Goal: Task Accomplishment & Management: Manage account settings

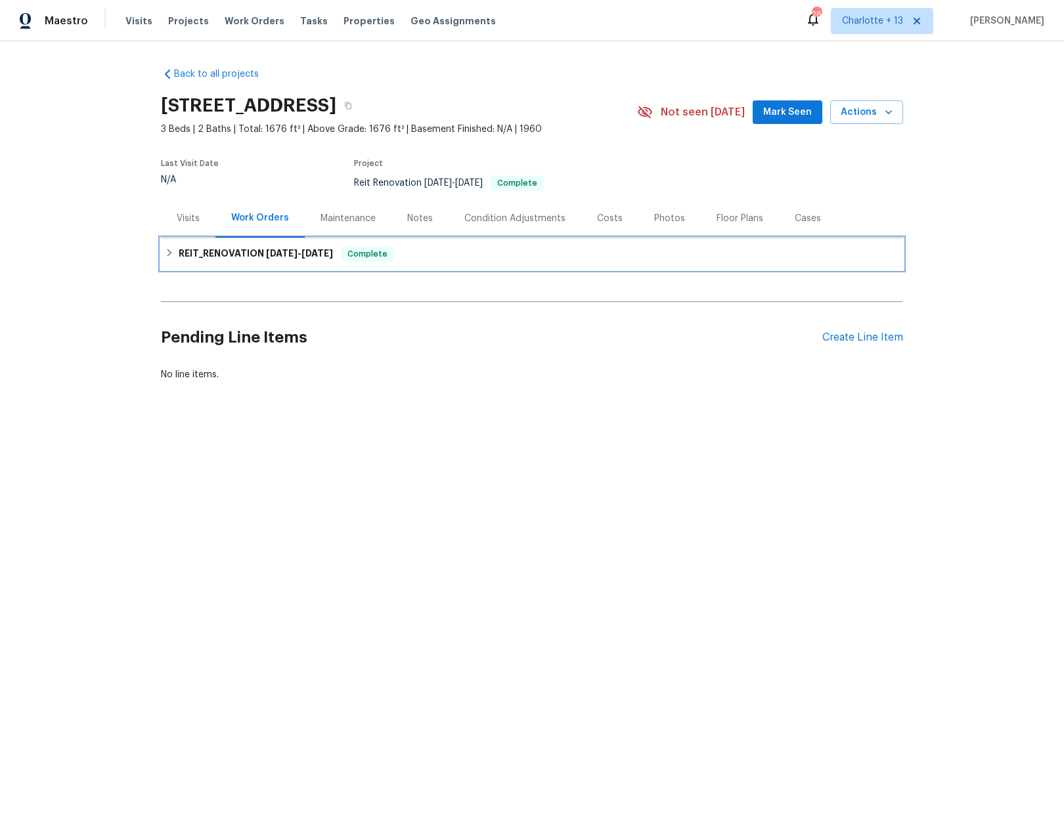
click at [162, 246] on div "REIT_RENOVATION [DATE] - [DATE] Complete" at bounding box center [532, 254] width 742 height 32
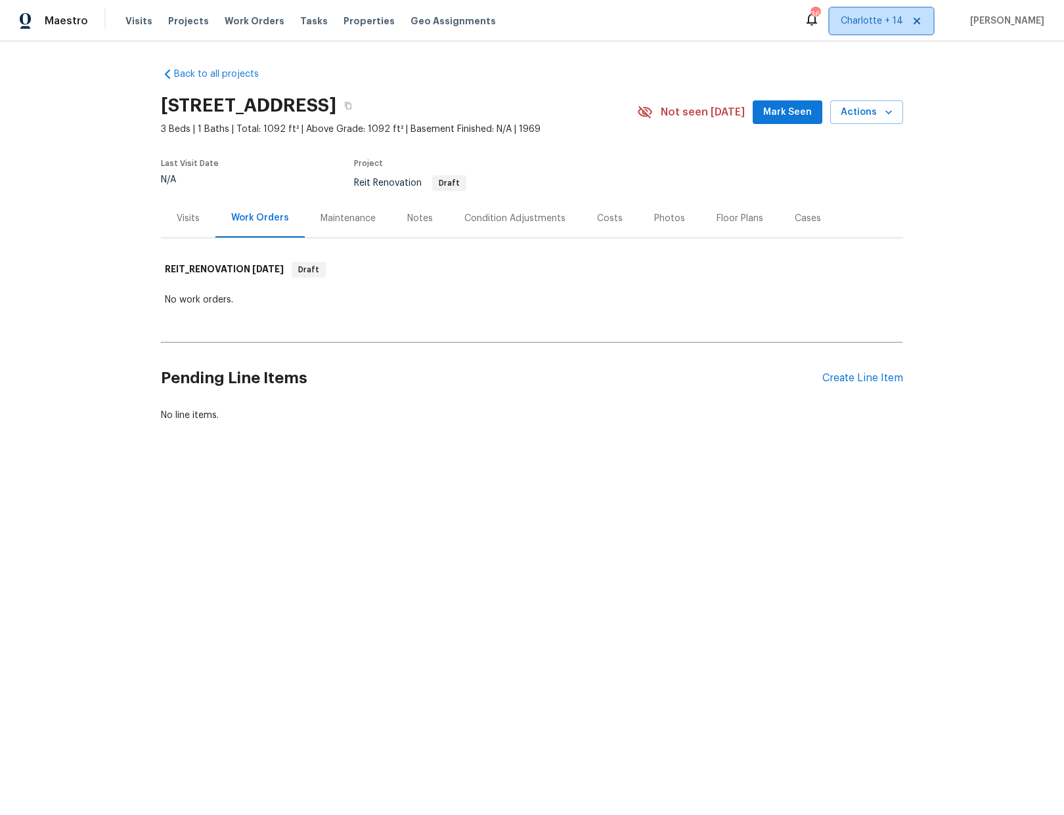
click at [920, 19] on icon at bounding box center [916, 21] width 7 height 7
click at [878, 19] on span "Albuquerque, NM" at bounding box center [809, 20] width 186 height 13
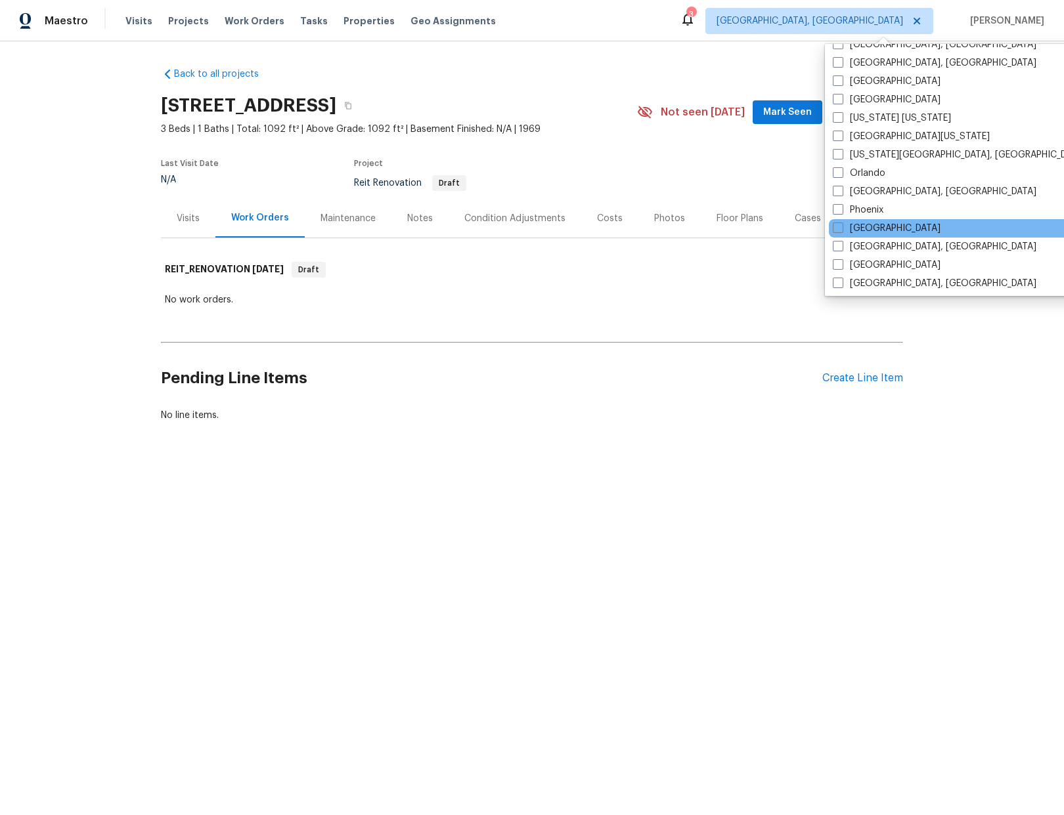
scroll to position [580, 0]
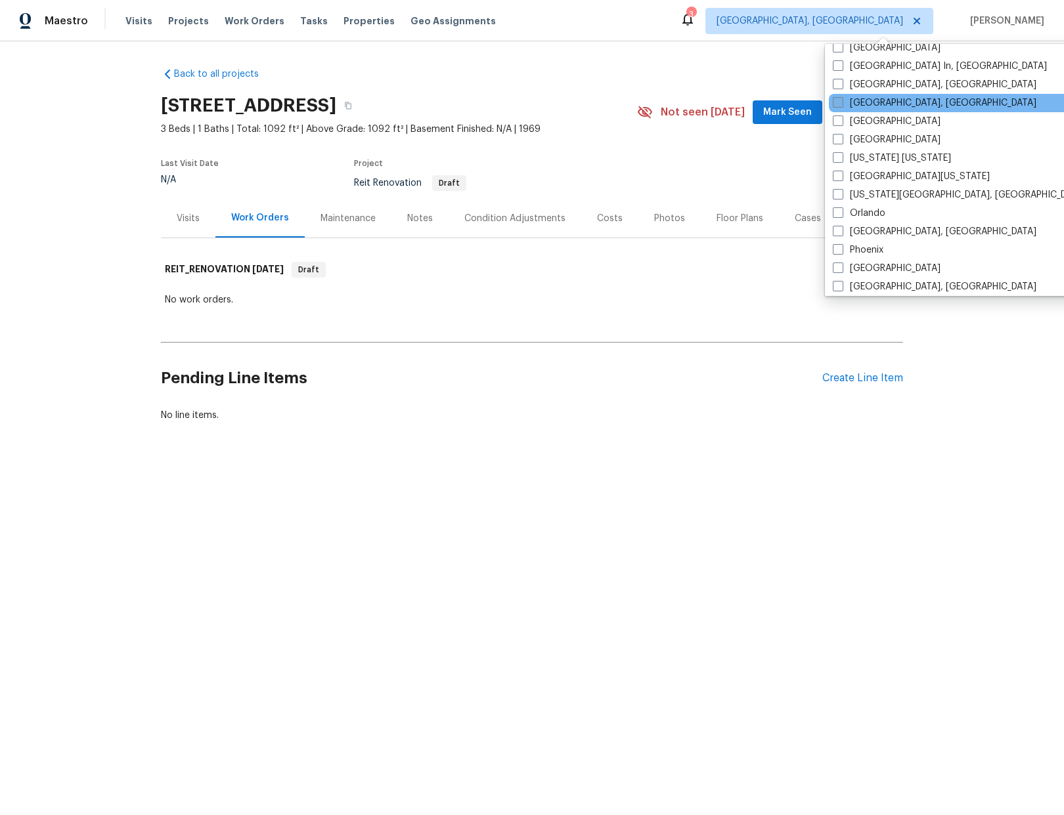
click at [835, 100] on span at bounding box center [838, 102] width 11 height 11
click at [835, 100] on input "Miami, FL" at bounding box center [837, 101] width 9 height 9
checkbox input "true"
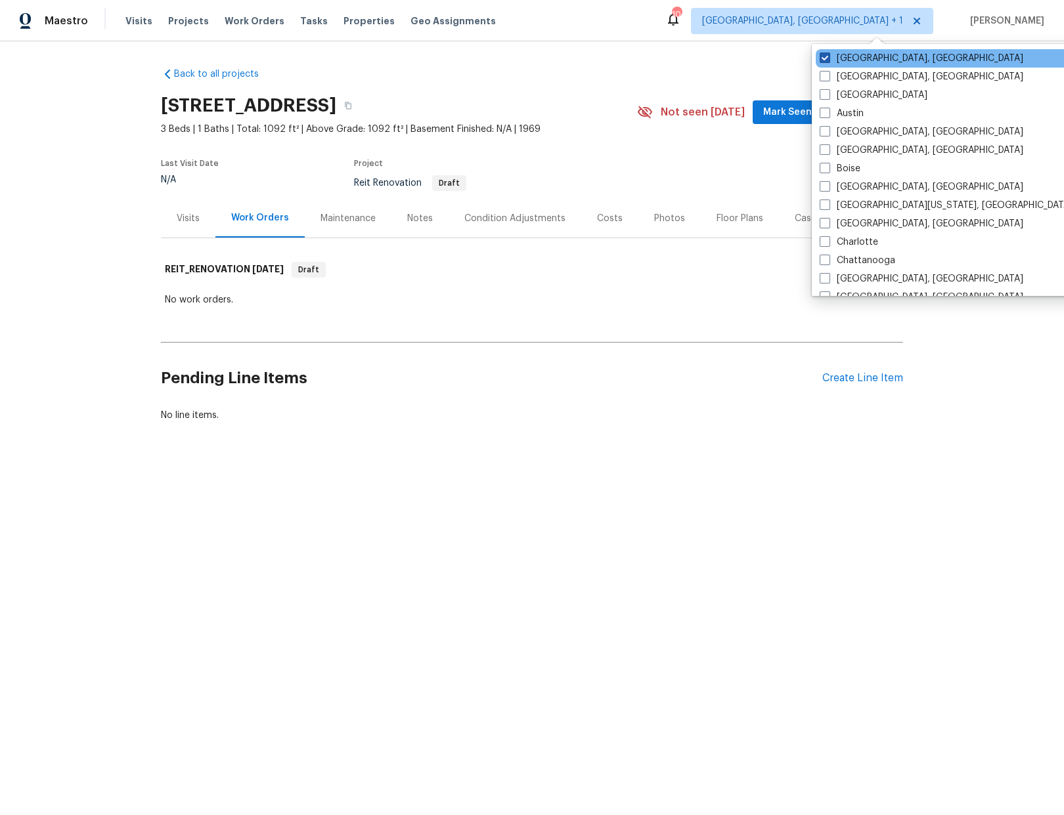
click at [822, 58] on span at bounding box center [824, 58] width 11 height 11
click at [822, 58] on input "Albuquerque, NM" at bounding box center [823, 56] width 9 height 9
checkbox input "false"
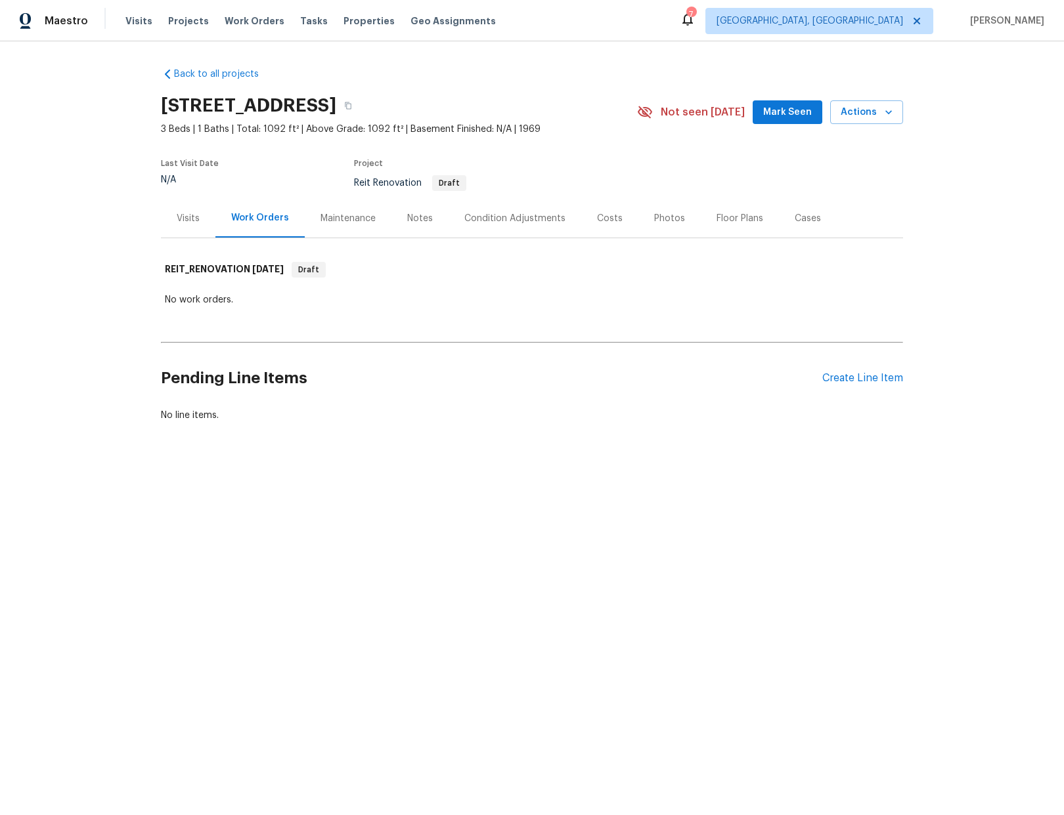
click at [620, 76] on div "Back to all projects 2796 Green Trail Dr, Atlanta, GA 30349 3 Beds | 1 Baths | …" at bounding box center [532, 245] width 742 height 376
click at [174, 22] on span "Projects" at bounding box center [188, 20] width 41 height 13
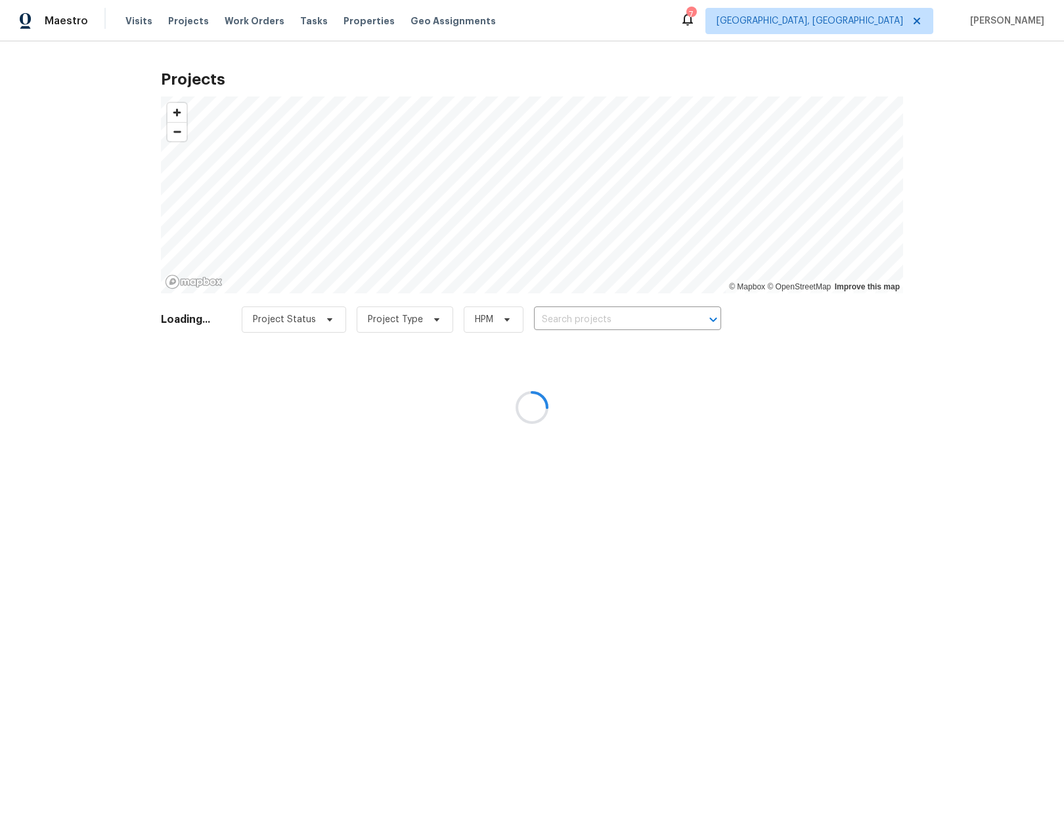
click at [586, 324] on div at bounding box center [532, 407] width 1064 height 815
click at [577, 313] on div at bounding box center [532, 407] width 1064 height 815
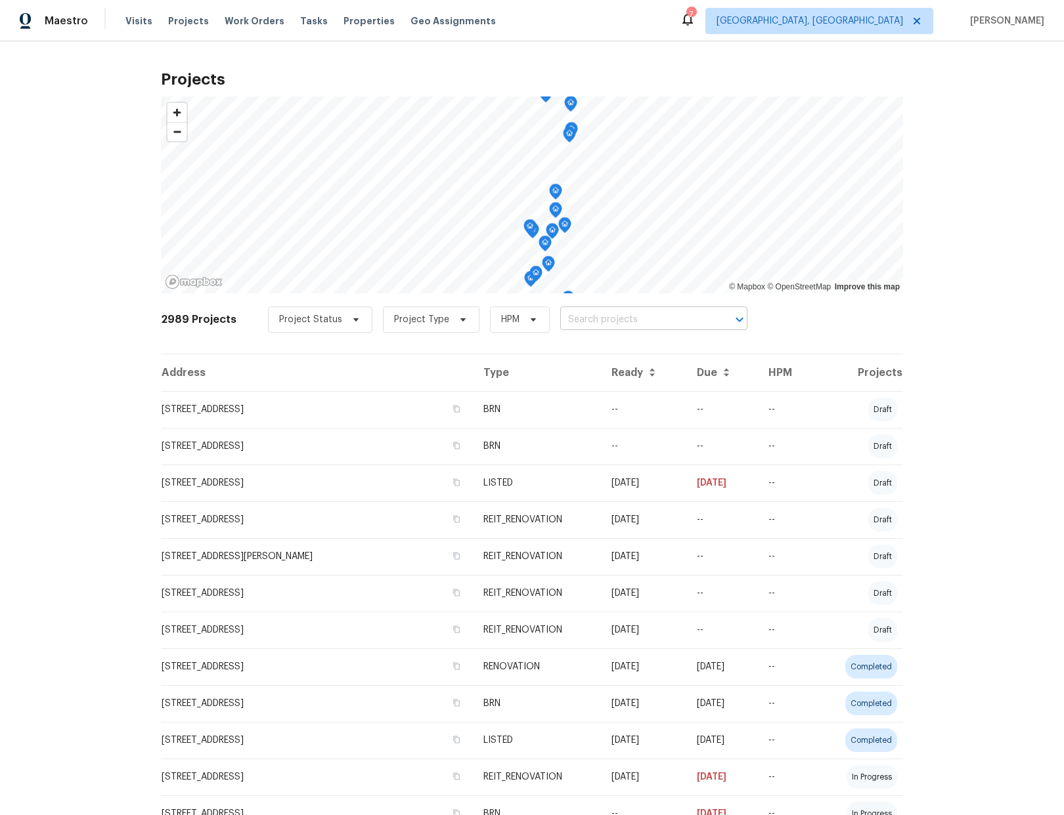
click at [563, 323] on input "text" at bounding box center [635, 320] width 150 height 20
type input "12785"
click at [613, 347] on li "12785 Meadowbreeze Dr, Wellington, FL 33414" at bounding box center [641, 349] width 191 height 22
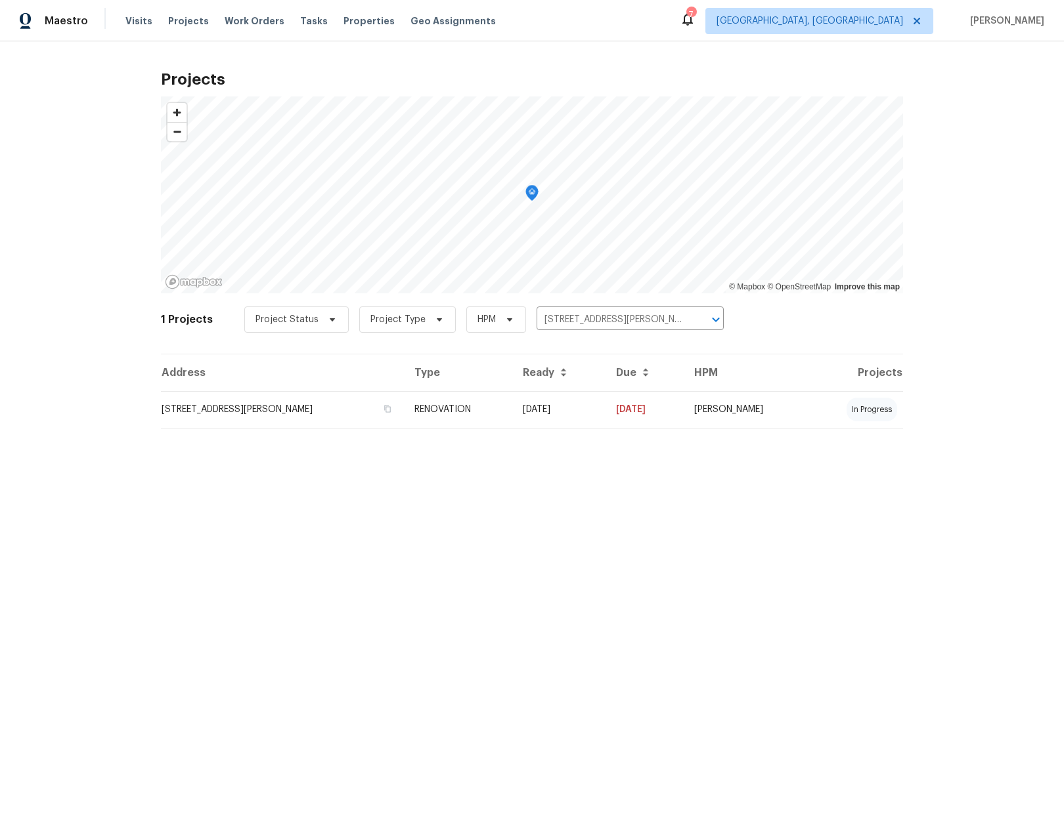
click at [330, 416] on td "12785 Meadowbreeze Dr, Wellington, FL 33414" at bounding box center [282, 409] width 243 height 37
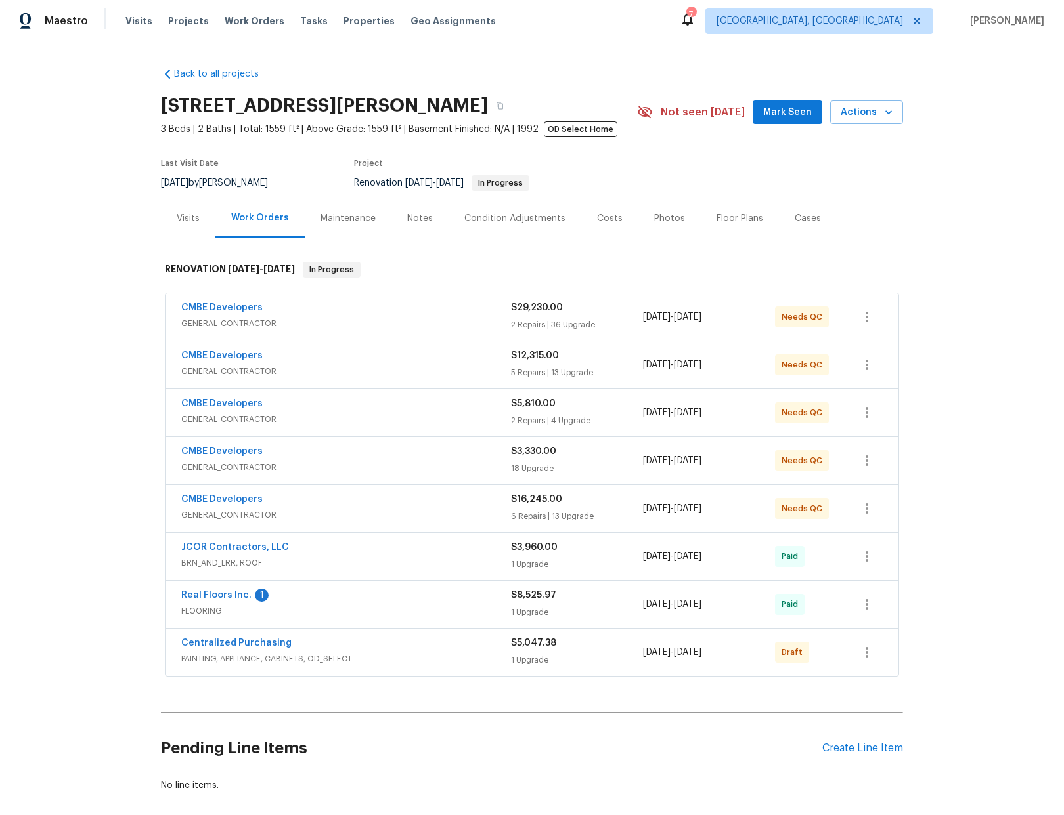
click at [441, 315] on div "CMBE Developers" at bounding box center [346, 309] width 330 height 16
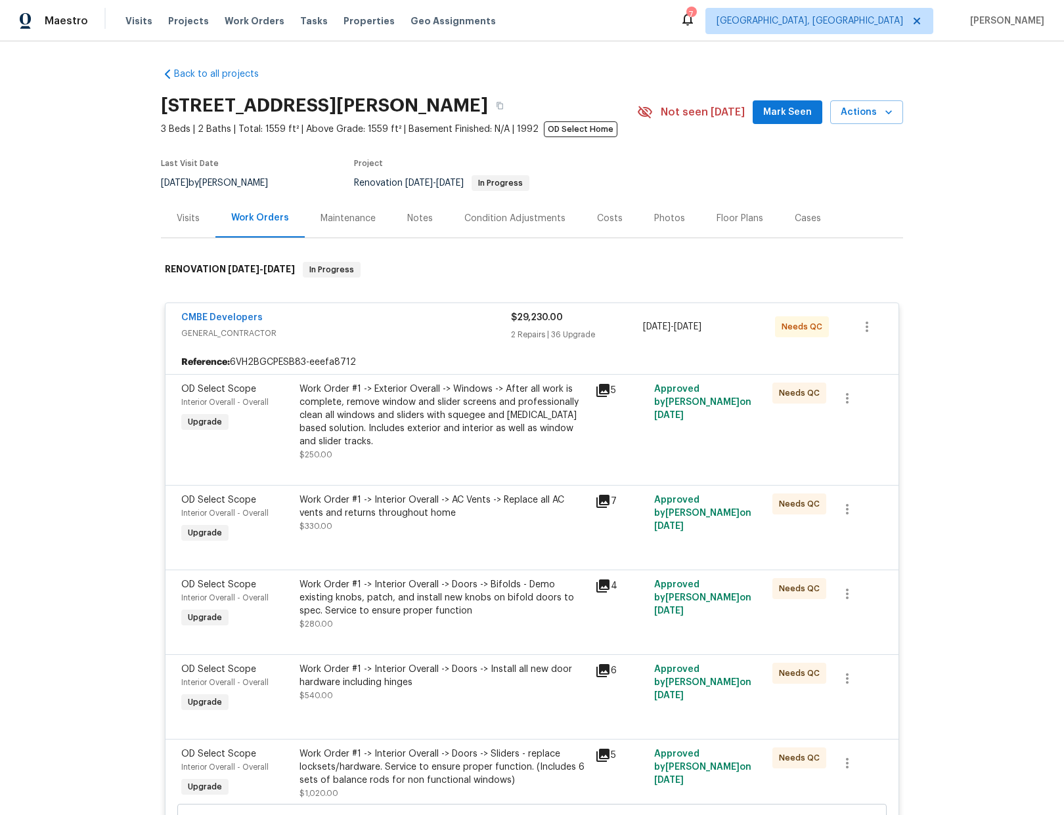
click at [447, 420] on div "Work Order #1 -> Exterior Overall -> Windows -> After all work is complete, rem…" at bounding box center [443, 416] width 288 height 66
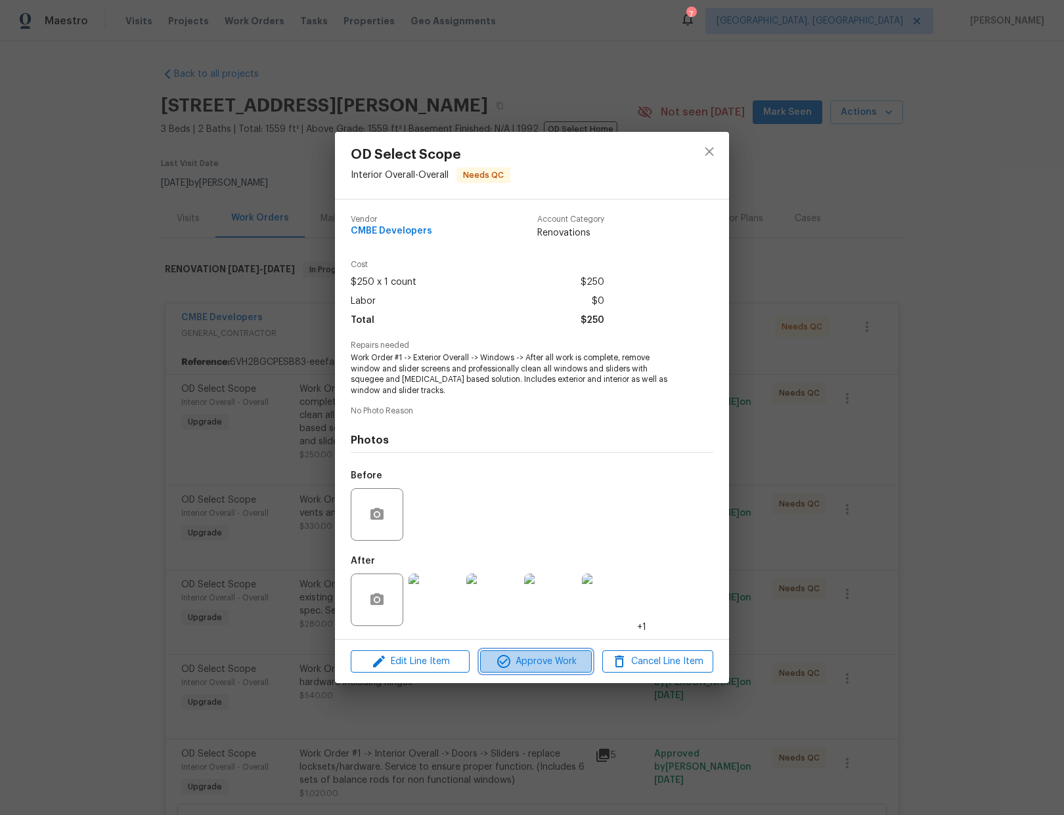
click at [546, 663] on span "Approve Work" at bounding box center [535, 662] width 103 height 16
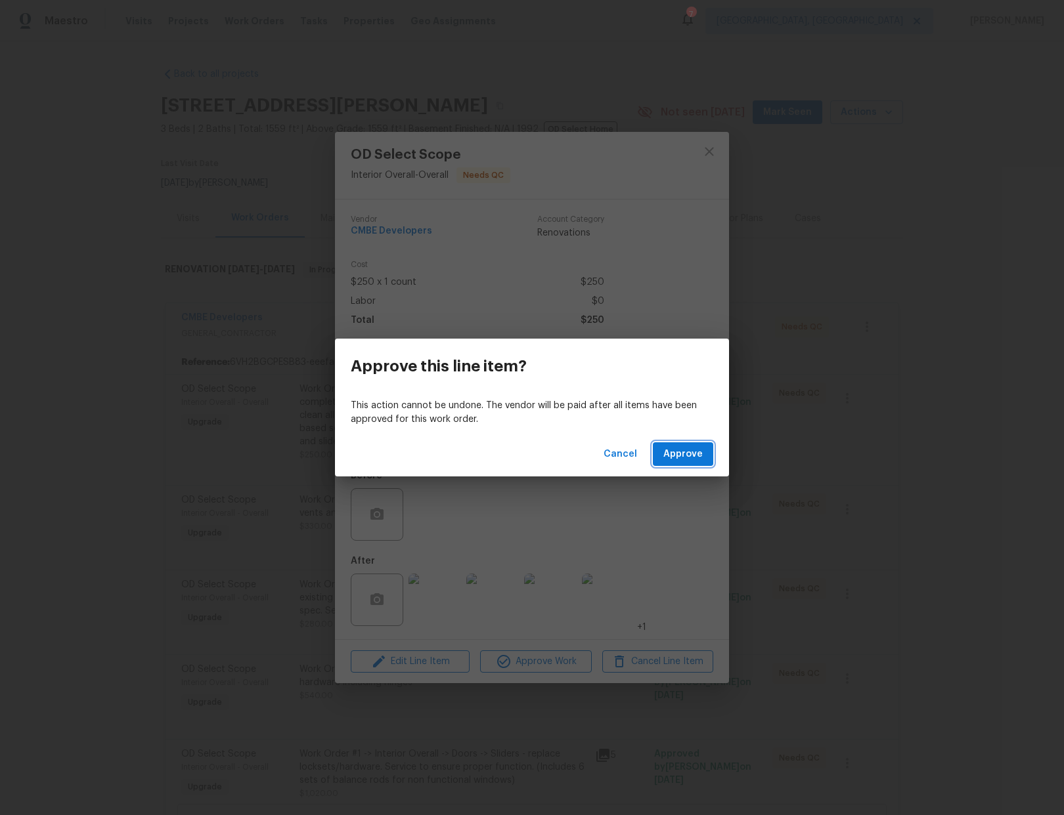
click at [681, 450] on span "Approve" at bounding box center [682, 454] width 39 height 16
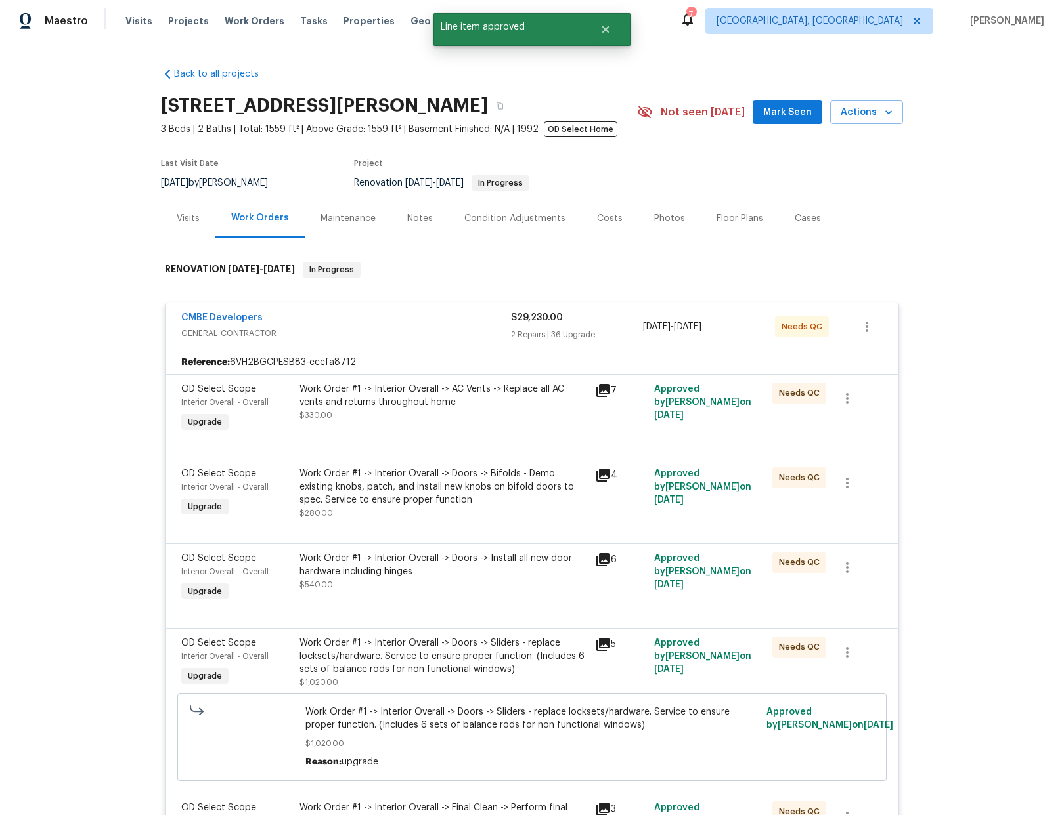
click at [482, 399] on div "Work Order #1 -> Interior Overall -> AC Vents -> Replace all AC vents and retur…" at bounding box center [443, 396] width 288 height 26
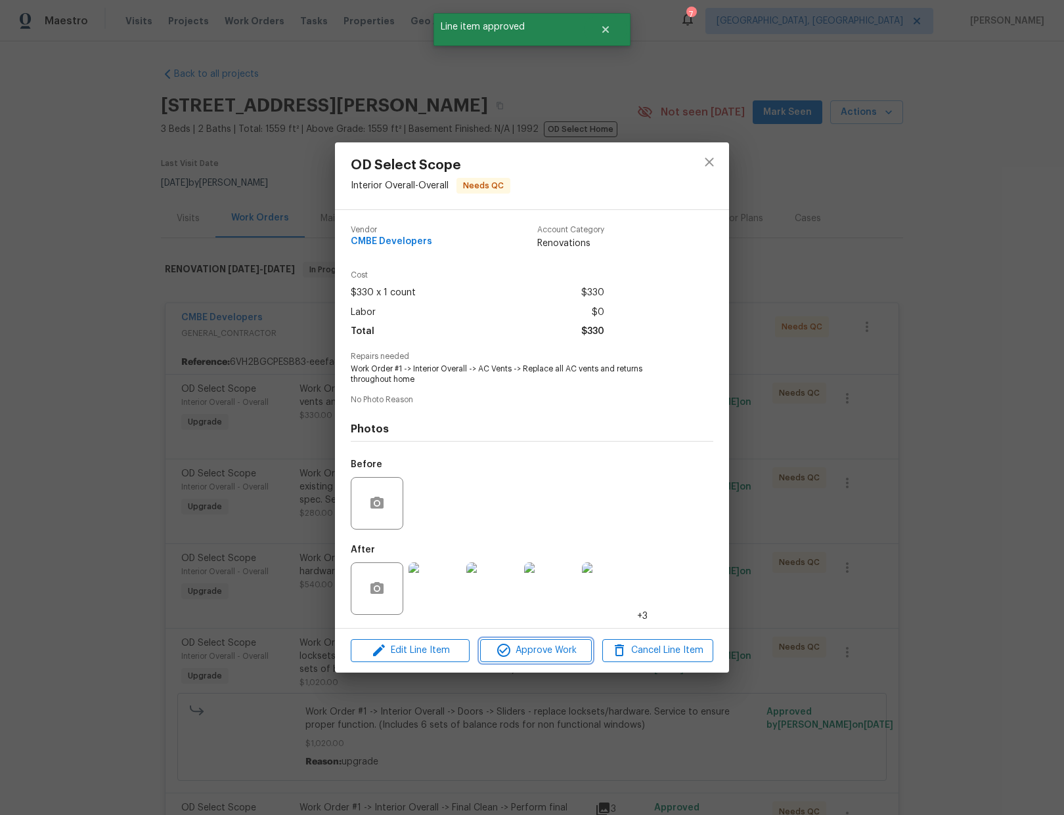
click at [541, 655] on span "Approve Work" at bounding box center [535, 651] width 103 height 16
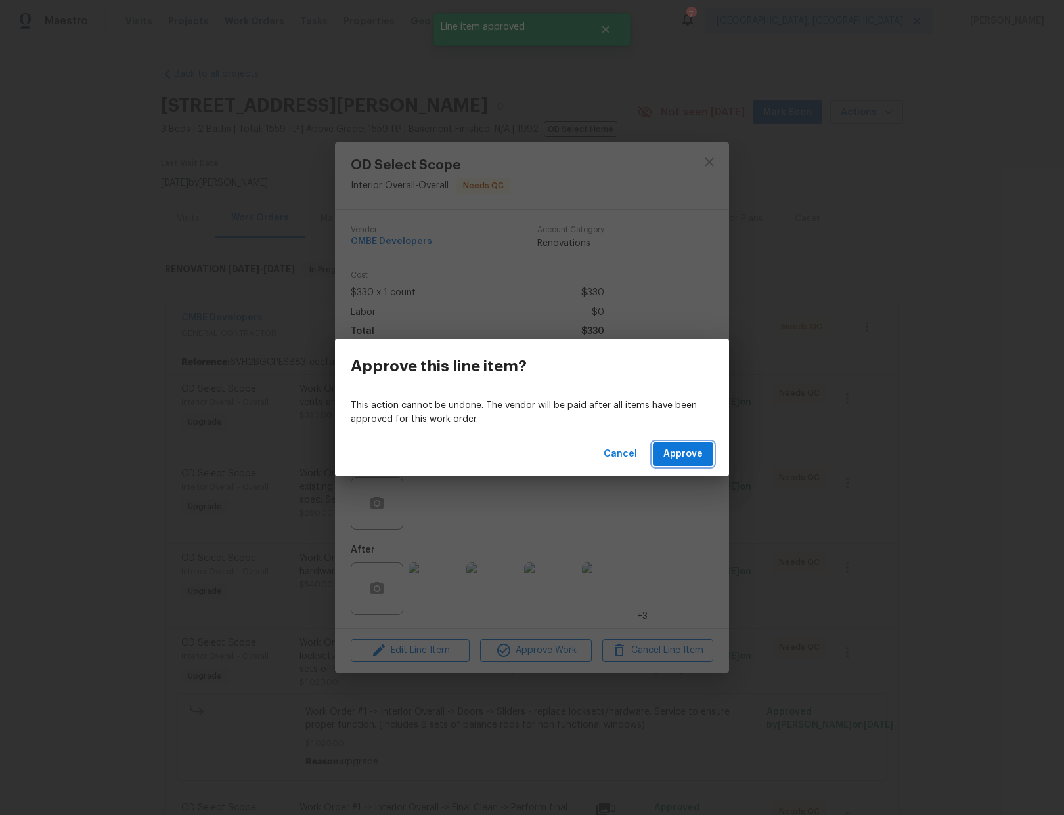
click at [674, 457] on span "Approve" at bounding box center [682, 454] width 39 height 16
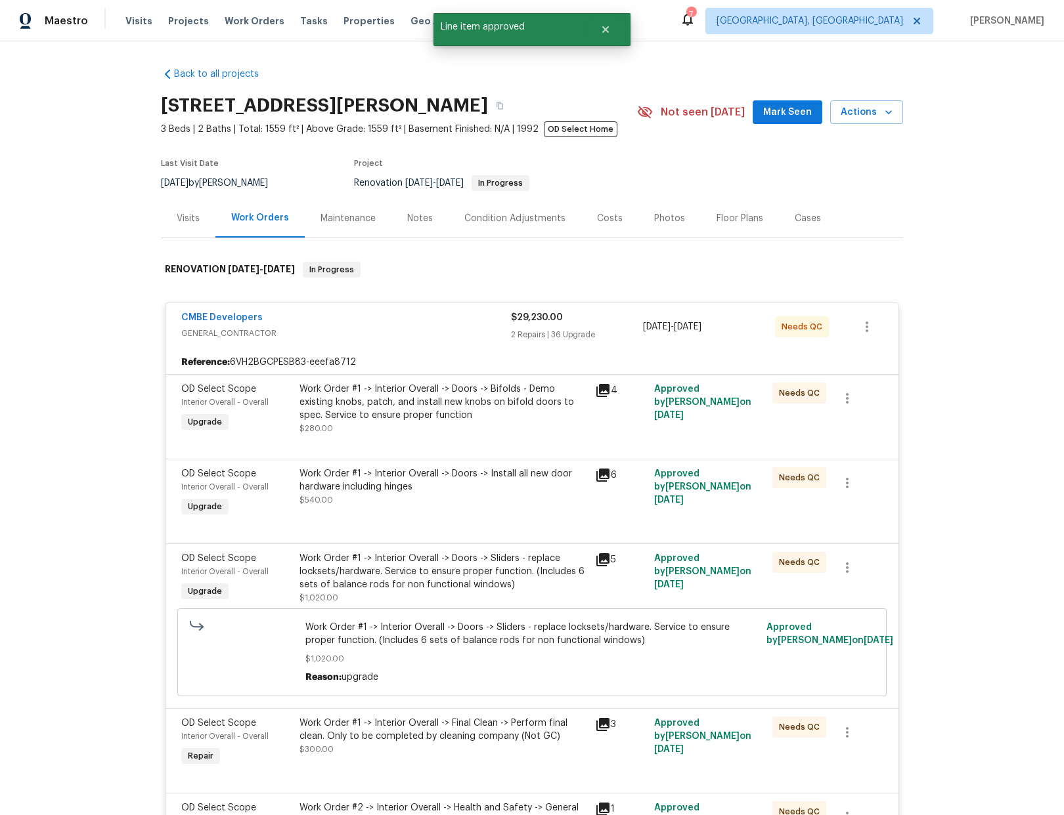
click at [473, 404] on div "Work Order #1 -> Interior Overall -> Doors -> Bifolds - Demo existing knobs, pa…" at bounding box center [443, 402] width 288 height 39
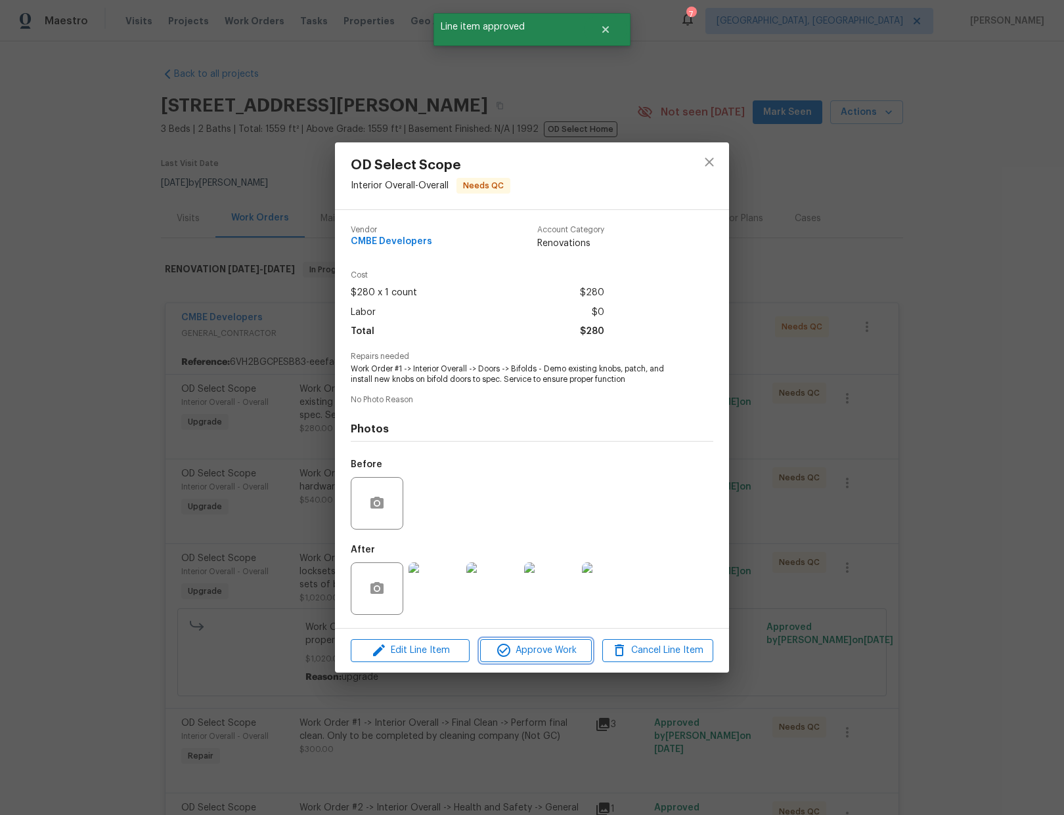
click at [536, 655] on span "Approve Work" at bounding box center [535, 651] width 103 height 16
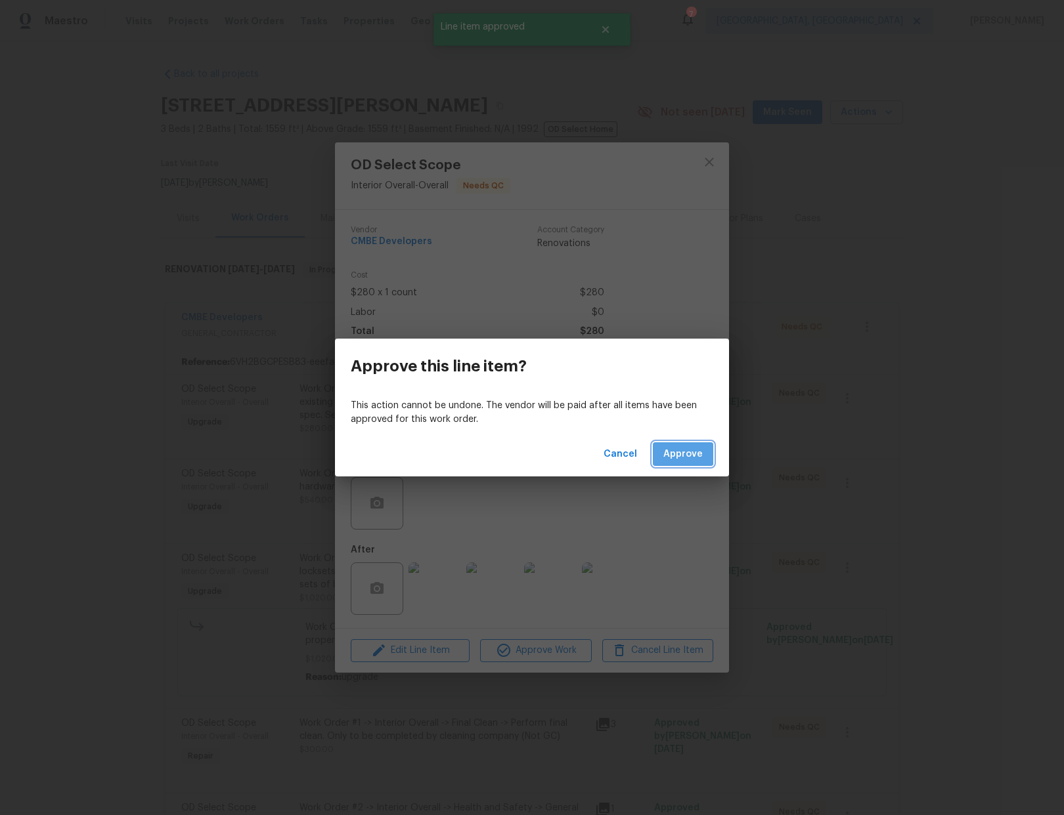
click at [680, 453] on span "Approve" at bounding box center [682, 454] width 39 height 16
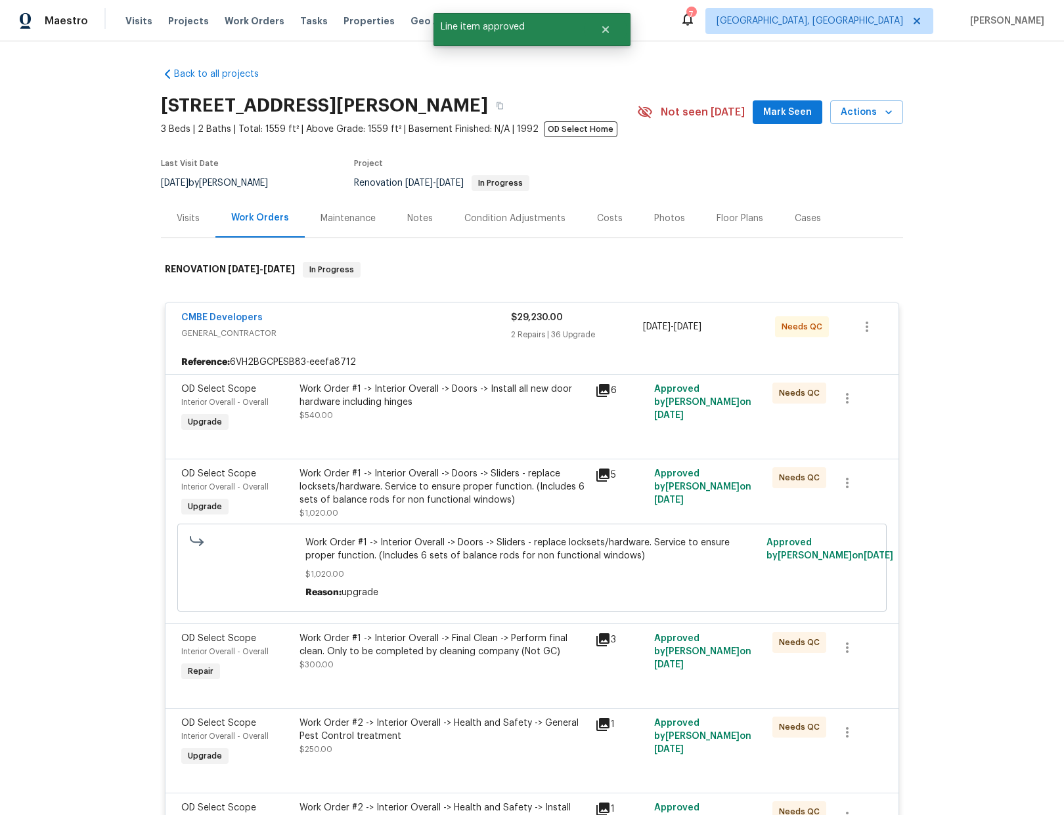
click at [453, 406] on div "Work Order #1 -> Interior Overall -> Doors -> Install all new door hardware inc…" at bounding box center [443, 396] width 288 height 26
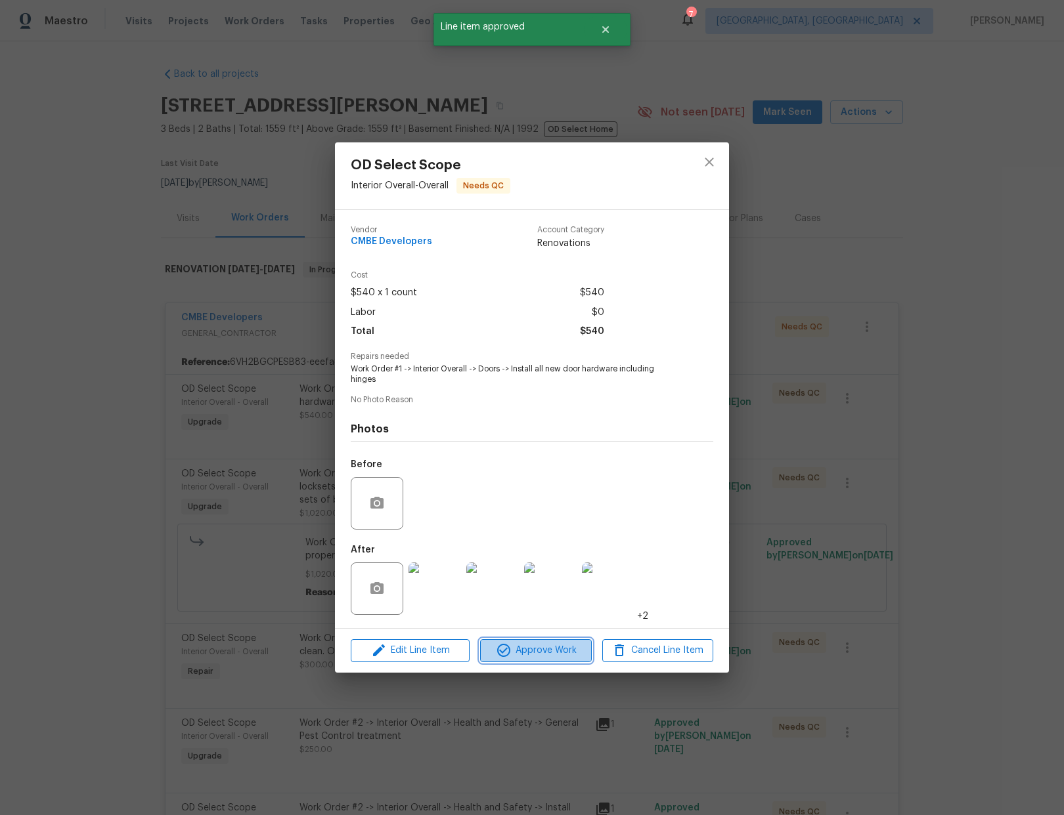
click at [537, 643] on span "Approve Work" at bounding box center [535, 651] width 103 height 16
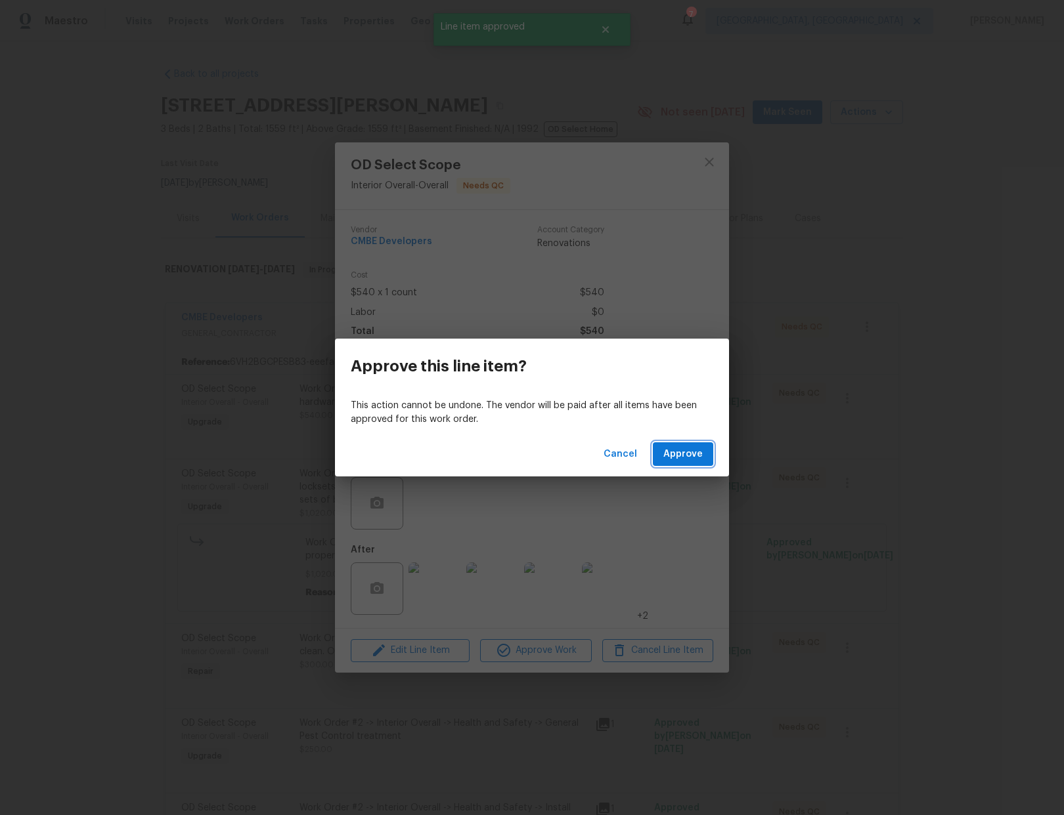
click at [670, 458] on span "Approve" at bounding box center [682, 454] width 39 height 16
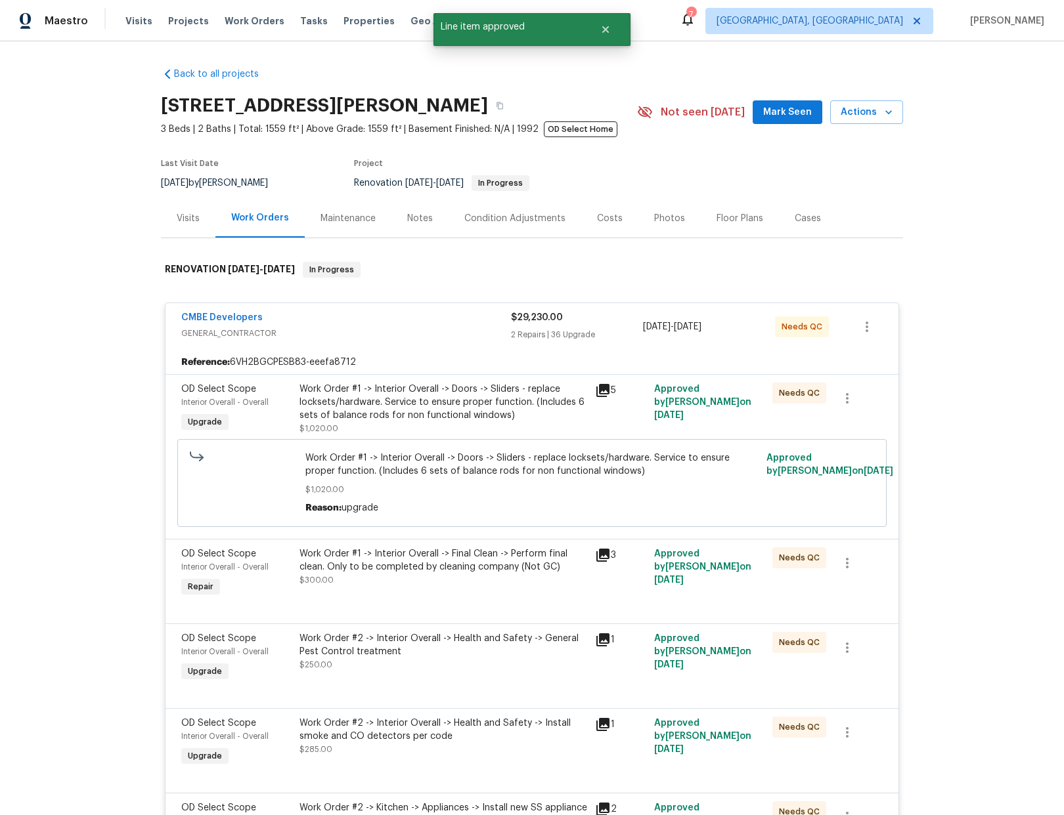
click at [477, 391] on div "Work Order #1 -> Interior Overall -> Doors -> Sliders - replace locksets/hardwa…" at bounding box center [443, 402] width 288 height 39
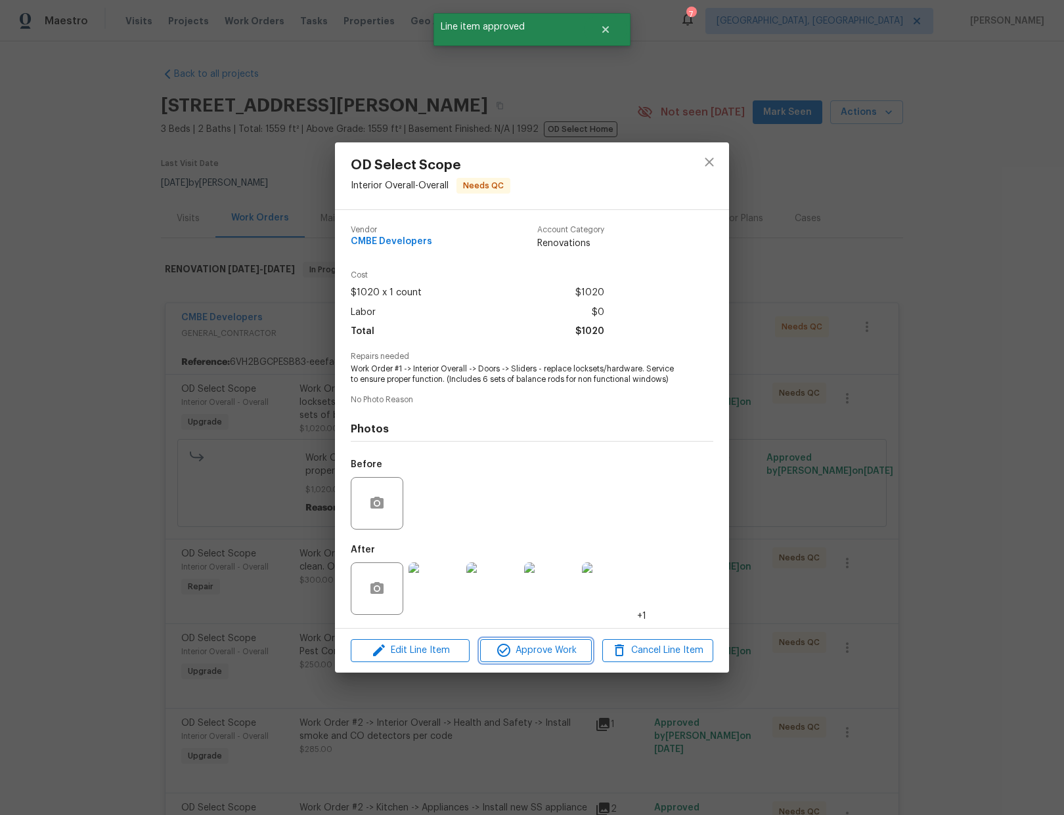
click at [523, 651] on span "Approve Work" at bounding box center [535, 651] width 103 height 16
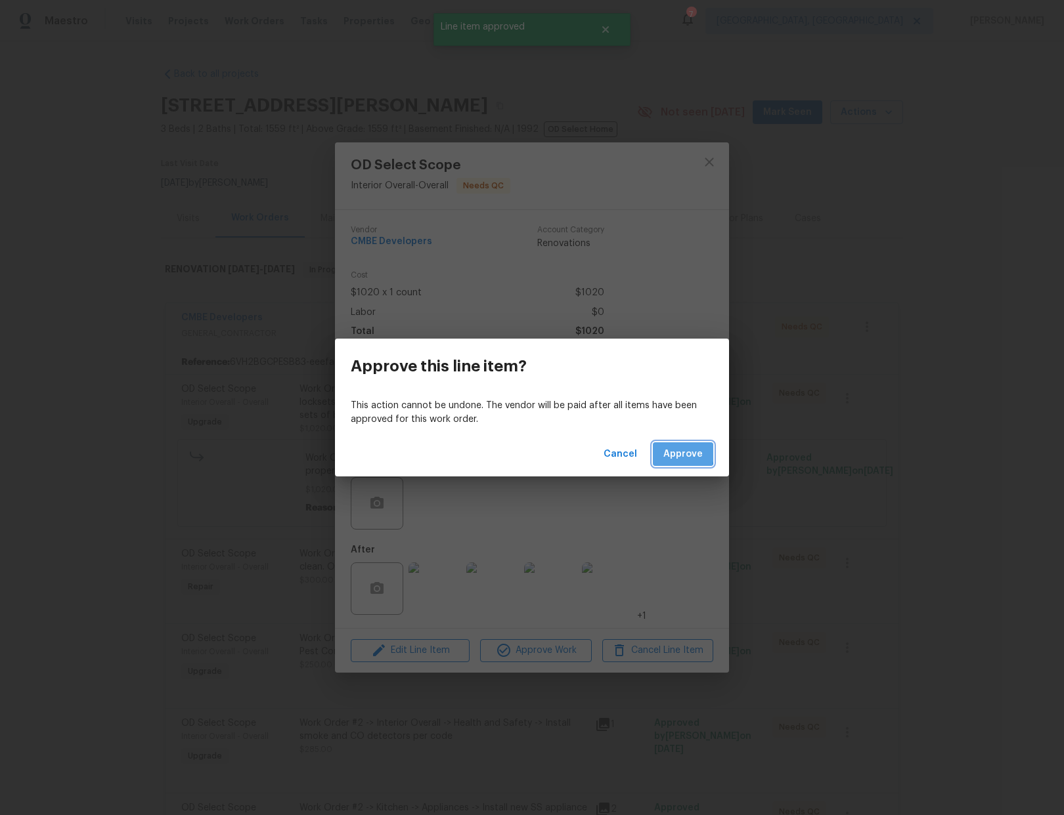
click at [664, 453] on span "Approve" at bounding box center [682, 454] width 39 height 16
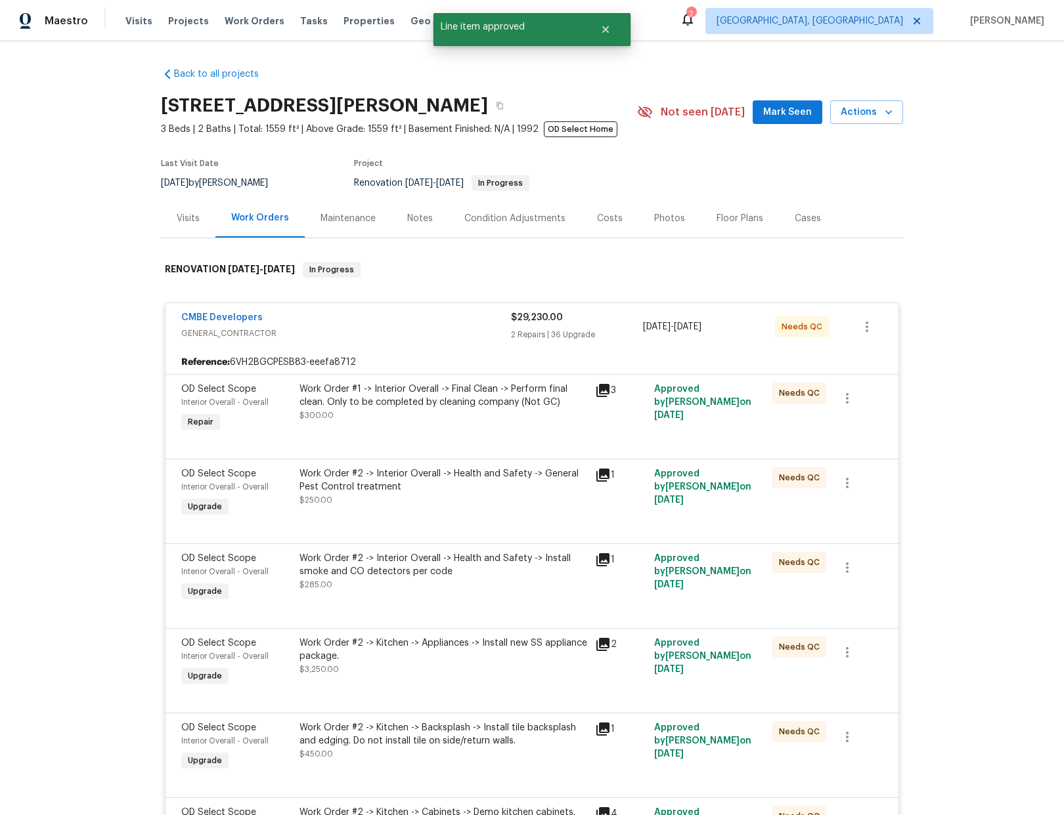
click at [465, 419] on div "Work Order #1 -> Interior Overall -> Final Clean -> Perform final clean. Only t…" at bounding box center [443, 402] width 288 height 39
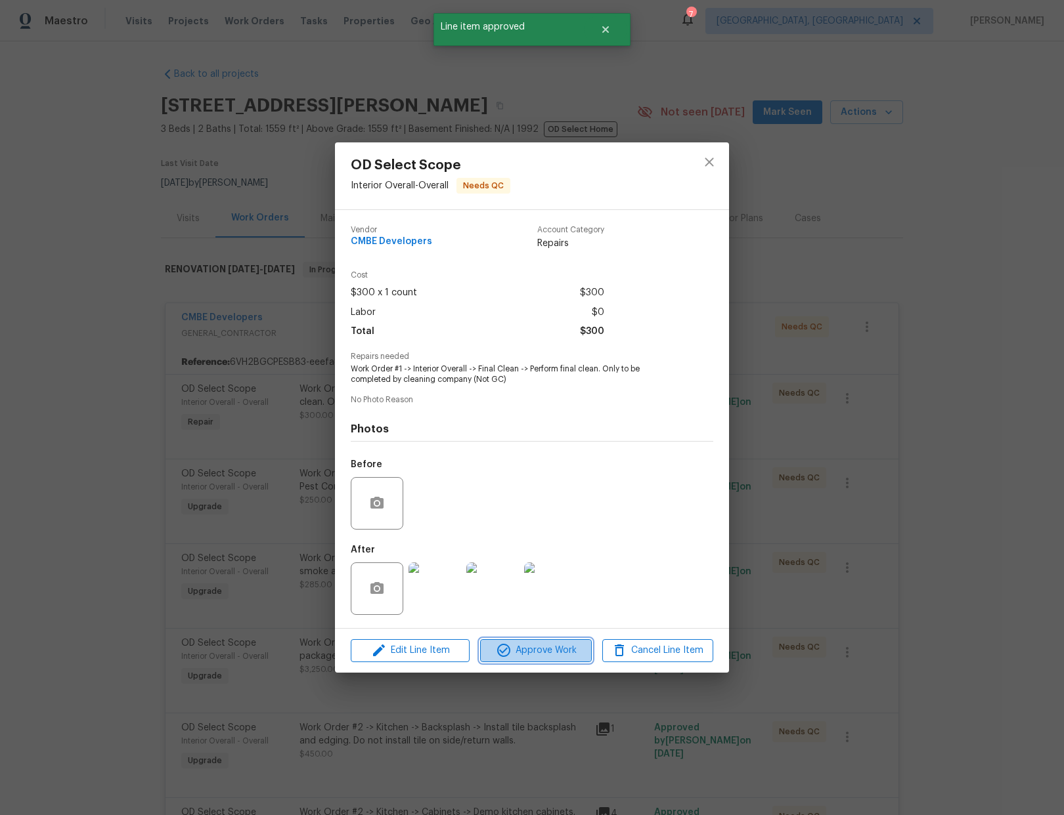
click at [540, 652] on span "Approve Work" at bounding box center [535, 651] width 103 height 16
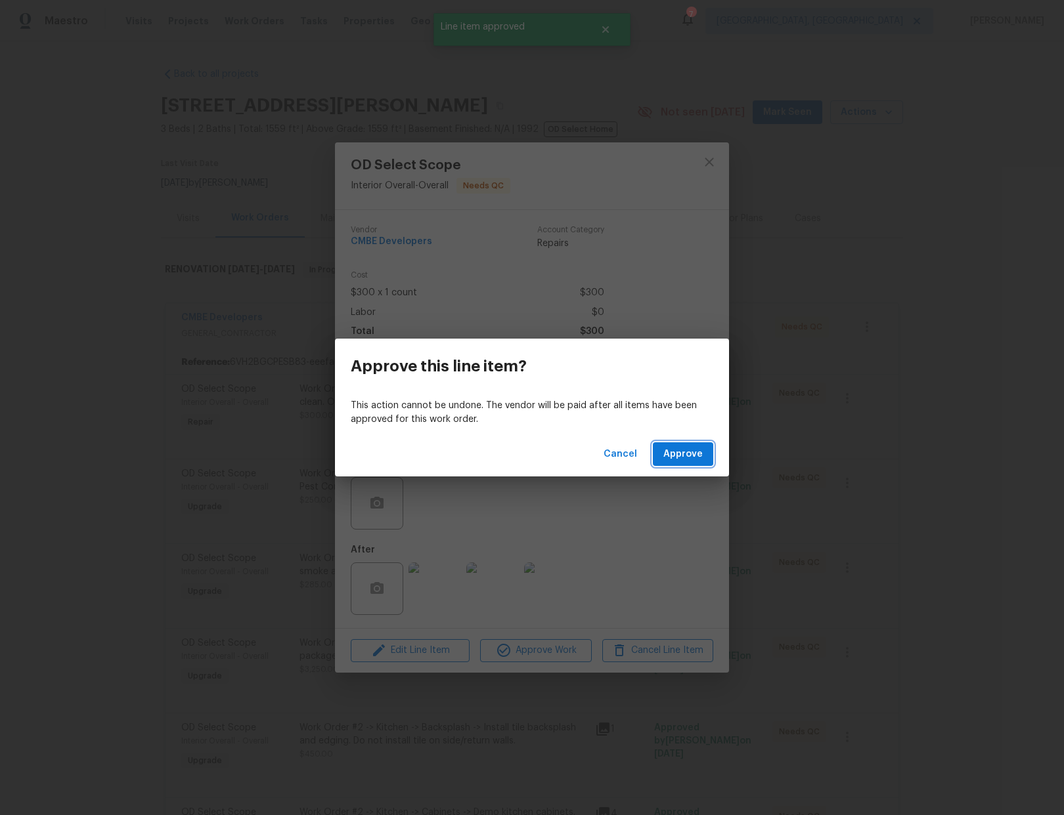
click at [683, 458] on span "Approve" at bounding box center [682, 454] width 39 height 16
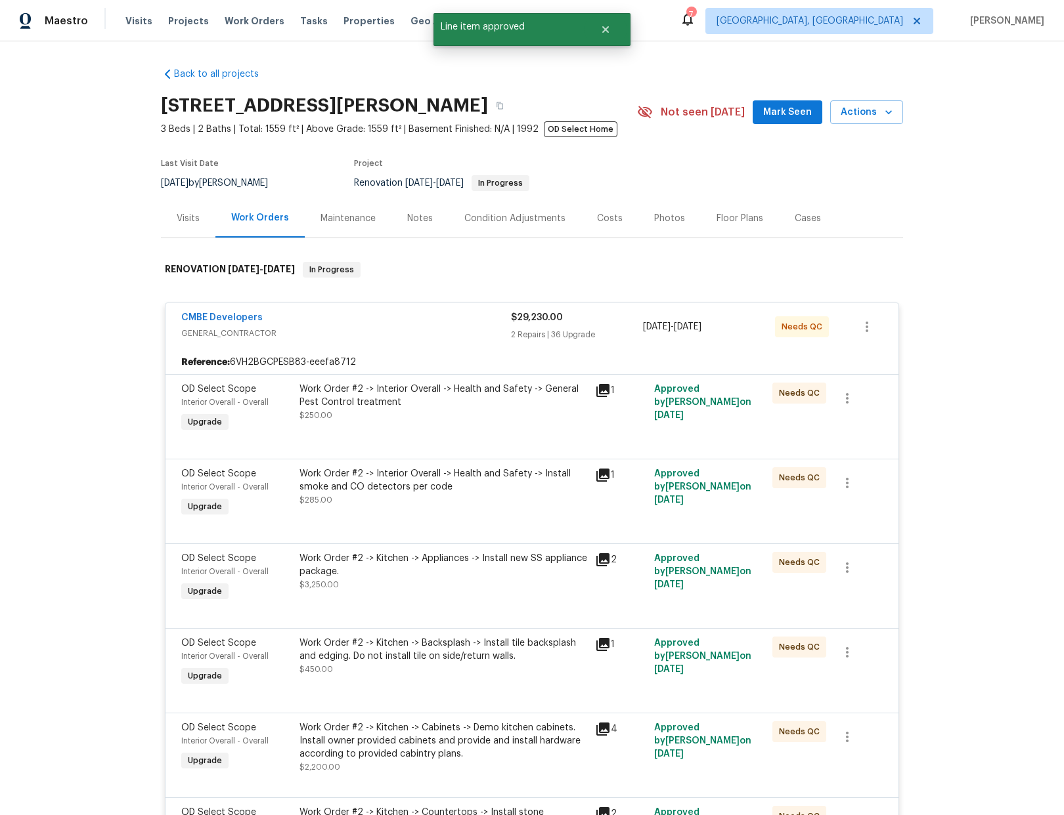
click at [452, 416] on div "Work Order #2 -> Interior Overall -> Health and Safety -> General Pest Control …" at bounding box center [443, 402] width 288 height 39
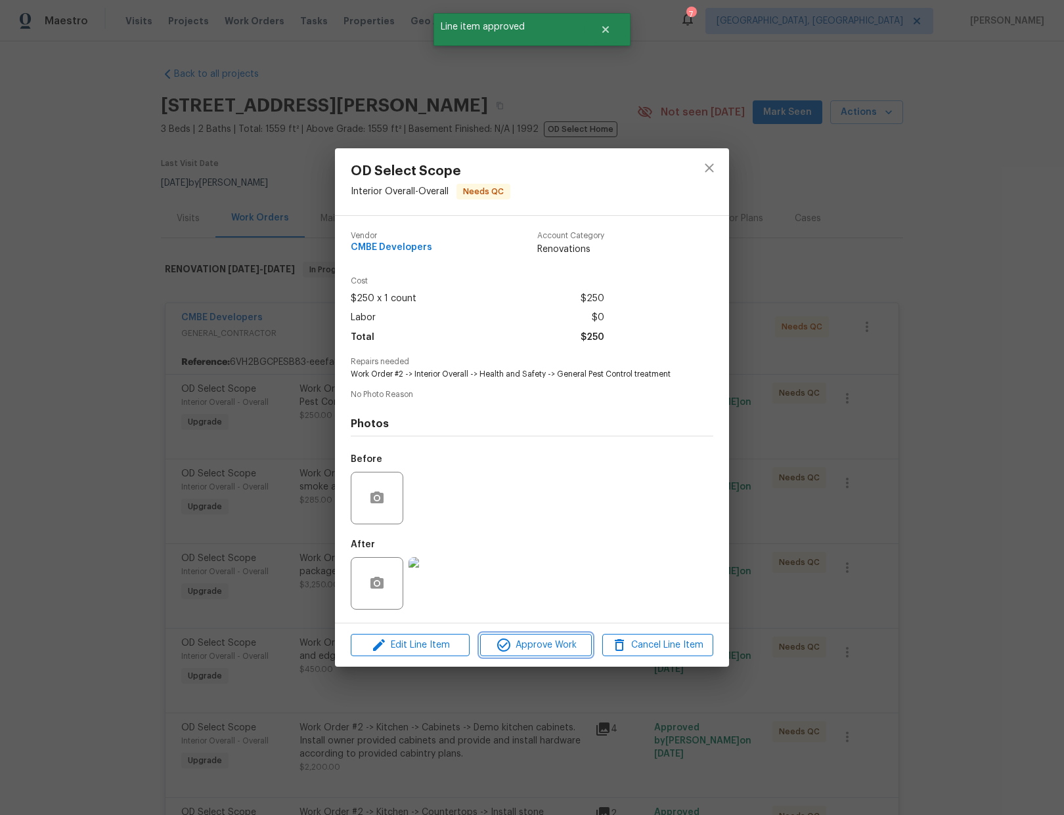
click at [526, 650] on span "Approve Work" at bounding box center [535, 646] width 103 height 16
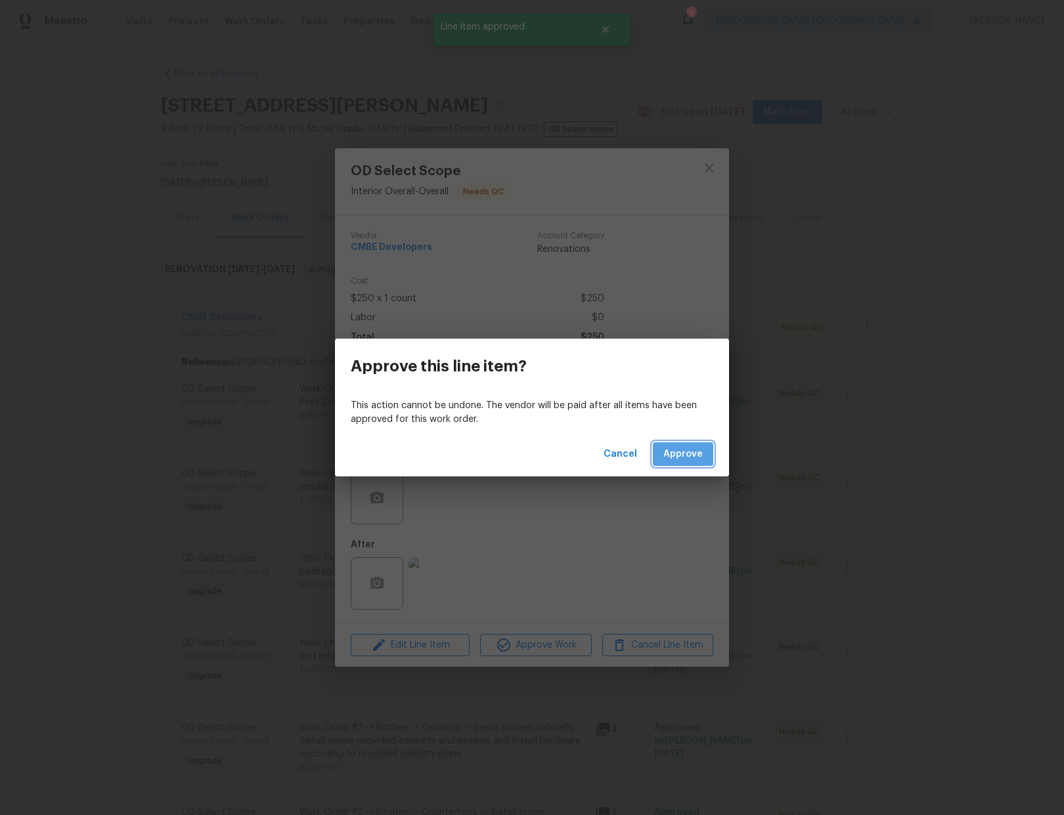
click at [674, 454] on span "Approve" at bounding box center [682, 454] width 39 height 16
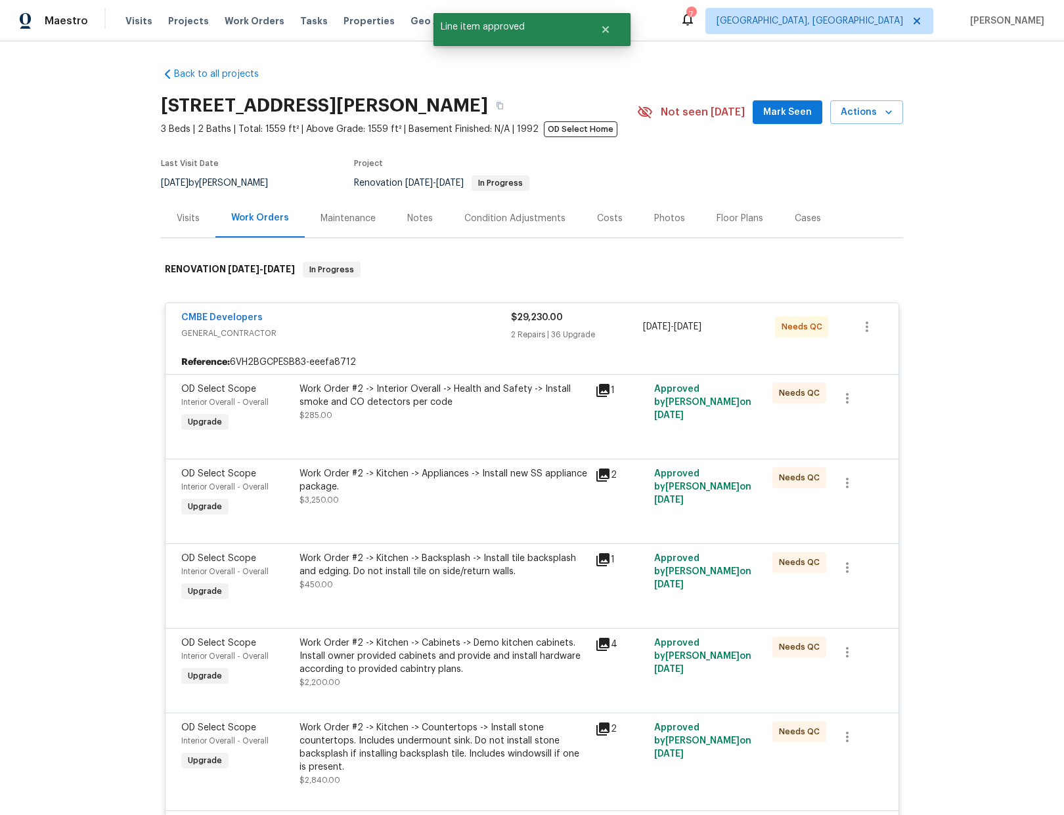
click at [544, 421] on div "Work Order #2 -> Interior Overall -> Health and Safety -> Install smoke and CO …" at bounding box center [443, 402] width 288 height 39
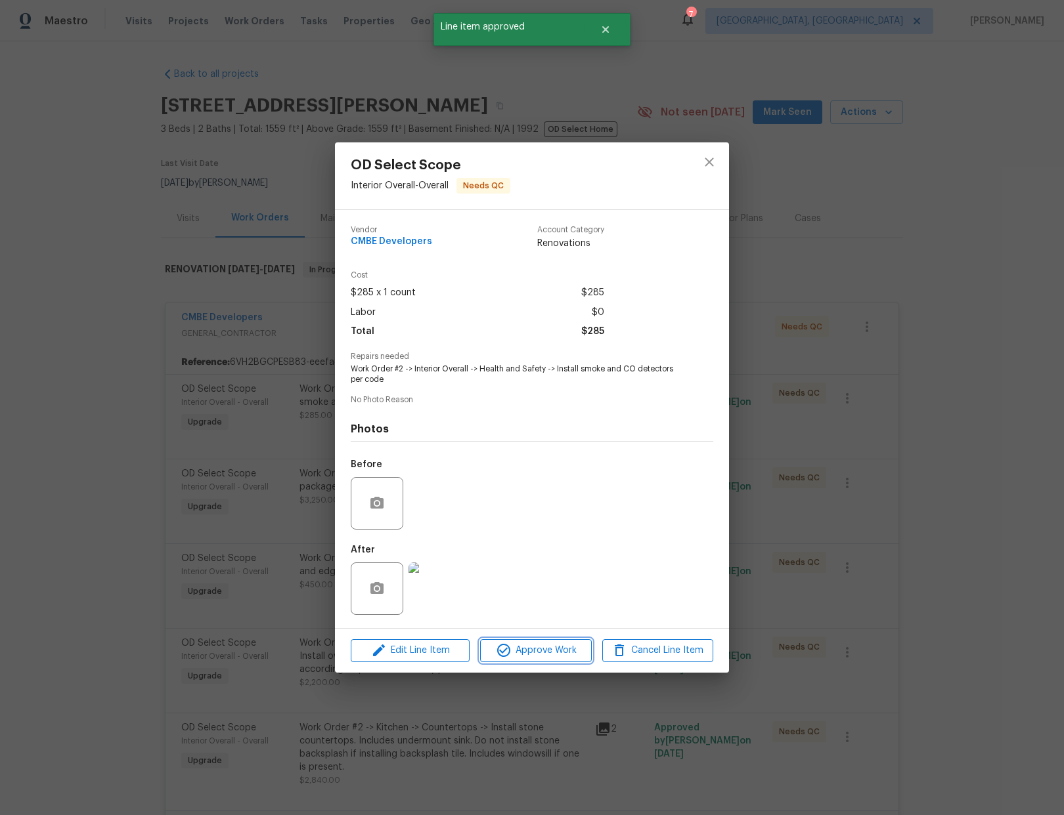
click at [564, 653] on span "Approve Work" at bounding box center [535, 651] width 103 height 16
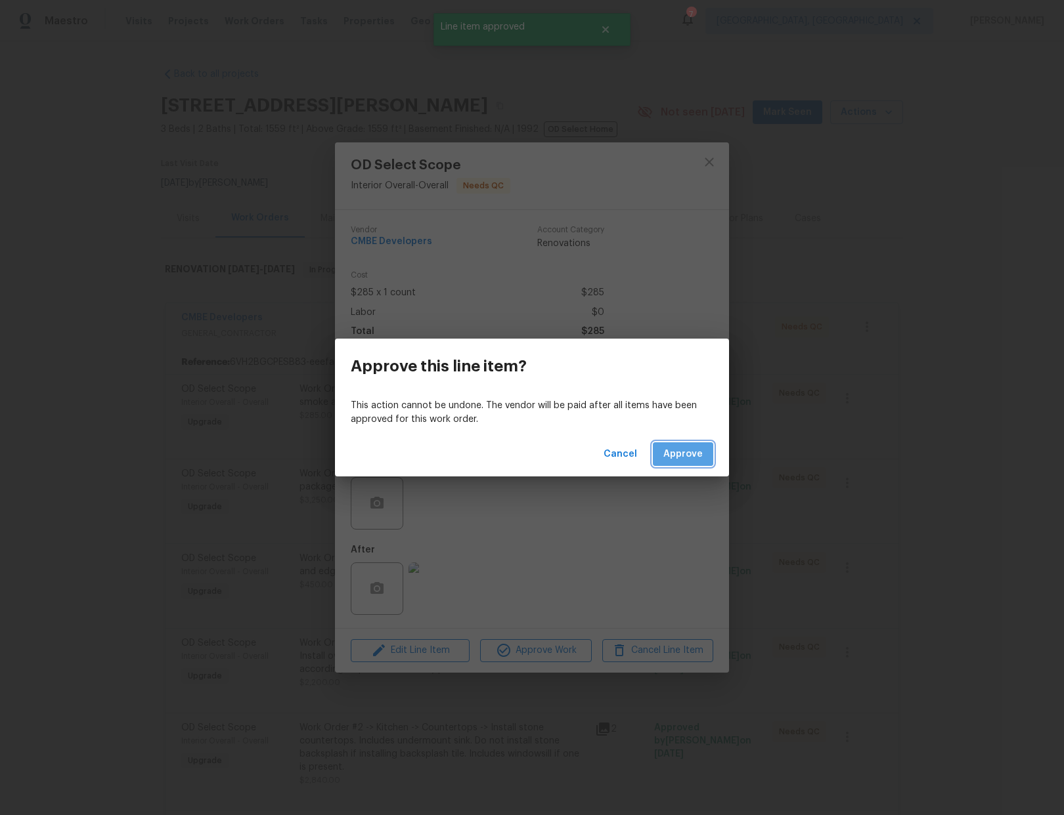
click at [699, 456] on span "Approve" at bounding box center [682, 454] width 39 height 16
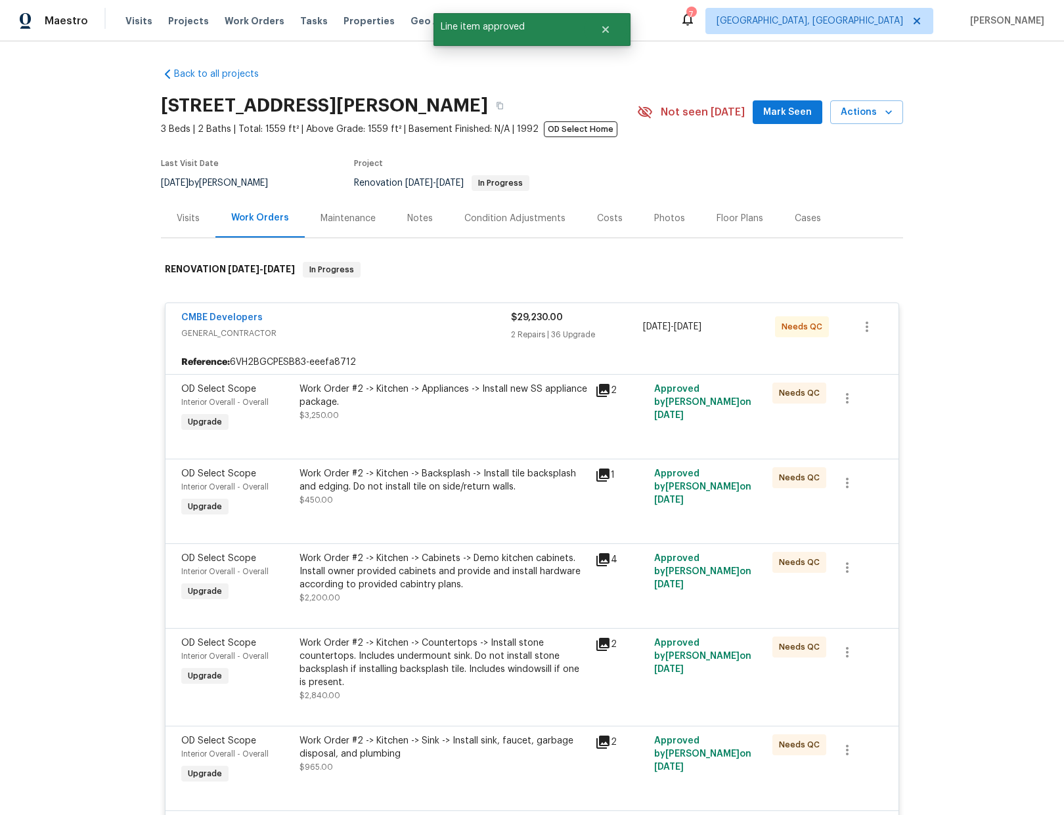
click at [508, 390] on div "Work Order #2 -> Kitchen -> Appliances -> Install new SS appliance package." at bounding box center [443, 396] width 288 height 26
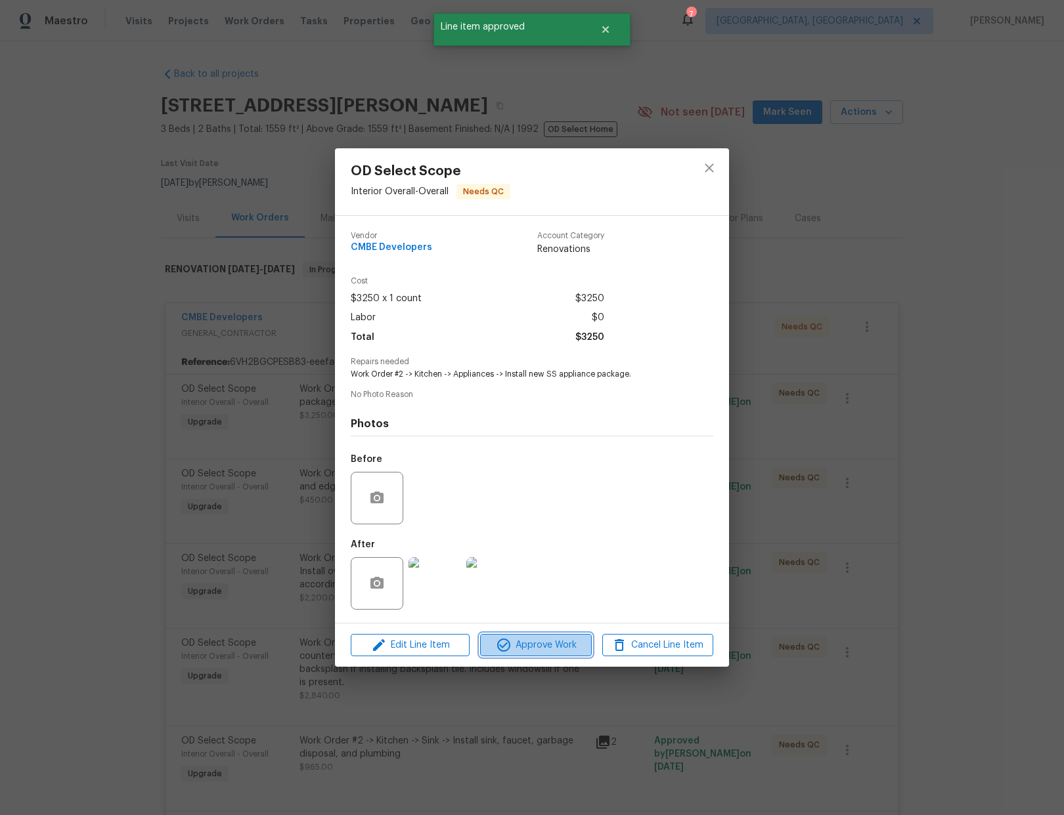
click at [557, 648] on span "Approve Work" at bounding box center [535, 646] width 103 height 16
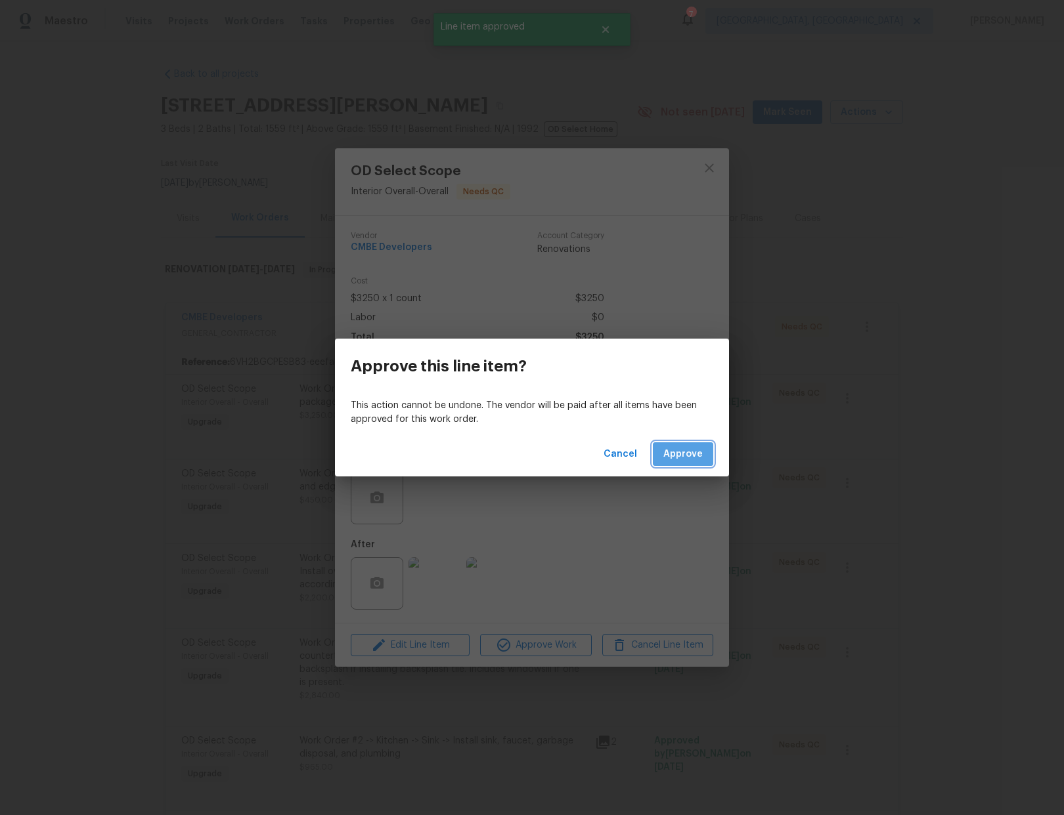
click at [682, 460] on span "Approve" at bounding box center [682, 454] width 39 height 16
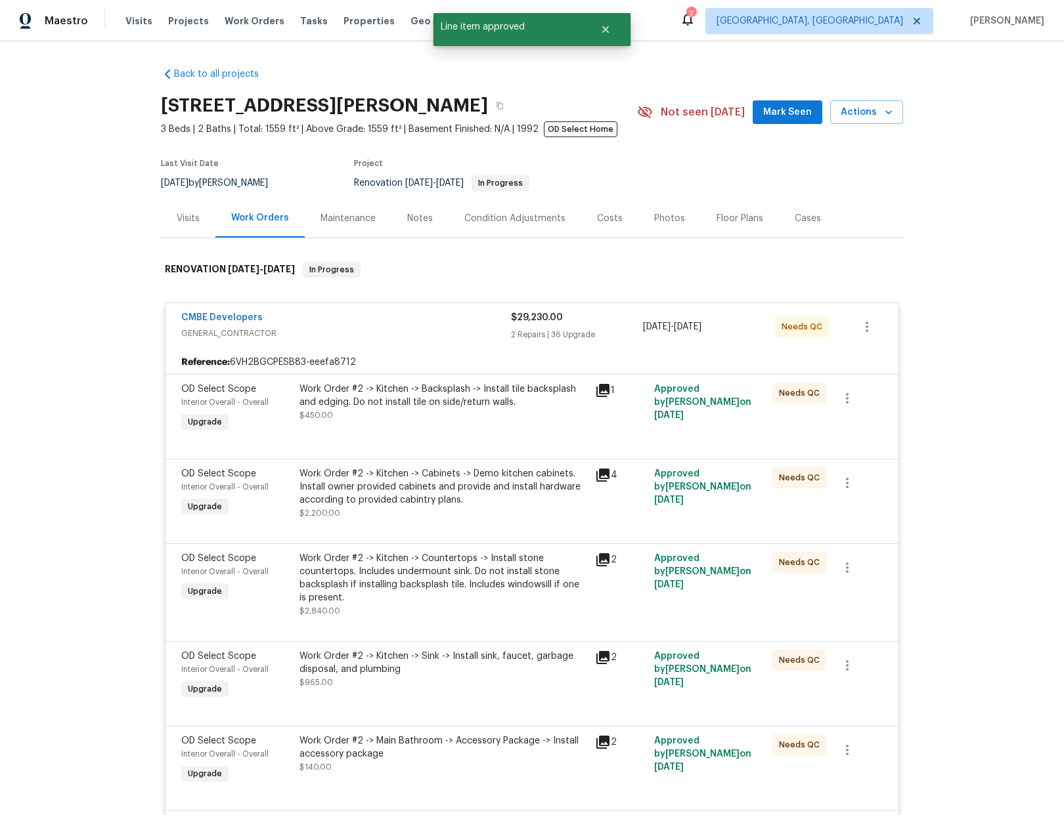
click at [459, 405] on div "Work Order #2 -> Kitchen -> Backsplash -> Install tile backsplash and edging. D…" at bounding box center [443, 396] width 288 height 26
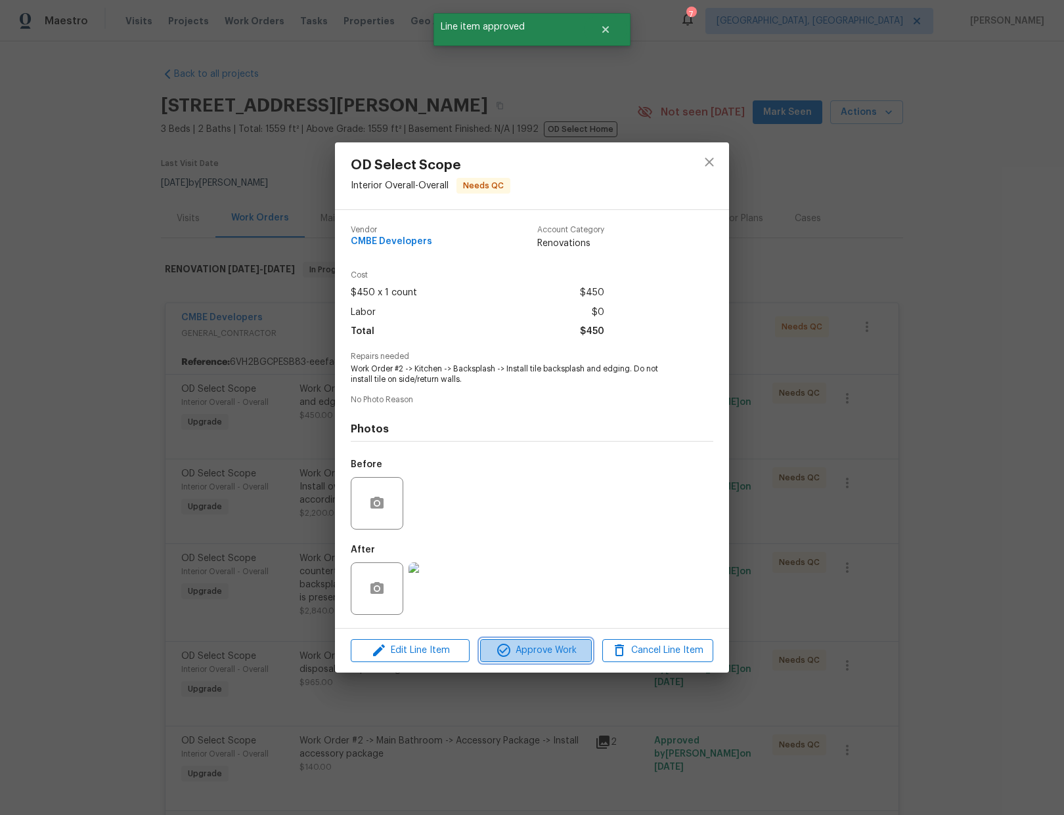
click at [536, 653] on span "Approve Work" at bounding box center [535, 651] width 103 height 16
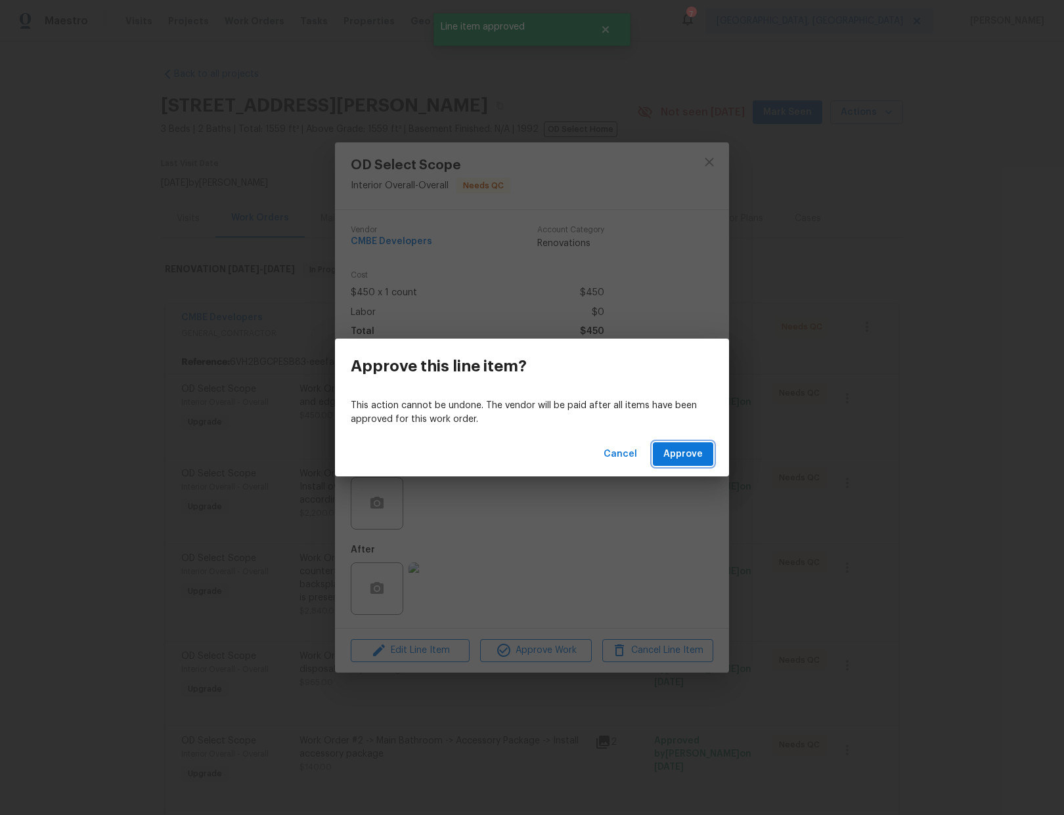
click at [688, 462] on button "Approve" at bounding box center [683, 455] width 60 height 24
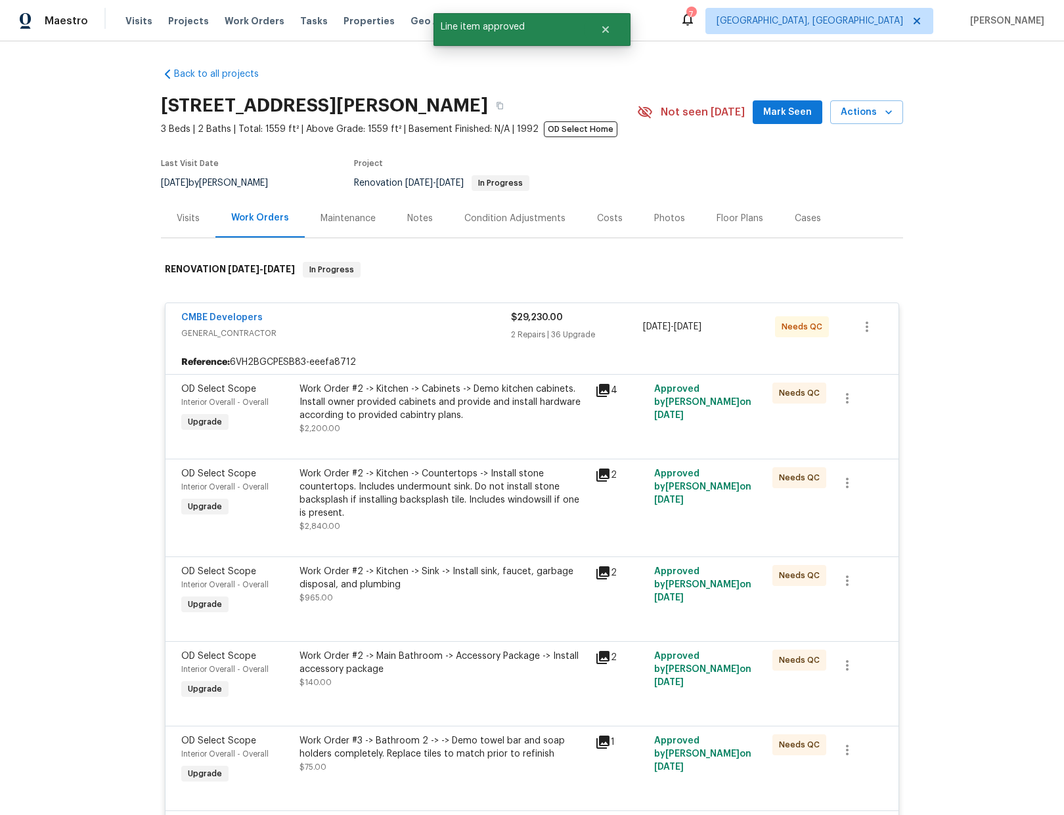
click at [530, 412] on div "Work Order #2 -> Kitchen -> Cabinets -> Demo kitchen cabinets. Install owner pr…" at bounding box center [443, 402] width 288 height 39
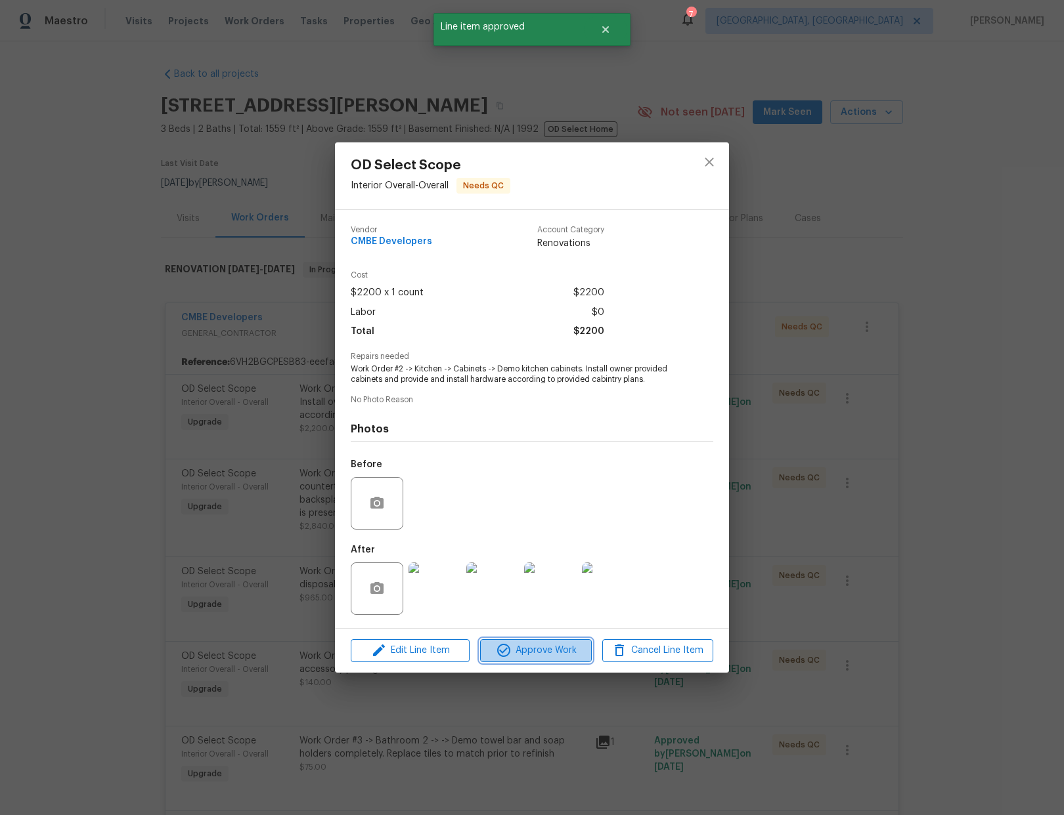
click at [548, 655] on span "Approve Work" at bounding box center [535, 651] width 103 height 16
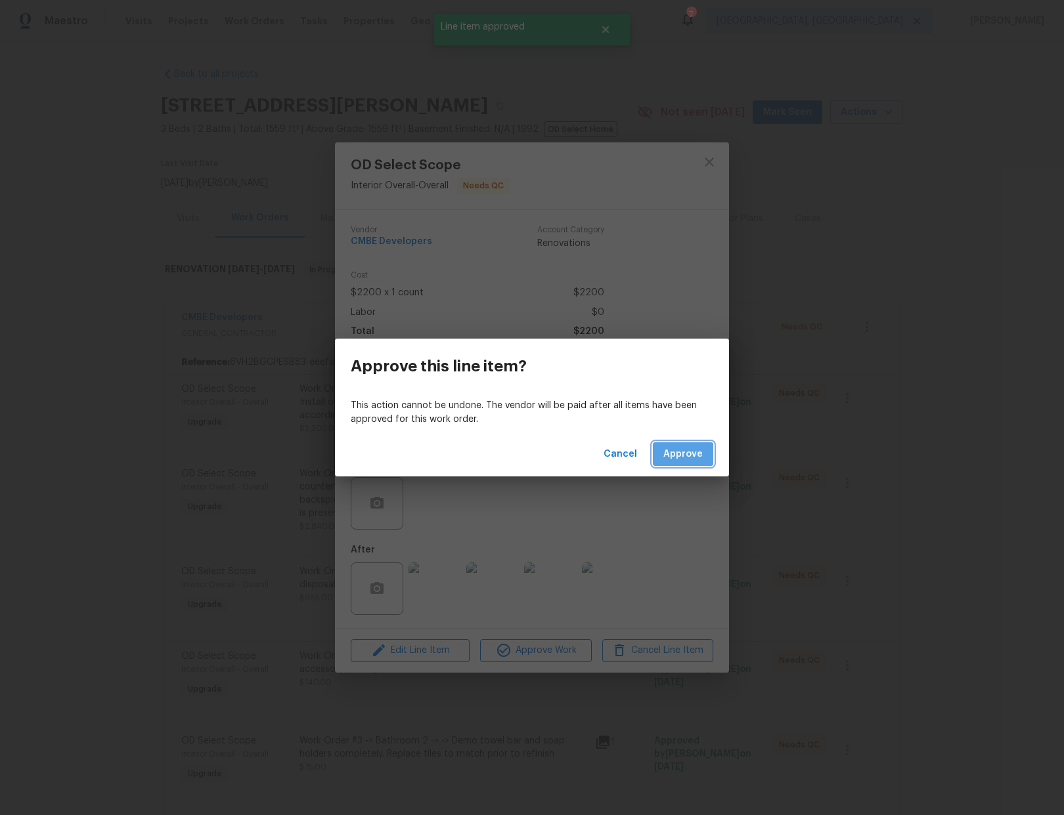
click at [676, 458] on span "Approve" at bounding box center [682, 454] width 39 height 16
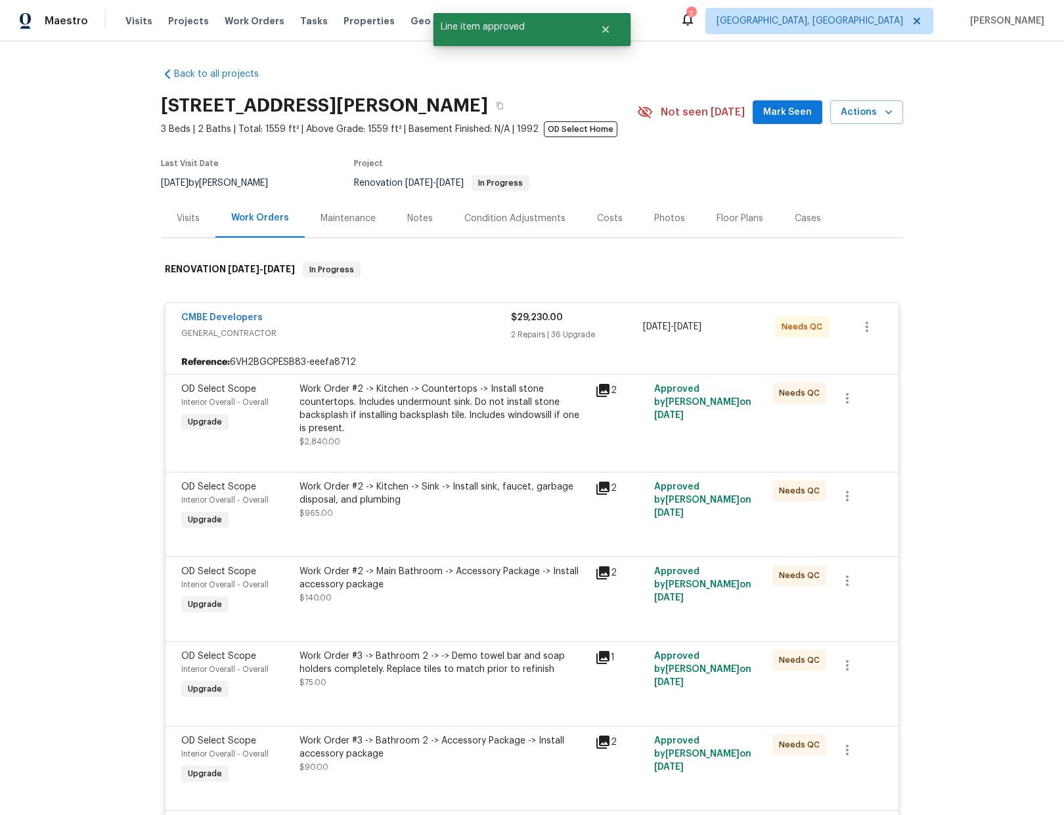
click at [452, 414] on div "Work Order #2 -> Kitchen -> Countertops -> Install stone countertops. Includes …" at bounding box center [443, 409] width 288 height 53
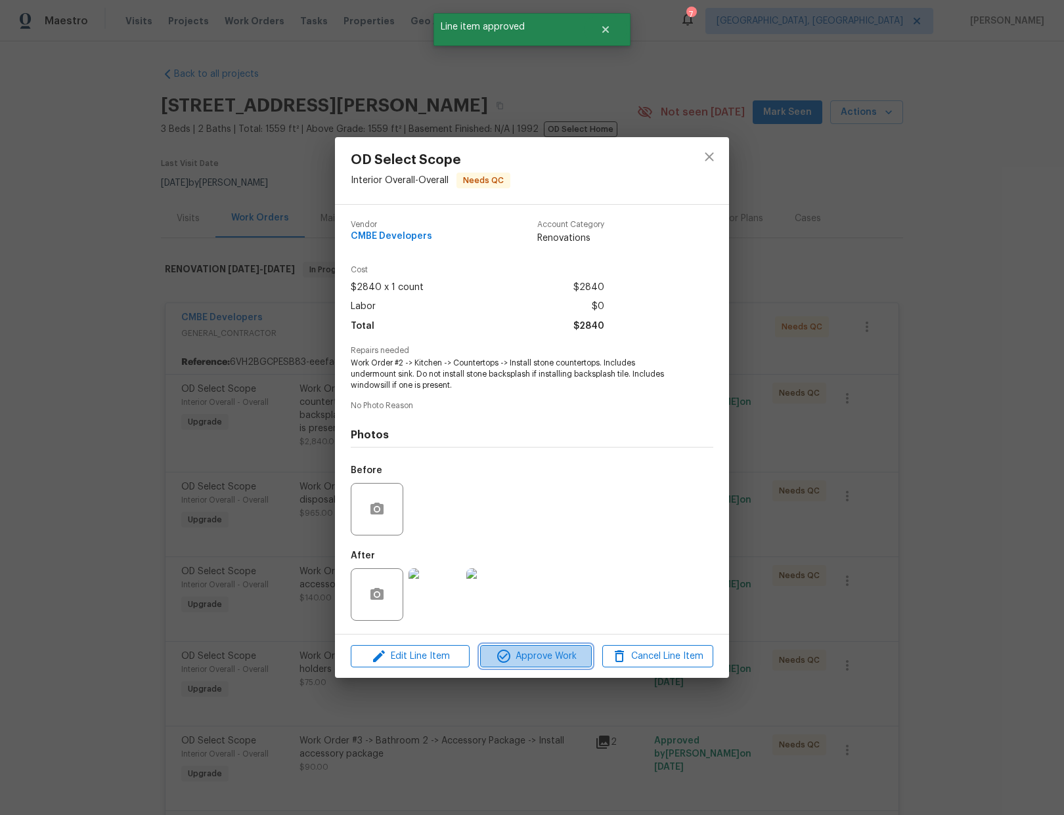
click at [541, 652] on span "Approve Work" at bounding box center [535, 657] width 103 height 16
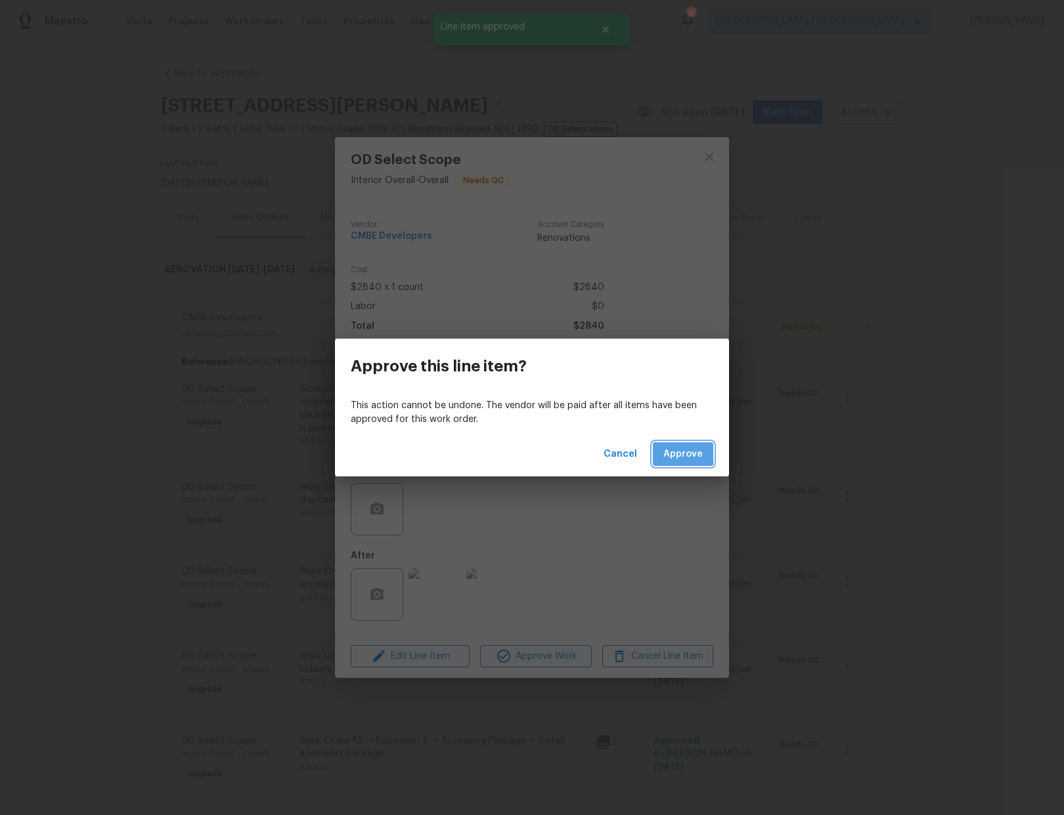
click at [661, 450] on button "Approve" at bounding box center [683, 455] width 60 height 24
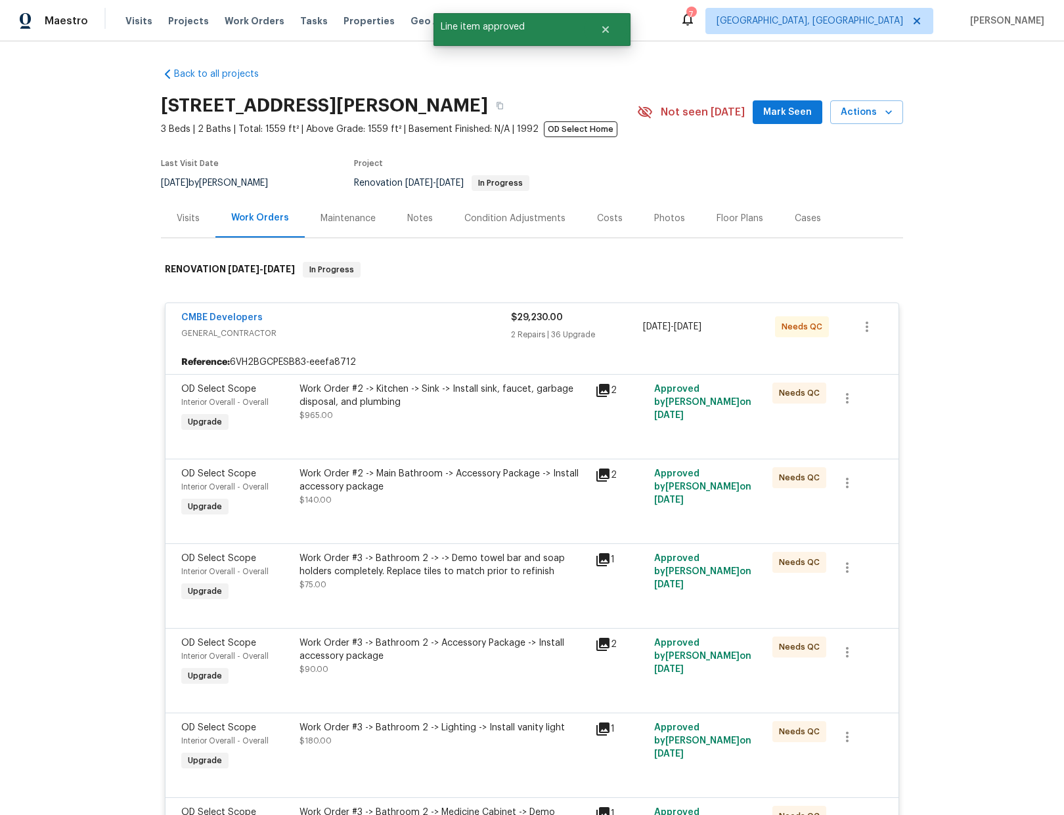
click at [540, 420] on div "Work Order #2 -> Kitchen -> Sink -> Install sink, faucet, garbage disposal, and…" at bounding box center [443, 402] width 288 height 39
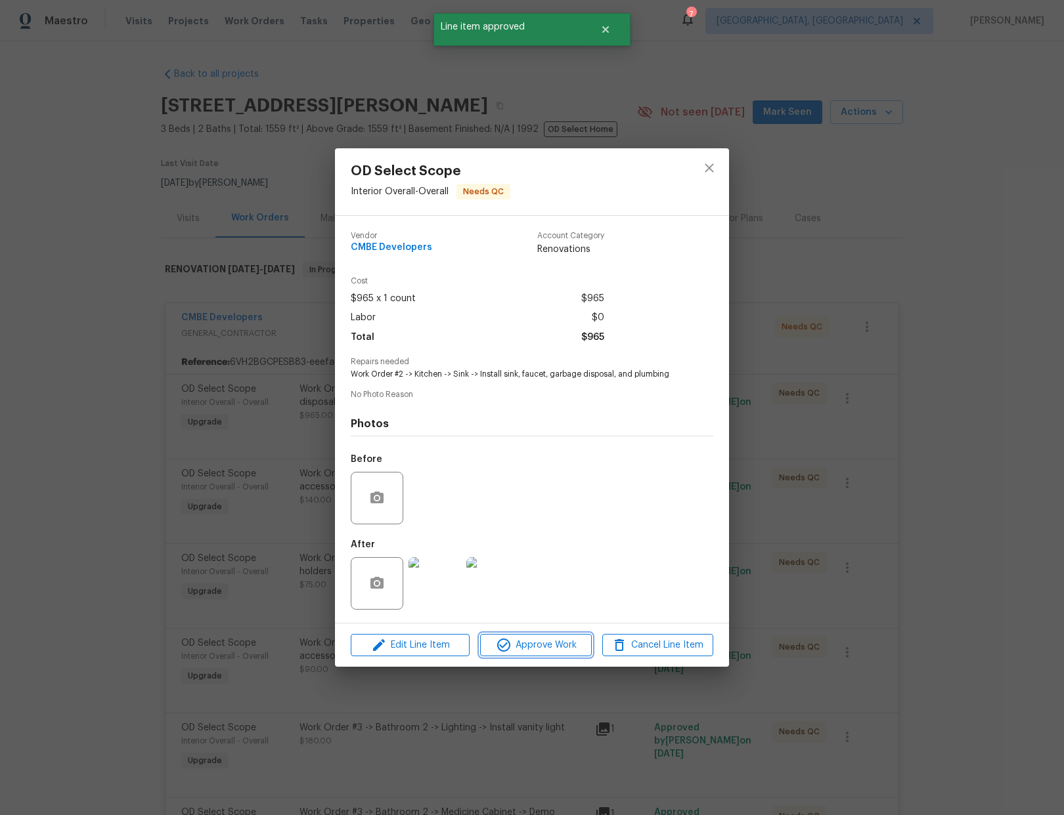
click at [542, 655] on button "Approve Work" at bounding box center [535, 645] width 111 height 23
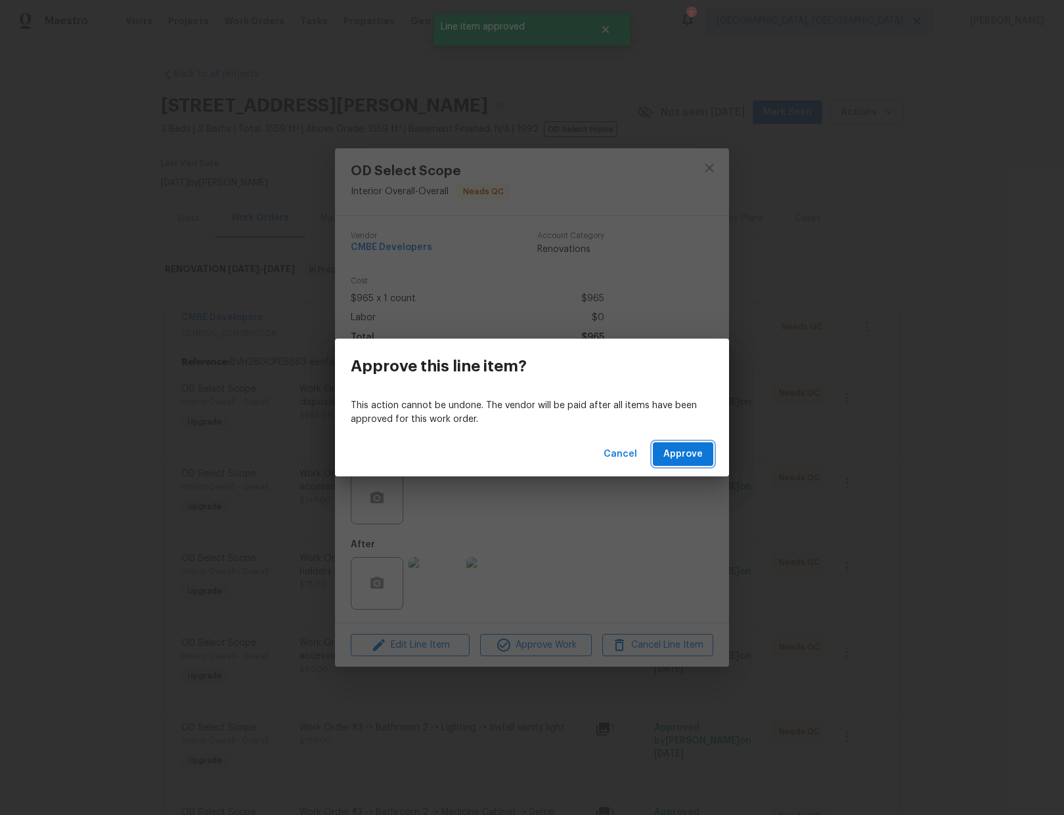
click at [680, 449] on span "Approve" at bounding box center [682, 454] width 39 height 16
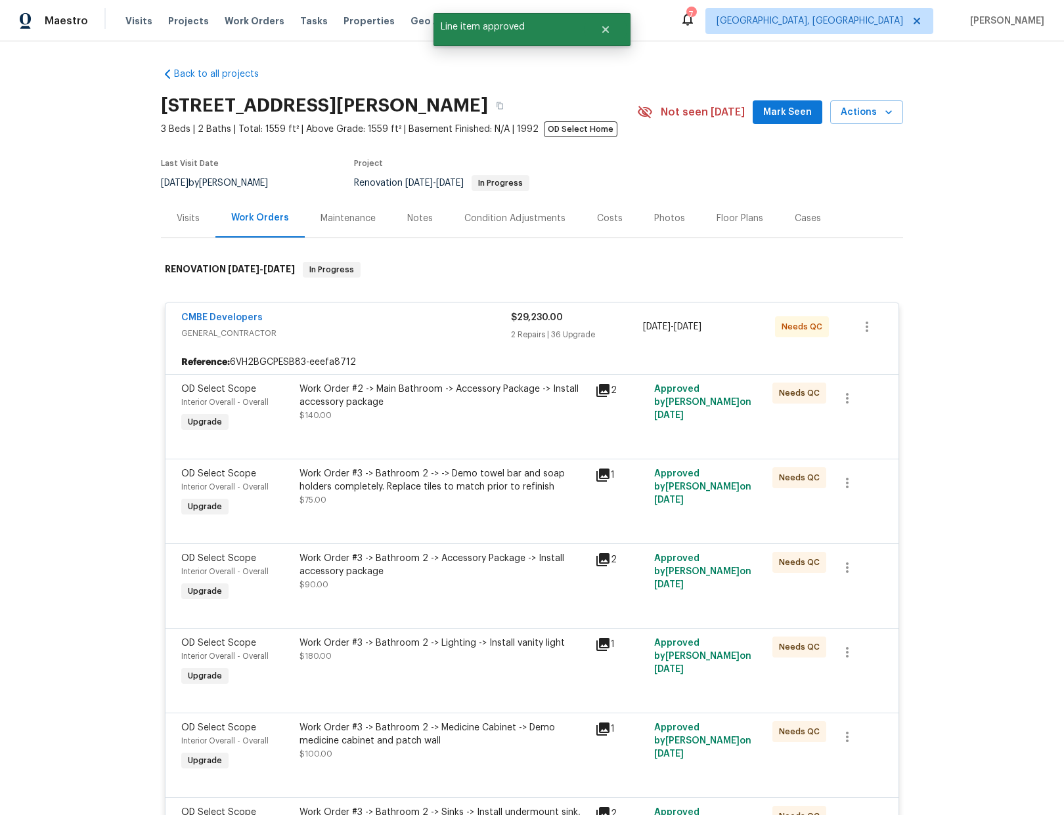
click at [495, 416] on div "Work Order #2 -> Main Bathroom -> Accessory Package -> Install accessory packag…" at bounding box center [443, 402] width 288 height 39
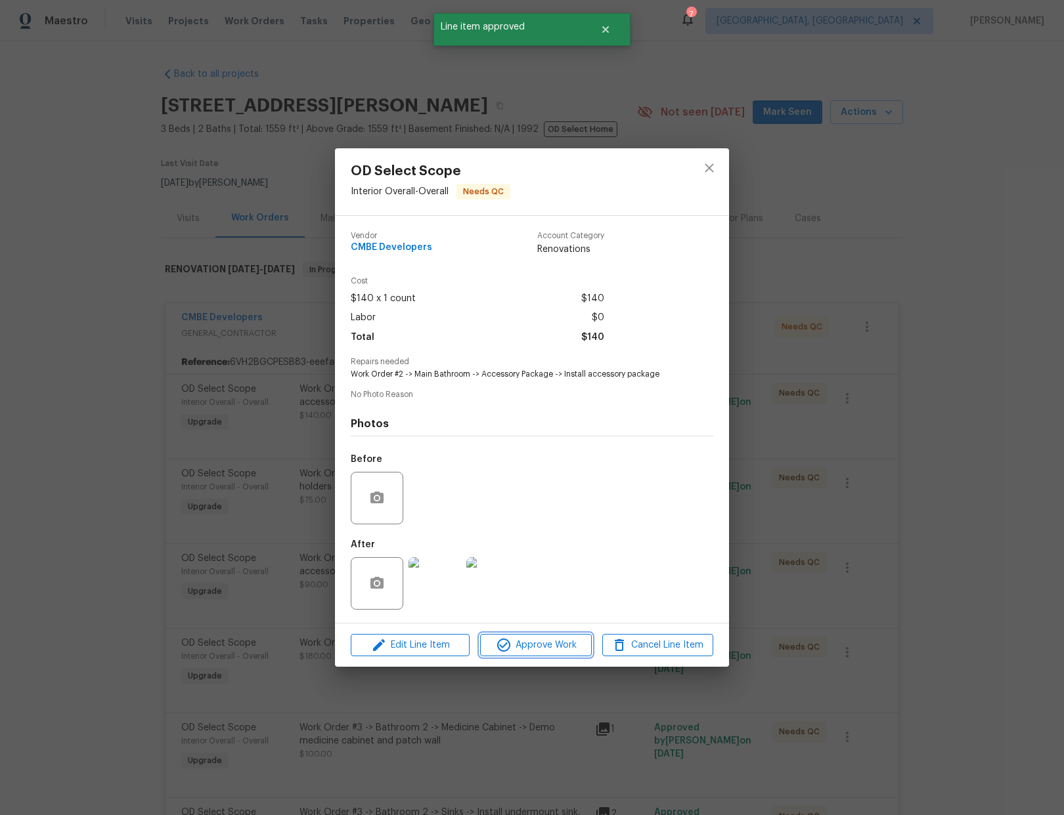
click at [552, 643] on span "Approve Work" at bounding box center [535, 646] width 103 height 16
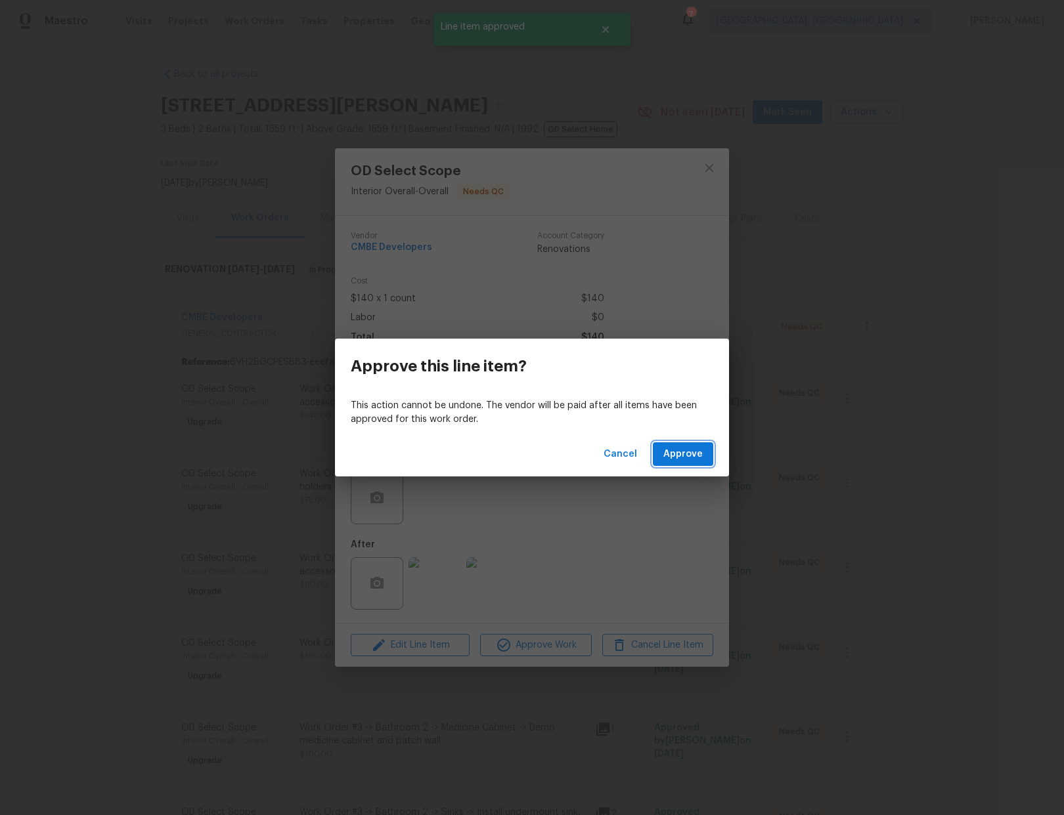
click at [682, 460] on span "Approve" at bounding box center [682, 454] width 39 height 16
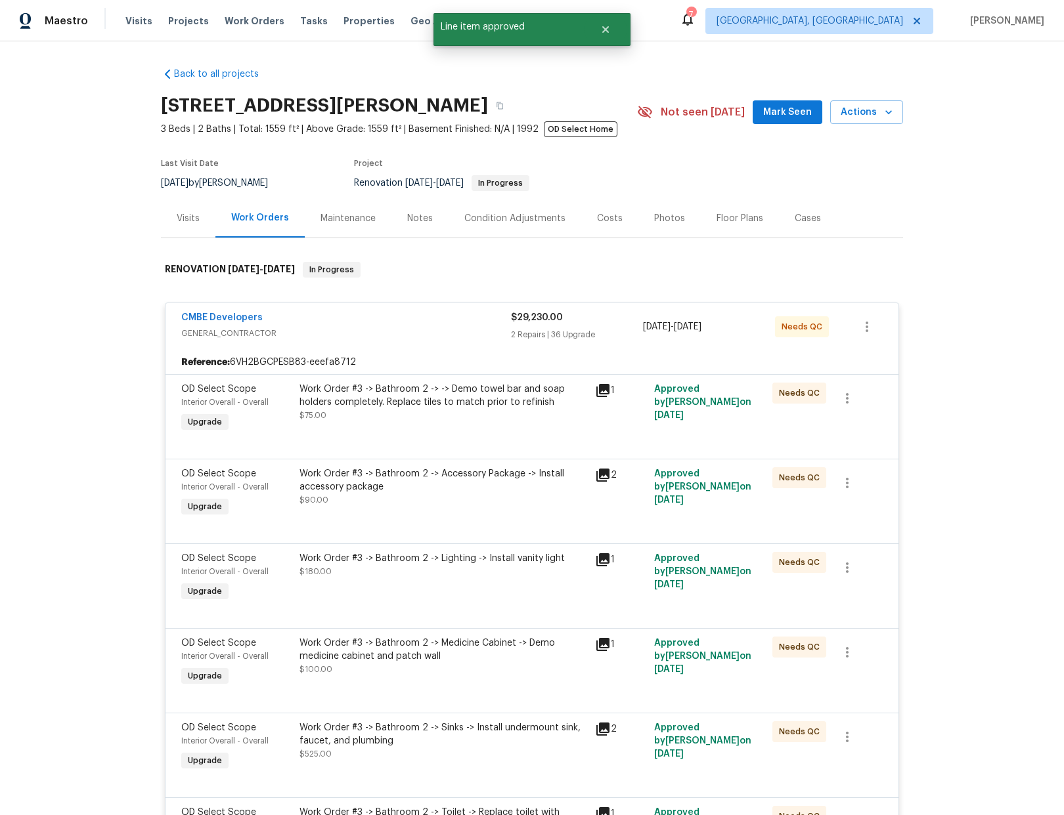
click at [441, 390] on div "Work Order #3 -> Bathroom 2 -> -> Demo towel bar and soap holders completely. R…" at bounding box center [443, 396] width 288 height 26
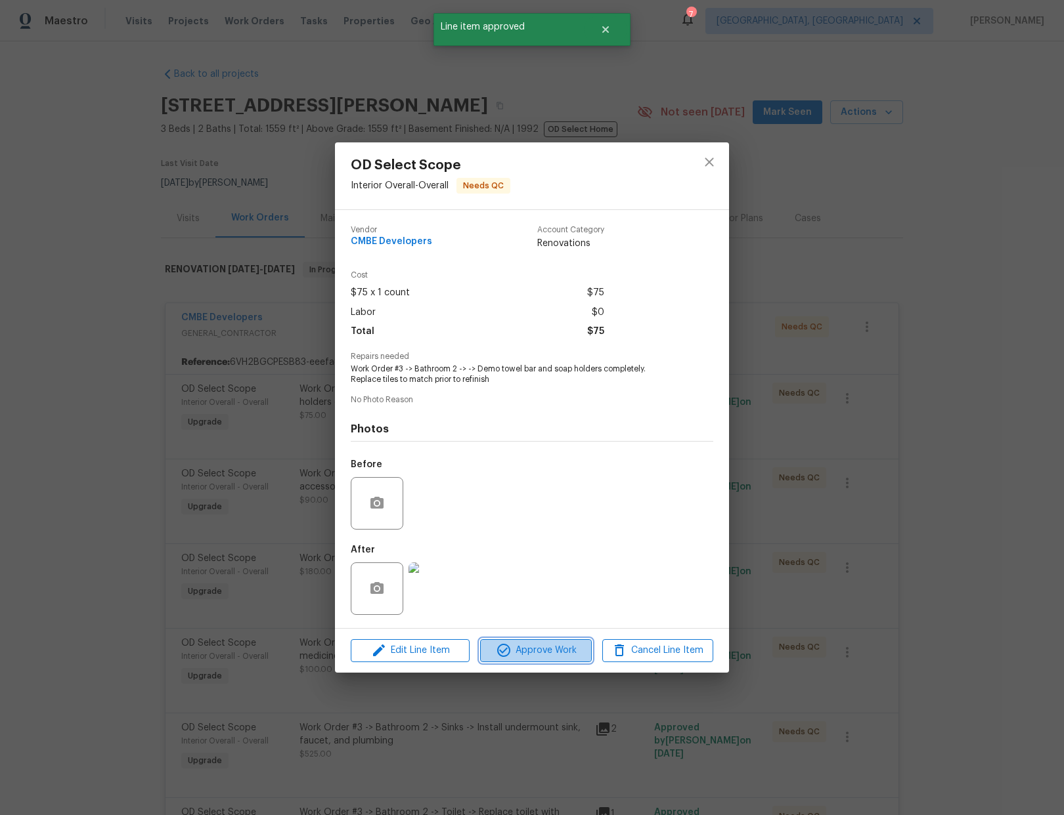
click at [534, 647] on span "Approve Work" at bounding box center [535, 651] width 103 height 16
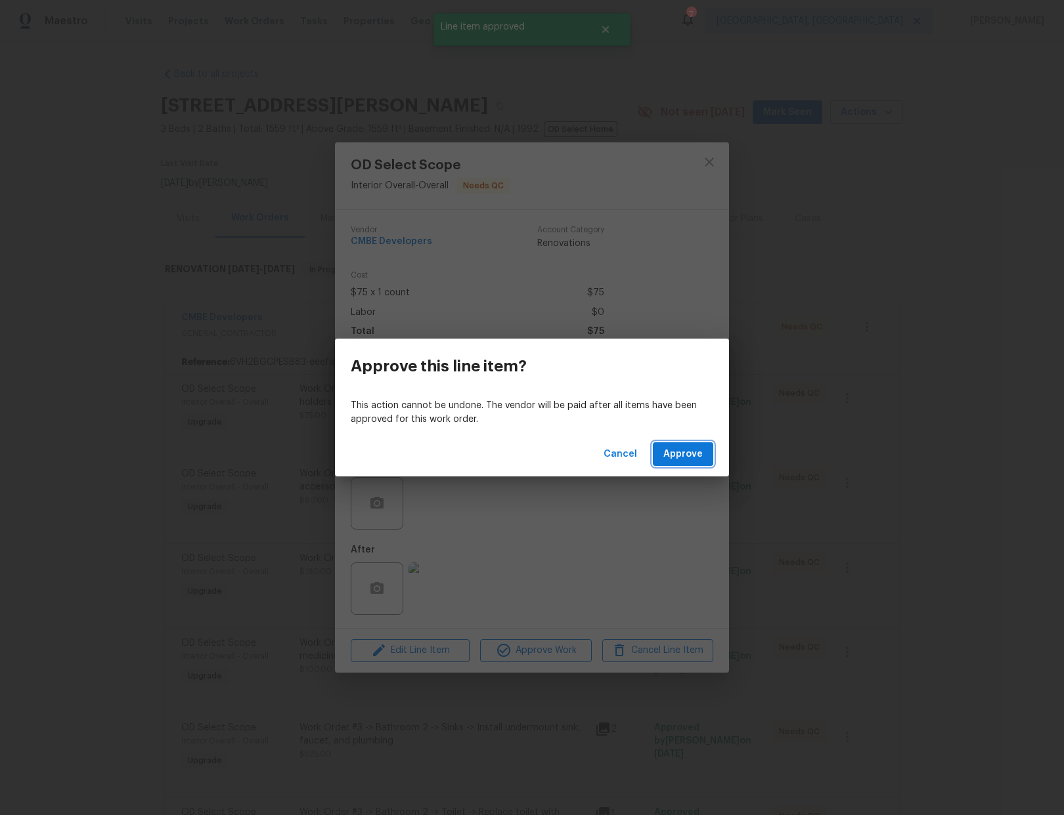
click at [683, 453] on span "Approve" at bounding box center [682, 454] width 39 height 16
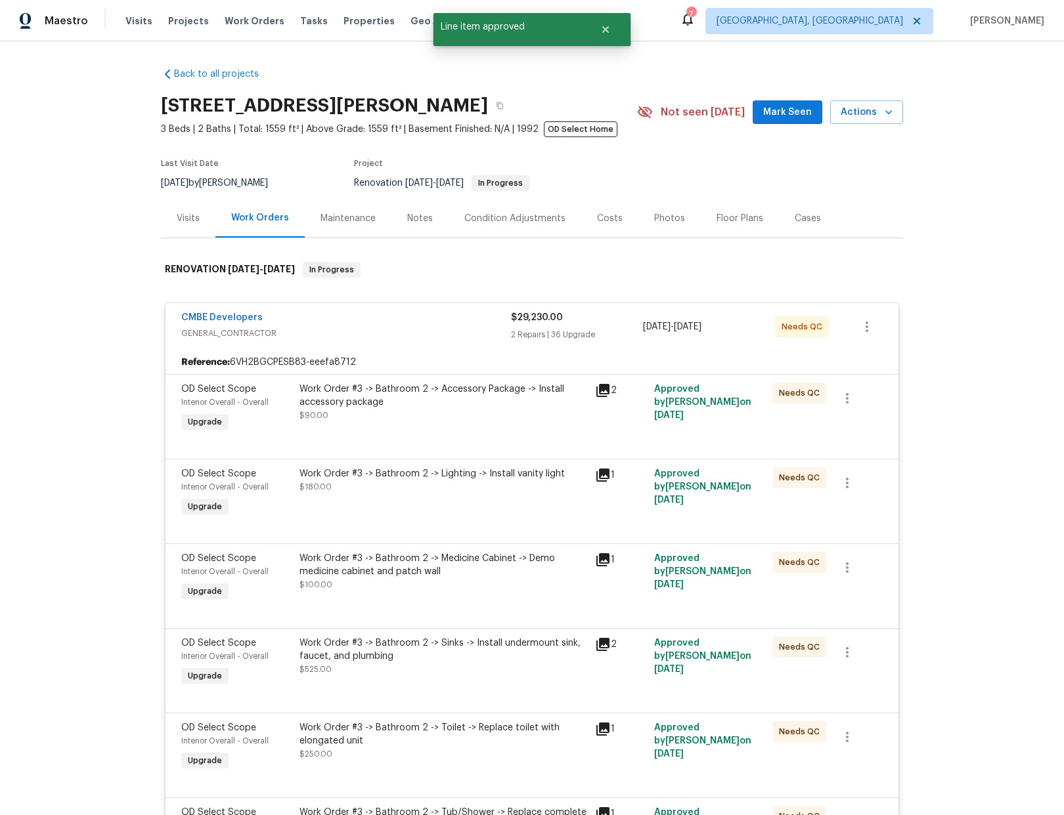
click at [548, 412] on div "Work Order #3 -> Bathroom 2 -> Accessory Package -> Install accessory package $…" at bounding box center [443, 402] width 288 height 39
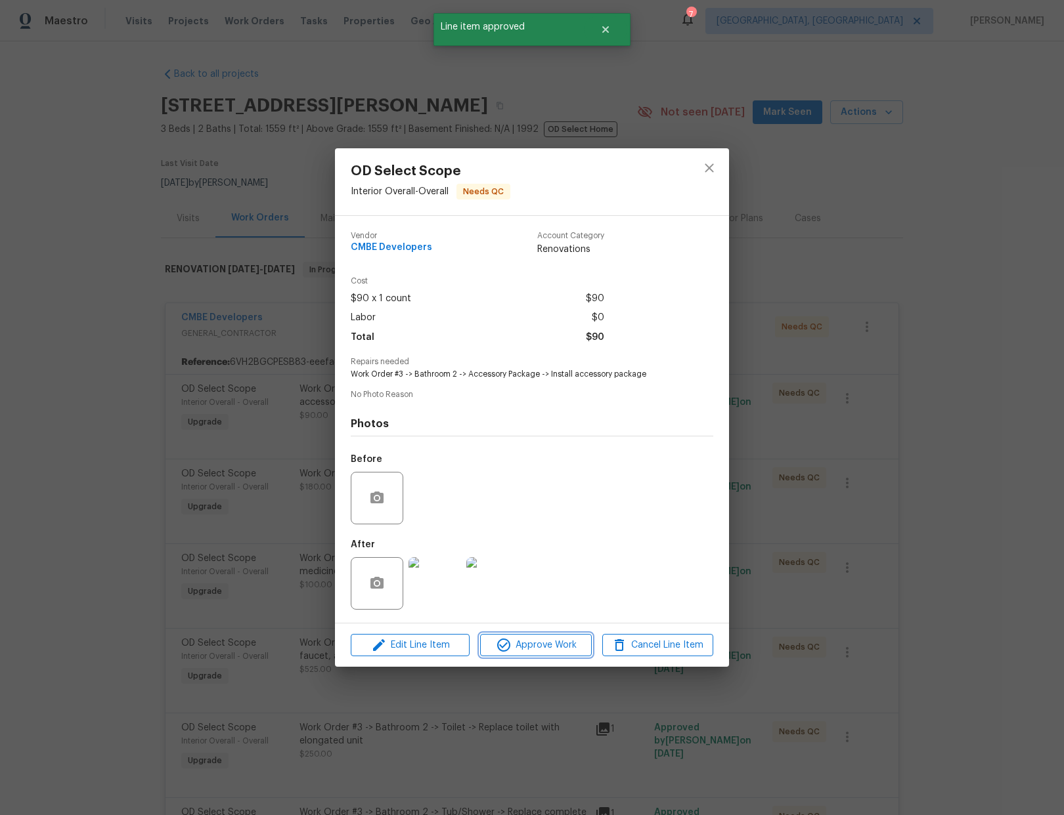
click at [559, 645] on span "Approve Work" at bounding box center [535, 646] width 103 height 16
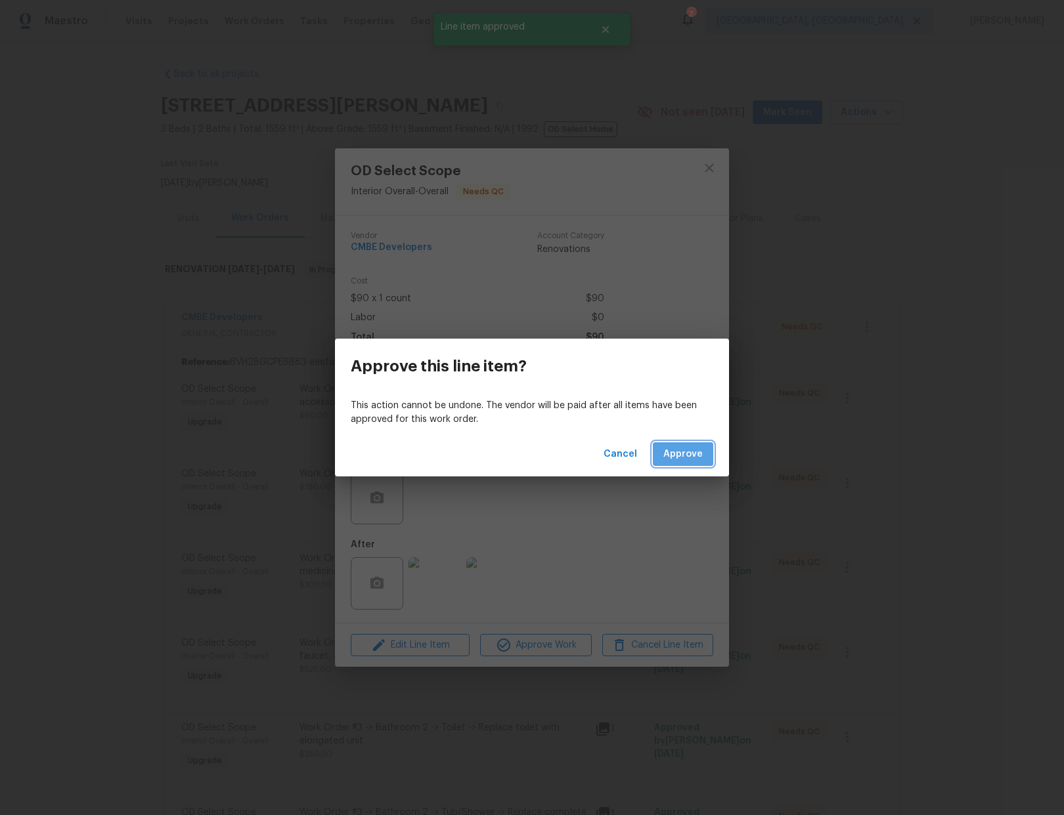
click at [680, 450] on span "Approve" at bounding box center [682, 454] width 39 height 16
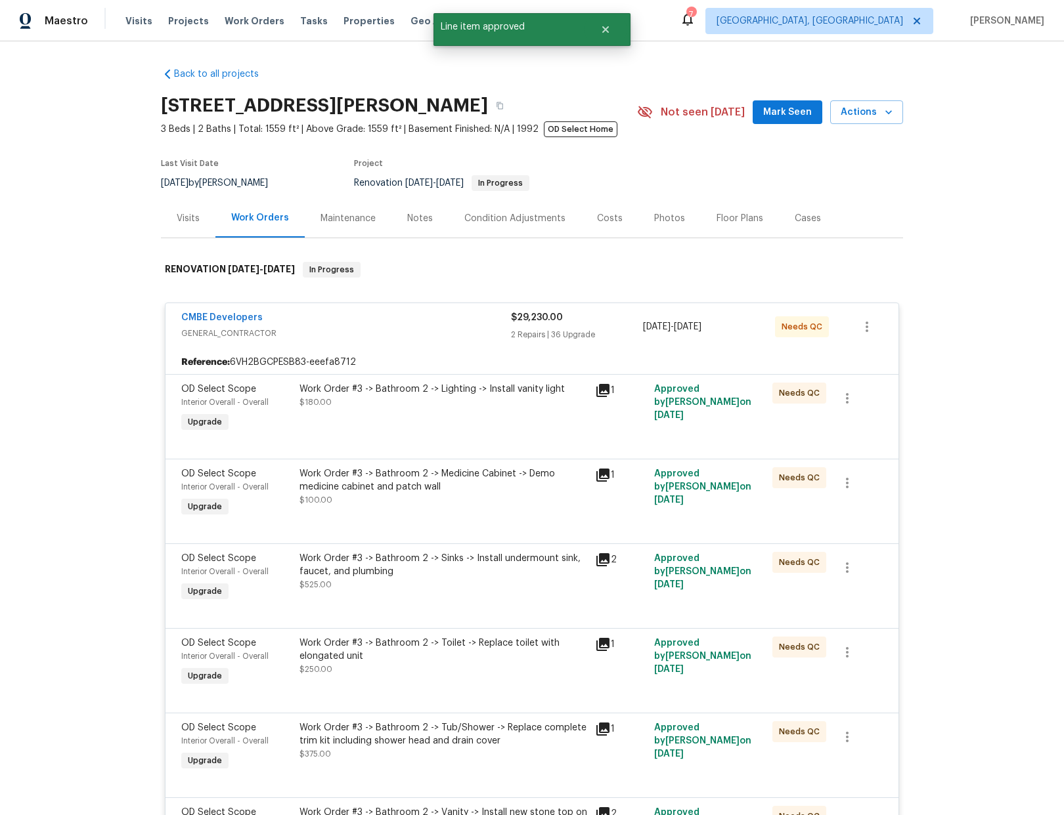
click at [422, 414] on div "Work Order #3 -> Bathroom 2 -> Lighting -> Install vanity light $180.00" at bounding box center [442, 409] width 295 height 60
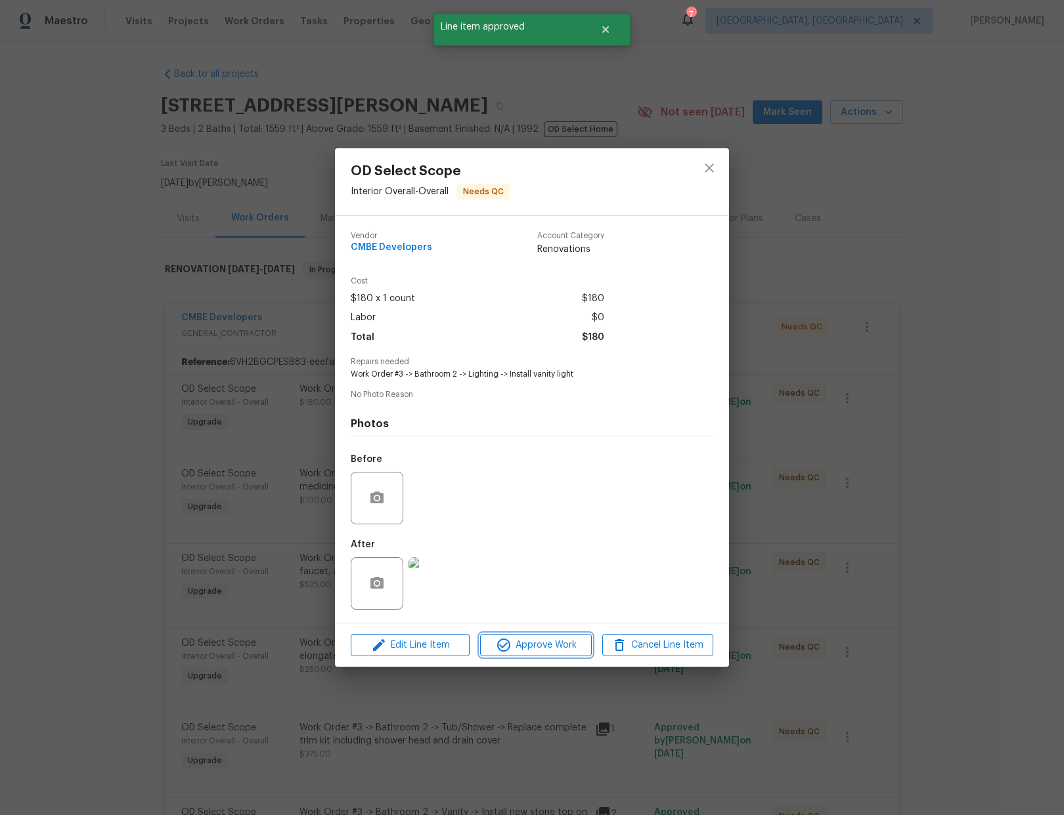
click at [534, 648] on span "Approve Work" at bounding box center [535, 646] width 103 height 16
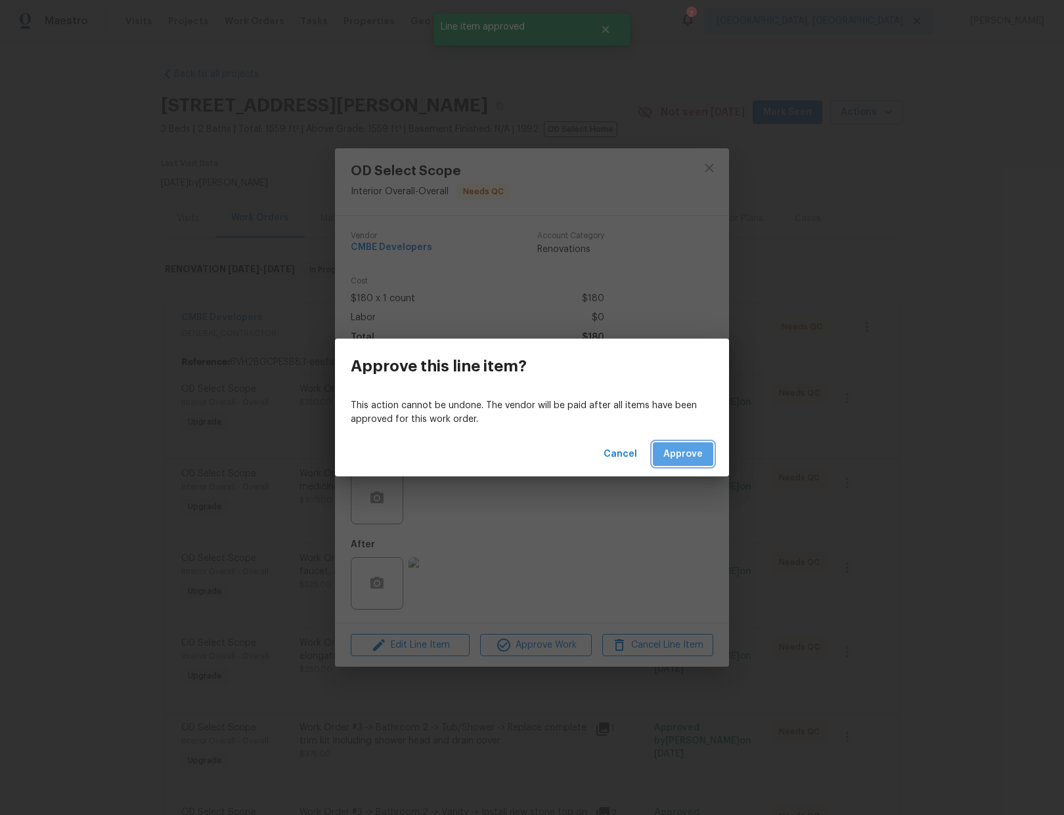
click at [670, 456] on span "Approve" at bounding box center [682, 454] width 39 height 16
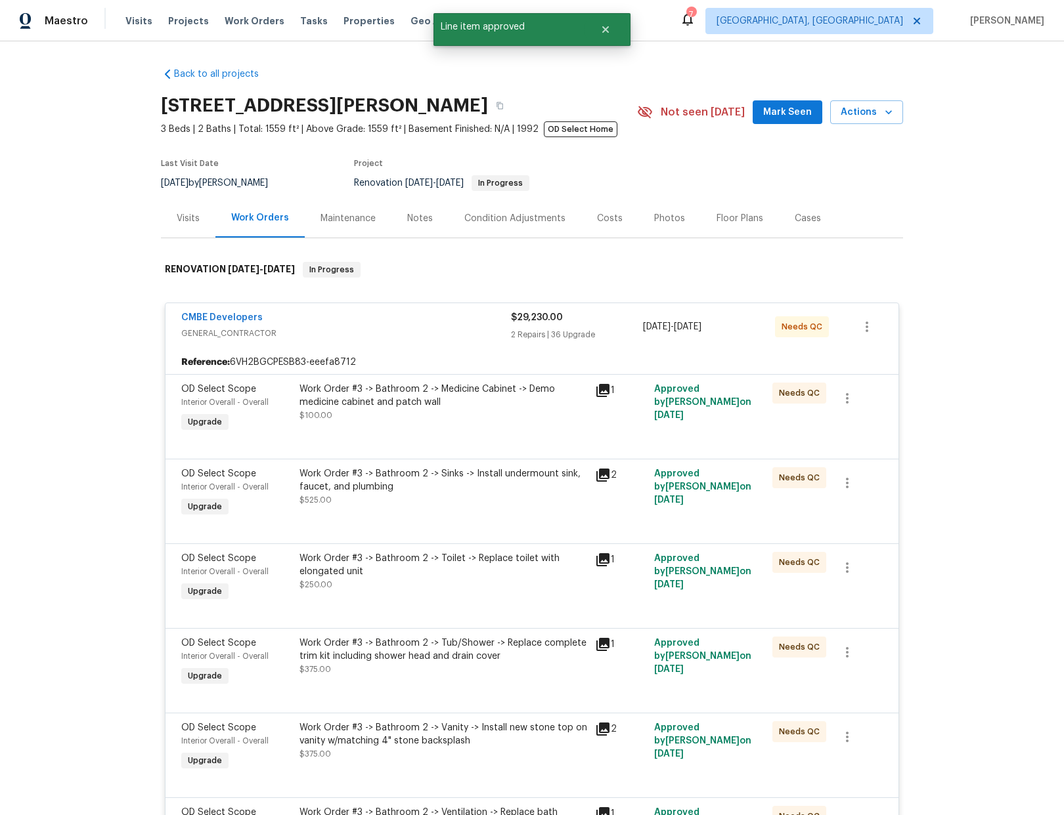
click at [513, 409] on div "Work Order #3 -> Bathroom 2 -> Medicine Cabinet -> Demo medicine cabinet and pa…" at bounding box center [443, 402] width 288 height 39
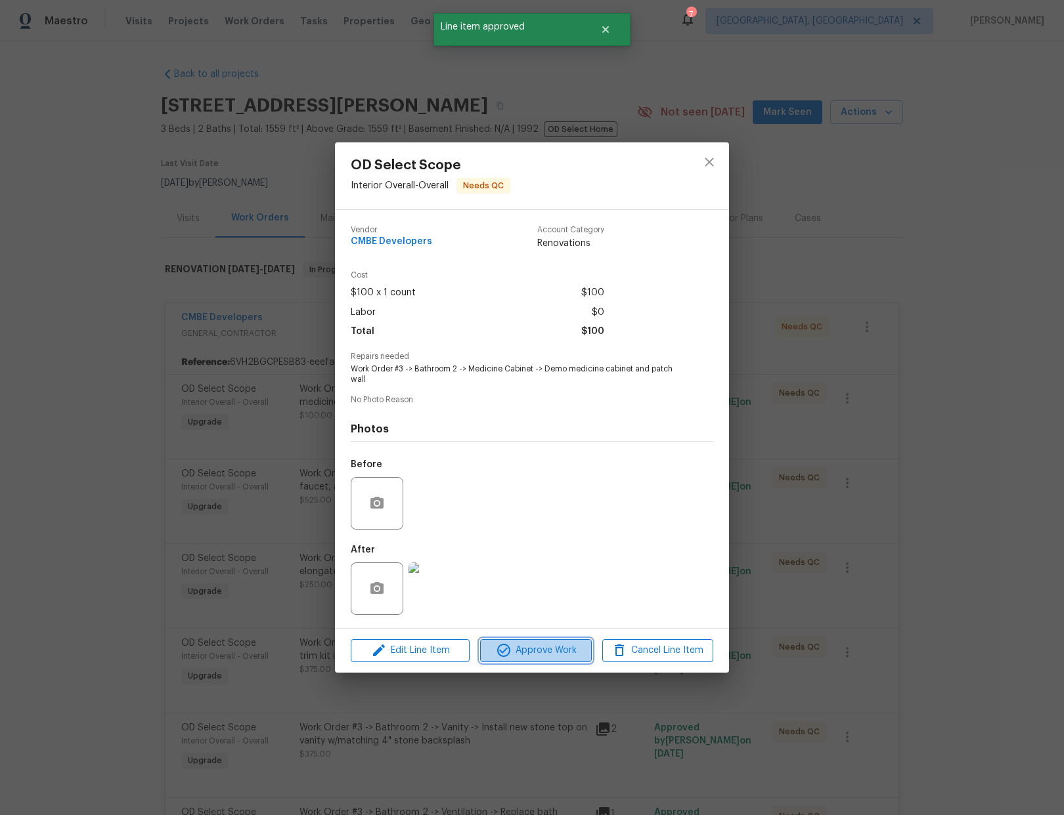
click at [557, 651] on span "Approve Work" at bounding box center [535, 651] width 103 height 16
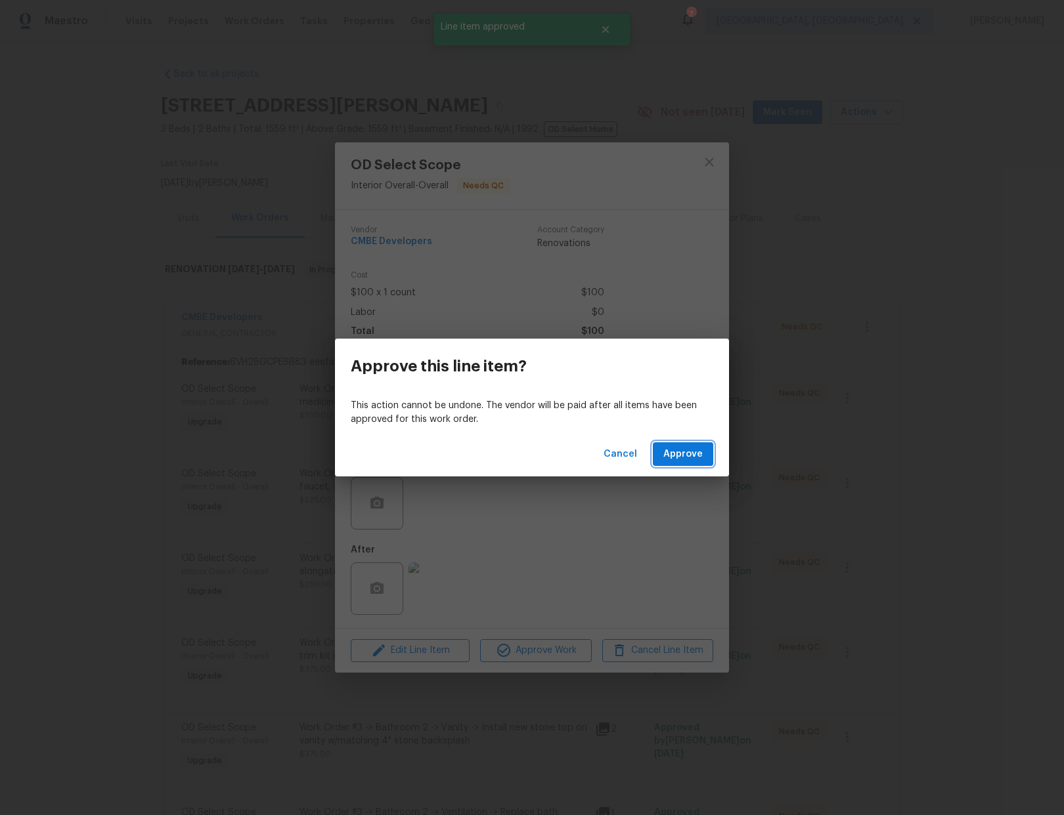
click at [685, 458] on span "Approve" at bounding box center [682, 454] width 39 height 16
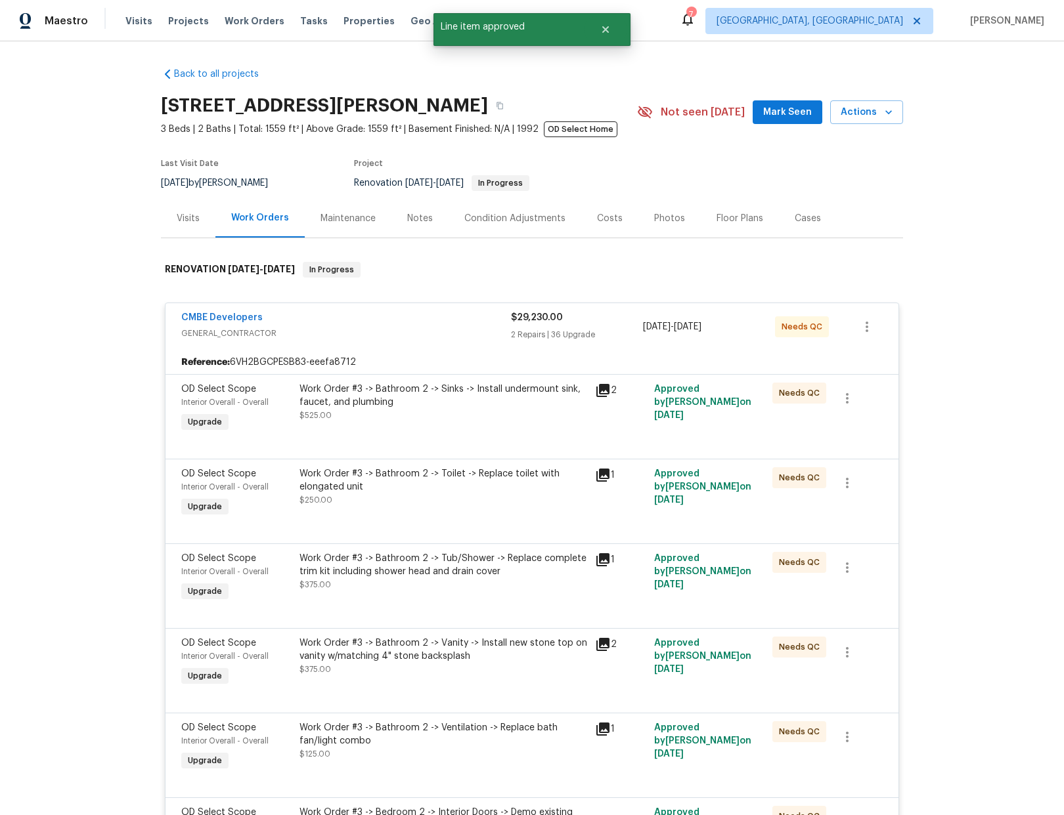
click at [475, 420] on div "Work Order #3 -> Bathroom 2 -> Sinks -> Install undermount sink, faucet, and pl…" at bounding box center [443, 402] width 288 height 39
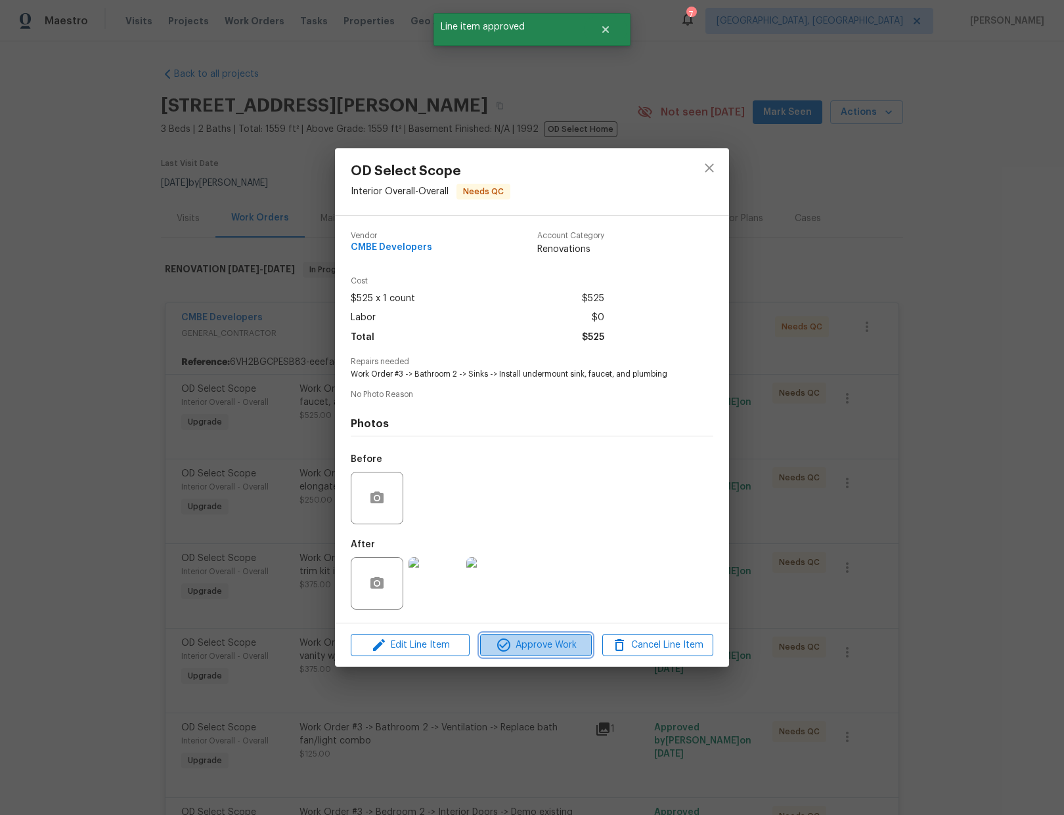
click at [540, 645] on span "Approve Work" at bounding box center [535, 646] width 103 height 16
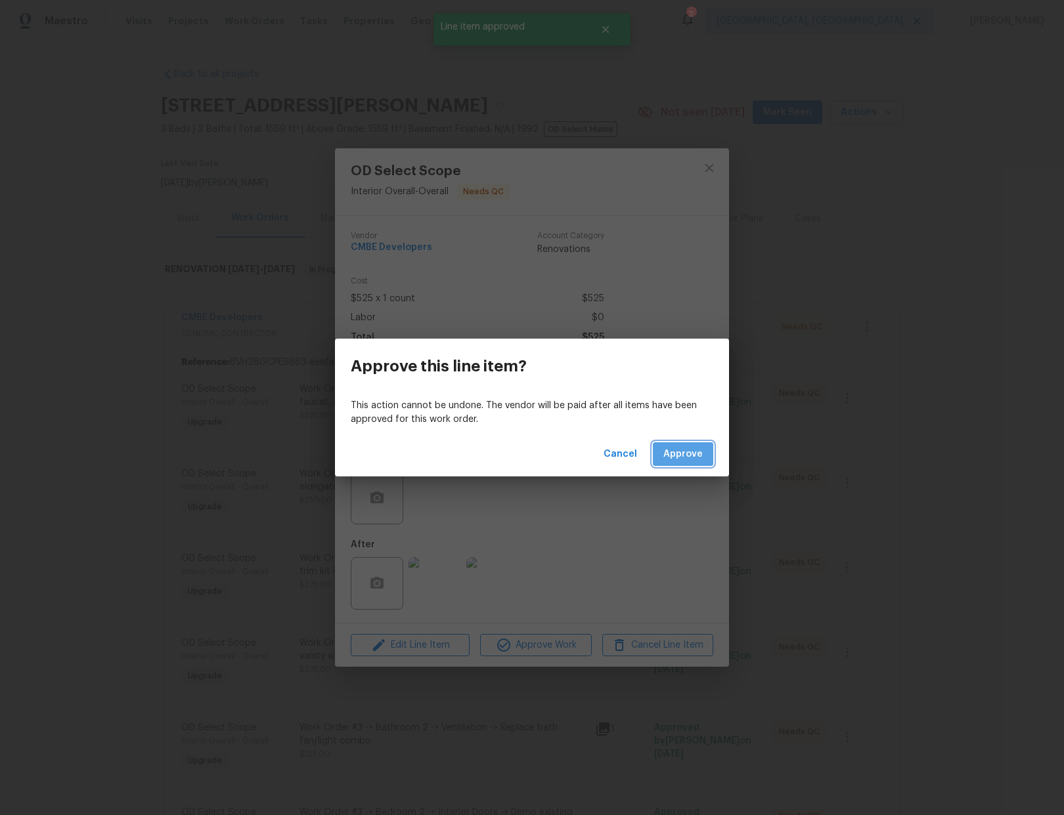
click at [678, 458] on span "Approve" at bounding box center [682, 454] width 39 height 16
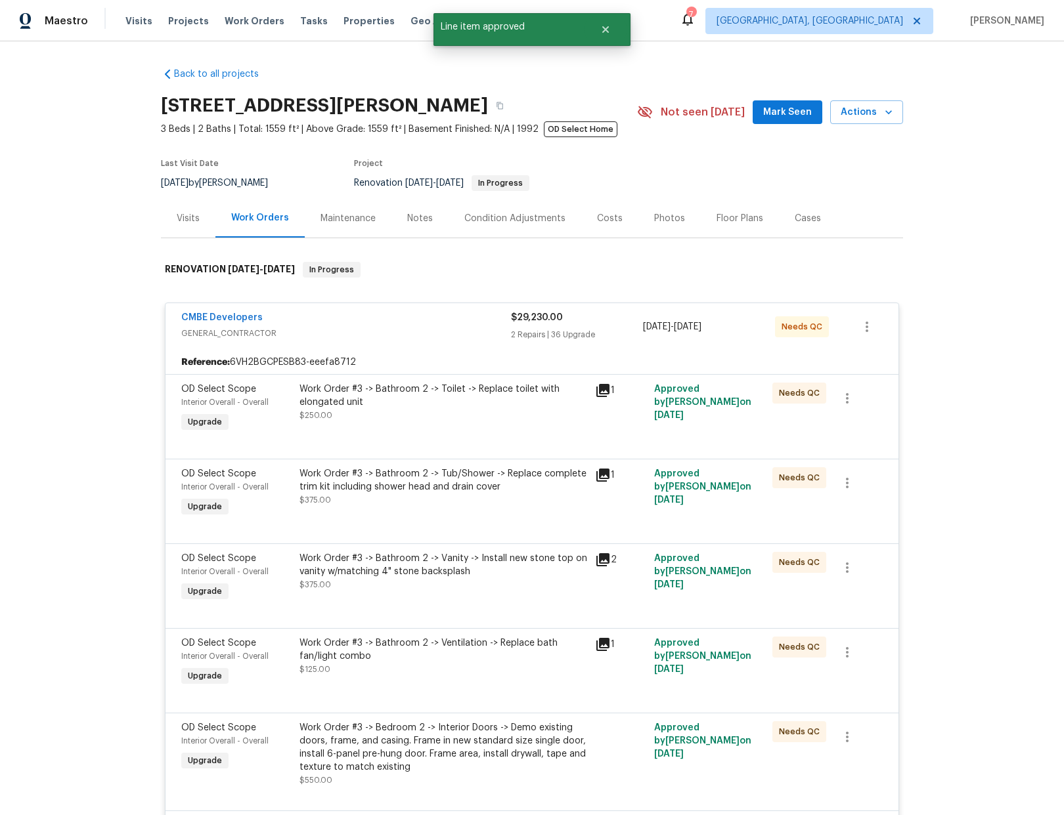
click at [465, 405] on div "Work Order #3 -> Bathroom 2 -> Toilet -> Replace toilet with elongated unit" at bounding box center [443, 396] width 288 height 26
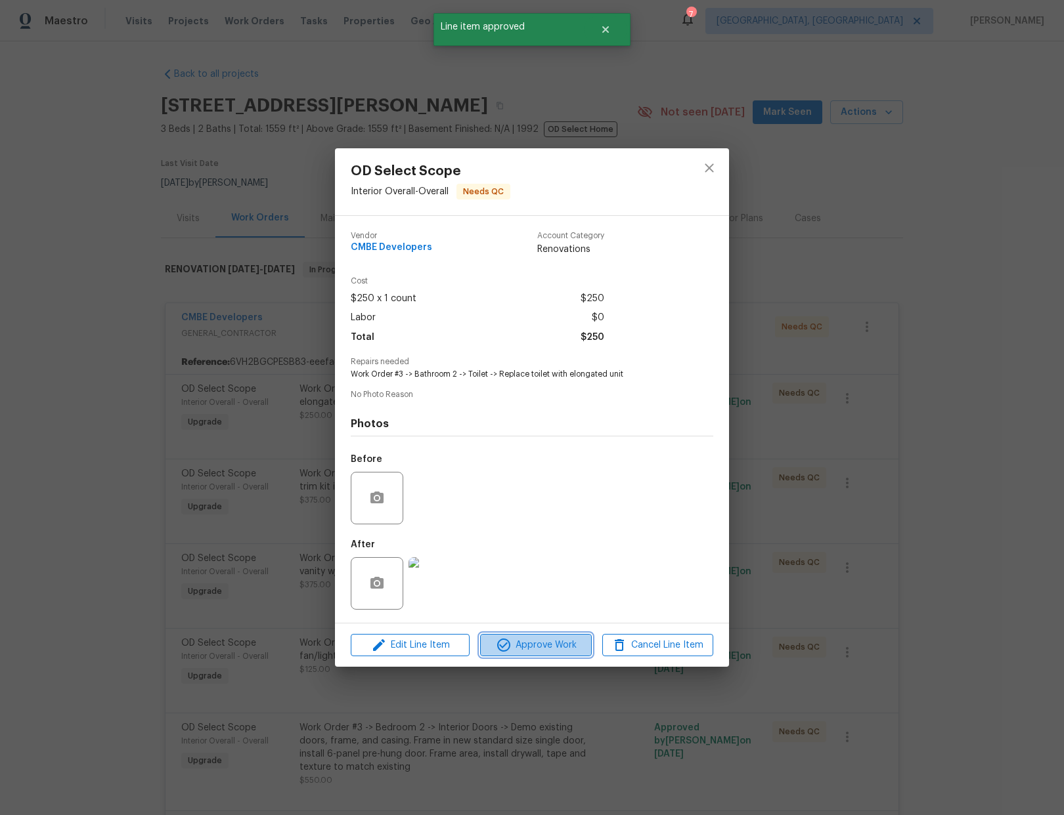
click at [537, 653] on button "Approve Work" at bounding box center [535, 645] width 111 height 23
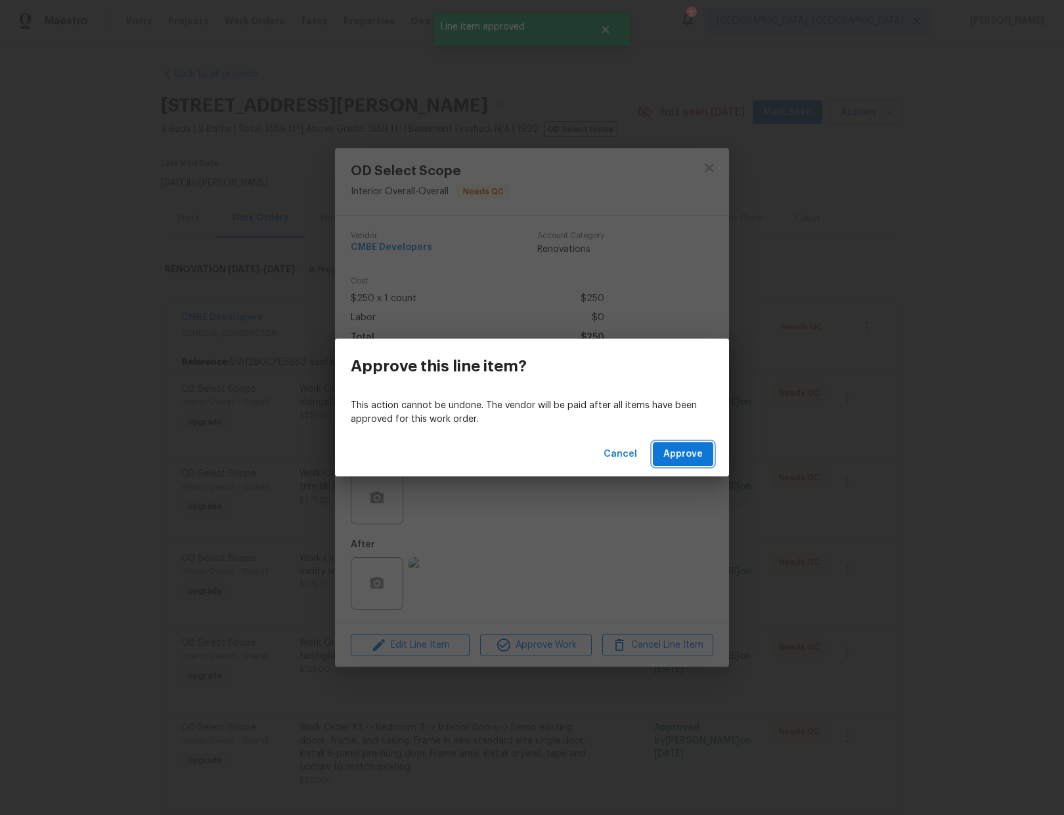
click at [675, 452] on span "Approve" at bounding box center [682, 454] width 39 height 16
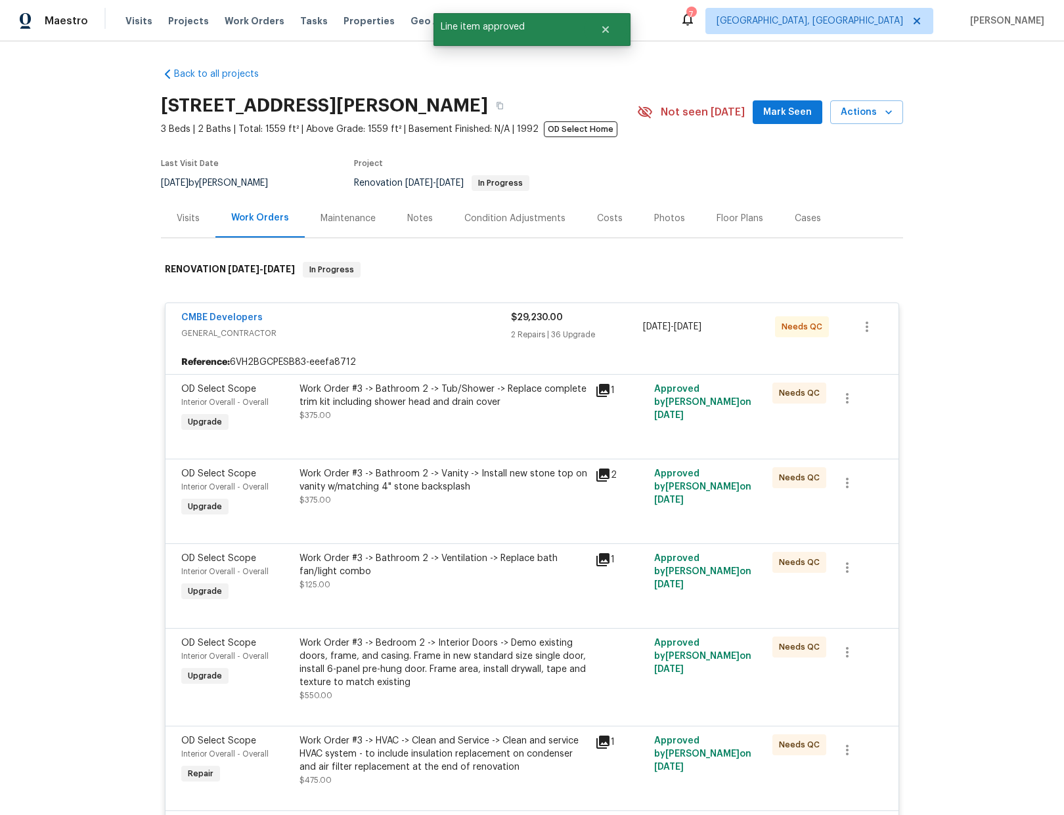
click at [431, 422] on div "Work Order #3 -> Bathroom 2 -> Tub/Shower -> Replace complete trim kit includin…" at bounding box center [443, 402] width 288 height 39
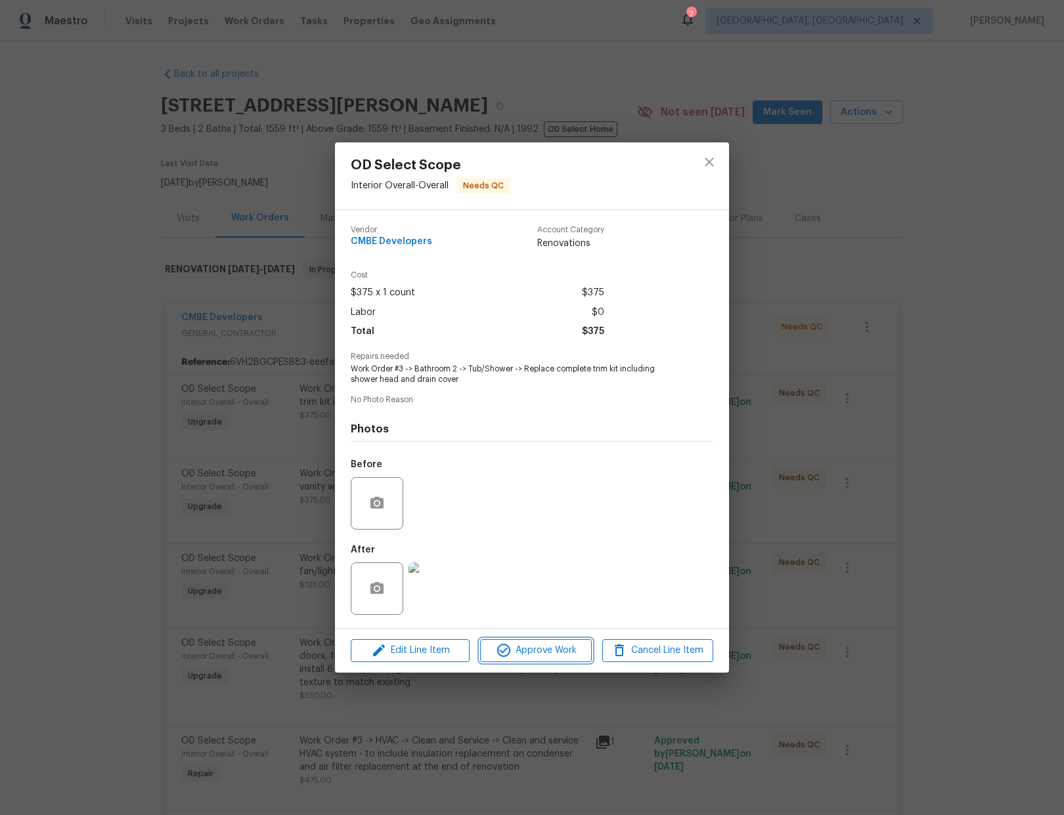
click at [552, 649] on span "Approve Work" at bounding box center [535, 651] width 103 height 16
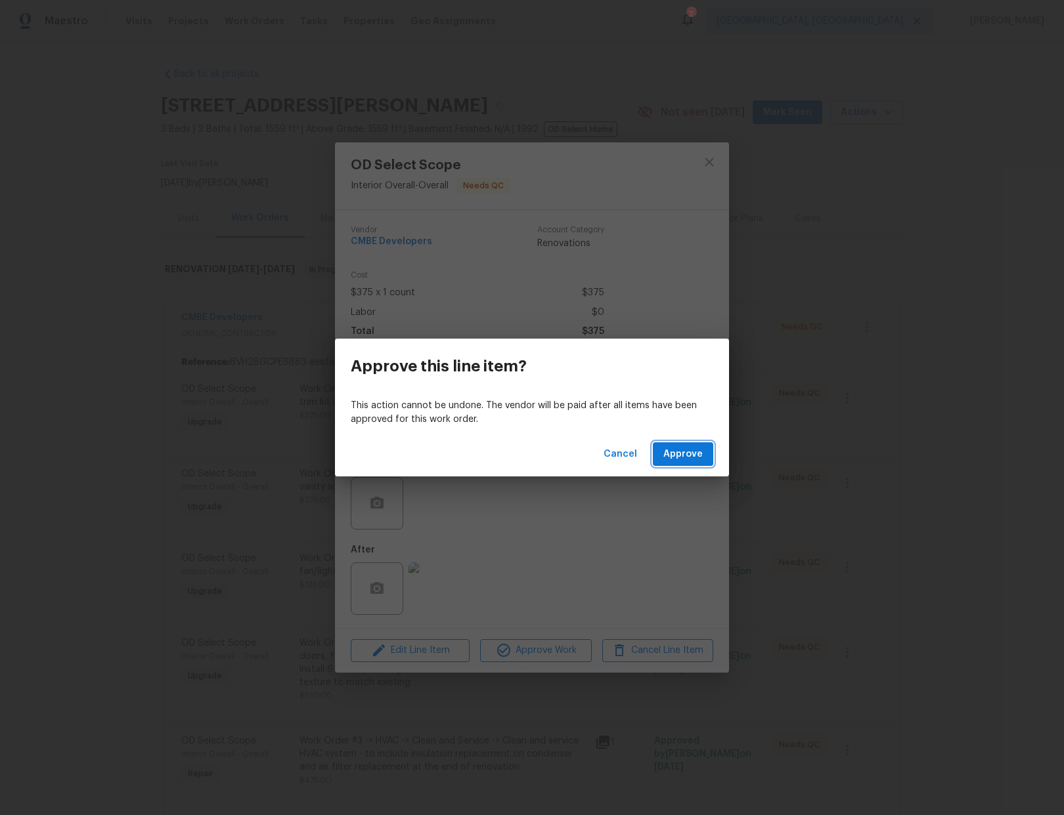
click at [683, 459] on span "Approve" at bounding box center [682, 454] width 39 height 16
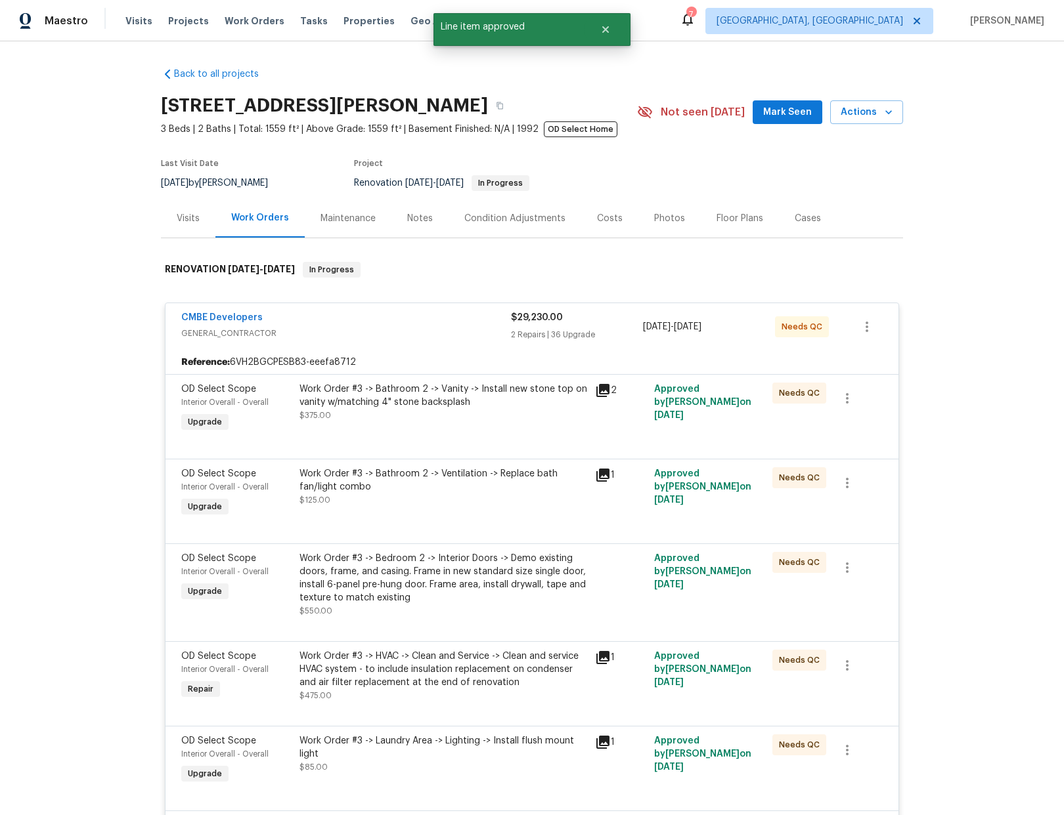
click at [466, 432] on div "Work Order #3 -> Bathroom 2 -> Vanity -> Install new stone top on vanity w/matc…" at bounding box center [442, 409] width 295 height 60
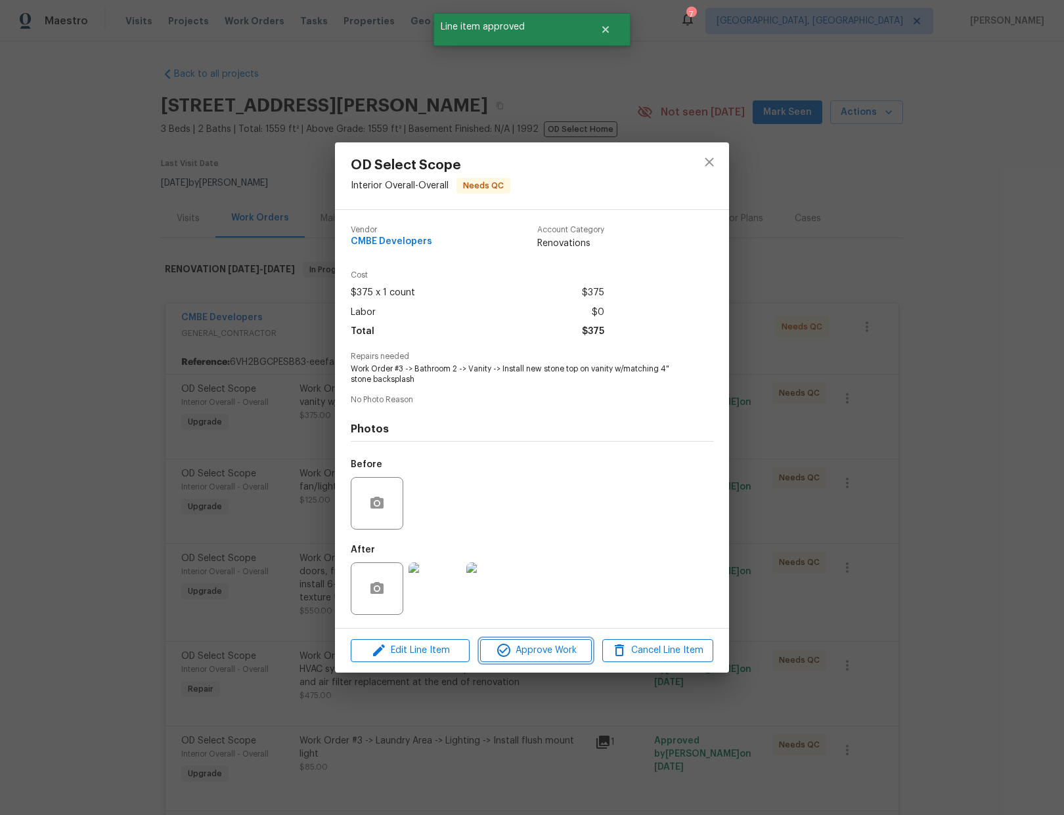
click at [542, 652] on span "Approve Work" at bounding box center [535, 651] width 103 height 16
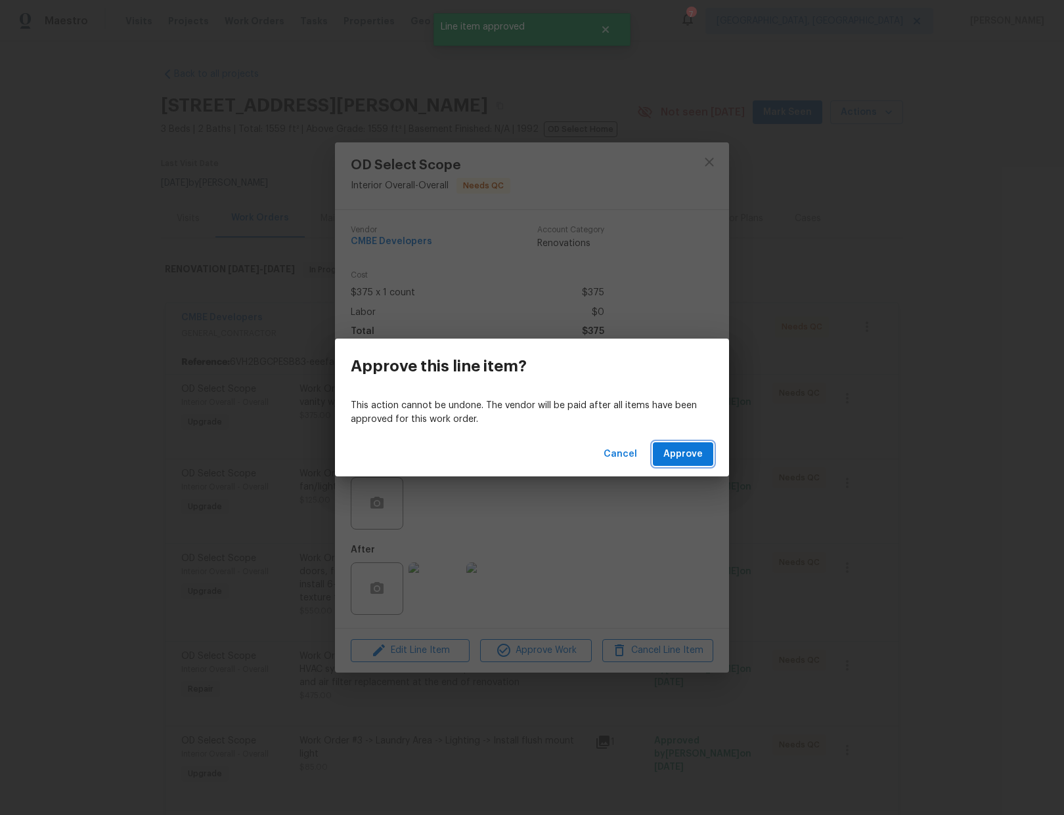
click at [672, 462] on span "Approve" at bounding box center [682, 454] width 39 height 16
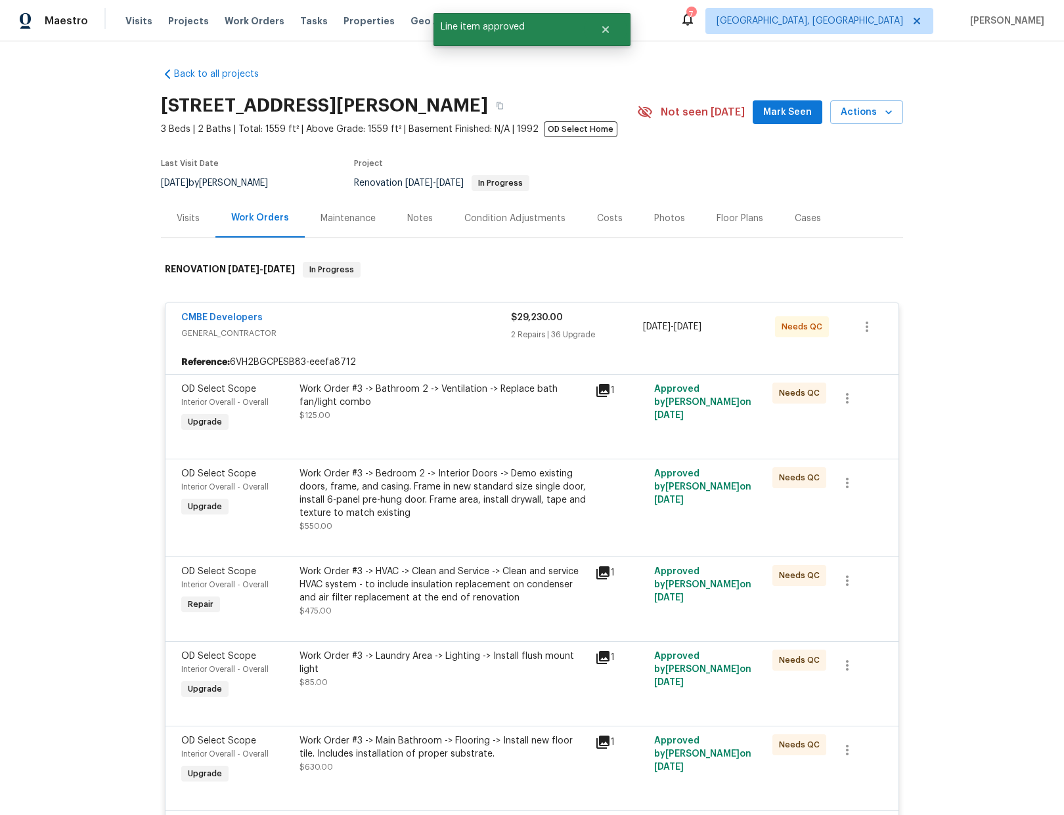
click at [481, 410] on div "Work Order #3 -> Bathroom 2 -> Ventilation -> Replace bath fan/light combo $125…" at bounding box center [443, 402] width 288 height 39
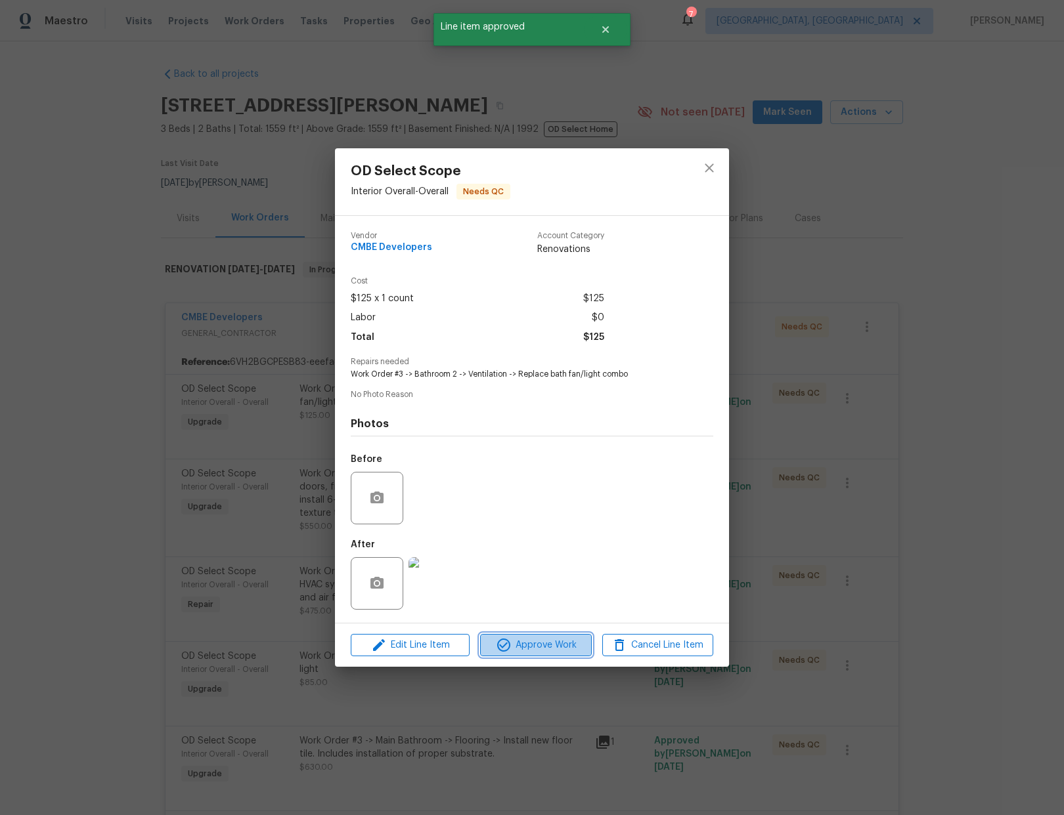
click at [544, 648] on span "Approve Work" at bounding box center [535, 646] width 103 height 16
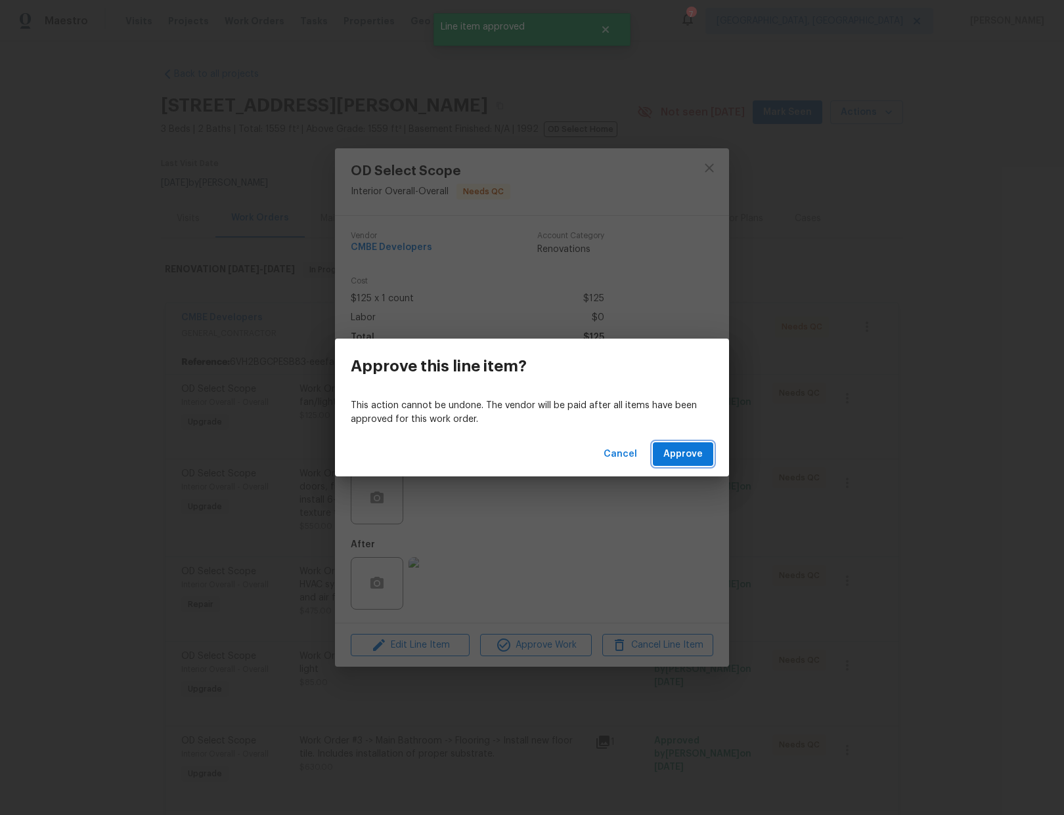
click at [695, 443] on button "Approve" at bounding box center [683, 455] width 60 height 24
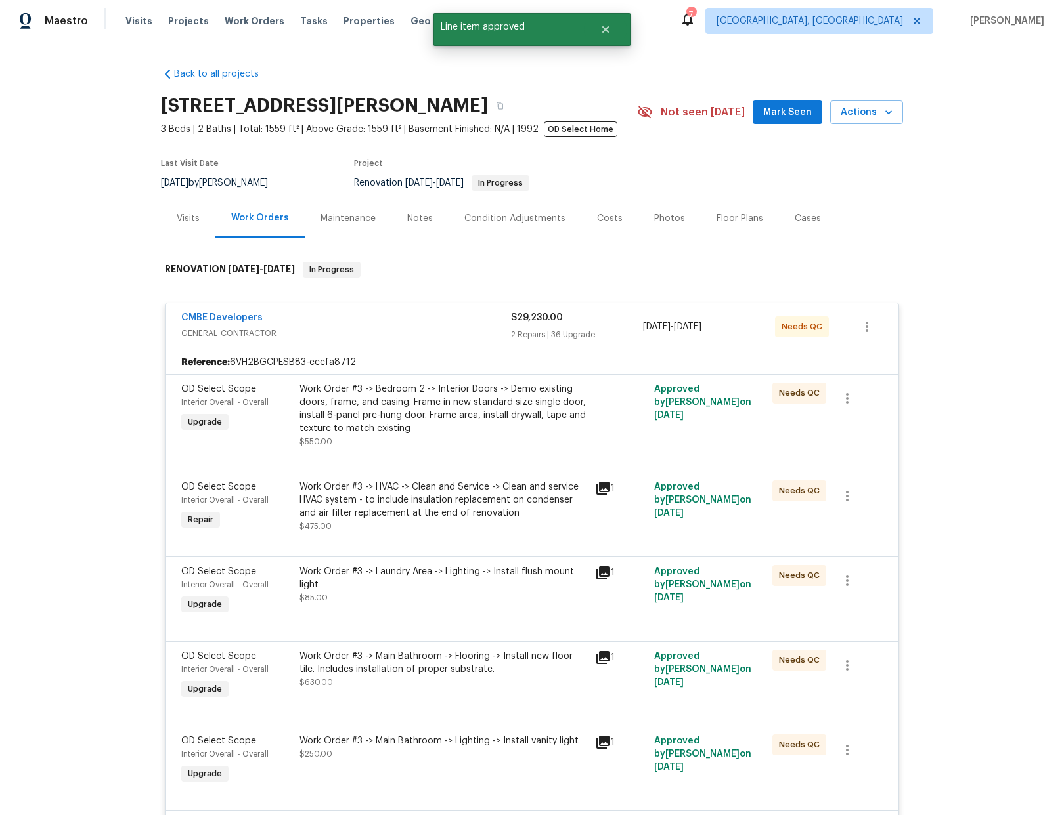
click at [552, 438] on div "Work Order #3 -> Bedroom 2 -> Interior Doors -> Demo existing doors, frame, and…" at bounding box center [443, 416] width 288 height 66
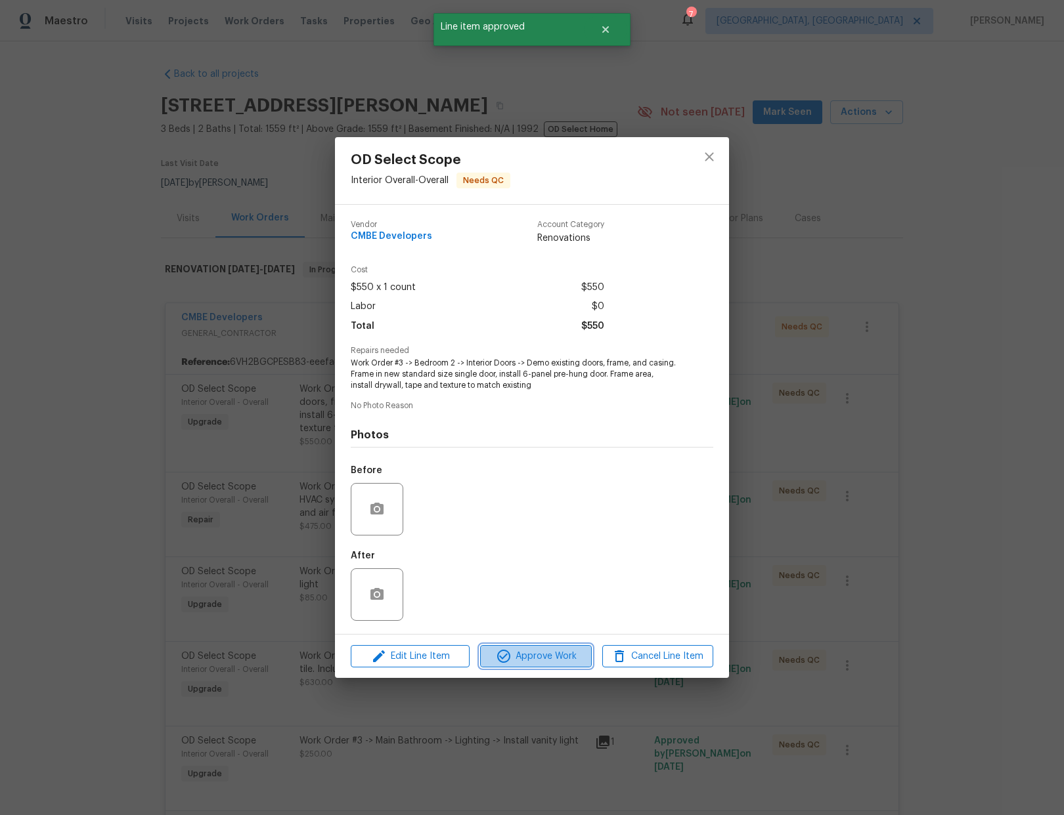
click at [562, 661] on span "Approve Work" at bounding box center [535, 657] width 103 height 16
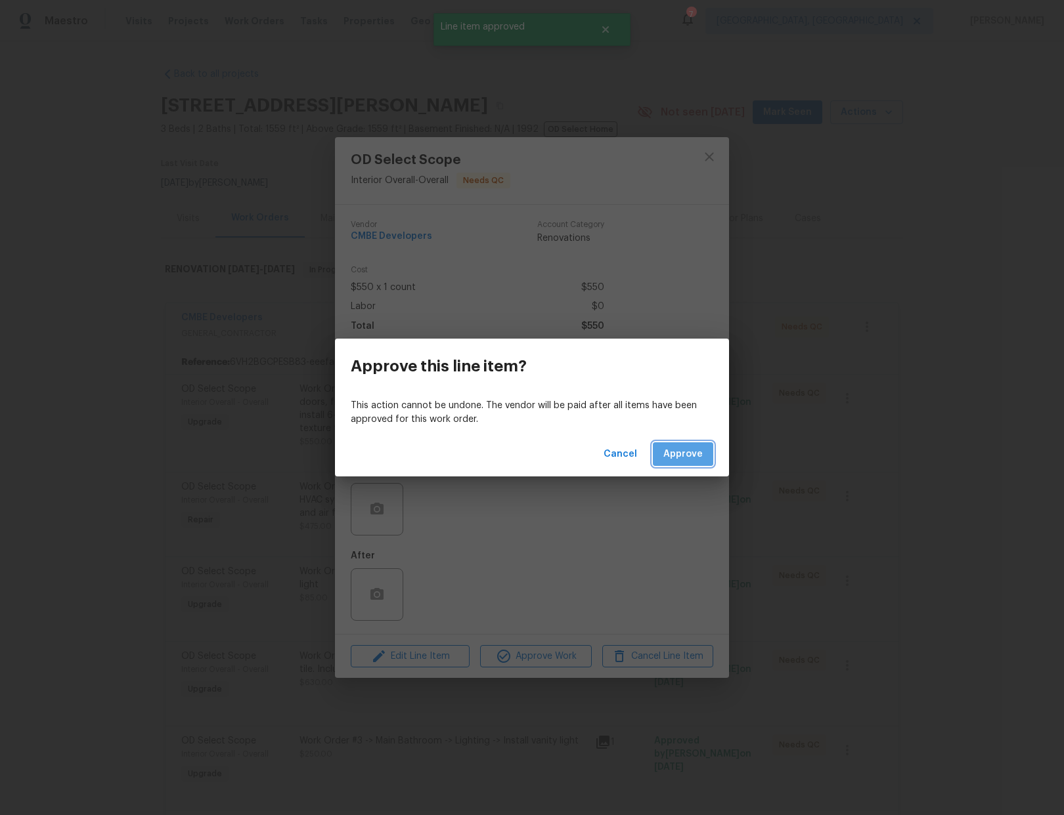
click at [691, 459] on span "Approve" at bounding box center [682, 454] width 39 height 16
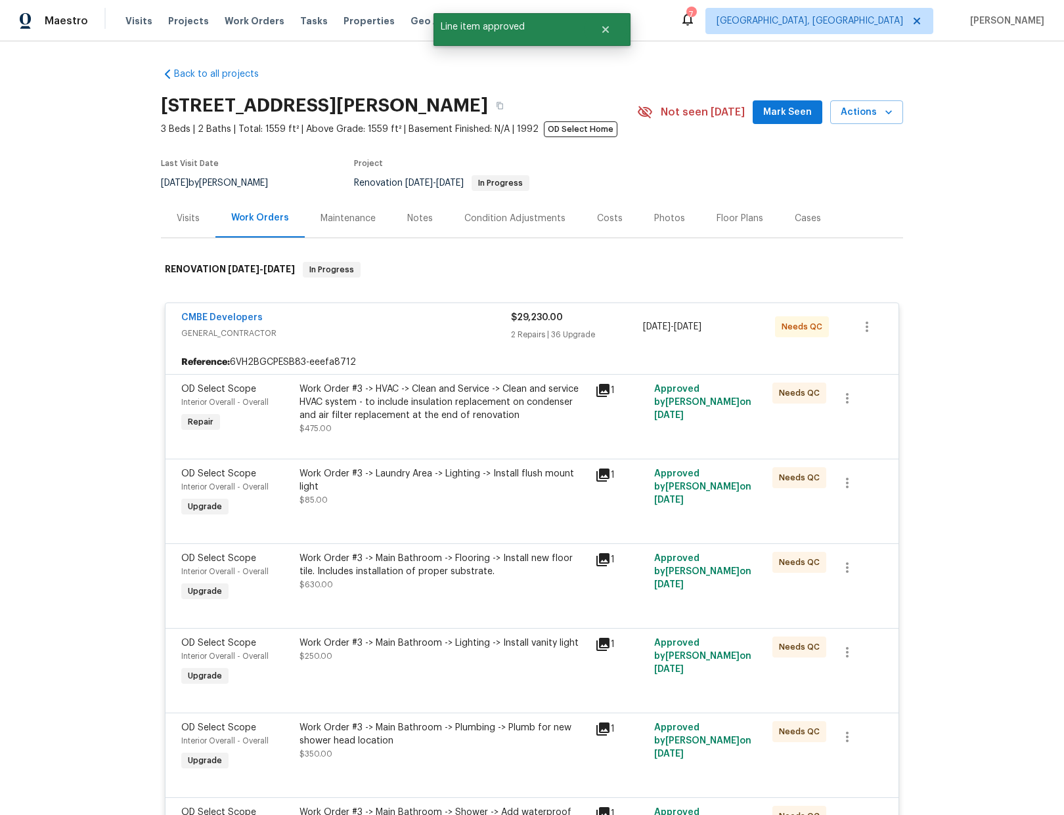
click at [500, 445] on div at bounding box center [531, 443] width 701 height 16
click at [462, 407] on div "Work Order #3 -> HVAC -> Clean and Service -> Clean and service HVAC system - t…" at bounding box center [443, 402] width 288 height 39
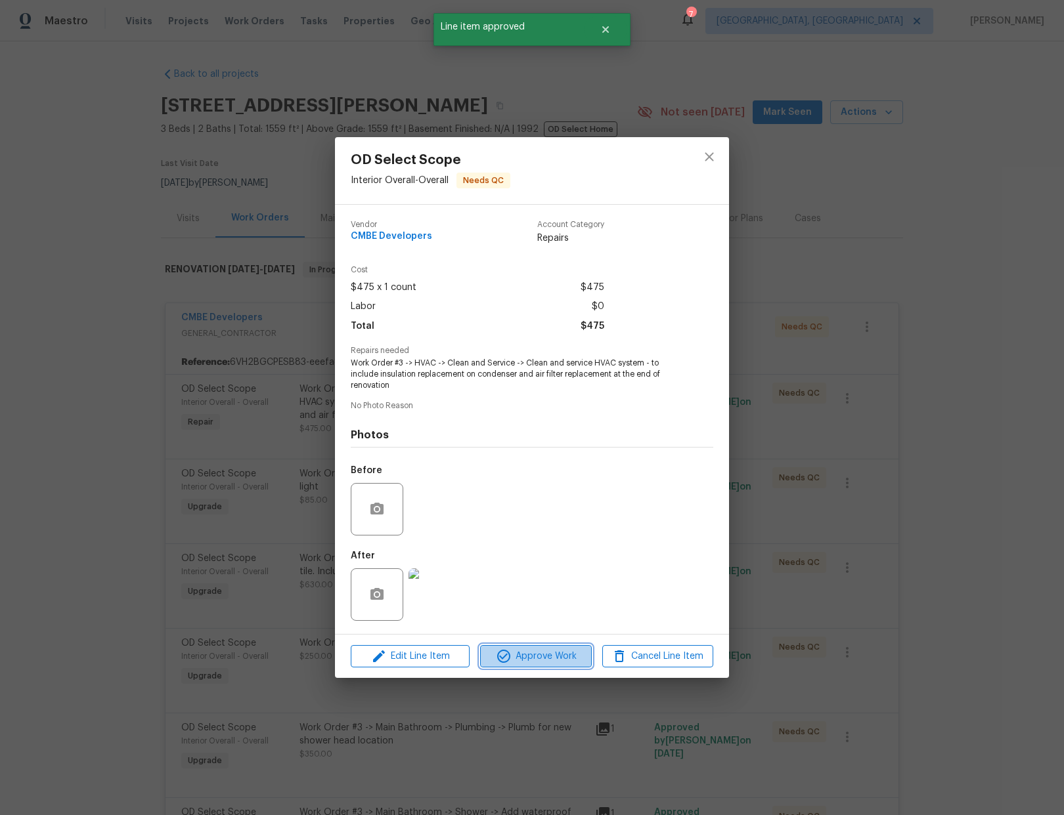
click at [537, 655] on span "Approve Work" at bounding box center [535, 657] width 103 height 16
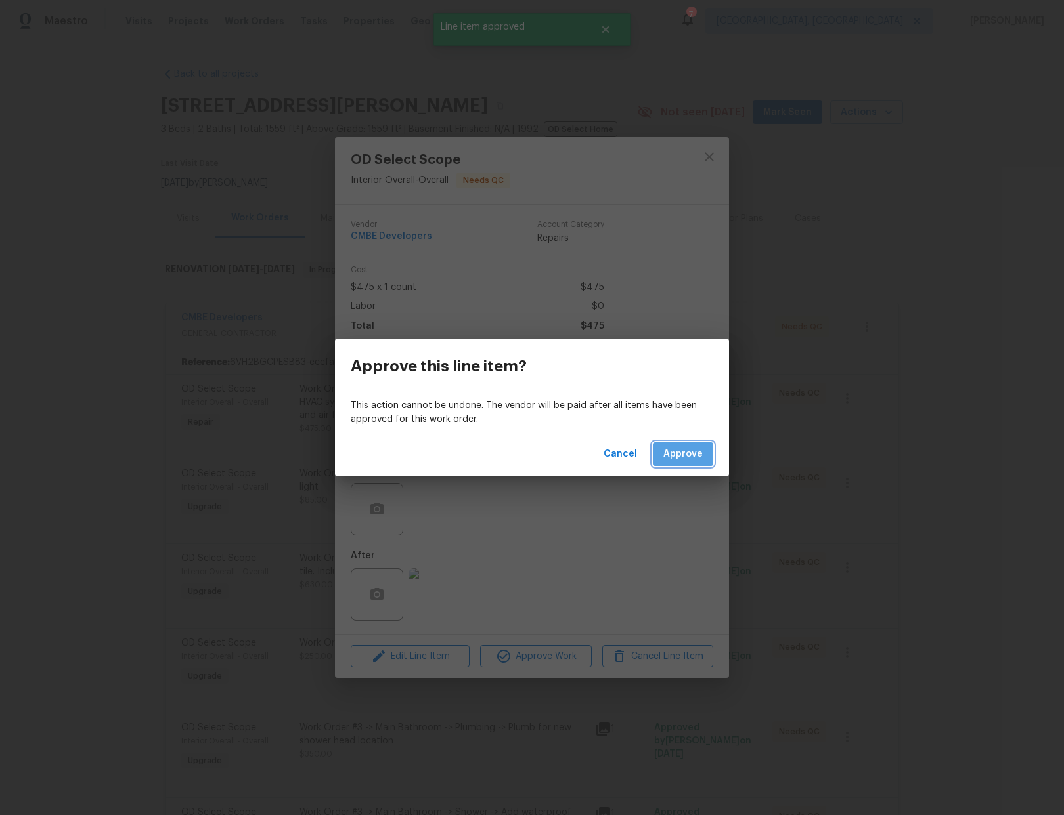
click at [674, 449] on span "Approve" at bounding box center [682, 454] width 39 height 16
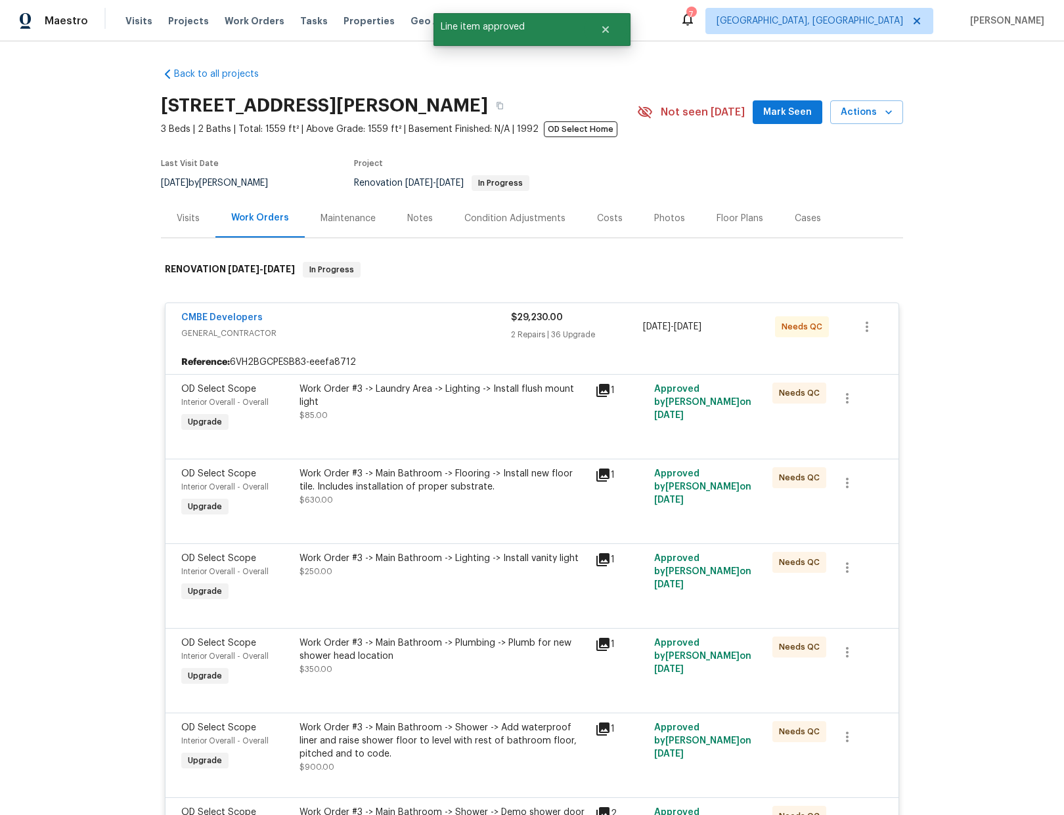
click at [498, 391] on div "Work Order #3 -> Laundry Area -> Lighting -> Install flush mount light" at bounding box center [443, 396] width 288 height 26
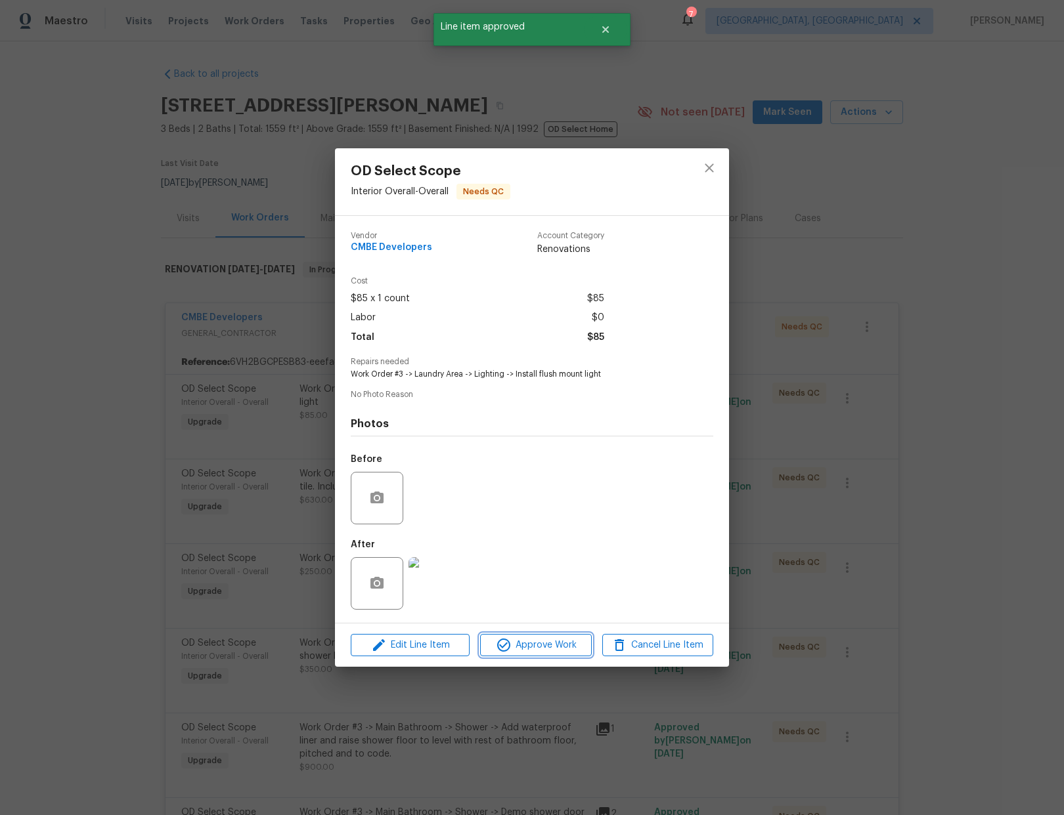
click at [552, 647] on span "Approve Work" at bounding box center [535, 646] width 103 height 16
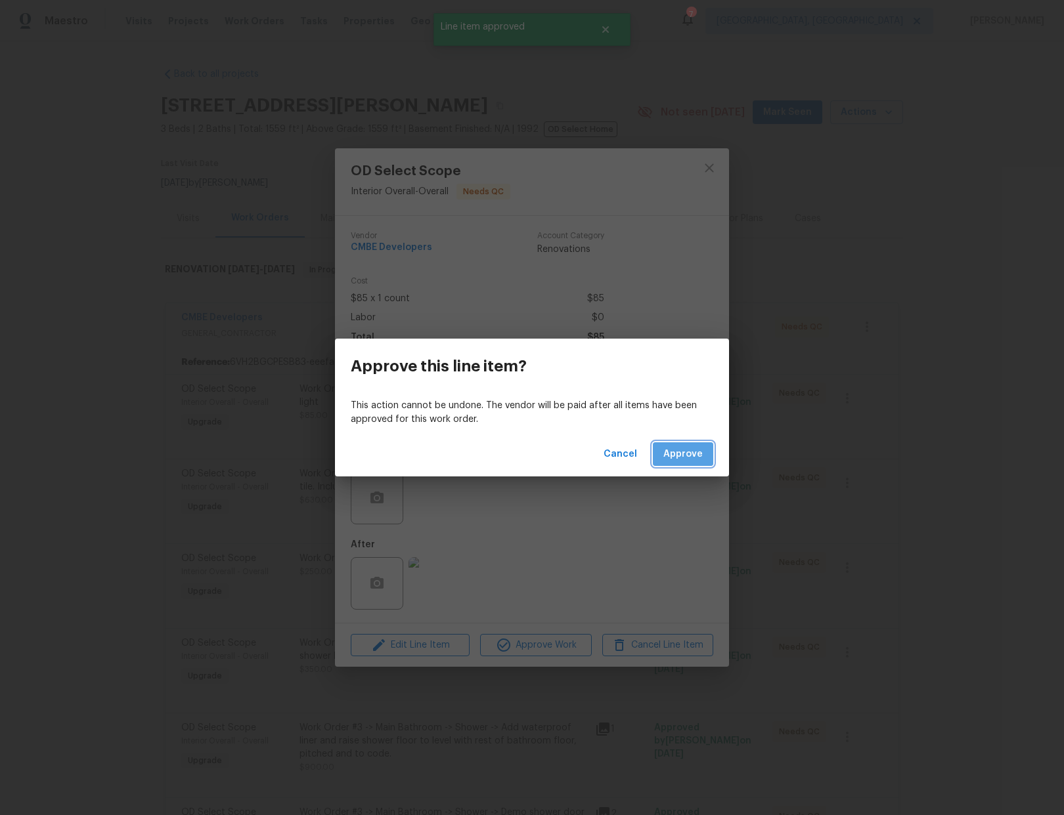
click at [669, 464] on button "Approve" at bounding box center [683, 455] width 60 height 24
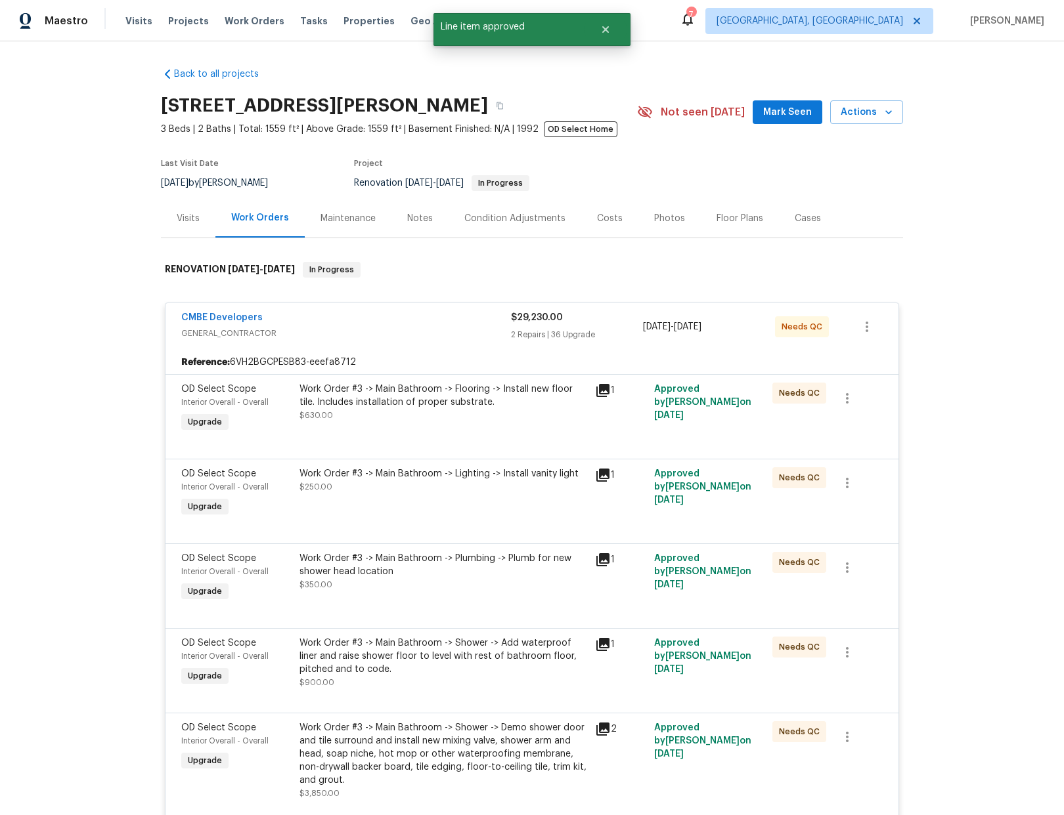
click at [479, 411] on div "Work Order #3 -> Main Bathroom -> Flooring -> Install new floor tile. Includes …" at bounding box center [443, 402] width 288 height 39
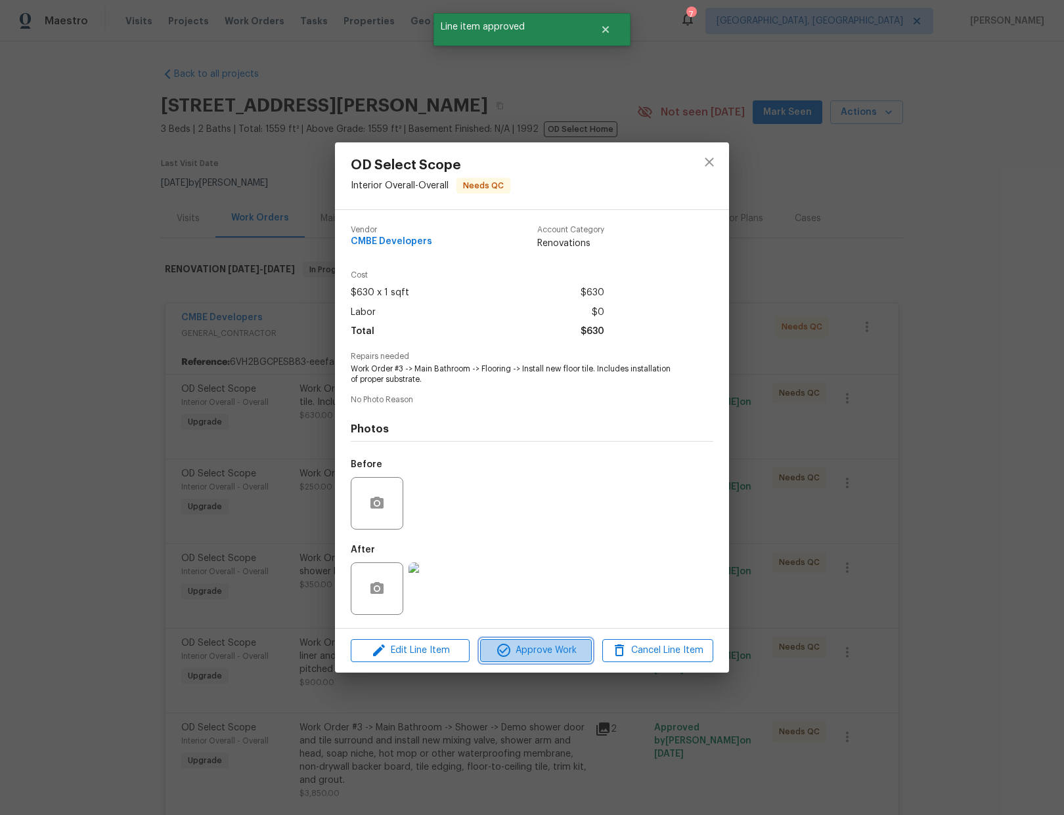
click at [548, 647] on span "Approve Work" at bounding box center [535, 651] width 103 height 16
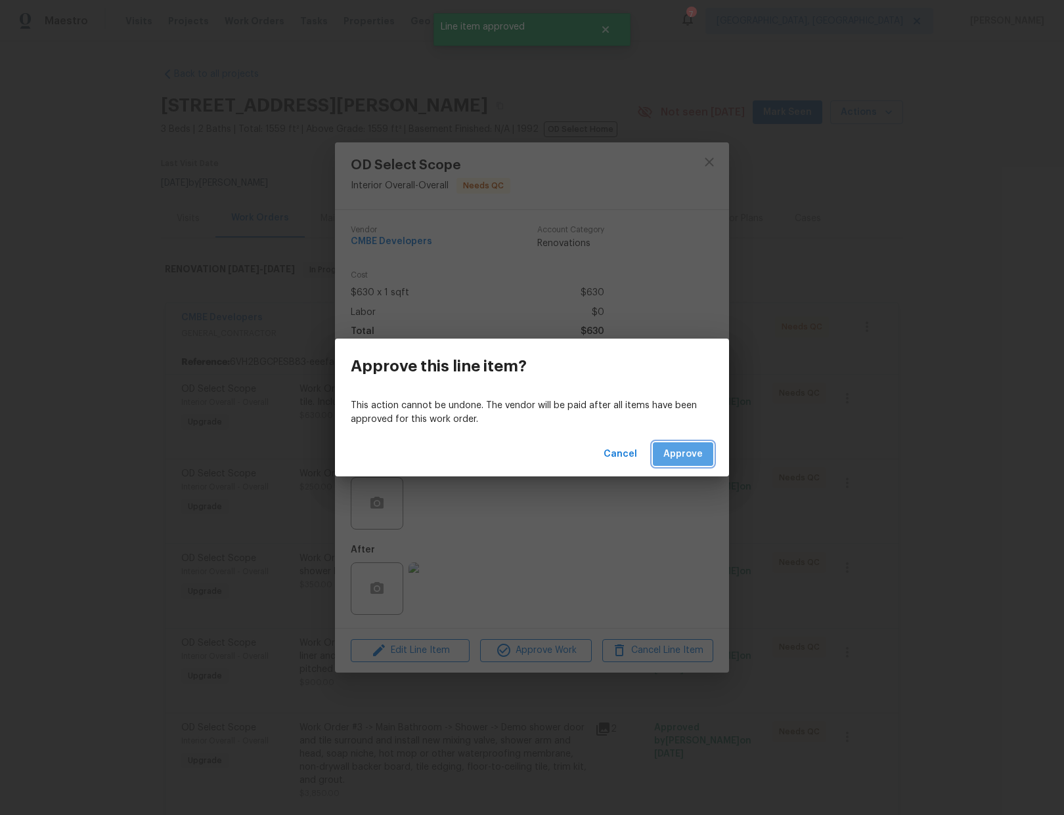
click at [688, 456] on span "Approve" at bounding box center [682, 454] width 39 height 16
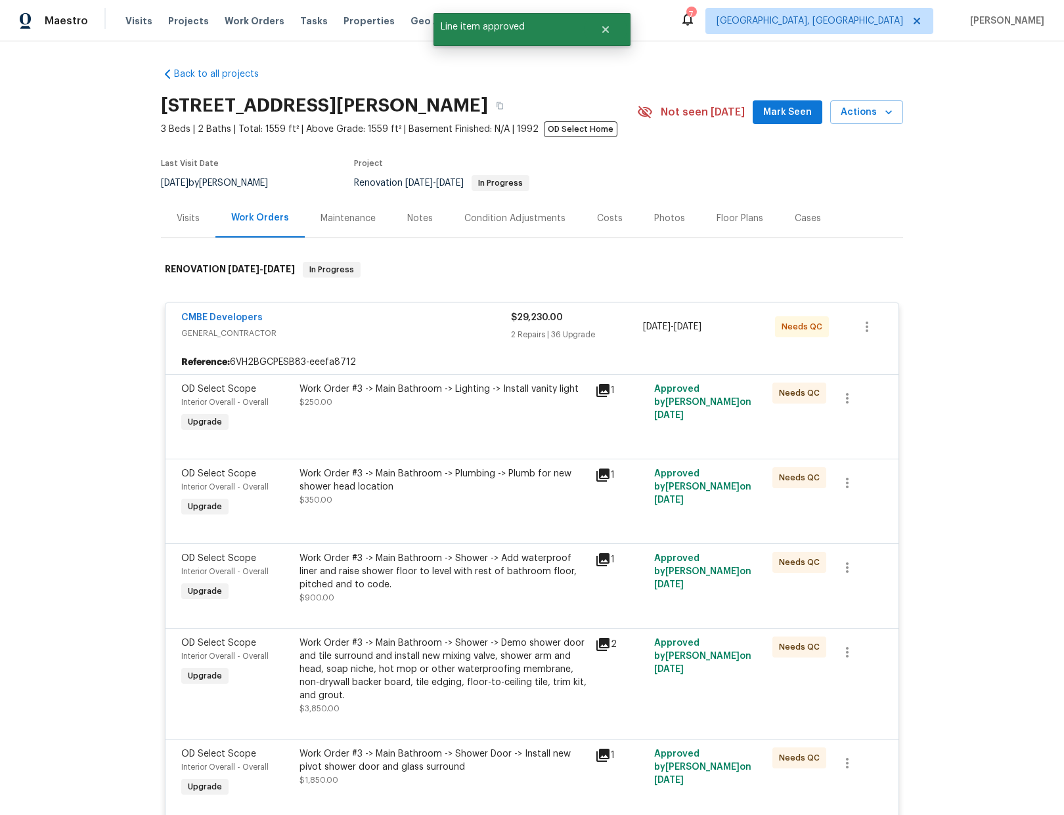
click at [450, 428] on div "Work Order #3 -> Main Bathroom -> Lighting -> Install vanity light $250.00" at bounding box center [442, 409] width 295 height 60
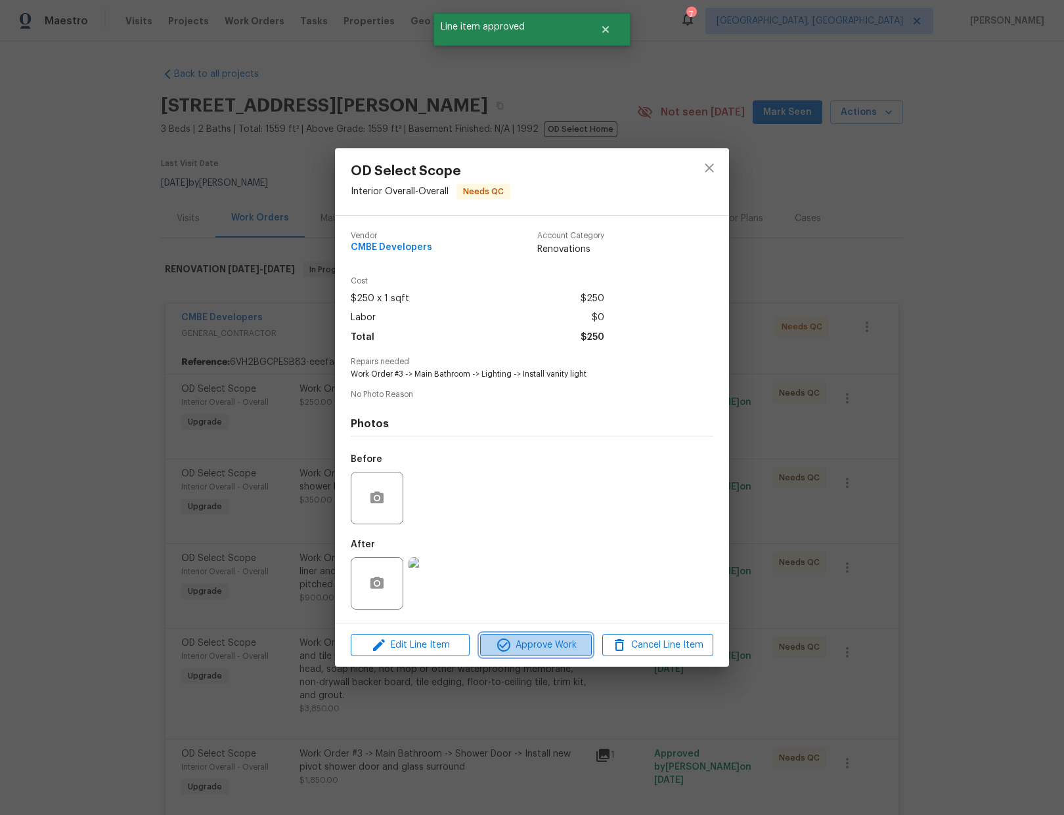
click at [535, 650] on span "Approve Work" at bounding box center [535, 646] width 103 height 16
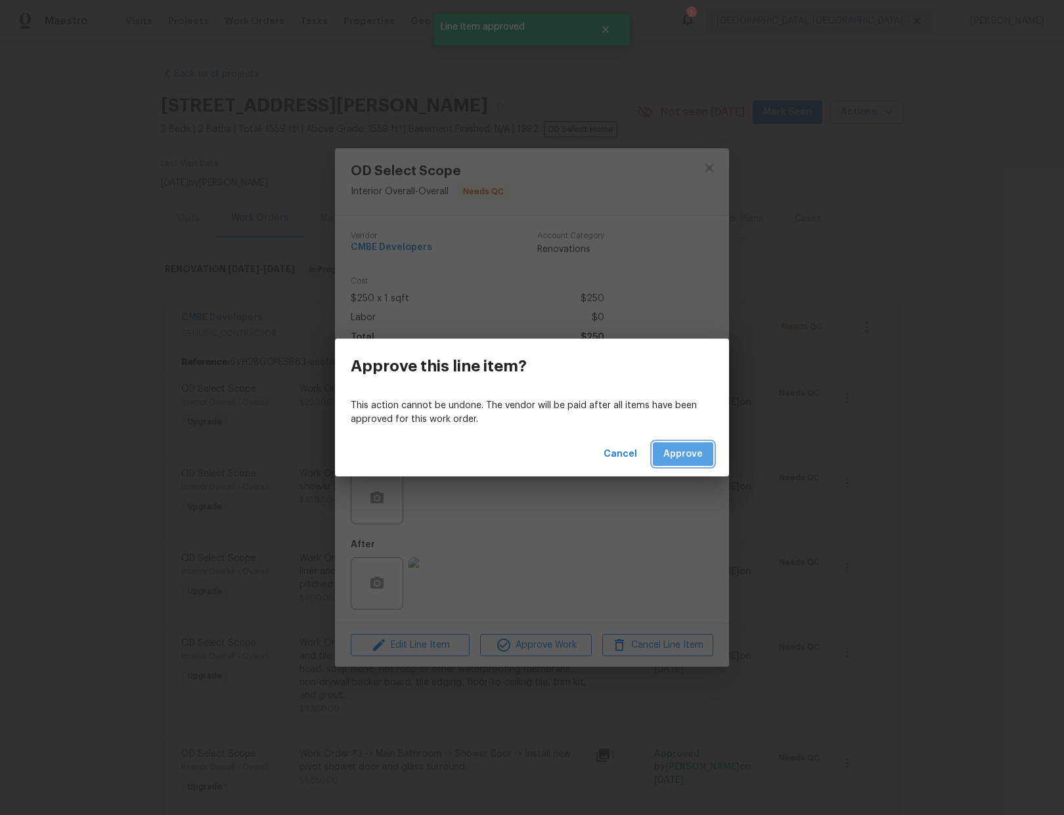
click at [686, 455] on span "Approve" at bounding box center [682, 454] width 39 height 16
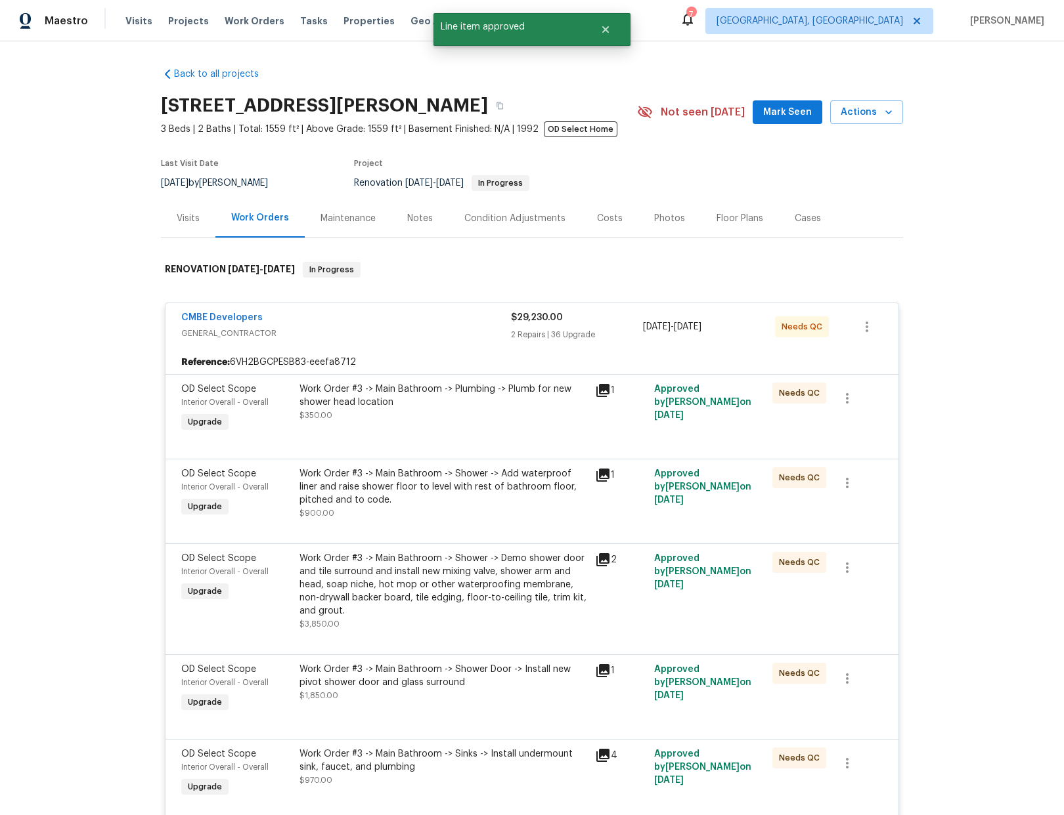
click at [503, 416] on div "Work Order #3 -> Main Bathroom -> Plumbing -> Plumb for new shower head locatio…" at bounding box center [443, 402] width 288 height 39
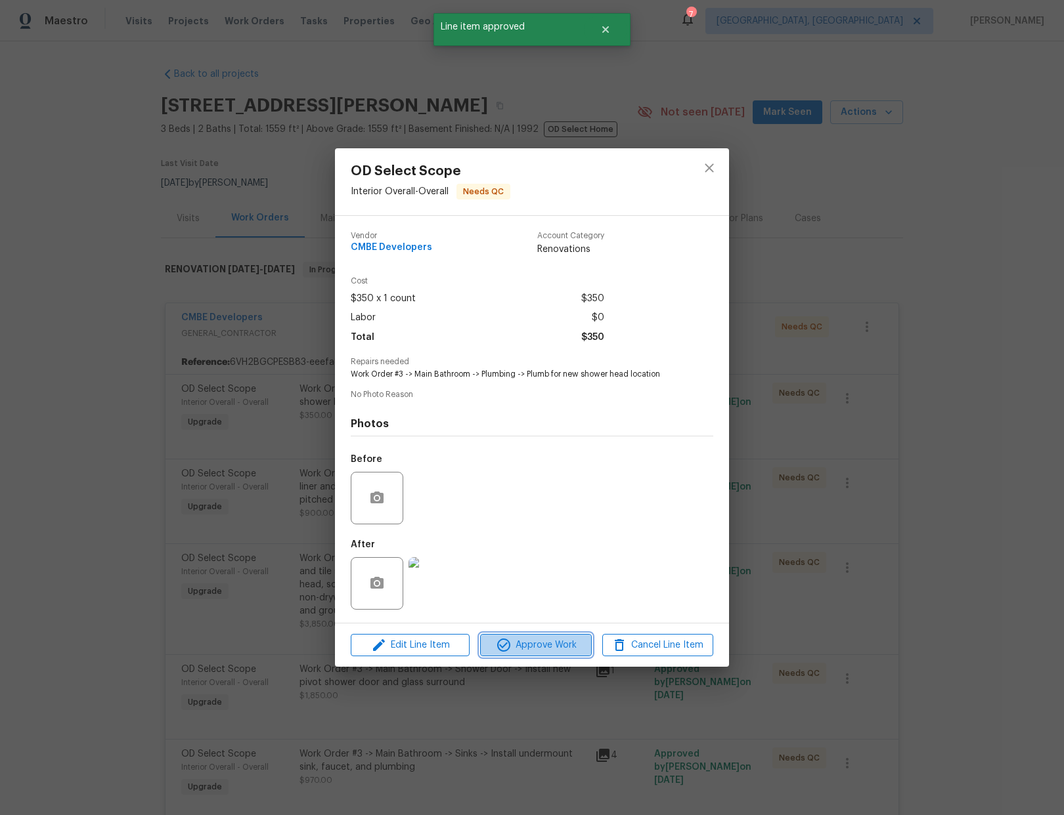
click at [561, 647] on span "Approve Work" at bounding box center [535, 646] width 103 height 16
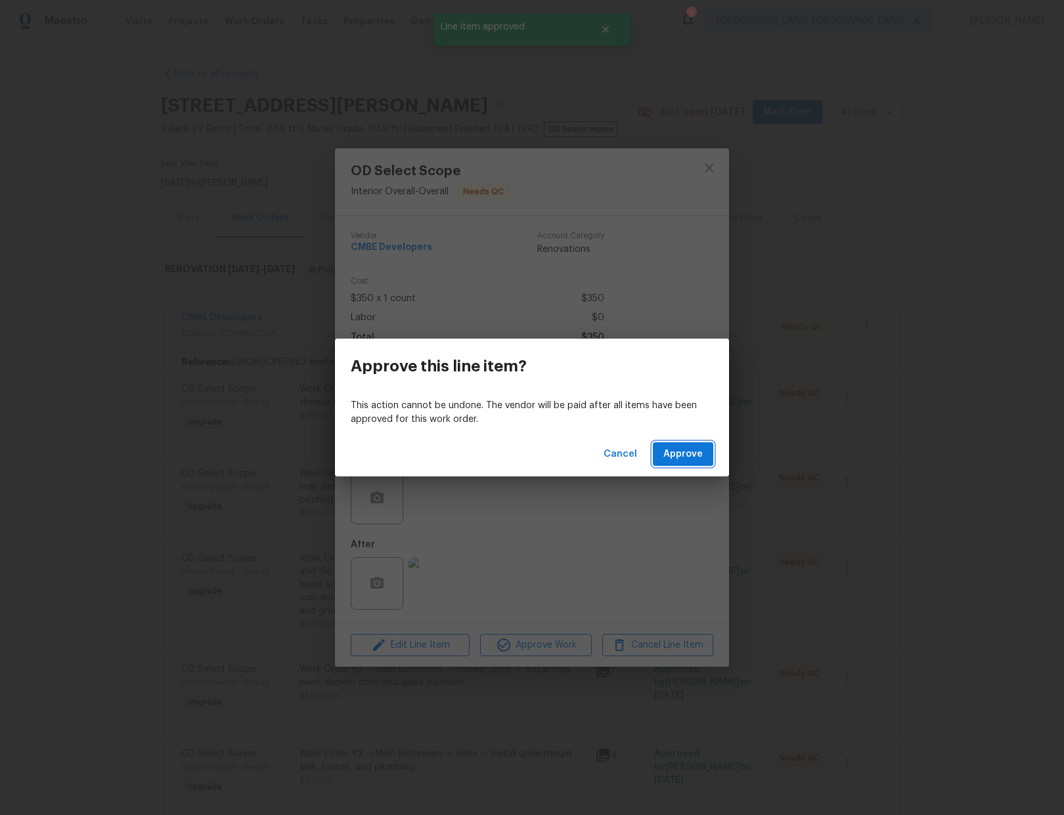
click at [683, 450] on span "Approve" at bounding box center [682, 454] width 39 height 16
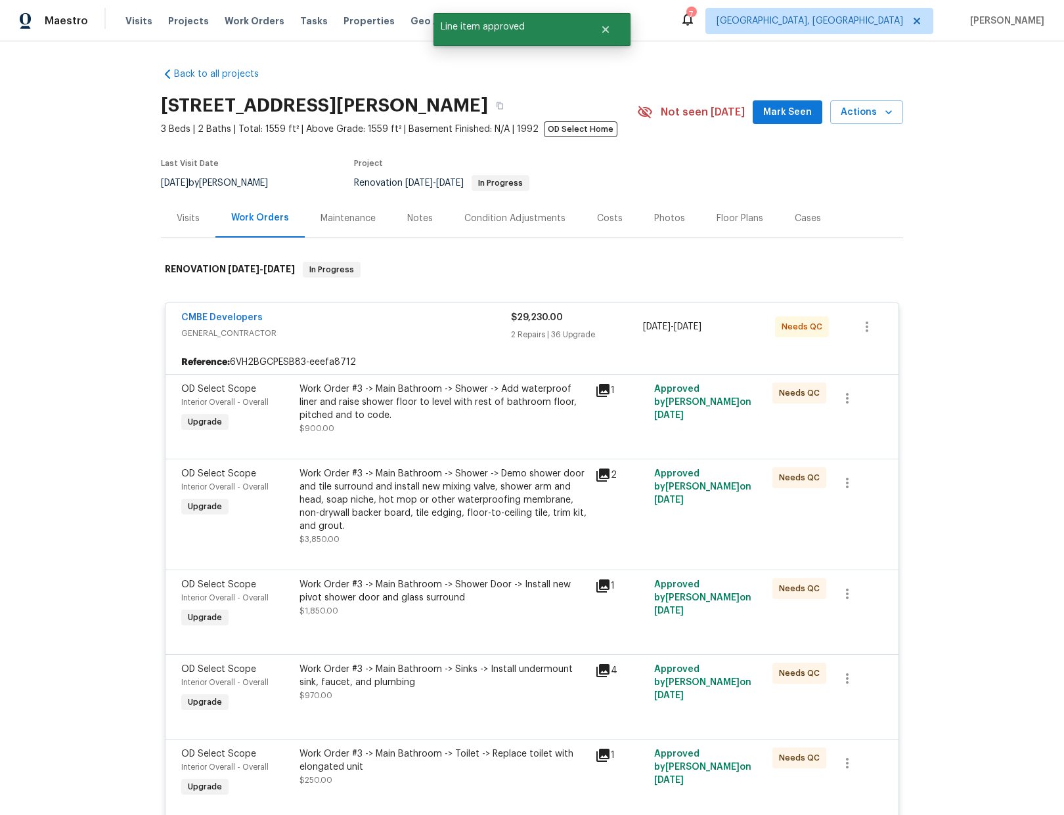
click at [505, 417] on div "Work Order #3 -> Main Bathroom -> Shower -> Add waterproof liner and raise show…" at bounding box center [443, 402] width 288 height 39
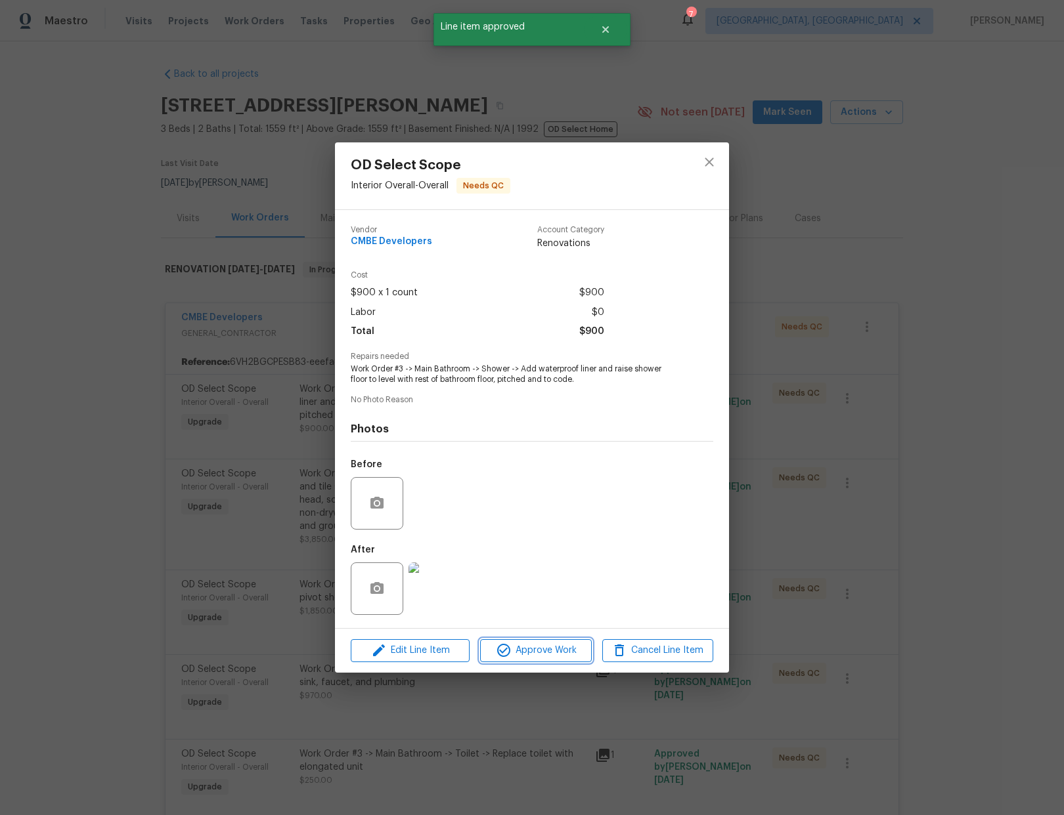
click at [520, 652] on span "Approve Work" at bounding box center [535, 651] width 103 height 16
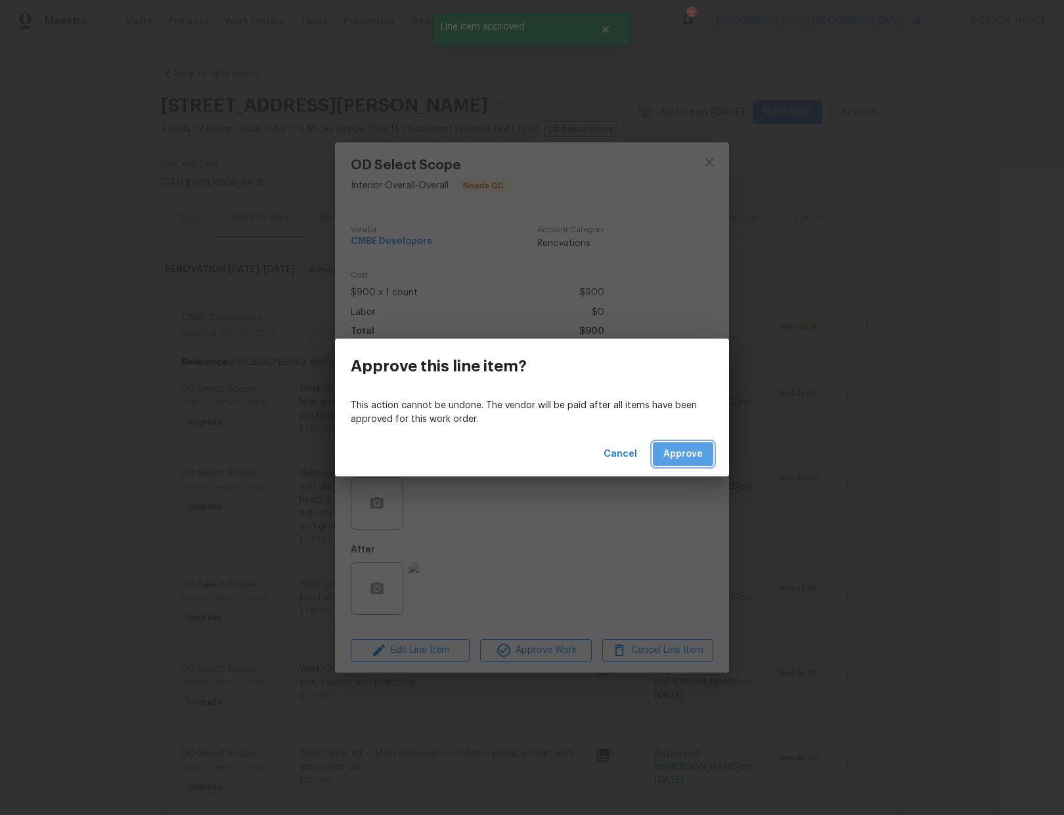
click at [668, 456] on span "Approve" at bounding box center [682, 454] width 39 height 16
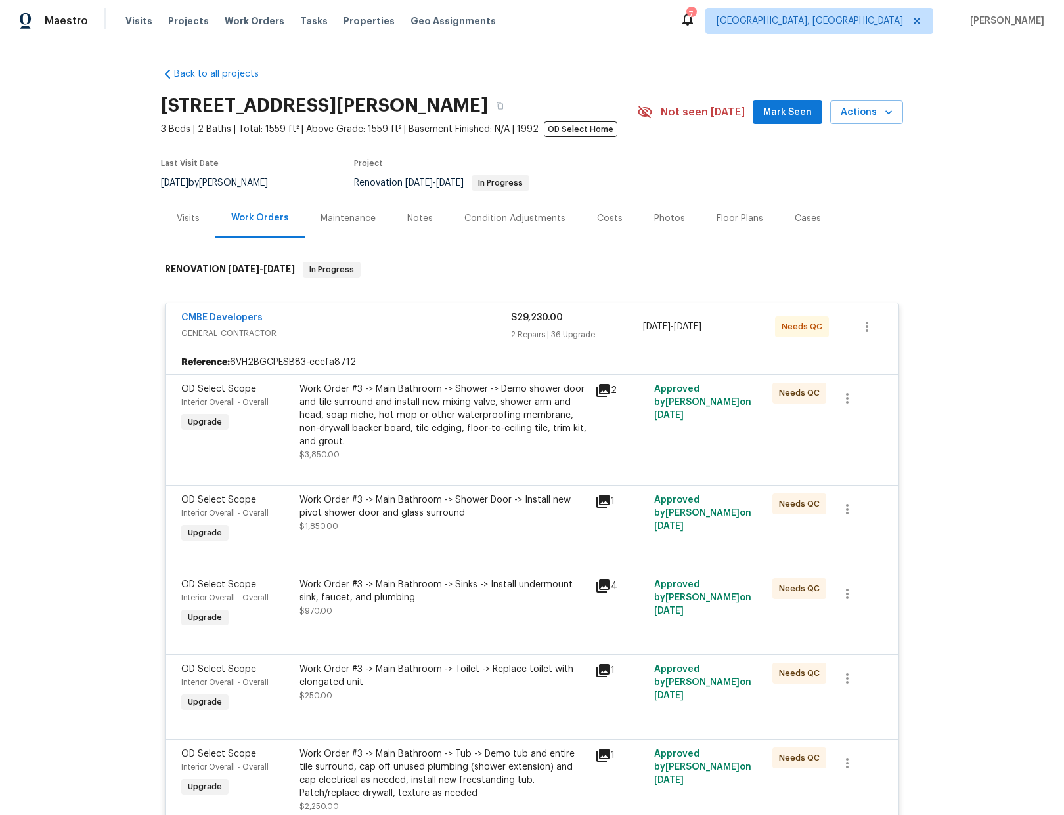
click at [458, 423] on div "Work Order #3 -> Main Bathroom -> Shower -> Demo shower door and tile surround …" at bounding box center [443, 416] width 288 height 66
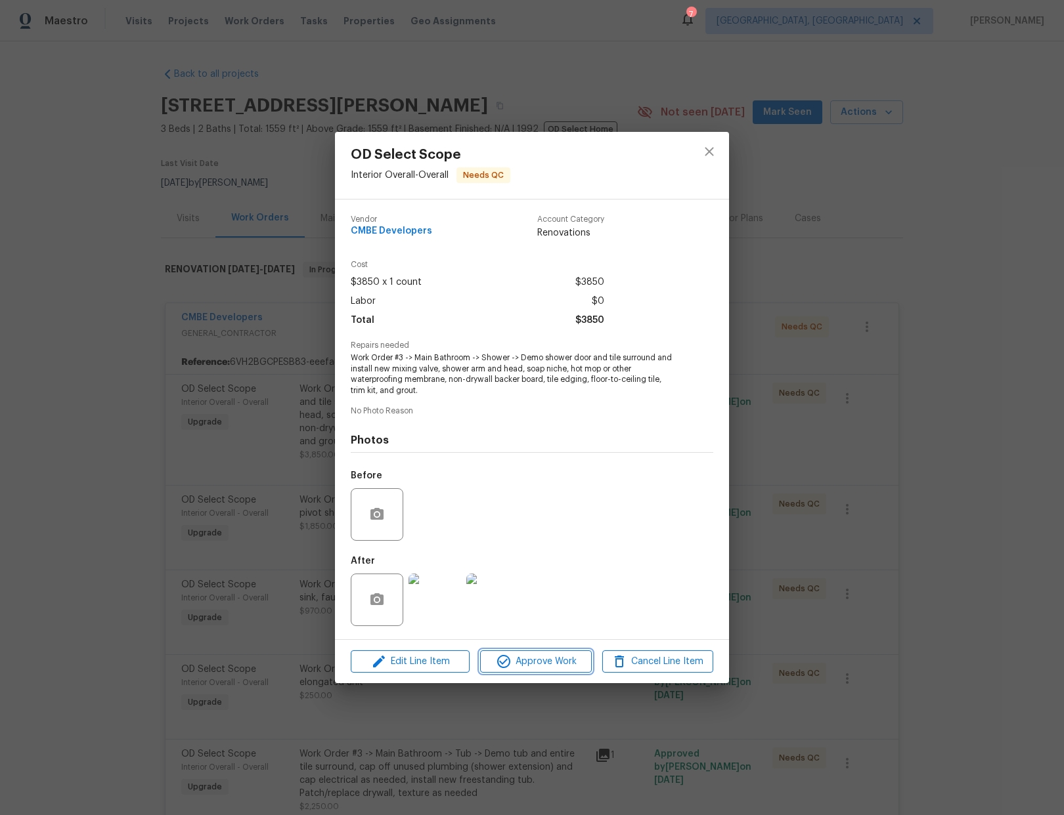
click at [523, 663] on span "Approve Work" at bounding box center [535, 662] width 103 height 16
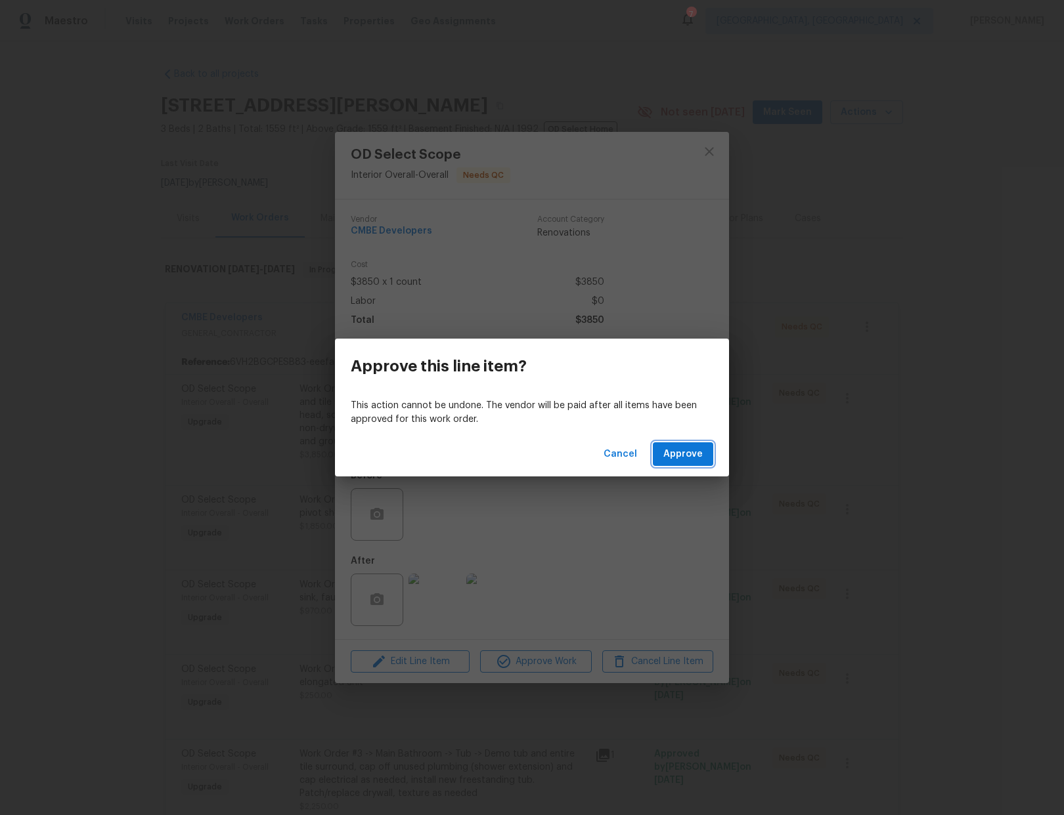
click at [675, 456] on span "Approve" at bounding box center [682, 454] width 39 height 16
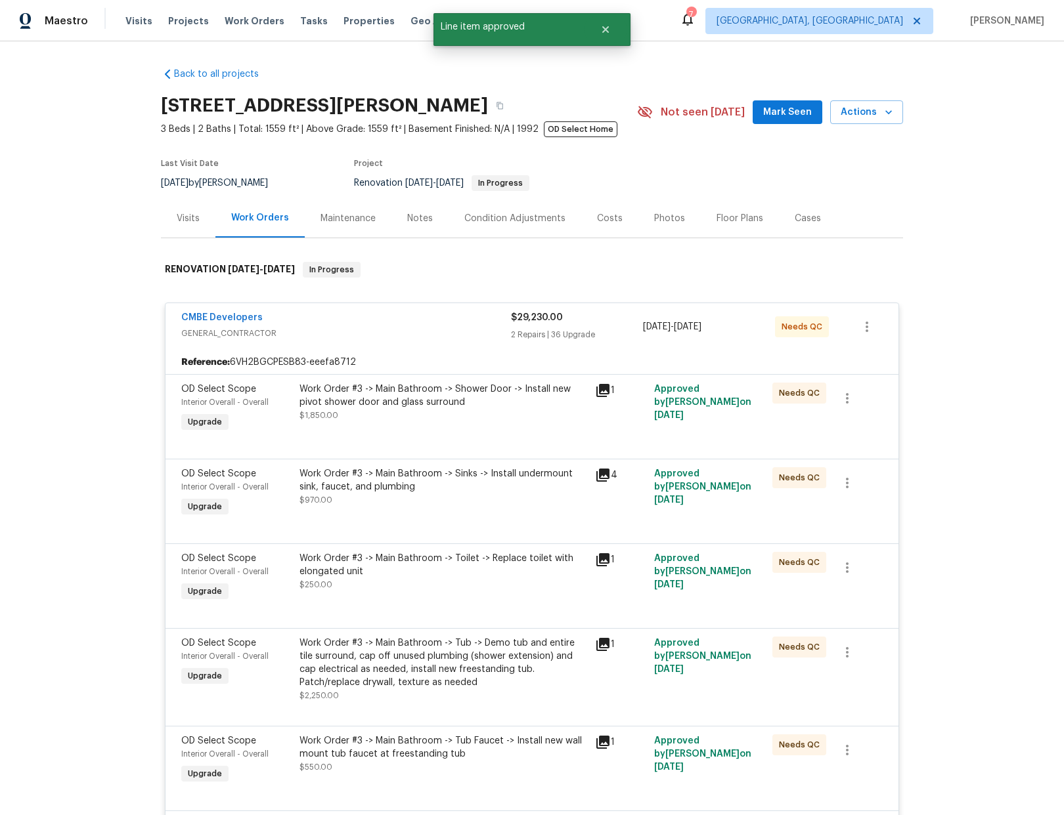
click at [465, 392] on div "Work Order #3 -> Main Bathroom -> Shower Door -> Install new pivot shower door …" at bounding box center [443, 396] width 288 height 26
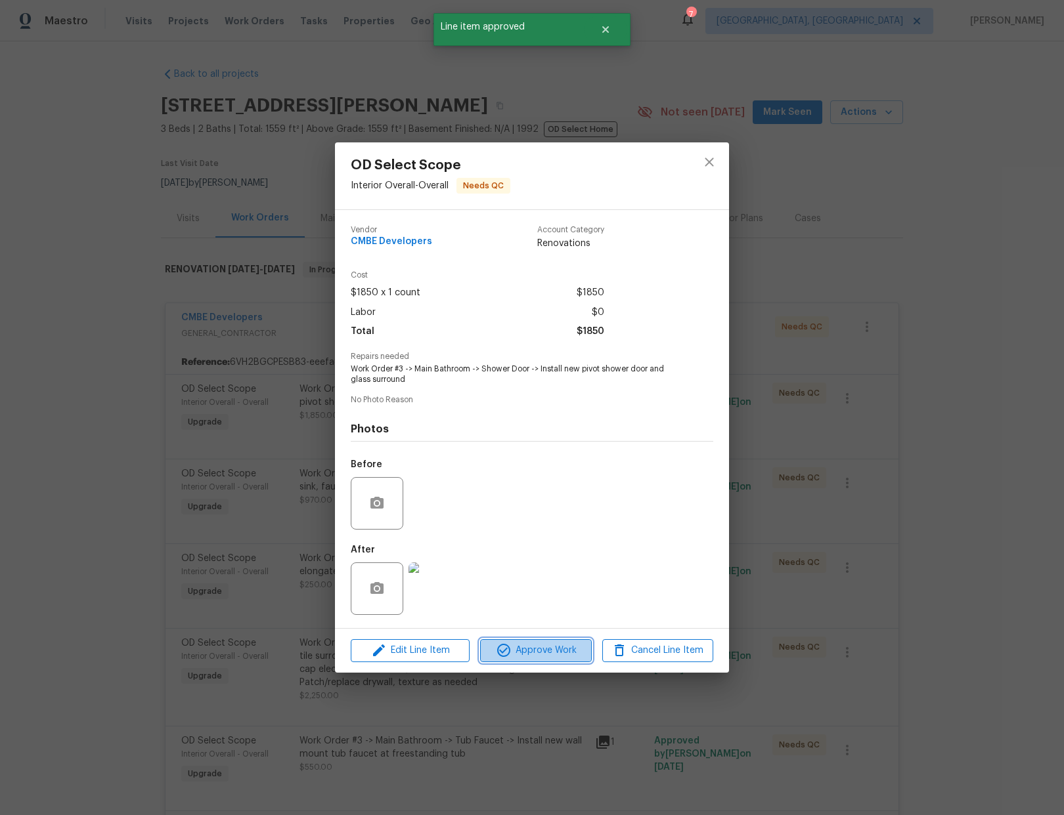
click at [553, 659] on span "Approve Work" at bounding box center [535, 651] width 103 height 16
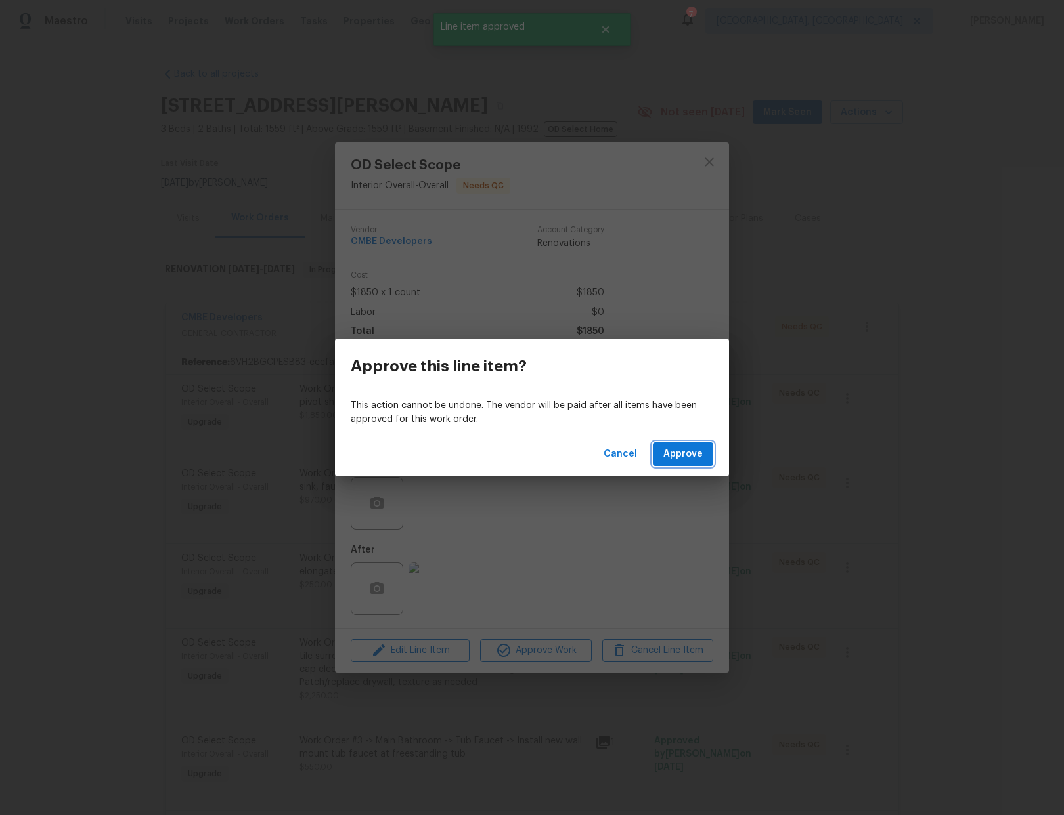
click at [670, 458] on span "Approve" at bounding box center [682, 454] width 39 height 16
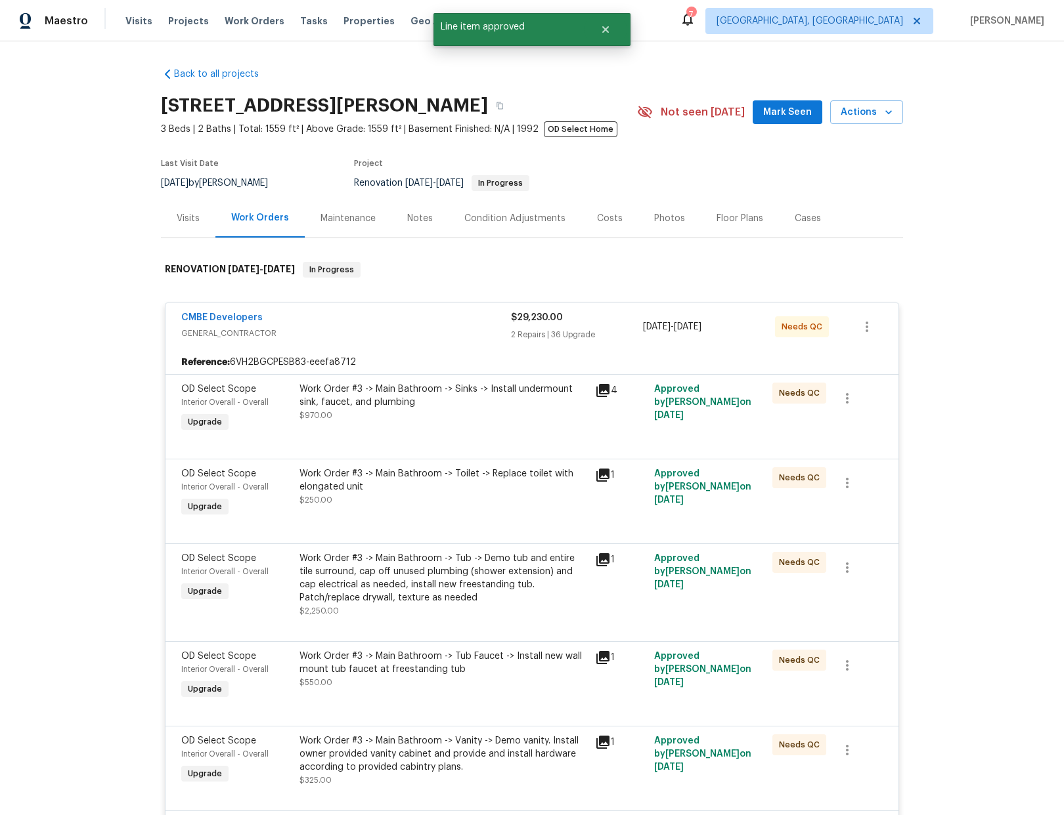
click at [505, 395] on div "Work Order #3 -> Main Bathroom -> Sinks -> Install undermount sink, faucet, and…" at bounding box center [443, 396] width 288 height 26
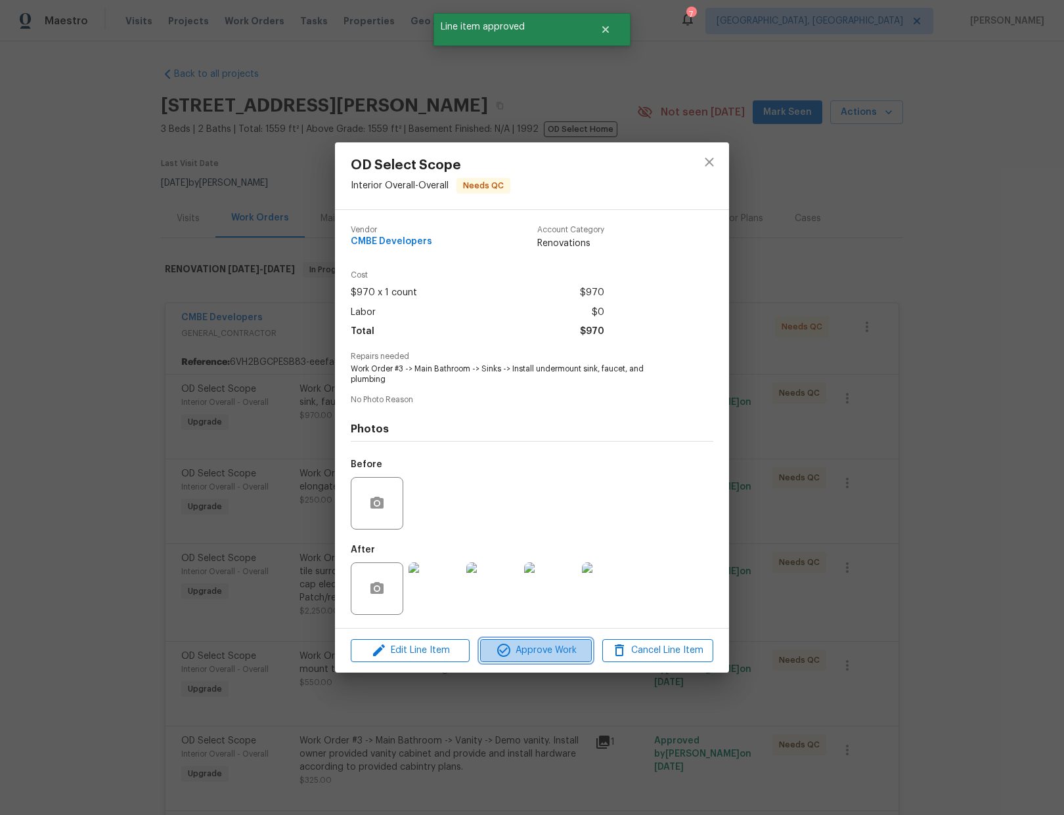
click at [541, 652] on span "Approve Work" at bounding box center [535, 651] width 103 height 16
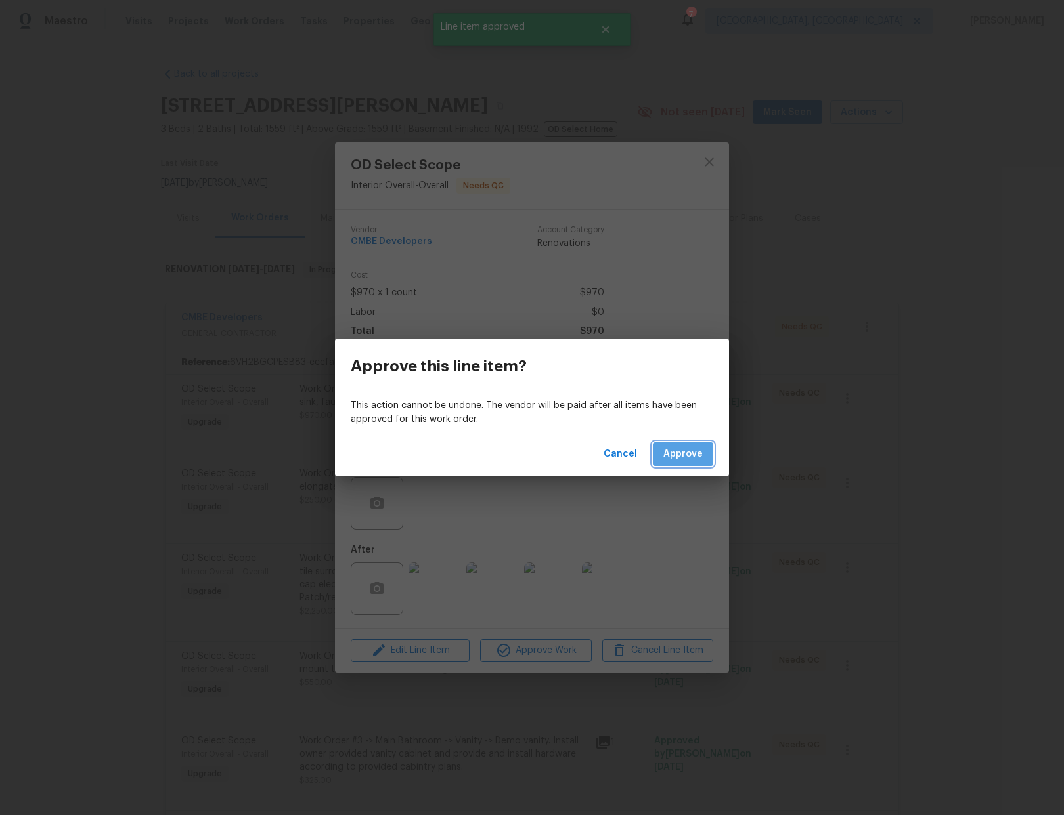
click at [682, 454] on span "Approve" at bounding box center [682, 454] width 39 height 16
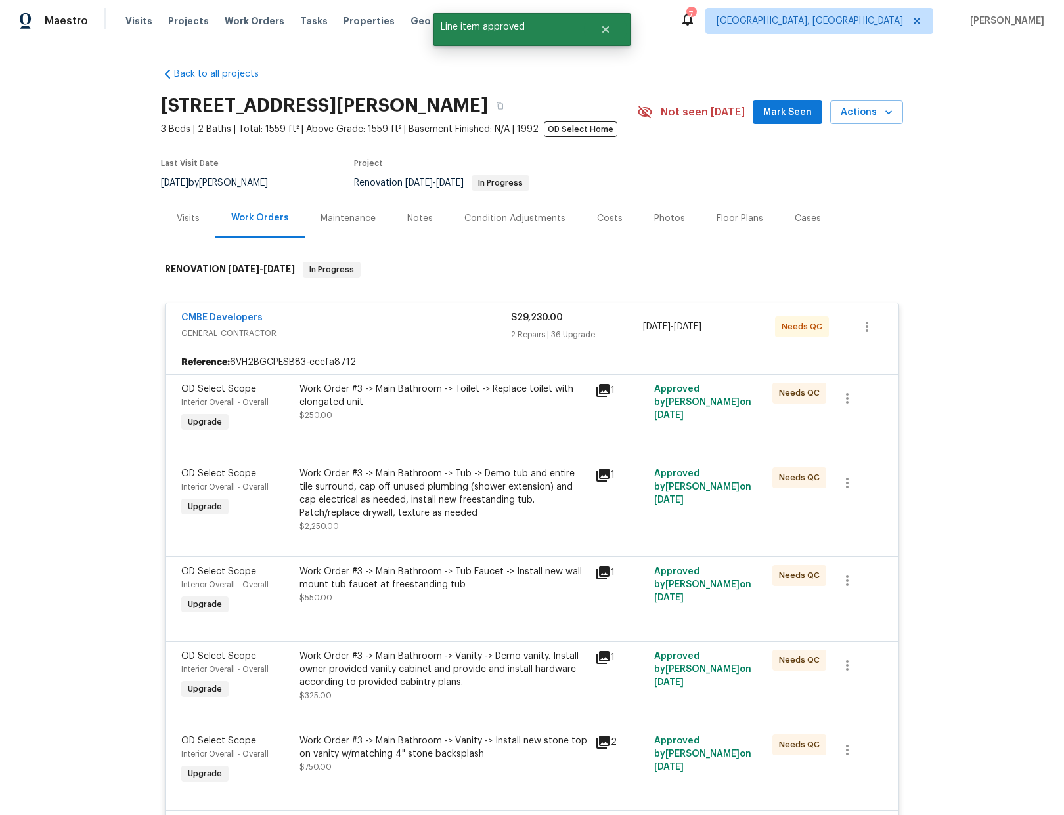
click at [464, 407] on div "Work Order #3 -> Main Bathroom -> Toilet -> Replace toilet with elongated unit" at bounding box center [443, 396] width 288 height 26
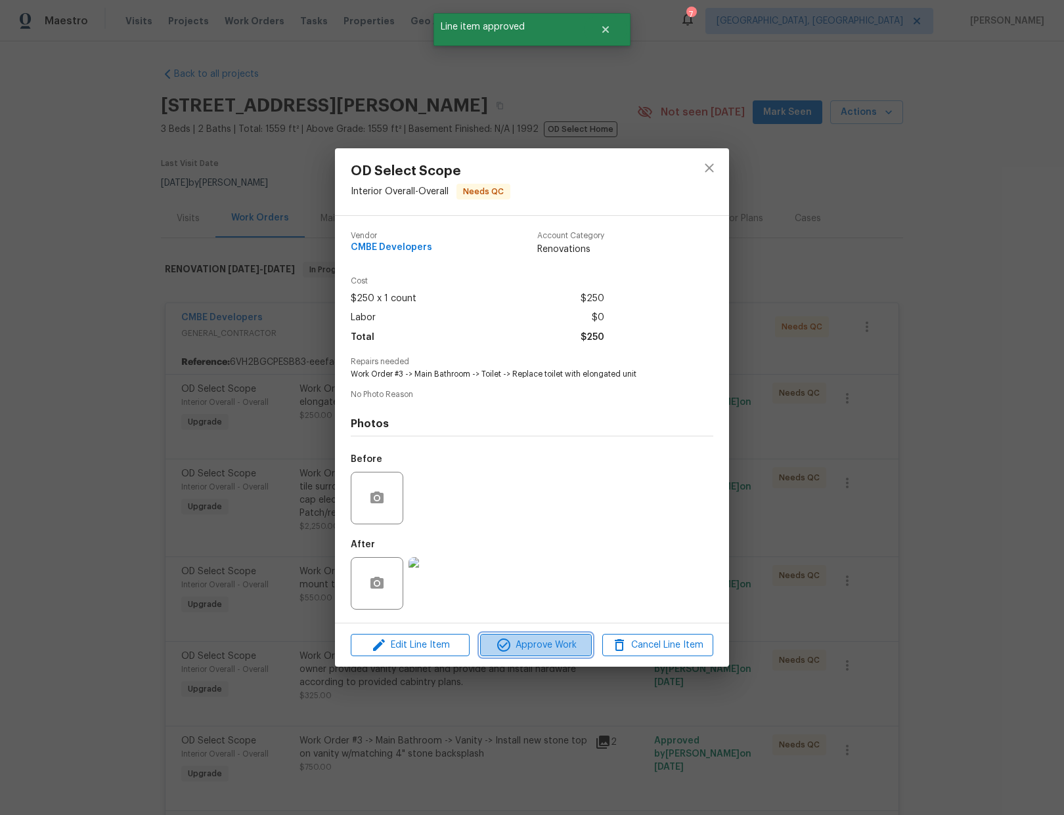
click at [529, 649] on span "Approve Work" at bounding box center [535, 646] width 103 height 16
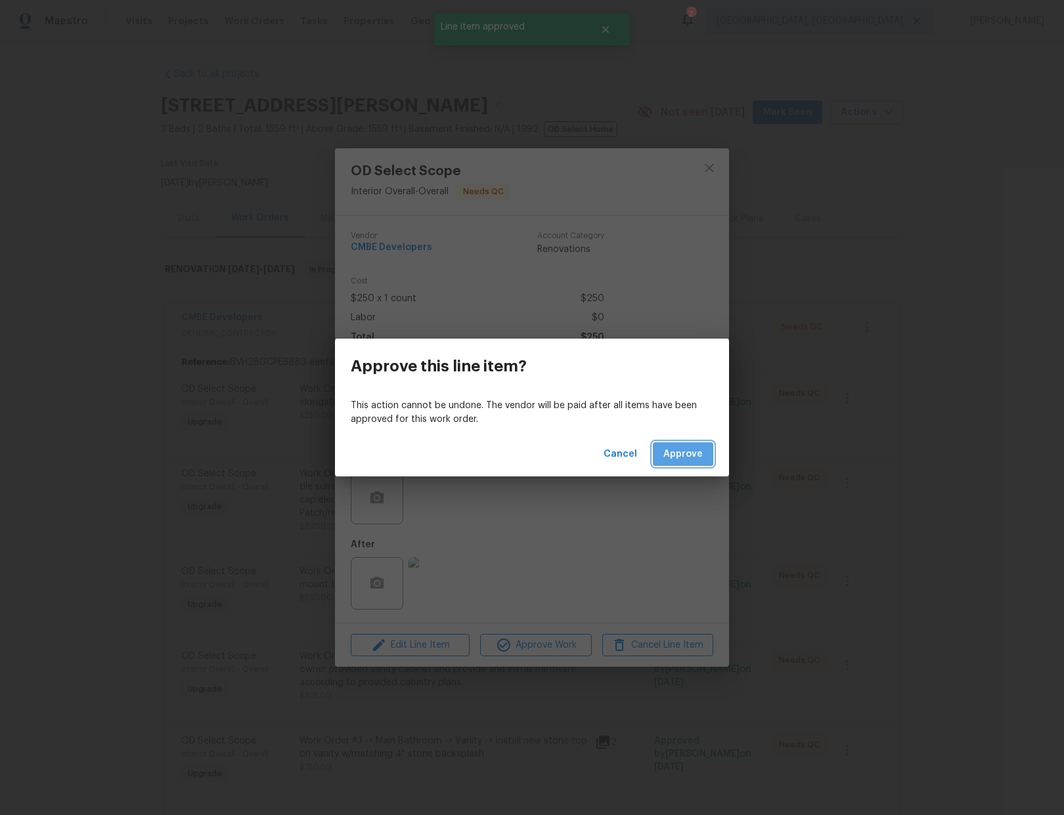
click at [684, 452] on span "Approve" at bounding box center [682, 454] width 39 height 16
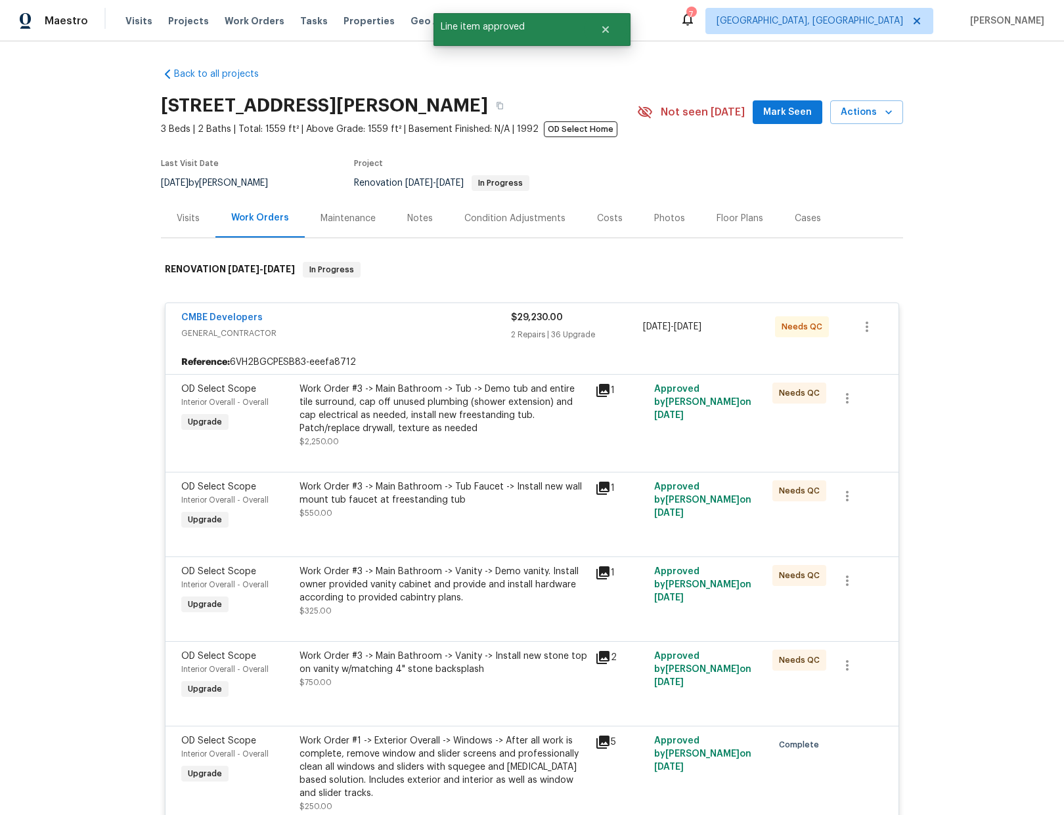
click at [421, 443] on div "Work Order #3 -> Main Bathroom -> Tub -> Demo tub and entire tile surround, cap…" at bounding box center [443, 416] width 288 height 66
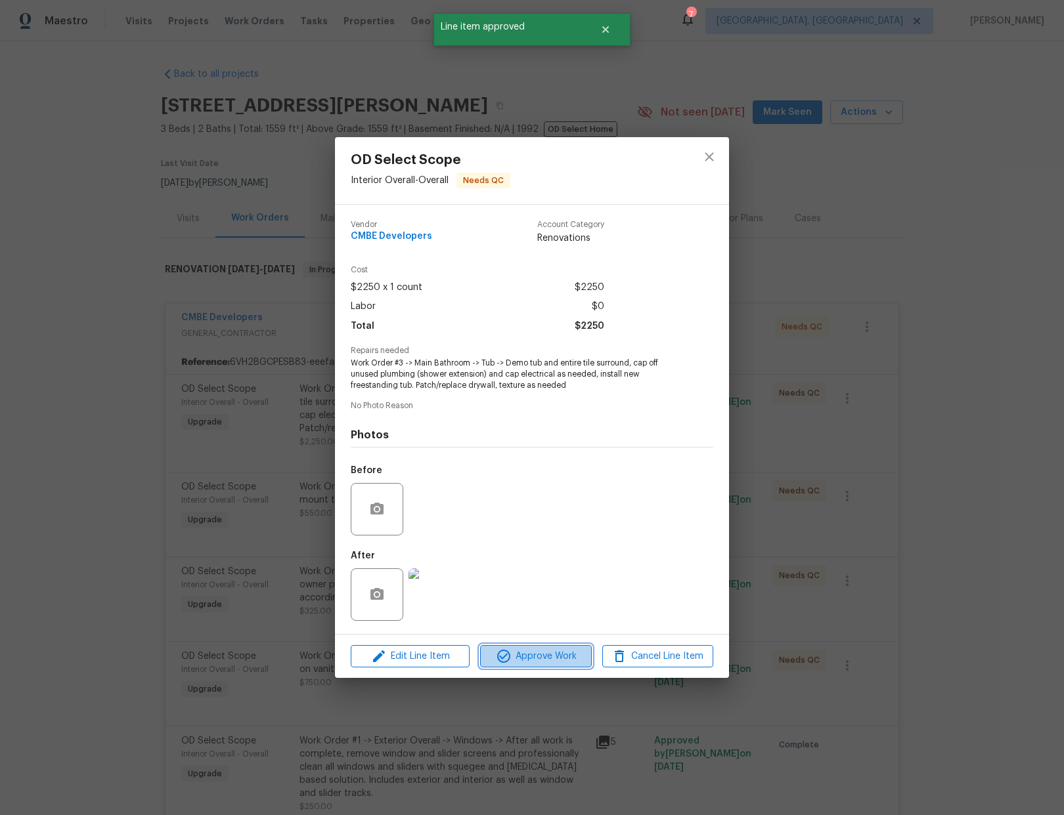
click at [531, 656] on span "Approve Work" at bounding box center [535, 657] width 103 height 16
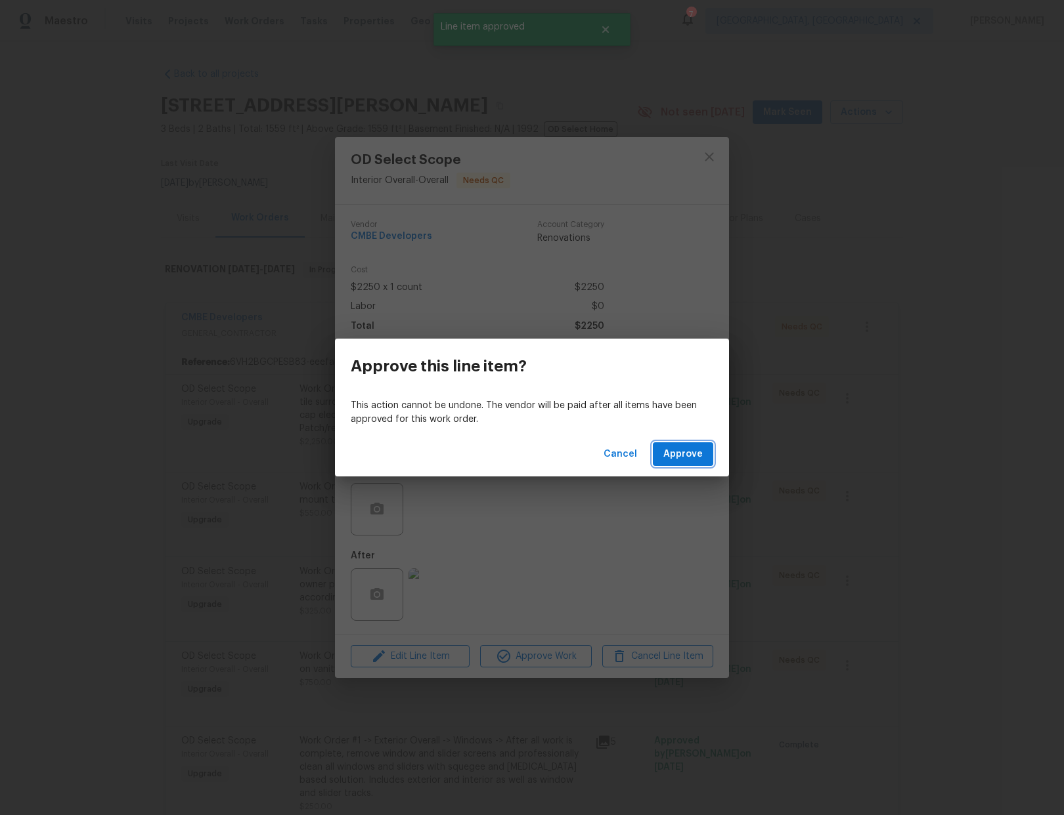
click at [678, 456] on span "Approve" at bounding box center [682, 454] width 39 height 16
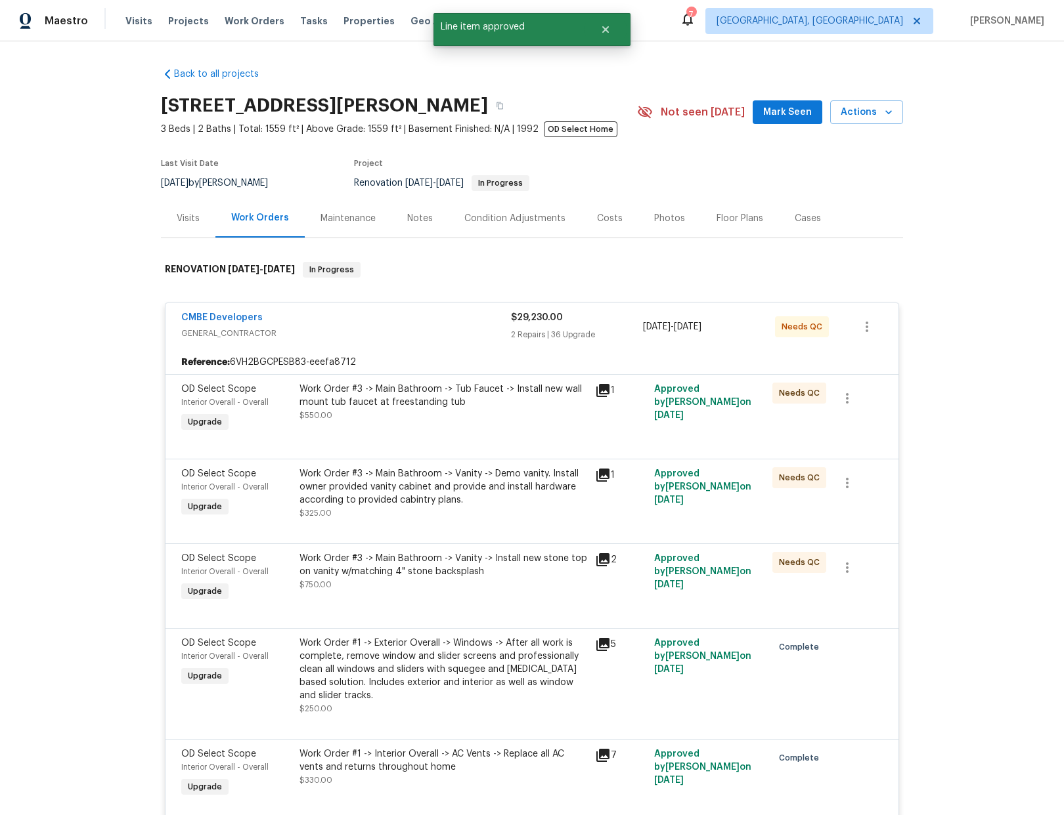
click at [508, 395] on div "Work Order #3 -> Main Bathroom -> Tub Faucet -> Install new wall mount tub fauc…" at bounding box center [443, 396] width 288 height 26
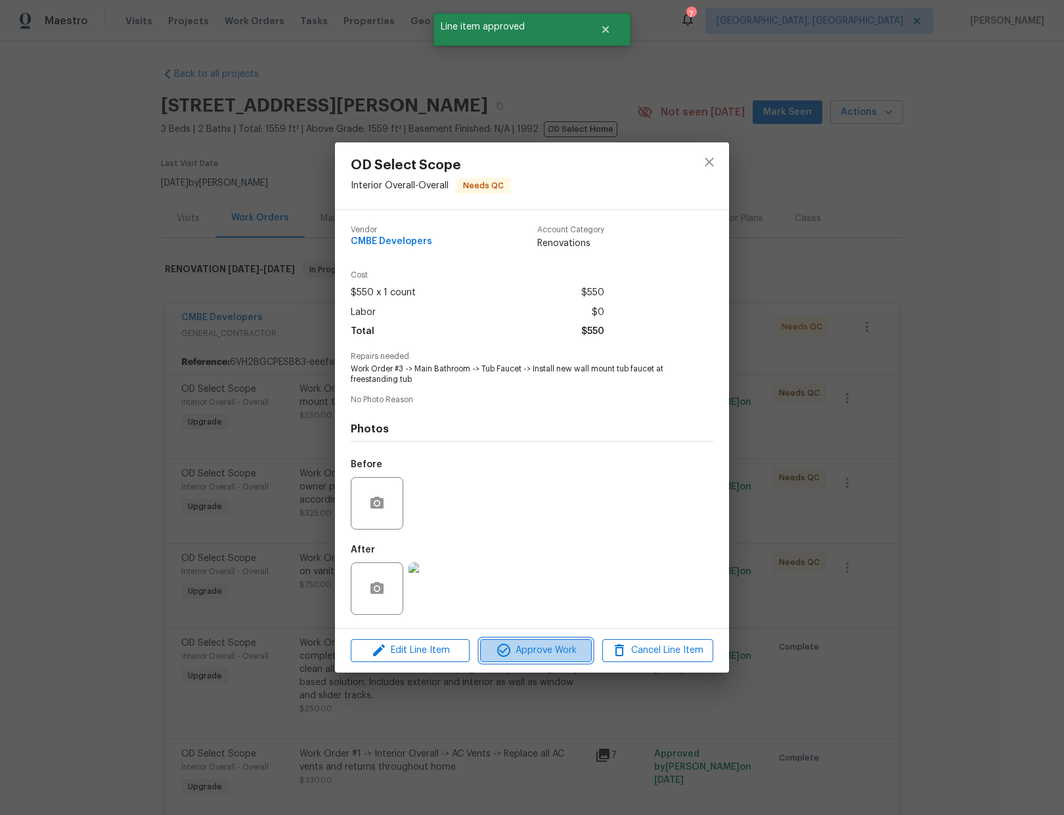
click at [551, 653] on span "Approve Work" at bounding box center [535, 651] width 103 height 16
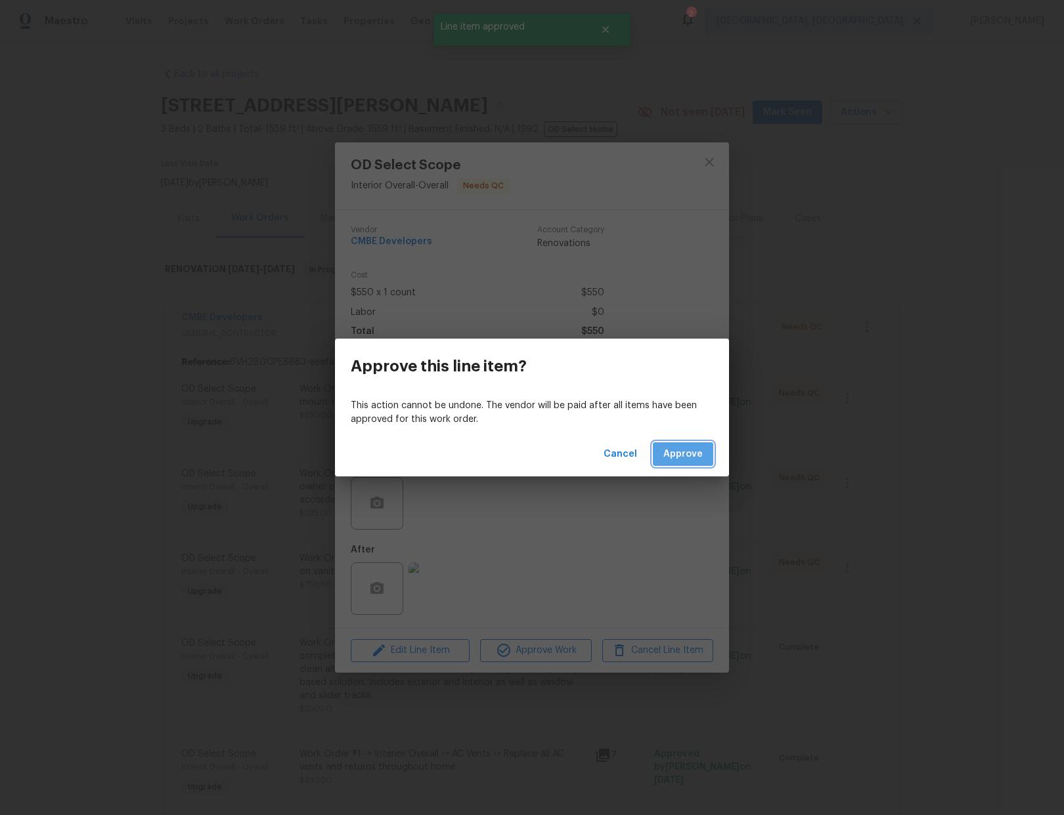
click at [676, 460] on span "Approve" at bounding box center [682, 454] width 39 height 16
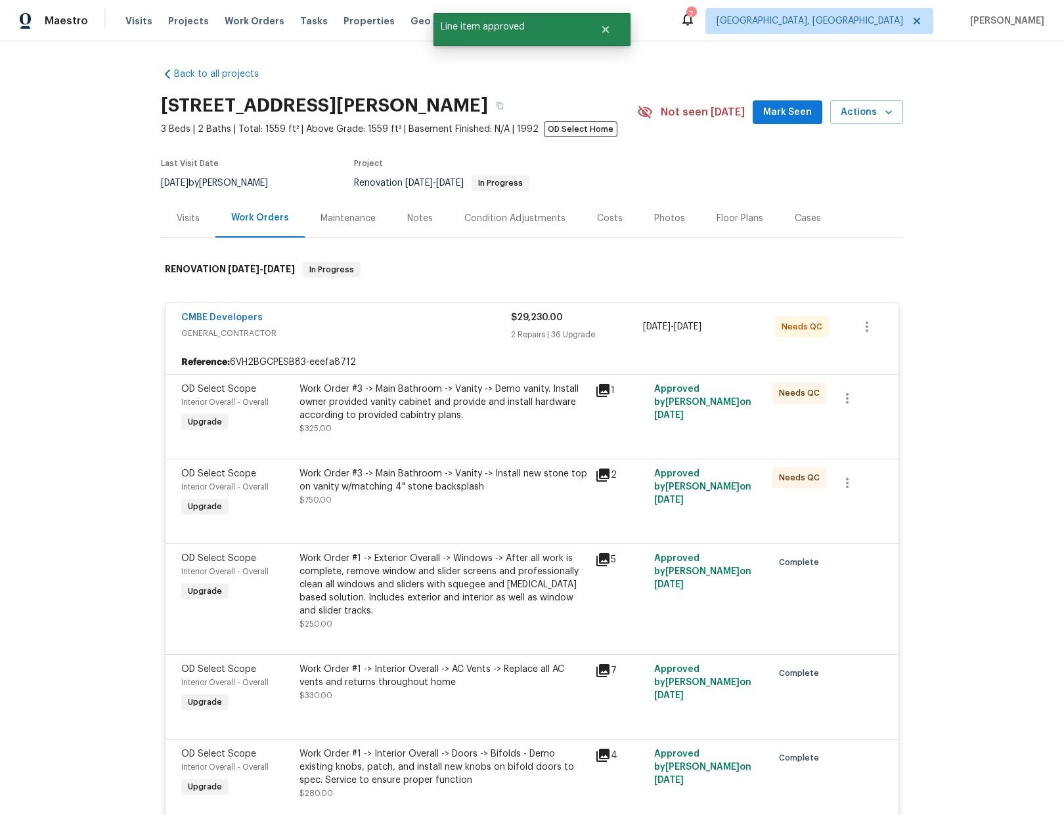
click at [484, 416] on div "Work Order #3 -> Main Bathroom -> Vanity -> Demo vanity. Install owner provided…" at bounding box center [443, 402] width 288 height 39
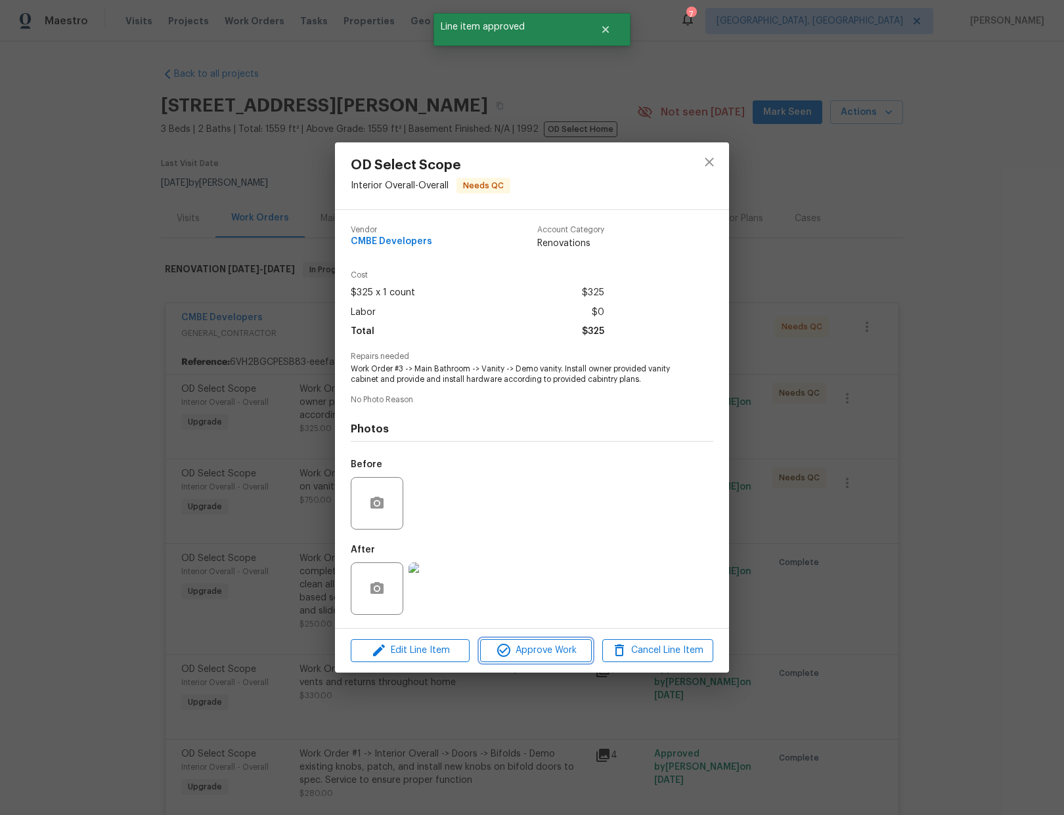
click at [548, 653] on span "Approve Work" at bounding box center [535, 651] width 103 height 16
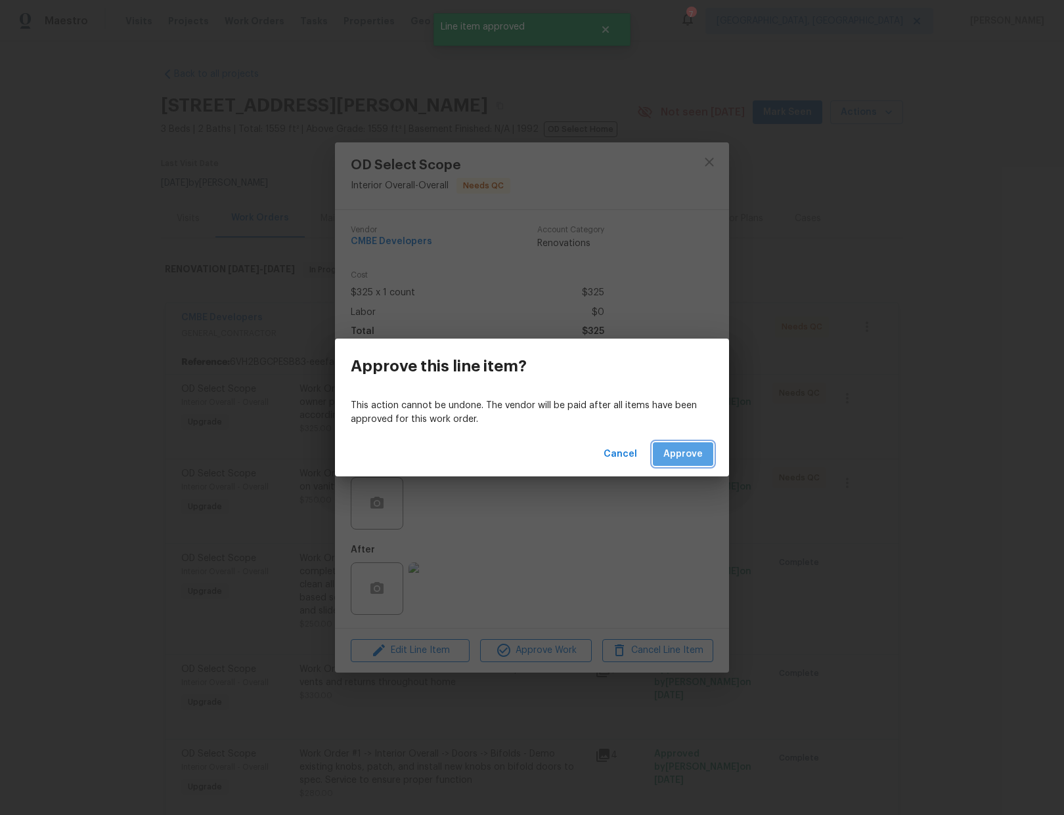
click at [680, 454] on span "Approve" at bounding box center [682, 454] width 39 height 16
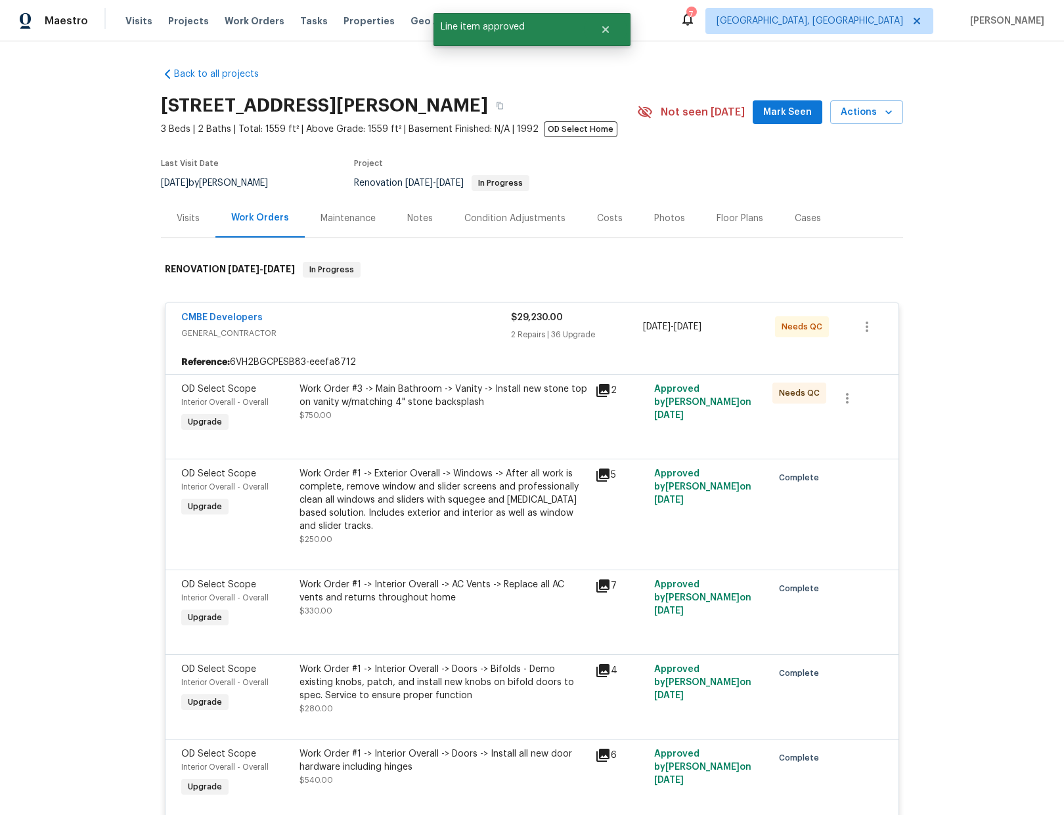
click at [492, 414] on div "Work Order #3 -> Main Bathroom -> Vanity -> Install new stone top on vanity w/m…" at bounding box center [443, 402] width 288 height 39
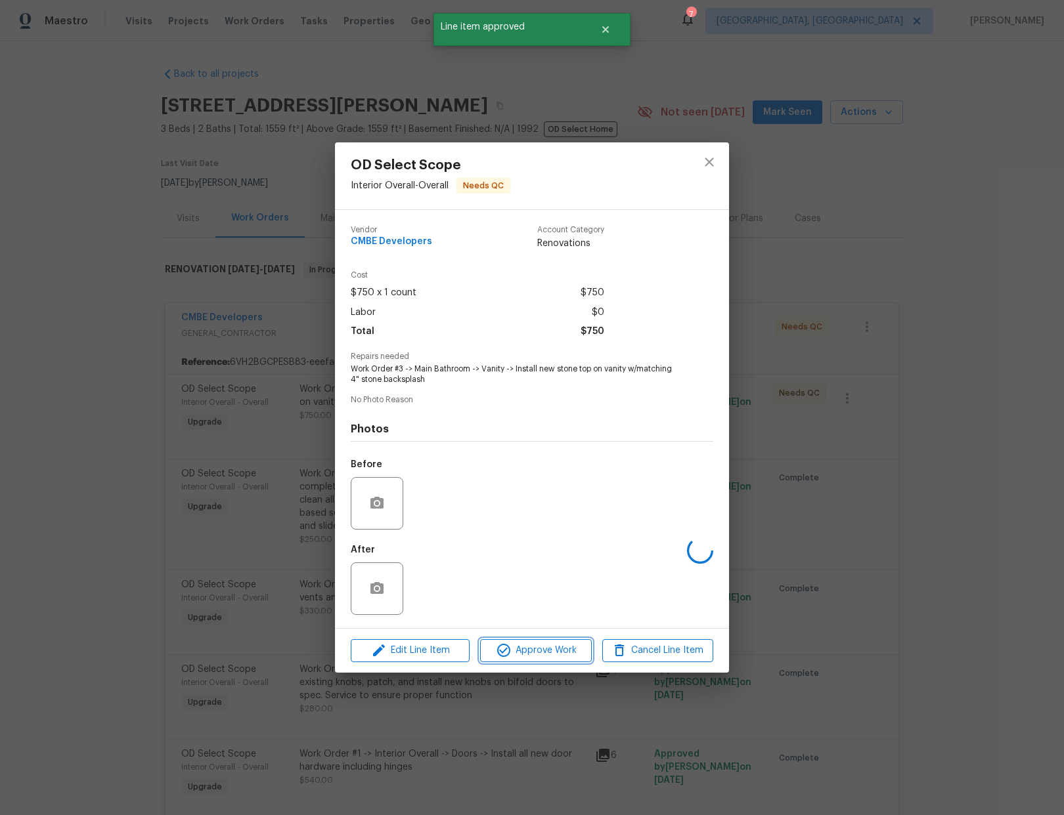
click at [550, 661] on button "Approve Work" at bounding box center [535, 651] width 111 height 23
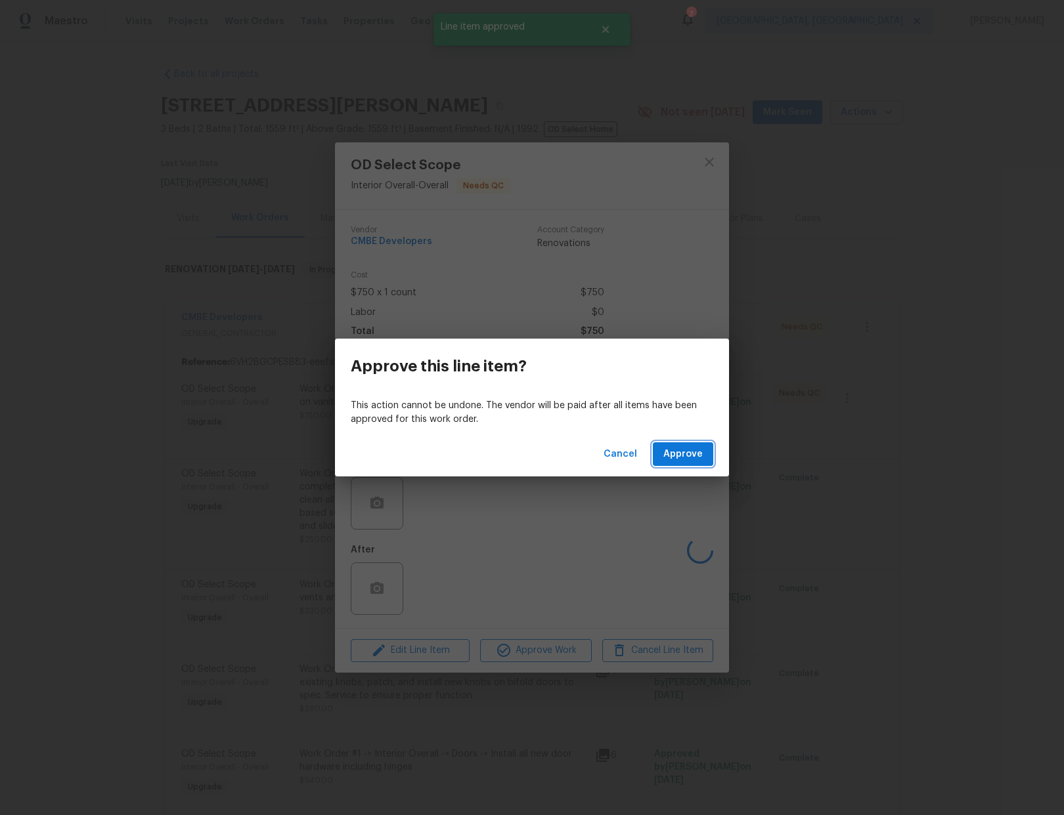
click at [676, 461] on span "Approve" at bounding box center [682, 454] width 39 height 16
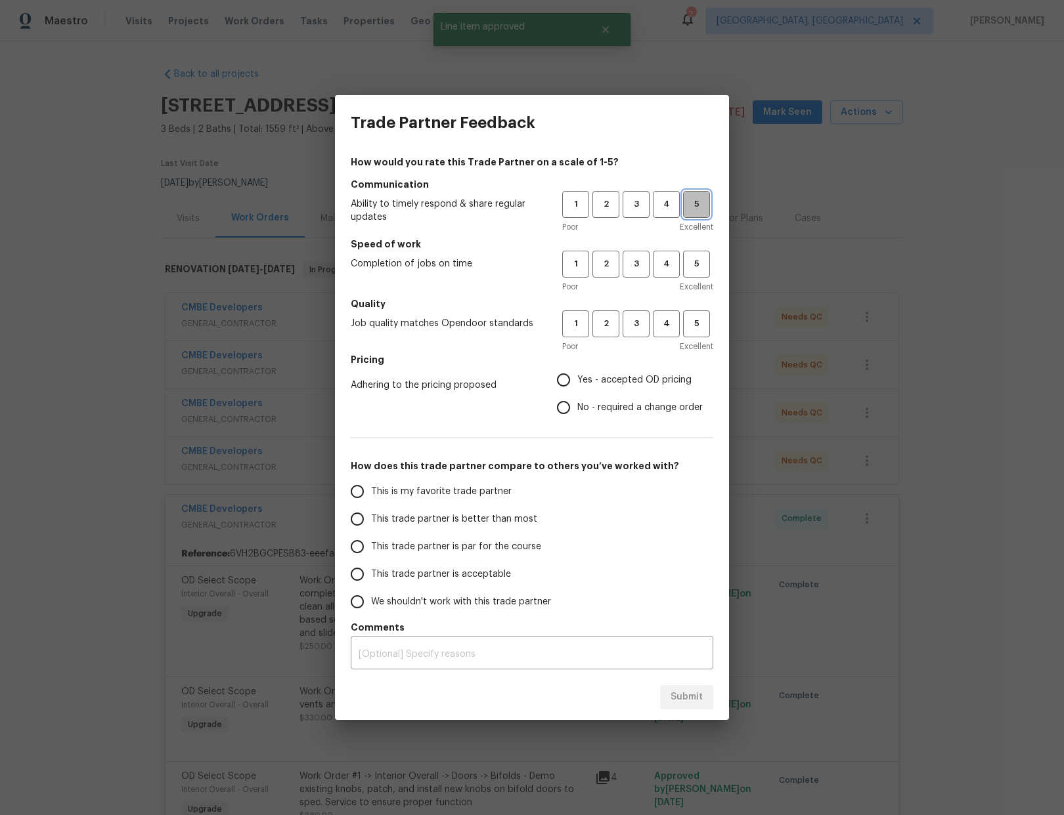
drag, startPoint x: 697, startPoint y: 214, endPoint x: 695, endPoint y: 227, distance: 12.6
click at [697, 214] on button "5" at bounding box center [696, 204] width 27 height 27
drag, startPoint x: 694, startPoint y: 267, endPoint x: 695, endPoint y: 294, distance: 27.6
click at [694, 267] on span "5" at bounding box center [696, 264] width 24 height 15
click at [687, 327] on span "5" at bounding box center [696, 323] width 24 height 15
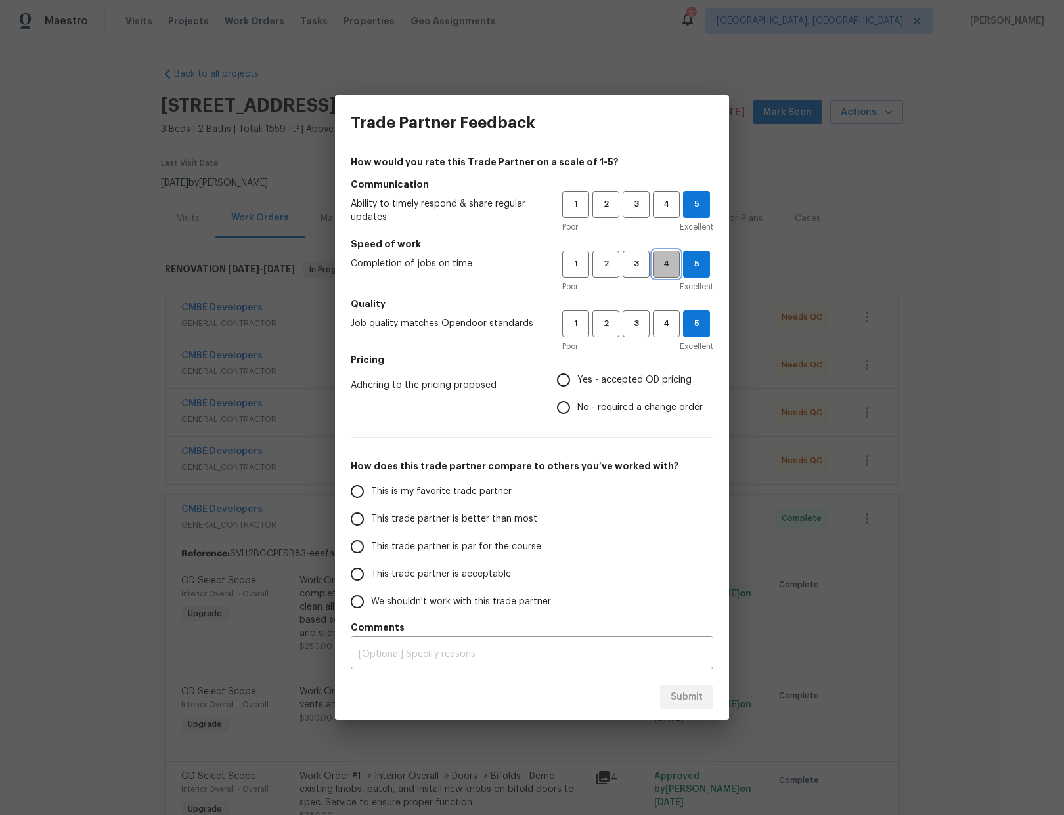
click at [662, 270] on span "4" at bounding box center [666, 264] width 24 height 15
drag, startPoint x: 360, startPoint y: 518, endPoint x: 366, endPoint y: 529, distance: 11.7
click at [360, 518] on input "This trade partner is better than most" at bounding box center [357, 520] width 28 height 28
radio input "true"
click at [482, 655] on textarea at bounding box center [531, 654] width 347 height 9
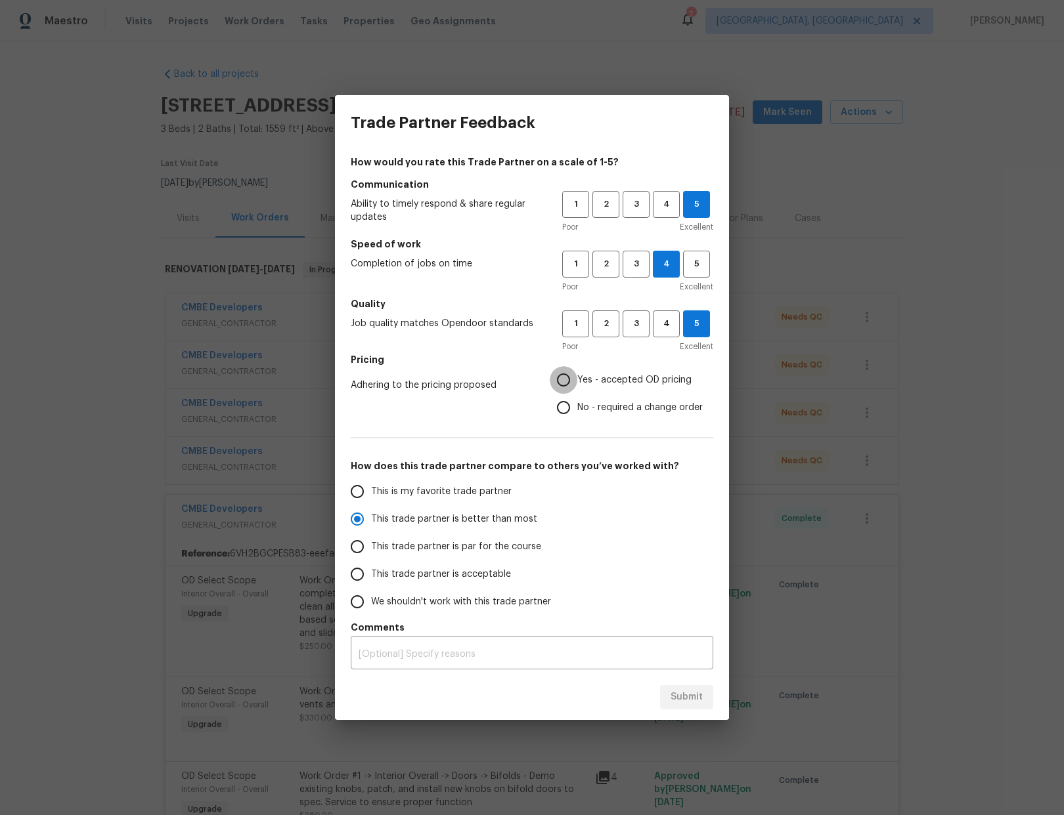
click at [566, 376] on input "Yes - accepted OD pricing" at bounding box center [564, 380] width 28 height 28
radio input "false"
click at [562, 403] on input "No - required a change order" at bounding box center [564, 408] width 28 height 28
click at [687, 696] on span "Submit" at bounding box center [686, 697] width 32 height 16
radio input "false"
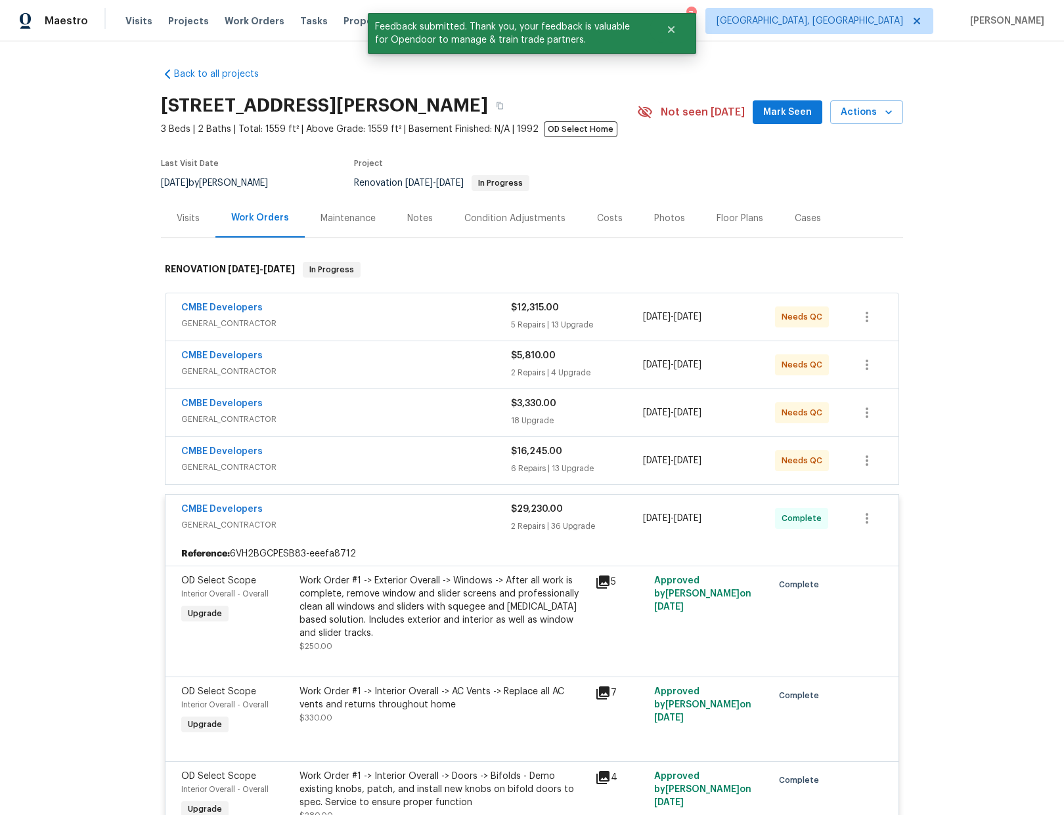
click at [439, 310] on div "CMBE Developers" at bounding box center [346, 309] width 330 height 16
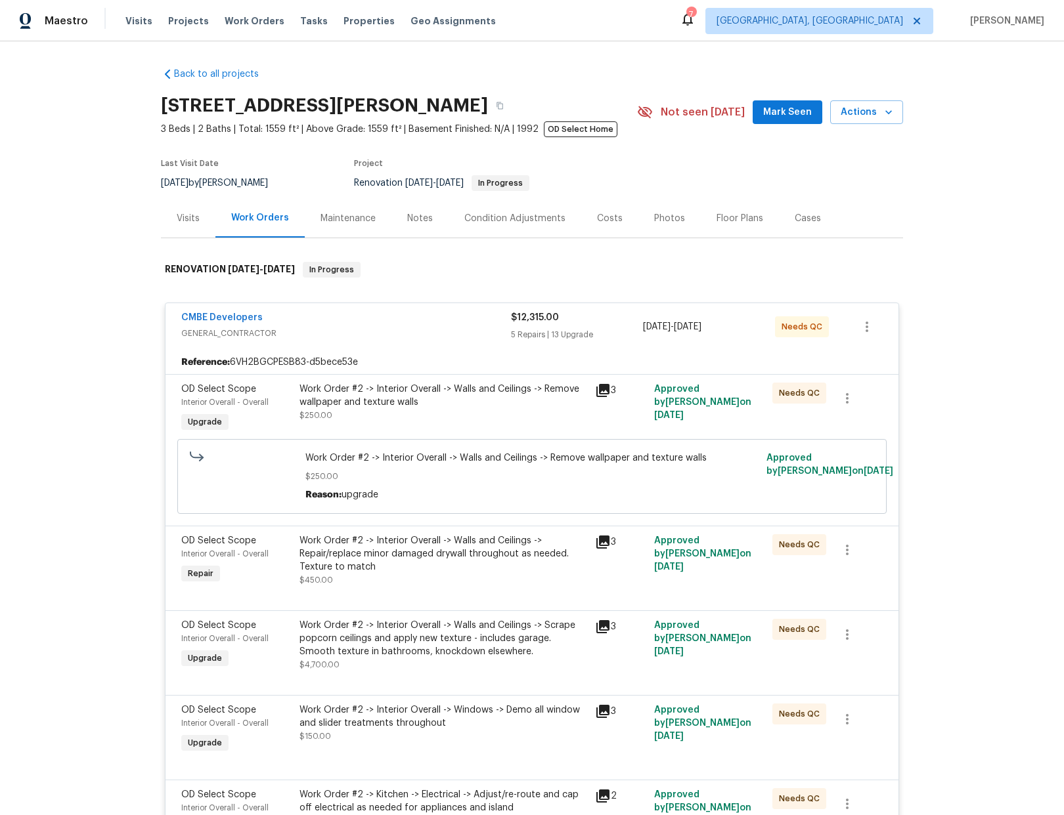
click at [467, 387] on div "Work Order #2 -> Interior Overall -> Walls and Ceilings -> Remove wallpaper and…" at bounding box center [443, 396] width 288 height 26
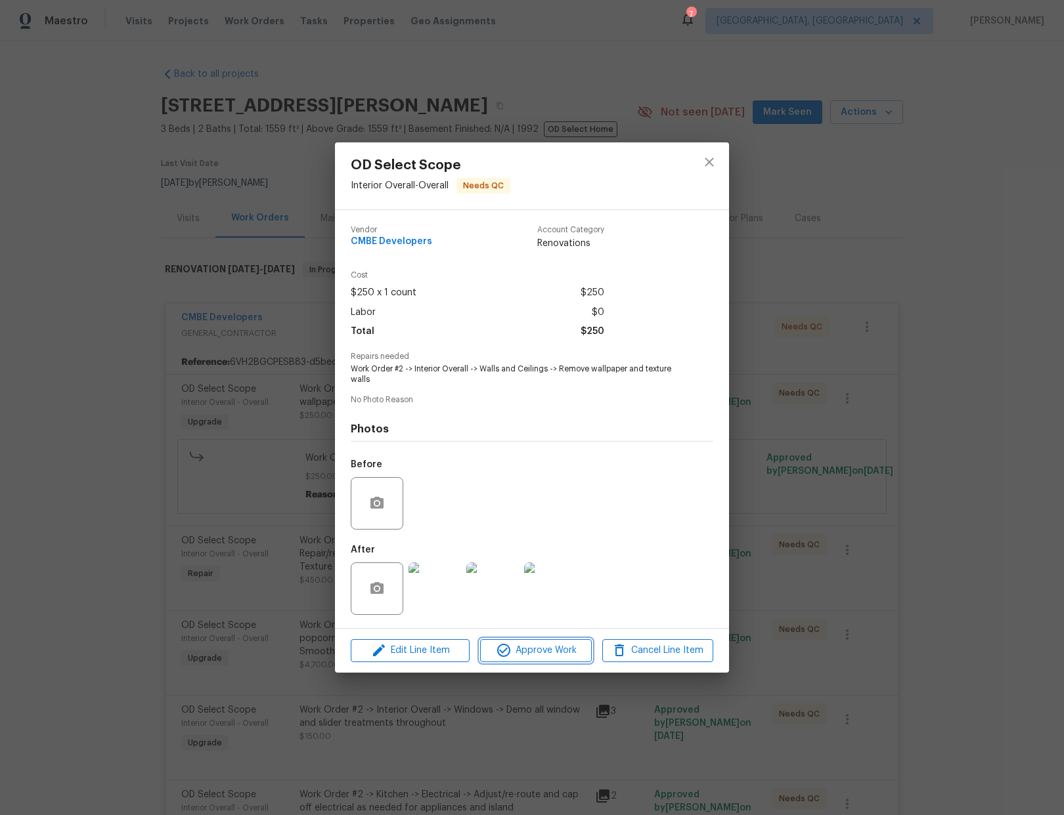
click at [524, 660] on button "Approve Work" at bounding box center [535, 651] width 111 height 23
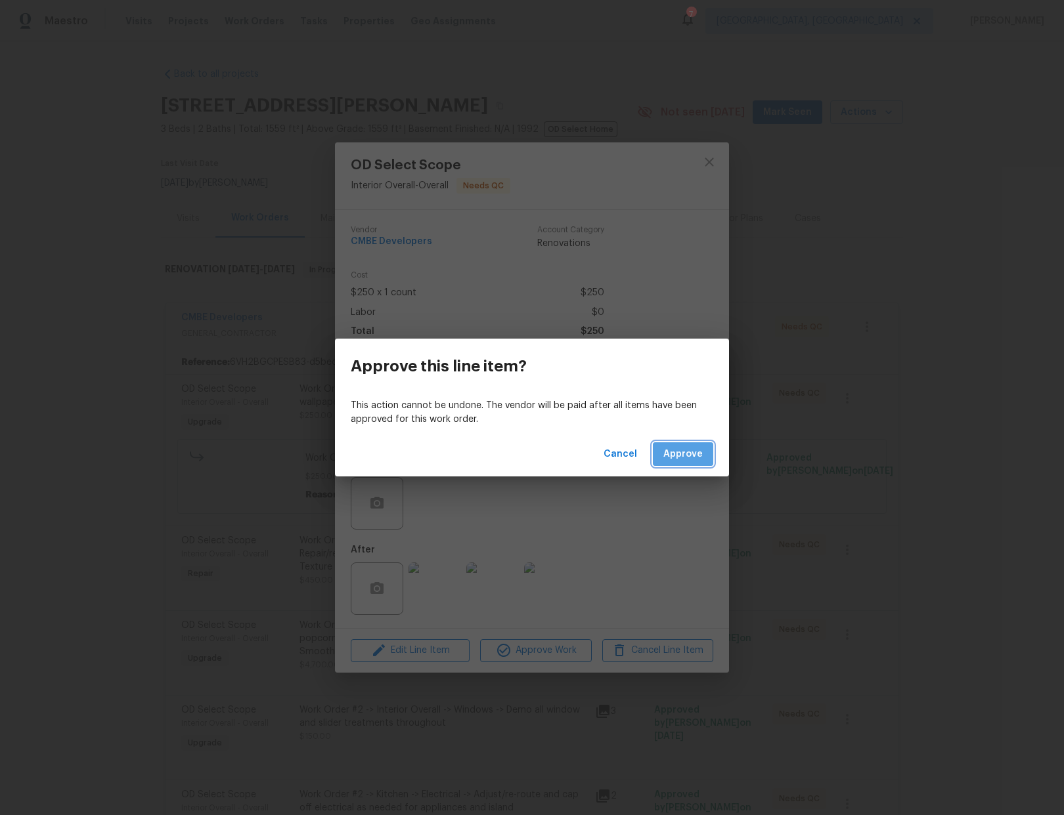
click at [679, 451] on span "Approve" at bounding box center [682, 454] width 39 height 16
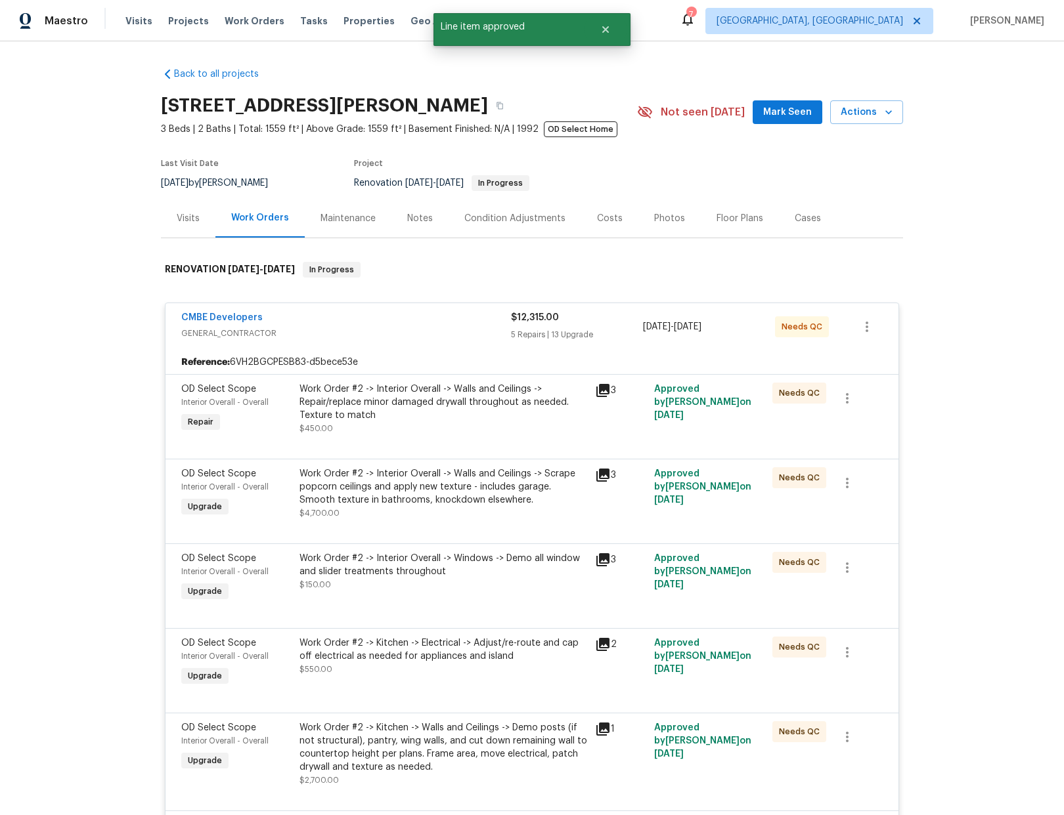
click at [481, 401] on div "Work Order #2 -> Interior Overall -> Walls and Ceilings -> Repair/replace minor…" at bounding box center [443, 402] width 288 height 39
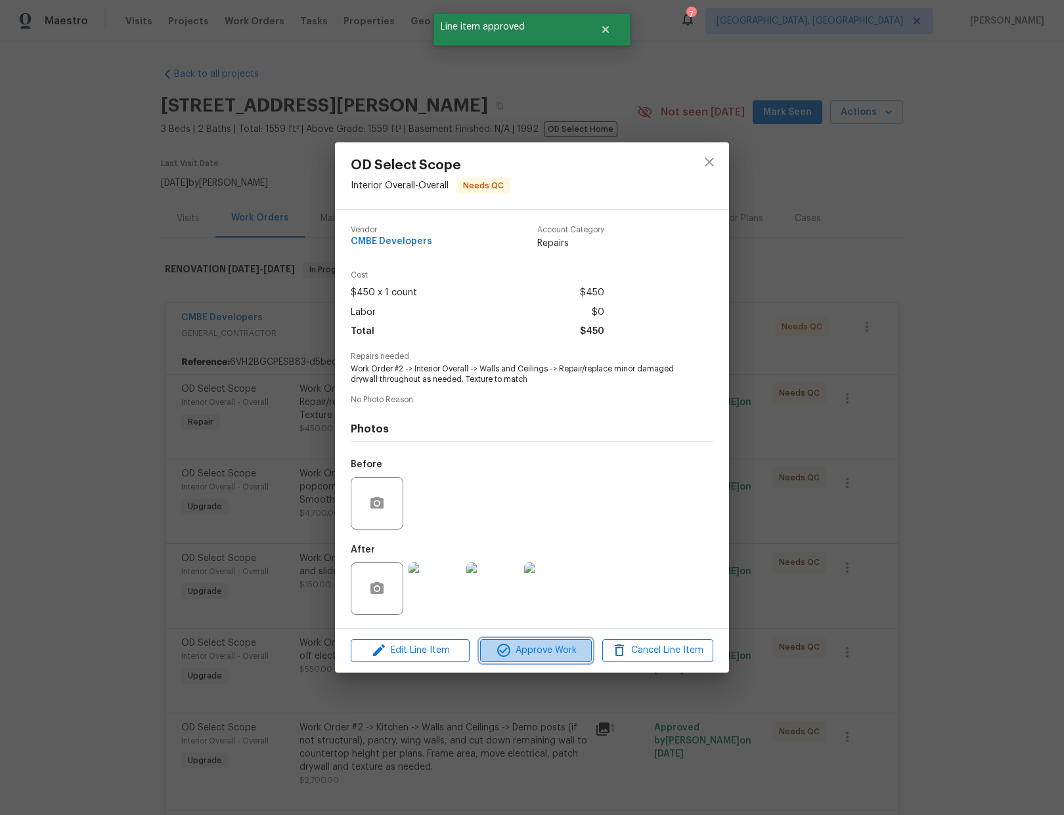
click at [531, 655] on span "Approve Work" at bounding box center [535, 651] width 103 height 16
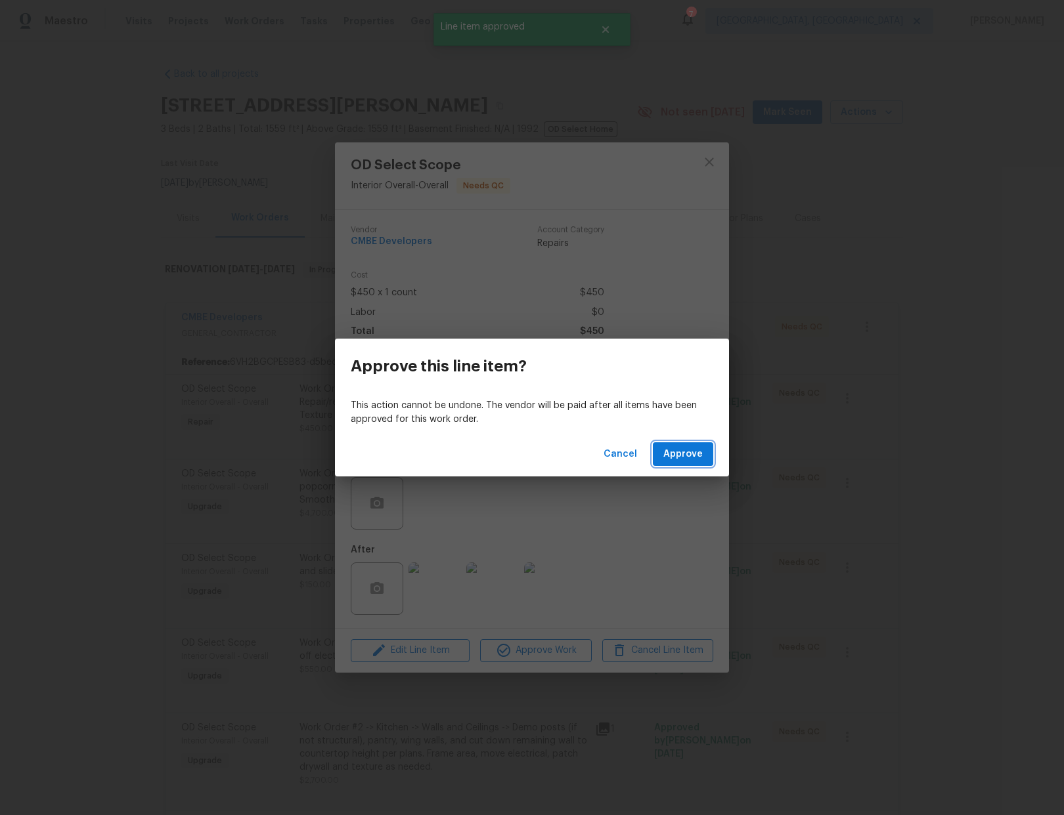
click at [663, 458] on button "Approve" at bounding box center [683, 455] width 60 height 24
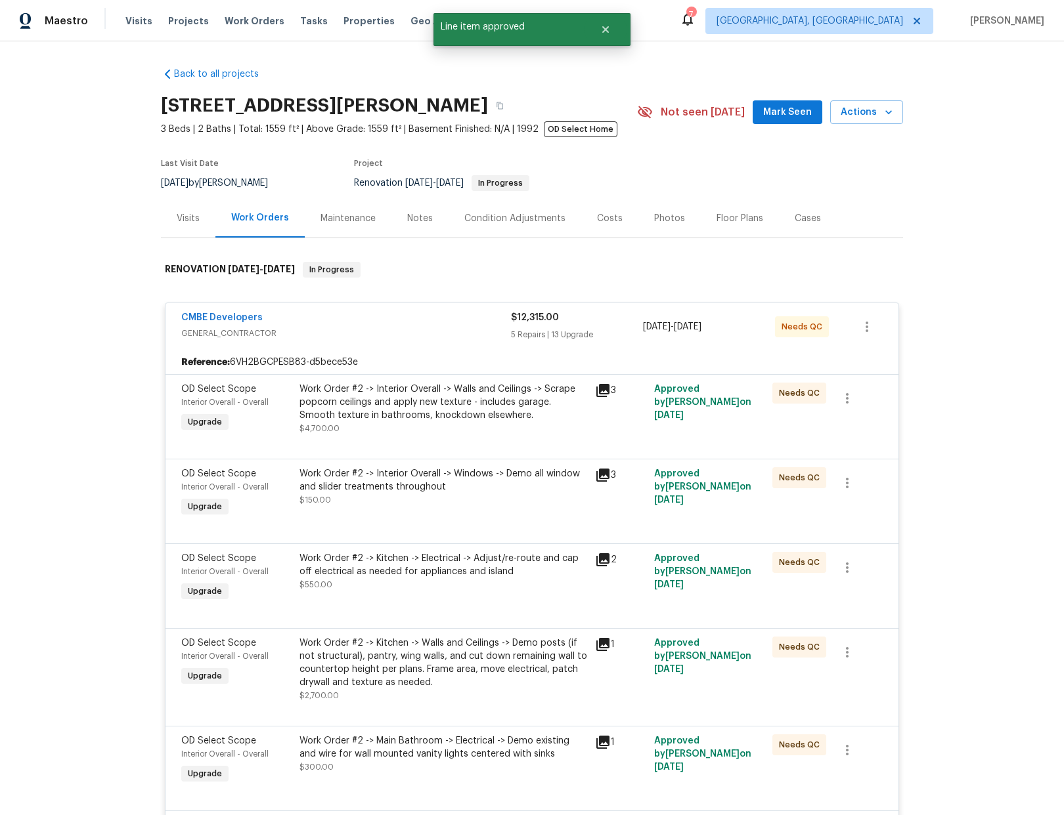
click at [450, 399] on div "Work Order #2 -> Interior Overall -> Walls and Ceilings -> Scrape popcorn ceili…" at bounding box center [443, 402] width 288 height 39
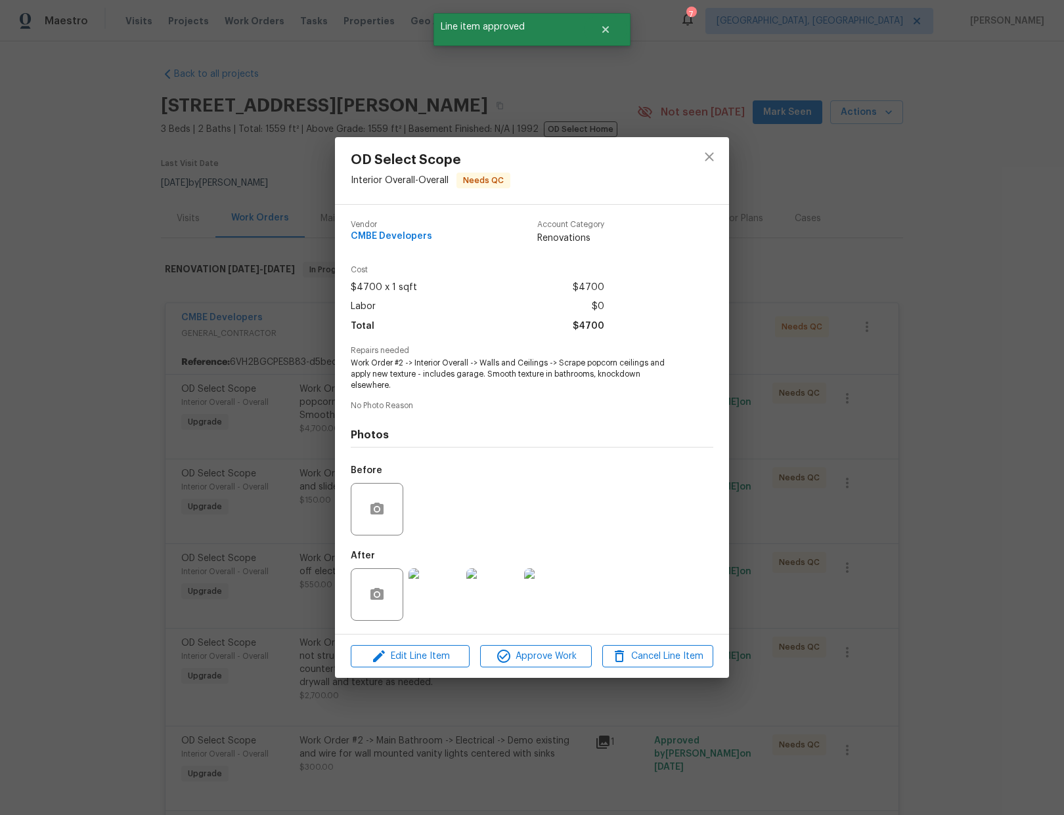
click at [543, 666] on div "Edit Line Item Approve Work Cancel Line Item" at bounding box center [532, 657] width 394 height 44
click at [548, 657] on span "Approve Work" at bounding box center [535, 657] width 103 height 16
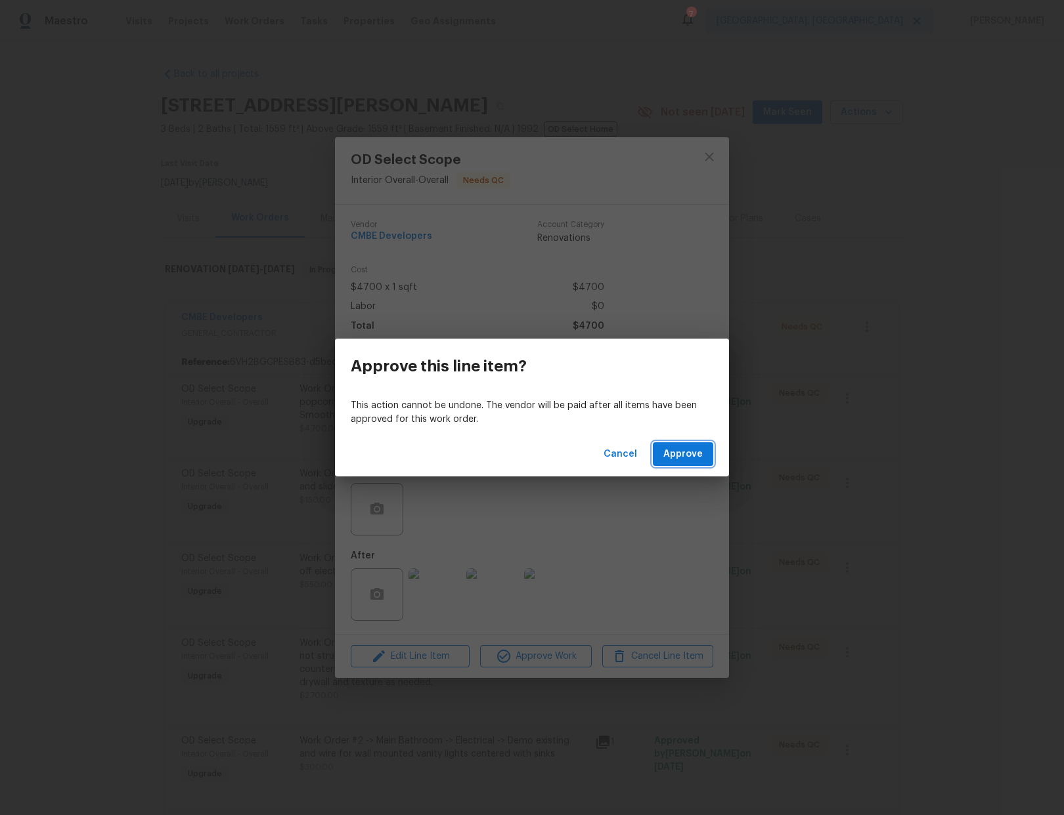
click at [676, 460] on span "Approve" at bounding box center [682, 454] width 39 height 16
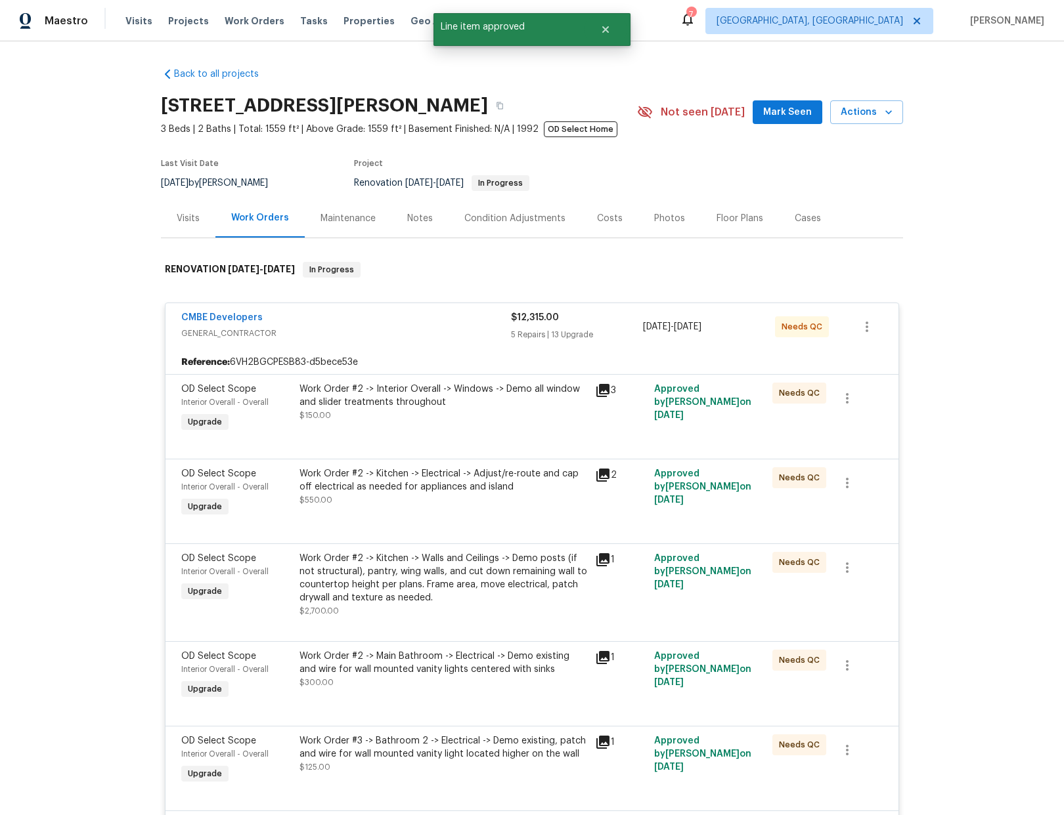
click at [467, 402] on div "Work Order #2 -> Interior Overall -> Windows -> Demo all window and slider trea…" at bounding box center [443, 396] width 288 height 26
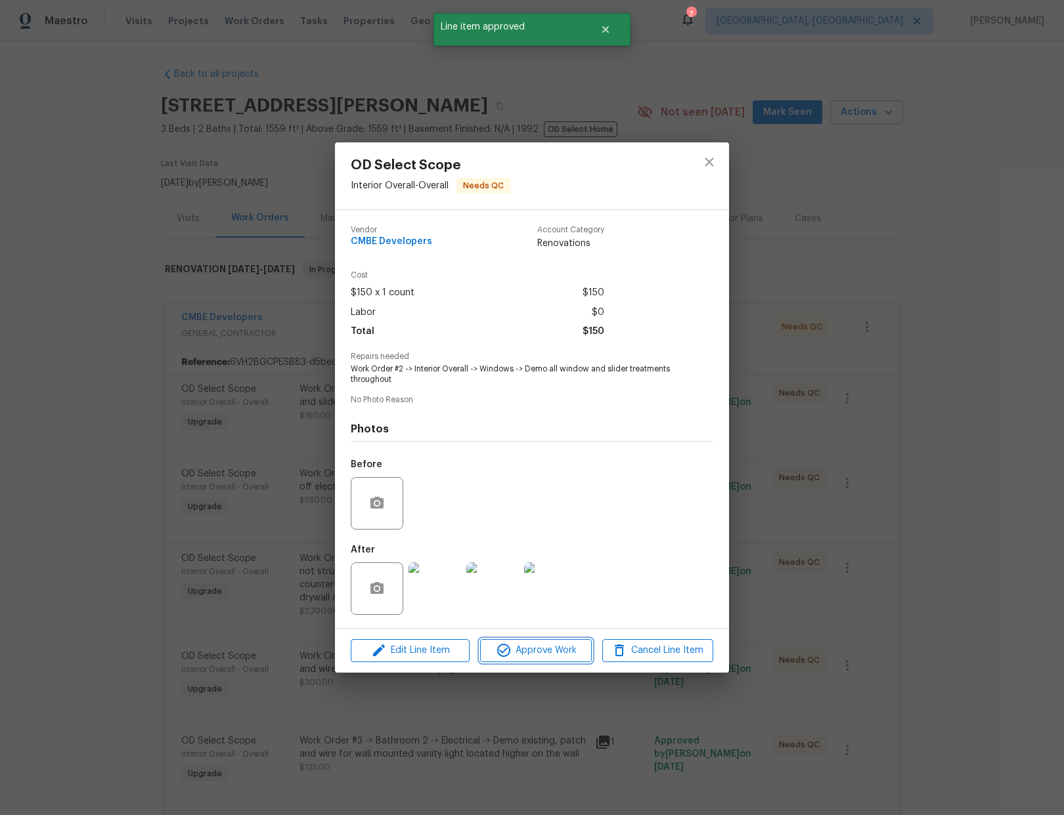
click at [542, 653] on span "Approve Work" at bounding box center [535, 651] width 103 height 16
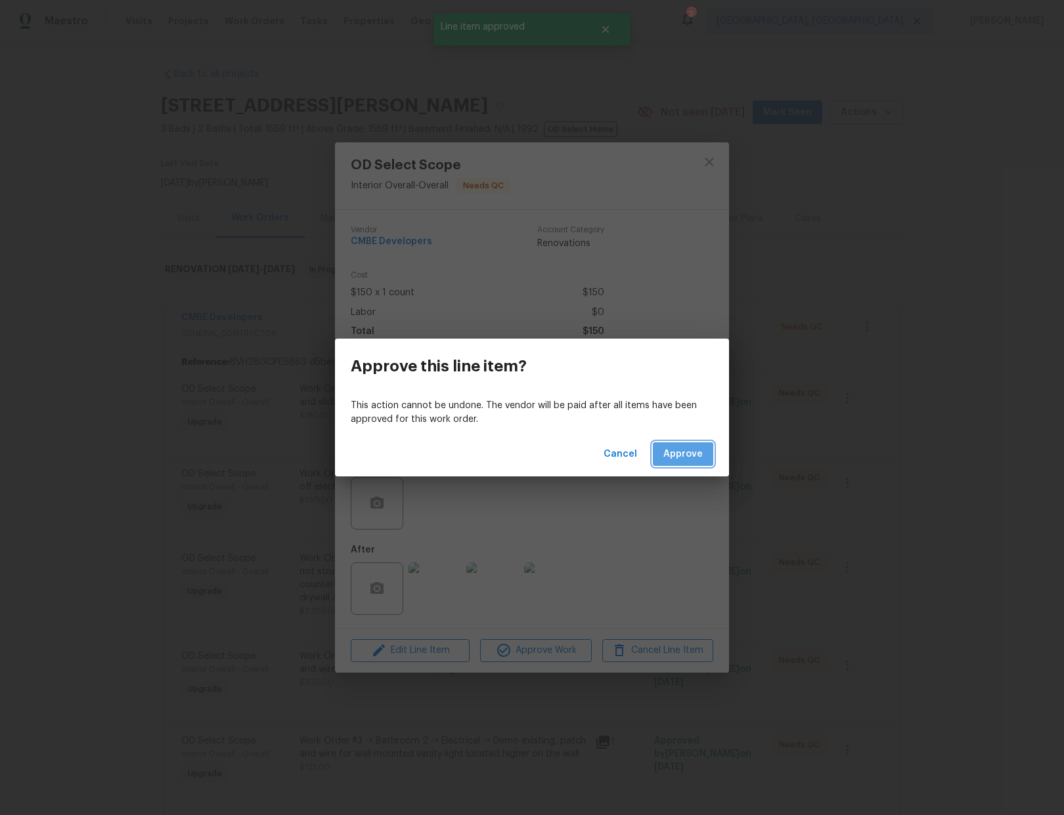
click at [674, 456] on span "Approve" at bounding box center [682, 454] width 39 height 16
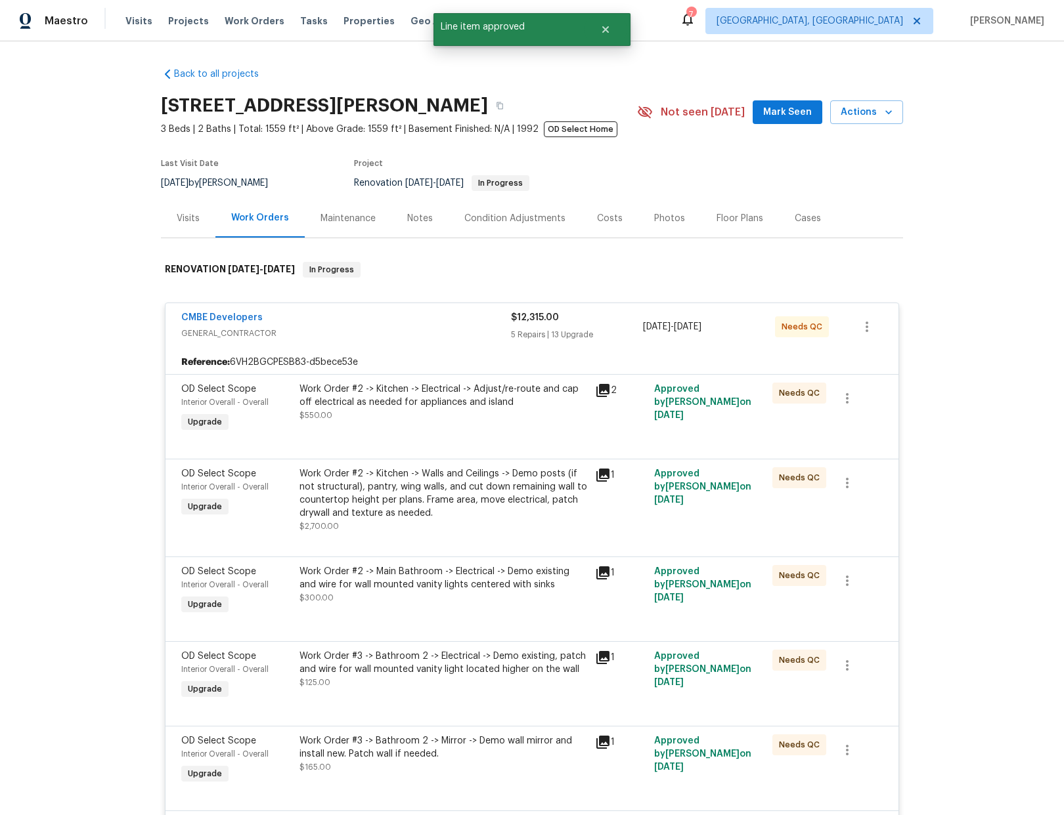
click at [429, 403] on div "Work Order #2 -> Kitchen -> Electrical -> Adjust/re-route and cap off electrica…" at bounding box center [443, 396] width 288 height 26
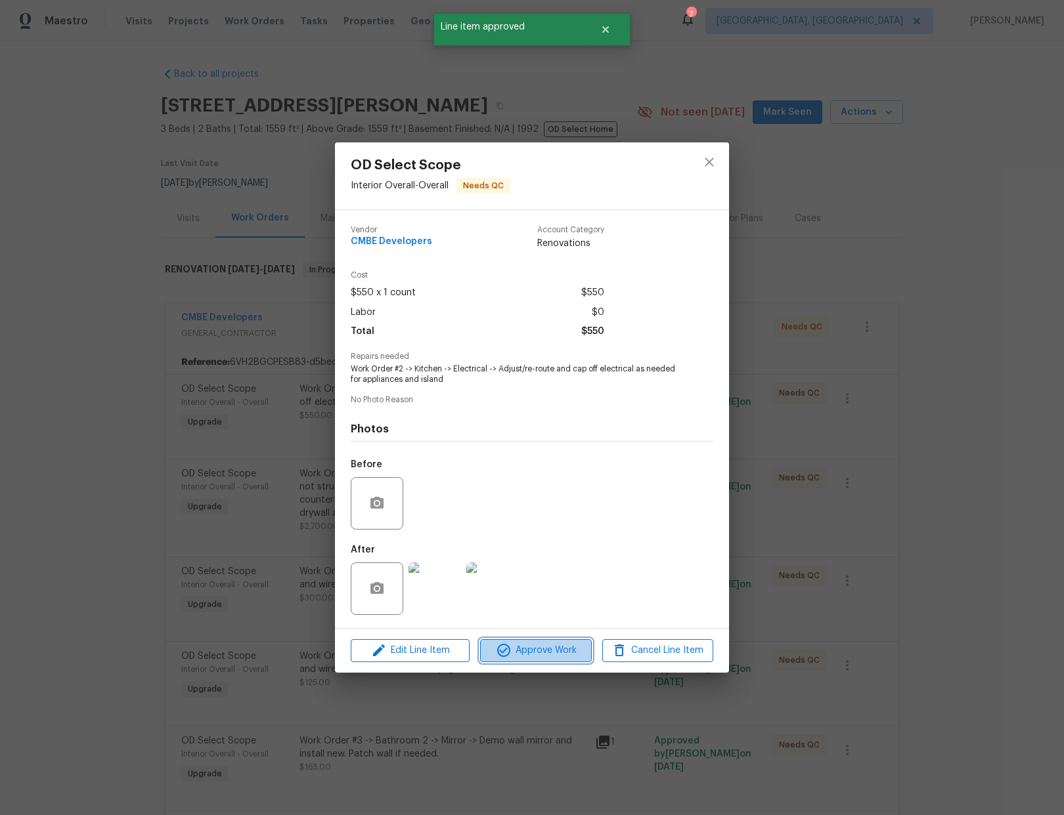
click at [544, 659] on button "Approve Work" at bounding box center [535, 651] width 111 height 23
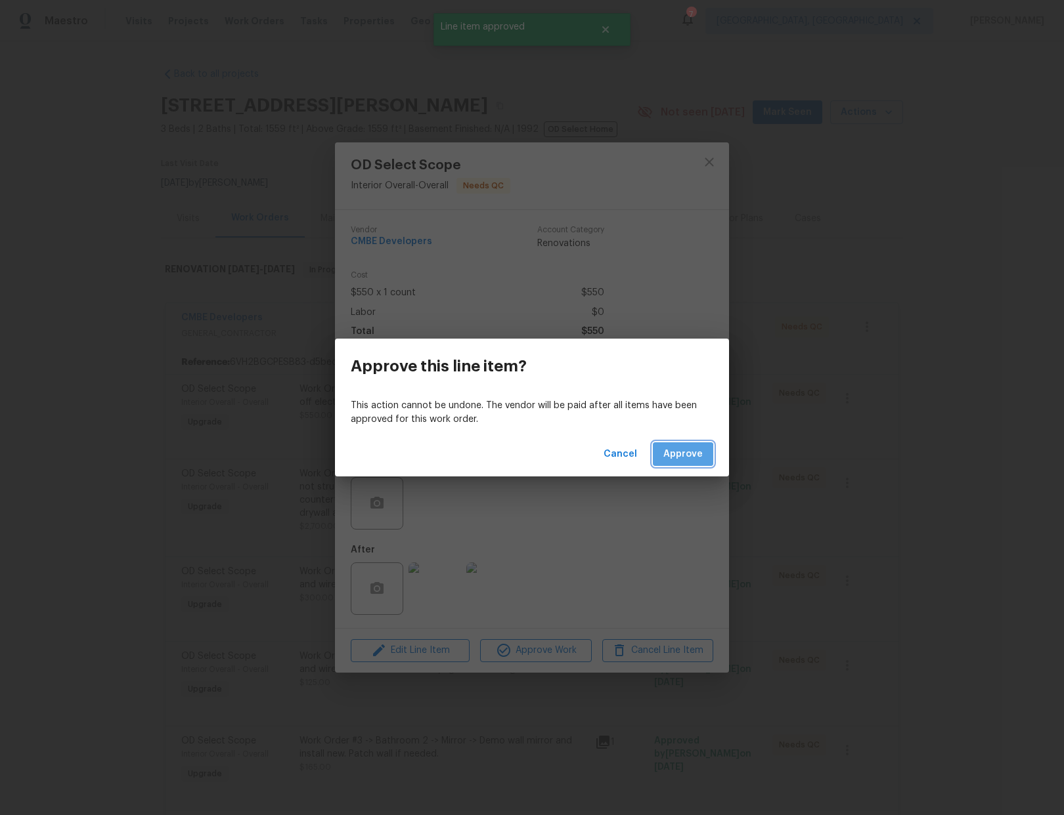
click at [669, 461] on span "Approve" at bounding box center [682, 454] width 39 height 16
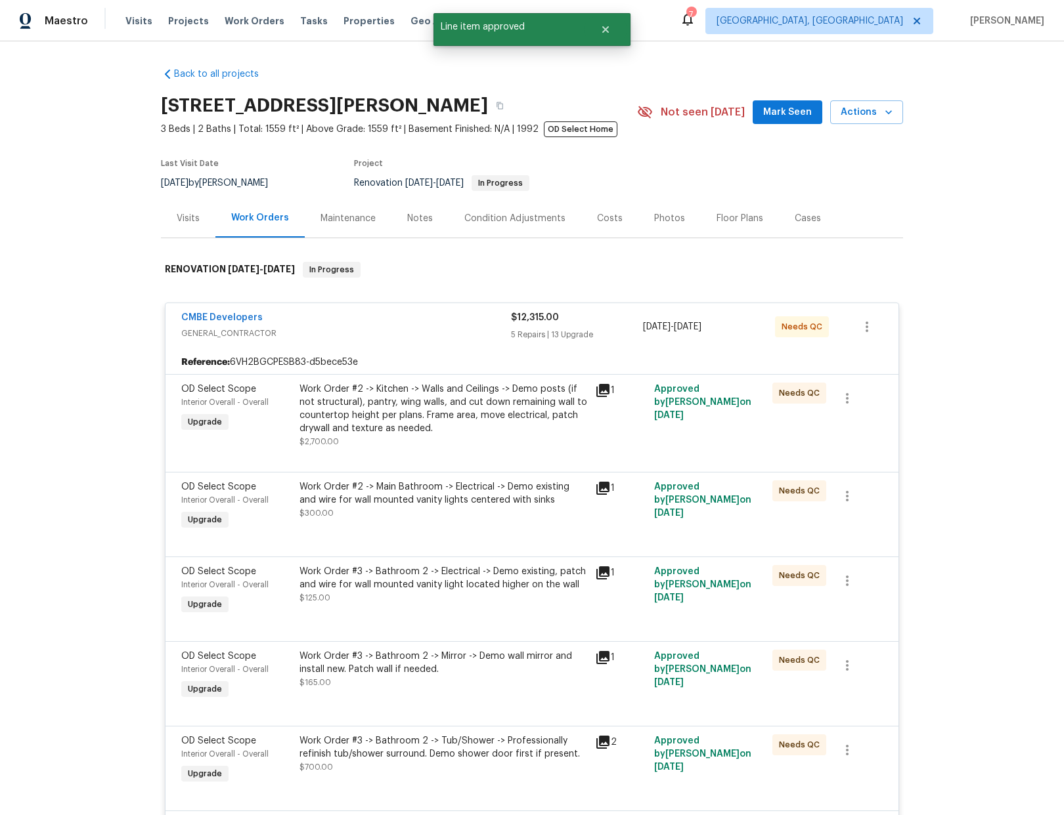
click at [479, 424] on div "Work Order #2 -> Kitchen -> Walls and Ceilings -> Demo posts (if not structural…" at bounding box center [443, 409] width 288 height 53
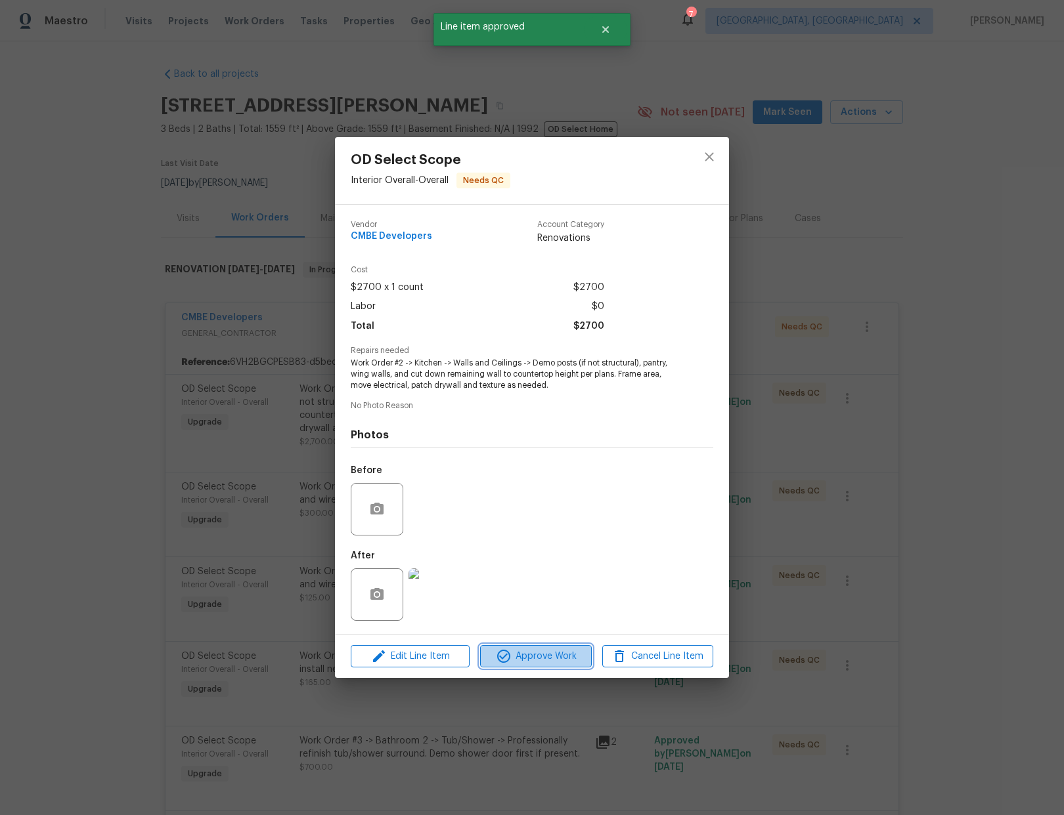
click at [557, 662] on span "Approve Work" at bounding box center [535, 657] width 103 height 16
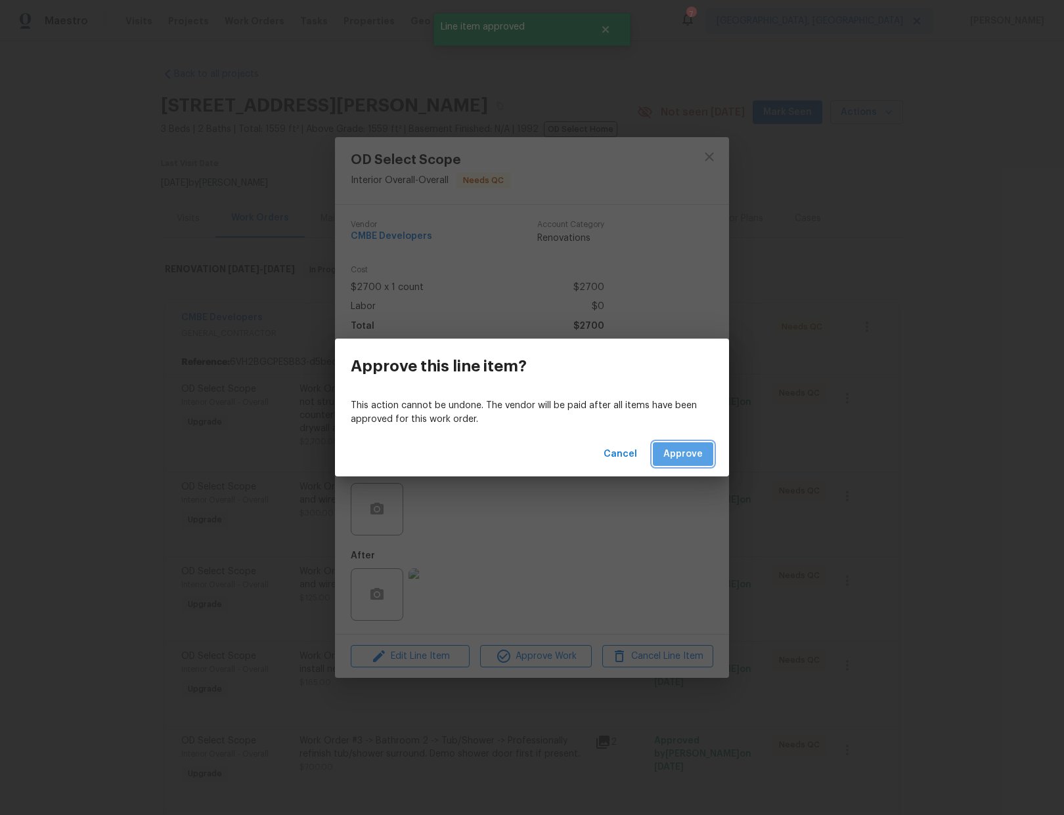
click at [684, 446] on span "Approve" at bounding box center [682, 454] width 39 height 16
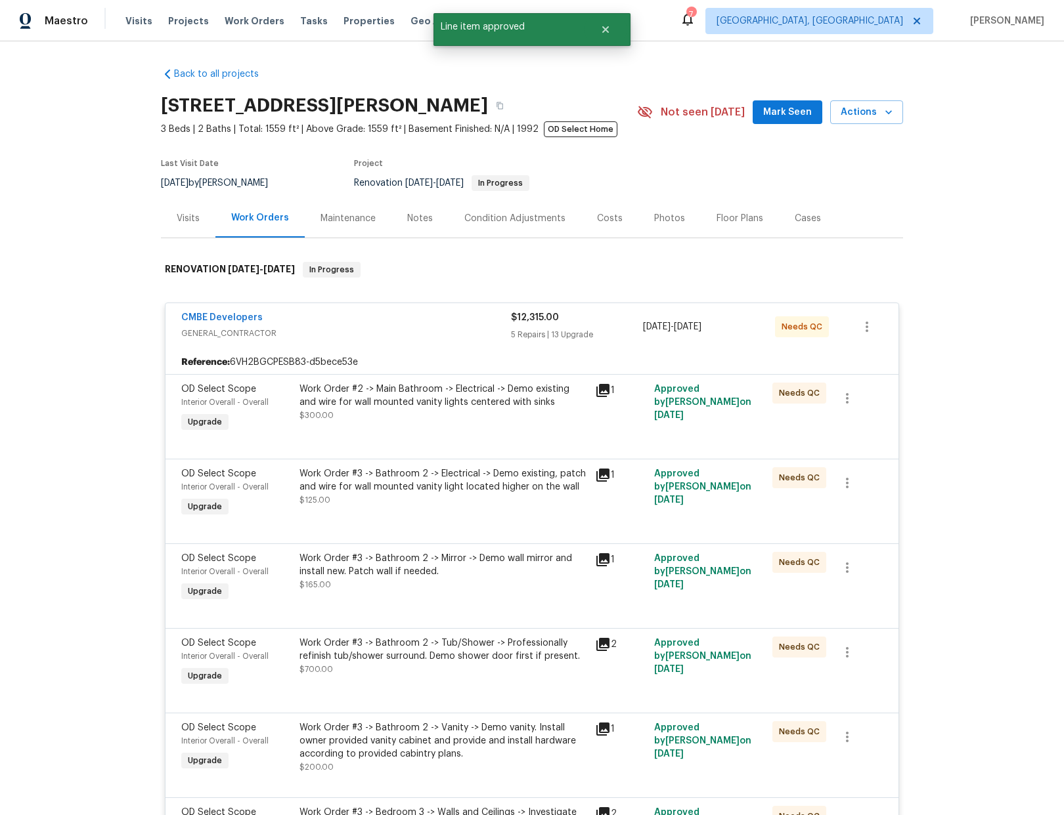
click at [463, 402] on div "Work Order #2 -> Main Bathroom -> Electrical -> Demo existing and wire for wall…" at bounding box center [443, 396] width 288 height 26
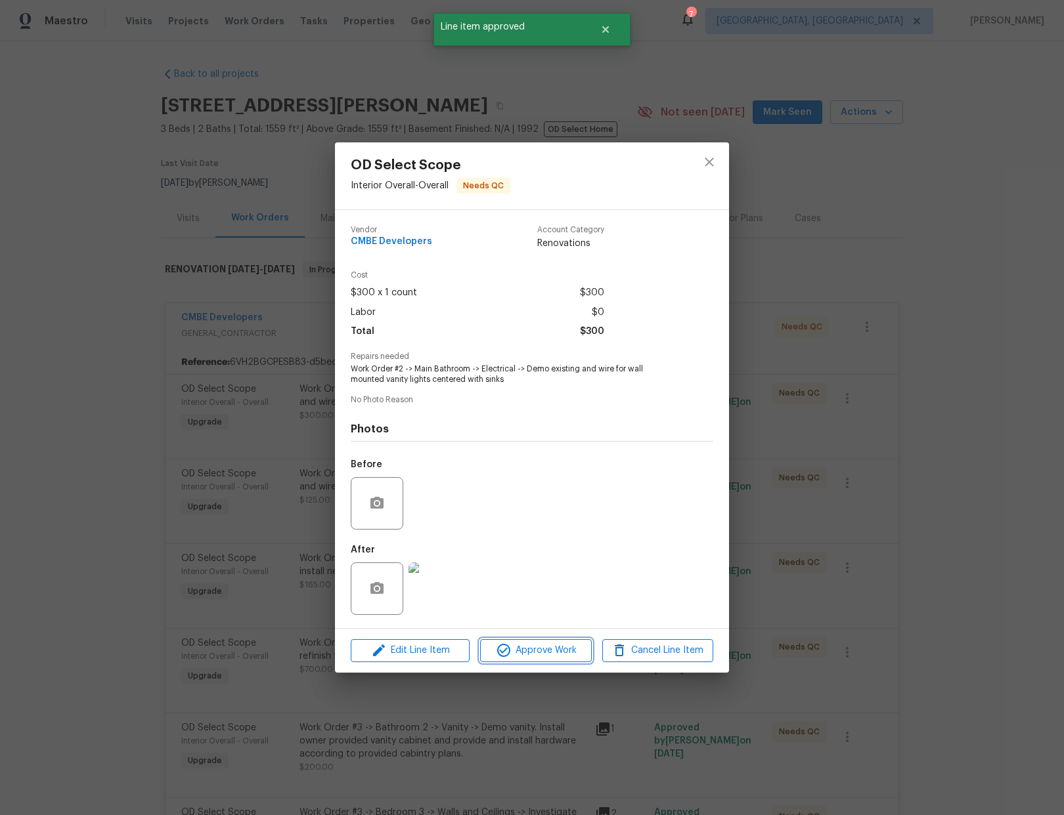
click at [539, 653] on span "Approve Work" at bounding box center [535, 651] width 103 height 16
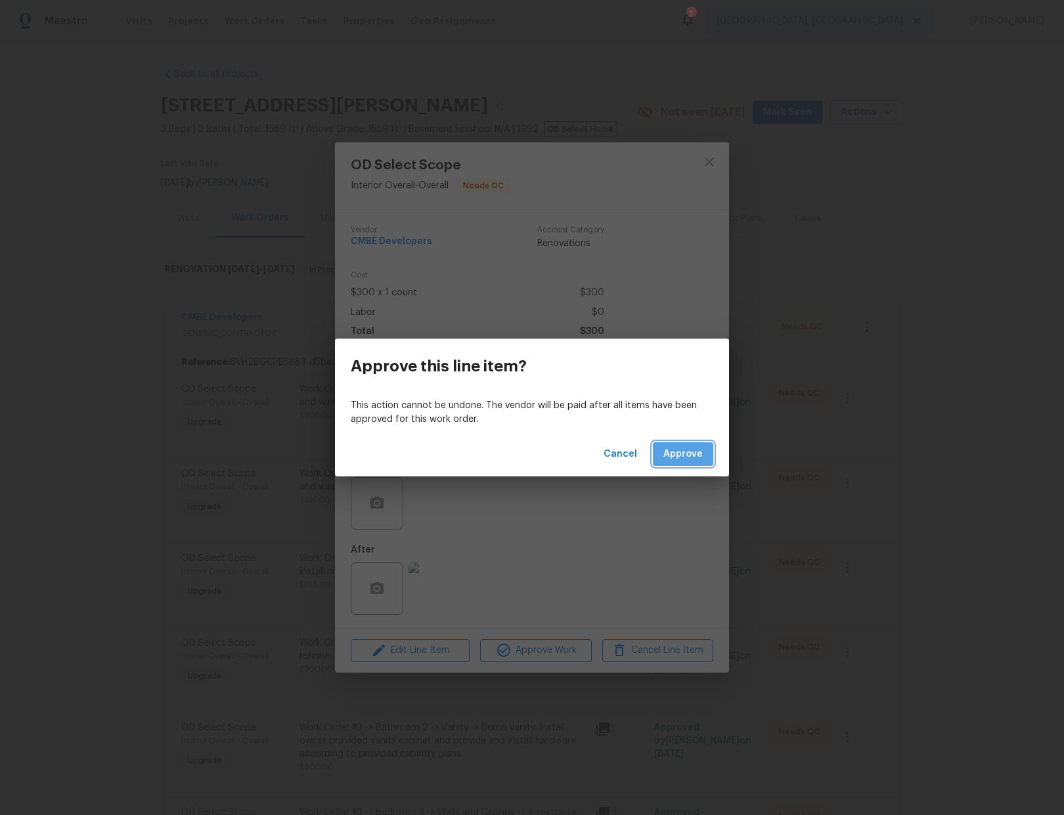
click at [680, 452] on span "Approve" at bounding box center [682, 454] width 39 height 16
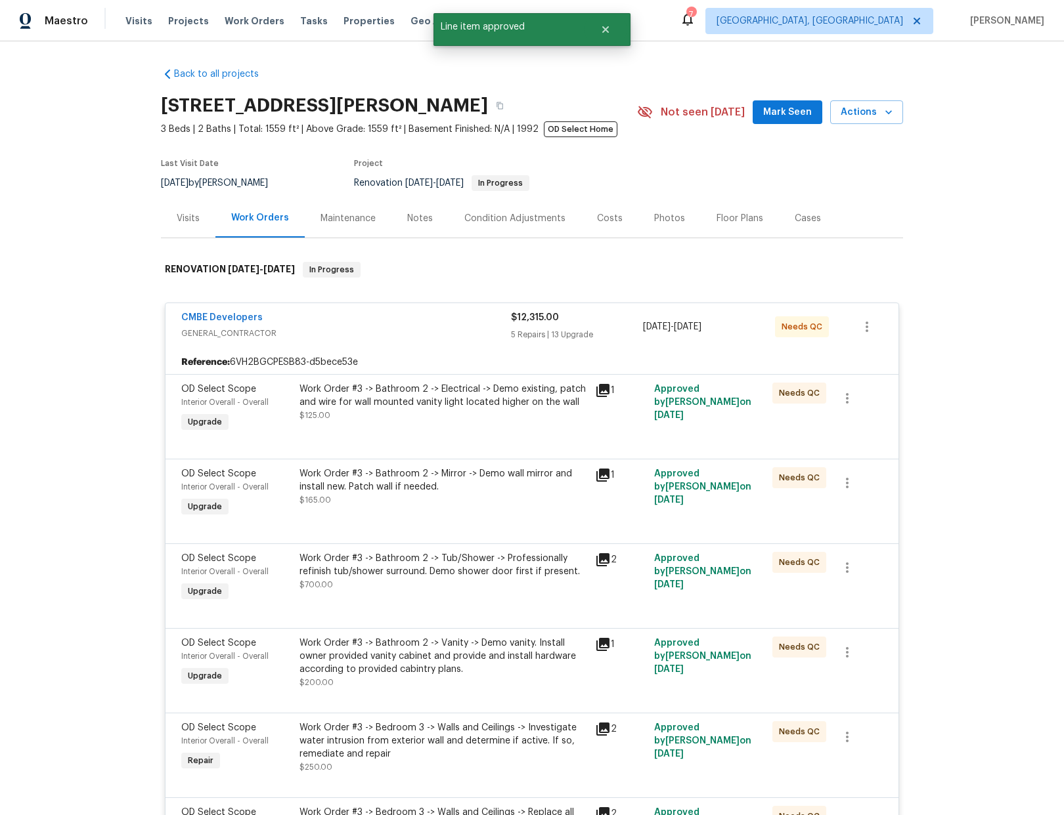
click at [498, 431] on div "Work Order #3 -> Bathroom 2 -> Electrical -> Demo existing, patch and wire for …" at bounding box center [442, 409] width 295 height 60
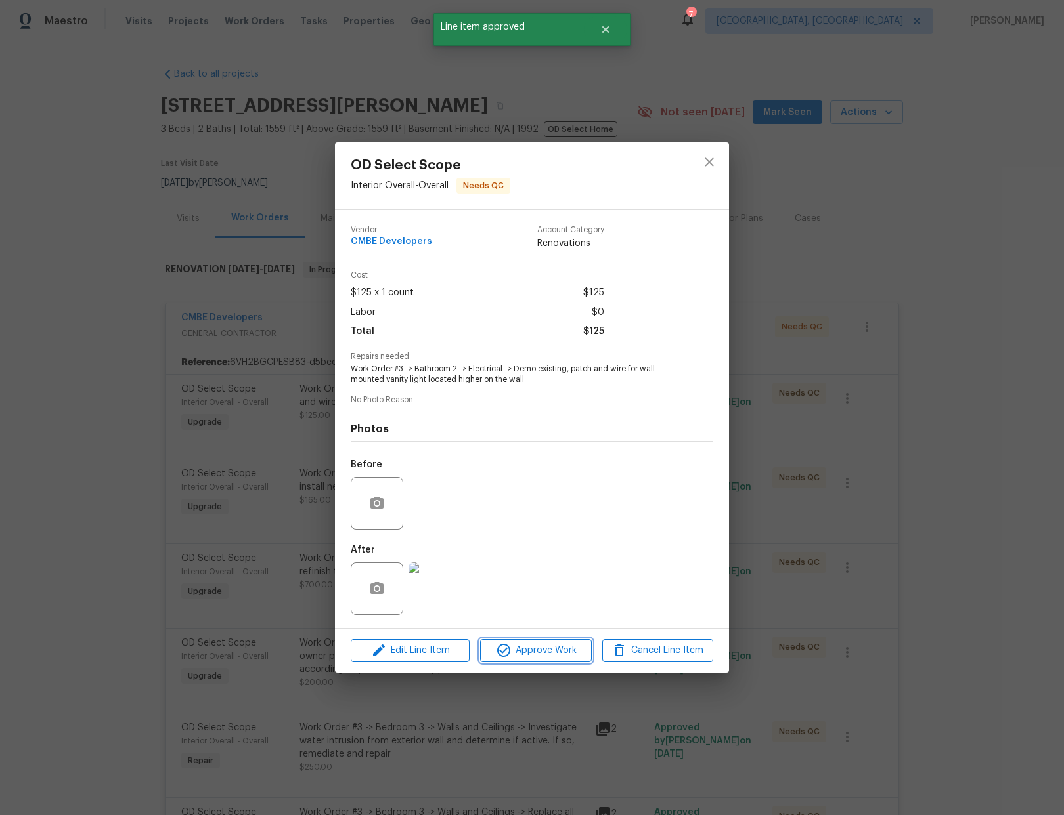
click at [545, 652] on span "Approve Work" at bounding box center [535, 651] width 103 height 16
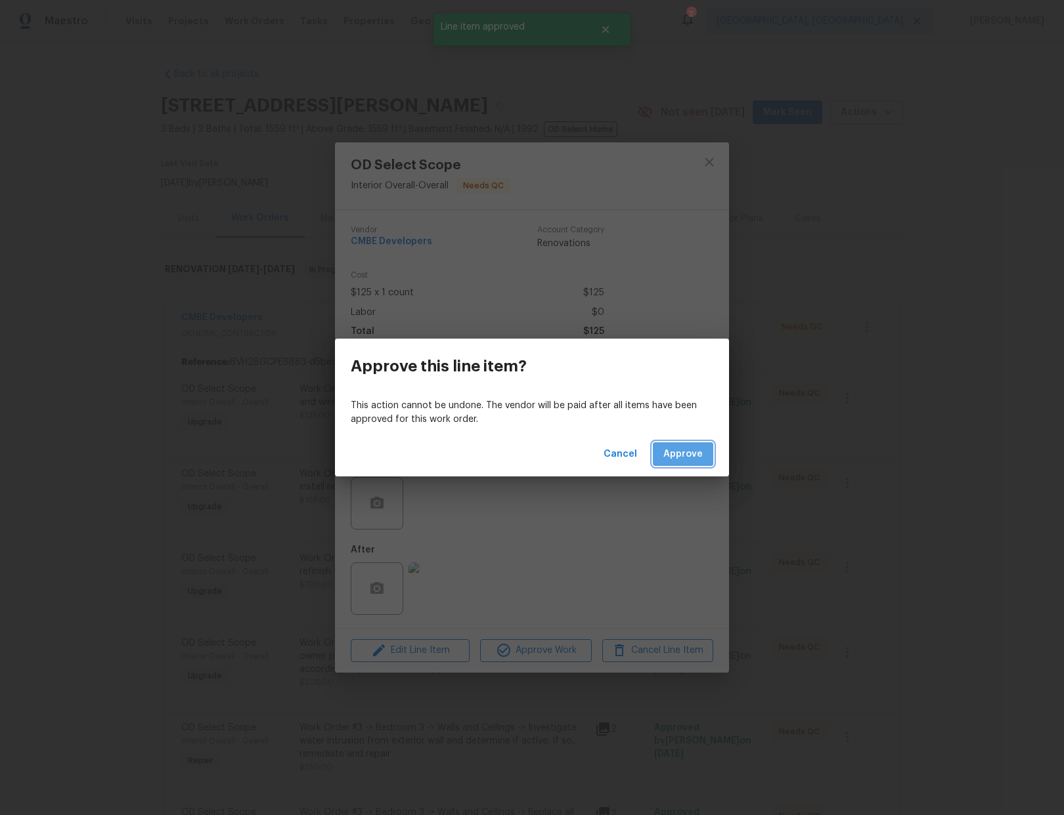
click at [670, 460] on span "Approve" at bounding box center [682, 454] width 39 height 16
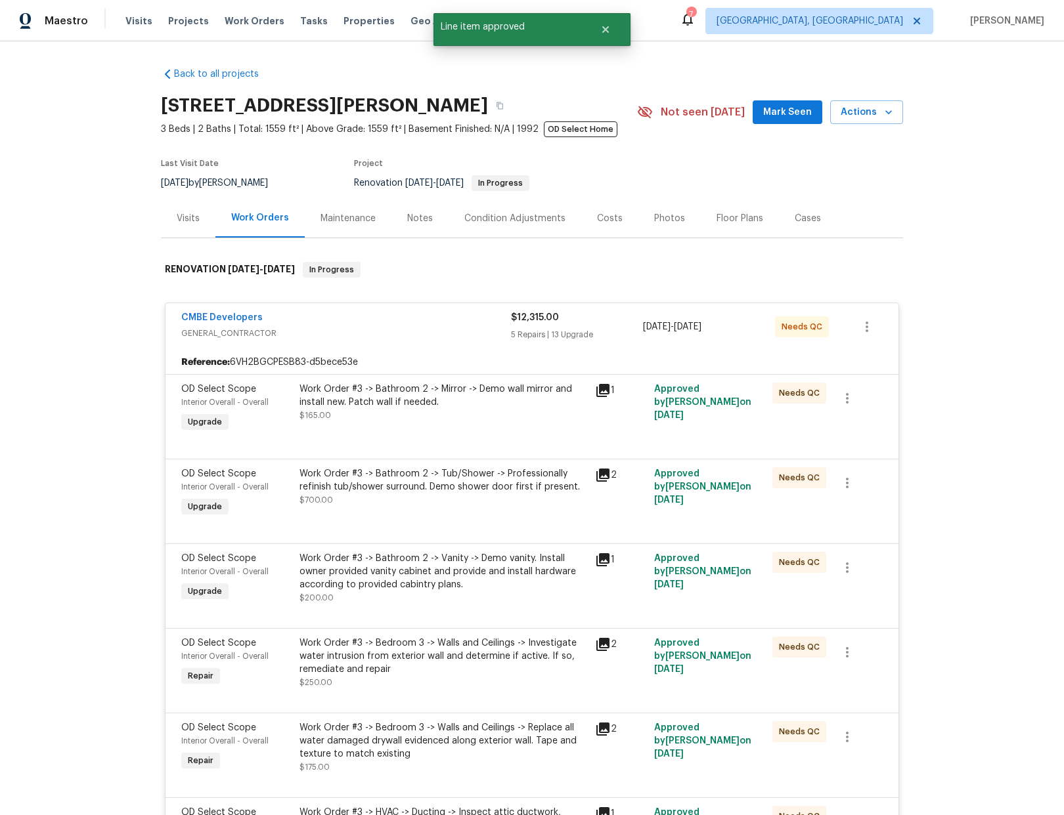
click at [475, 406] on div "Work Order #3 -> Bathroom 2 -> Mirror -> Demo wall mirror and install new. Patc…" at bounding box center [443, 396] width 288 height 26
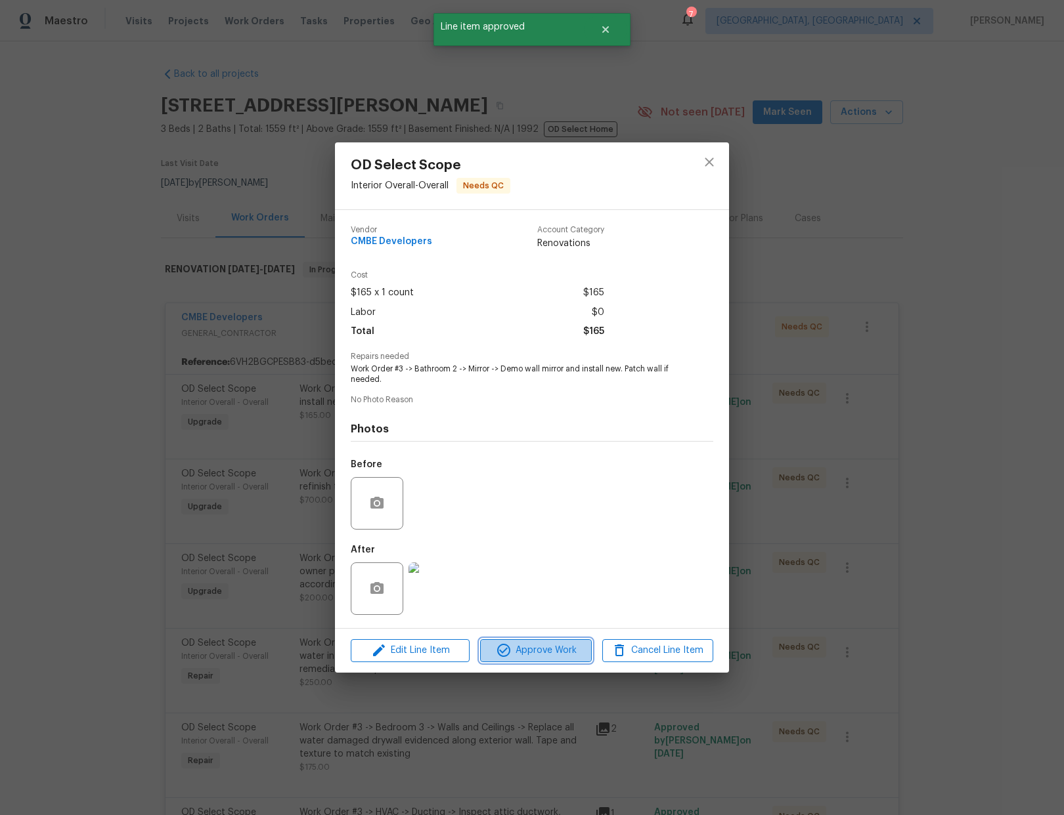
click at [535, 660] on button "Approve Work" at bounding box center [535, 651] width 111 height 23
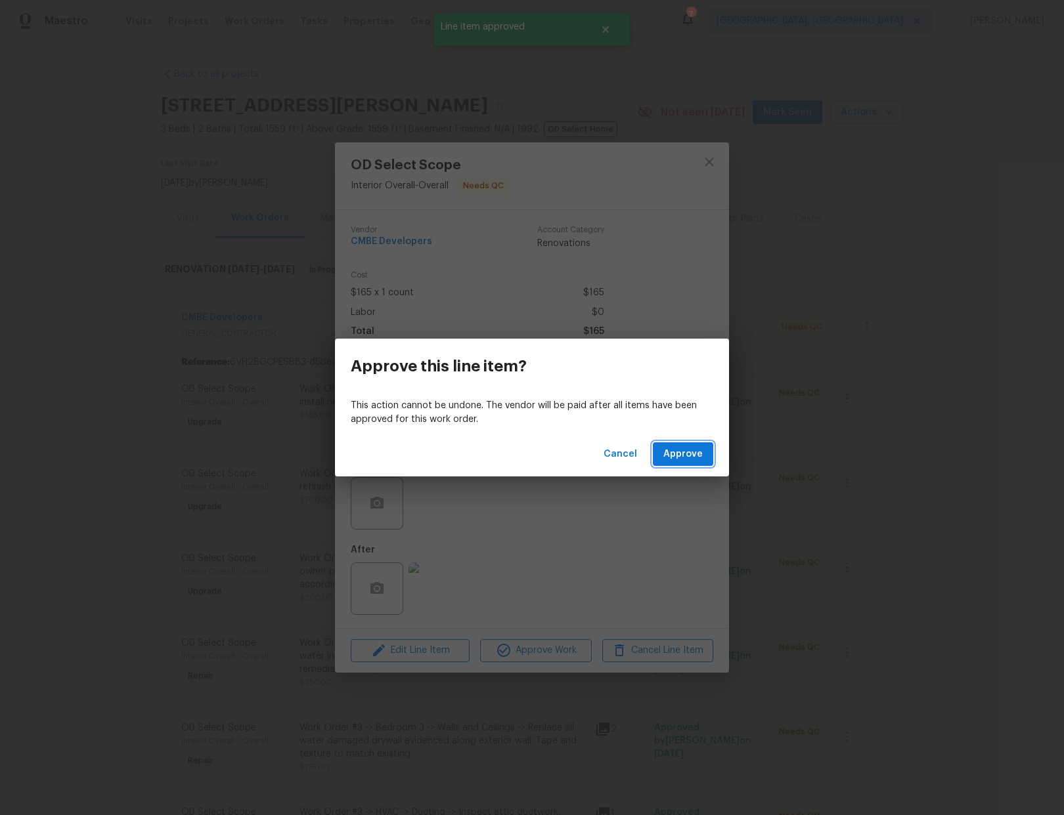
click at [678, 457] on span "Approve" at bounding box center [682, 454] width 39 height 16
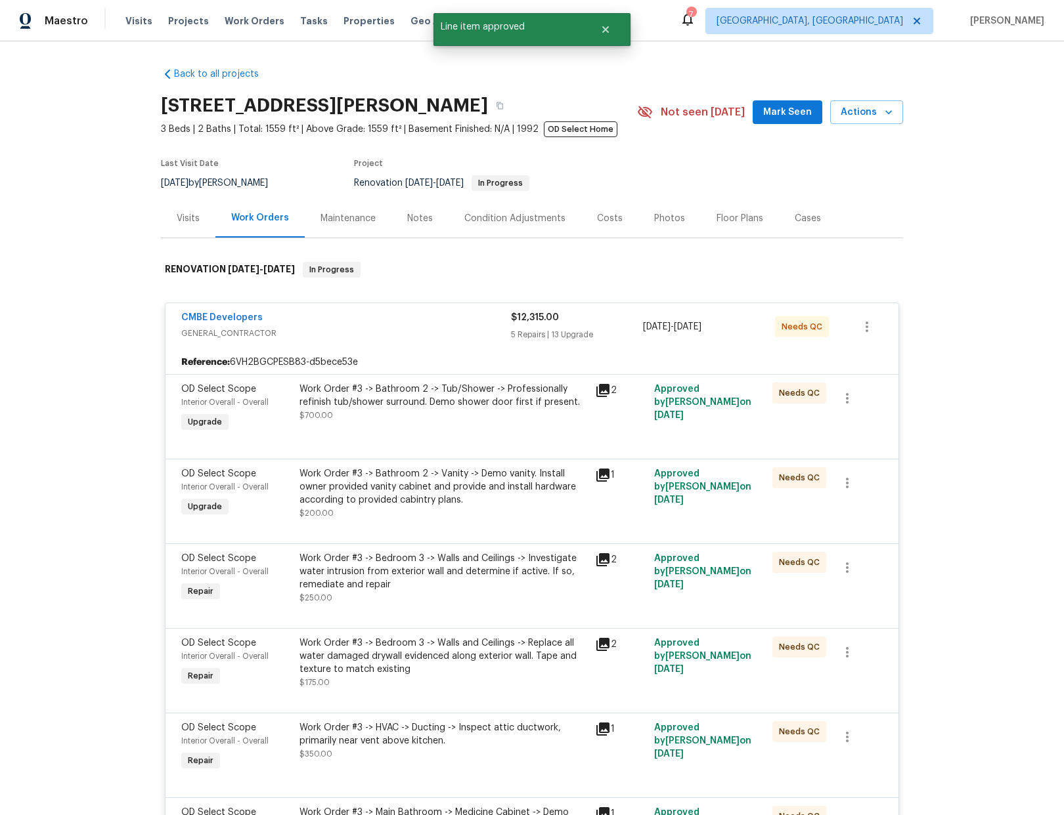
click at [473, 414] on div "Work Order #3 -> Bathroom 2 -> Tub/Shower -> Professionally refinish tub/shower…" at bounding box center [443, 402] width 288 height 39
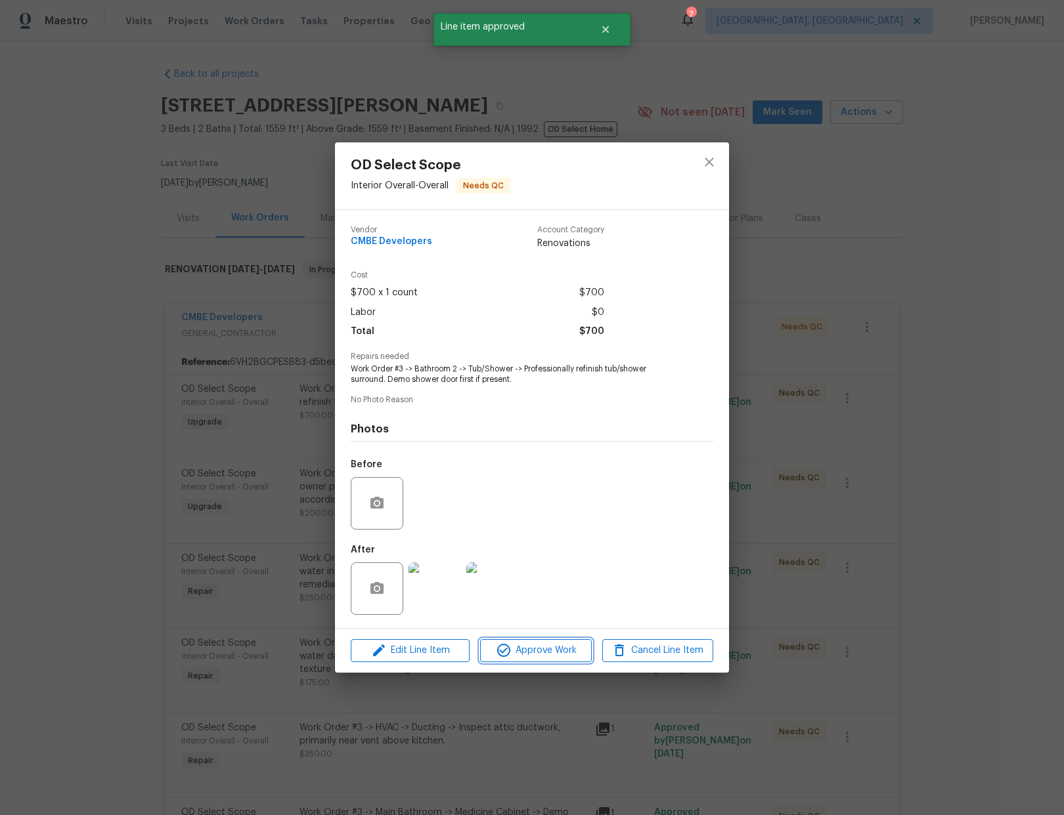
click at [546, 657] on span "Approve Work" at bounding box center [535, 651] width 103 height 16
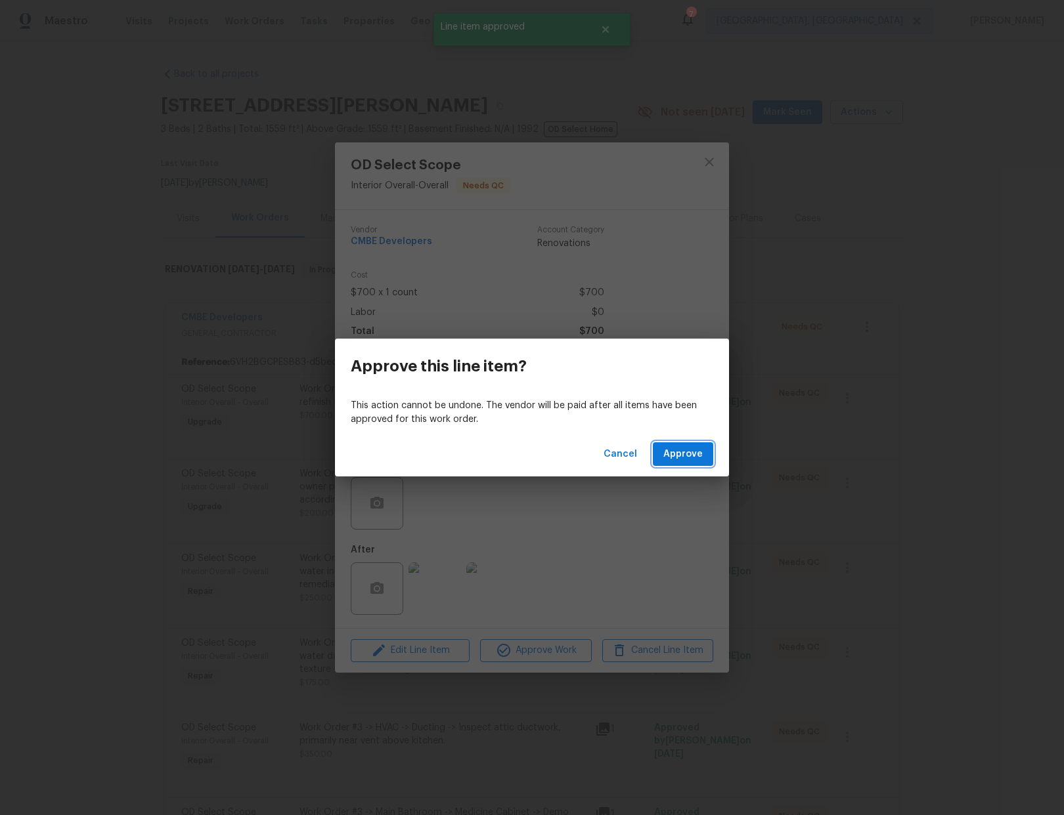
click at [690, 452] on span "Approve" at bounding box center [682, 454] width 39 height 16
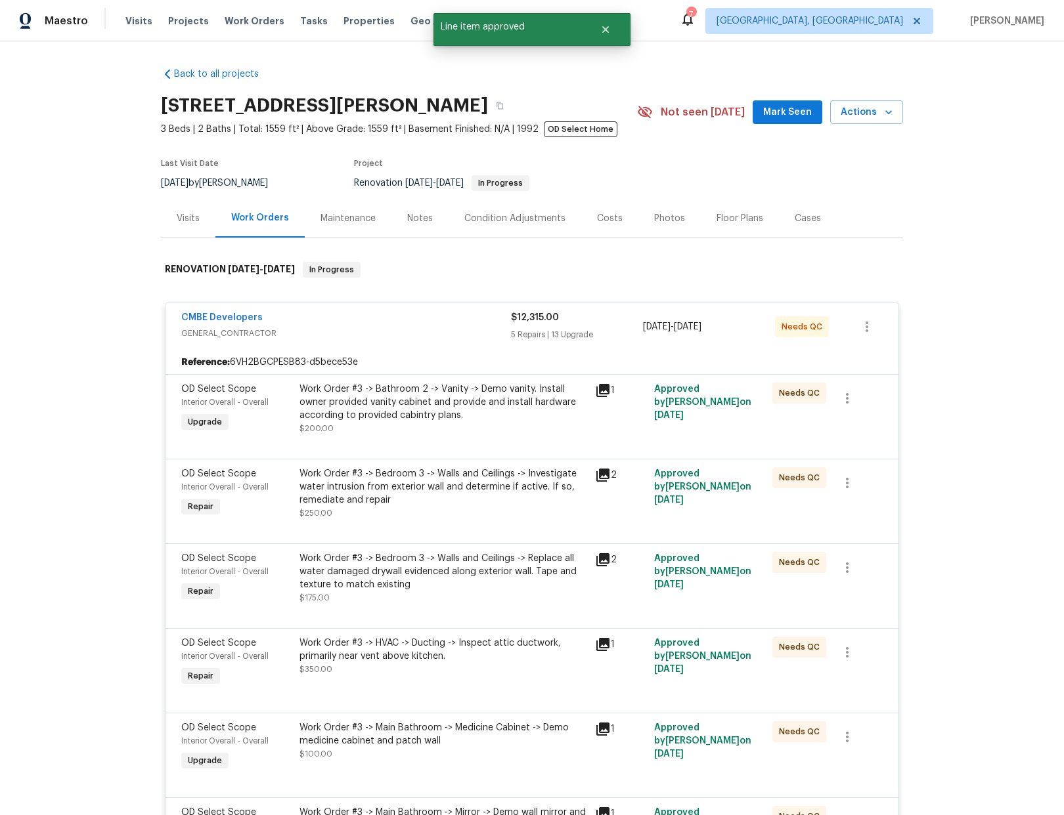
click at [481, 402] on div "Work Order #3 -> Bathroom 2 -> Vanity -> Demo vanity. Install owner provided va…" at bounding box center [443, 402] width 288 height 39
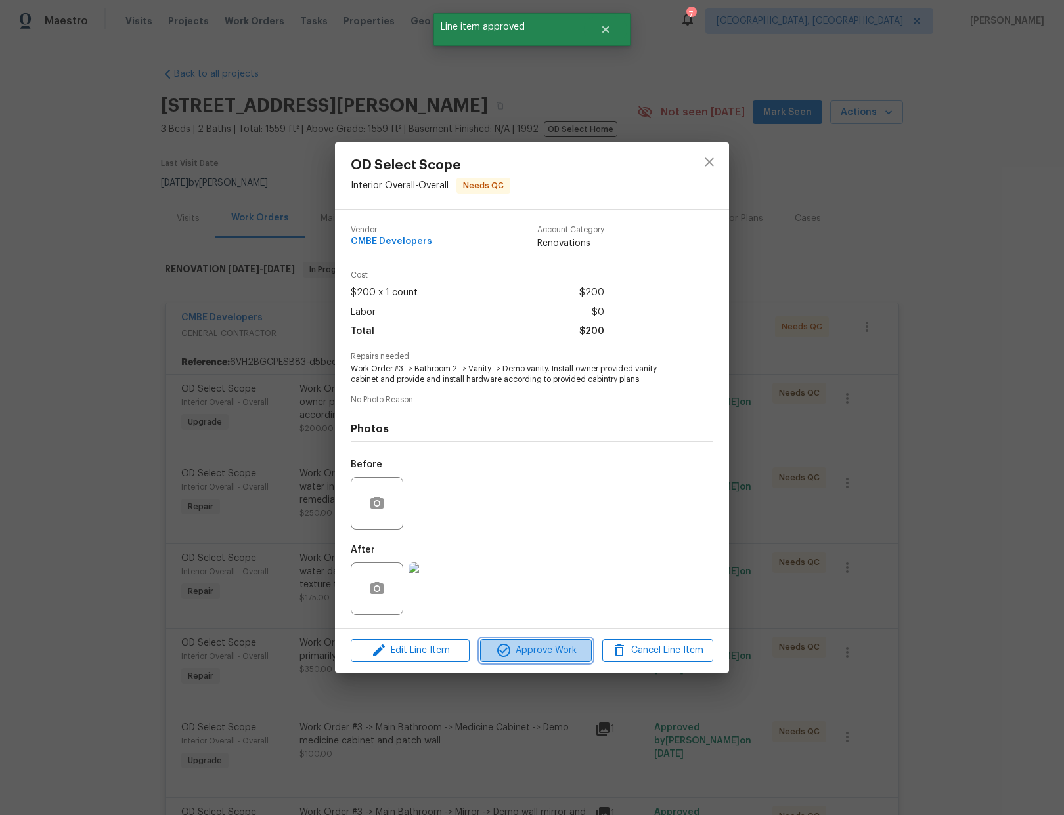
click at [530, 649] on span "Approve Work" at bounding box center [535, 651] width 103 height 16
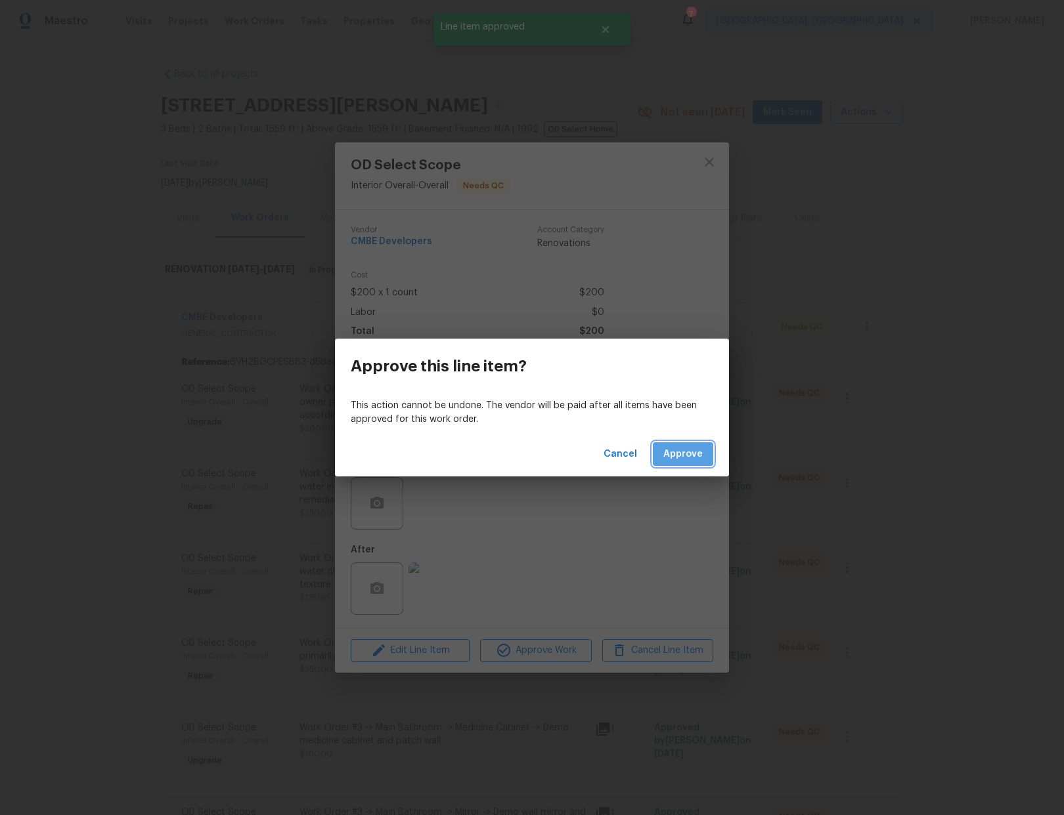
click at [687, 454] on span "Approve" at bounding box center [682, 454] width 39 height 16
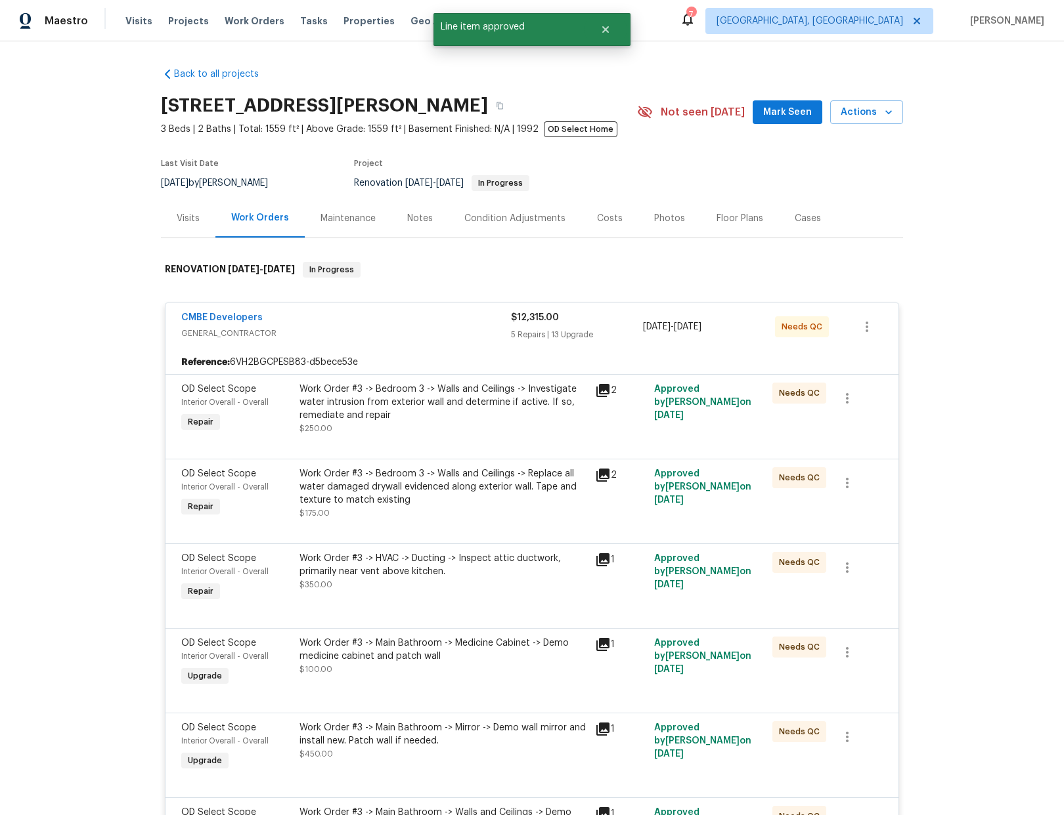
click at [538, 414] on div "Work Order #3 -> Bedroom 3 -> Walls and Ceilings -> Investigate water intrusion…" at bounding box center [443, 402] width 288 height 39
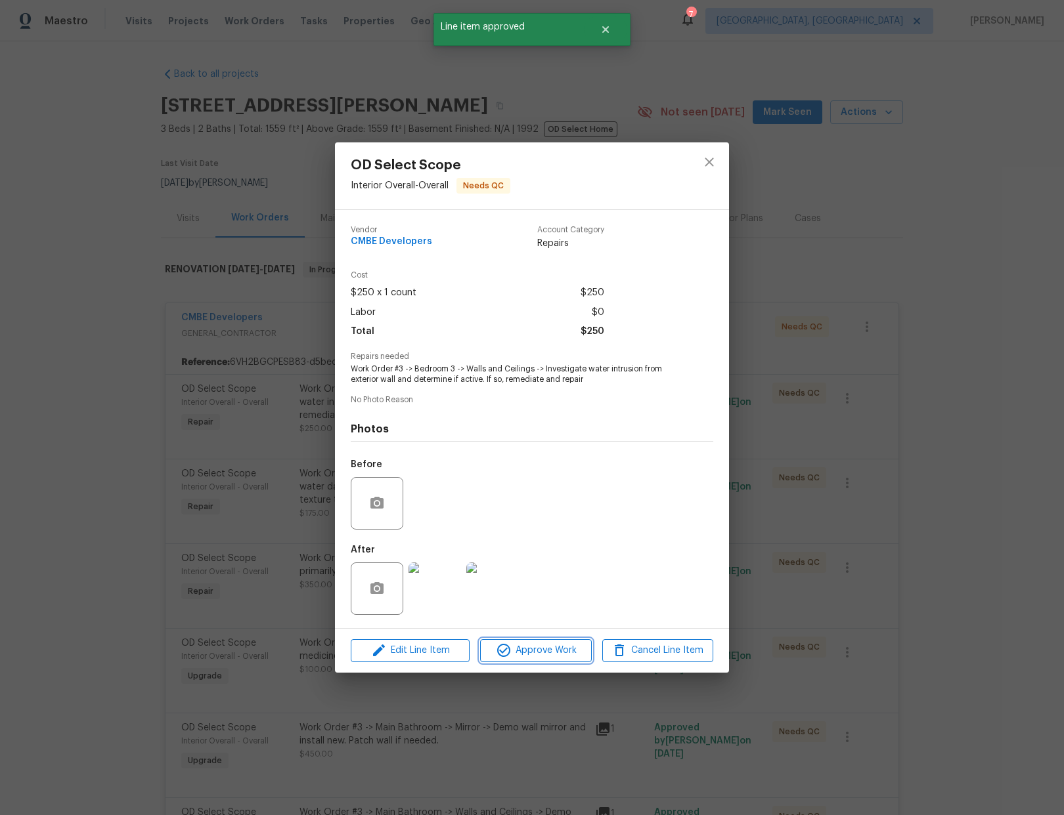
click at [556, 657] on span "Approve Work" at bounding box center [535, 651] width 103 height 16
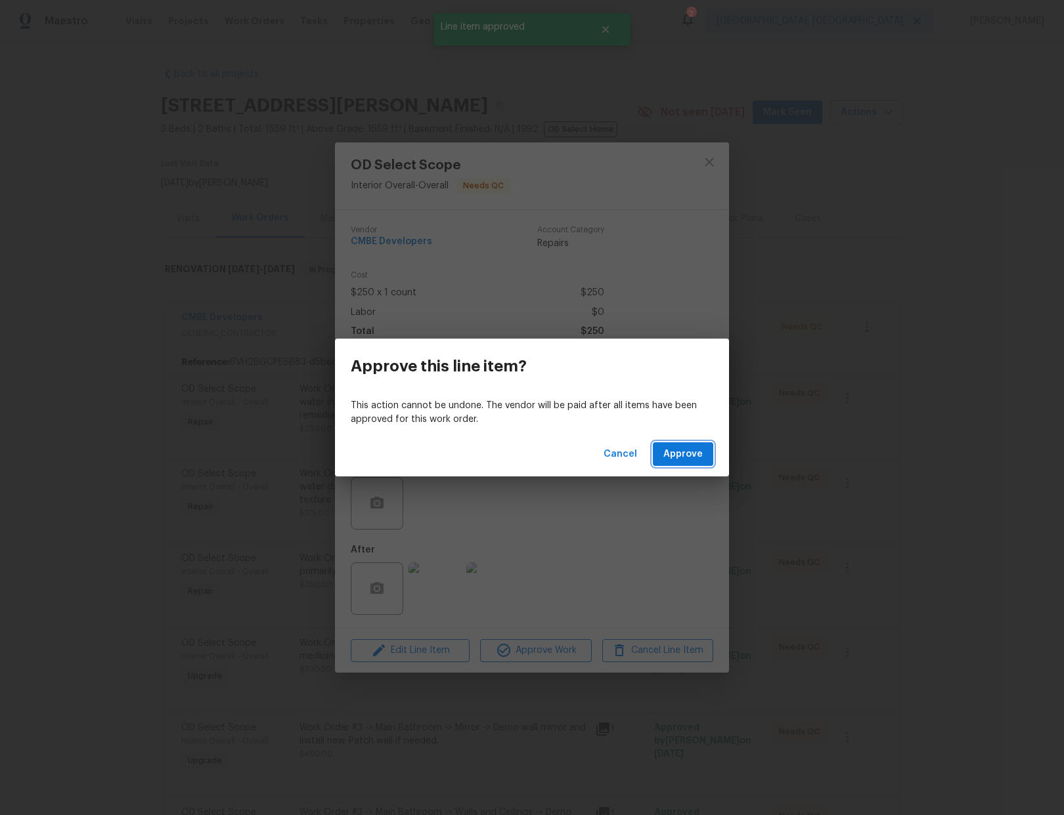
click at [710, 447] on button "Approve" at bounding box center [683, 455] width 60 height 24
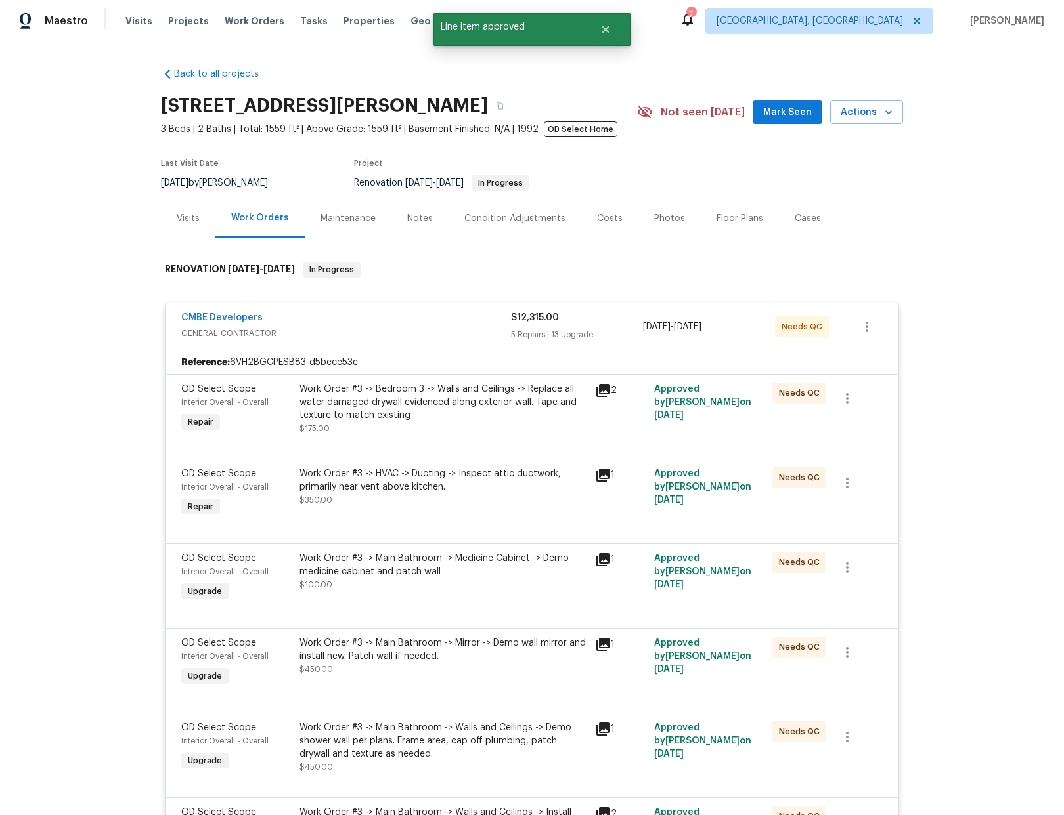
click at [497, 420] on div "Work Order #3 -> Bedroom 3 -> Walls and Ceilings -> Replace all water damaged d…" at bounding box center [443, 402] width 288 height 39
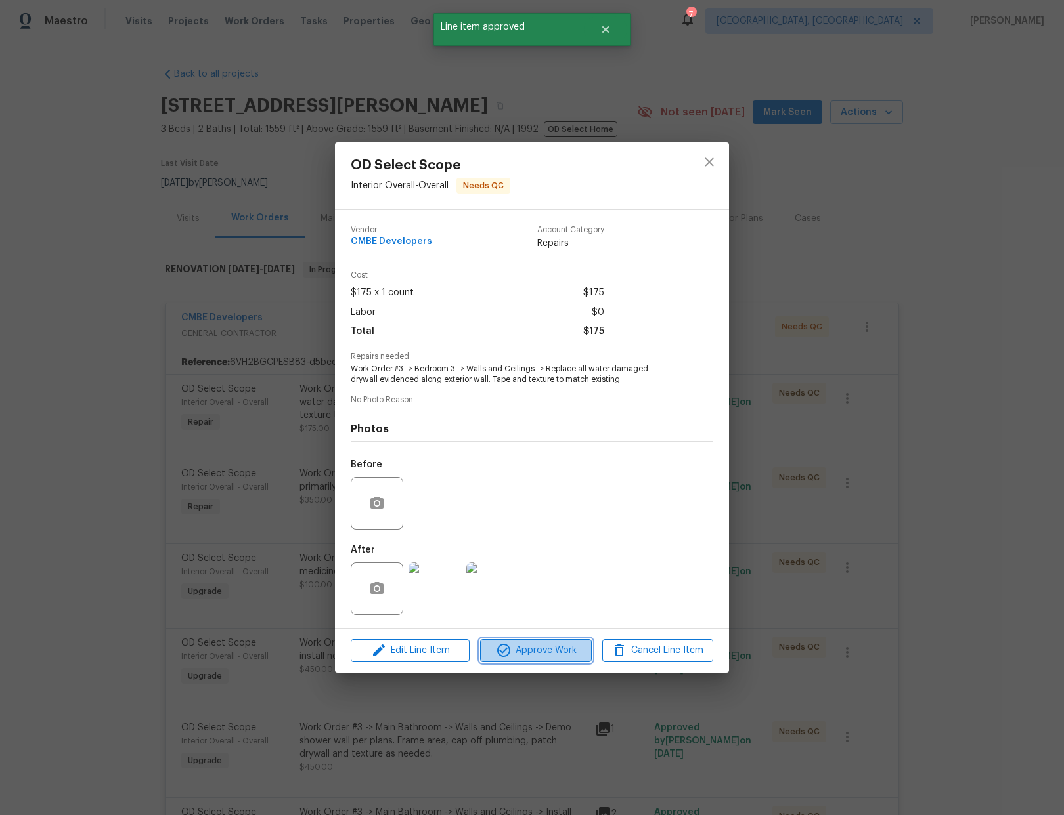
click at [561, 653] on span "Approve Work" at bounding box center [535, 651] width 103 height 16
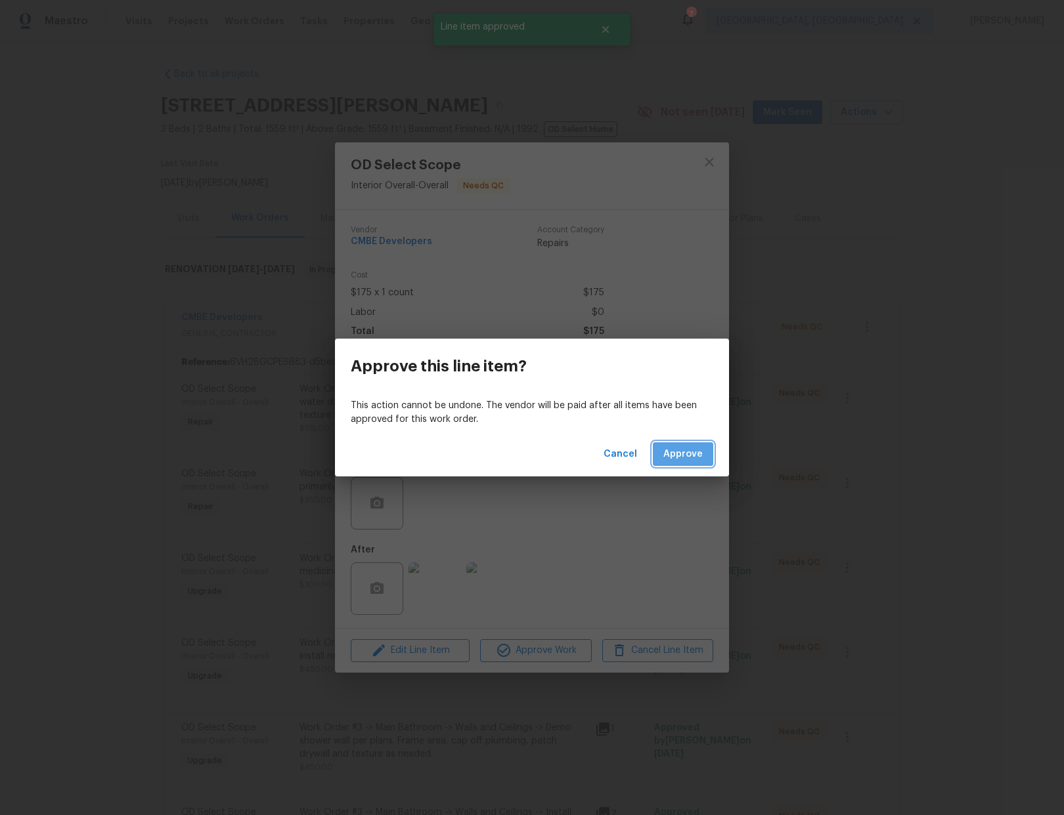
click at [681, 458] on span "Approve" at bounding box center [682, 454] width 39 height 16
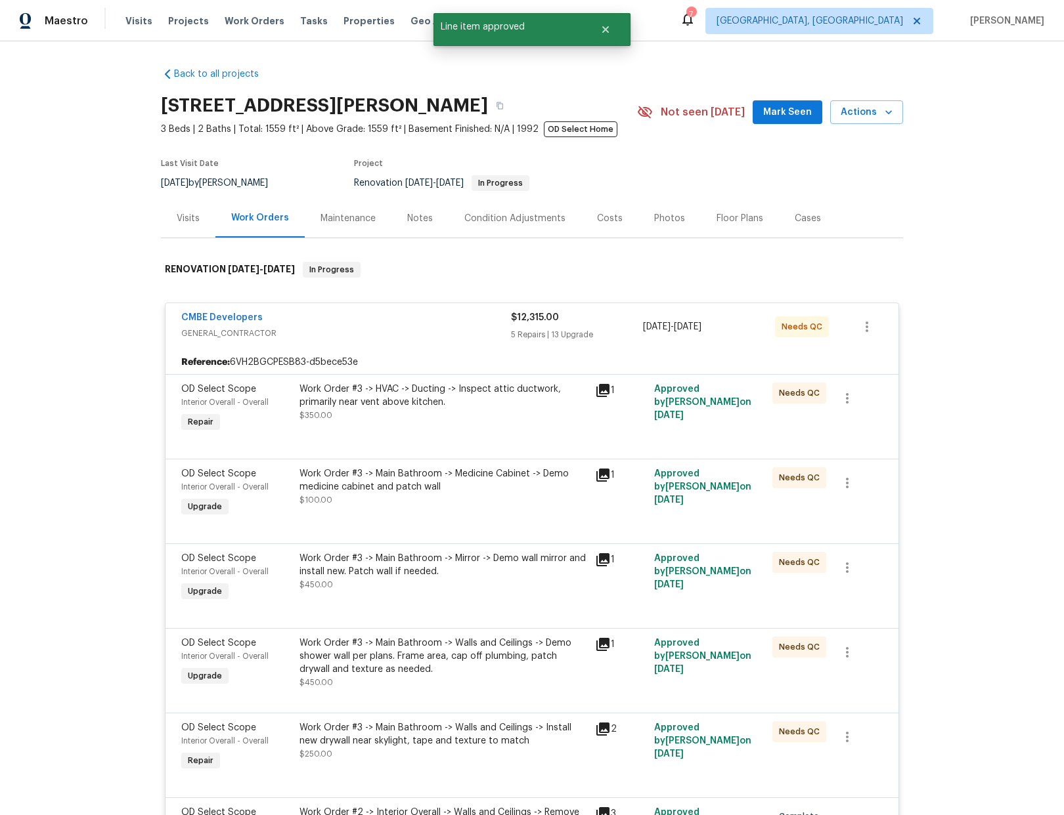
click at [477, 410] on div "Work Order #3 -> HVAC -> Ducting -> Inspect attic ductwork, primarily near vent…" at bounding box center [443, 402] width 288 height 39
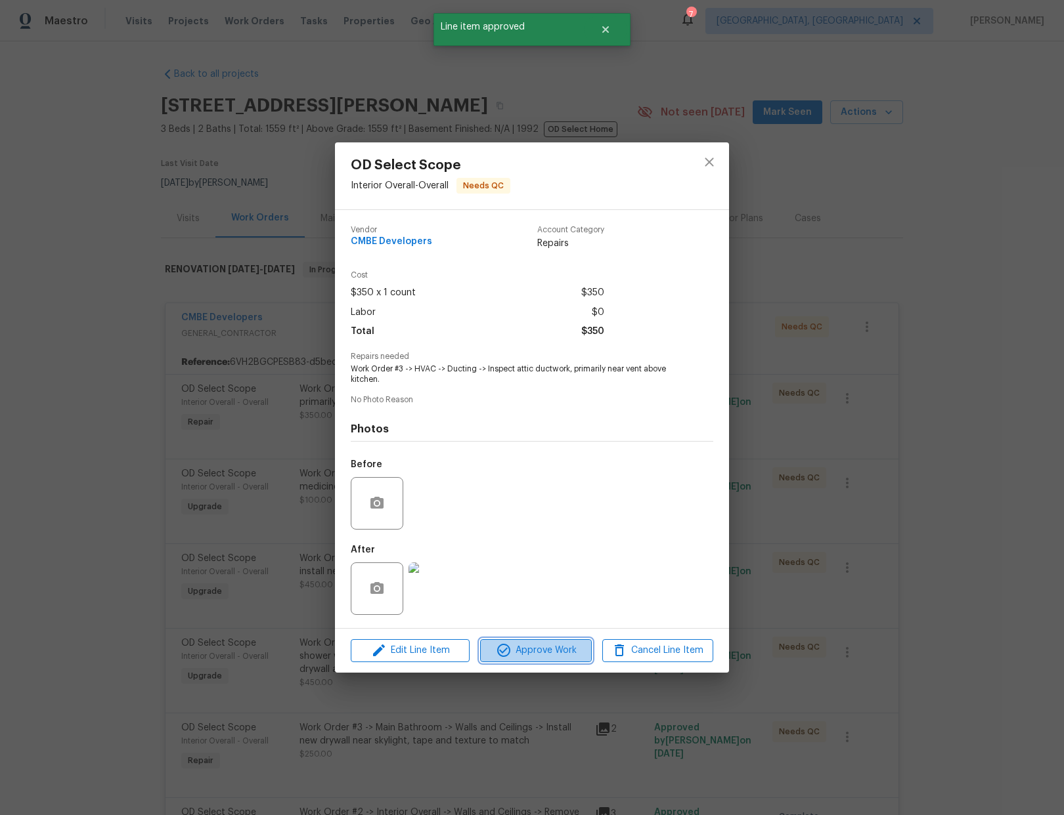
click at [548, 659] on span "Approve Work" at bounding box center [535, 651] width 103 height 16
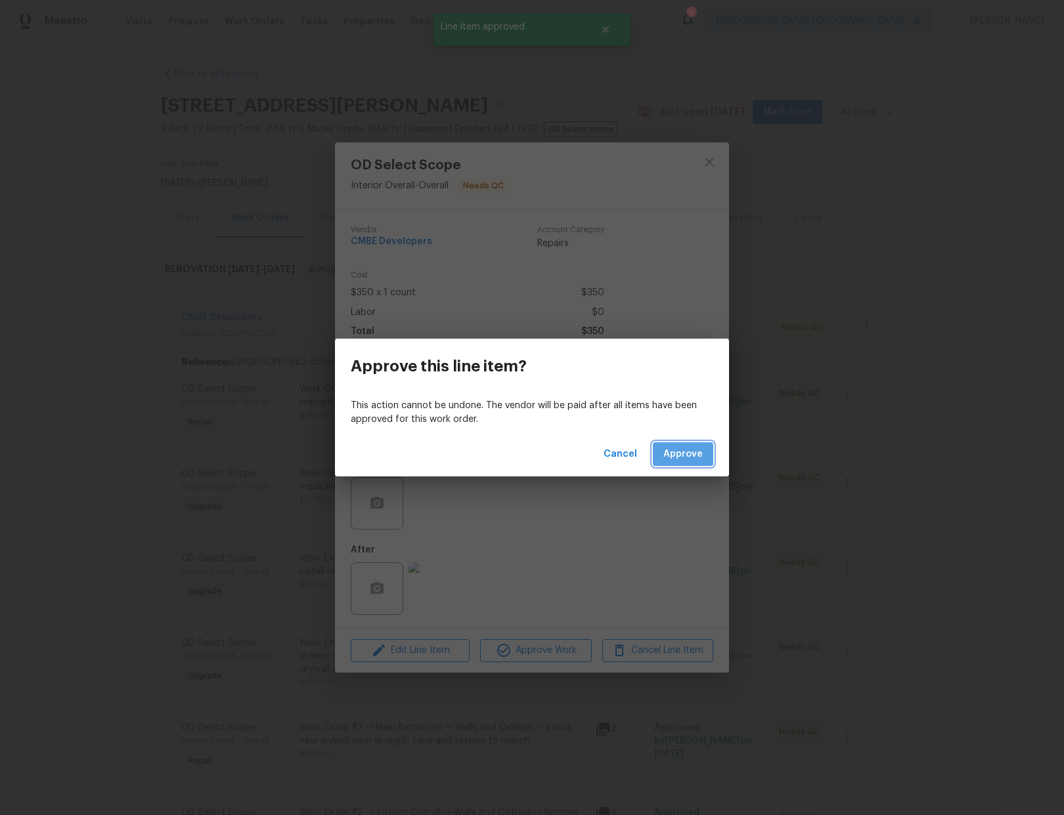
click at [691, 446] on span "Approve" at bounding box center [682, 454] width 39 height 16
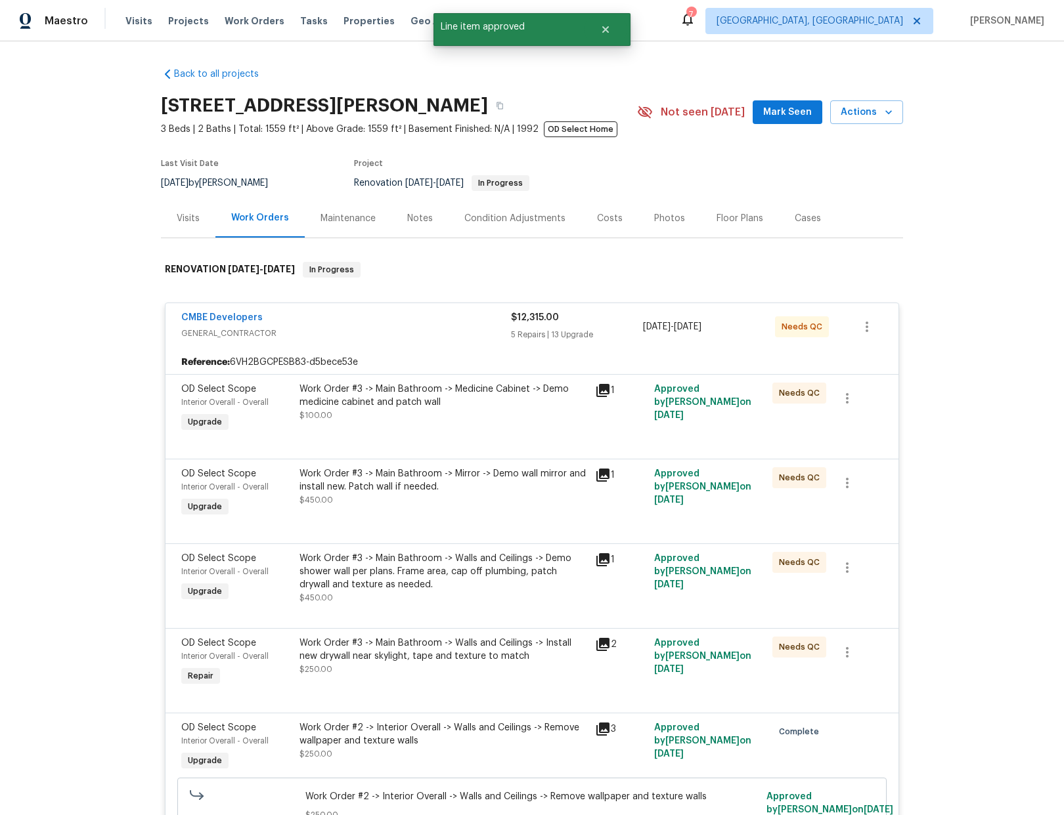
click at [494, 406] on div "Work Order #3 -> Main Bathroom -> Medicine Cabinet -> Demo medicine cabinet and…" at bounding box center [443, 396] width 288 height 26
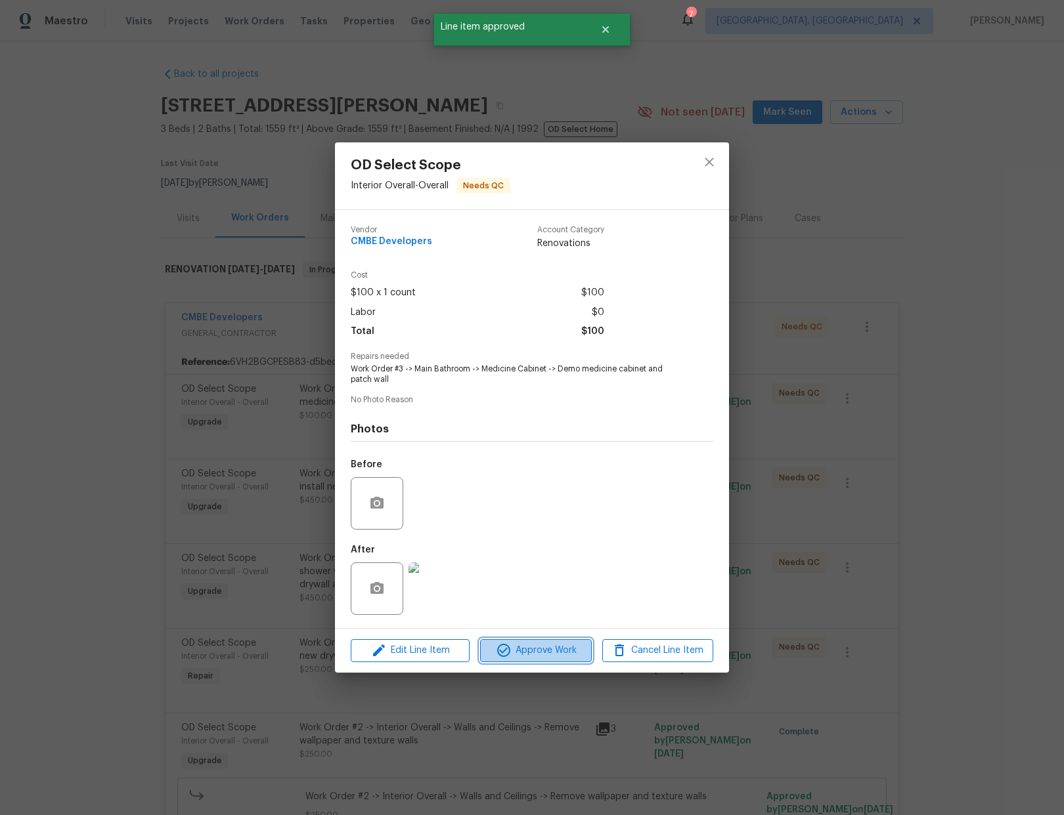
click at [536, 654] on span "Approve Work" at bounding box center [535, 651] width 103 height 16
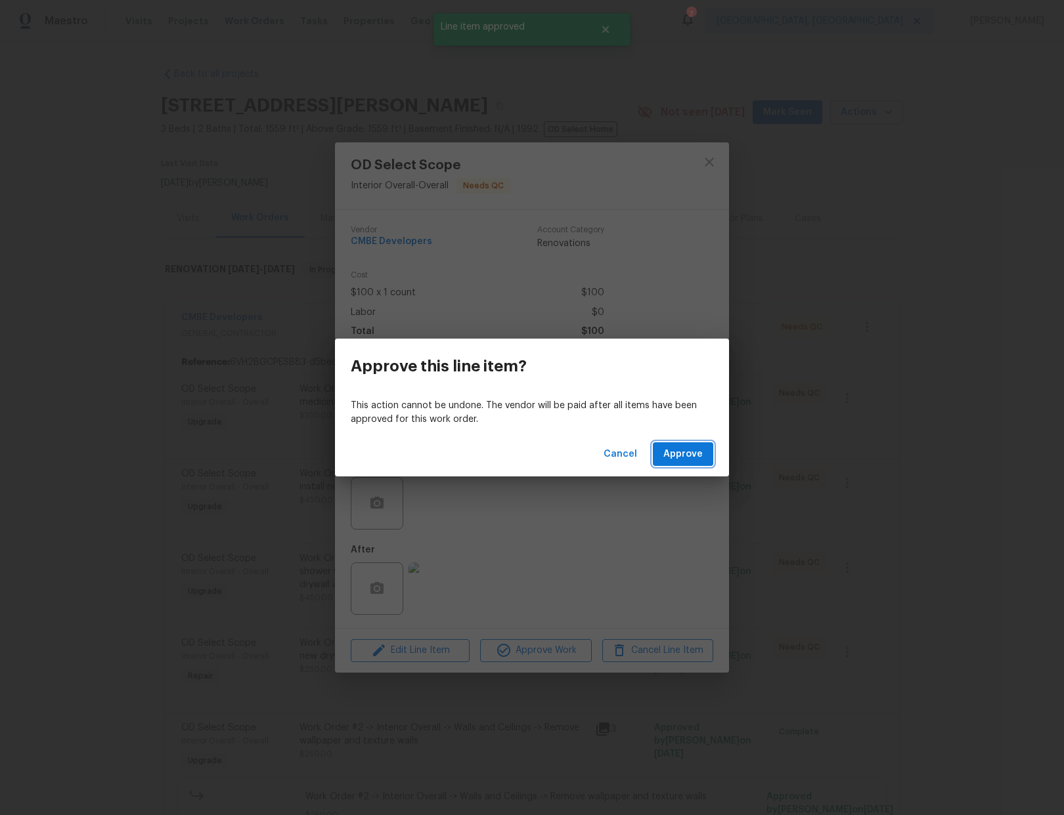
click at [691, 457] on span "Approve" at bounding box center [682, 454] width 39 height 16
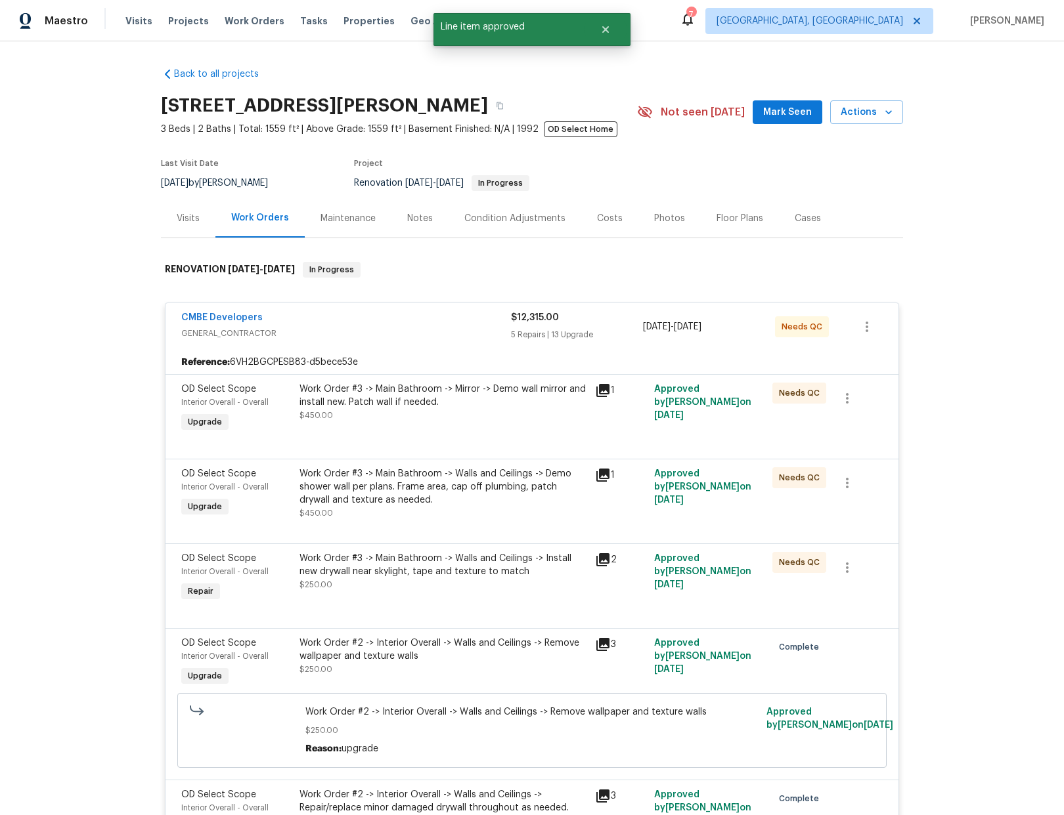
click at [531, 406] on div "Work Order #3 -> Main Bathroom -> Mirror -> Demo wall mirror and install new. P…" at bounding box center [443, 396] width 288 height 26
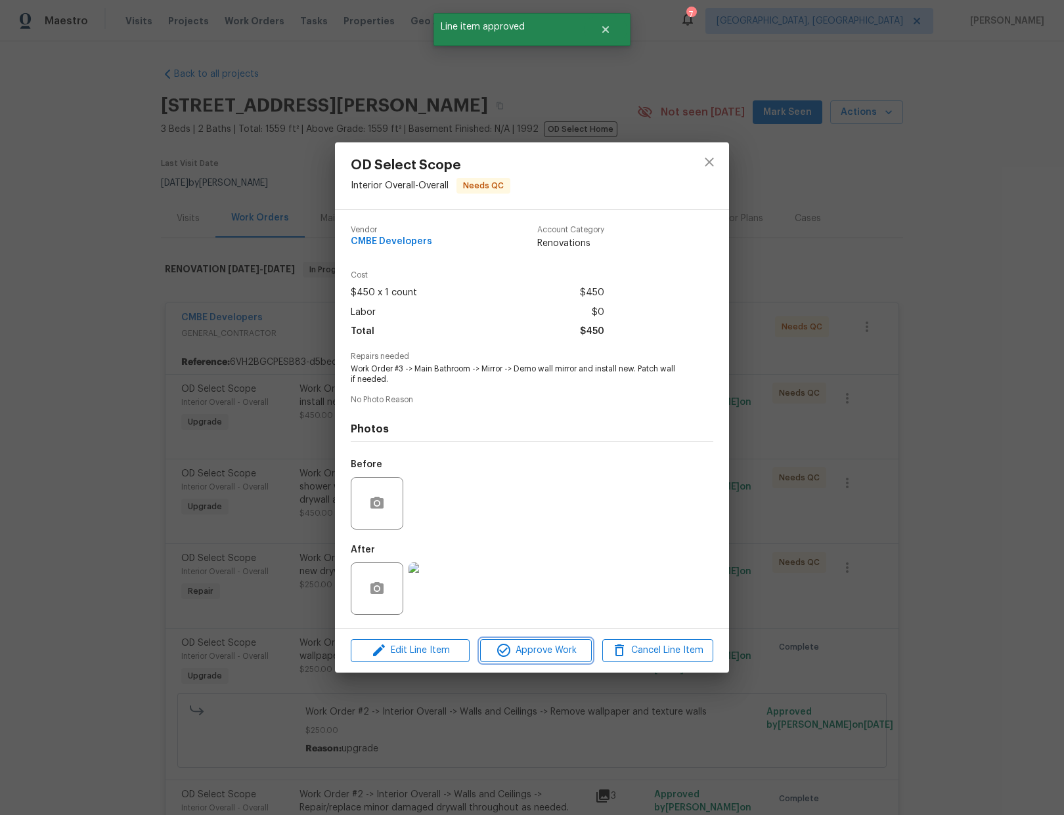
click at [540, 651] on span "Approve Work" at bounding box center [535, 651] width 103 height 16
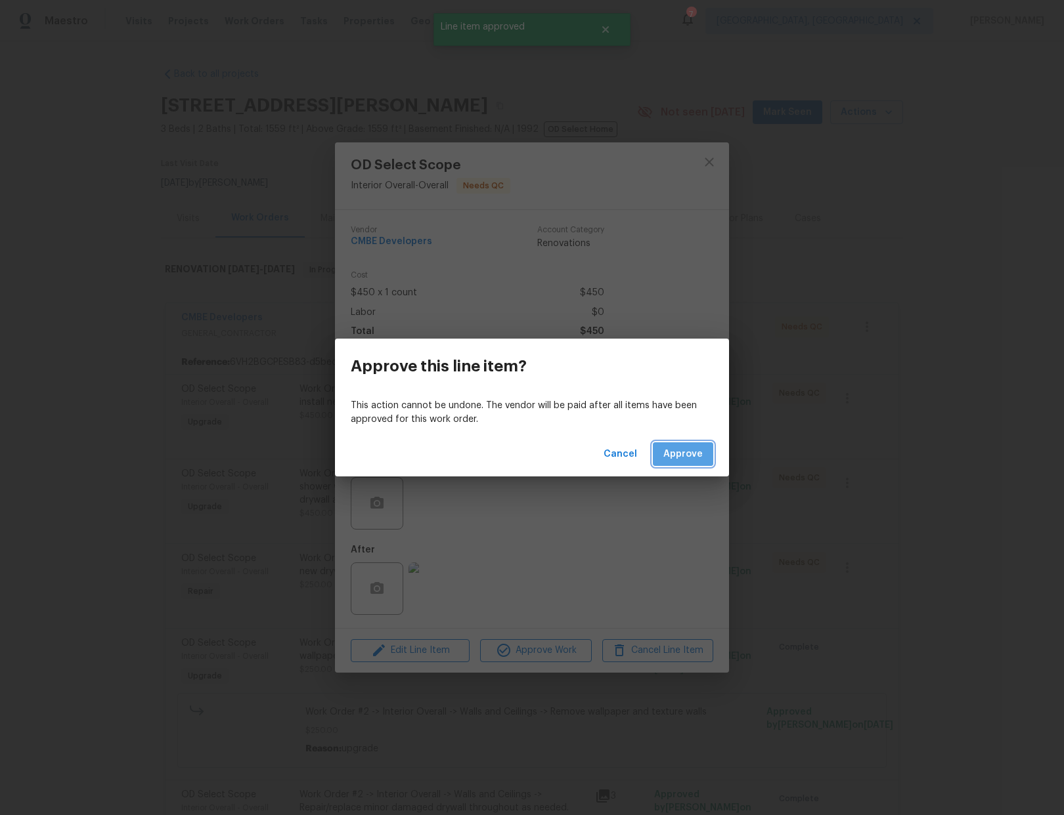
click at [692, 456] on span "Approve" at bounding box center [682, 454] width 39 height 16
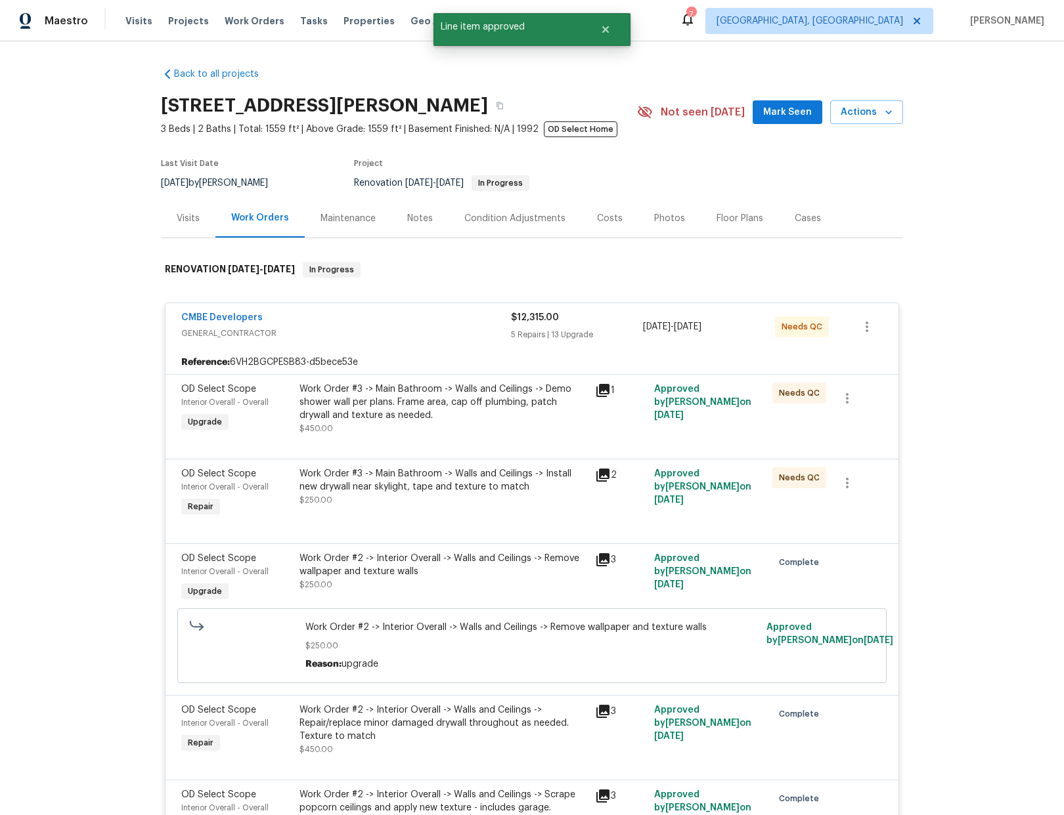
click at [509, 418] on div "Work Order #3 -> Main Bathroom -> Walls and Ceilings -> Demo shower wall per pl…" at bounding box center [443, 402] width 288 height 39
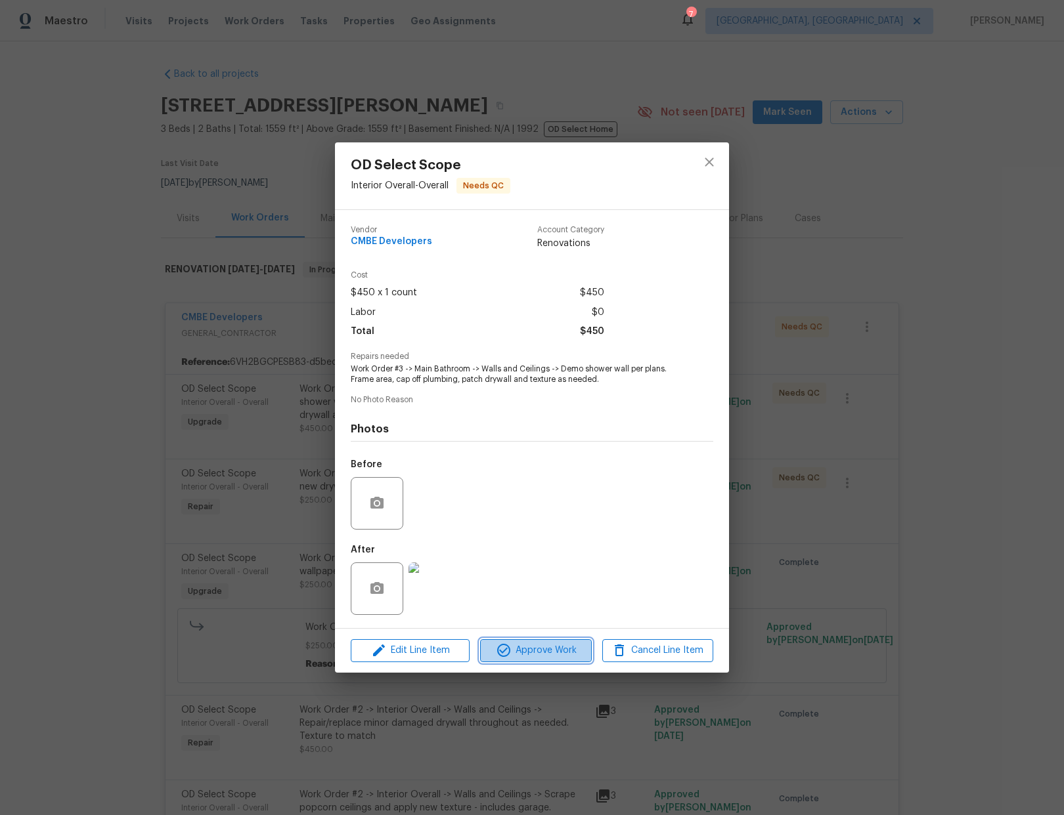
click at [548, 659] on button "Approve Work" at bounding box center [535, 651] width 111 height 23
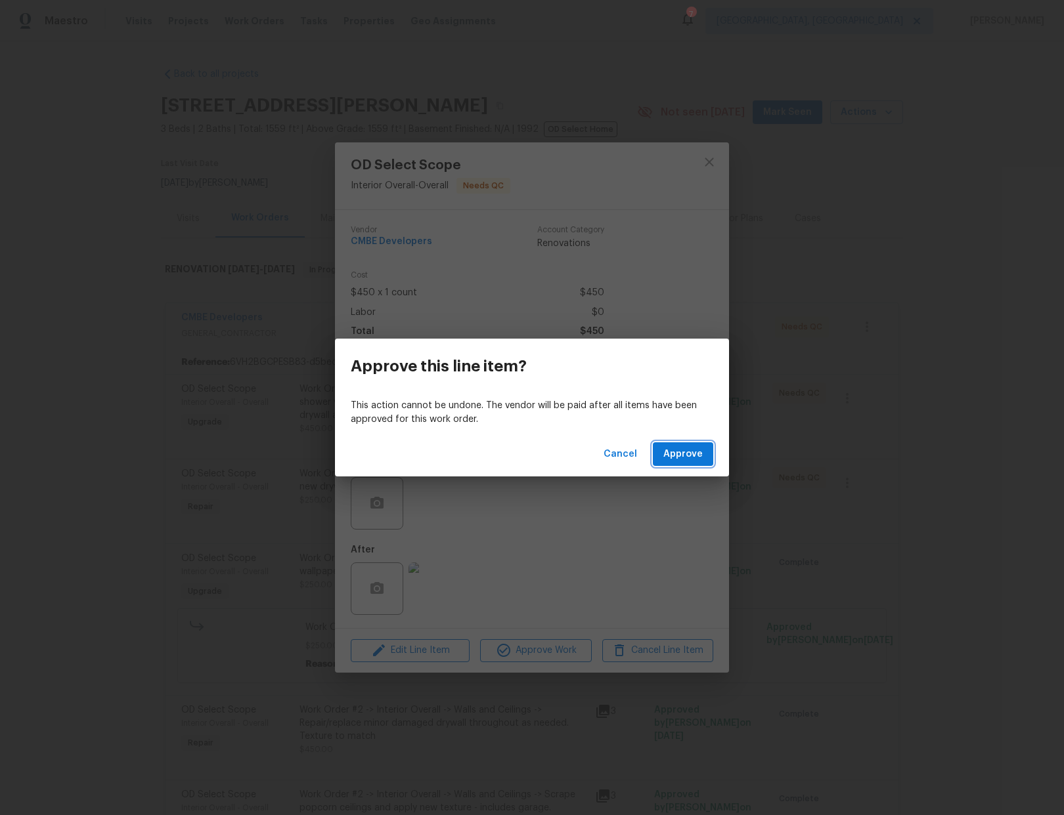
click at [672, 453] on span "Approve" at bounding box center [682, 454] width 39 height 16
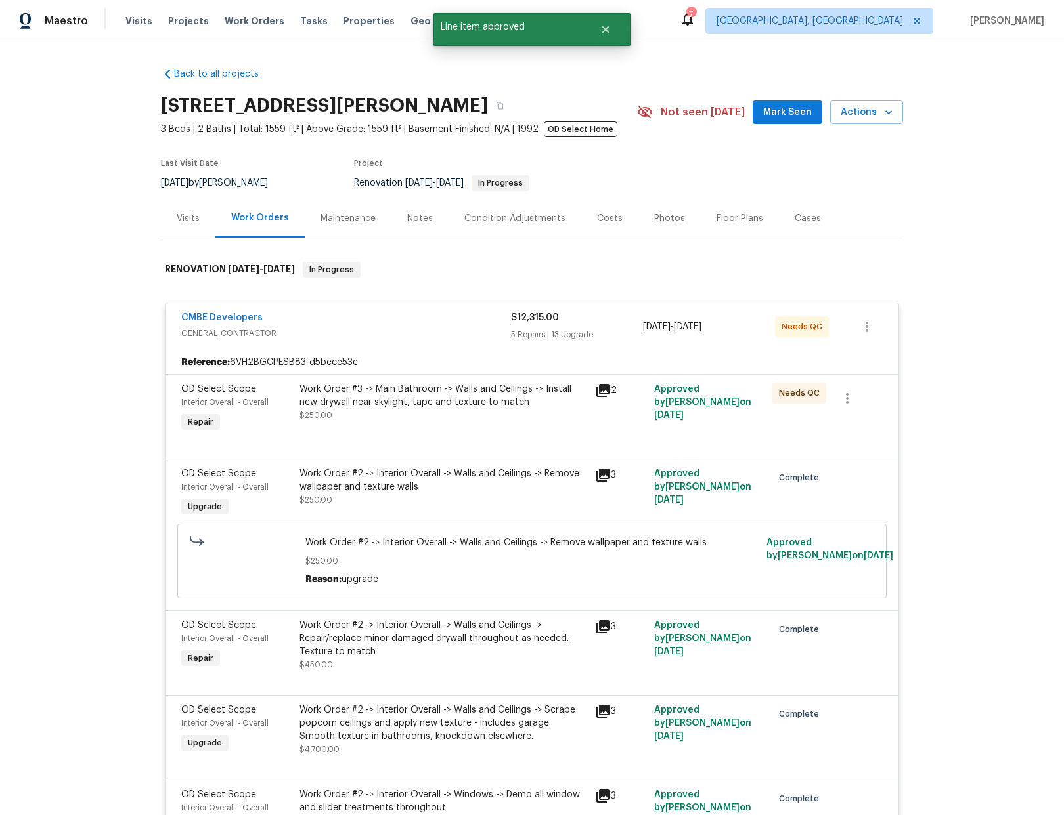
click at [517, 414] on div "Work Order #3 -> Main Bathroom -> Walls and Ceilings -> Install new drywall nea…" at bounding box center [443, 402] width 288 height 39
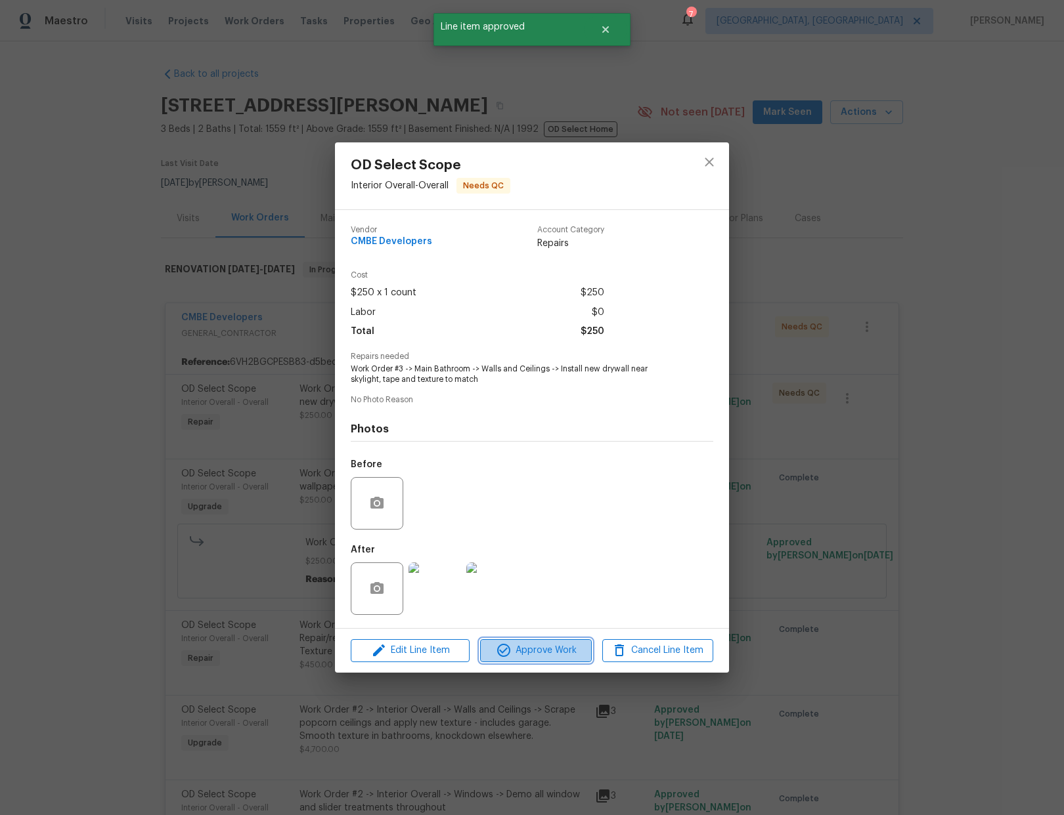
click at [561, 643] on span "Approve Work" at bounding box center [535, 651] width 103 height 16
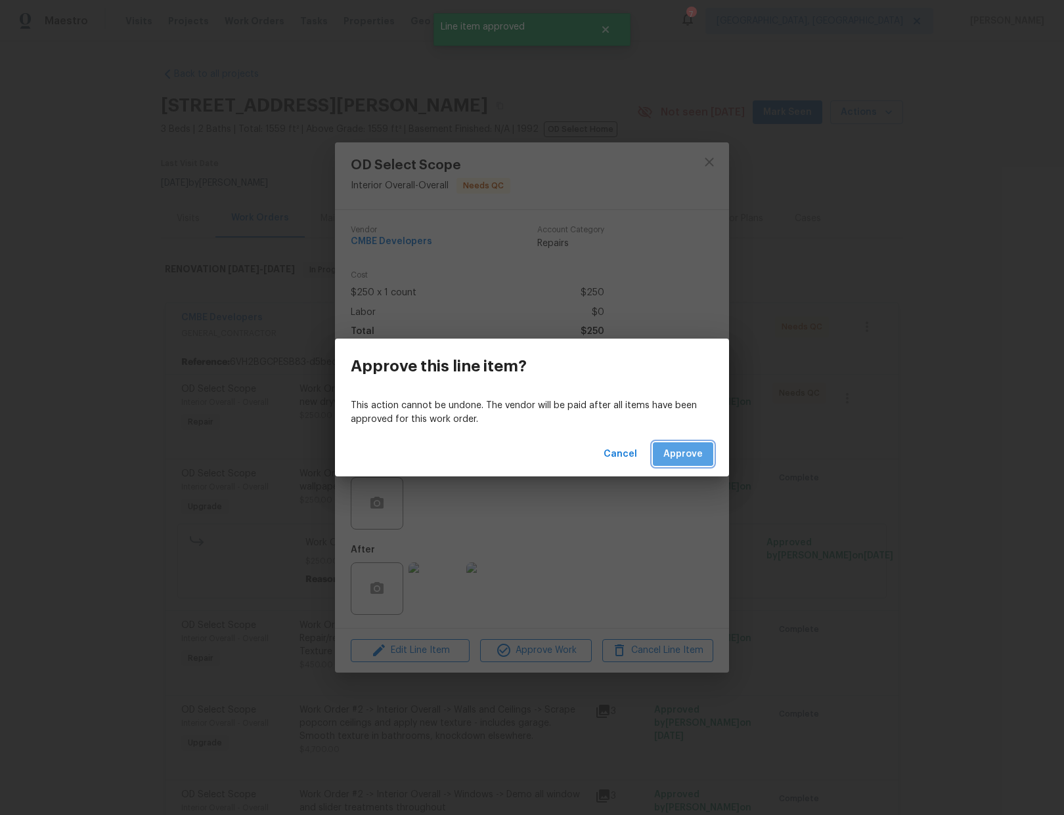
click at [670, 453] on span "Approve" at bounding box center [682, 454] width 39 height 16
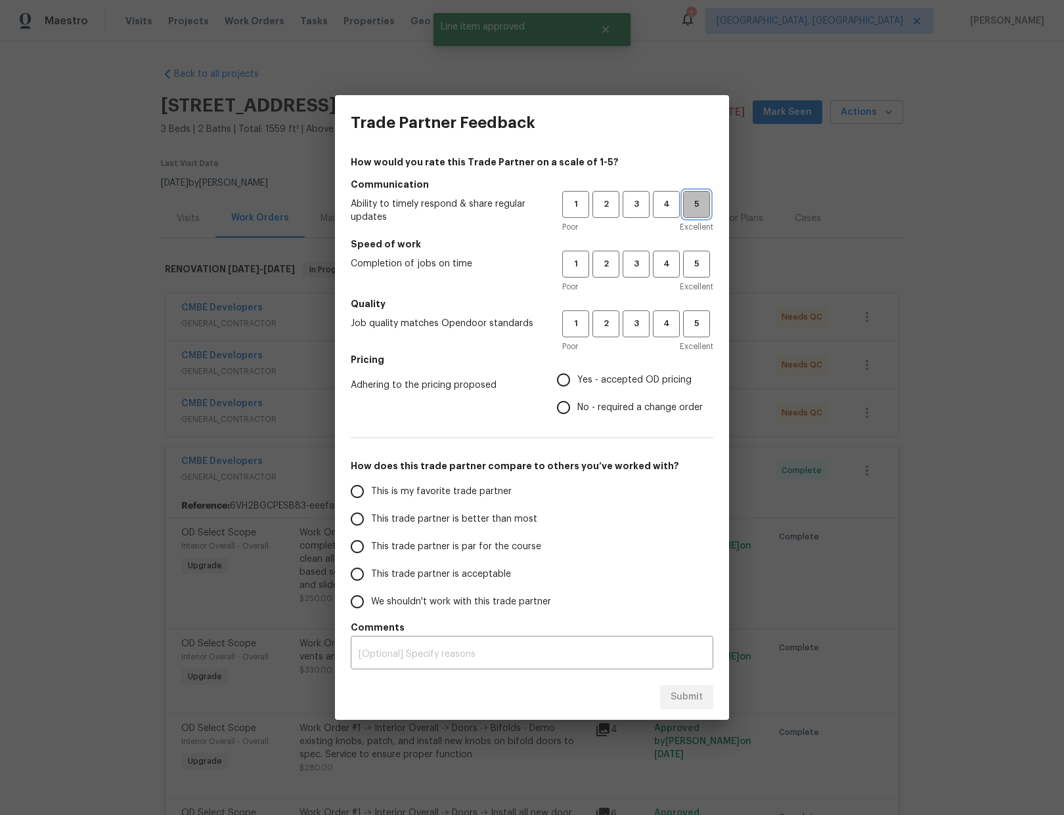
click at [696, 207] on span "5" at bounding box center [696, 204] width 24 height 15
click at [693, 267] on span "5" at bounding box center [696, 264] width 24 height 15
click at [694, 329] on span "5" at bounding box center [696, 323] width 24 height 15
click at [576, 404] on input "No - required a change order" at bounding box center [564, 408] width 28 height 28
radio input "true"
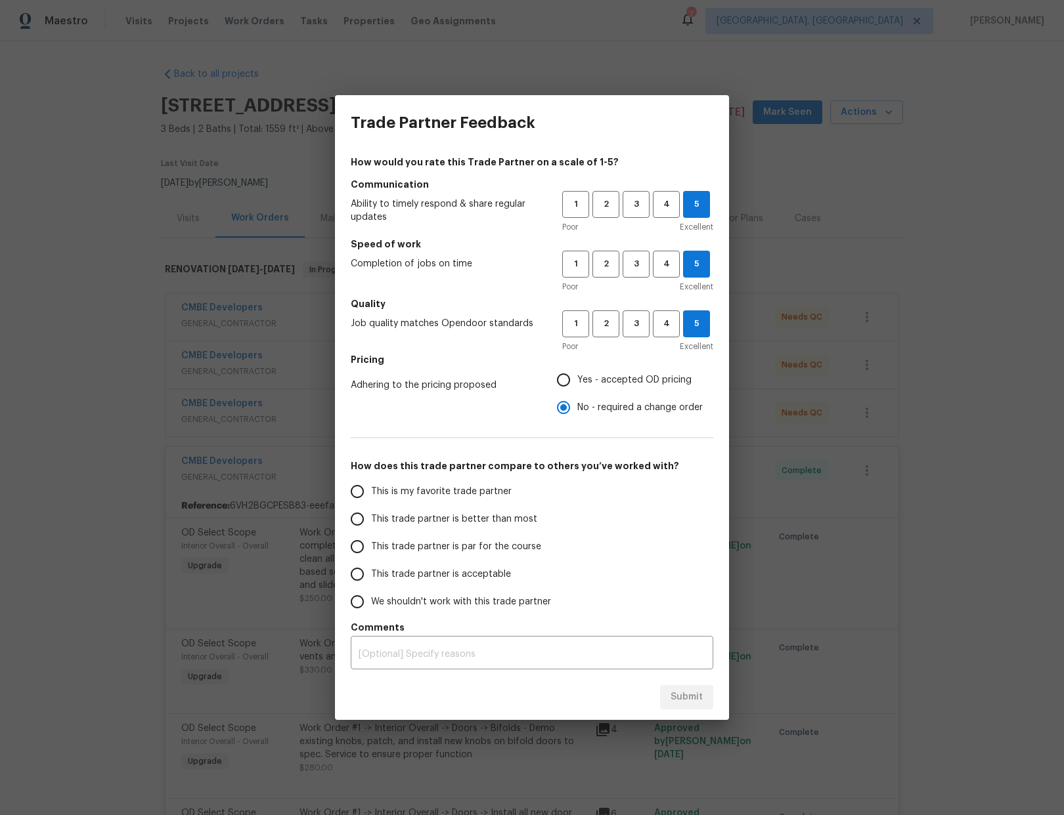
click at [406, 490] on span "This is my favorite trade partner" at bounding box center [441, 492] width 141 height 14
click at [371, 490] on input "This is my favorite trade partner" at bounding box center [357, 492] width 28 height 28
click at [689, 703] on span "Submit" at bounding box center [686, 697] width 32 height 16
radio input "true"
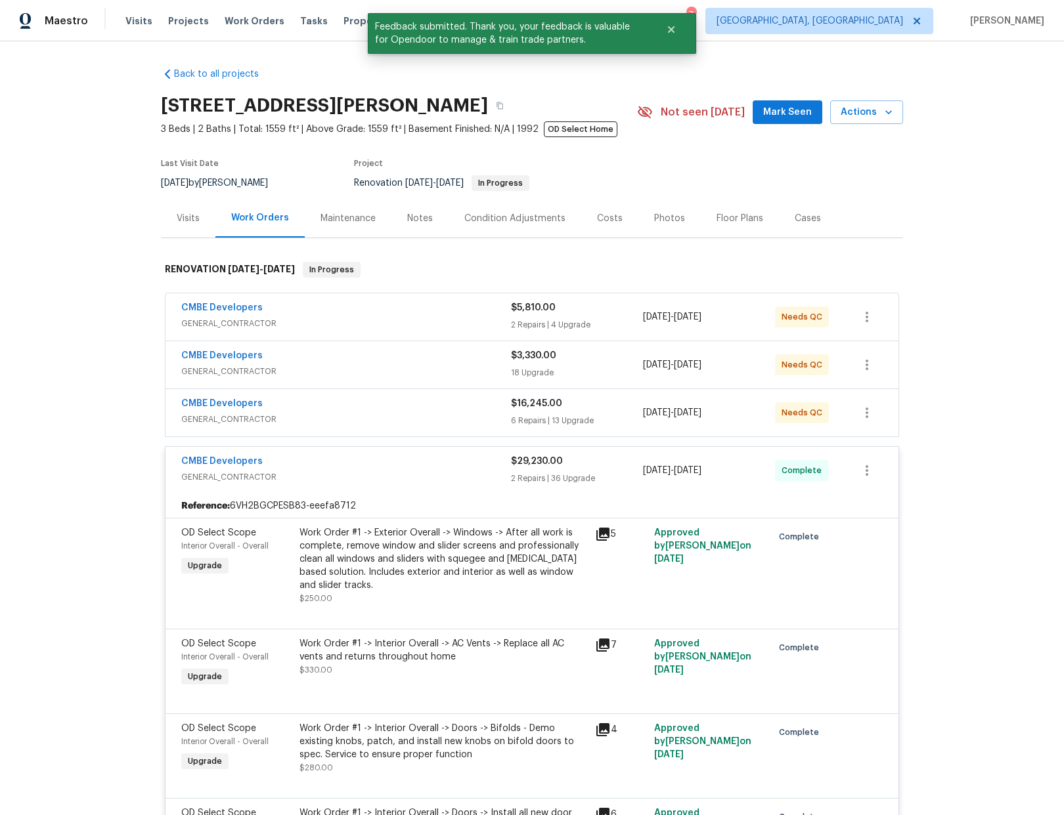
click at [450, 359] on div "CMBE Developers" at bounding box center [346, 357] width 330 height 16
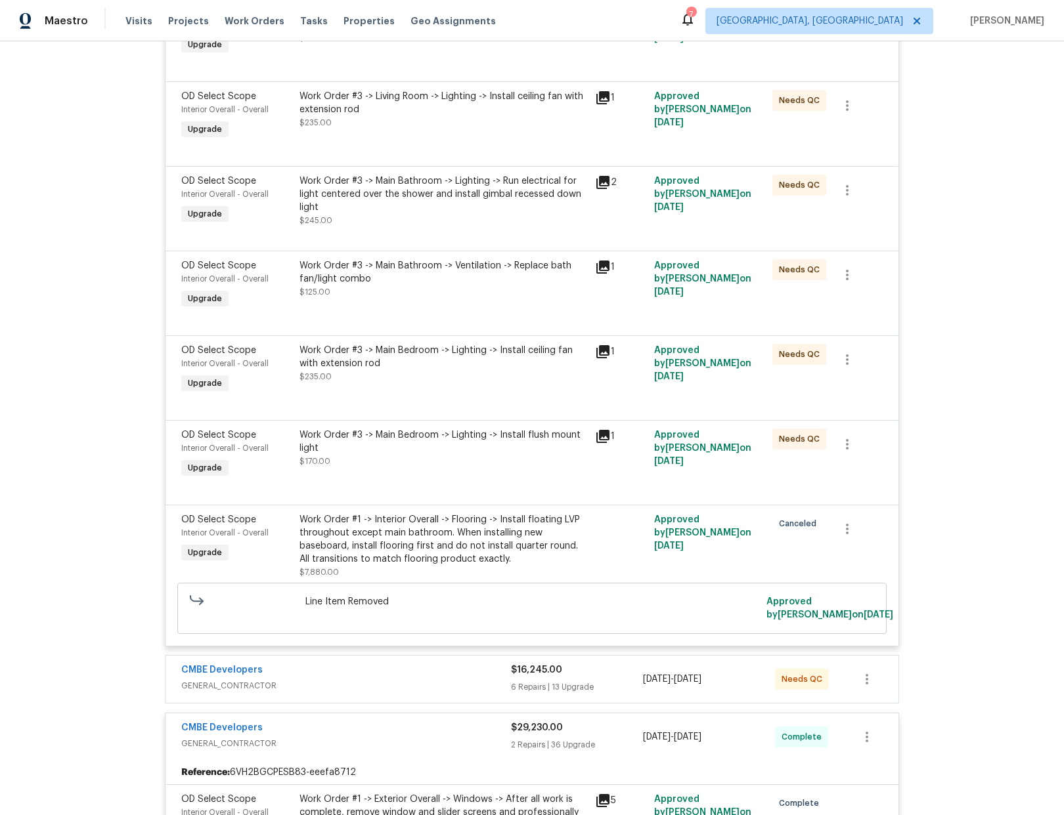
scroll to position [1335, 0]
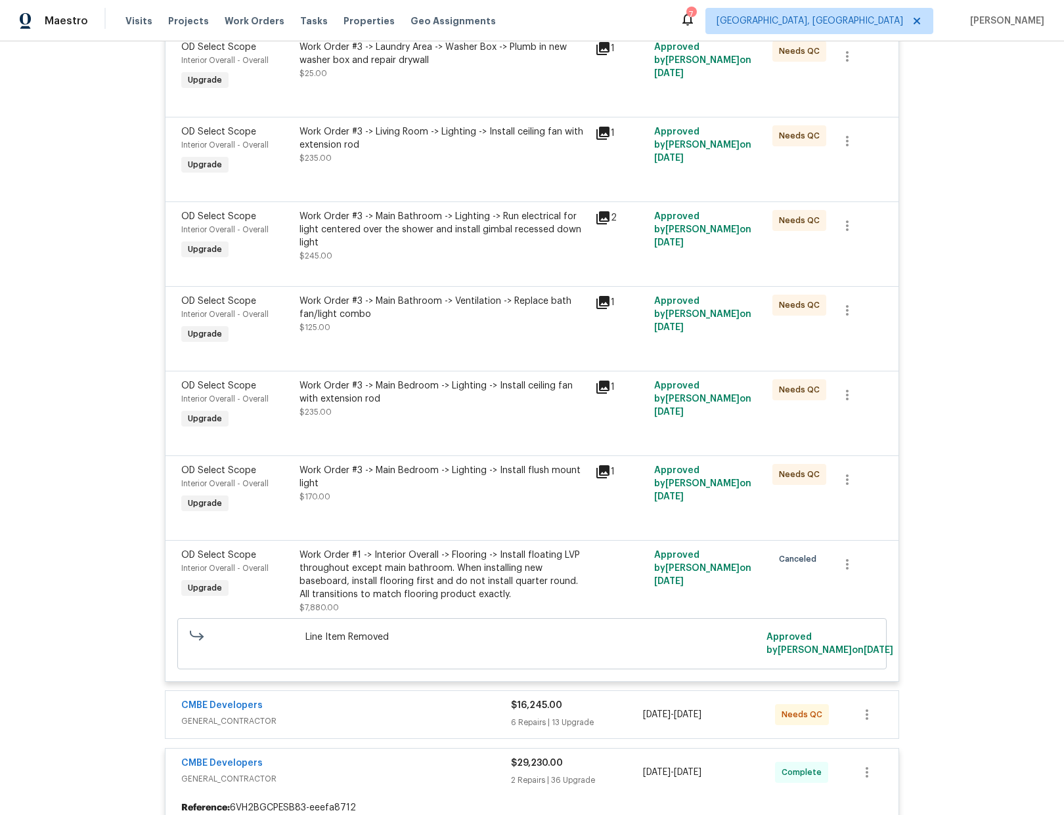
click at [462, 478] on div "Work Order #3 -> Main Bedroom -> Lighting -> Install flush mount light" at bounding box center [443, 477] width 288 height 26
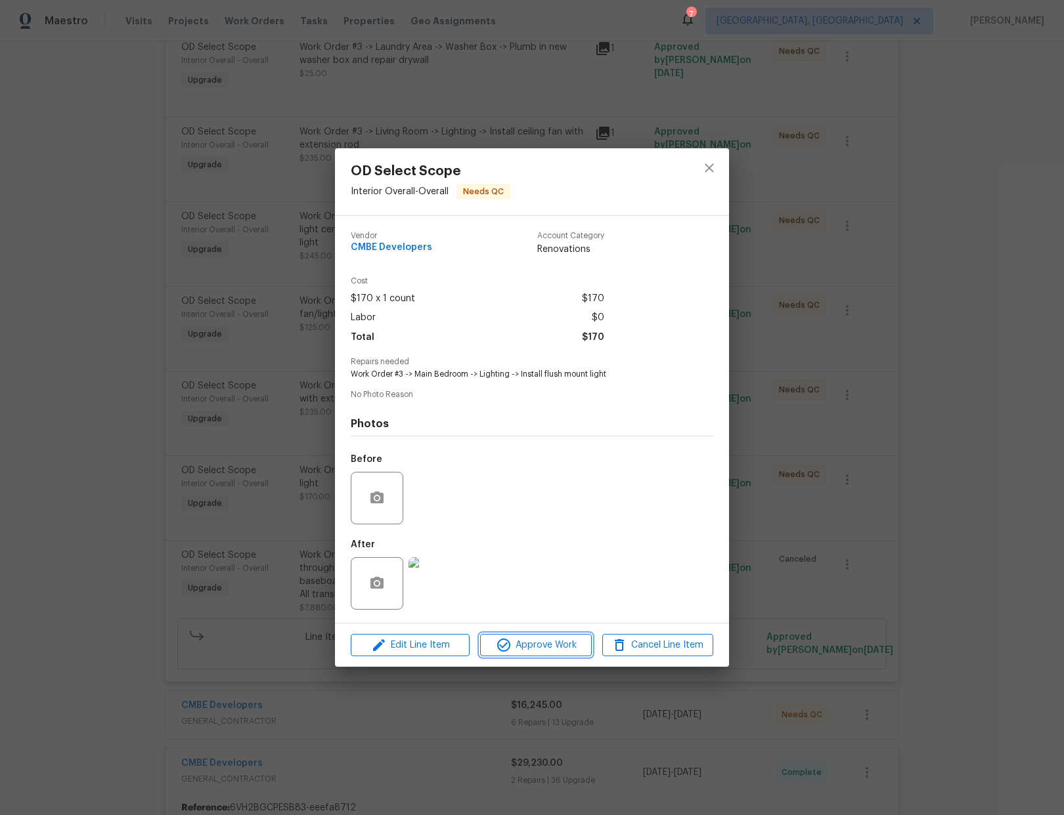
click at [555, 642] on span "Approve Work" at bounding box center [535, 646] width 103 height 16
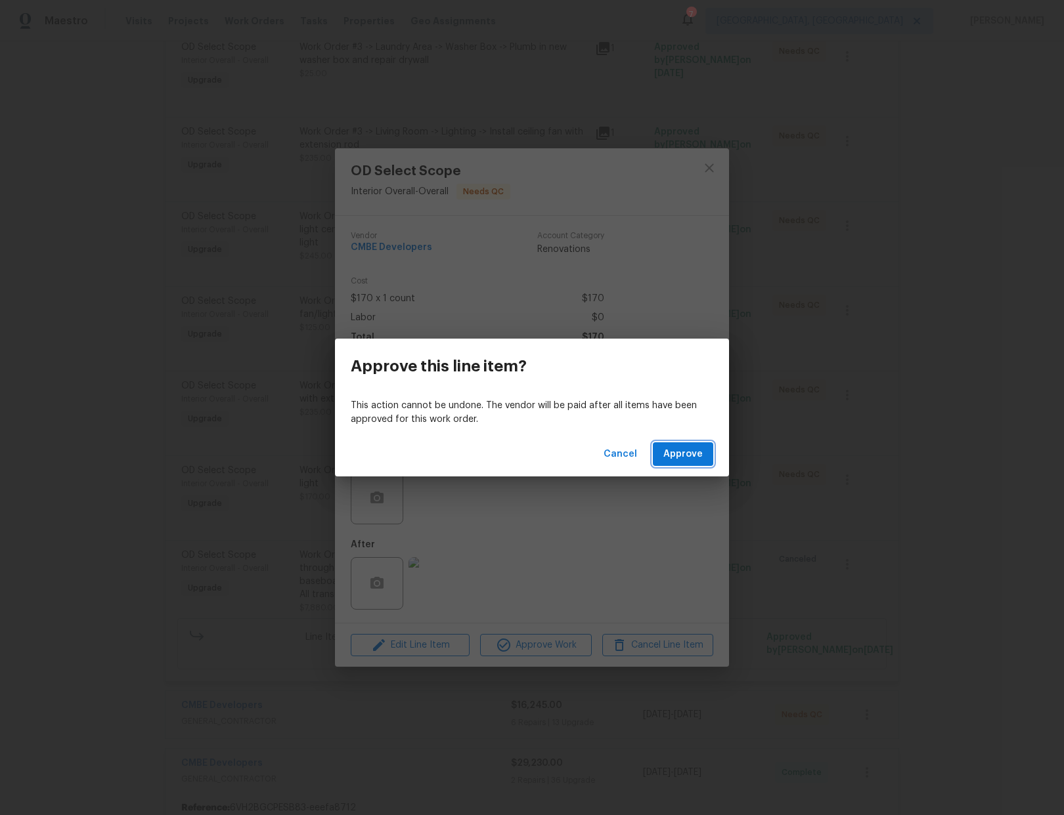
click at [674, 460] on span "Approve" at bounding box center [682, 454] width 39 height 16
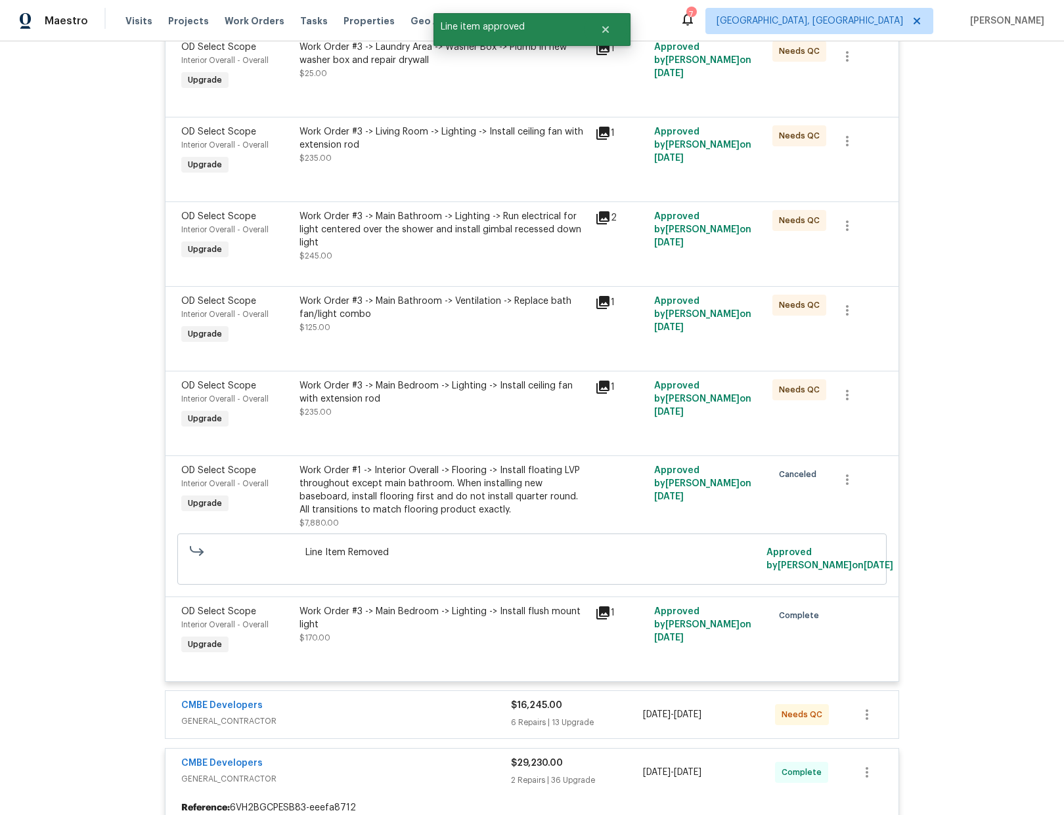
click at [500, 422] on div "Work Order #3 -> Main Bedroom -> Lighting -> Install ceiling fan with extension…" at bounding box center [442, 406] width 295 height 60
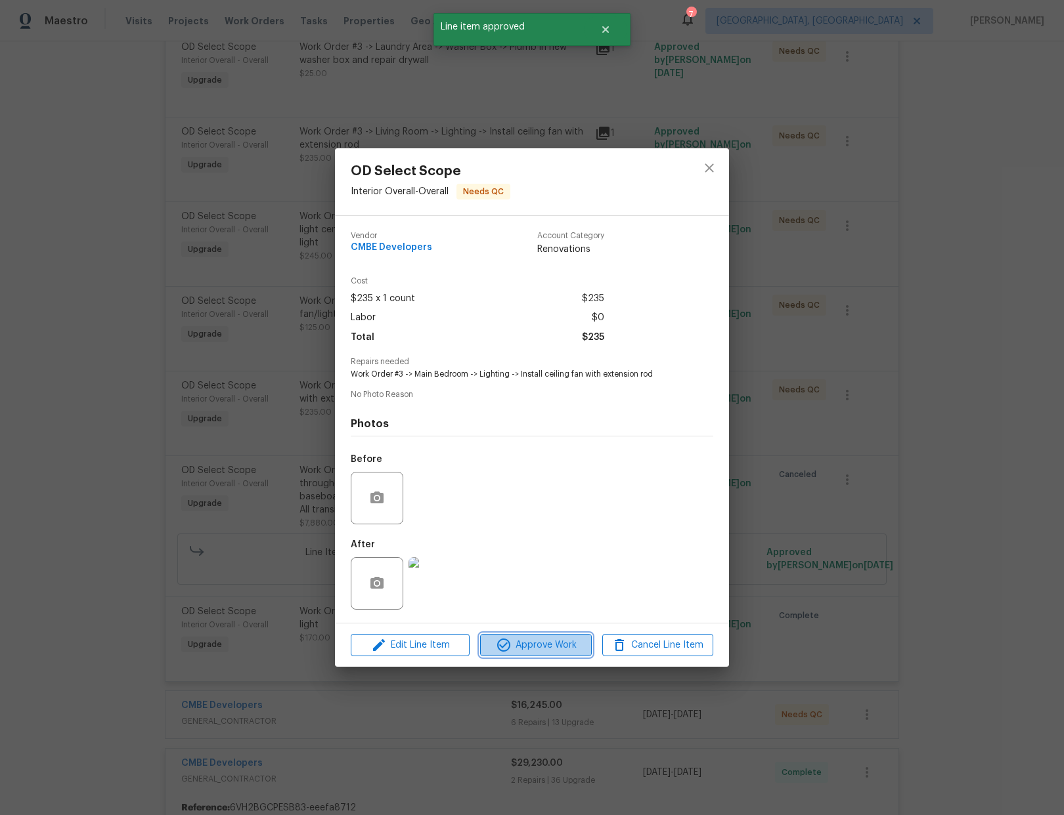
click at [540, 651] on span "Approve Work" at bounding box center [535, 646] width 103 height 16
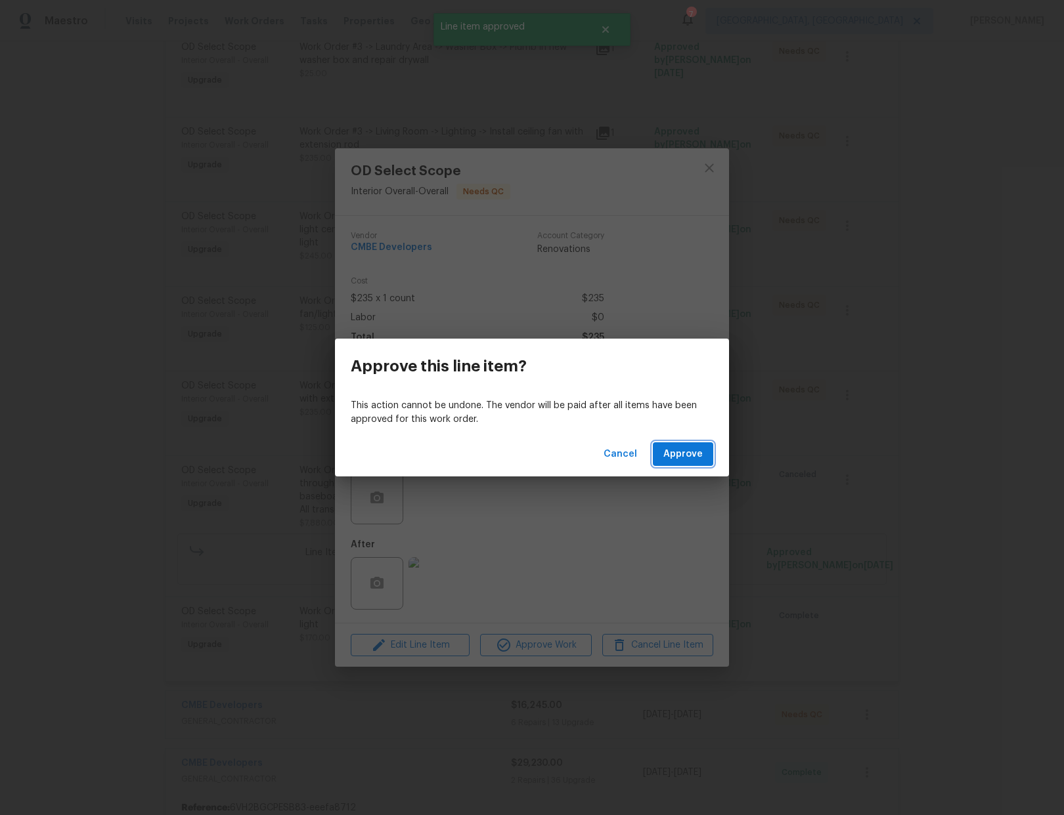
click at [675, 460] on span "Approve" at bounding box center [682, 454] width 39 height 16
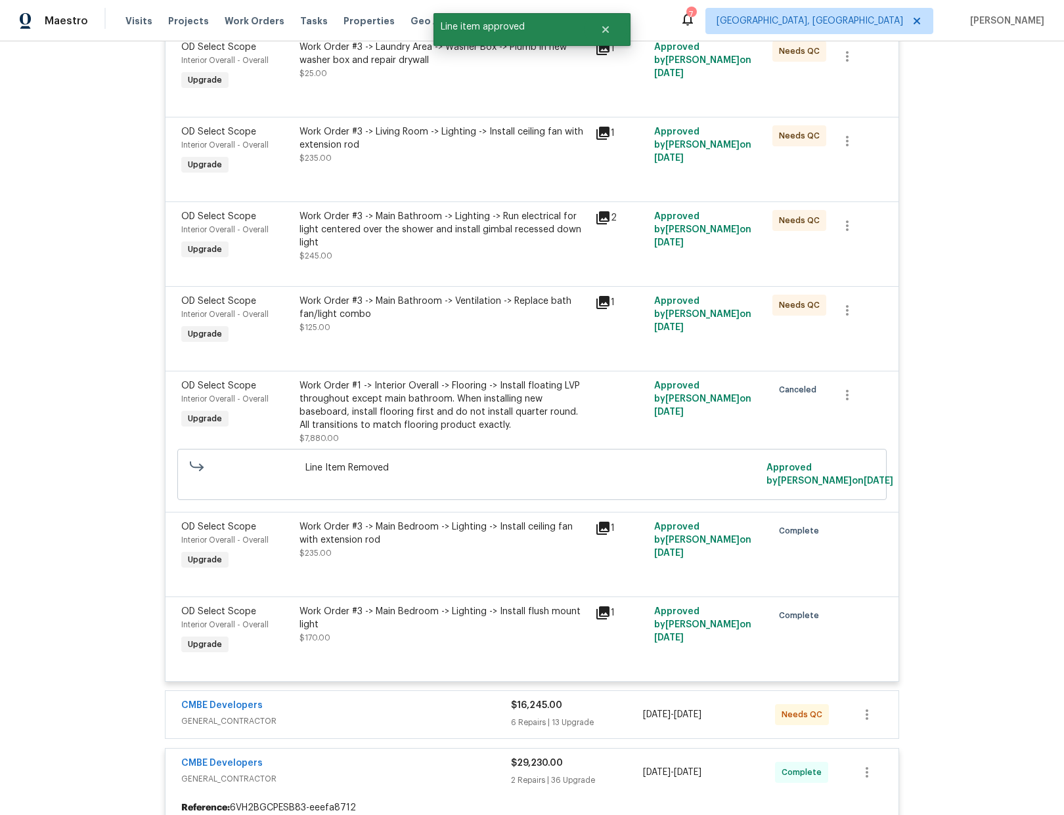
click at [463, 335] on div "Work Order #3 -> Main Bathroom -> Ventilation -> Replace bath fan/light combo $…" at bounding box center [442, 321] width 295 height 60
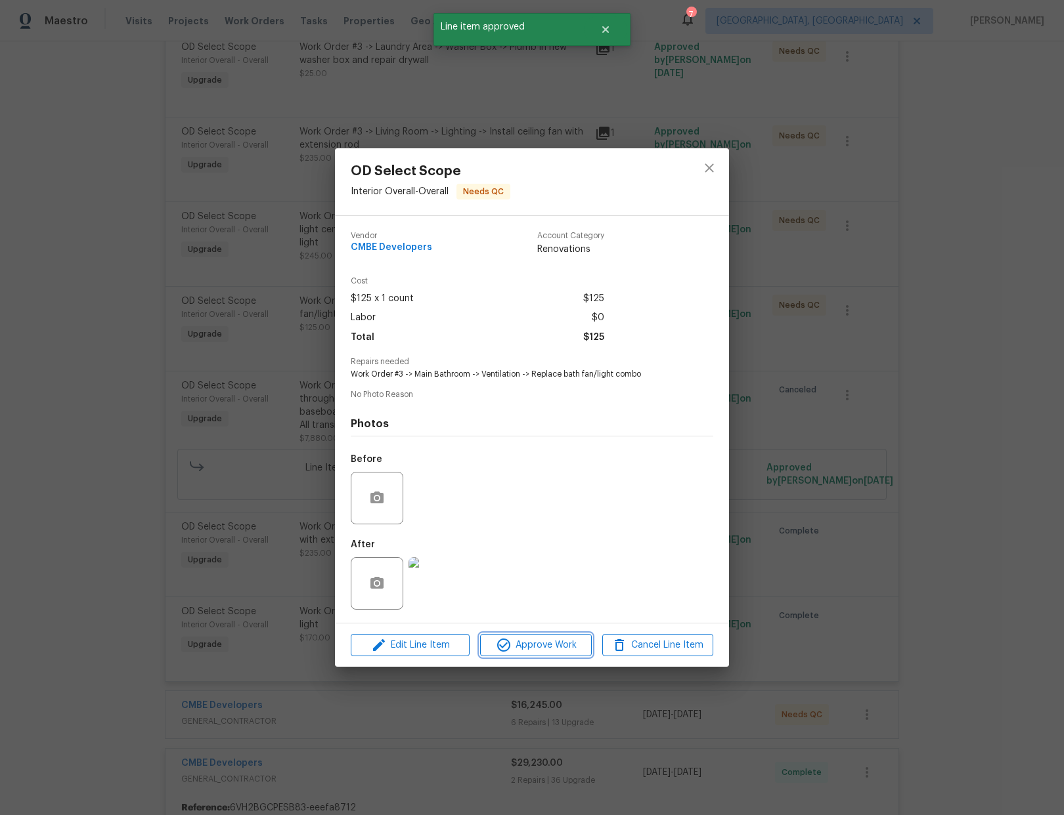
click at [518, 647] on span "Approve Work" at bounding box center [535, 646] width 103 height 16
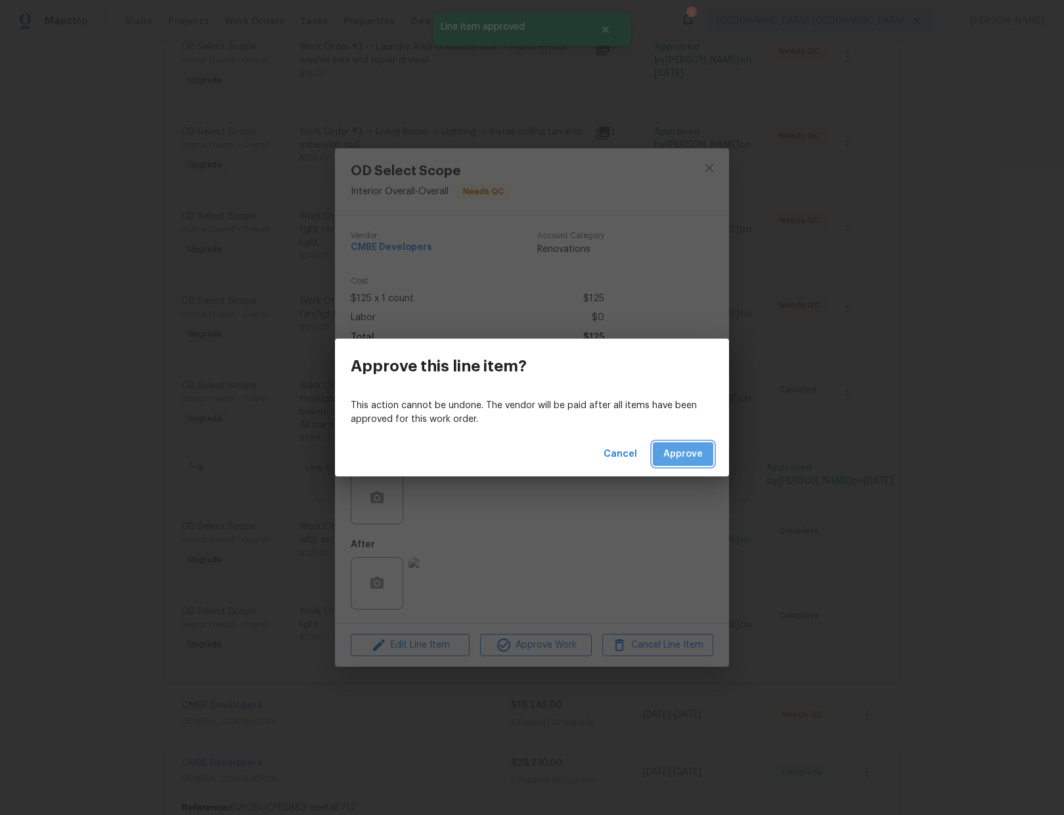
click at [688, 446] on span "Approve" at bounding box center [682, 454] width 39 height 16
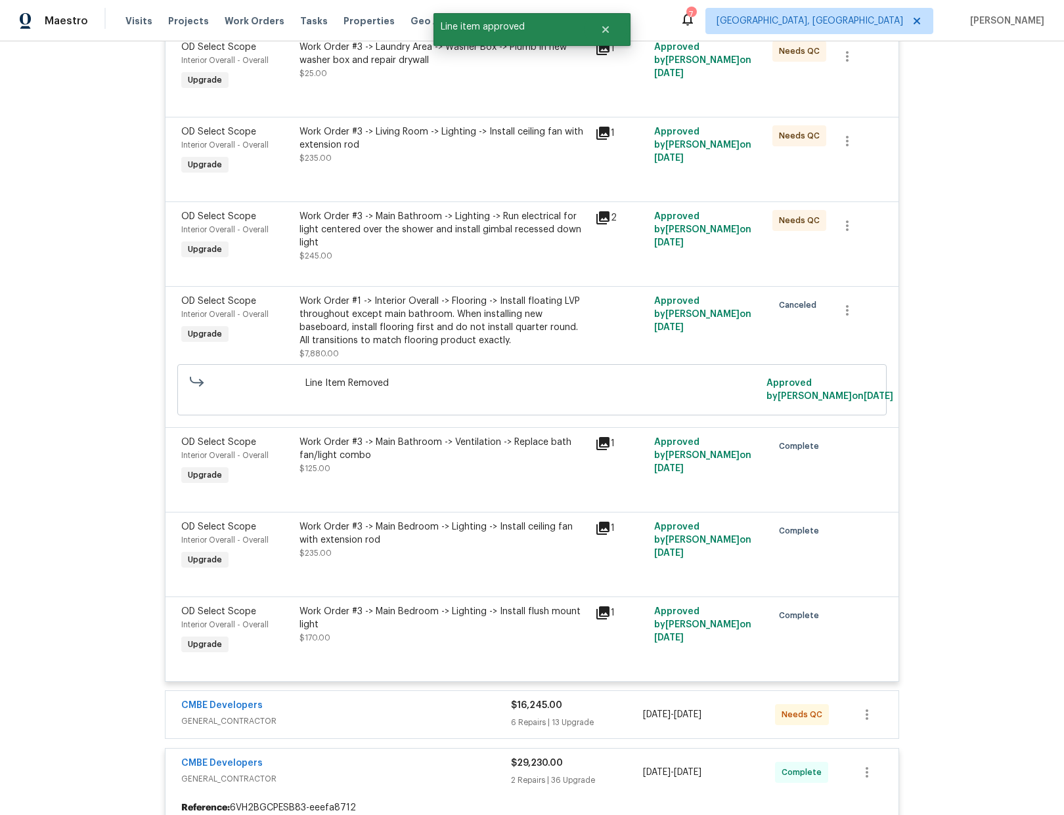
click at [495, 249] on div "Work Order #3 -> Main Bathroom -> Lighting -> Run electrical for light centered…" at bounding box center [443, 236] width 288 height 53
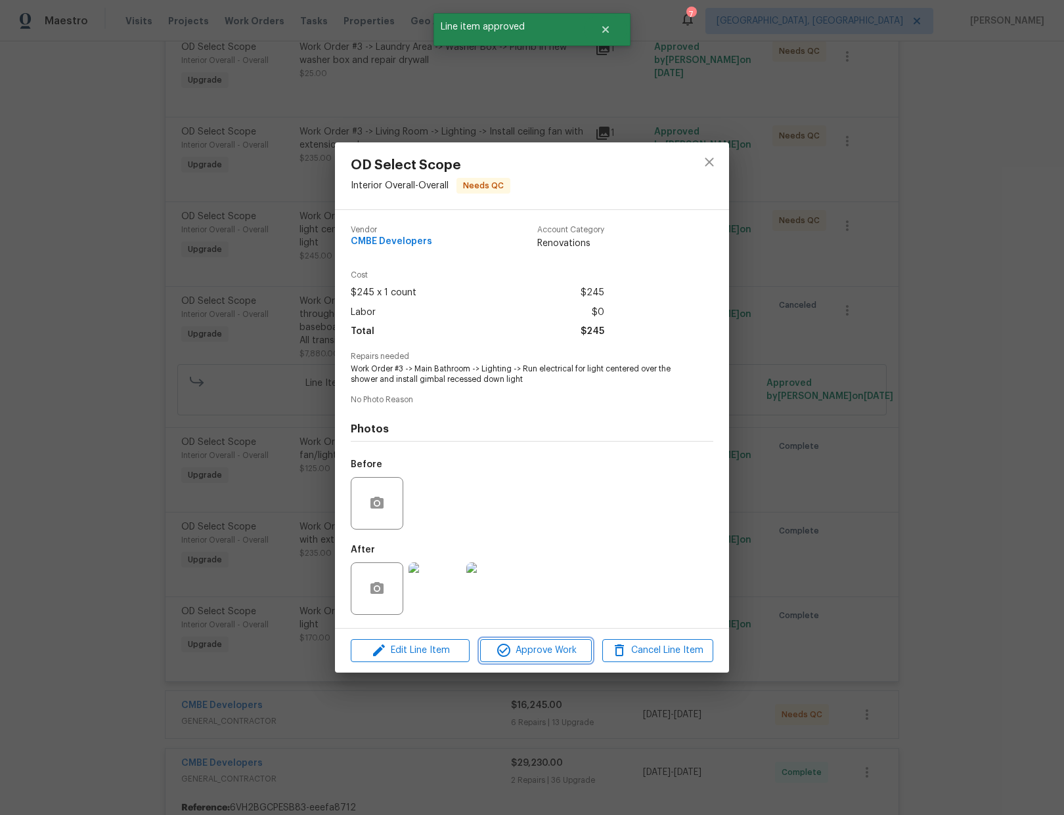
click at [550, 653] on span "Approve Work" at bounding box center [535, 651] width 103 height 16
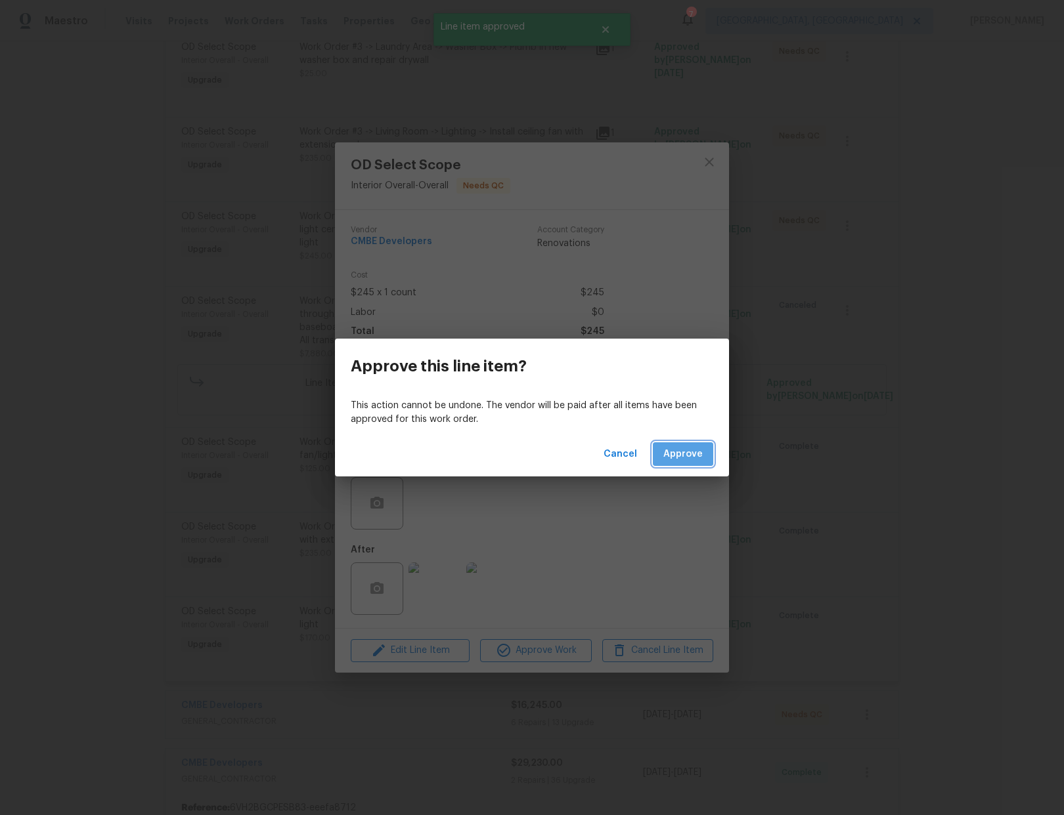
click at [686, 453] on span "Approve" at bounding box center [682, 454] width 39 height 16
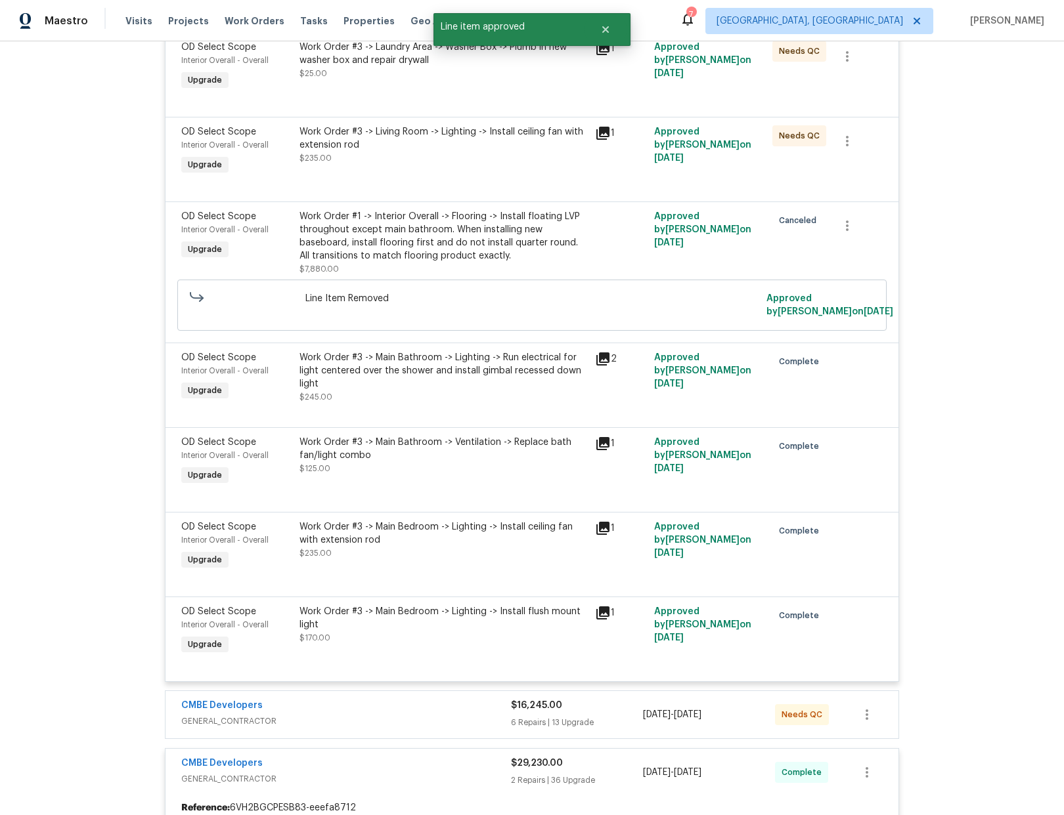
click at [446, 155] on div "Work Order #3 -> Living Room -> Lighting -> Install ceiling fan with extension …" at bounding box center [443, 144] width 288 height 39
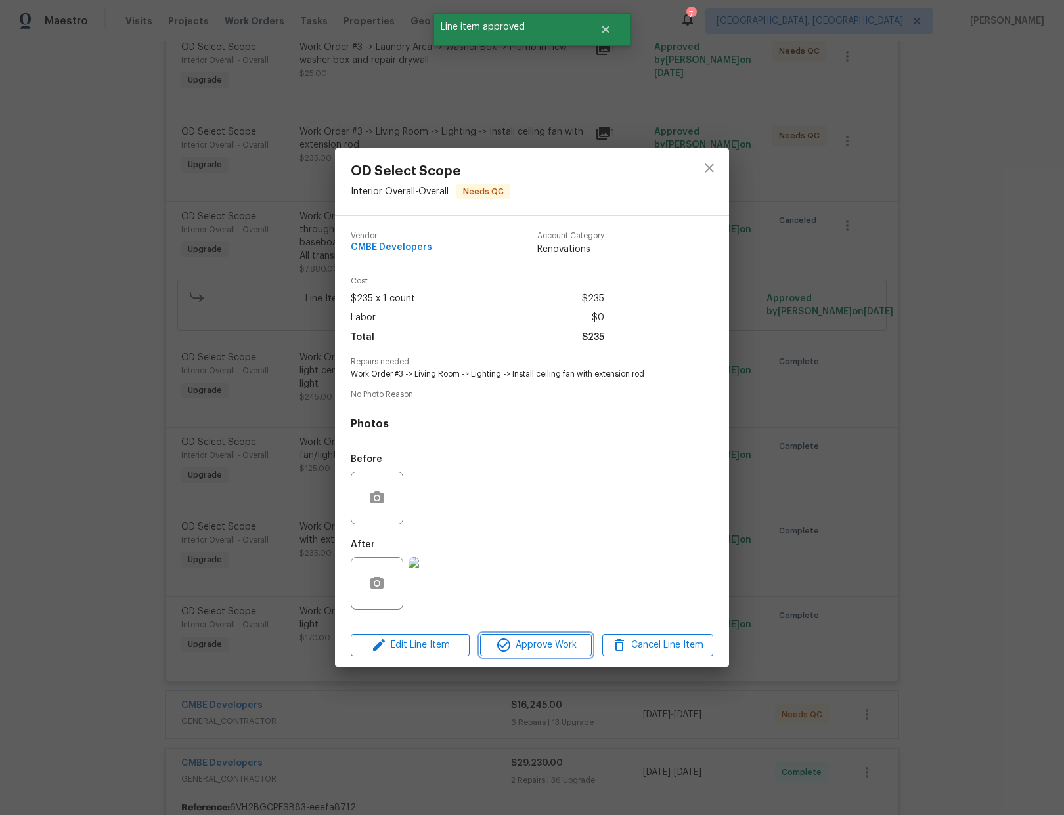
click at [529, 638] on span "Approve Work" at bounding box center [535, 646] width 103 height 16
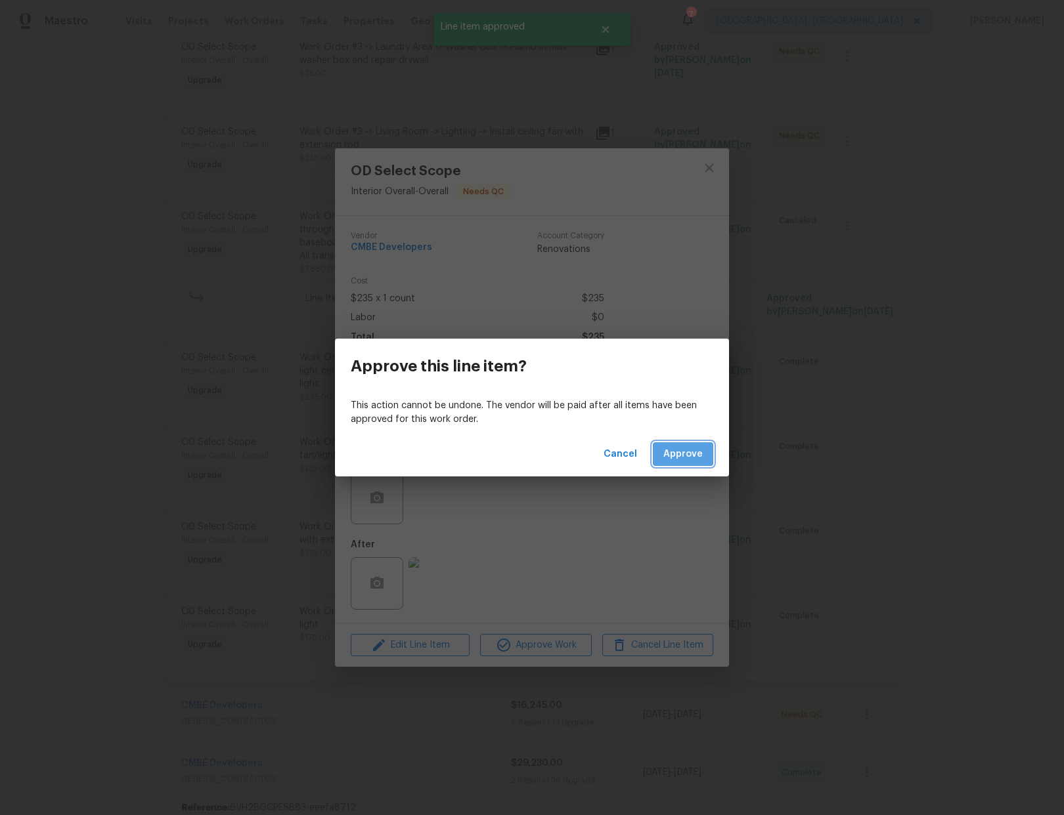
click at [677, 457] on span "Approve" at bounding box center [682, 454] width 39 height 16
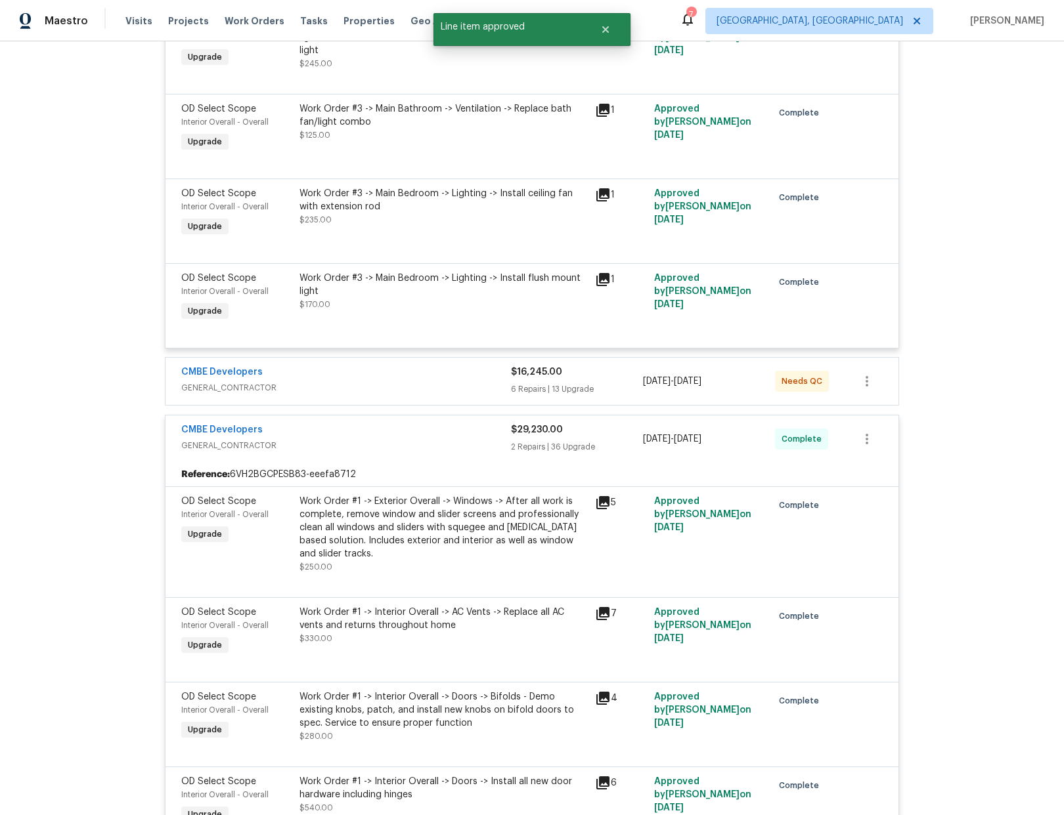
scroll to position [1590, 0]
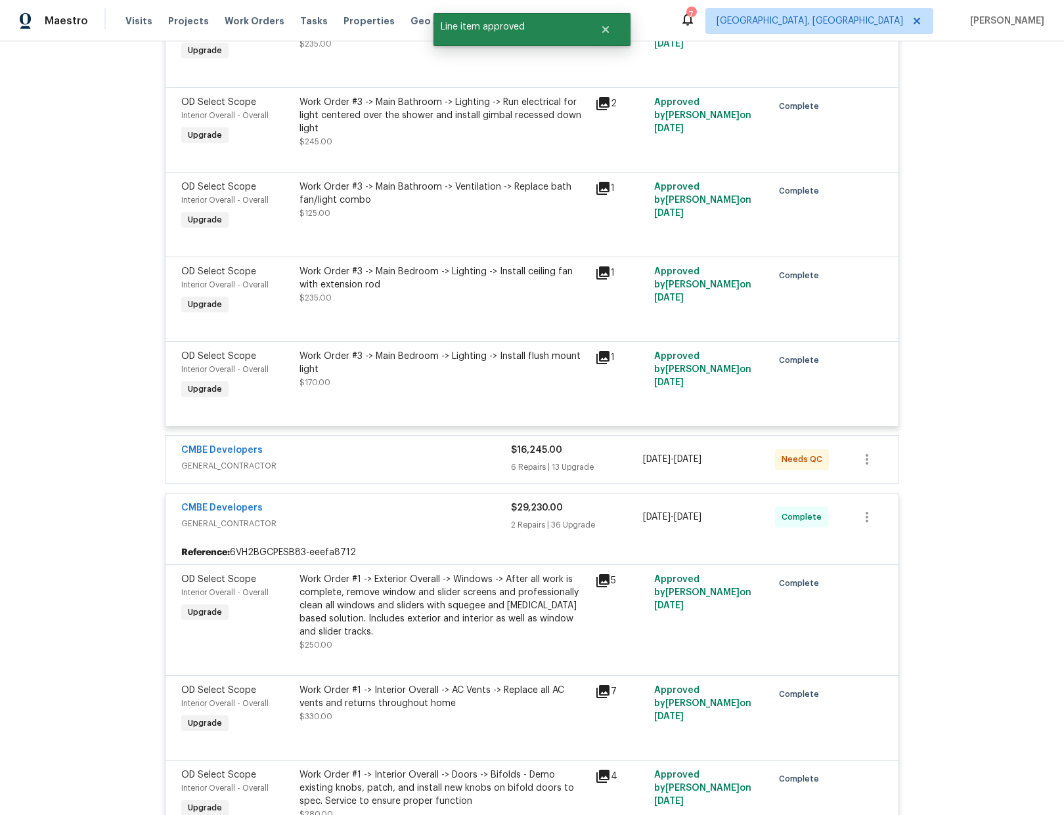
click at [460, 456] on div "CMBE Developers" at bounding box center [346, 452] width 330 height 16
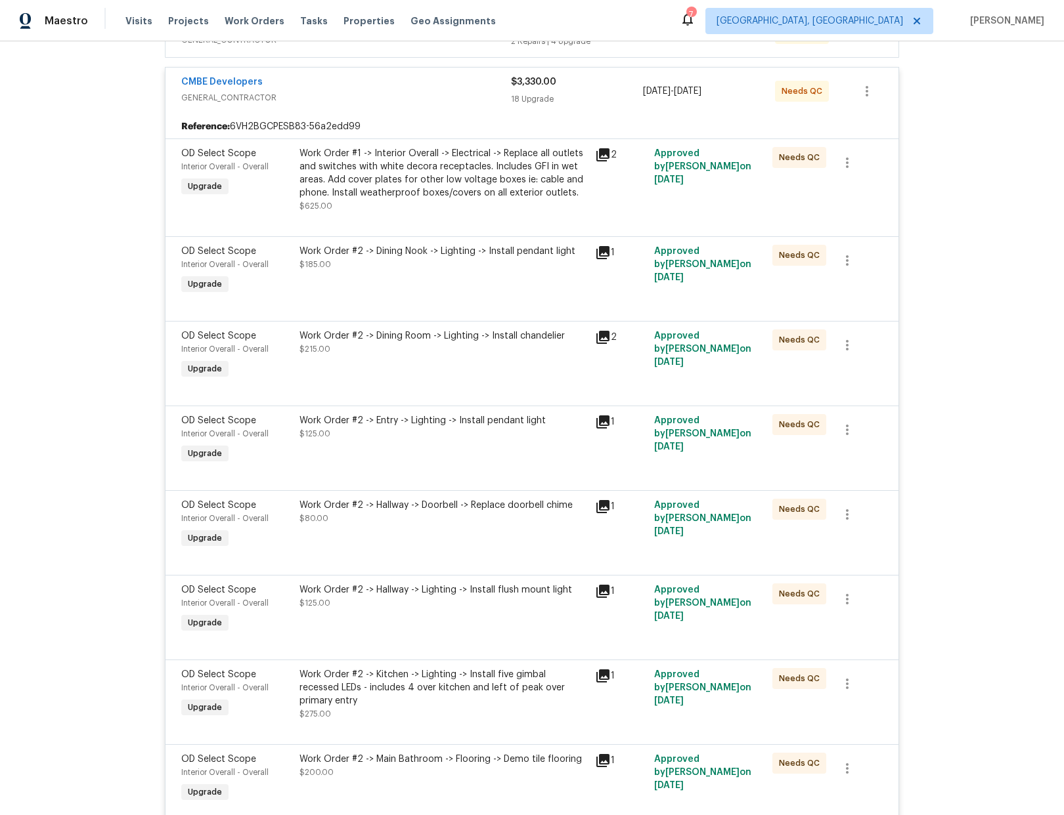
scroll to position [72, 0]
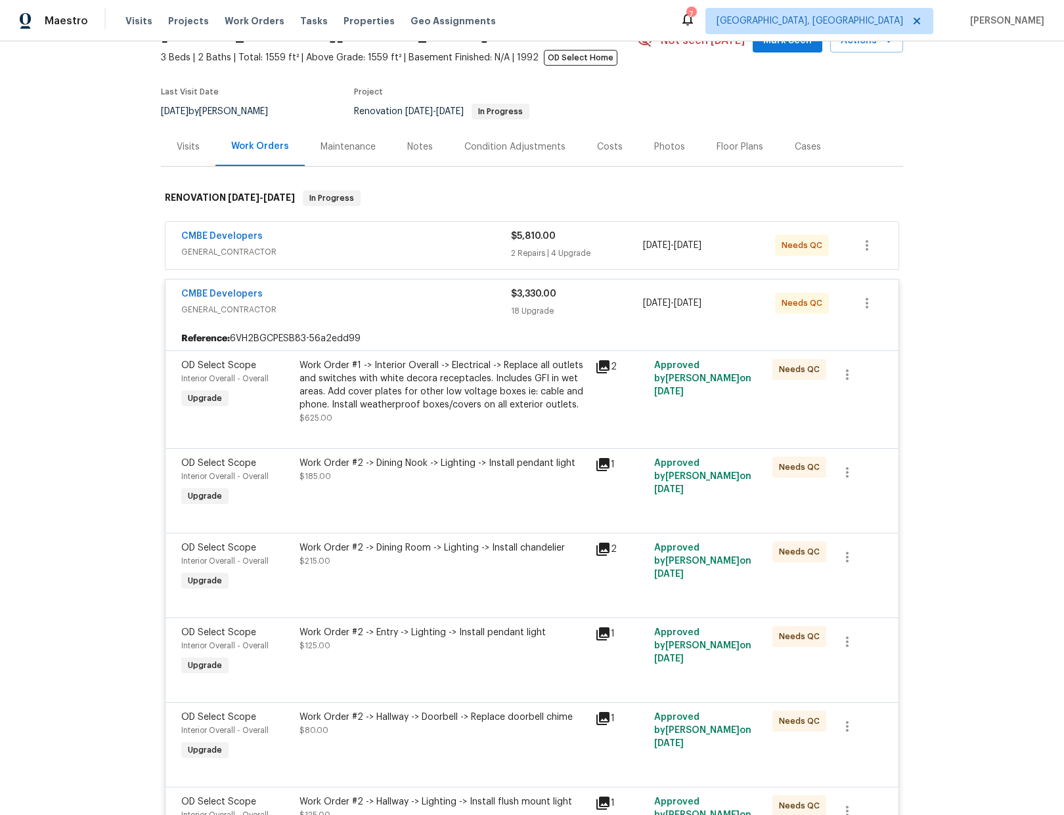
click at [464, 393] on div "Work Order #1 -> Interior Overall -> Electrical -> Replace all outlets and swit…" at bounding box center [443, 385] width 288 height 53
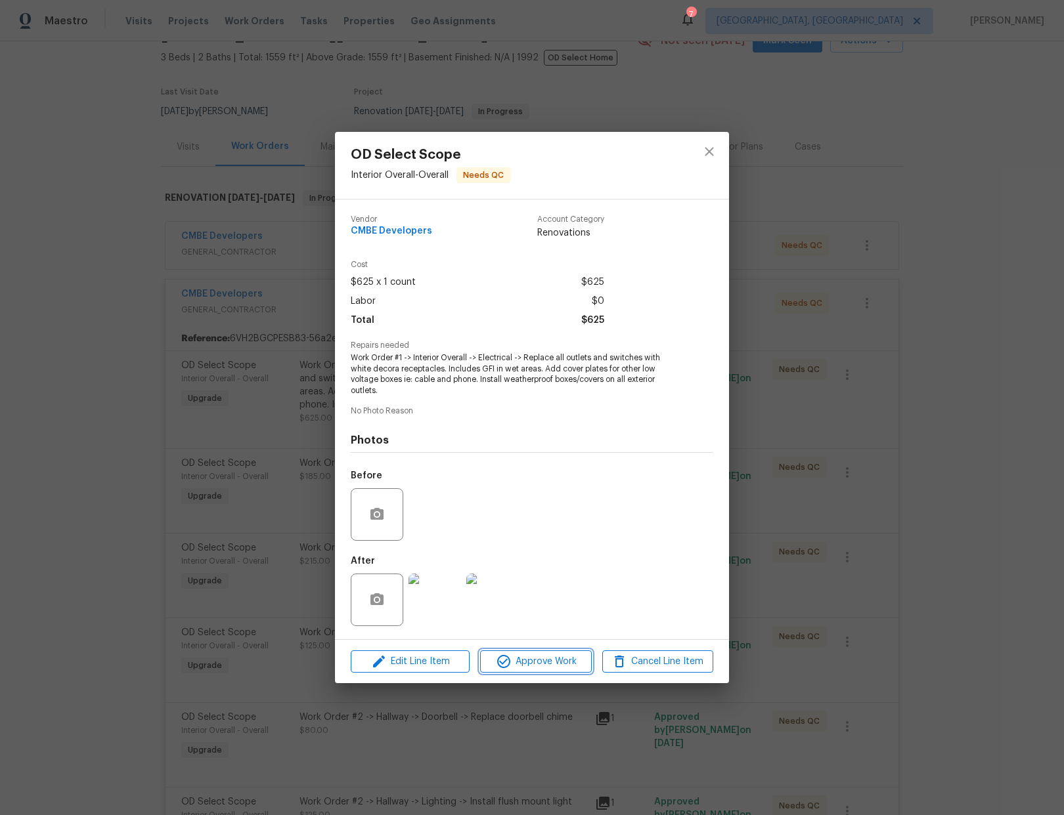
click at [550, 666] on span "Approve Work" at bounding box center [535, 662] width 103 height 16
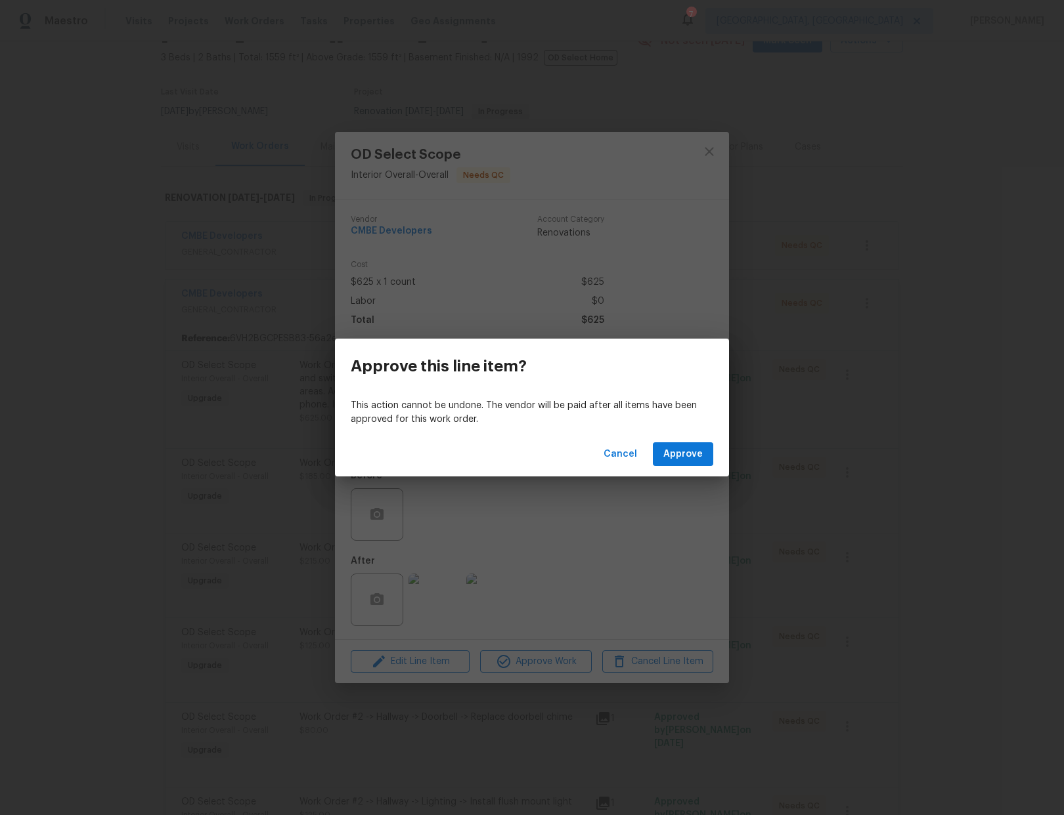
click at [685, 441] on div "Cancel Approve" at bounding box center [532, 454] width 394 height 45
click at [671, 459] on span "Approve" at bounding box center [682, 454] width 39 height 16
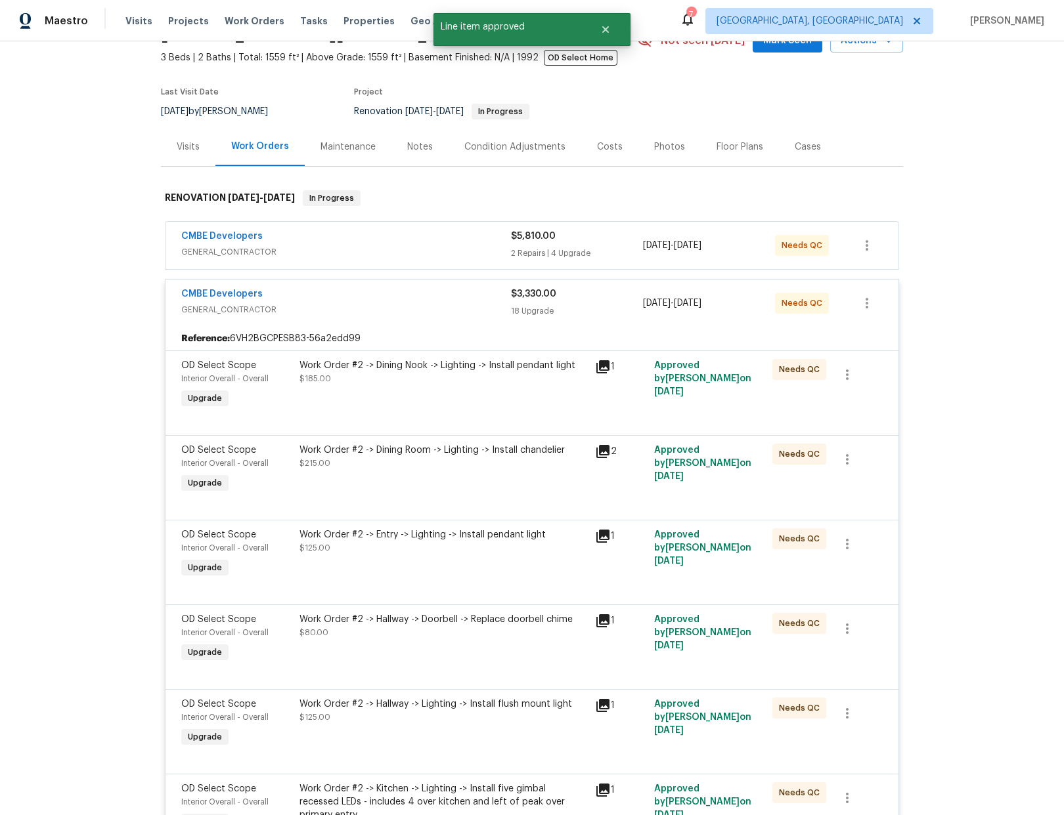
click at [532, 378] on div "Work Order #2 -> Dining Nook -> Lighting -> Install pendant light $185.00" at bounding box center [443, 372] width 288 height 26
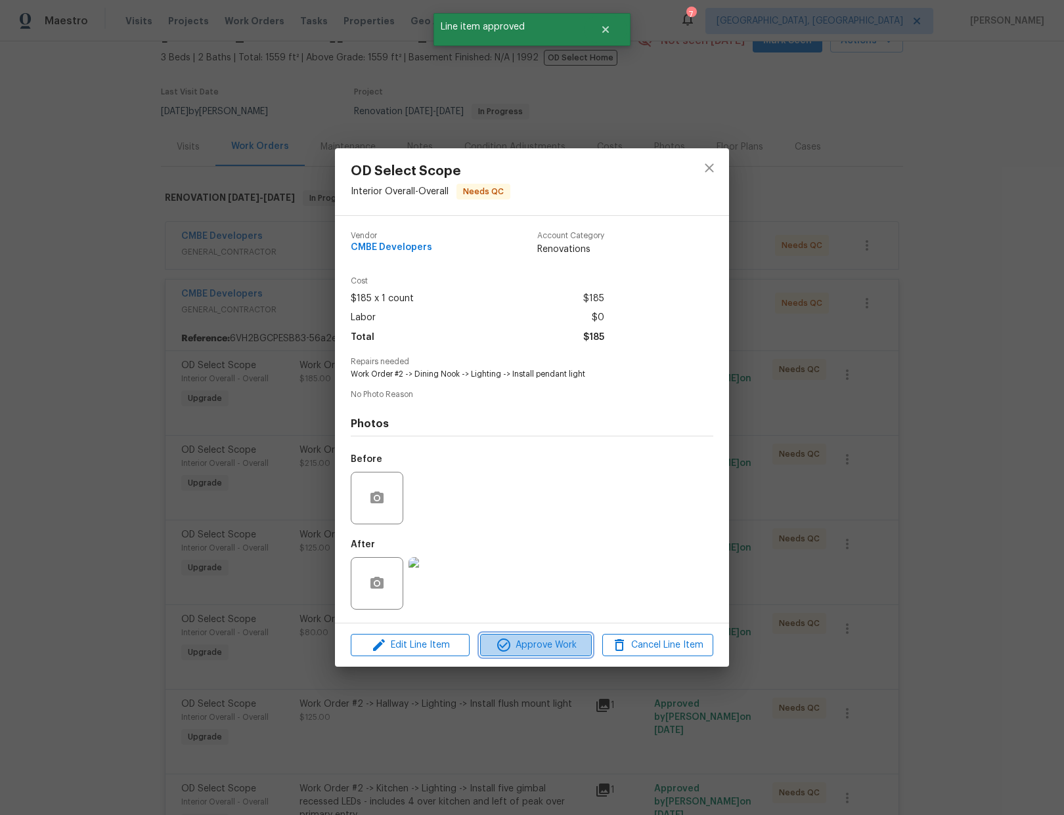
click at [549, 655] on button "Approve Work" at bounding box center [535, 645] width 111 height 23
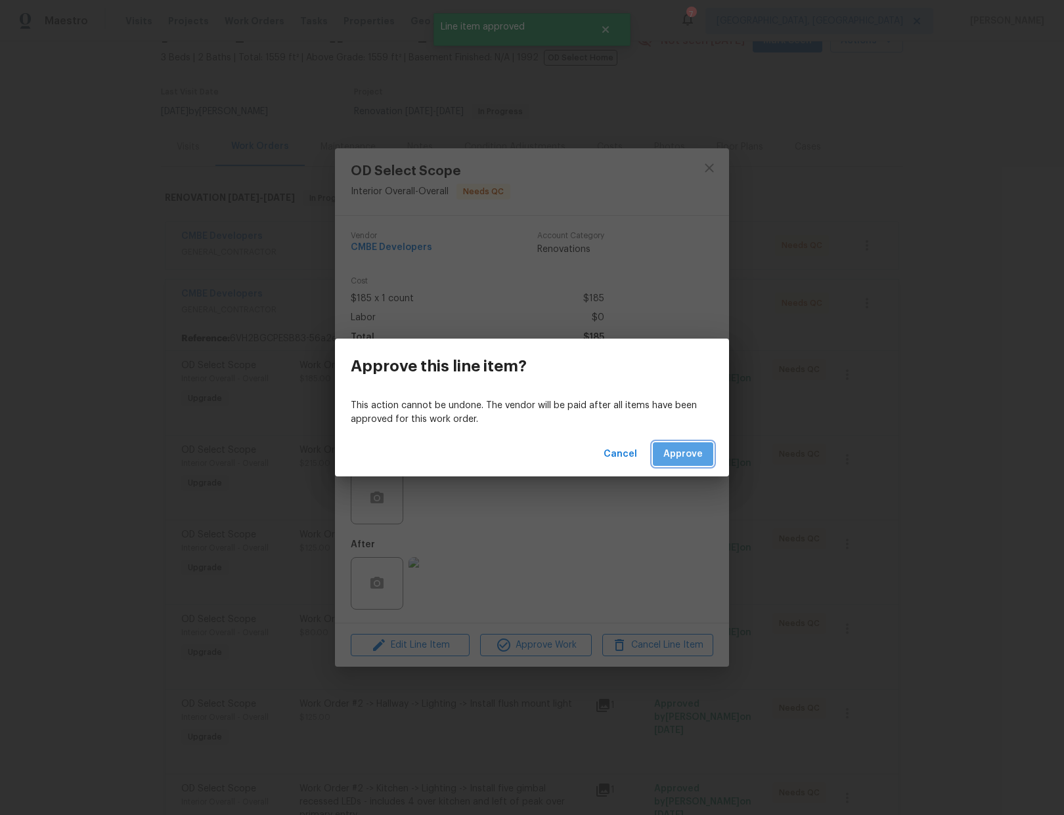
click at [678, 455] on span "Approve" at bounding box center [682, 454] width 39 height 16
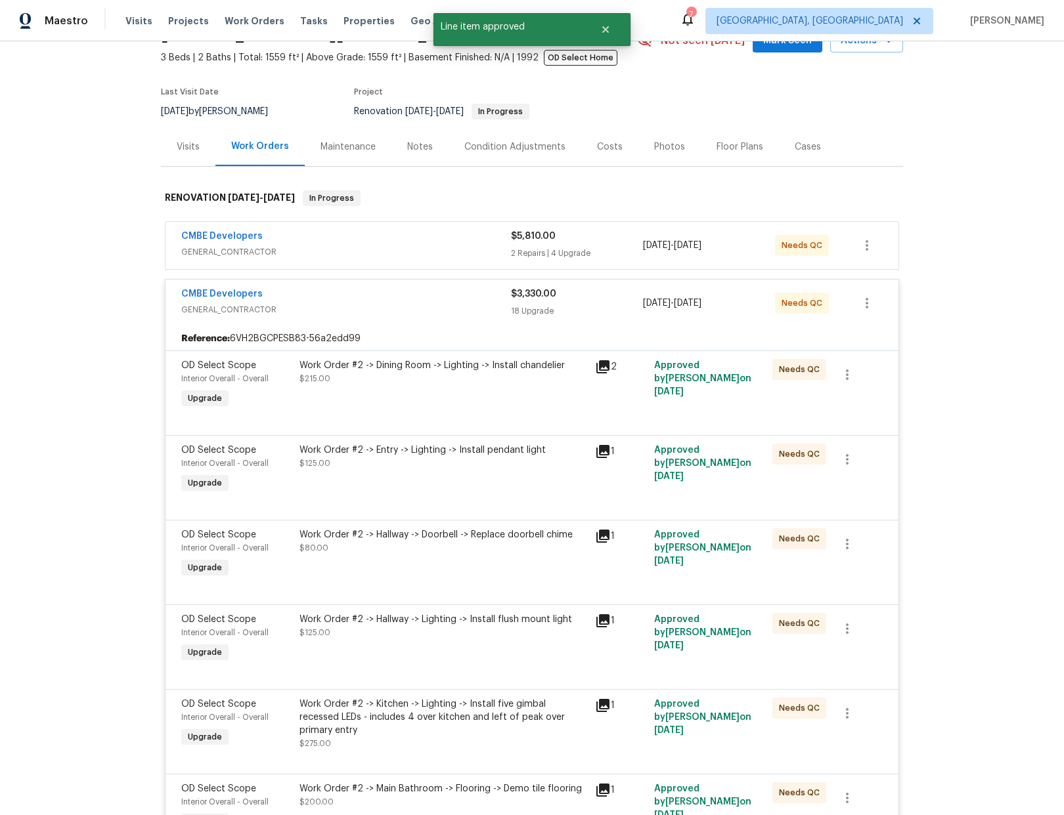
click at [454, 389] on div "Work Order #2 -> Dining Room -> Lighting -> Install chandelier $215.00" at bounding box center [442, 385] width 295 height 60
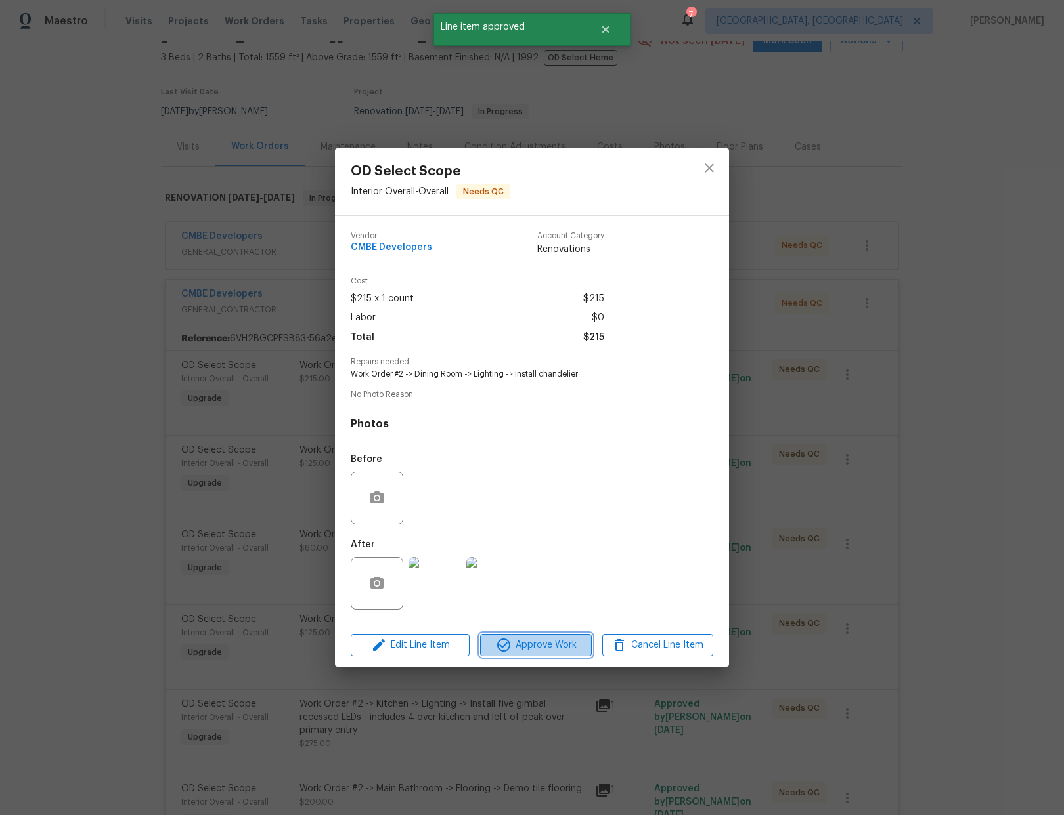
click at [531, 646] on span "Approve Work" at bounding box center [535, 646] width 103 height 16
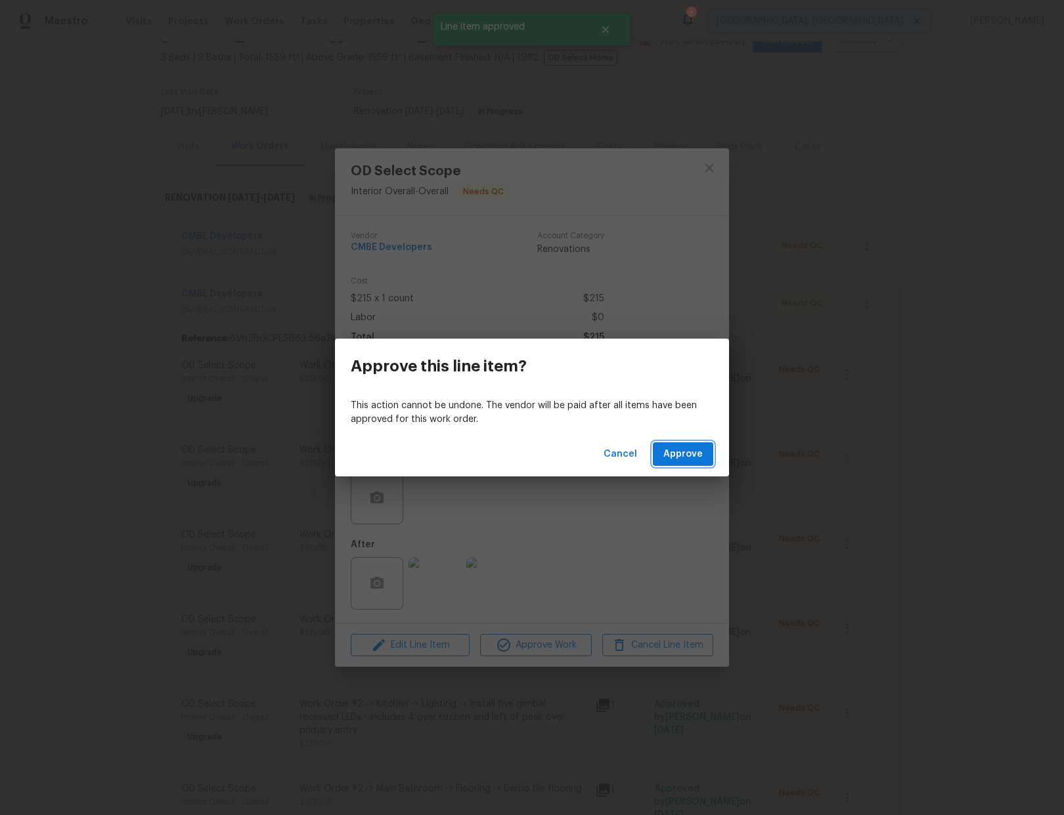
click at [687, 457] on span "Approve" at bounding box center [682, 454] width 39 height 16
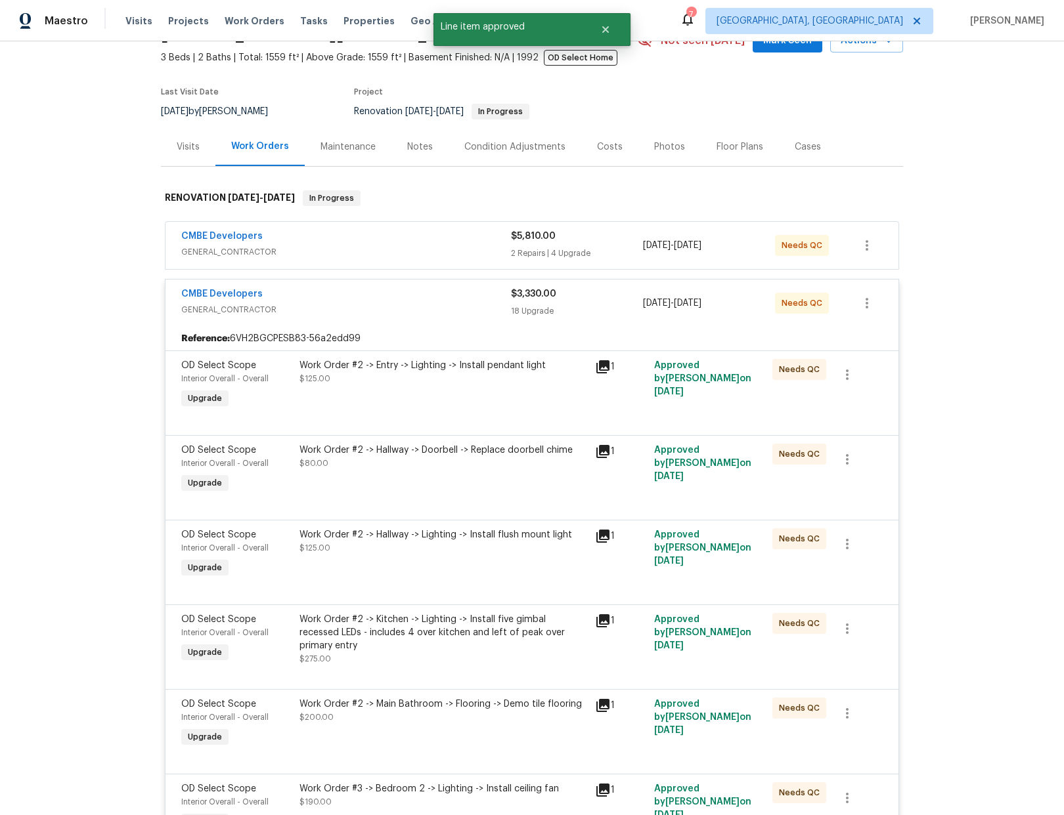
click at [501, 391] on div "Work Order #2 -> Entry -> Lighting -> Install pendant light $125.00" at bounding box center [442, 385] width 295 height 60
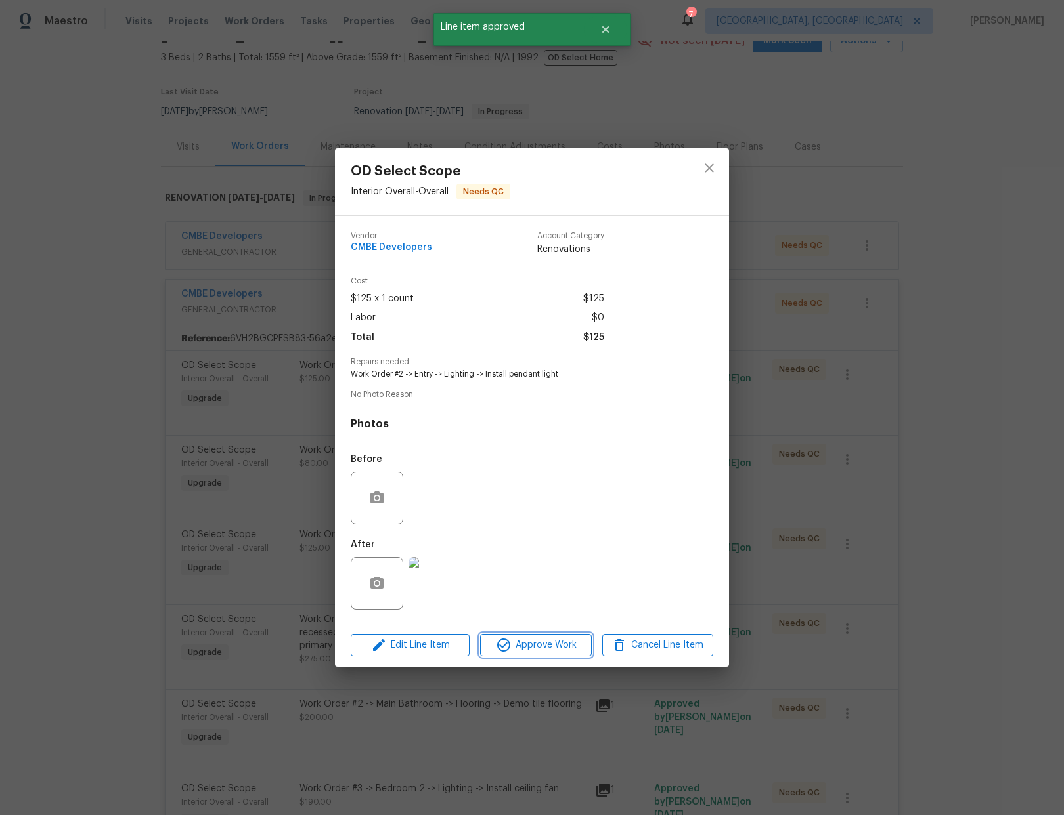
click at [550, 650] on span "Approve Work" at bounding box center [535, 646] width 103 height 16
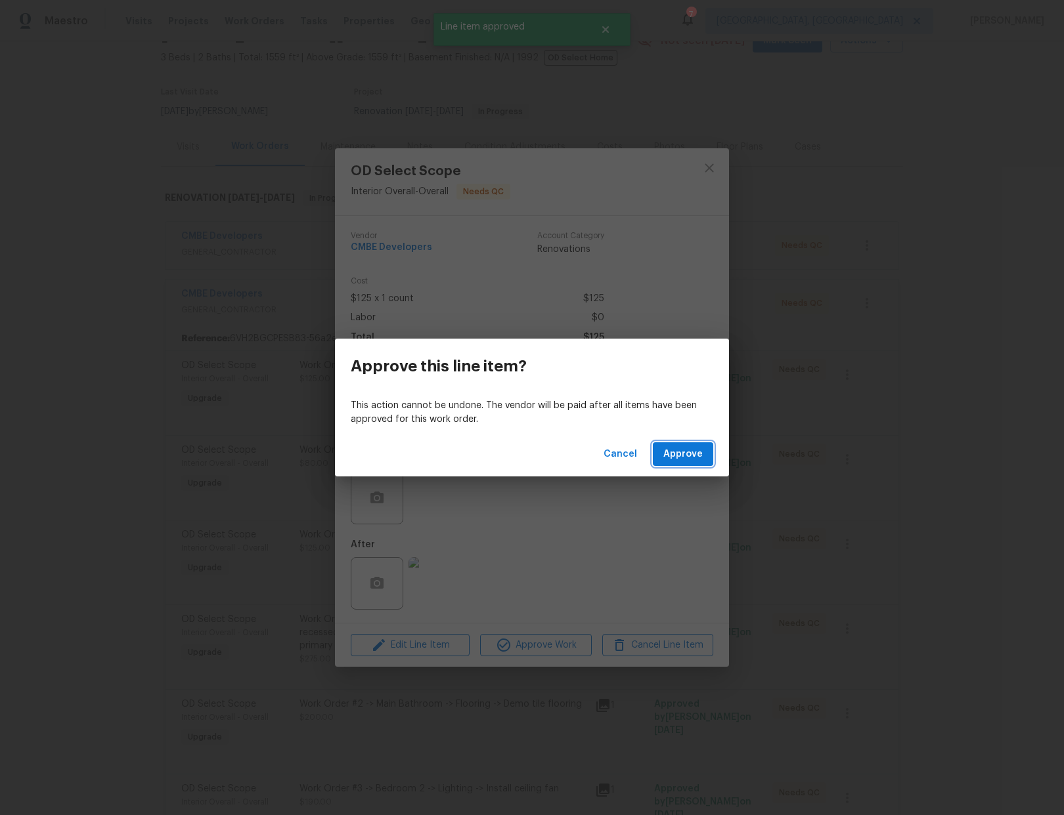
click at [675, 458] on span "Approve" at bounding box center [682, 454] width 39 height 16
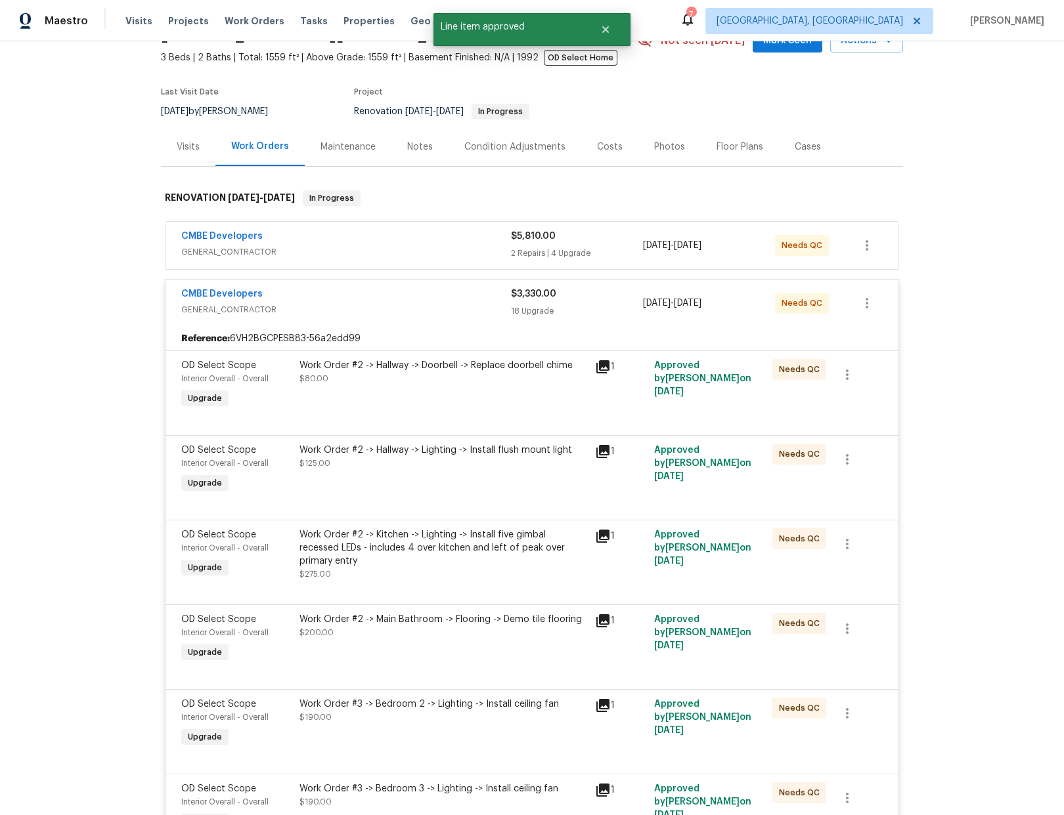
click at [488, 404] on div "Work Order #2 -> Hallway -> Doorbell -> Replace doorbell chime $80.00" at bounding box center [442, 385] width 295 height 60
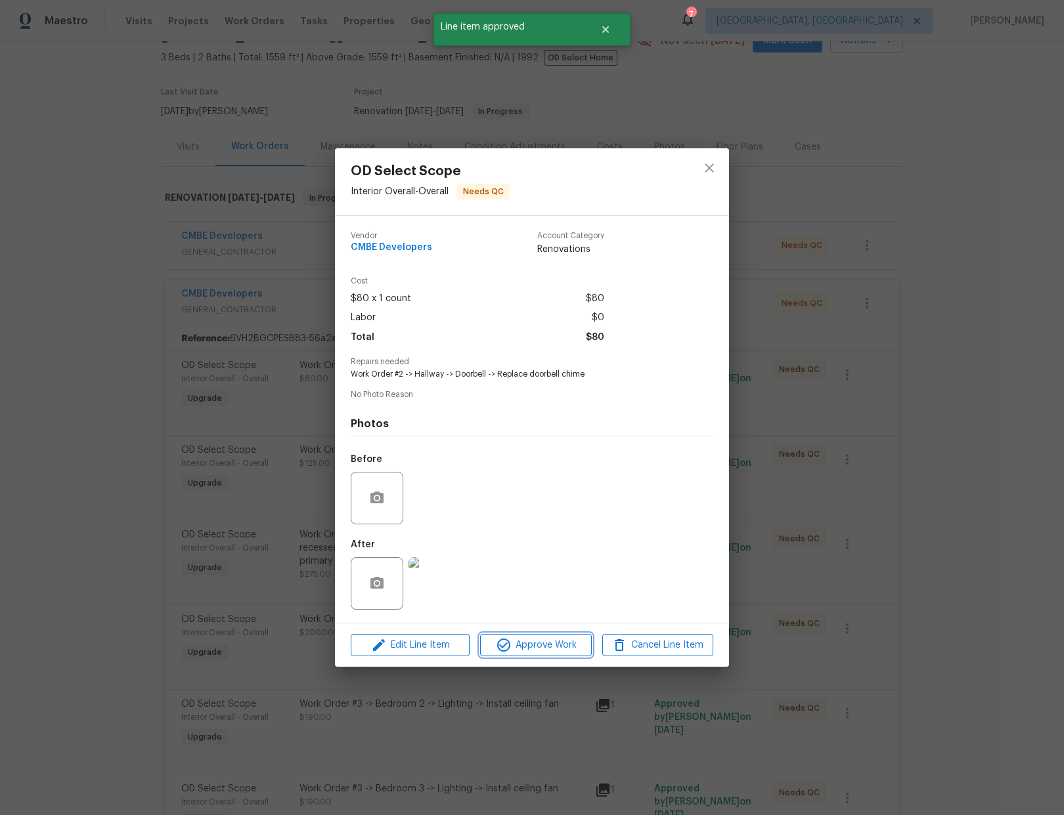
click at [555, 655] on button "Approve Work" at bounding box center [535, 645] width 111 height 23
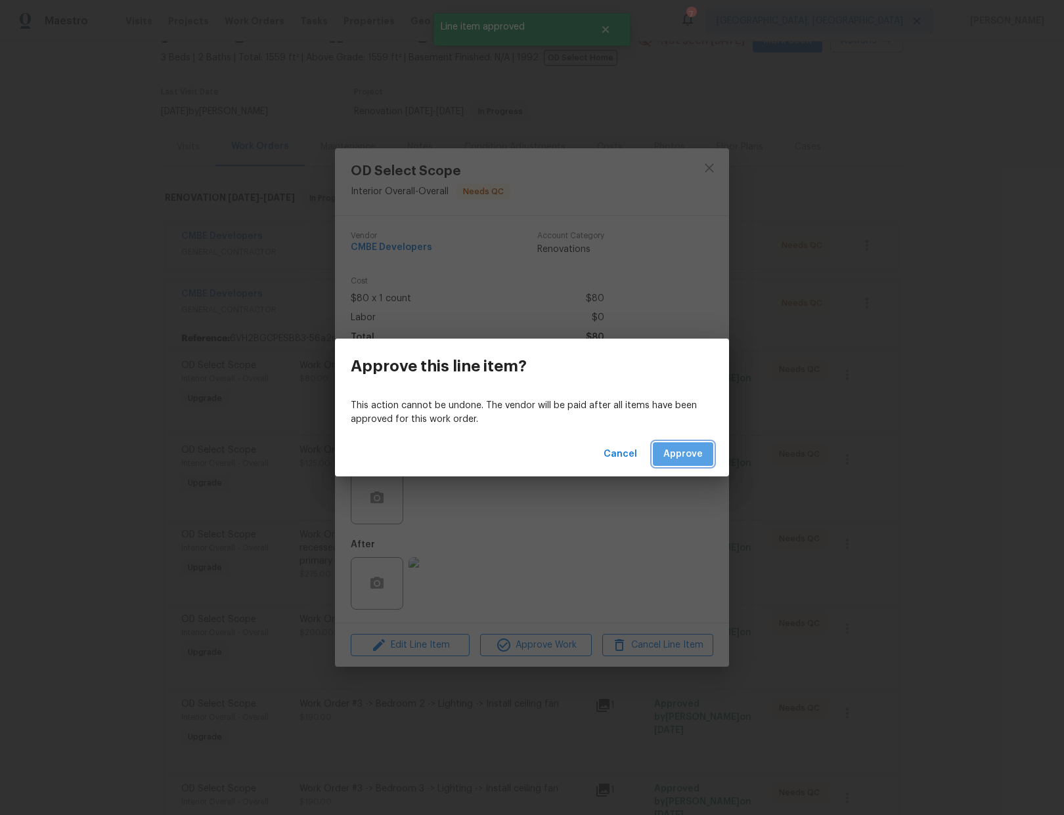
click at [681, 454] on span "Approve" at bounding box center [682, 454] width 39 height 16
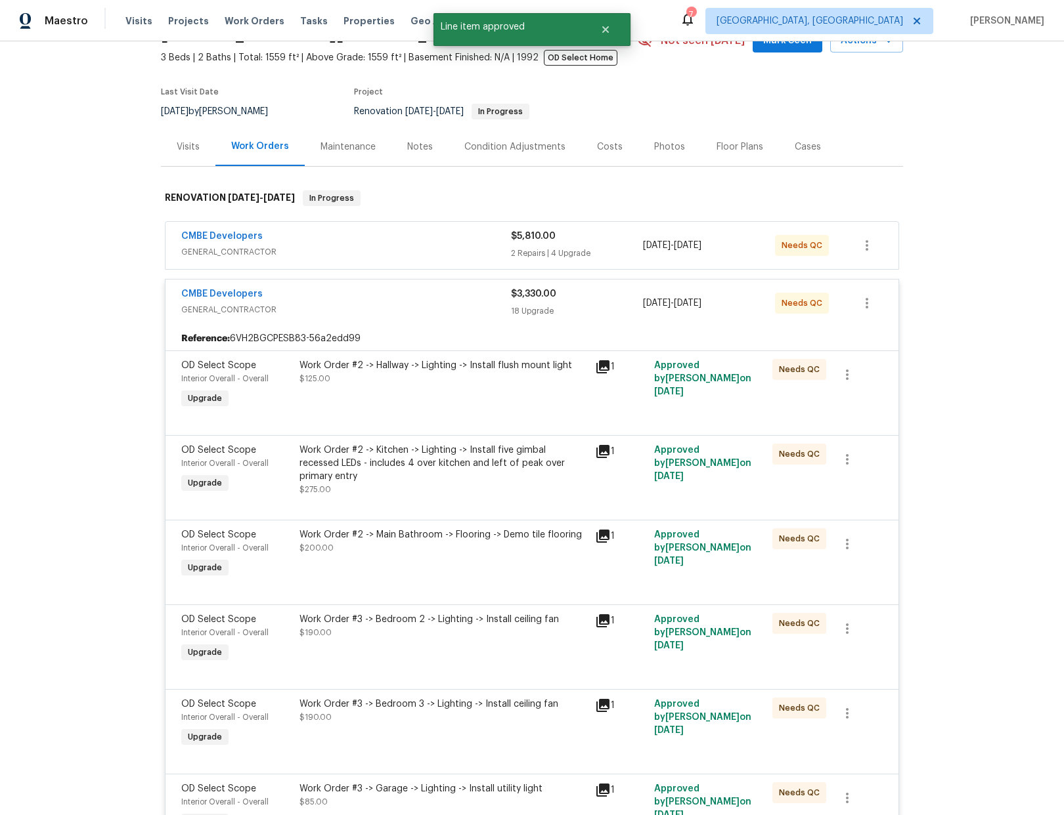
click at [446, 390] on div "Work Order #2 -> Hallway -> Lighting -> Install flush mount light $125.00" at bounding box center [442, 385] width 295 height 60
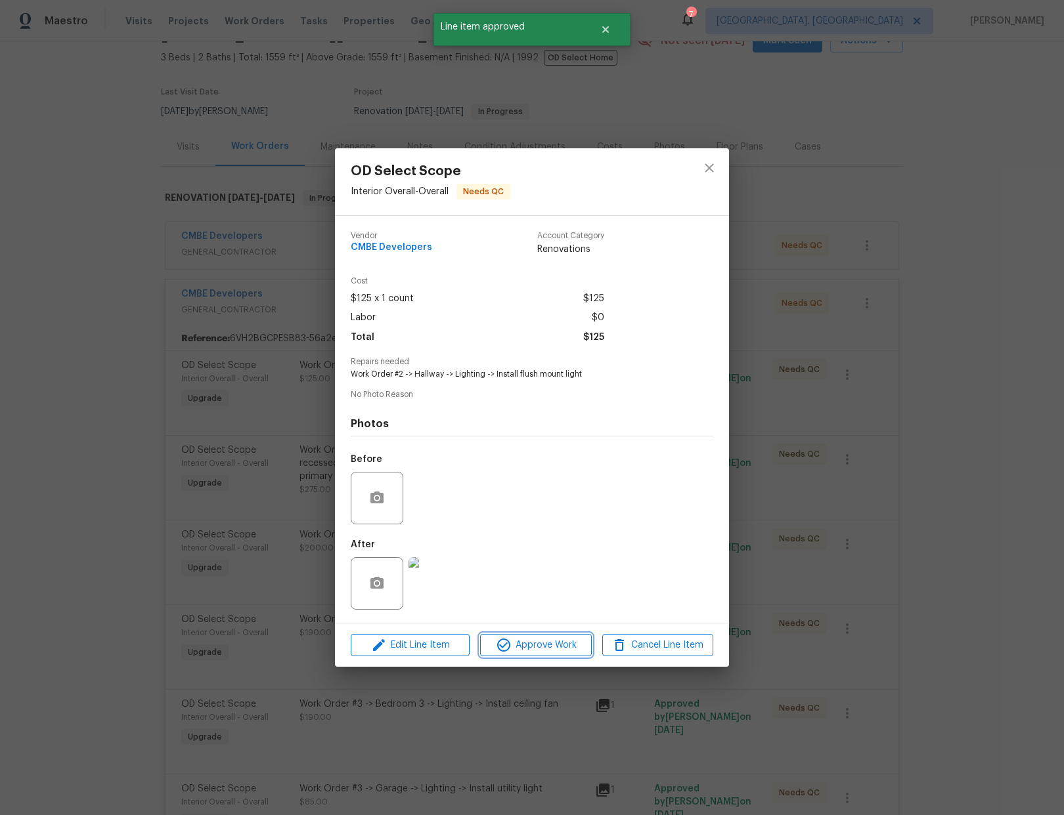
click at [540, 650] on span "Approve Work" at bounding box center [535, 646] width 103 height 16
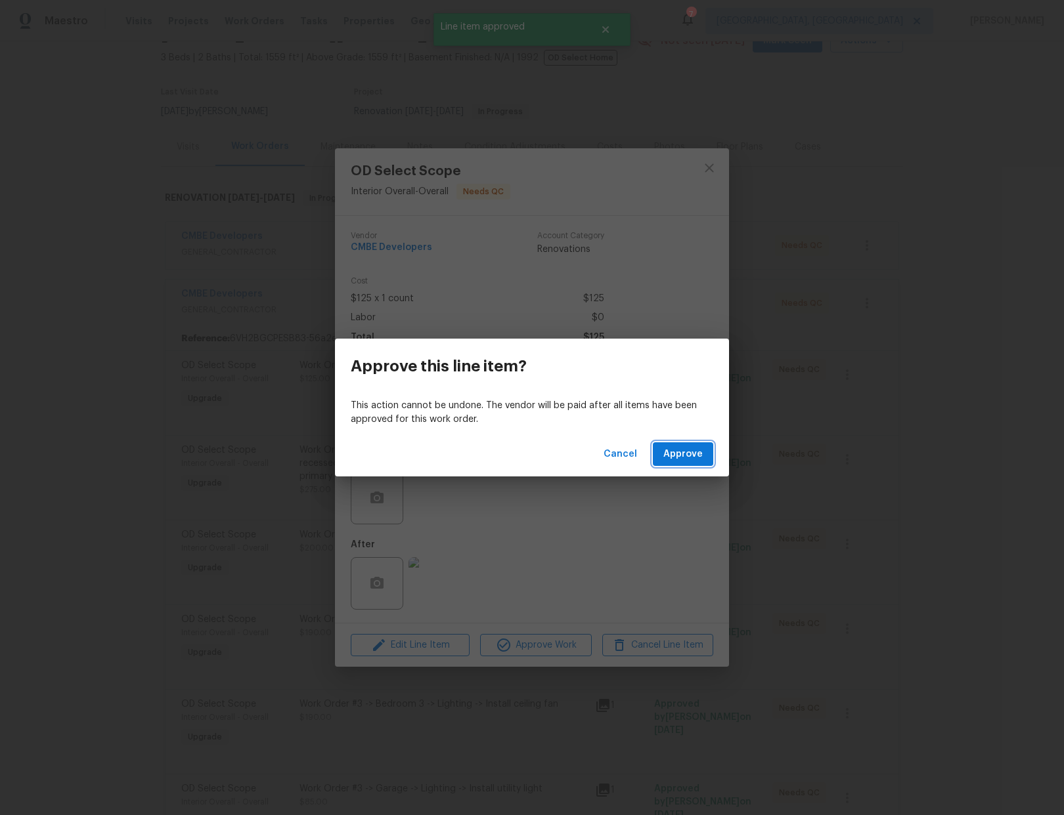
click at [677, 458] on span "Approve" at bounding box center [682, 454] width 39 height 16
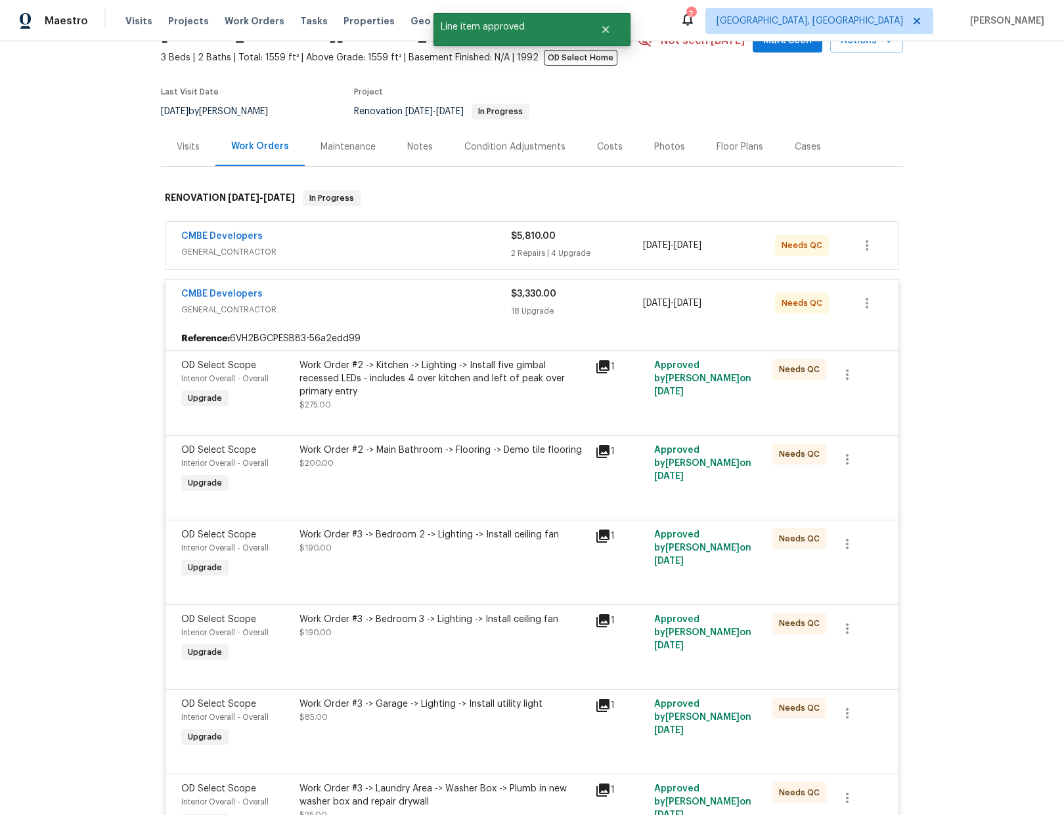
click at [473, 391] on div "Work Order #2 -> Kitchen -> Lighting -> Install five gimbal recessed LEDs - inc…" at bounding box center [443, 385] width 288 height 53
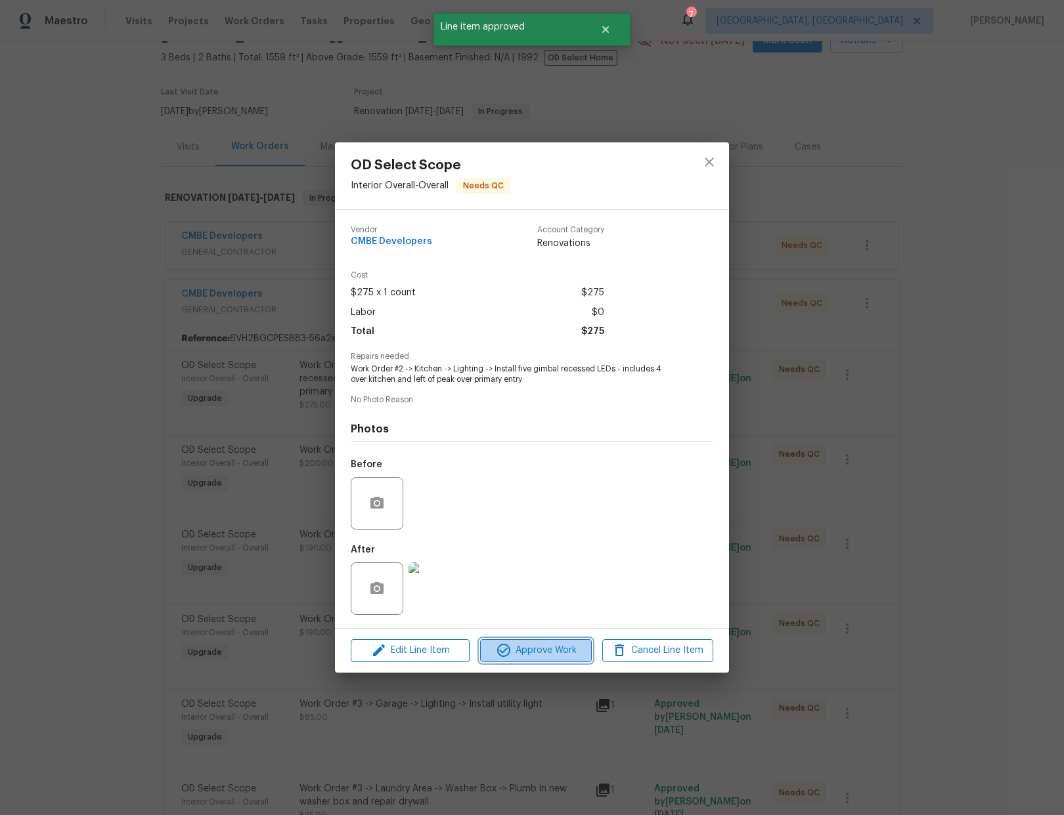
click at [545, 653] on span "Approve Work" at bounding box center [535, 651] width 103 height 16
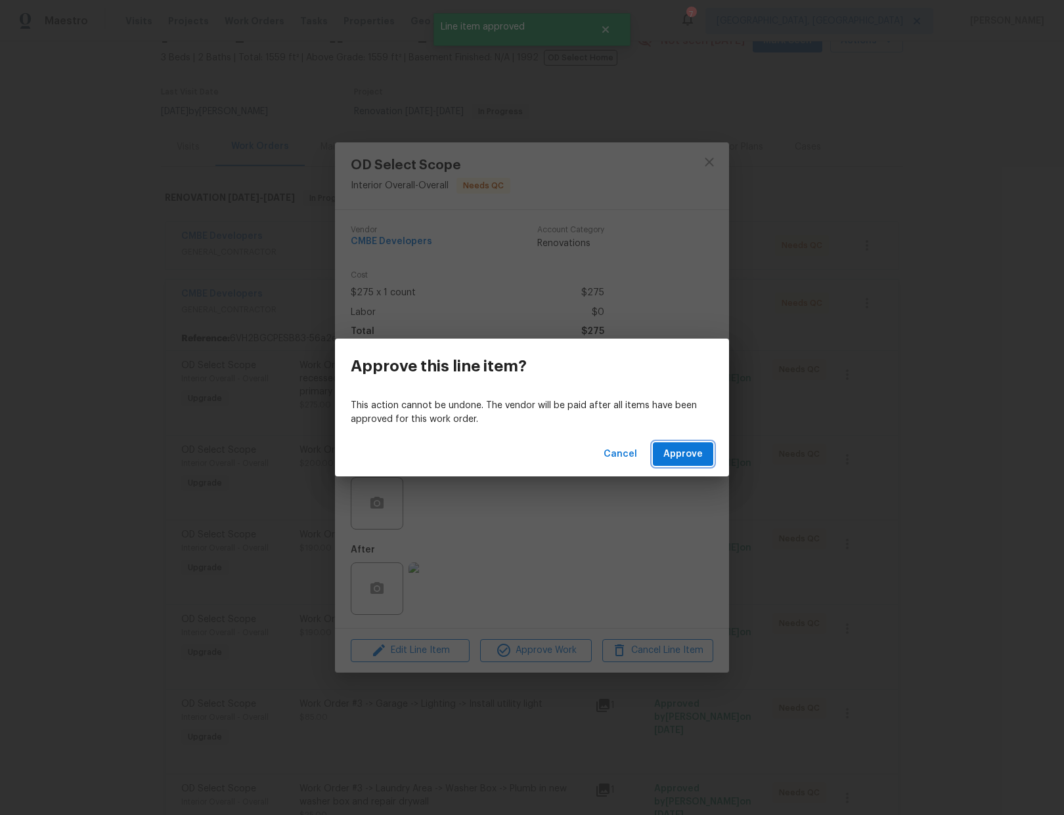
click at [680, 453] on span "Approve" at bounding box center [682, 454] width 39 height 16
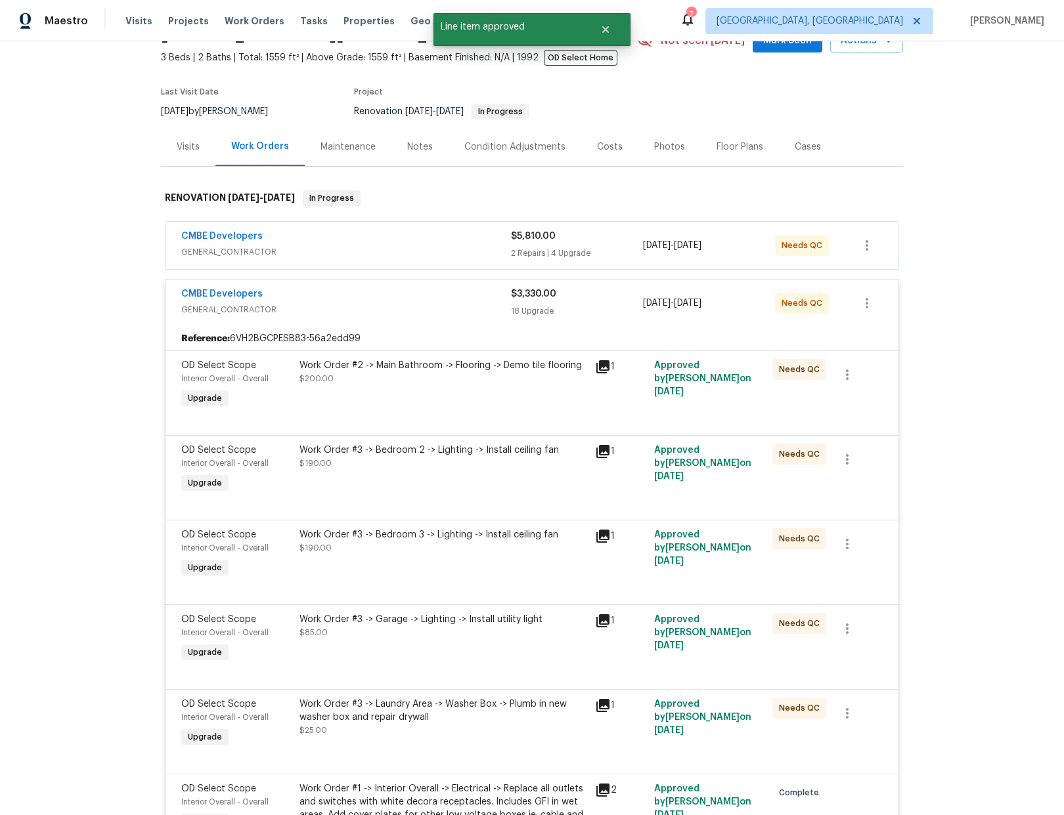
click at [517, 409] on div "Work Order #2 -> Main Bathroom -> Flooring -> Demo tile flooring $200.00" at bounding box center [442, 385] width 295 height 60
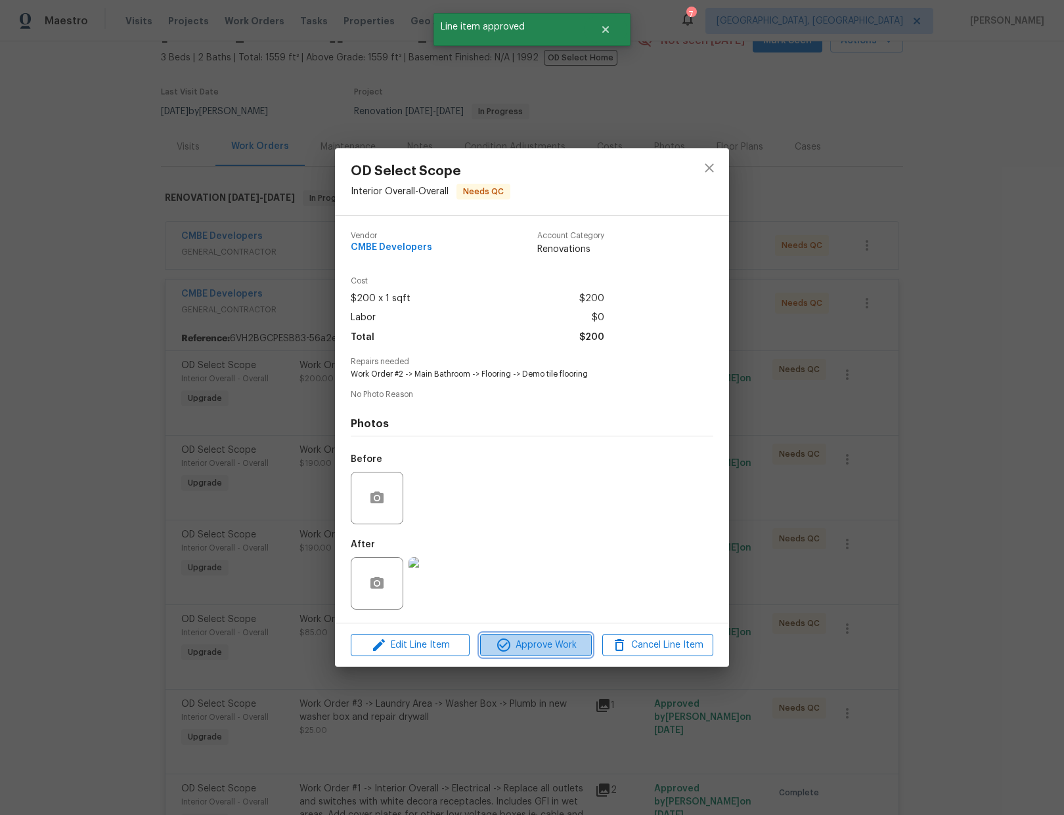
click at [557, 642] on span "Approve Work" at bounding box center [535, 646] width 103 height 16
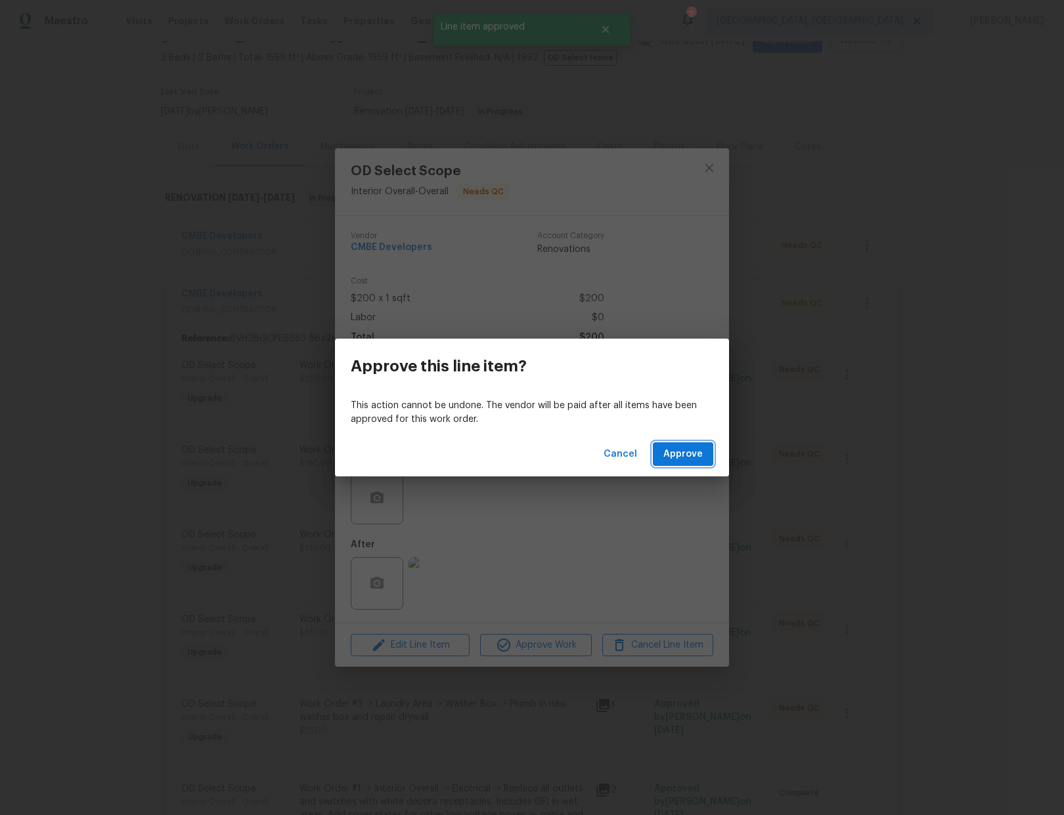
click at [670, 450] on span "Approve" at bounding box center [682, 454] width 39 height 16
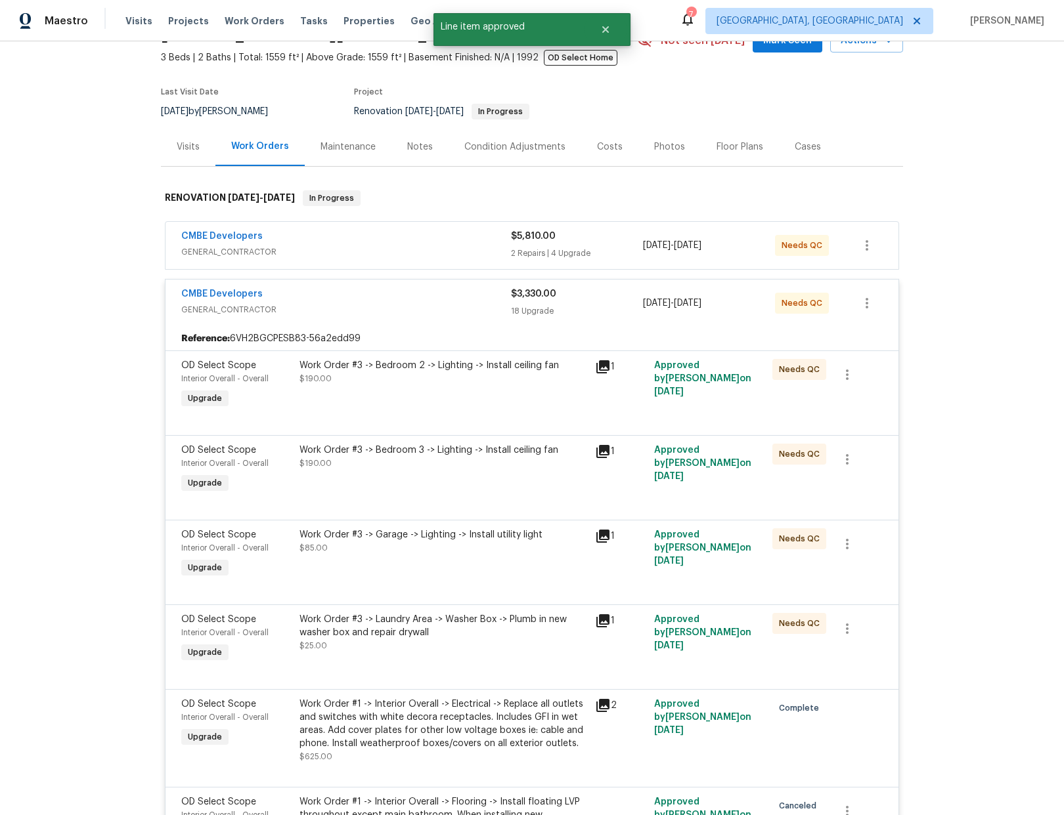
click at [501, 404] on div "Work Order #3 -> Bedroom 2 -> Lighting -> Install ceiling fan $190.00" at bounding box center [442, 385] width 295 height 60
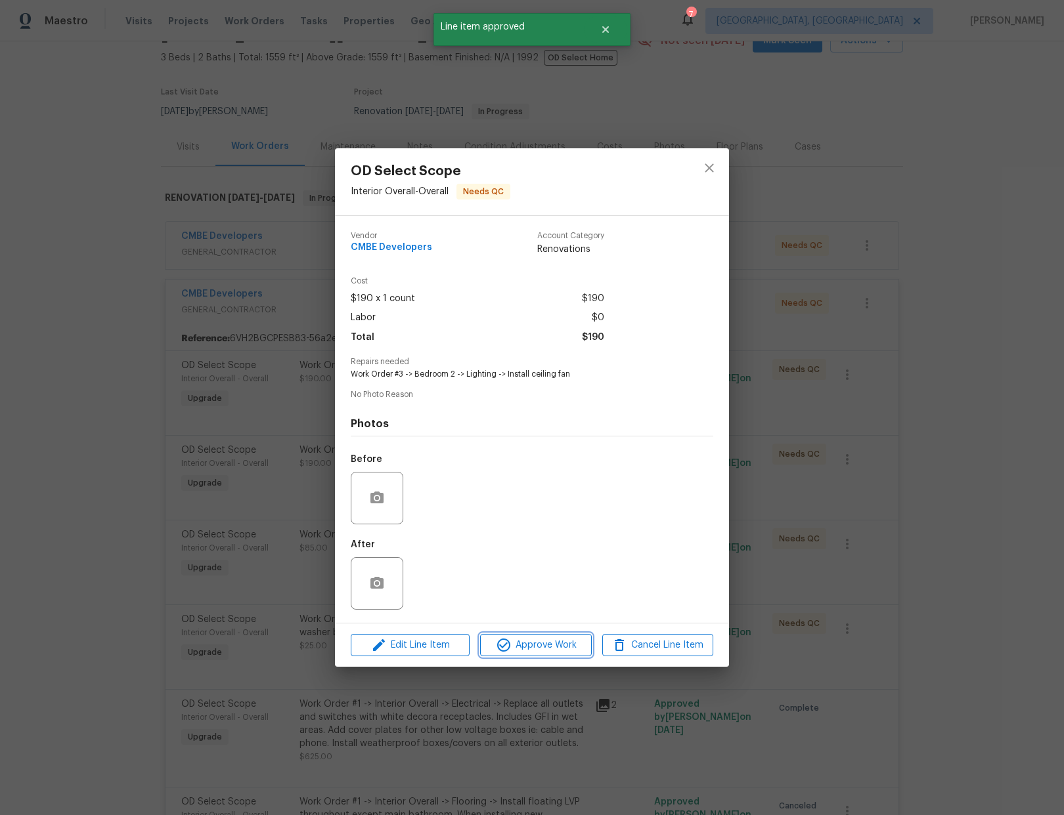
click at [582, 647] on span "Approve Work" at bounding box center [535, 646] width 103 height 16
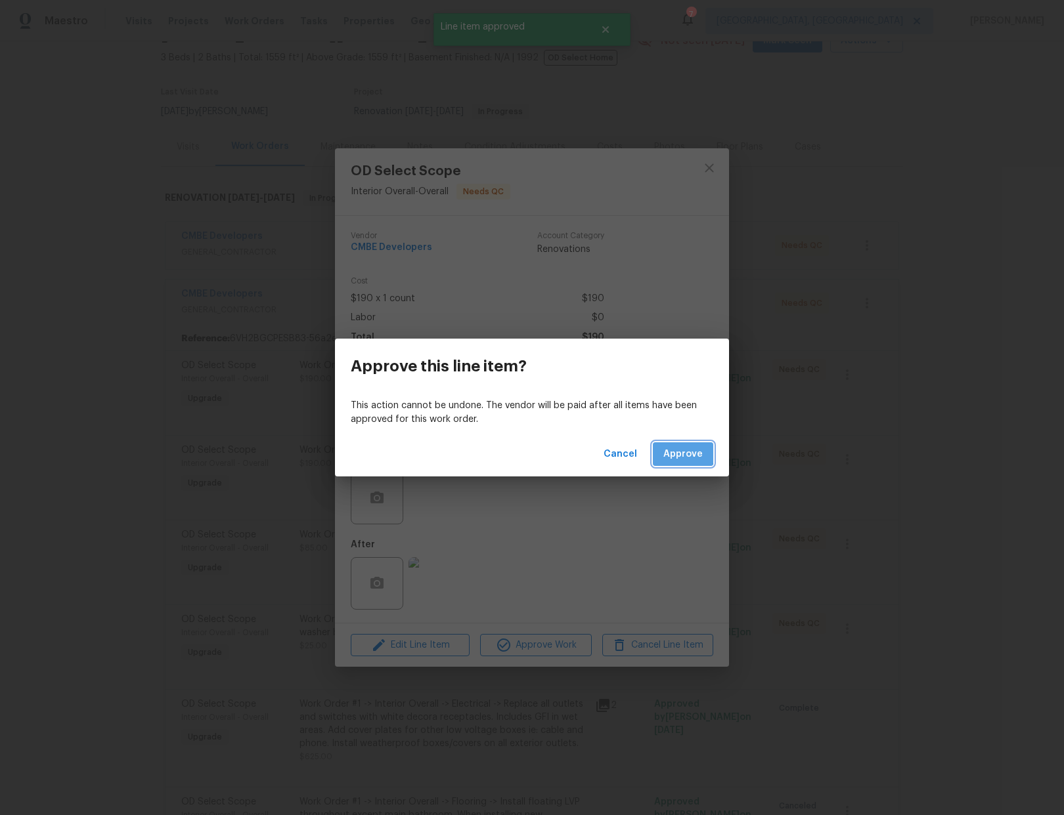
click at [673, 452] on span "Approve" at bounding box center [682, 454] width 39 height 16
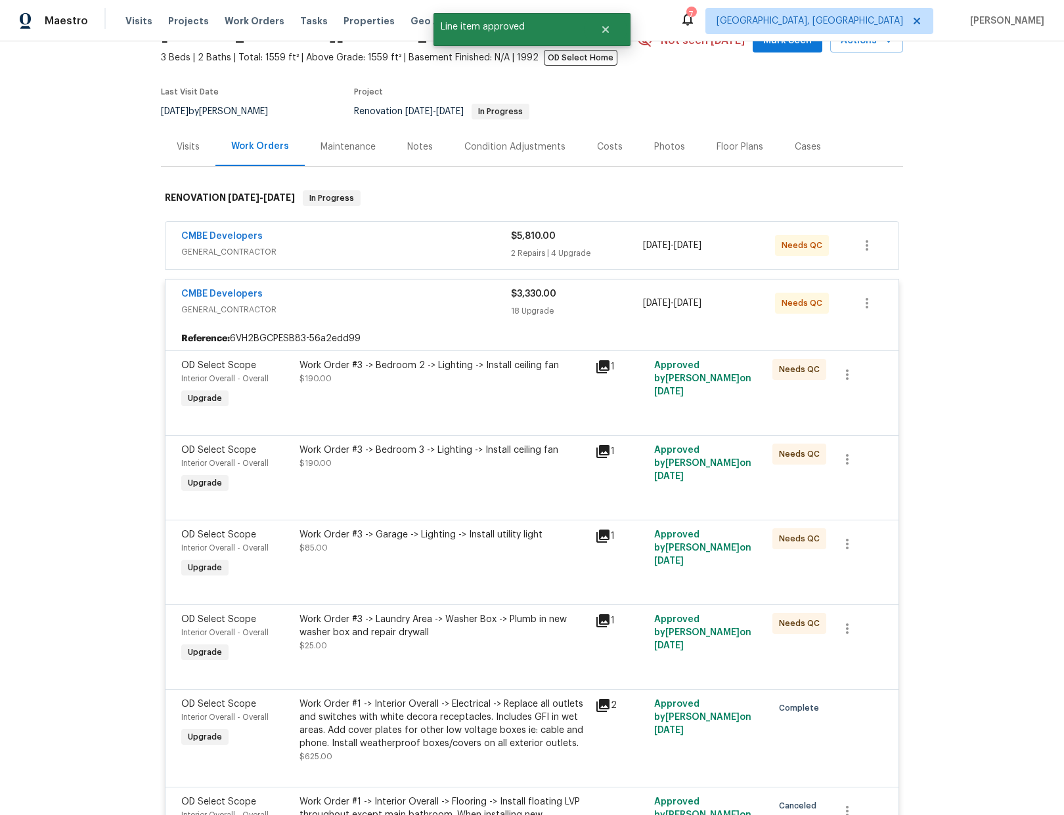
click at [504, 448] on div "Work Order #3 -> Bedroom 3 -> Lighting -> Install ceiling fan" at bounding box center [443, 450] width 288 height 13
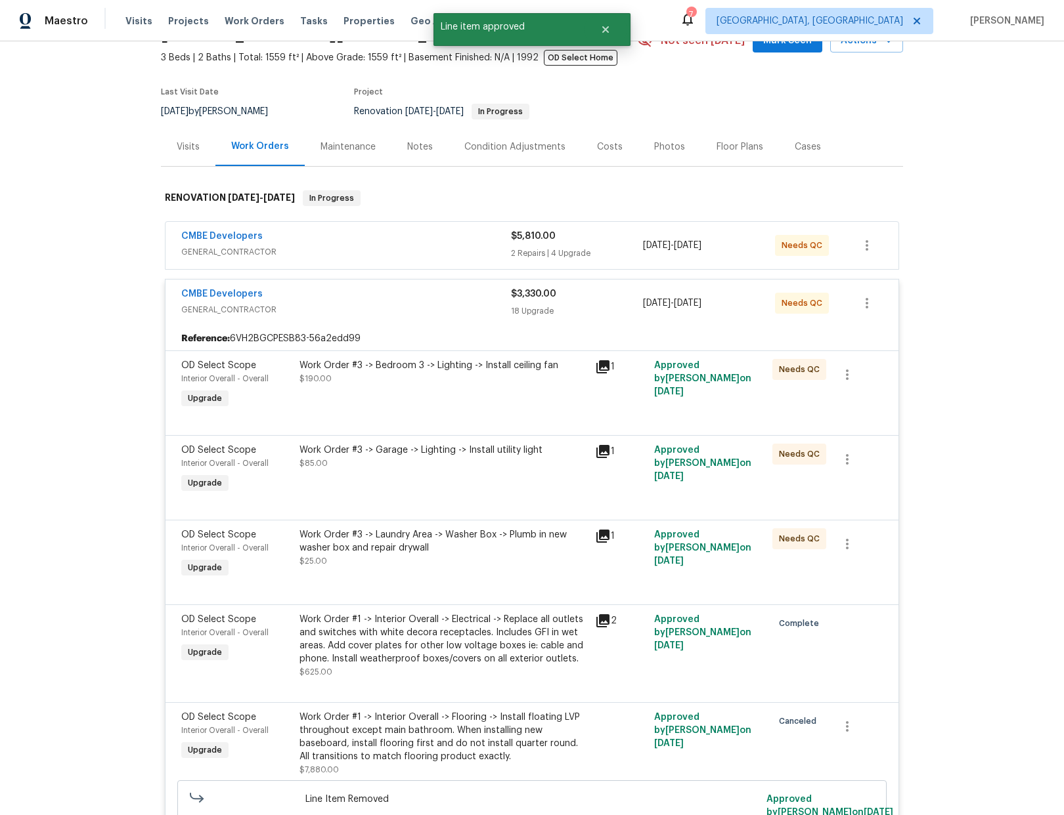
click at [447, 383] on div "Work Order #3 -> Bedroom 3 -> Lighting -> Install ceiling fan $190.00" at bounding box center [443, 372] width 288 height 26
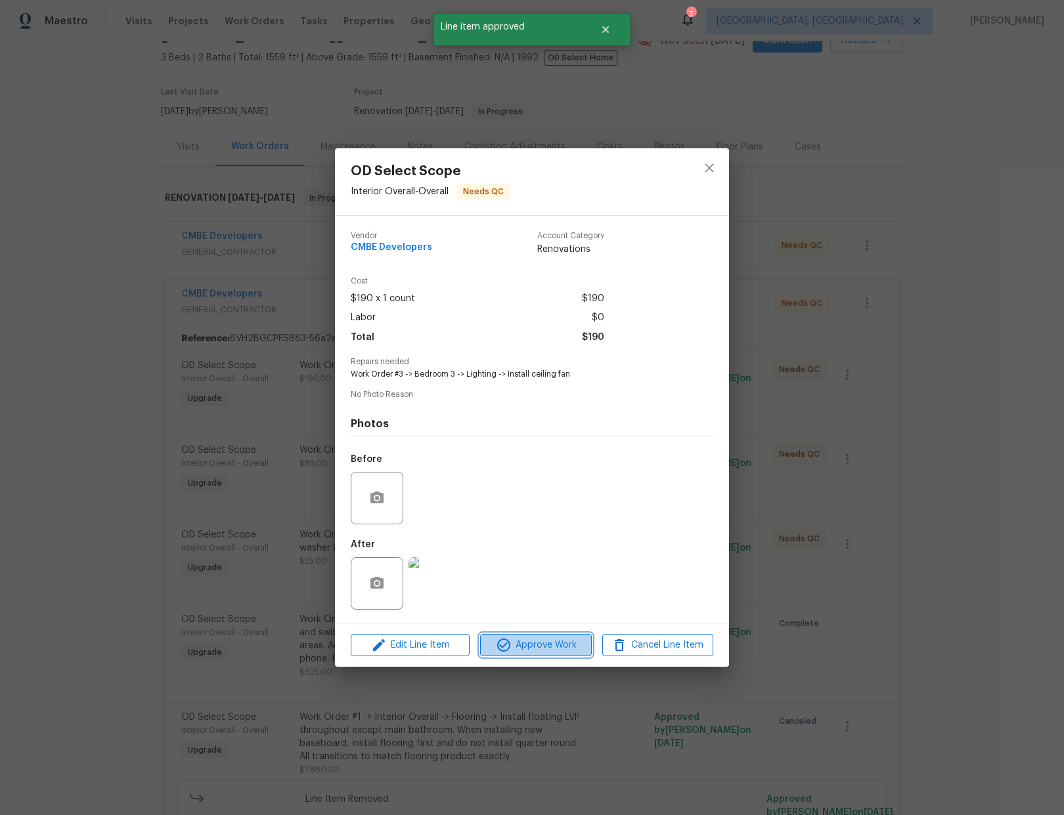
click at [536, 650] on span "Approve Work" at bounding box center [535, 646] width 103 height 16
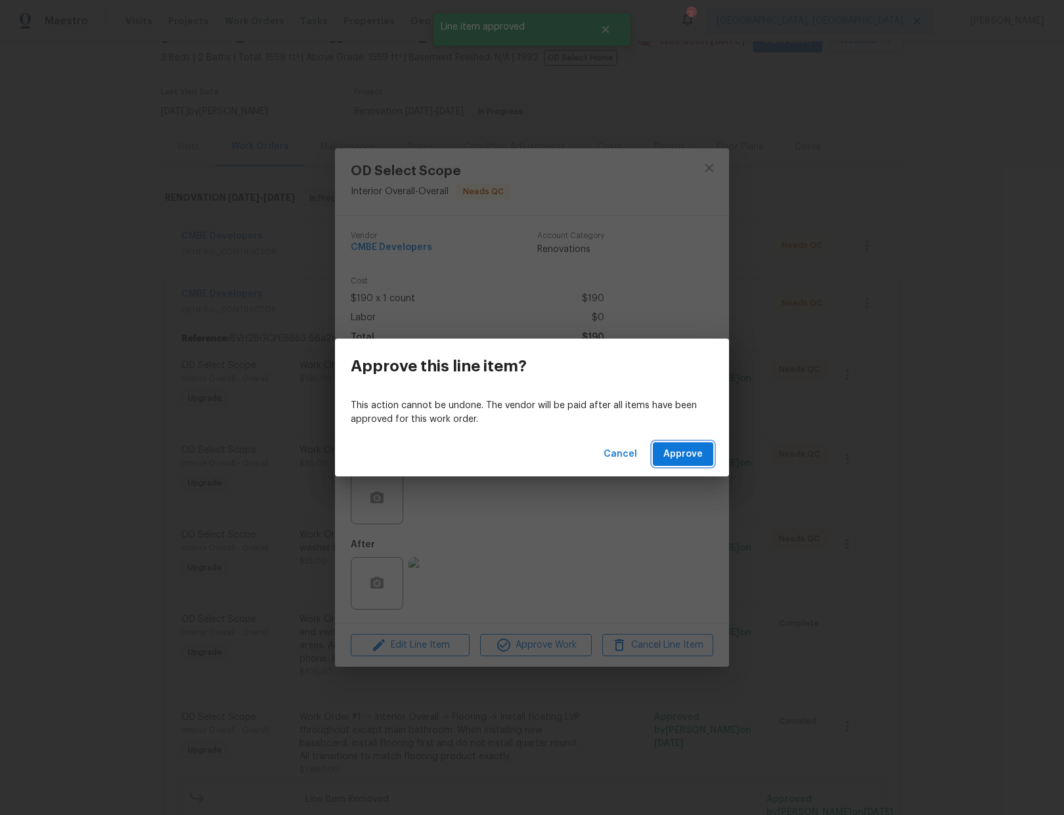
click at [685, 451] on span "Approve" at bounding box center [682, 454] width 39 height 16
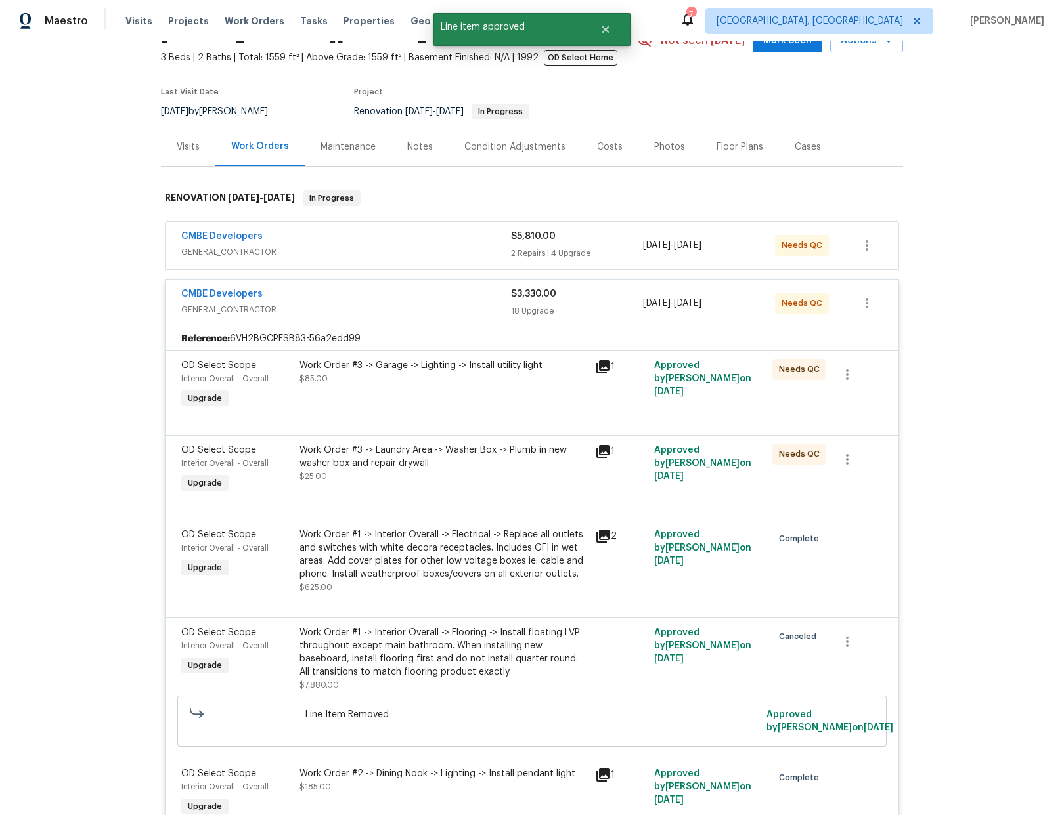
click at [520, 408] on div "Work Order #3 -> Garage -> Lighting -> Install utility light $85.00" at bounding box center [442, 385] width 295 height 60
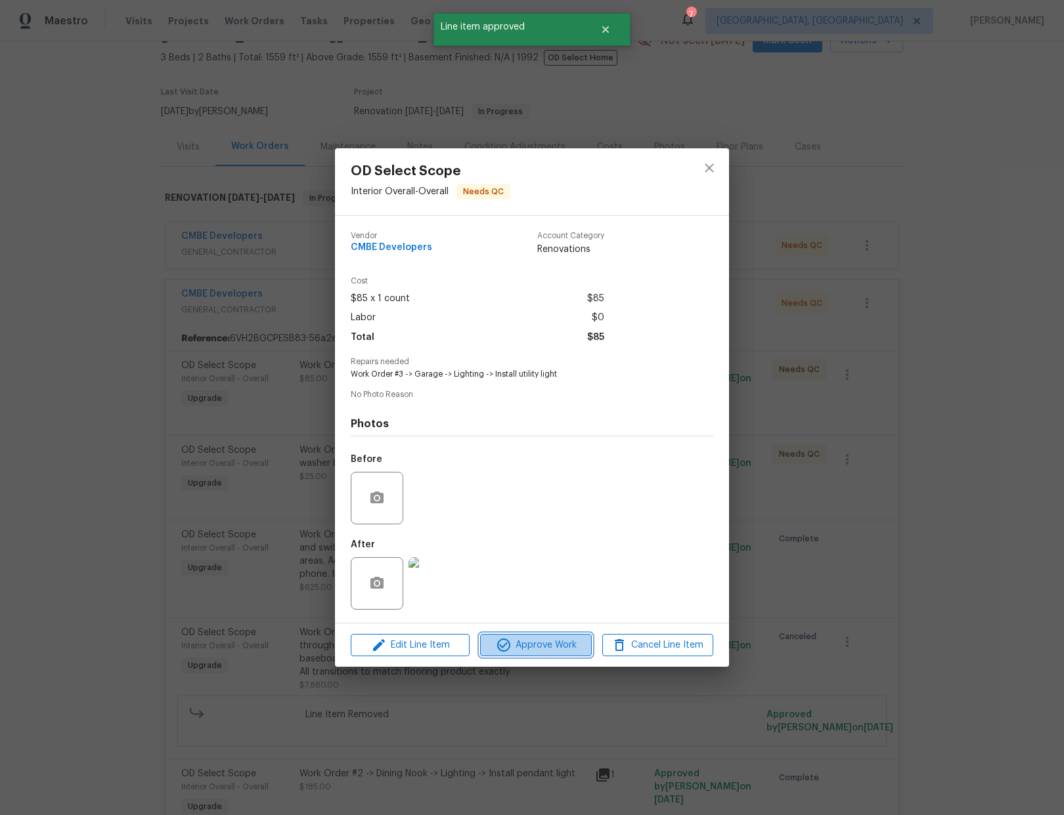
click at [555, 642] on span "Approve Work" at bounding box center [535, 646] width 103 height 16
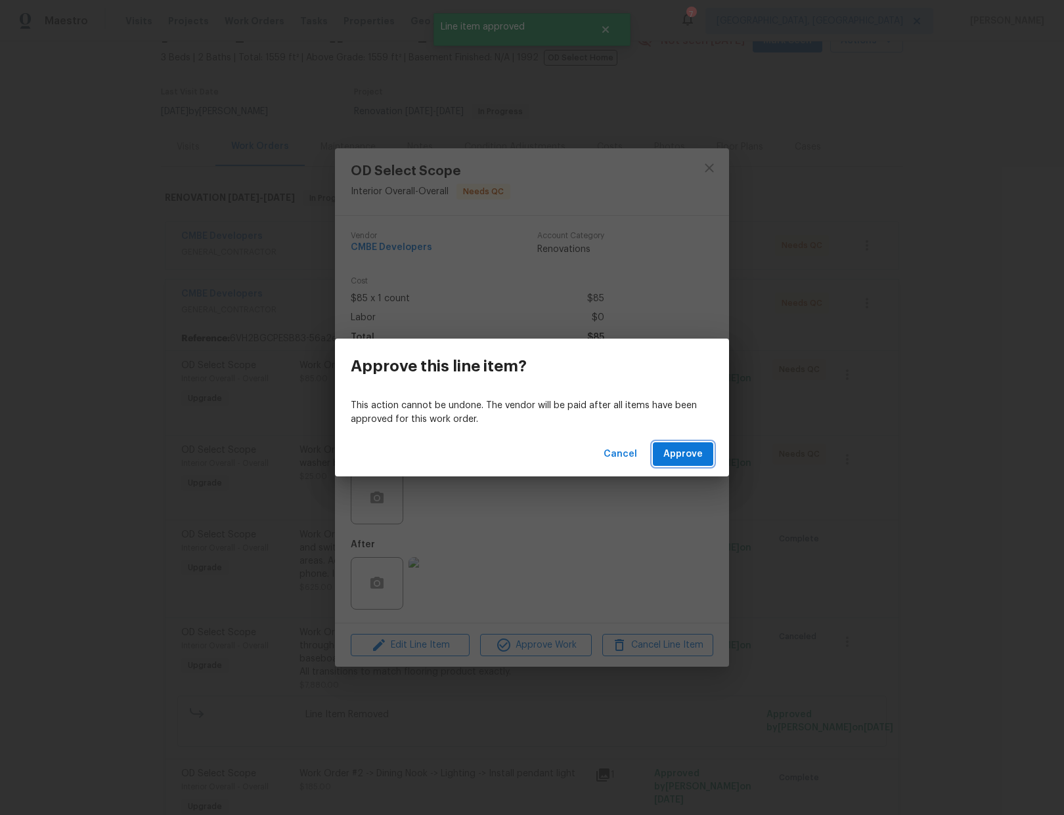
click at [668, 444] on button "Approve" at bounding box center [683, 455] width 60 height 24
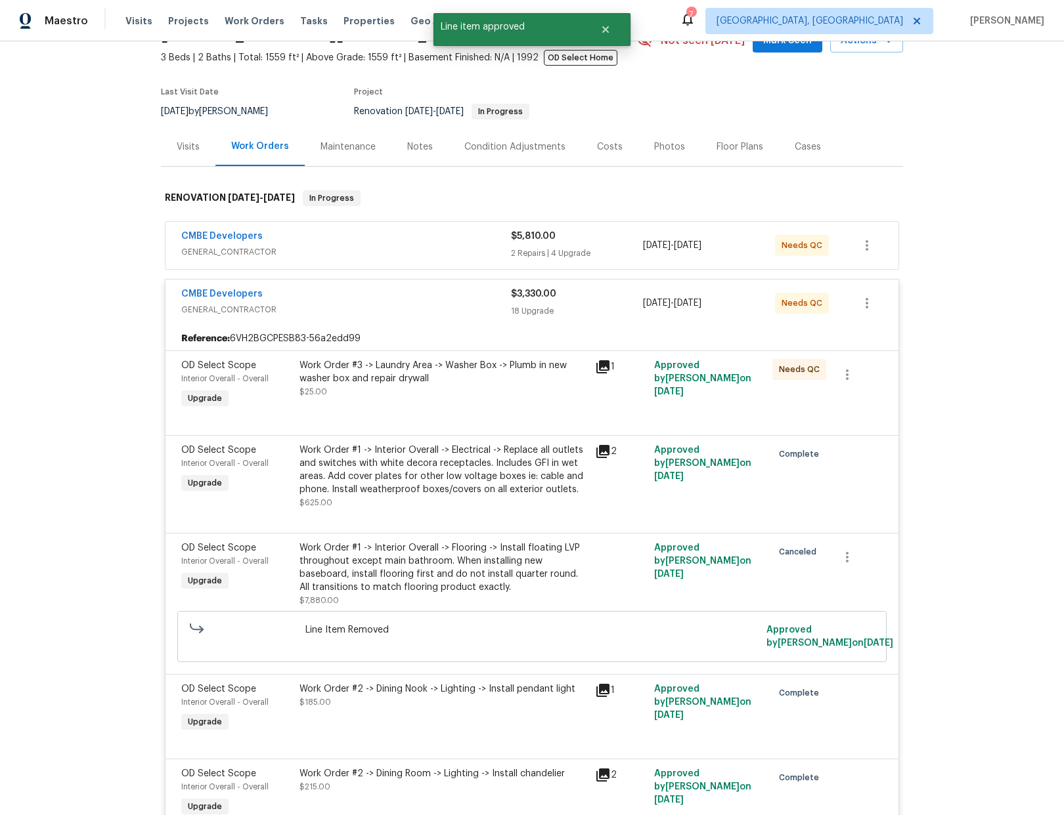
click at [523, 381] on div "Work Order #3 -> Laundry Area -> Washer Box -> Plumb in new washer box and repa…" at bounding box center [443, 372] width 288 height 26
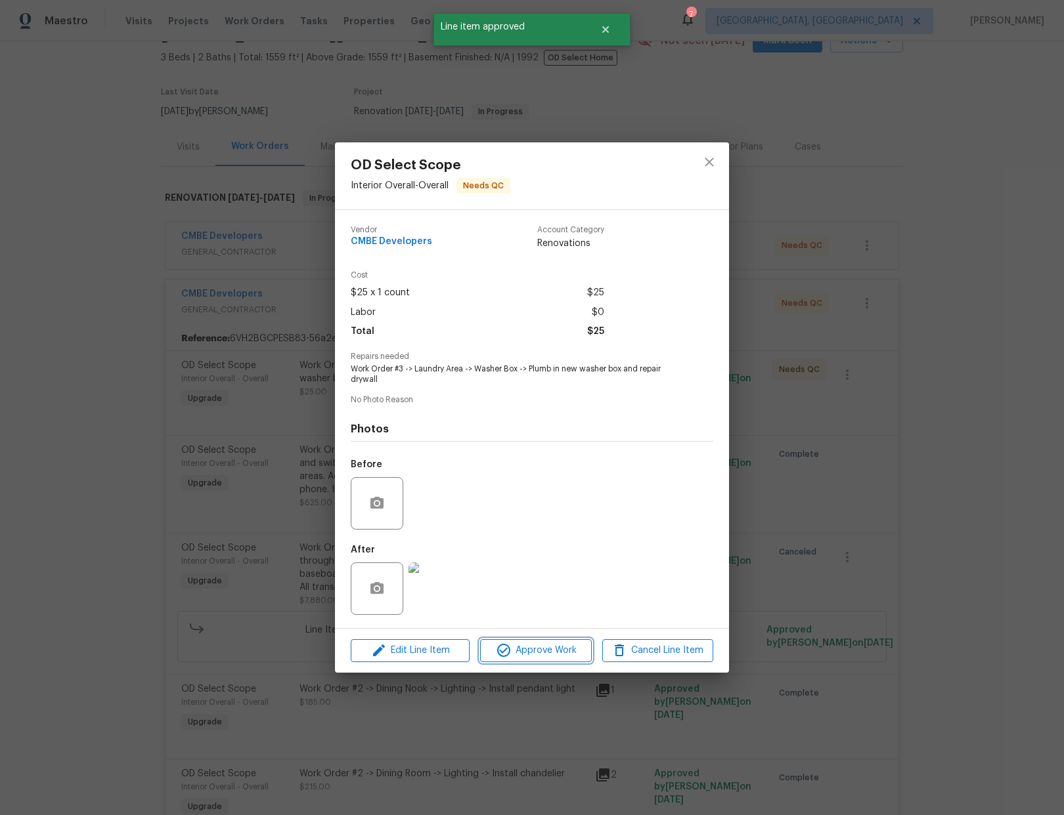
click at [559, 649] on span "Approve Work" at bounding box center [535, 651] width 103 height 16
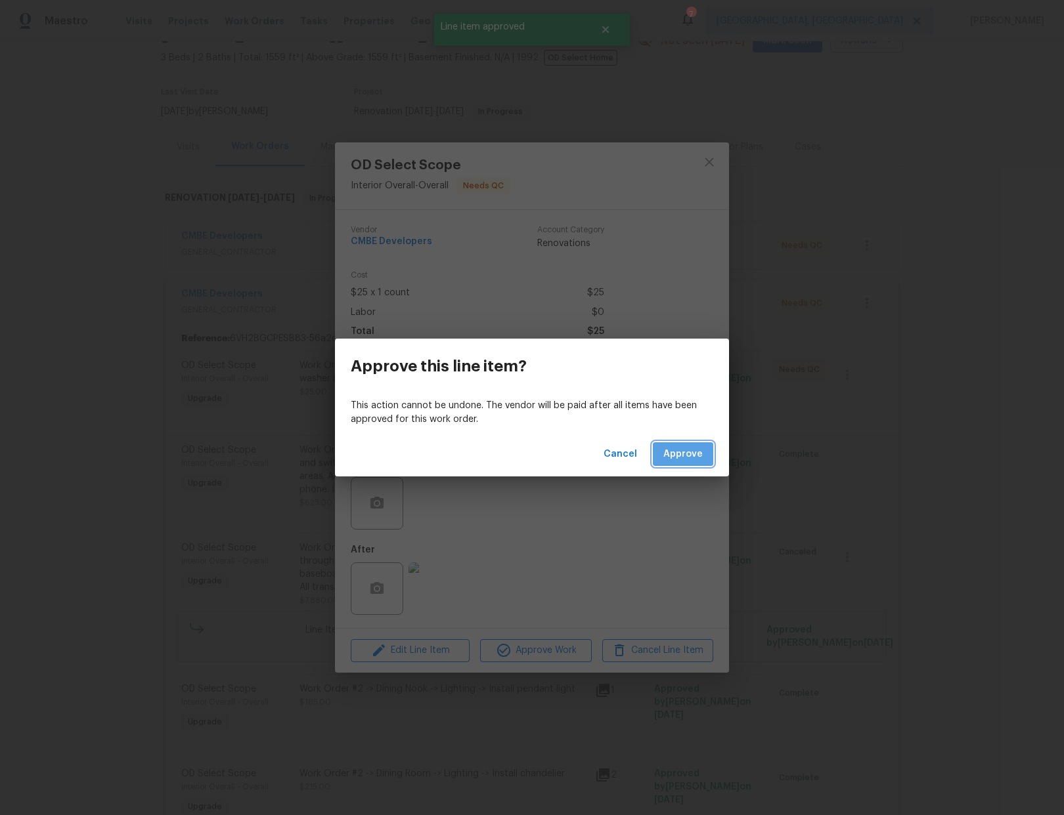
click at [672, 461] on span "Approve" at bounding box center [682, 454] width 39 height 16
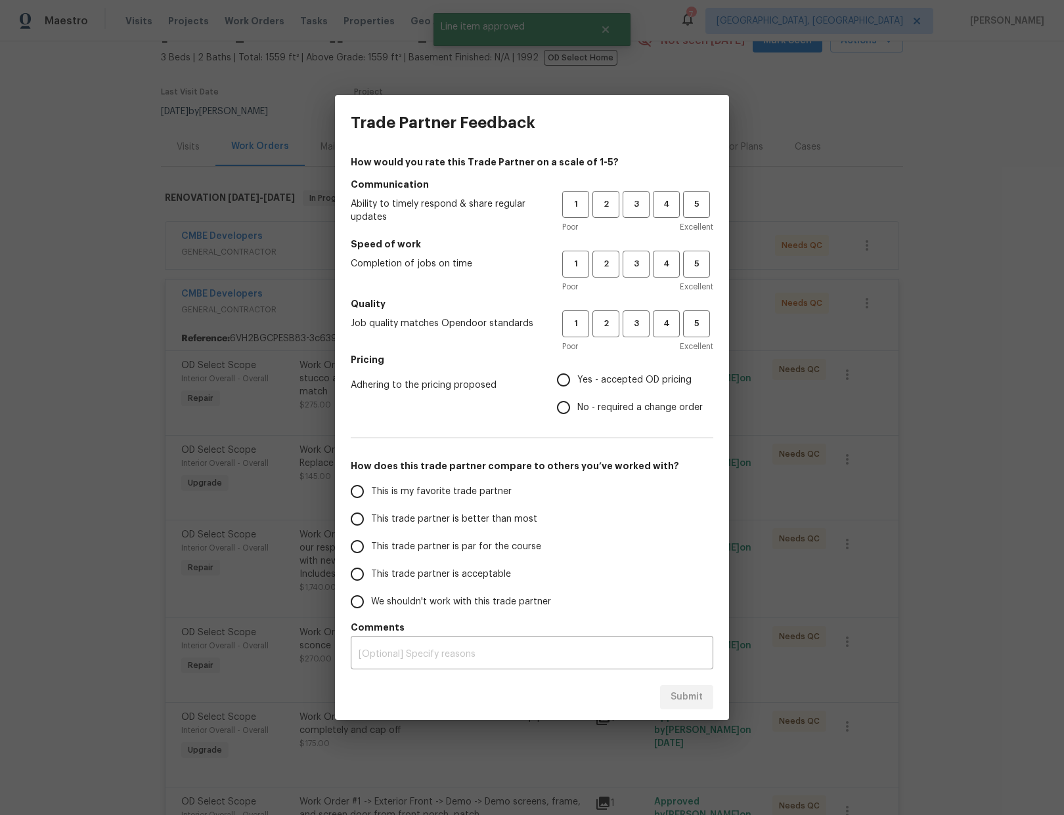
drag, startPoint x: 697, startPoint y: 219, endPoint x: 695, endPoint y: 242, distance: 23.0
click at [697, 220] on div "1 2 3 4 5 Poor Excellent" at bounding box center [637, 212] width 151 height 43
click at [687, 208] on span "5" at bounding box center [696, 204] width 24 height 15
click at [693, 263] on span "5" at bounding box center [696, 264] width 24 height 15
drag, startPoint x: 697, startPoint y: 322, endPoint x: 664, endPoint y: 362, distance: 51.4
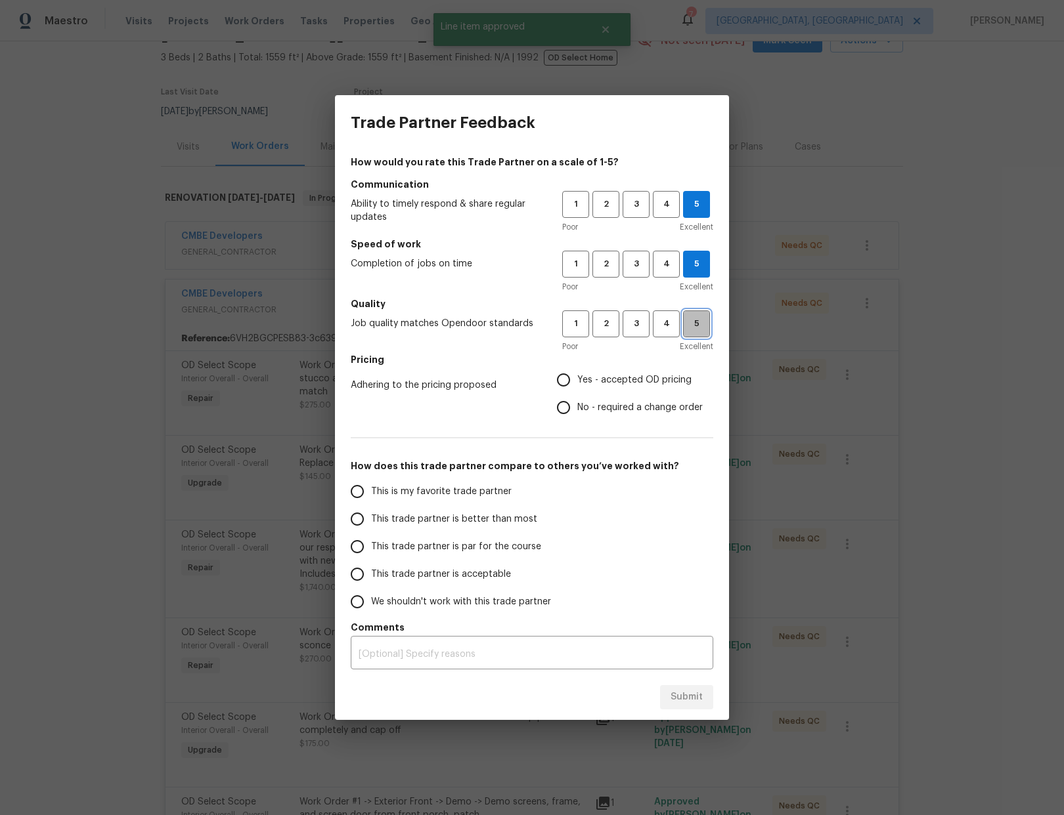
click at [697, 324] on span "5" at bounding box center [696, 323] width 24 height 15
drag, startPoint x: 580, startPoint y: 406, endPoint x: 553, endPoint y: 425, distance: 33.0
click at [579, 407] on span "No - required a change order" at bounding box center [639, 408] width 125 height 14
click at [577, 407] on input "No - required a change order" at bounding box center [564, 408] width 28 height 28
radio input "true"
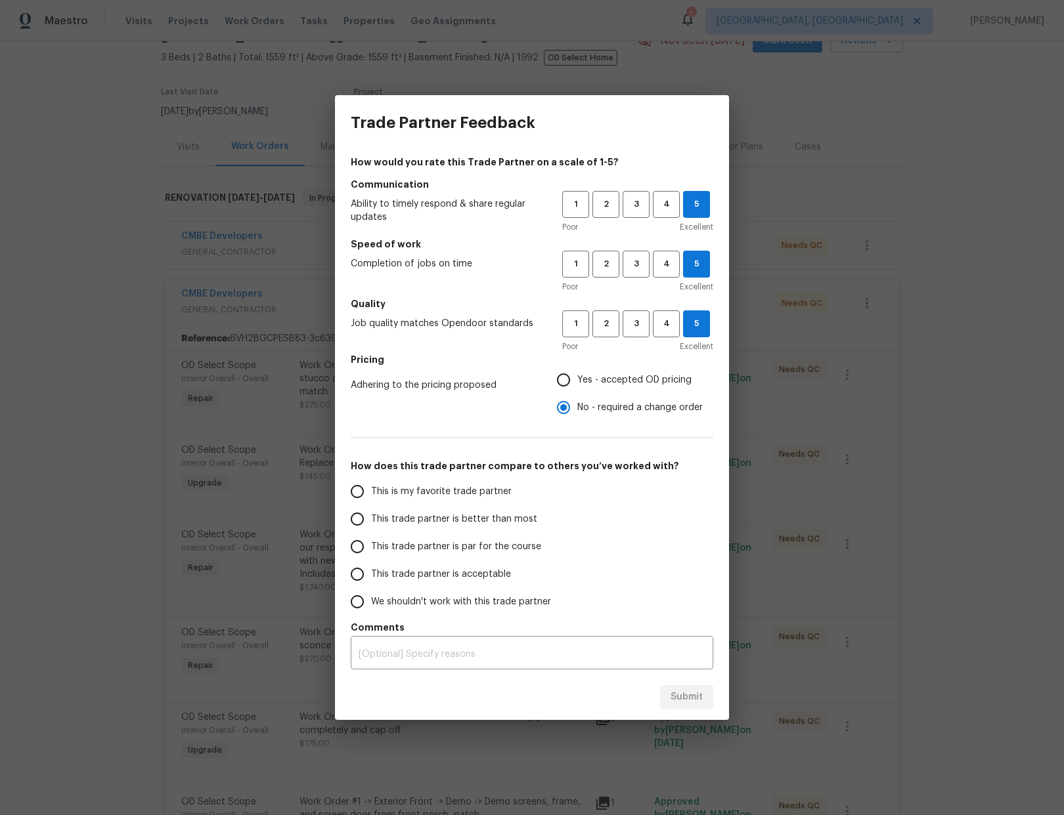
click at [425, 485] on label "This is my favorite trade partner" at bounding box center [446, 492] width 207 height 28
click at [371, 485] on input "This is my favorite trade partner" at bounding box center [357, 492] width 28 height 28
click at [672, 697] on span "Submit" at bounding box center [686, 697] width 32 height 16
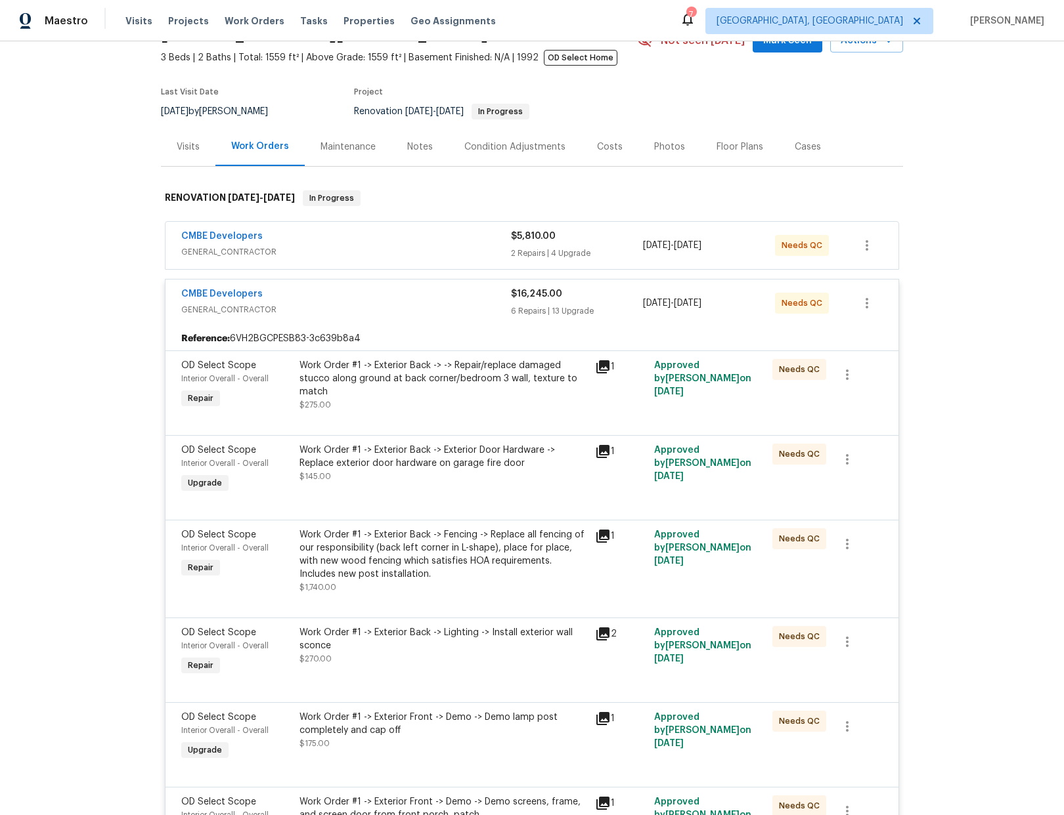
radio input "true"
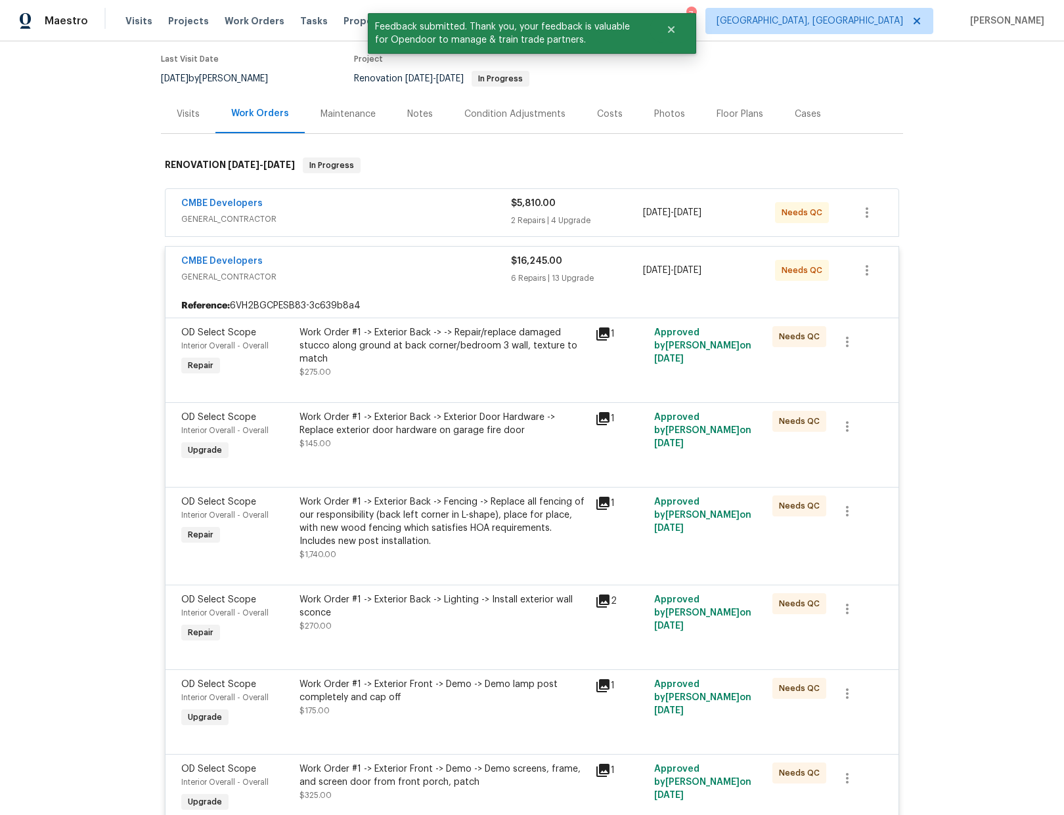
scroll to position [111, 0]
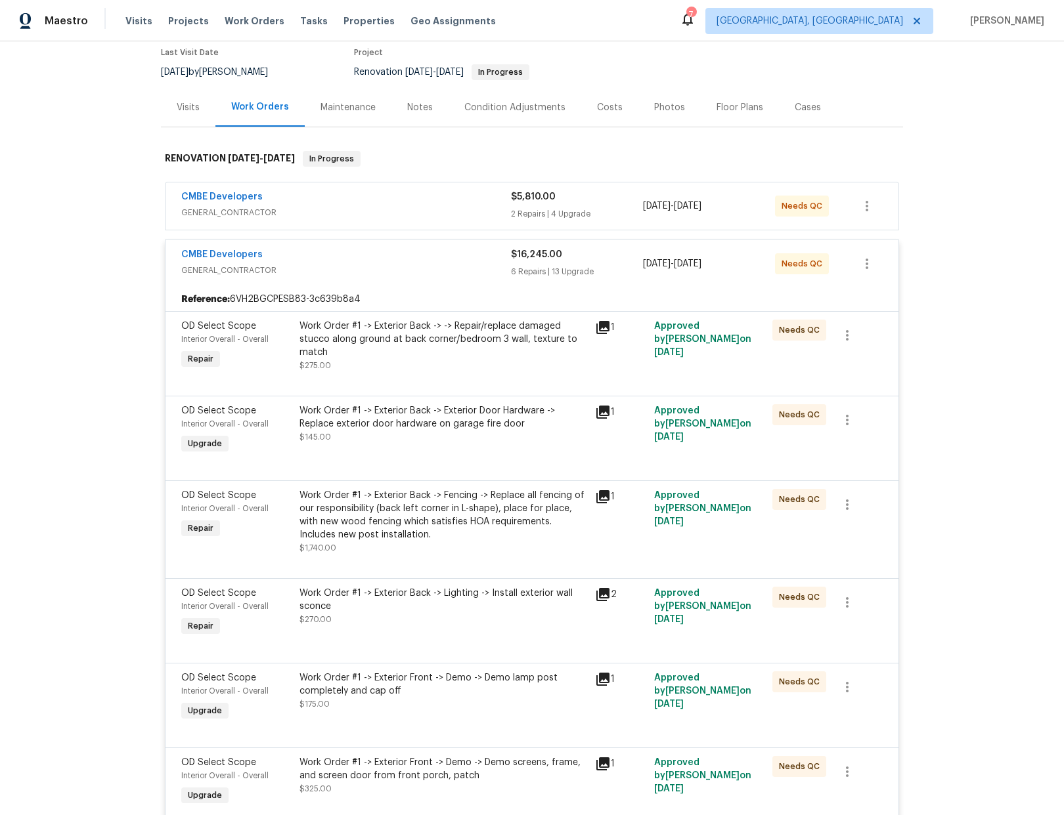
click at [366, 259] on div "CMBE Developers" at bounding box center [346, 256] width 330 height 16
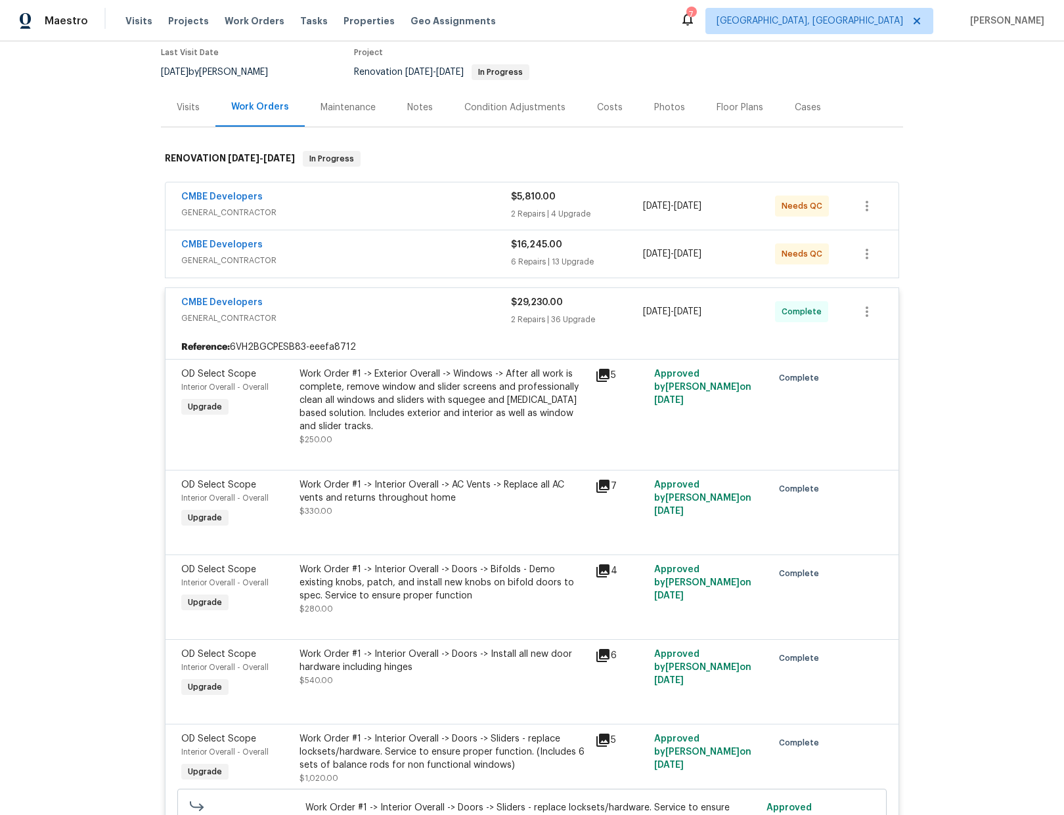
click at [408, 196] on div "CMBE Developers" at bounding box center [346, 198] width 330 height 16
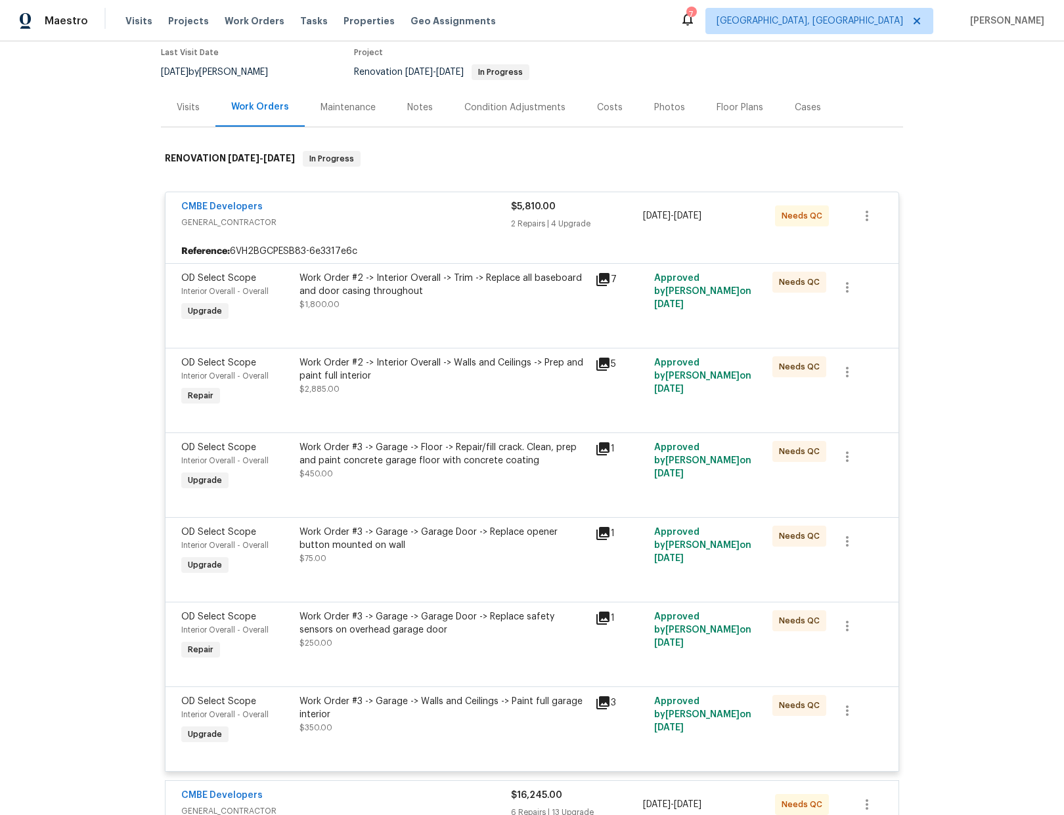
click at [428, 296] on div "Work Order #2 -> Interior Overall -> Trim -> Replace all baseboard and door cas…" at bounding box center [443, 285] width 288 height 26
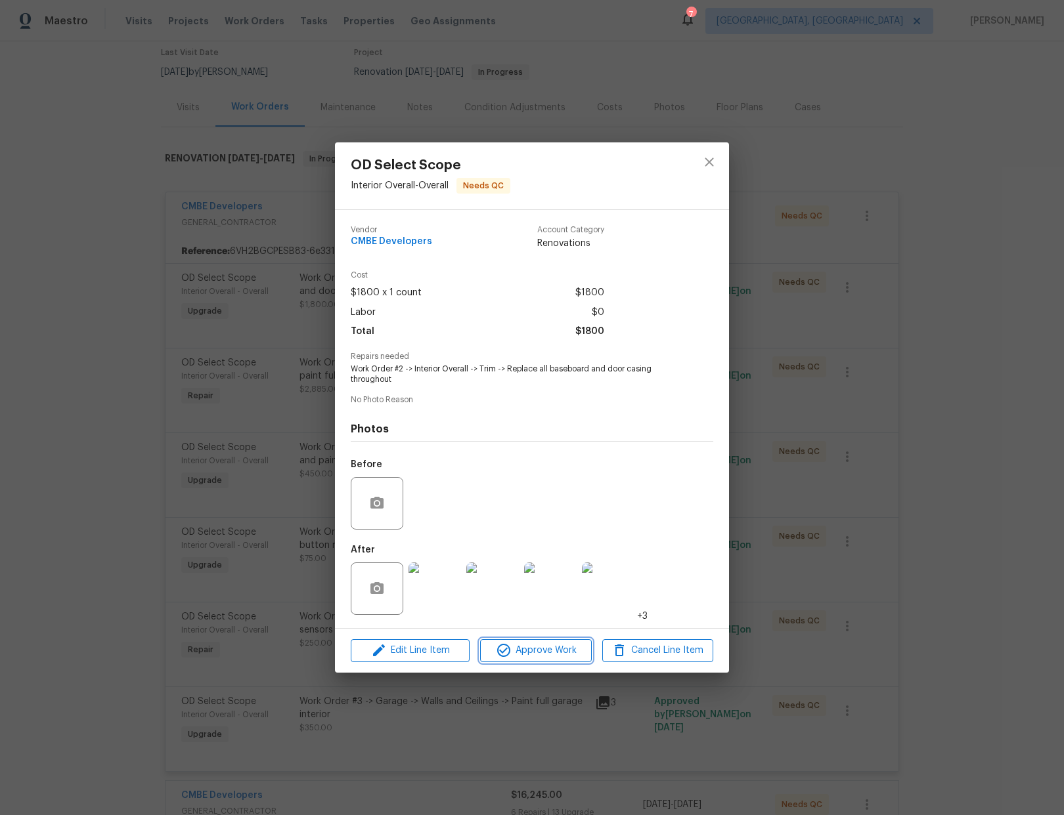
click at [536, 654] on span "Approve Work" at bounding box center [535, 651] width 103 height 16
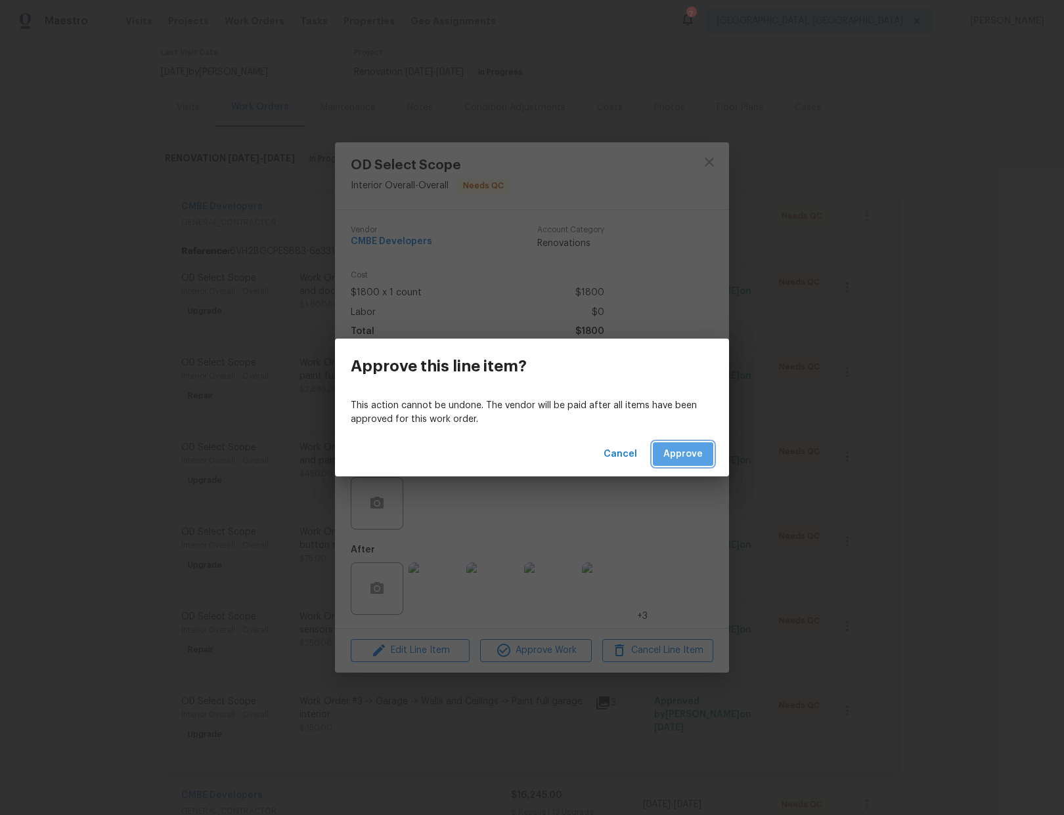
click at [670, 458] on span "Approve" at bounding box center [682, 454] width 39 height 16
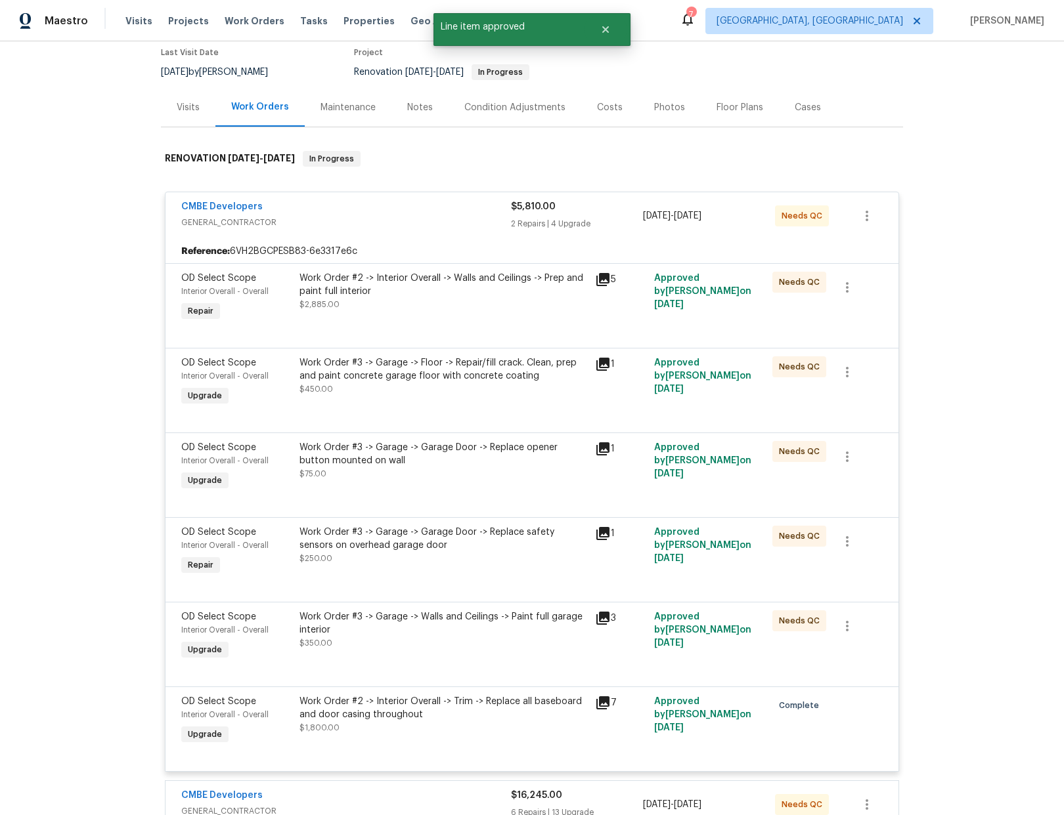
click at [540, 316] on div "Work Order #2 -> Interior Overall -> Walls and Ceilings -> Prep and paint full …" at bounding box center [442, 298] width 295 height 60
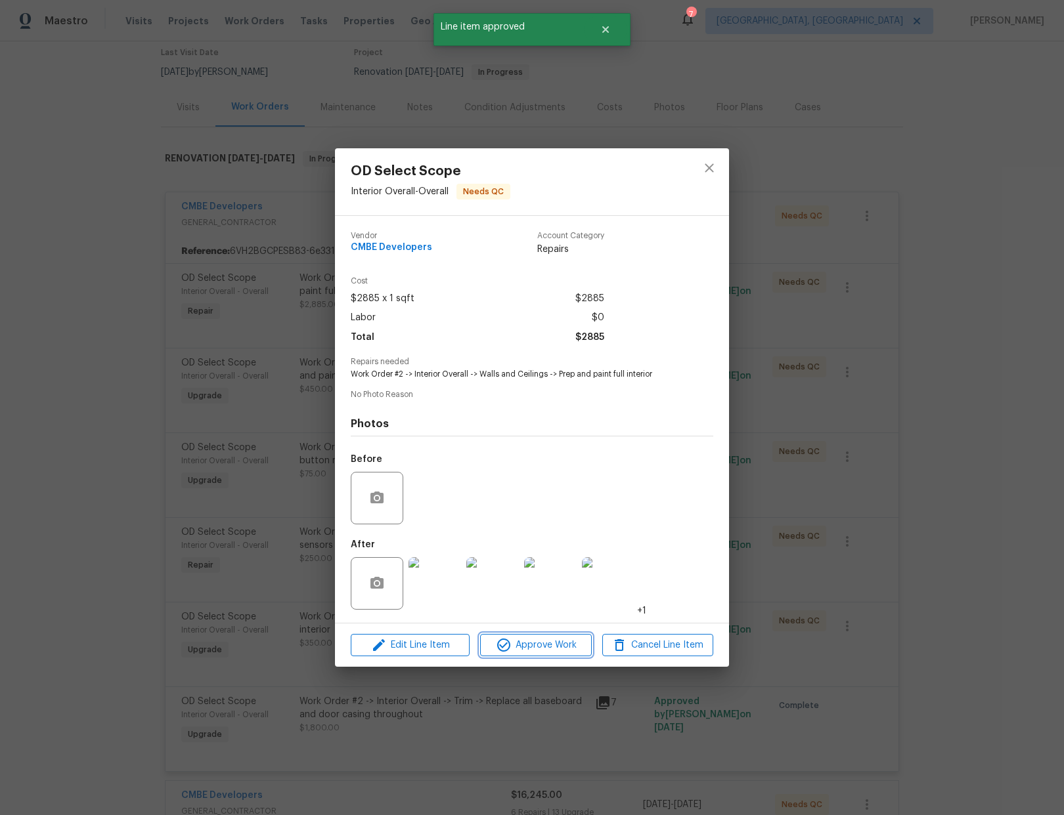
click at [563, 653] on span "Approve Work" at bounding box center [535, 646] width 103 height 16
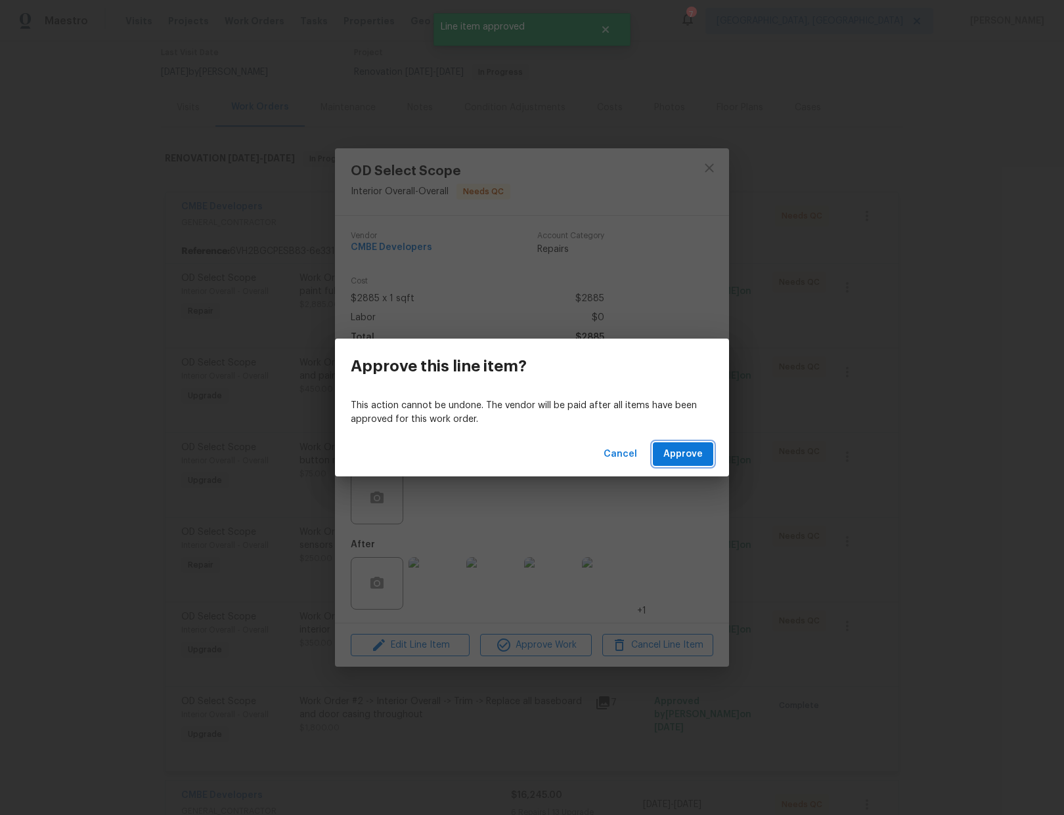
click at [700, 446] on span "Approve" at bounding box center [682, 454] width 39 height 16
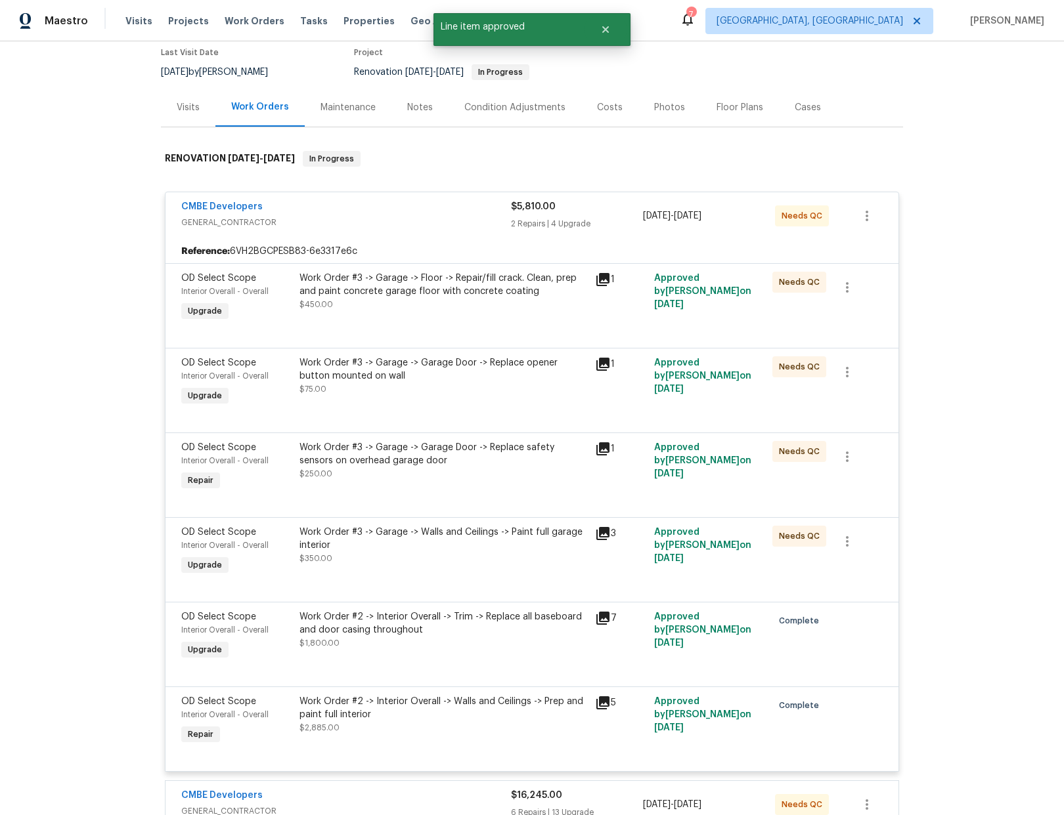
click at [508, 313] on div "Work Order #3 -> Garage -> Floor -> Repair/fill crack. Clean, prep and paint co…" at bounding box center [442, 298] width 295 height 60
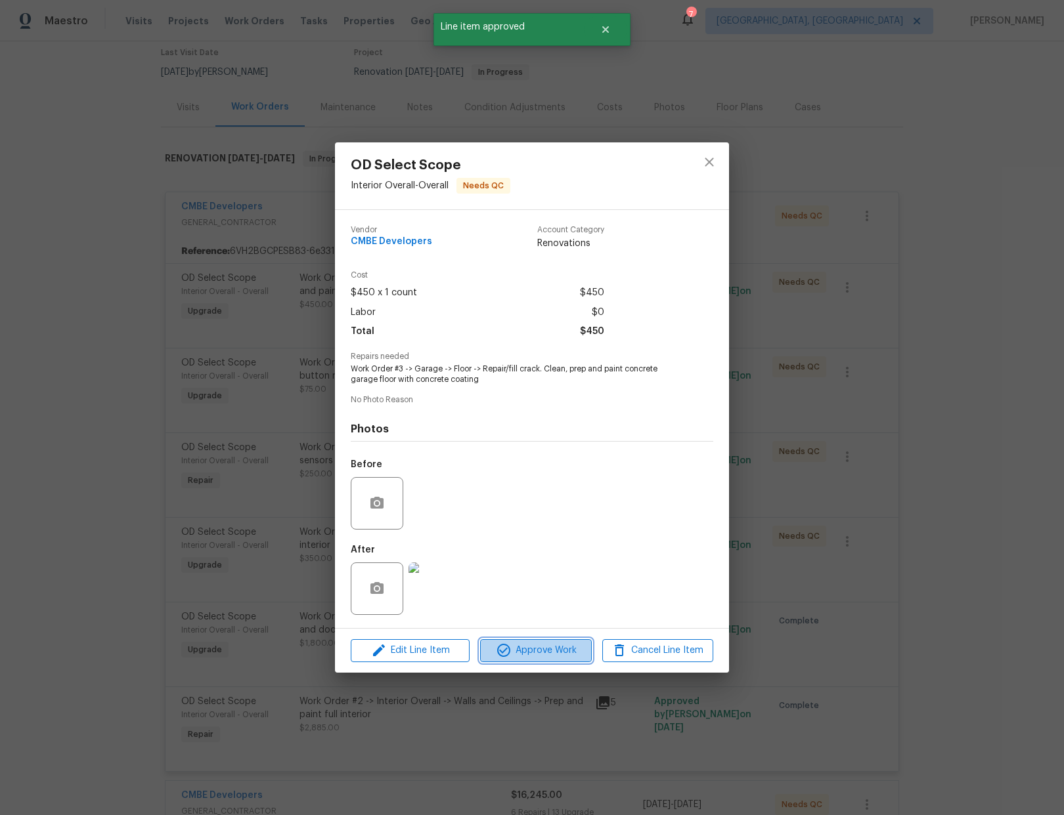
click at [542, 652] on span "Approve Work" at bounding box center [535, 651] width 103 height 16
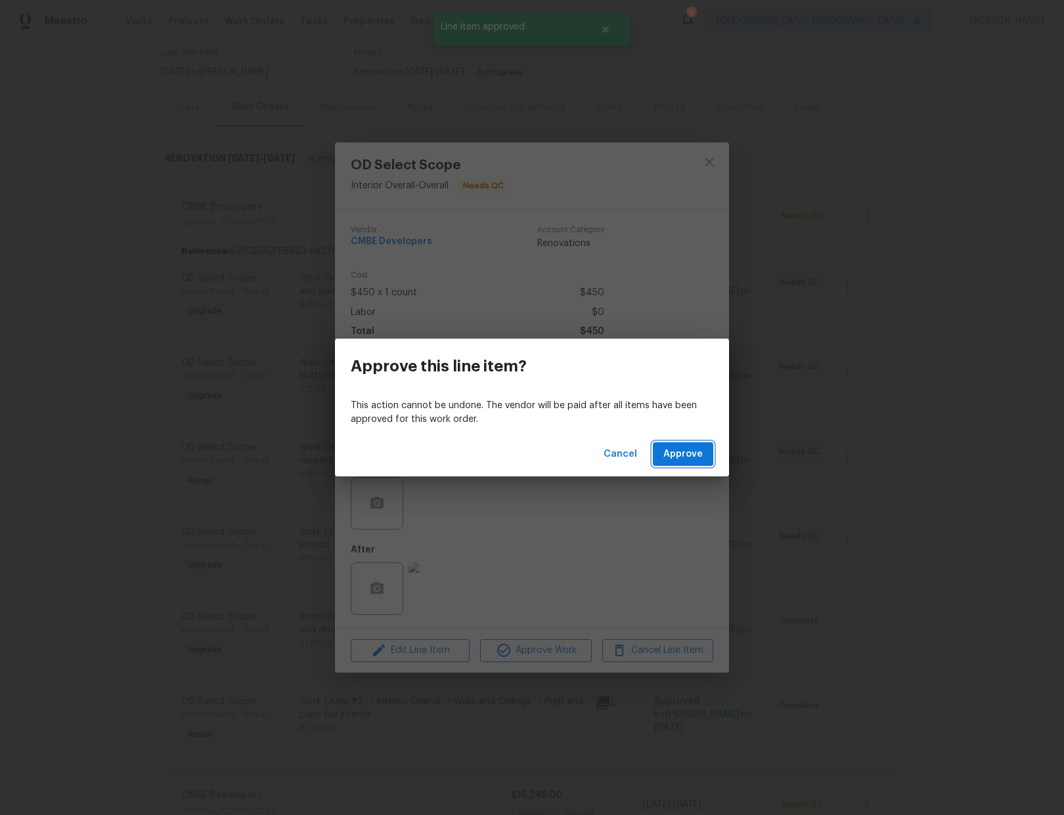
click at [680, 456] on span "Approve" at bounding box center [682, 454] width 39 height 16
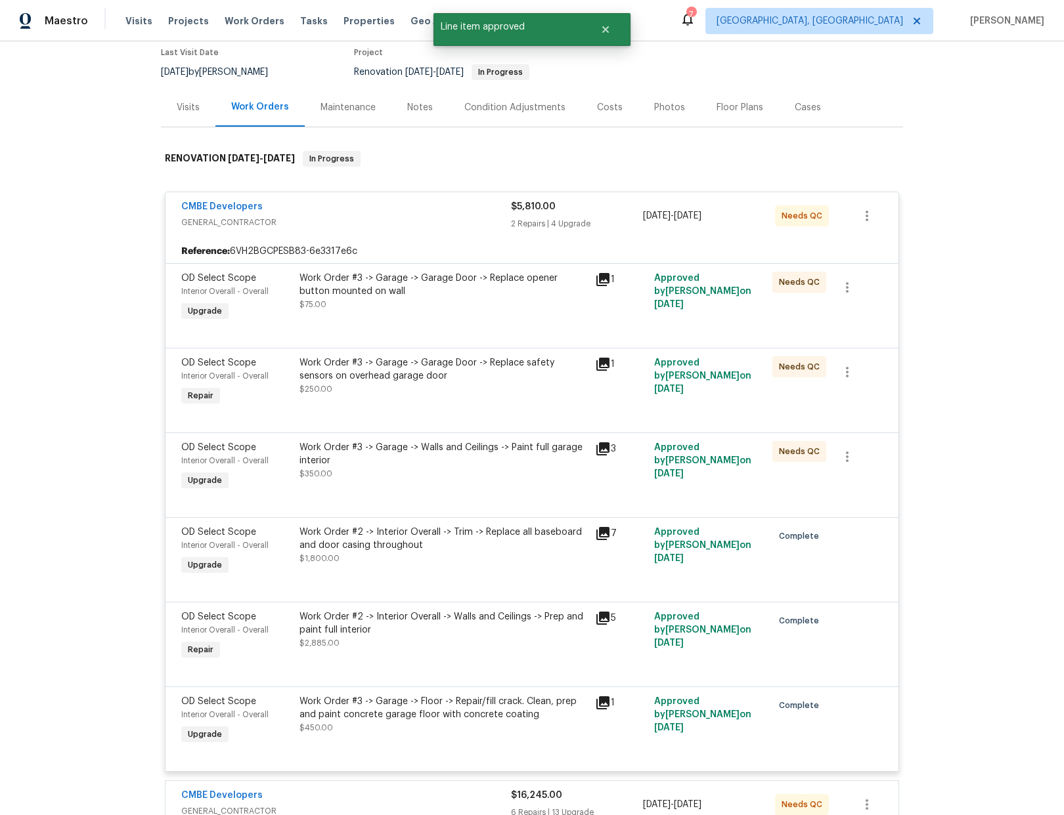
click at [499, 307] on div "Work Order #3 -> Garage -> Garage Door -> Replace opener button mounted on wall…" at bounding box center [443, 291] width 288 height 39
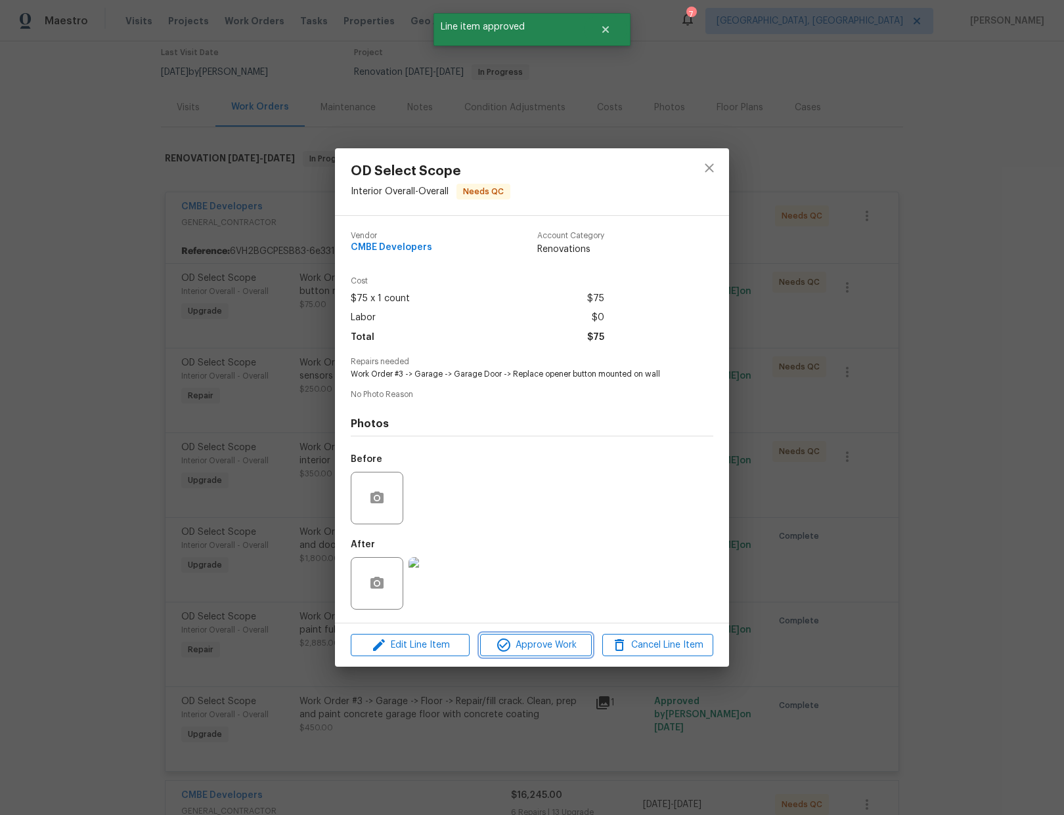
click at [552, 645] on span "Approve Work" at bounding box center [535, 646] width 103 height 16
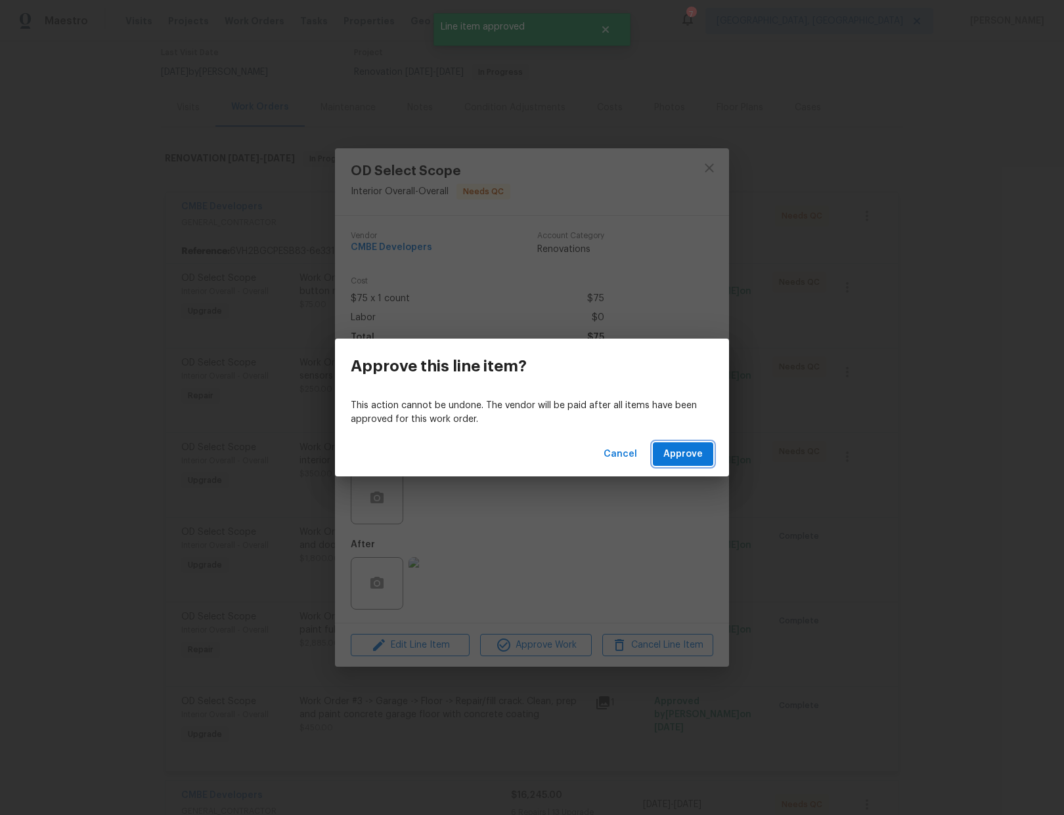
click at [676, 453] on span "Approve" at bounding box center [682, 454] width 39 height 16
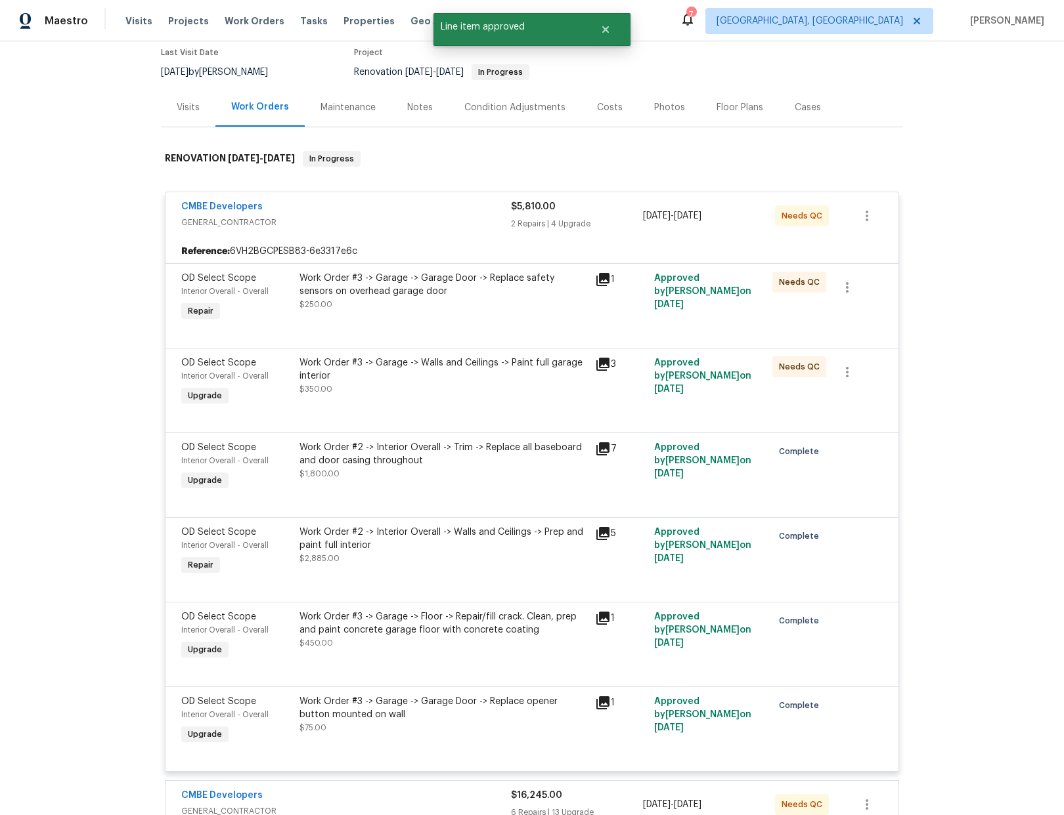
click at [460, 295] on div "Work Order #3 -> Garage -> Garage Door -> Replace safety sensors on overhead ga…" at bounding box center [443, 285] width 288 height 26
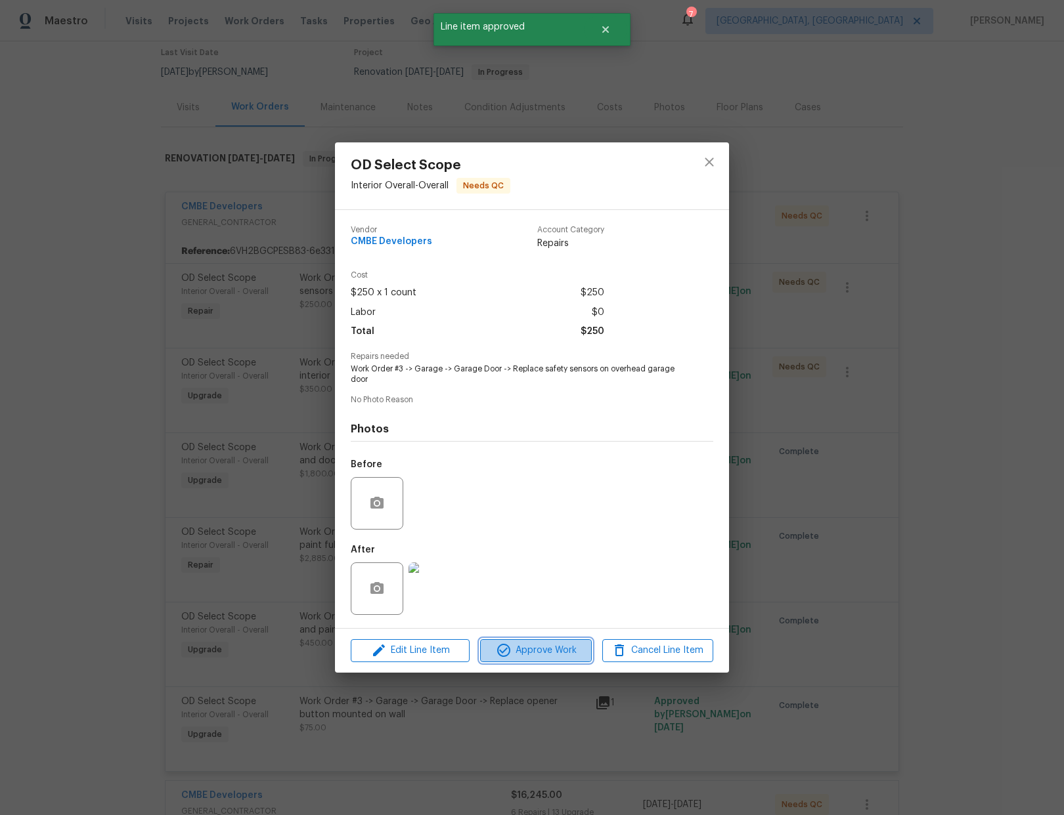
click at [531, 661] on button "Approve Work" at bounding box center [535, 651] width 111 height 23
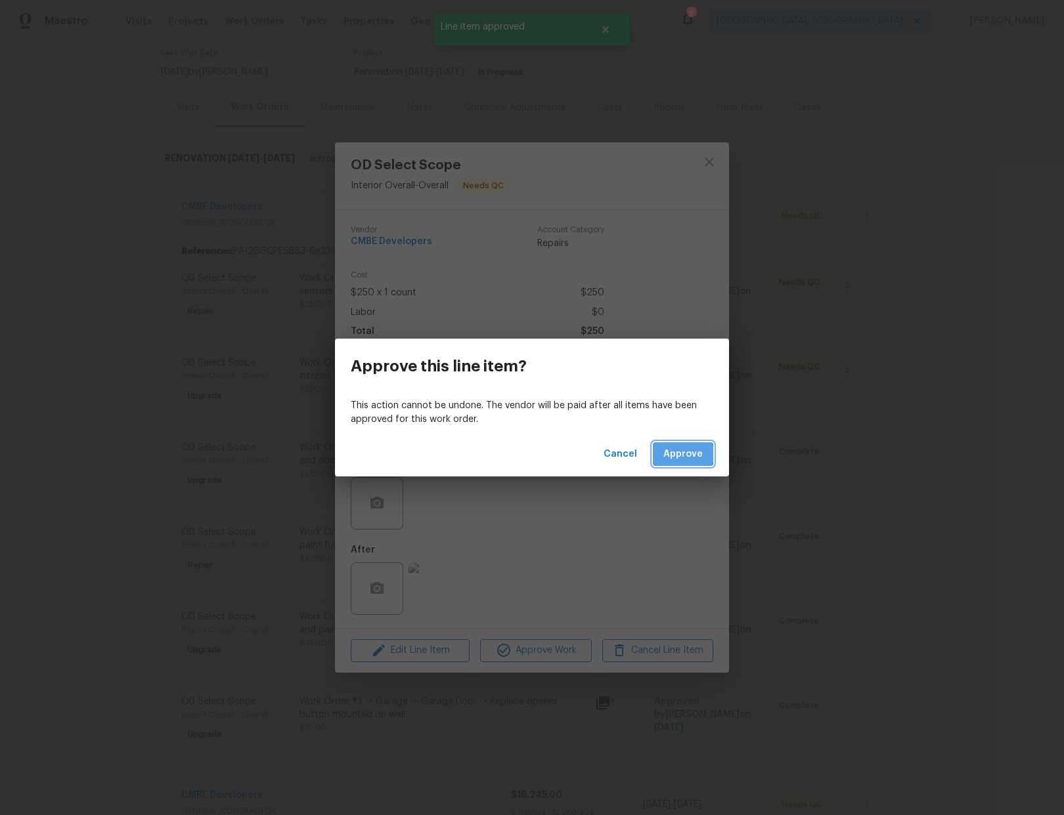
click at [676, 454] on span "Approve" at bounding box center [682, 454] width 39 height 16
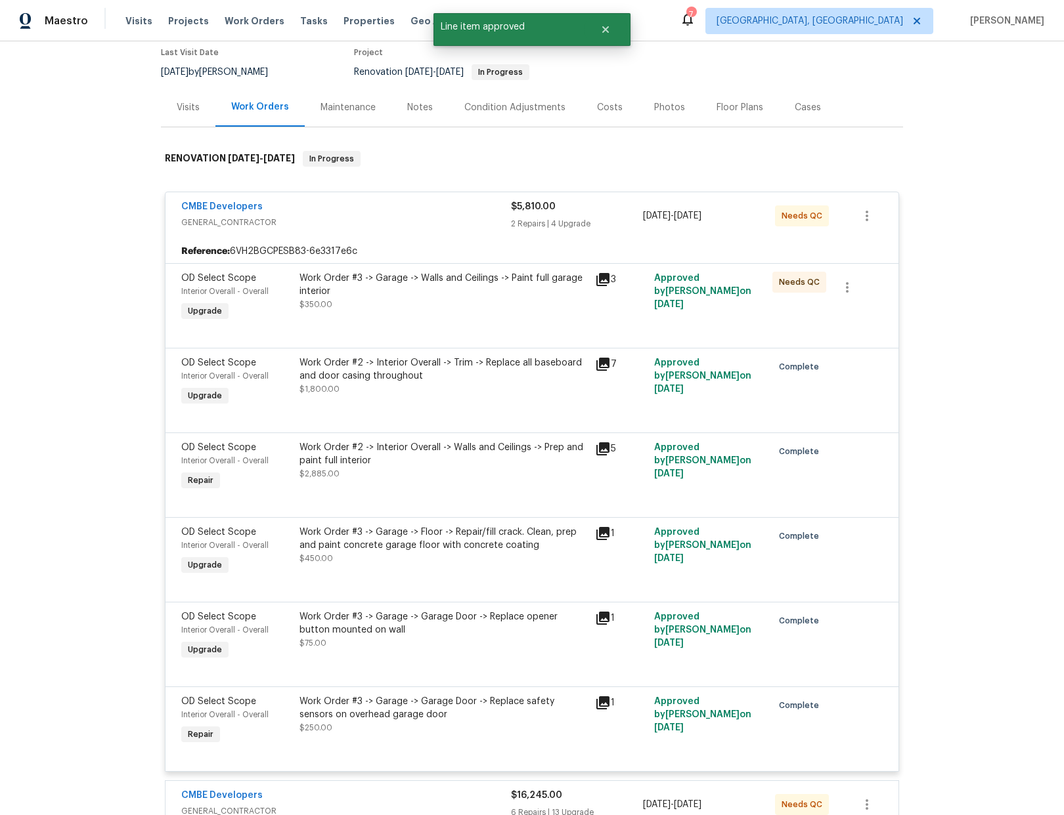
click at [558, 305] on div "Work Order #3 -> Garage -> Walls and Ceilings -> Paint full garage interior $35…" at bounding box center [443, 291] width 288 height 39
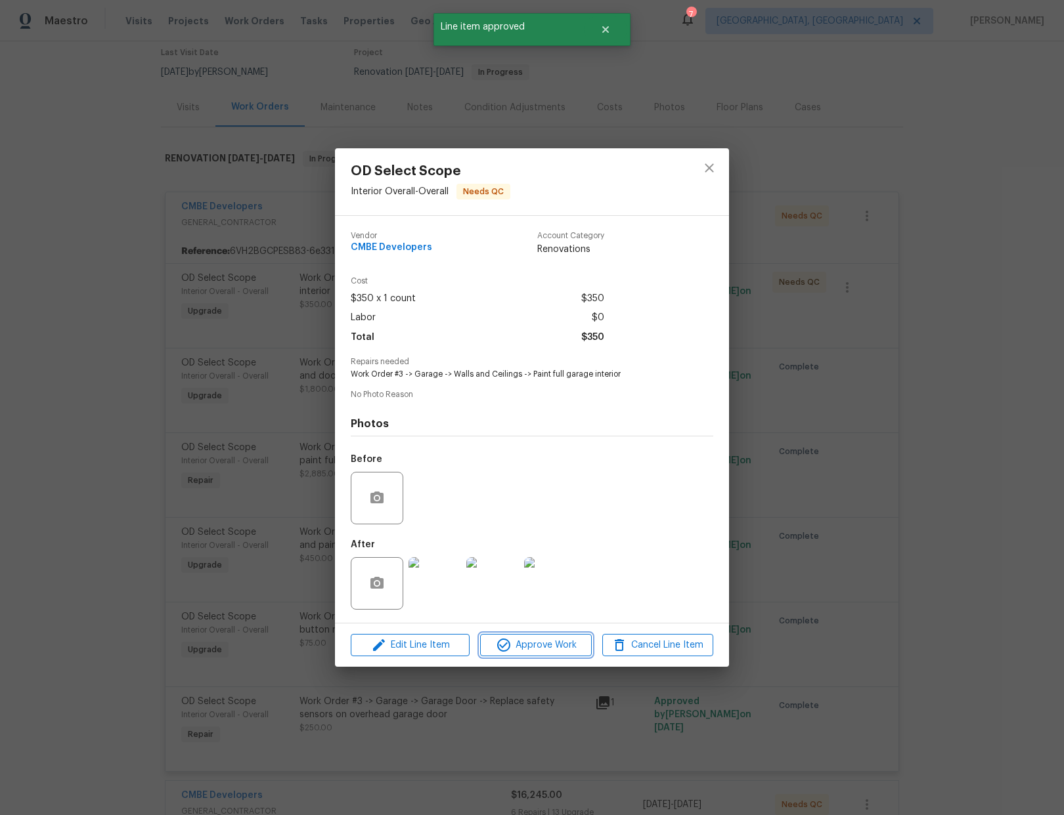
click at [544, 651] on span "Approve Work" at bounding box center [535, 646] width 103 height 16
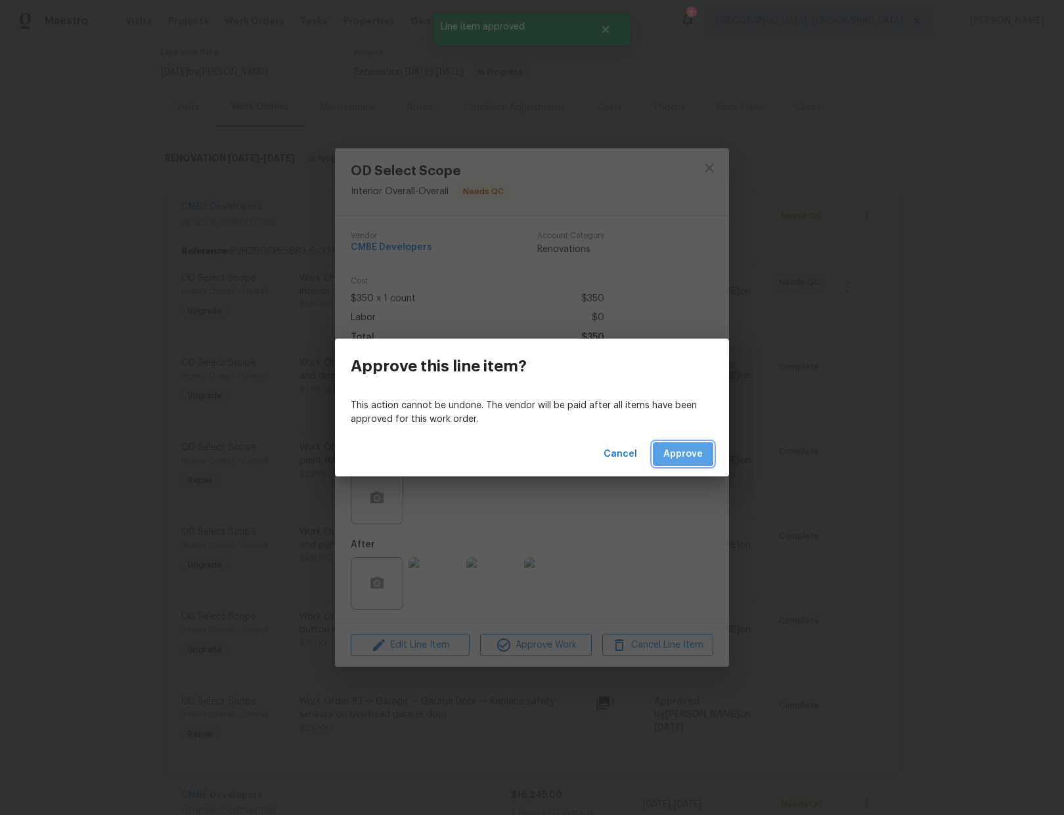
click at [674, 450] on span "Approve" at bounding box center [682, 454] width 39 height 16
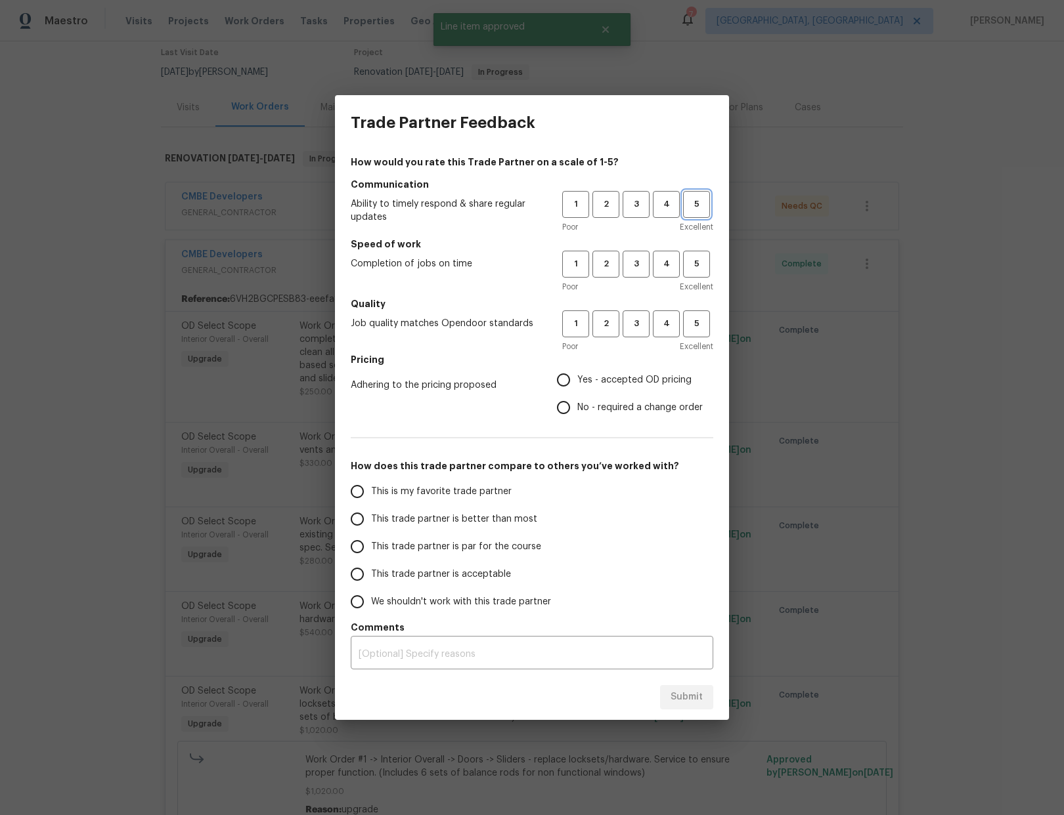
click at [701, 213] on button "5" at bounding box center [696, 204] width 27 height 27
click at [704, 271] on span "5" at bounding box center [696, 264] width 24 height 15
drag, startPoint x: 695, startPoint y: 318, endPoint x: 683, endPoint y: 332, distance: 18.7
click at [695, 318] on span "5" at bounding box center [696, 323] width 24 height 15
click at [588, 402] on span "No - required a change order" at bounding box center [639, 408] width 125 height 14
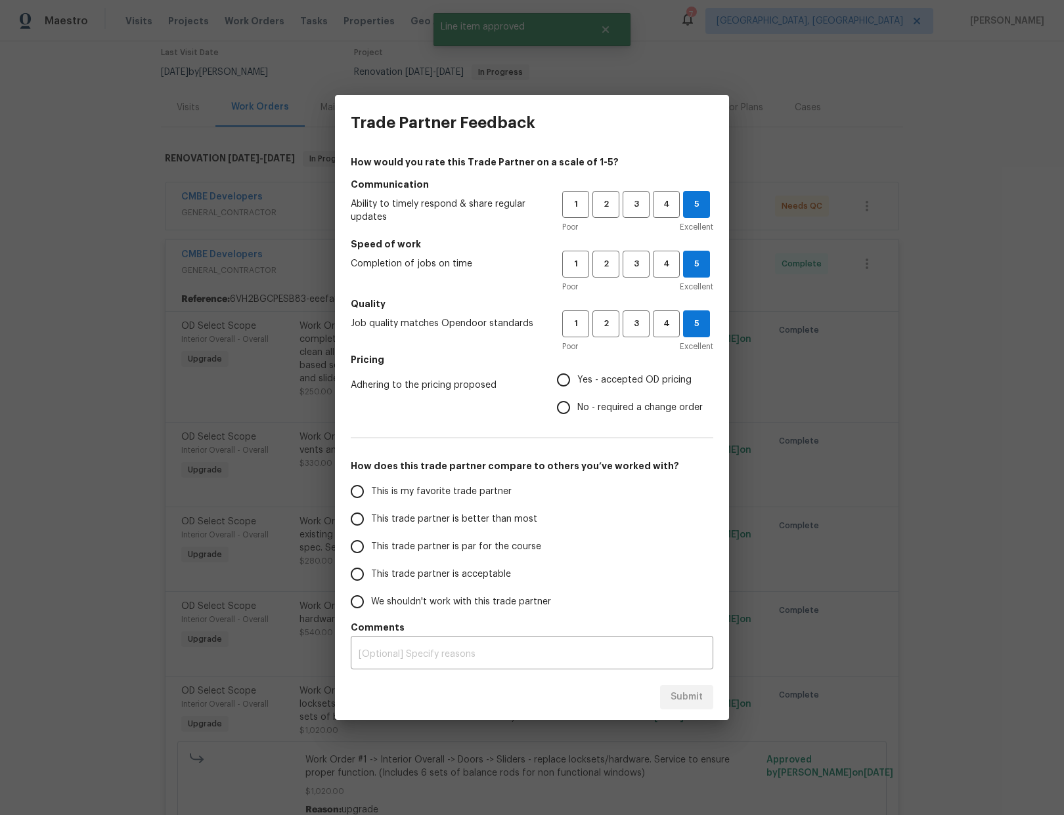
click at [577, 402] on input "No - required a change order" at bounding box center [564, 408] width 28 height 28
radio input "true"
click at [416, 494] on span "This is my favorite trade partner" at bounding box center [441, 492] width 141 height 14
click at [371, 494] on input "This is my favorite trade partner" at bounding box center [357, 492] width 28 height 28
drag, startPoint x: 678, startPoint y: 698, endPoint x: 706, endPoint y: 670, distance: 39.5
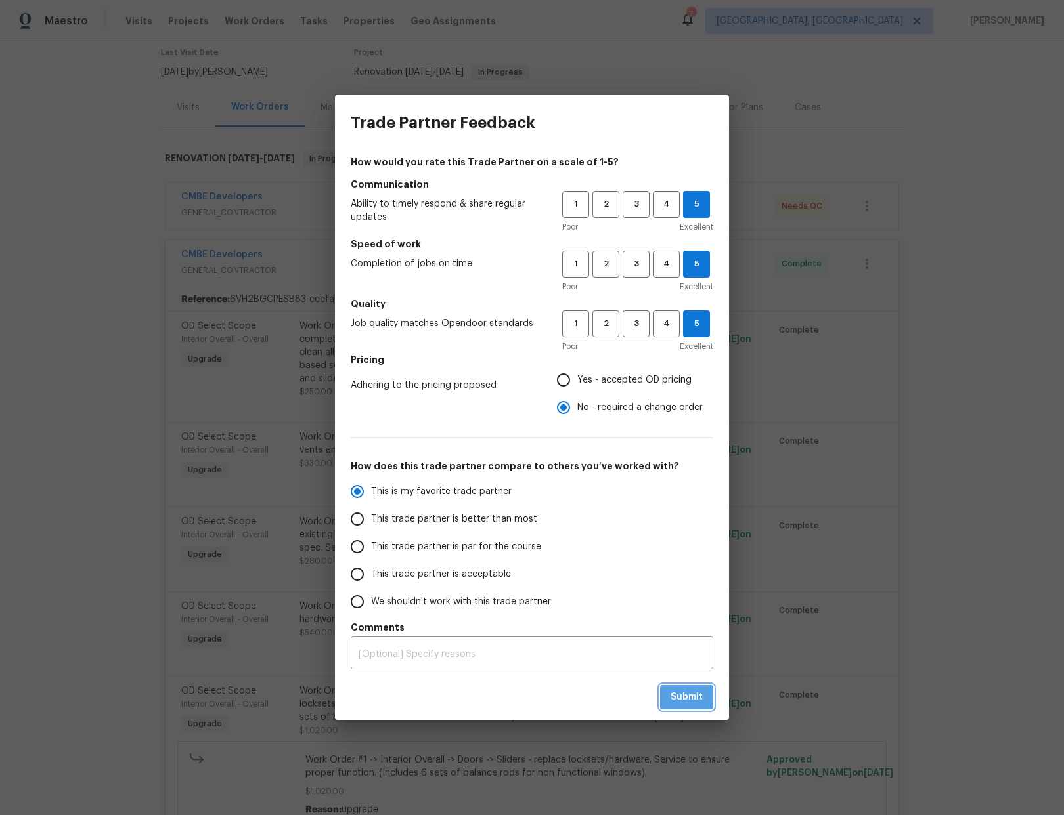
click at [677, 697] on span "Submit" at bounding box center [686, 697] width 32 height 16
radio input "true"
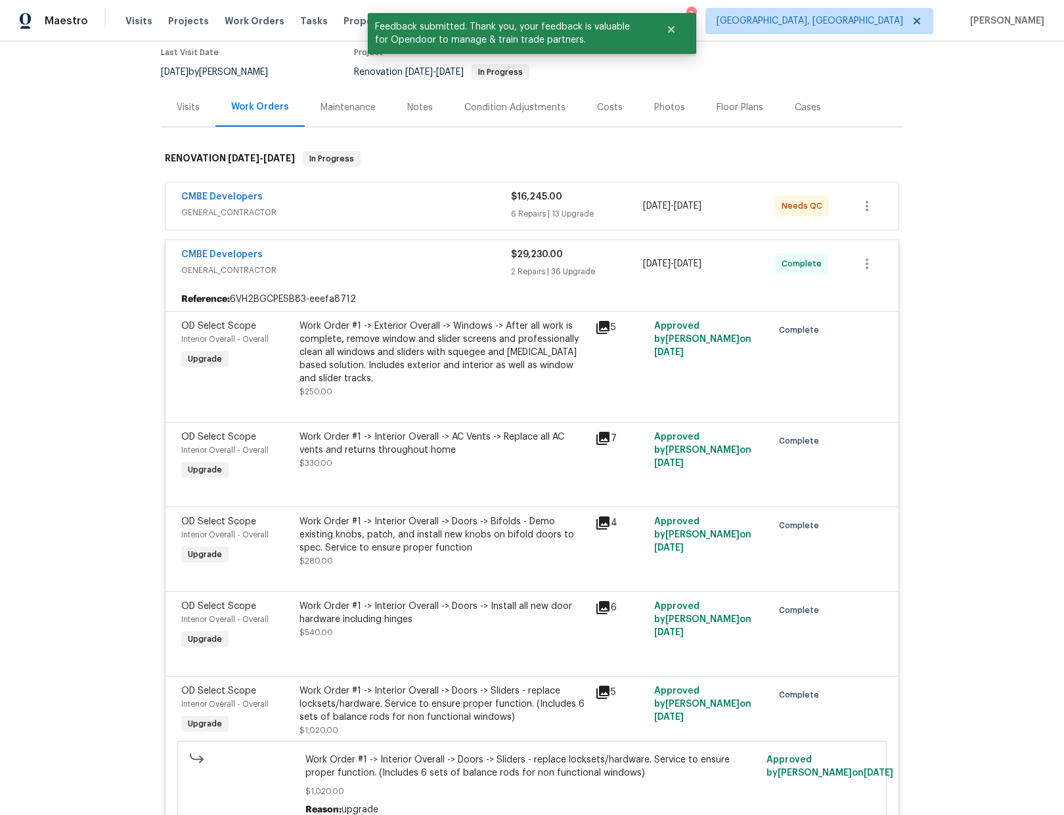
click at [381, 265] on span "GENERAL_CONTRACTOR" at bounding box center [346, 270] width 330 height 13
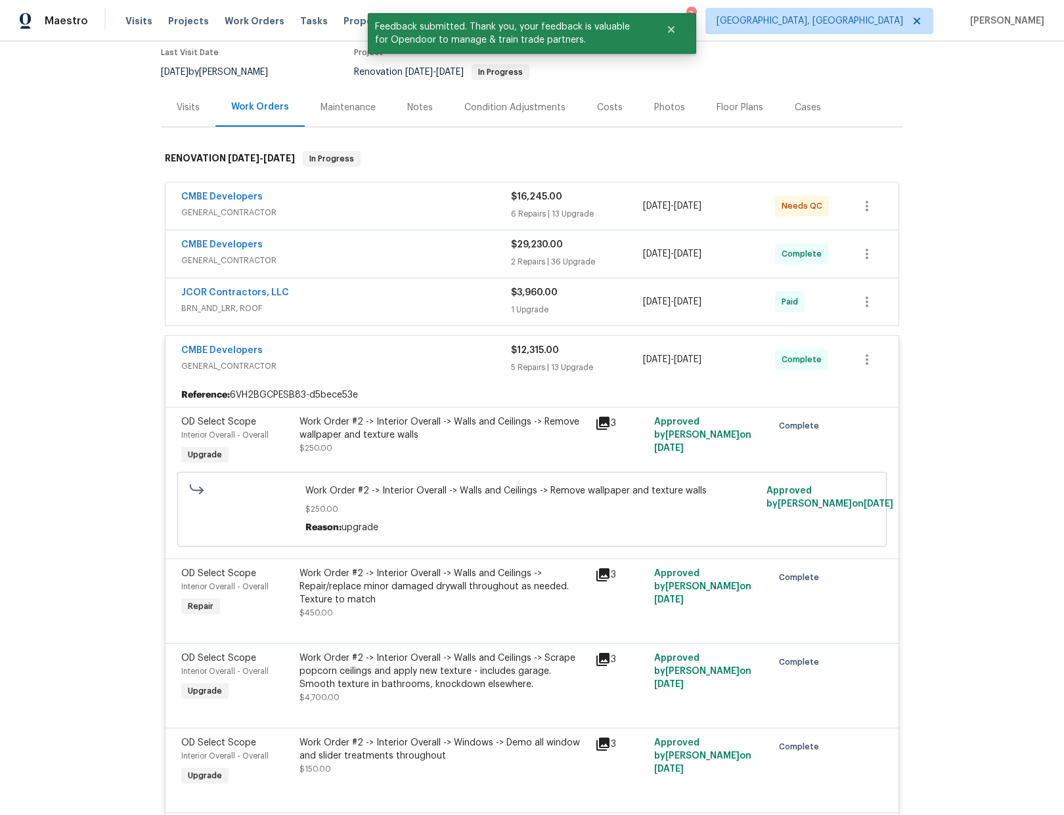
click at [494, 353] on div "CMBE Developers" at bounding box center [346, 352] width 330 height 16
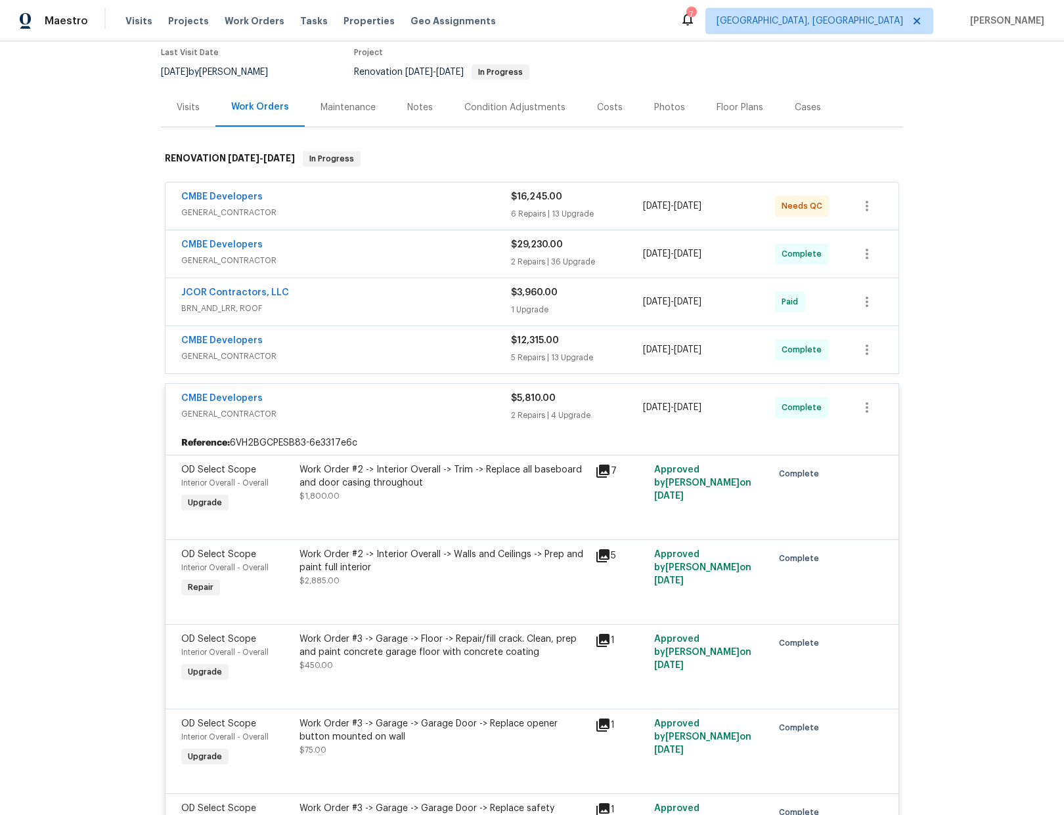
click at [453, 401] on div "CMBE Developers" at bounding box center [346, 400] width 330 height 16
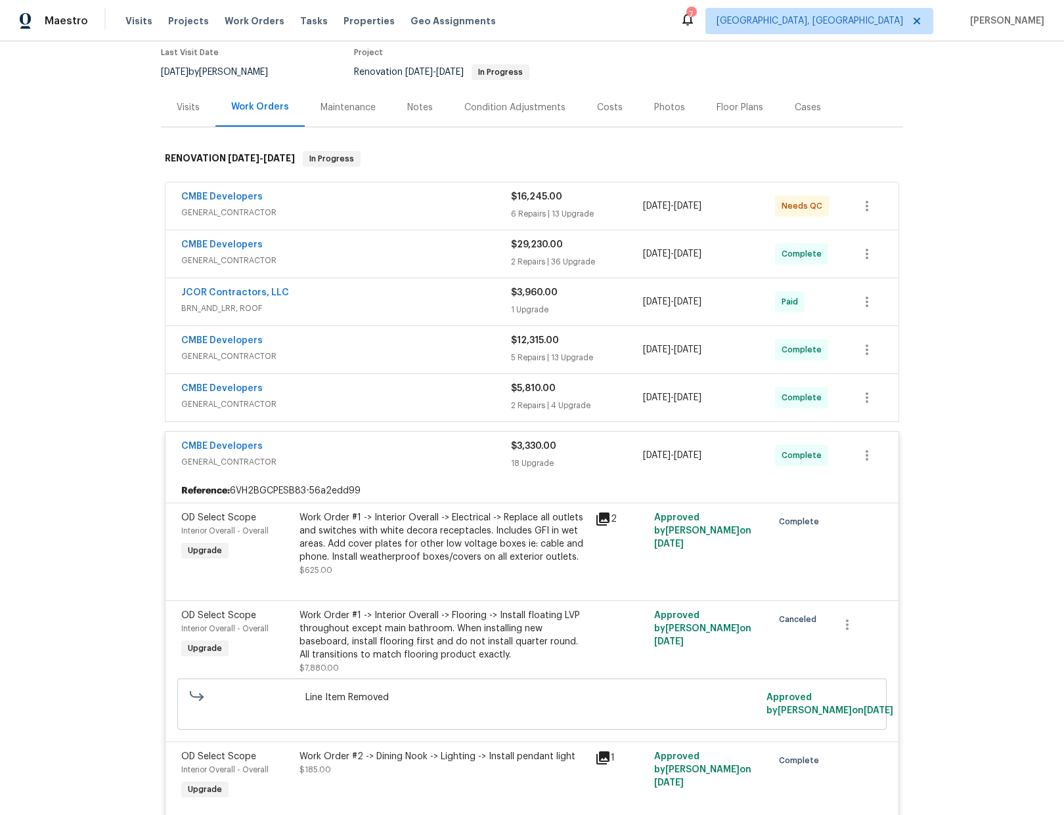
click at [450, 441] on div "CMBE Developers" at bounding box center [346, 448] width 330 height 16
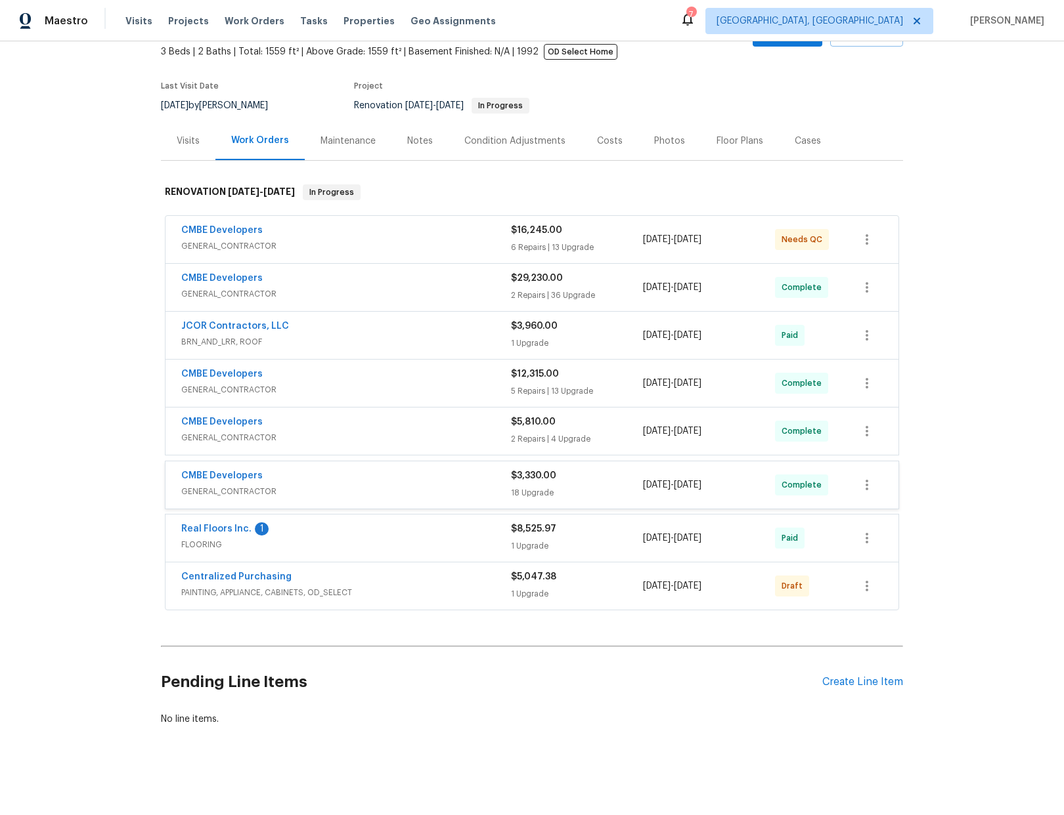
scroll to position [76, 0]
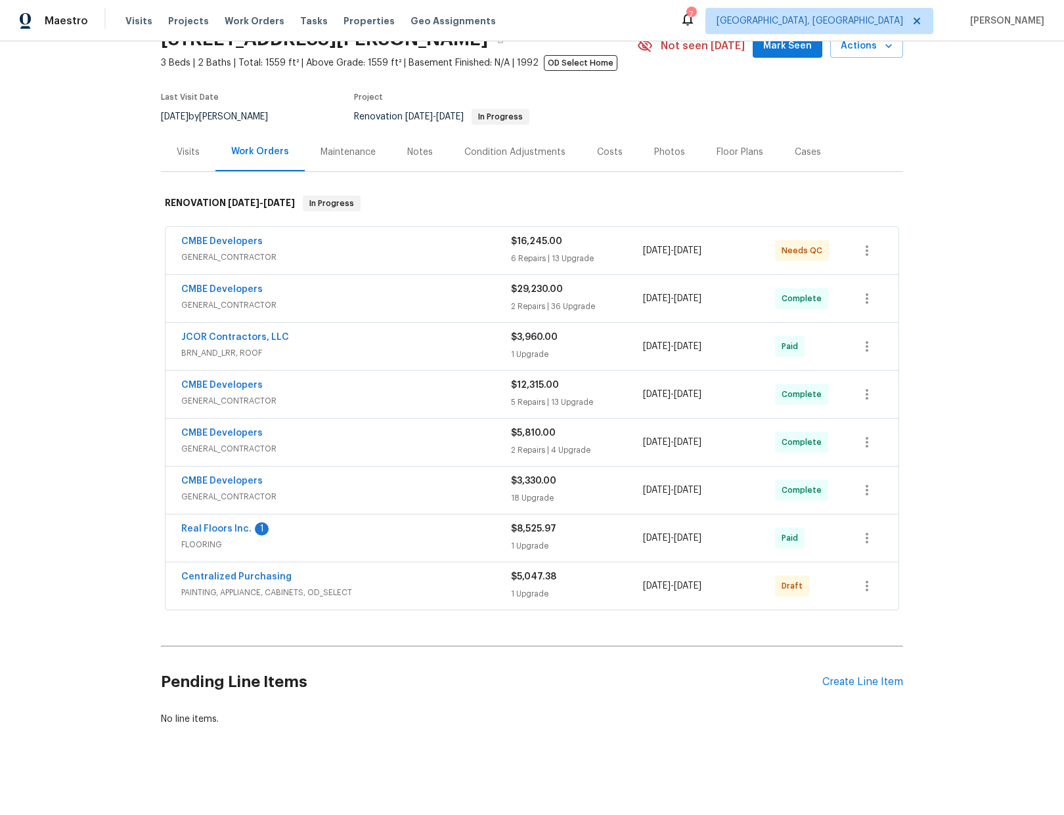
click at [437, 227] on div "CMBE Developers GENERAL_CONTRACTOR $16,245.00 6 Repairs | 13 Upgrade 6/6/2025 -…" at bounding box center [531, 250] width 733 height 47
click at [431, 252] on span "GENERAL_CONTRACTOR" at bounding box center [346, 257] width 330 height 13
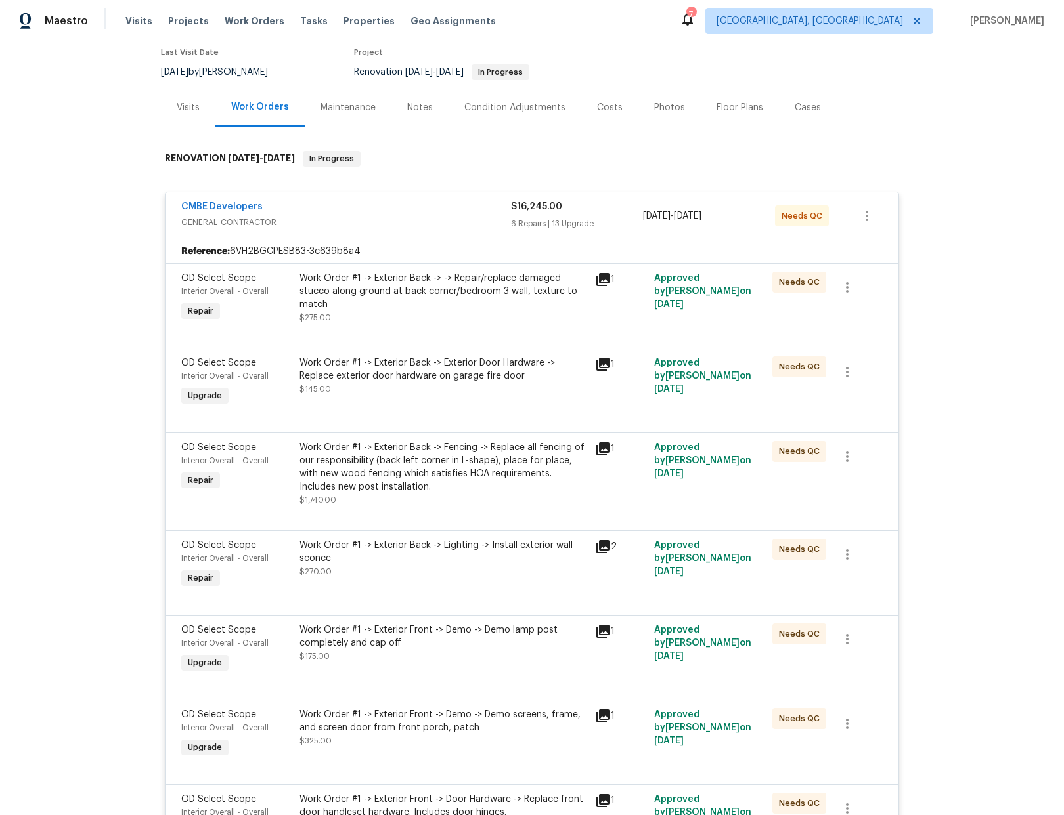
click at [480, 291] on div "Work Order #1 -> Exterior Back -> -> Repair/replace damaged stucco along ground…" at bounding box center [443, 291] width 288 height 39
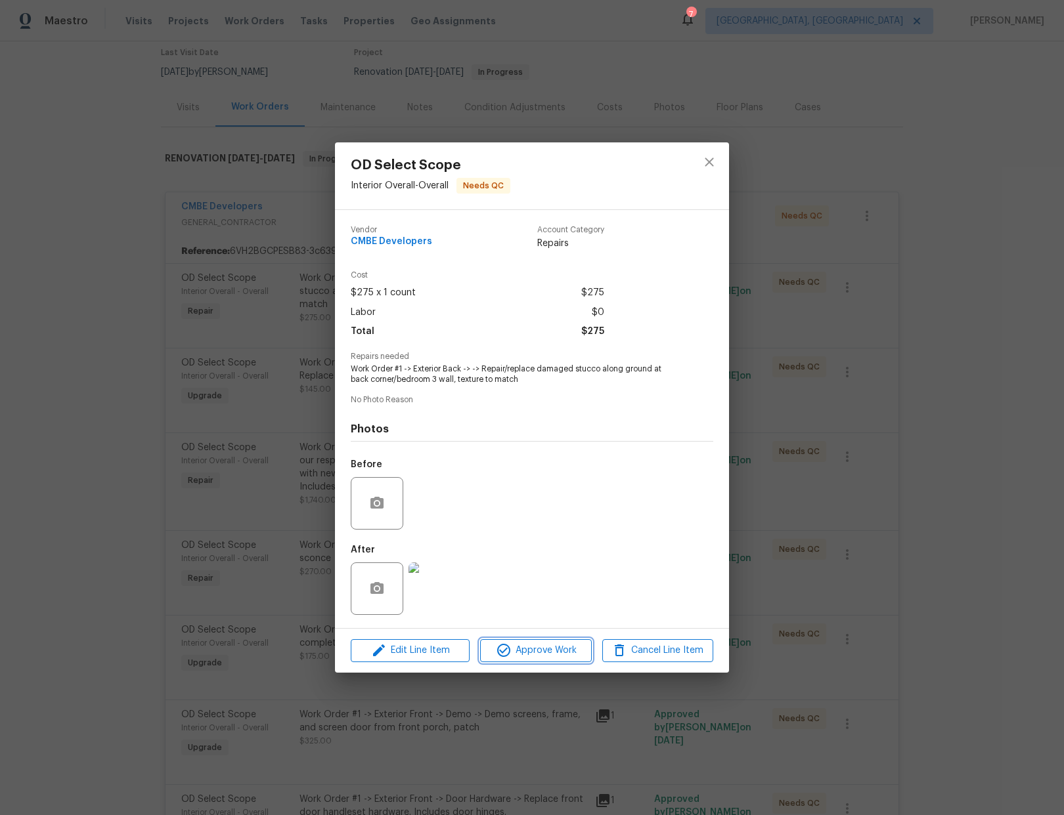
click at [538, 654] on span "Approve Work" at bounding box center [535, 651] width 103 height 16
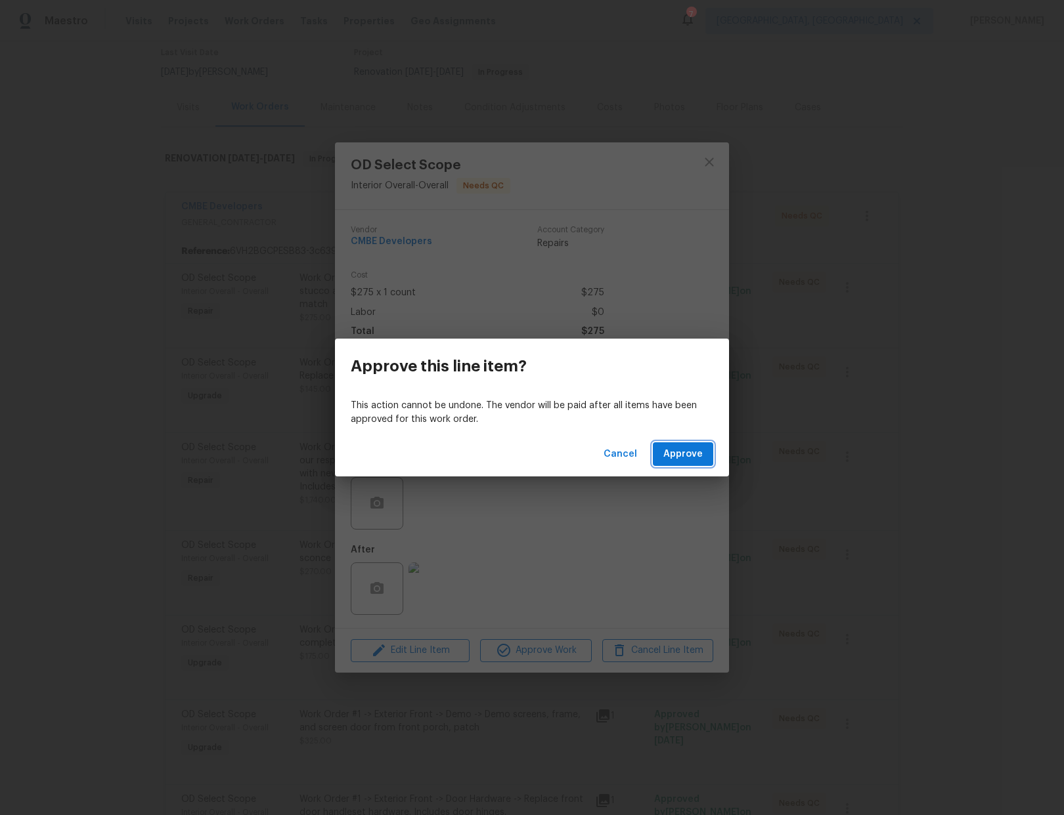
click at [701, 447] on span "Approve" at bounding box center [682, 454] width 39 height 16
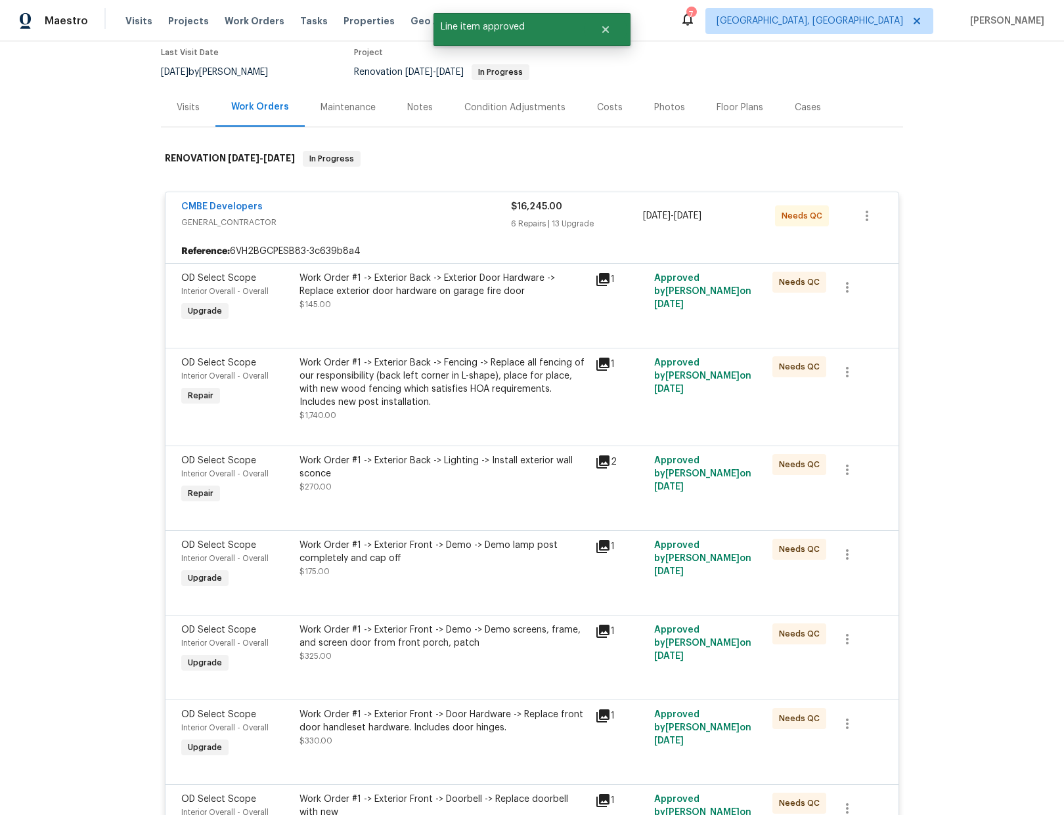
click at [484, 287] on div "Work Order #1 -> Exterior Back -> Exterior Door Hardware -> Replace exterior do…" at bounding box center [443, 285] width 288 height 26
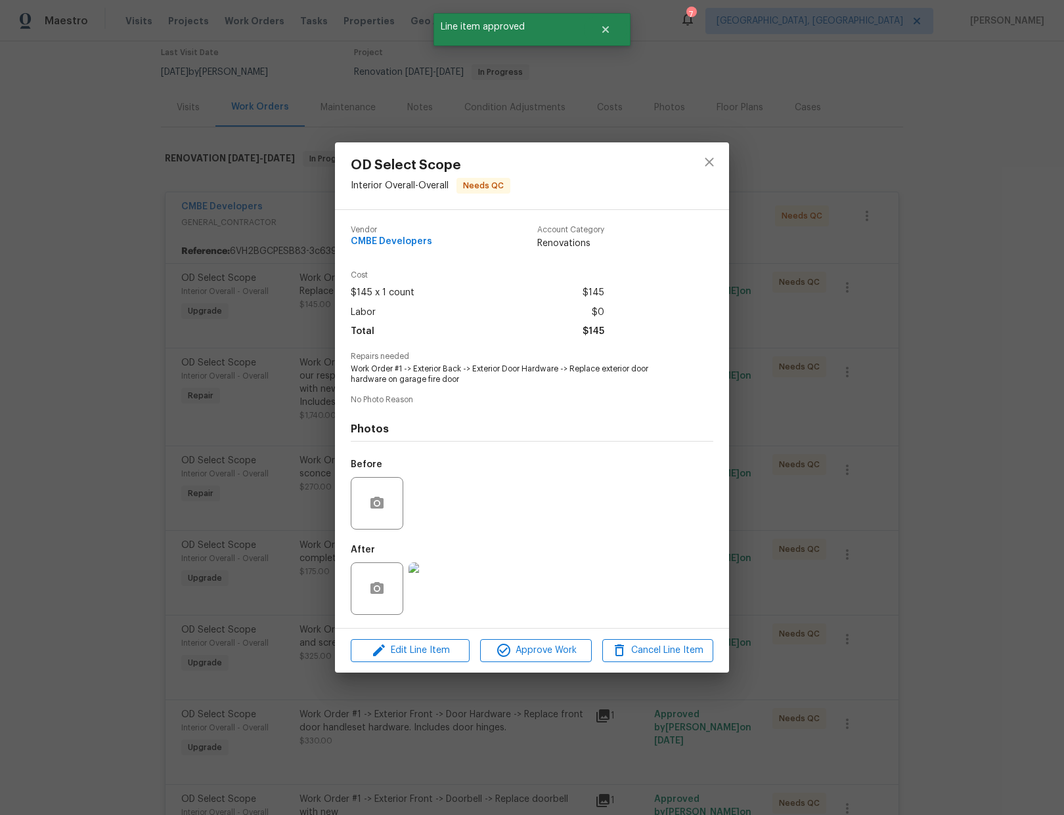
click at [540, 662] on div "Edit Line Item Approve Work Cancel Line Item" at bounding box center [532, 651] width 394 height 44
click at [545, 651] on span "Approve Work" at bounding box center [535, 651] width 103 height 16
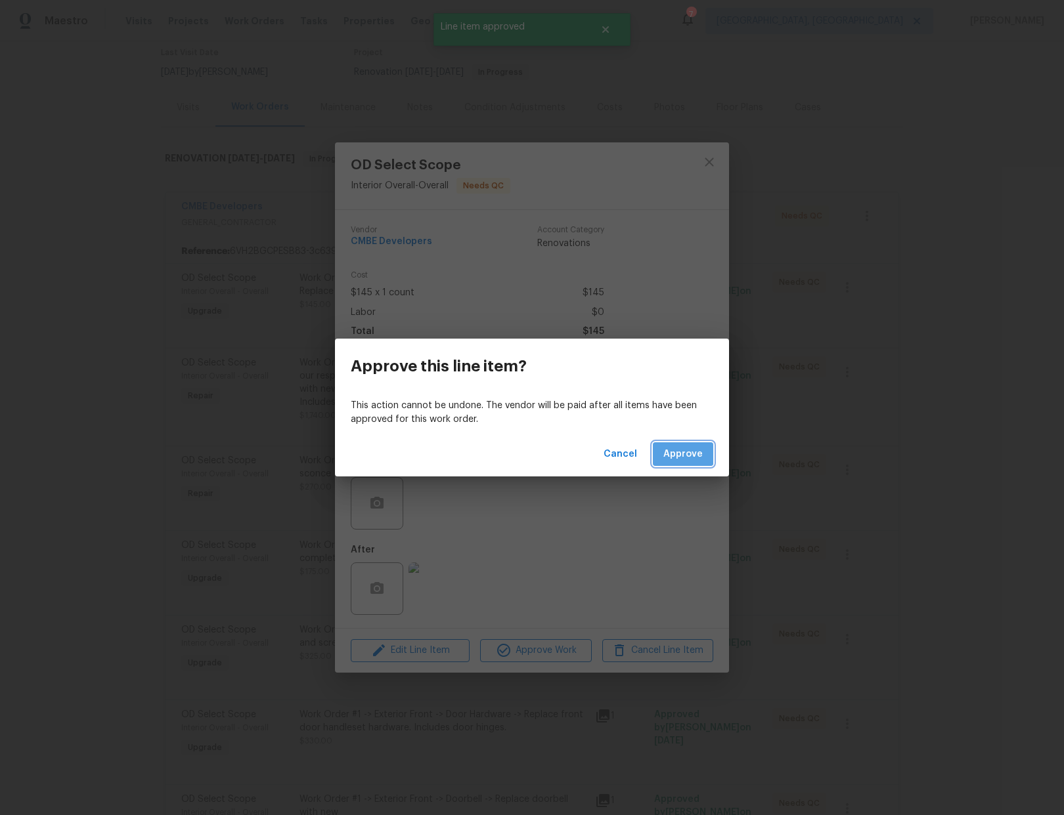
click at [678, 454] on span "Approve" at bounding box center [682, 454] width 39 height 16
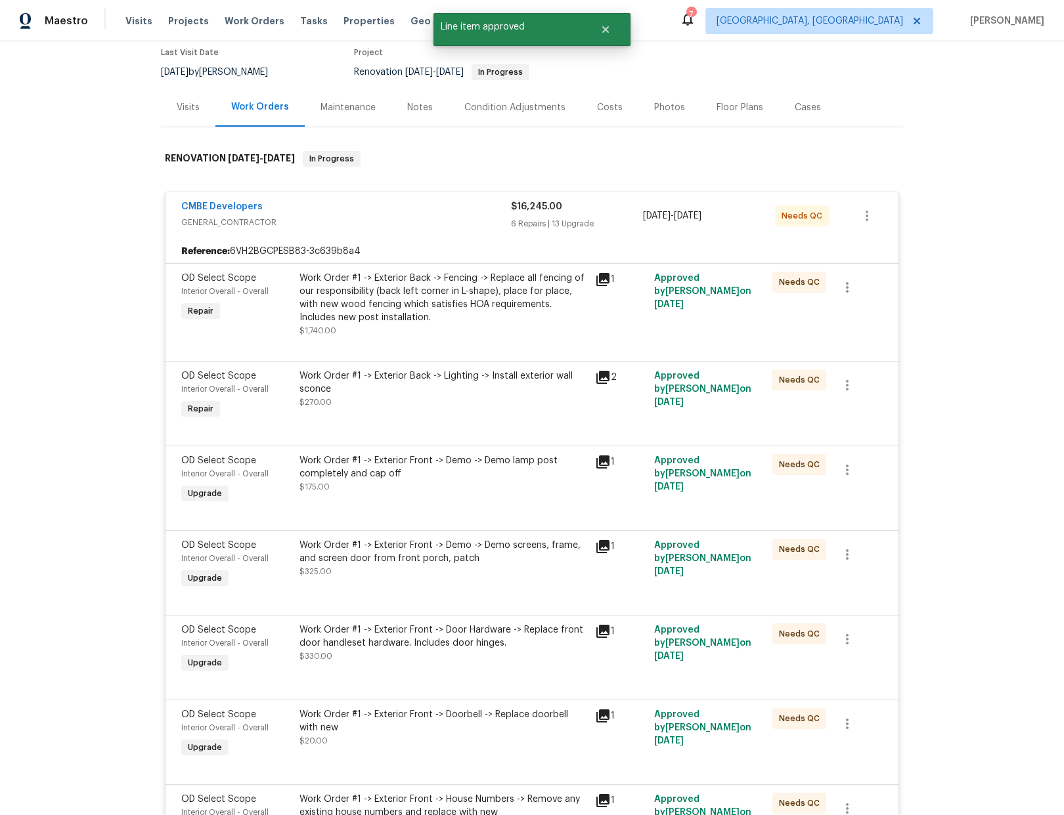
click at [458, 314] on div "Work Order #1 -> Exterior Back -> Fencing -> Replace all fencing of our respons…" at bounding box center [443, 298] width 288 height 53
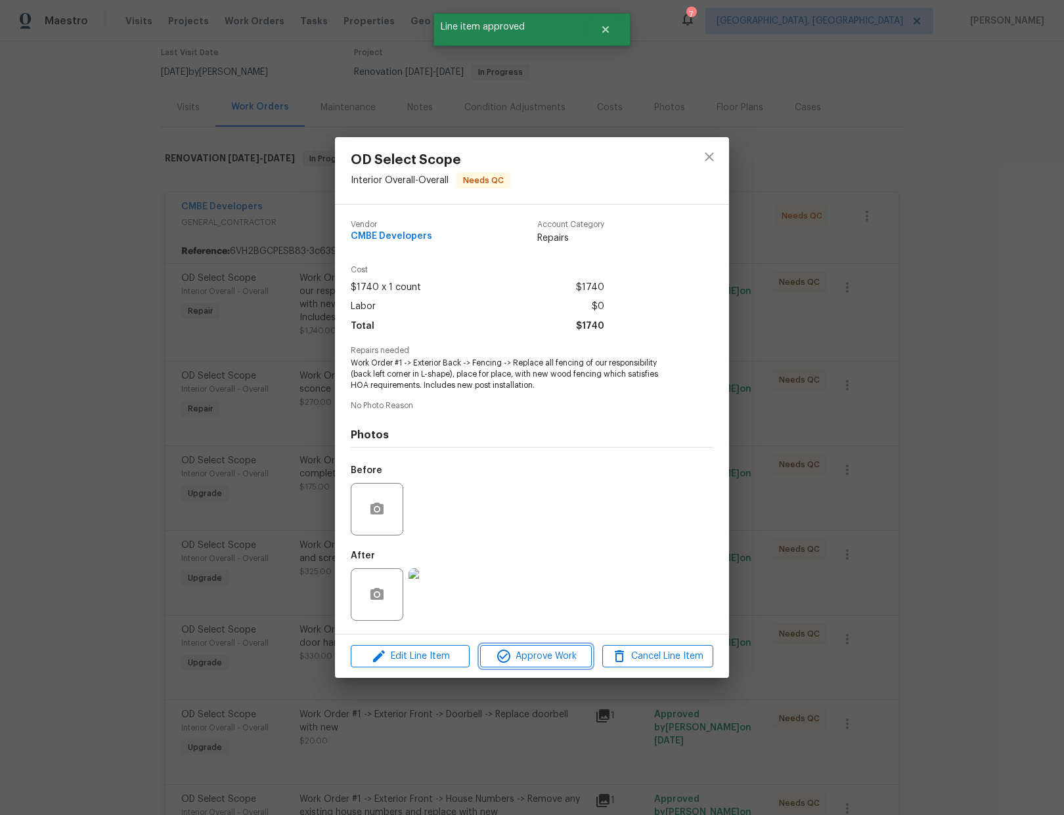
click at [521, 653] on span "Approve Work" at bounding box center [535, 657] width 103 height 16
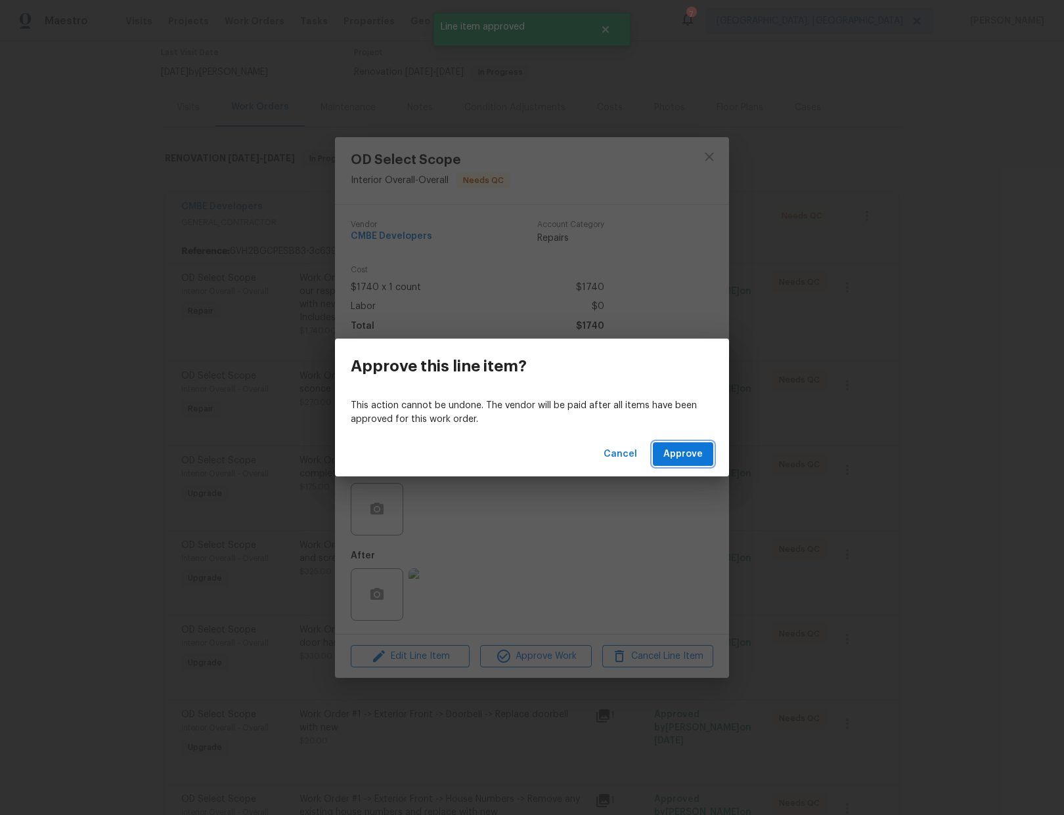
click at [689, 460] on span "Approve" at bounding box center [682, 454] width 39 height 16
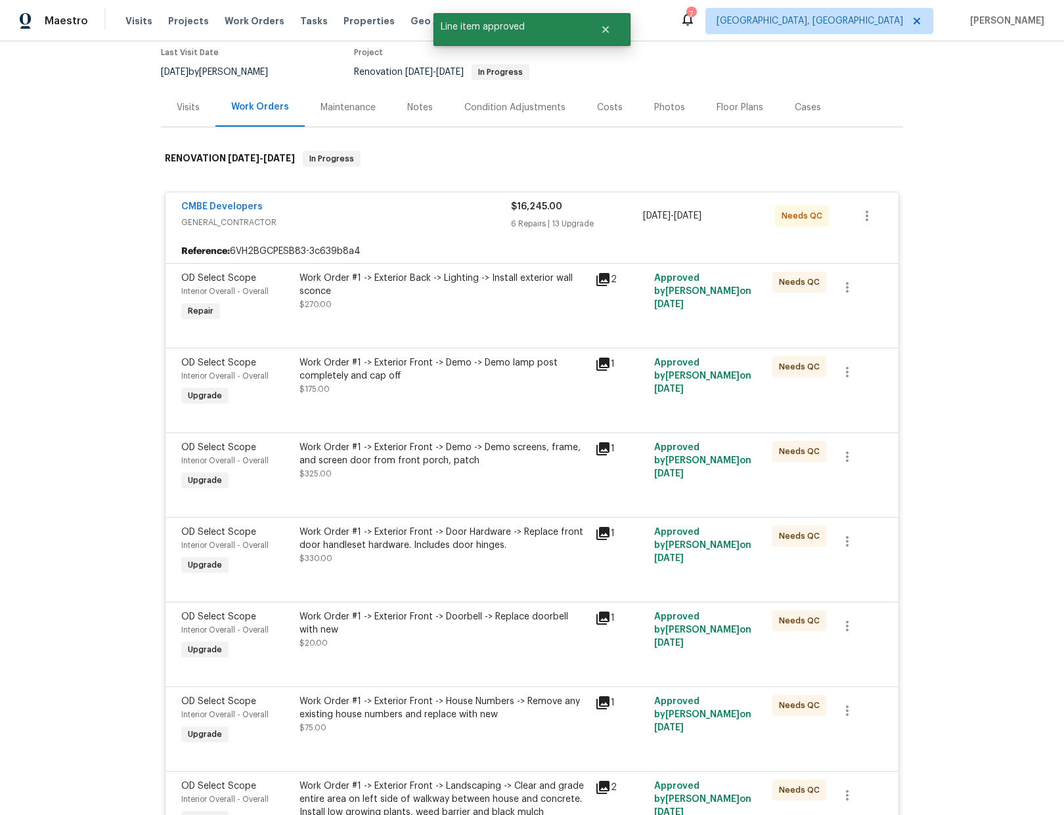
click at [490, 285] on div "Work Order #1 -> Exterior Back -> Lighting -> Install exterior wall sconce" at bounding box center [443, 285] width 288 height 26
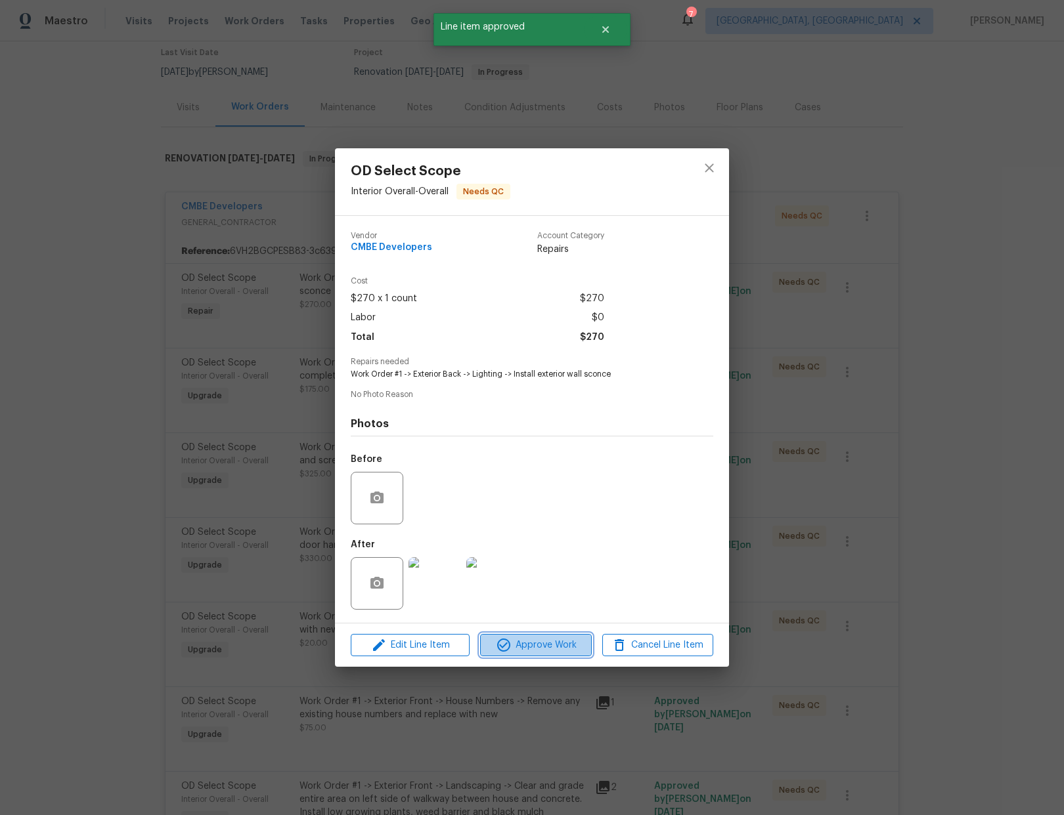
click at [553, 643] on span "Approve Work" at bounding box center [535, 646] width 103 height 16
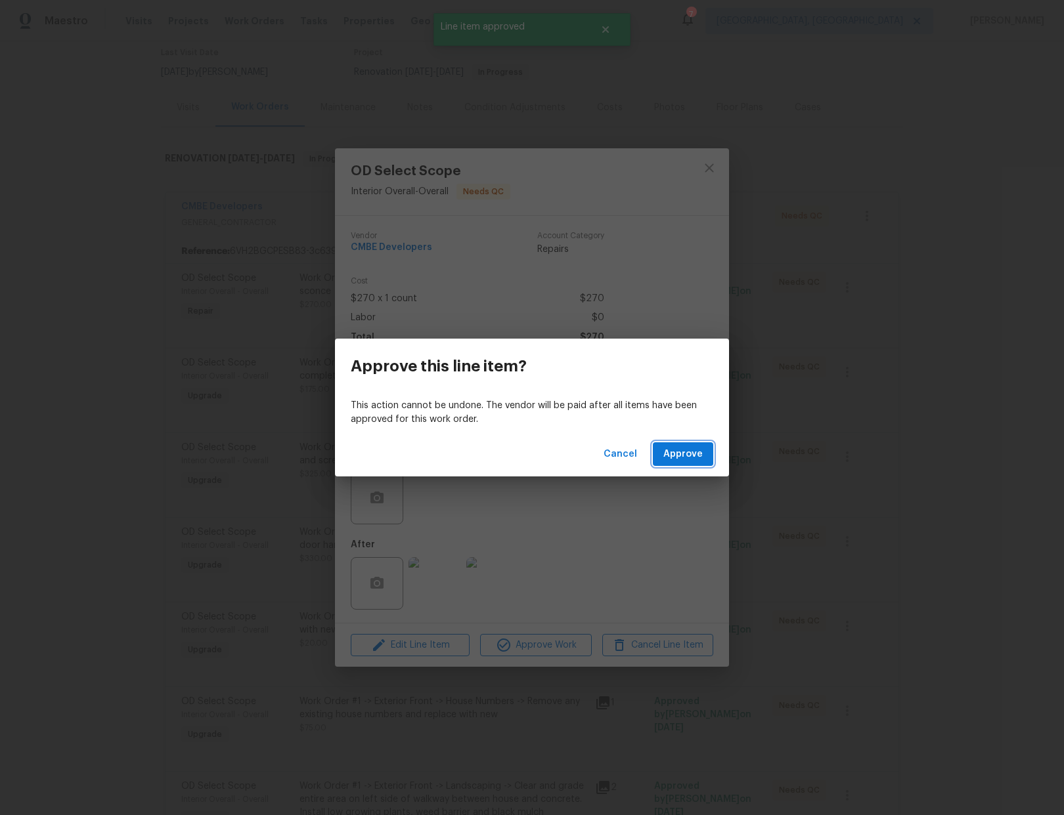
click at [670, 458] on span "Approve" at bounding box center [682, 454] width 39 height 16
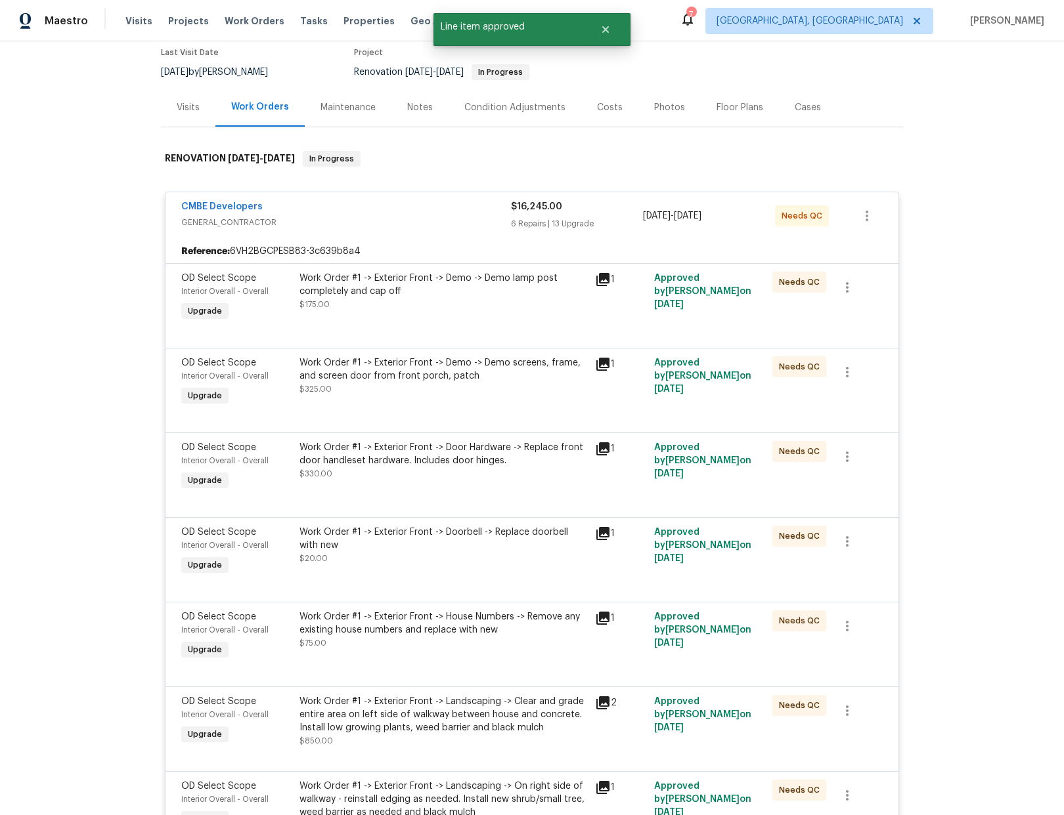
click at [531, 303] on div "Work Order #1 -> Exterior Front -> Demo -> Demo lamp post completely and cap of…" at bounding box center [443, 291] width 288 height 39
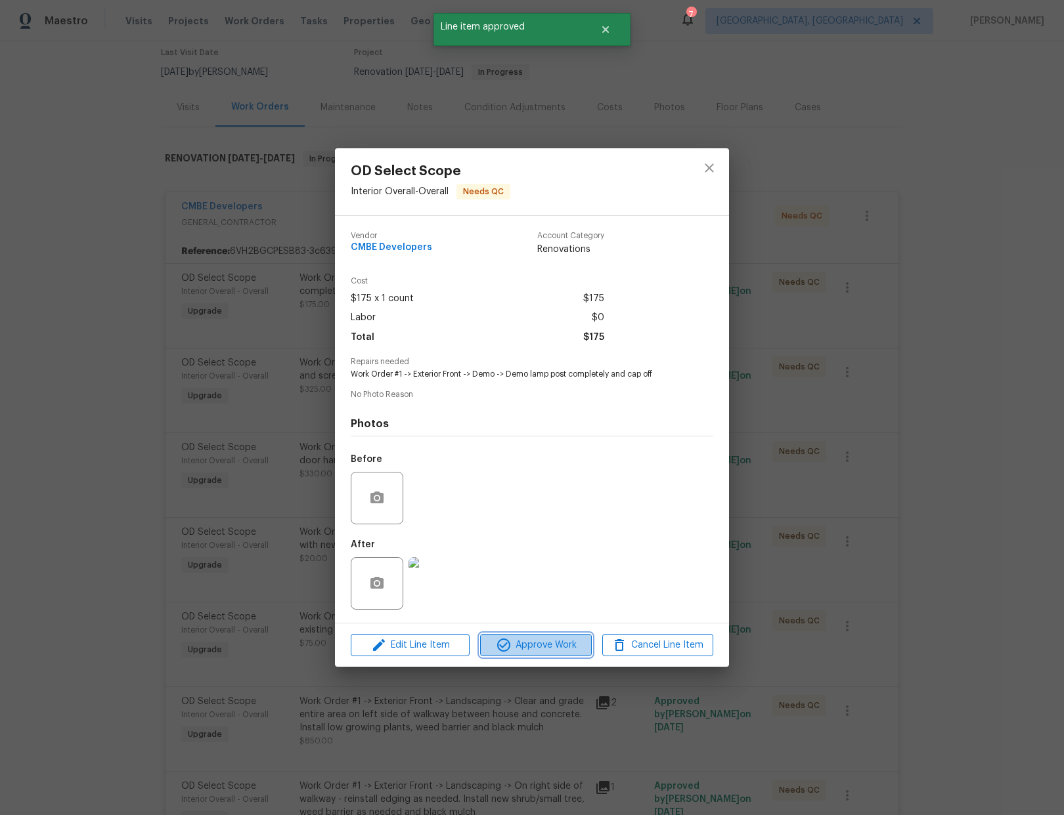
click at [542, 649] on span "Approve Work" at bounding box center [535, 646] width 103 height 16
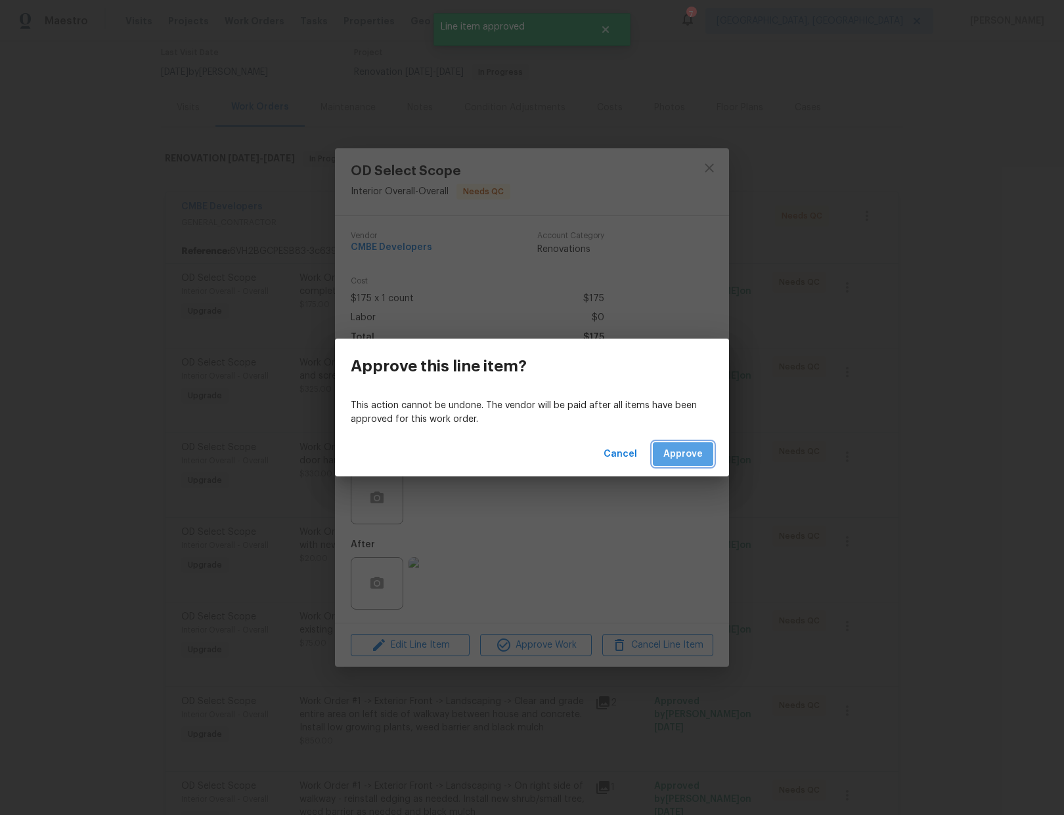
click at [677, 451] on span "Approve" at bounding box center [682, 454] width 39 height 16
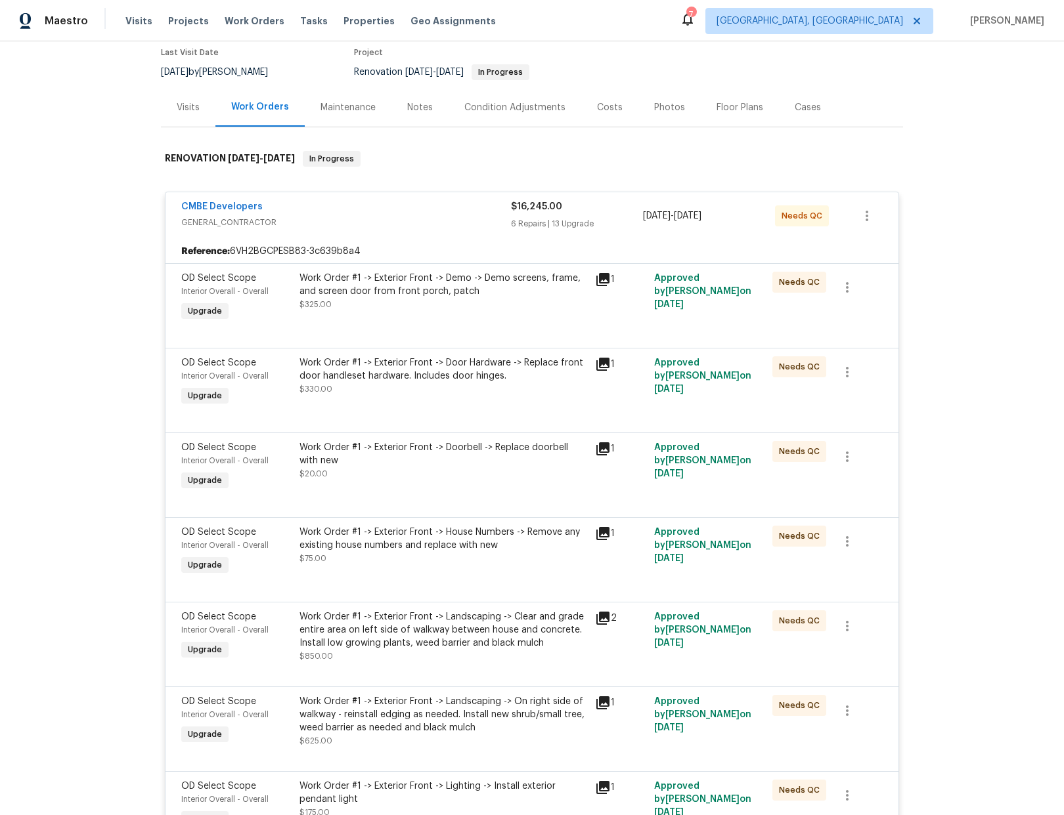
click at [519, 280] on div "Work Order #1 -> Exterior Front -> Demo -> Demo screens, frame, and screen door…" at bounding box center [443, 285] width 288 height 26
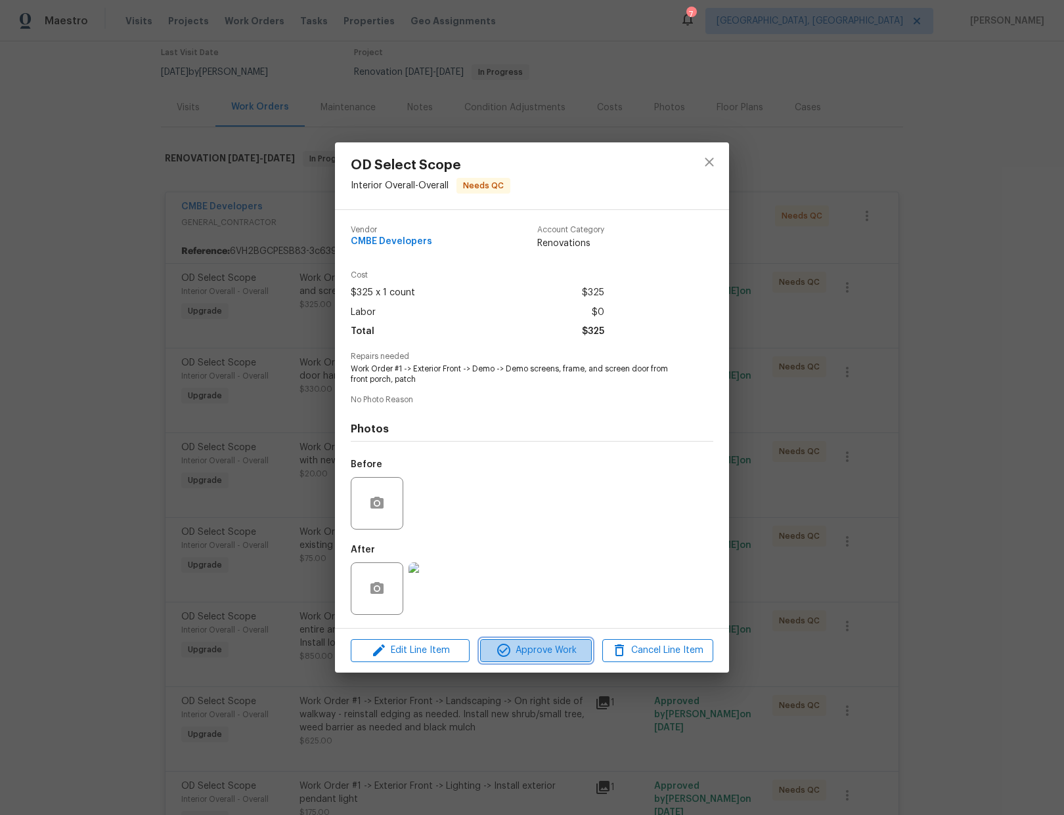
click at [558, 647] on span "Approve Work" at bounding box center [535, 651] width 103 height 16
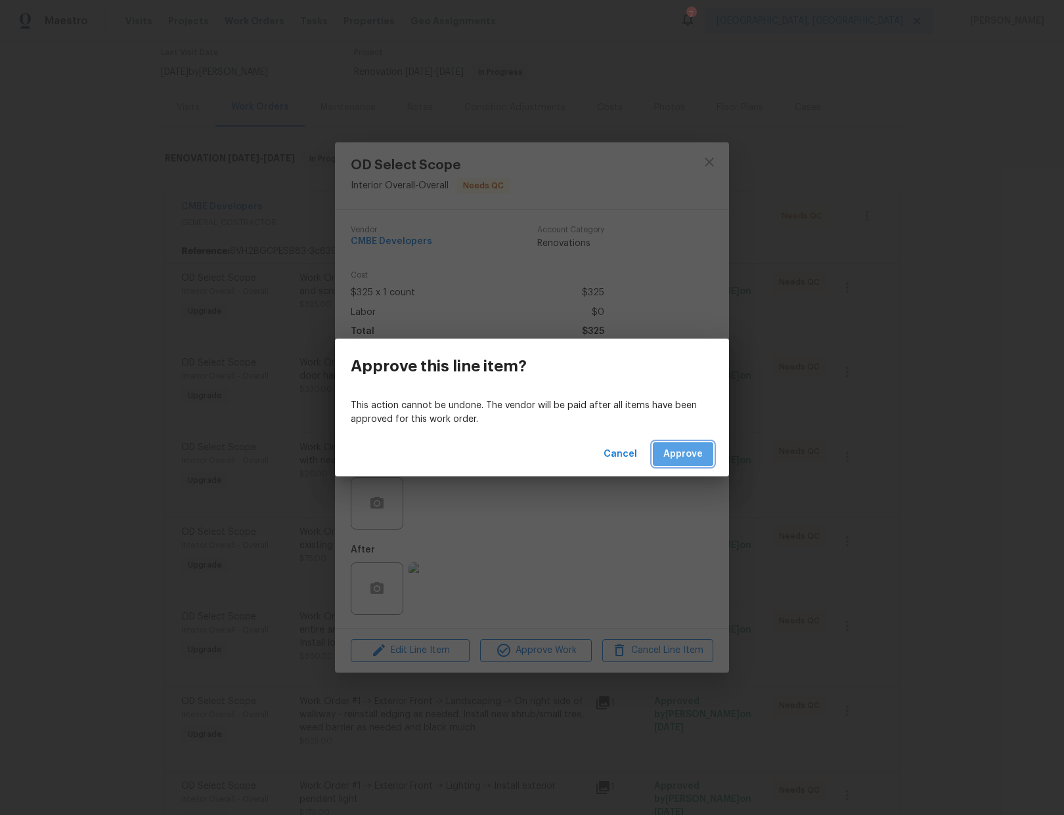
click at [681, 460] on span "Approve" at bounding box center [682, 454] width 39 height 16
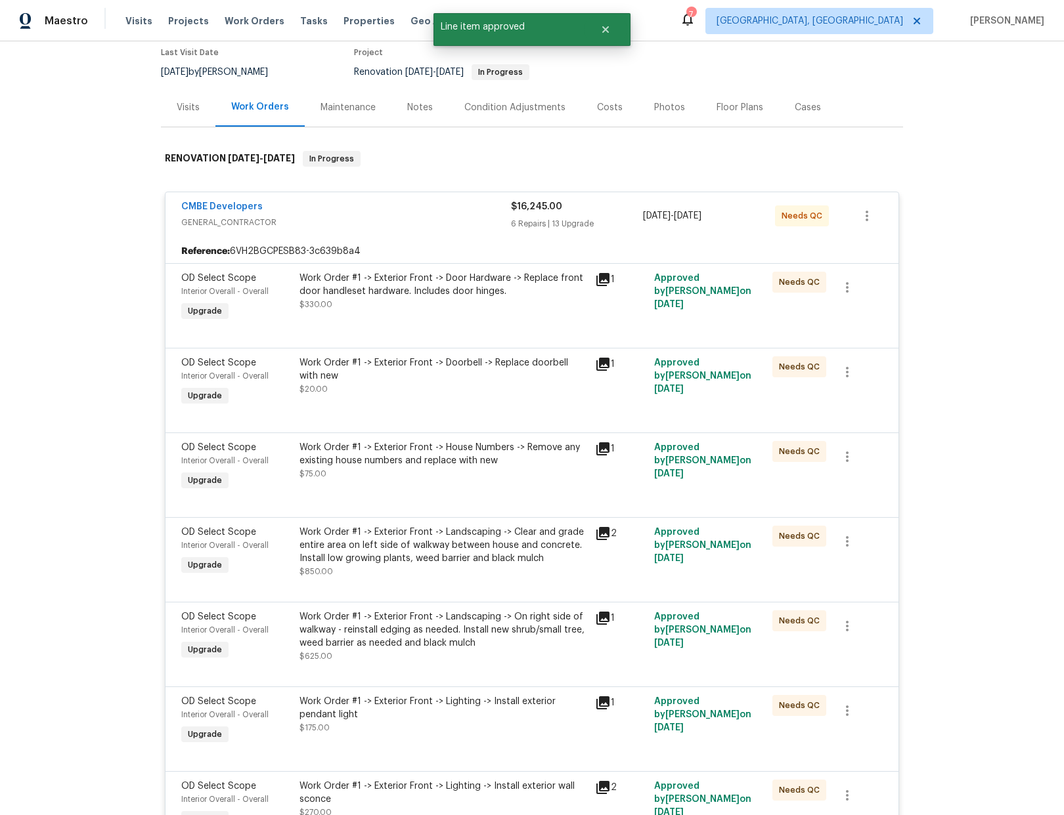
click at [505, 307] on div "Work Order #1 -> Exterior Front -> Door Hardware -> Replace front door handlese…" at bounding box center [443, 291] width 288 height 39
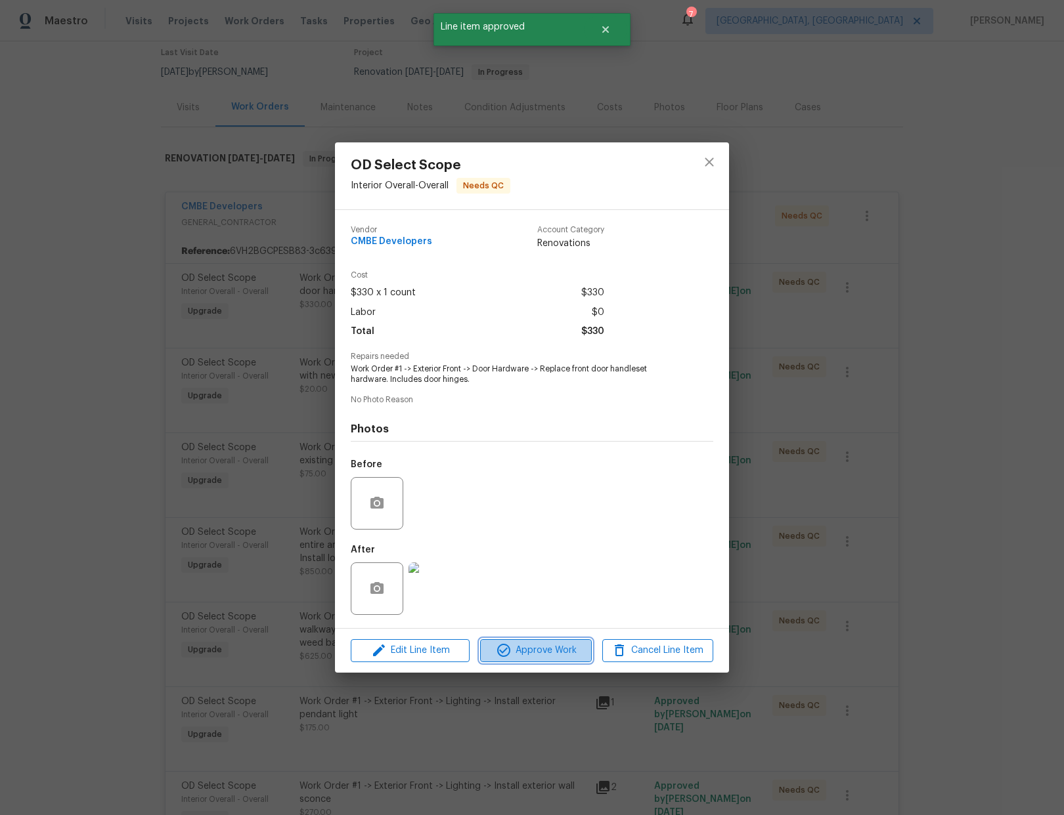
click at [541, 650] on span "Approve Work" at bounding box center [535, 651] width 103 height 16
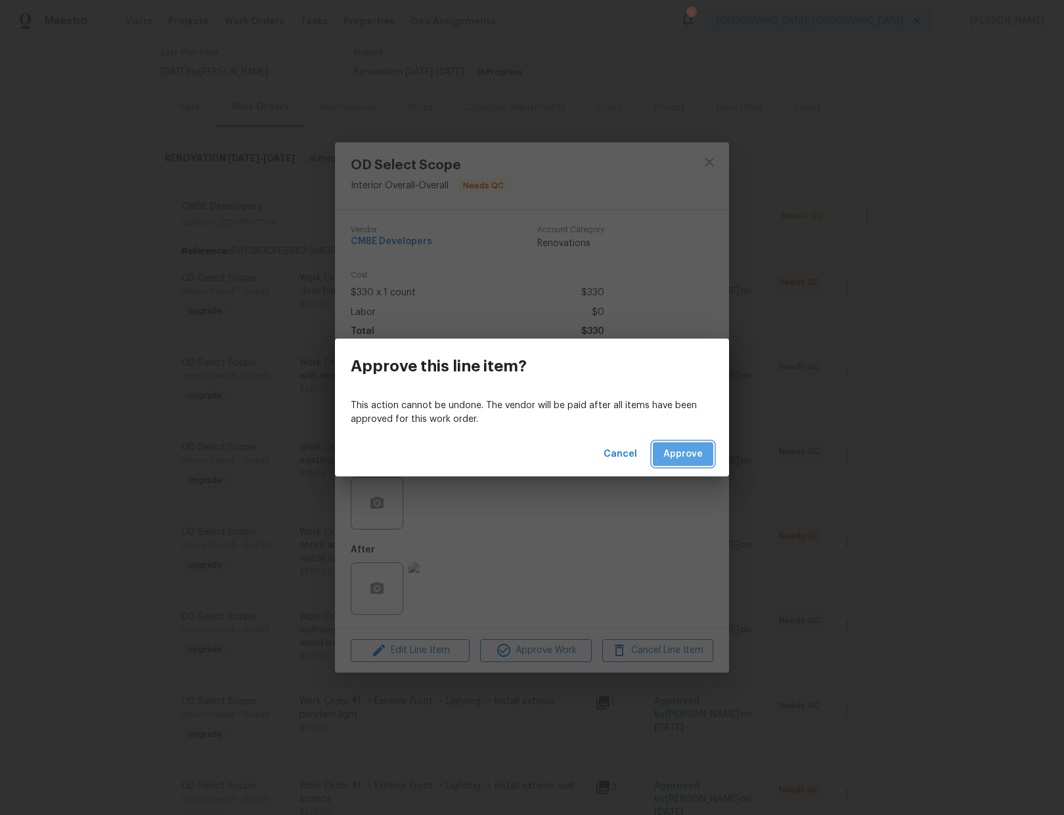
click at [698, 455] on span "Approve" at bounding box center [682, 454] width 39 height 16
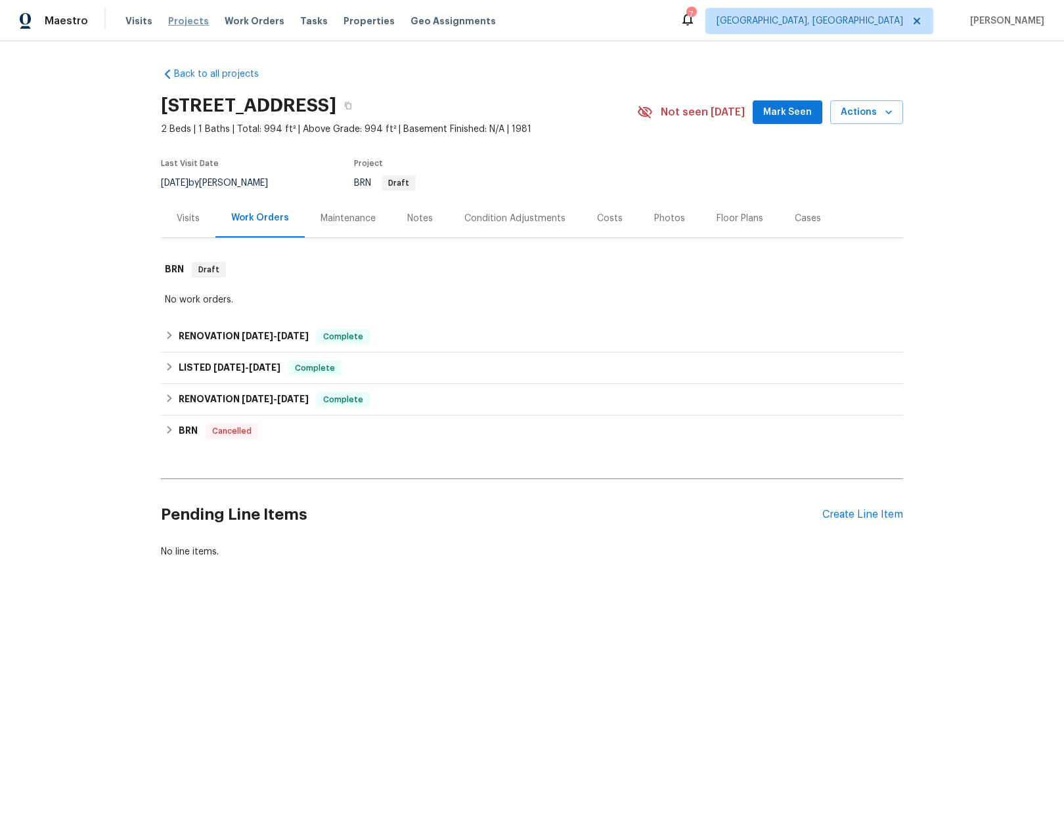
click at [190, 20] on span "Projects" at bounding box center [188, 20] width 41 height 13
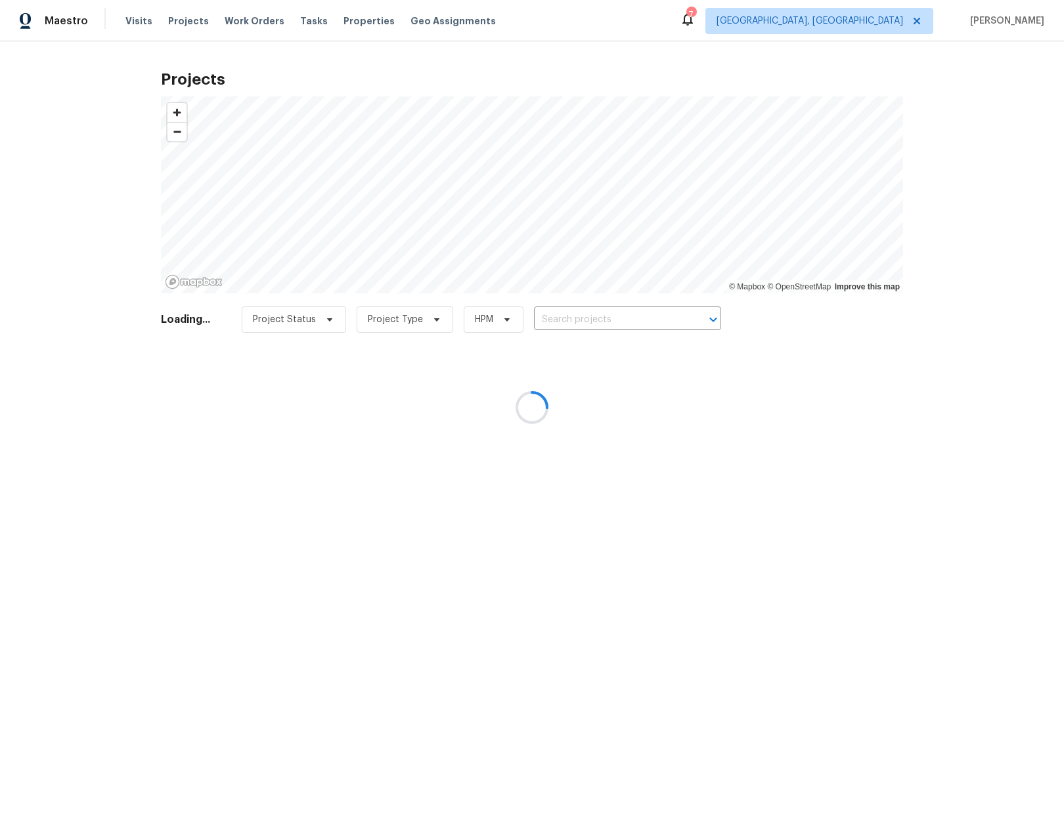
click at [607, 320] on div at bounding box center [532, 407] width 1064 height 815
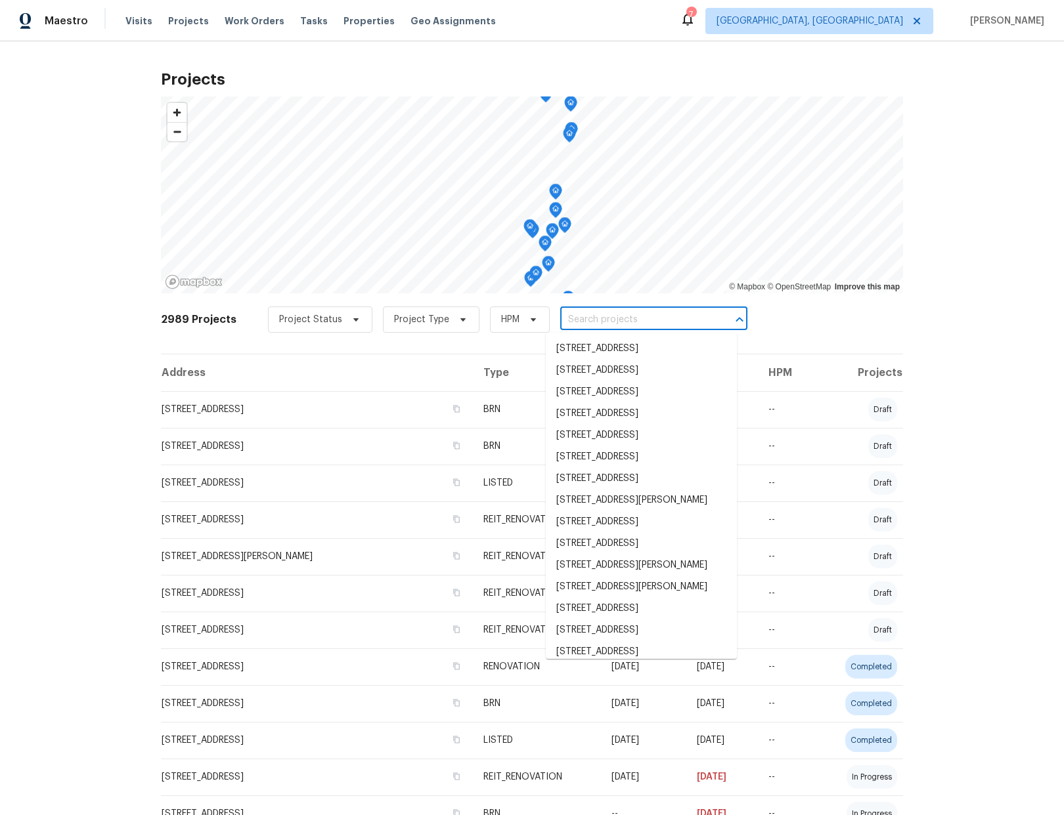
click at [601, 319] on input "text" at bounding box center [635, 320] width 150 height 20
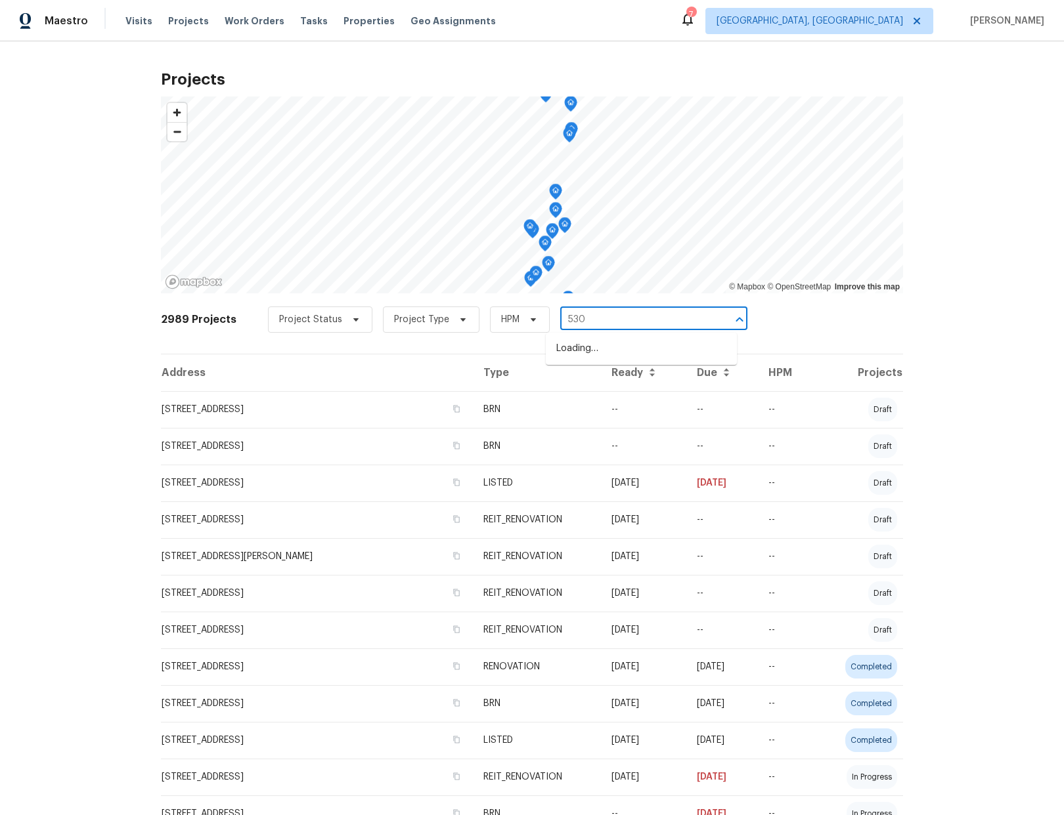
type input "5305"
click at [610, 403] on li "5305 W Palm Cir, Tamarac, FL 33319" at bounding box center [641, 392] width 191 height 22
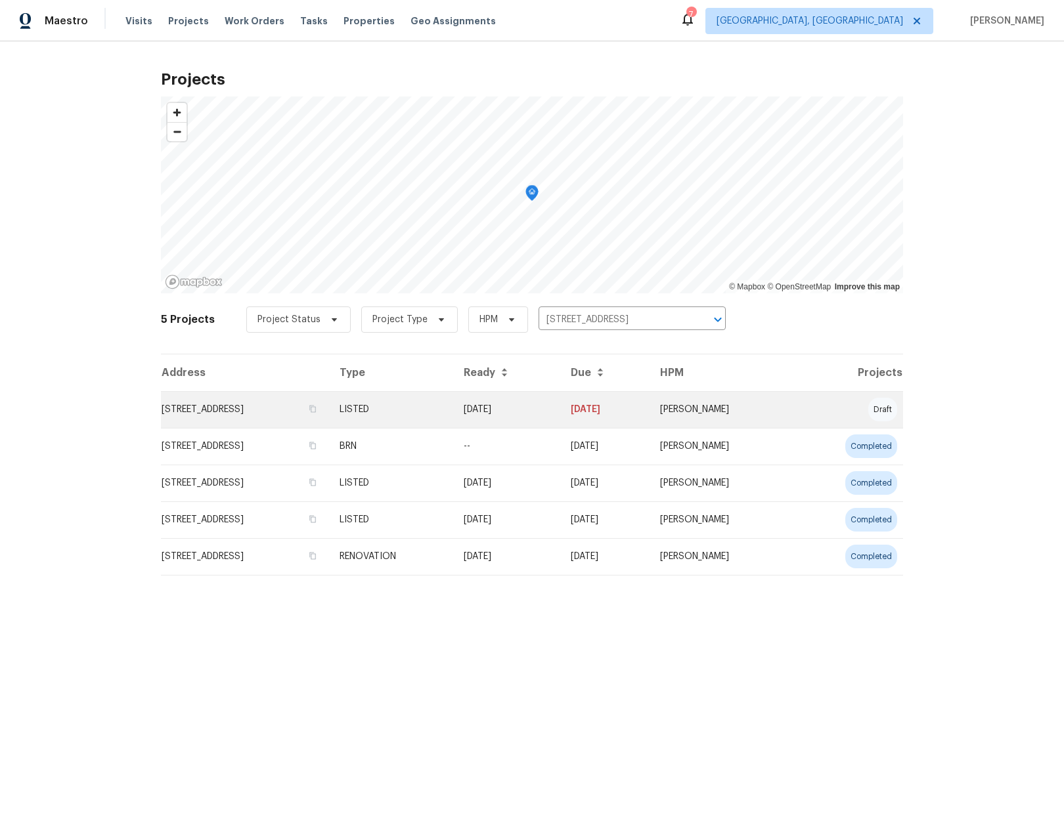
click at [269, 410] on td "5305 W Palm Cir, Tamarac, FL 33319" at bounding box center [245, 409] width 168 height 37
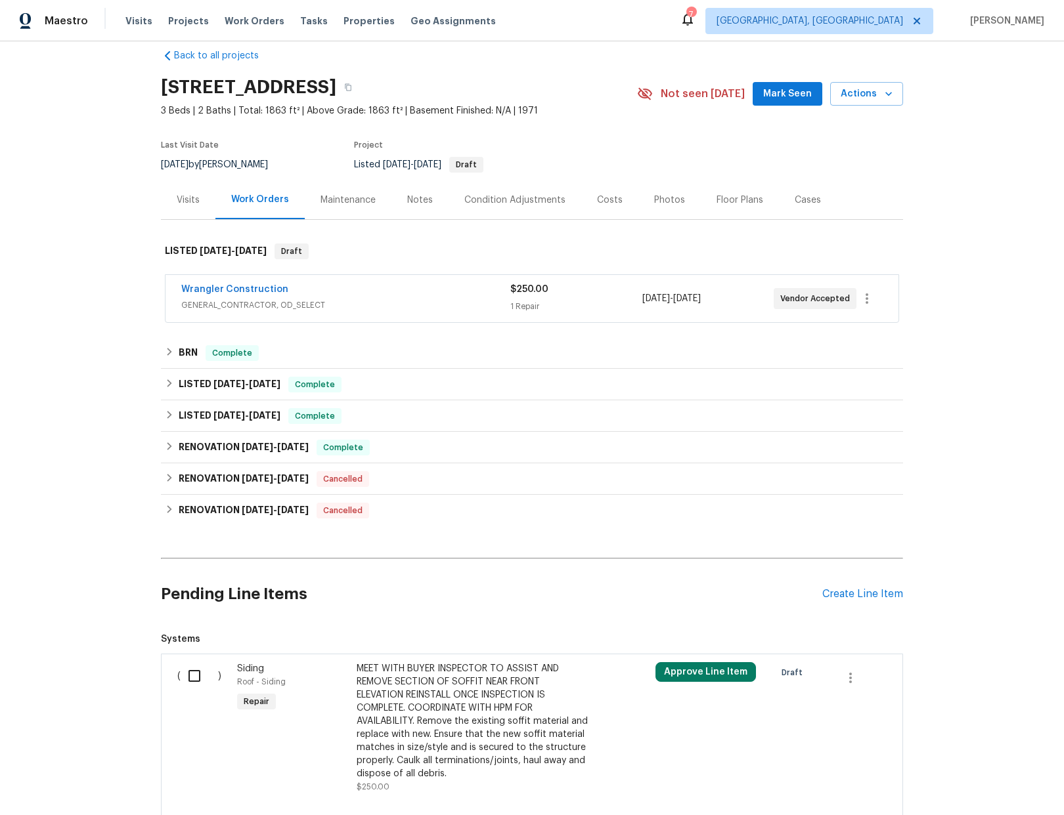
scroll to position [43, 0]
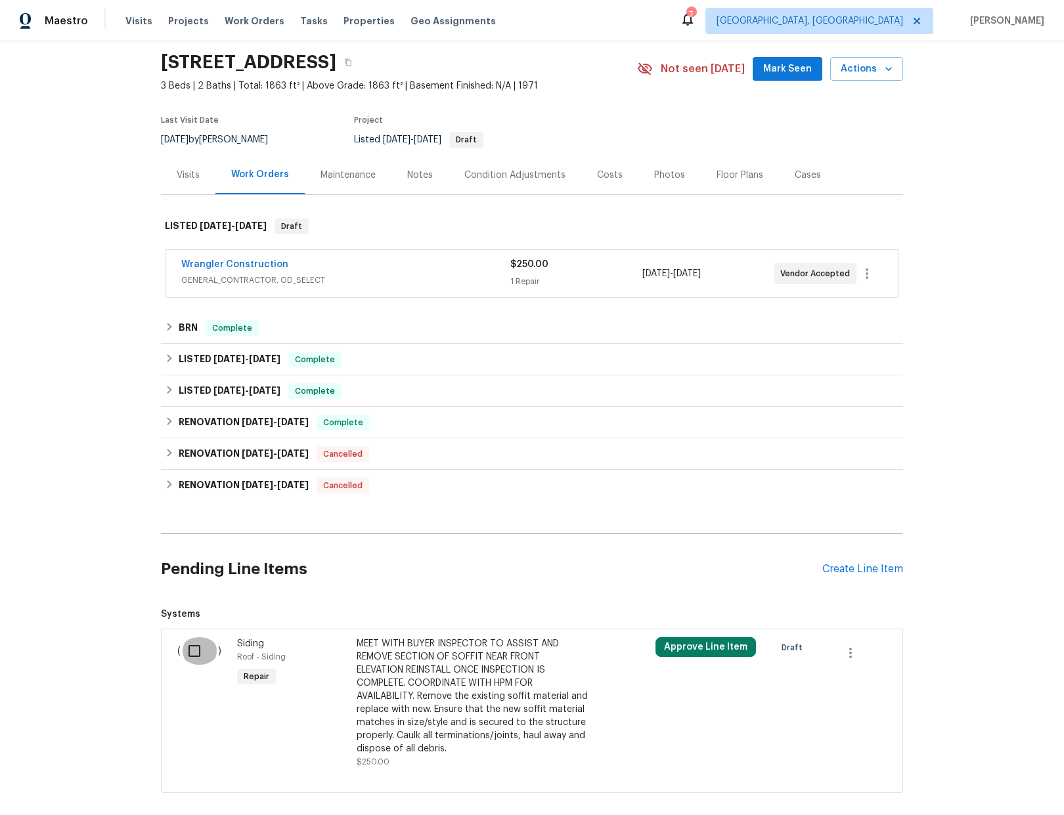
click at [191, 649] on input "checkbox" at bounding box center [199, 652] width 37 height 28
checkbox input "true"
click at [717, 650] on button "Approve Line Item" at bounding box center [705, 648] width 100 height 20
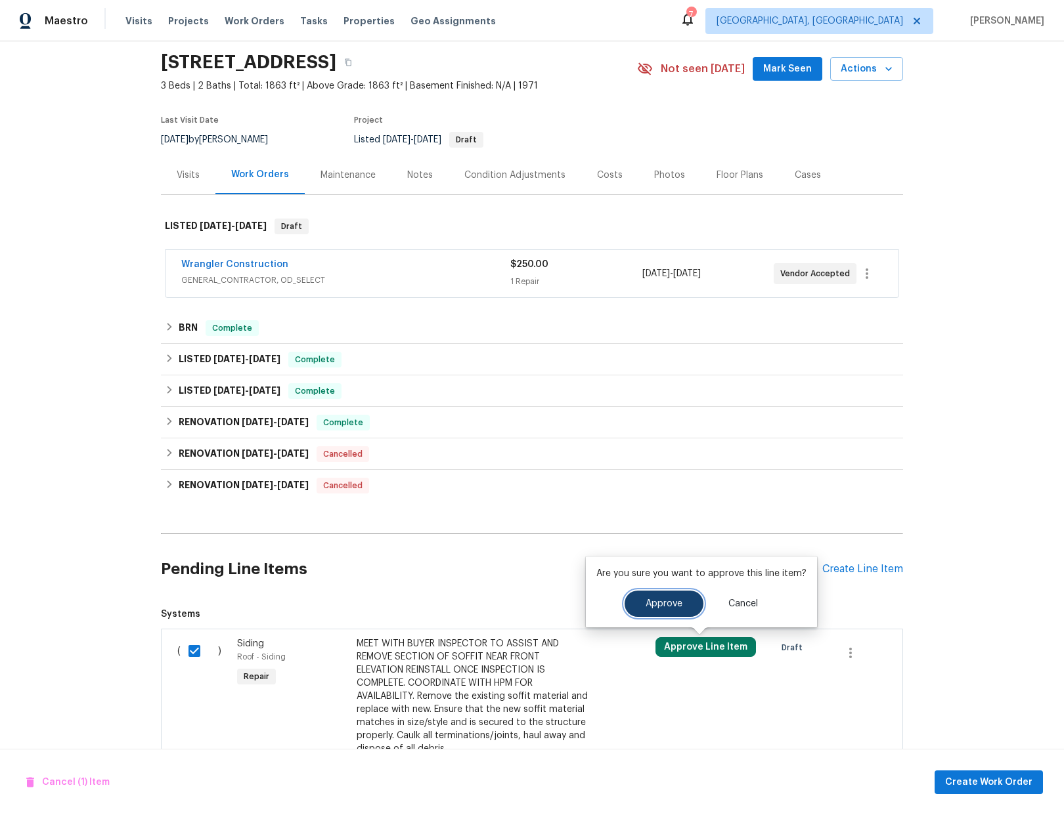
click at [688, 606] on button "Approve" at bounding box center [663, 604] width 79 height 26
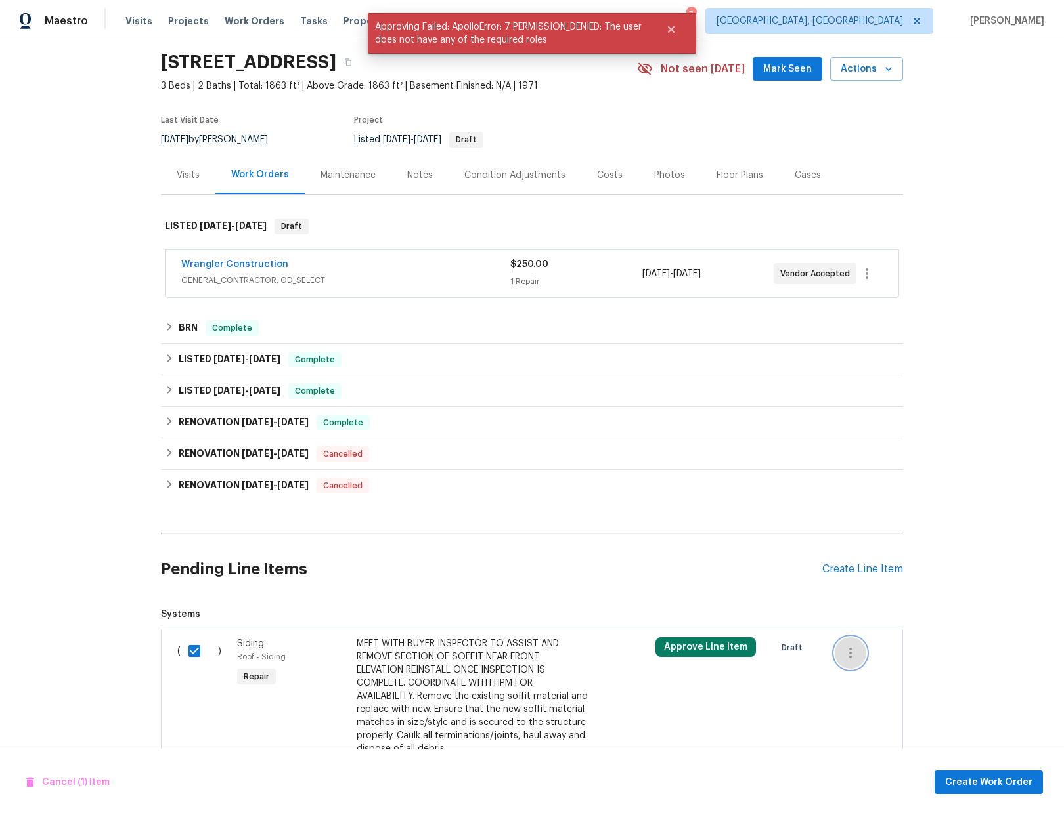
click at [847, 650] on icon "button" at bounding box center [850, 653] width 16 height 16
click at [486, 620] on div at bounding box center [532, 407] width 1064 height 815
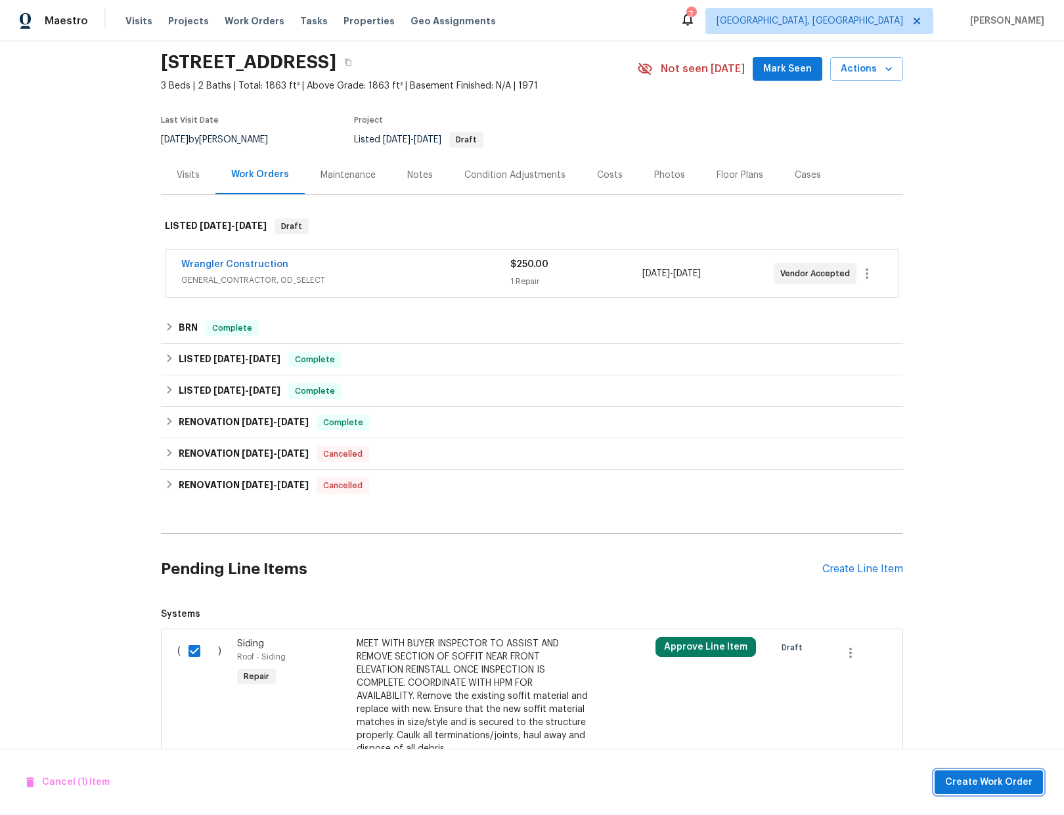
click at [964, 786] on span "Create Work Order" at bounding box center [988, 783] width 87 height 16
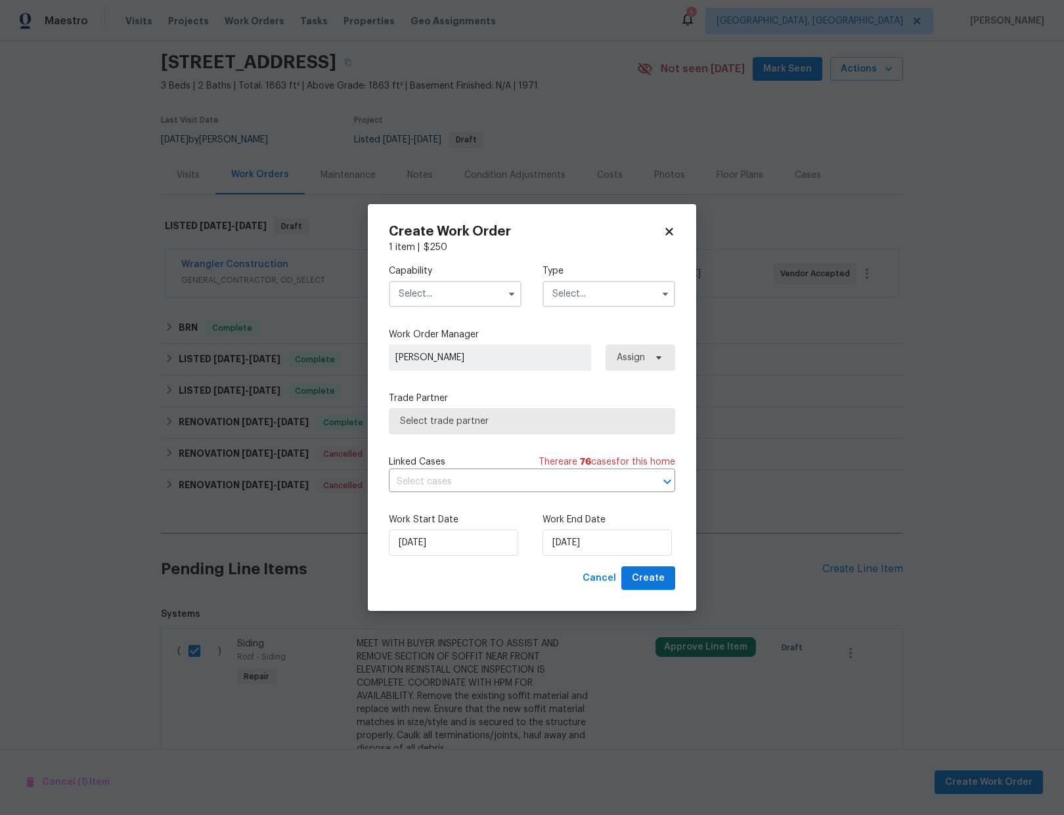
click at [454, 293] on input "text" at bounding box center [455, 294] width 133 height 26
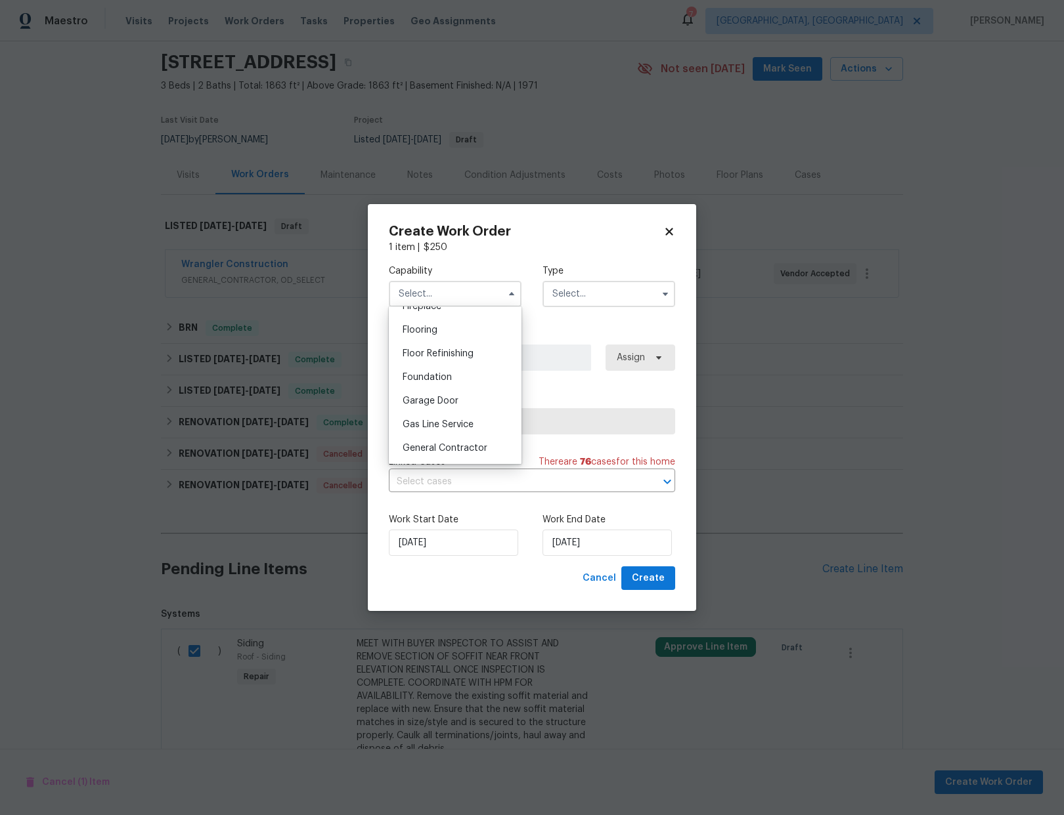
scroll to position [504, 0]
click at [441, 452] on div "General Contractor" at bounding box center [455, 445] width 126 height 24
type input "General Contractor"
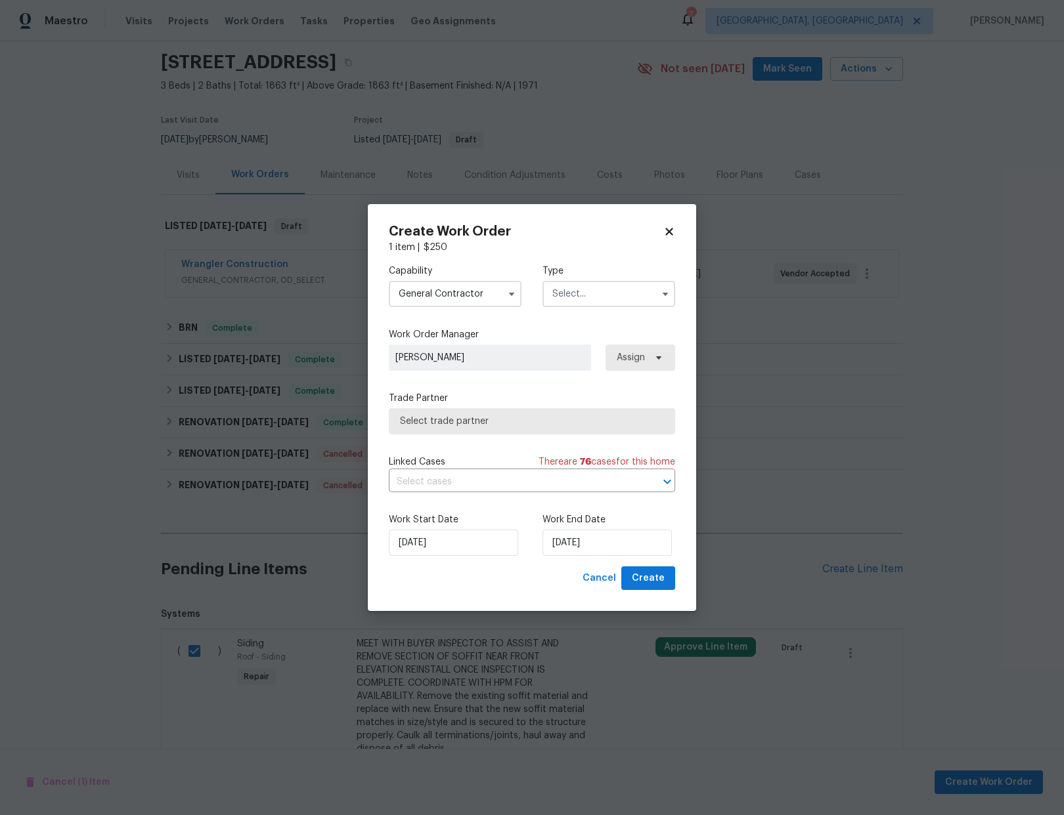
click at [575, 295] on input "text" at bounding box center [608, 294] width 133 height 26
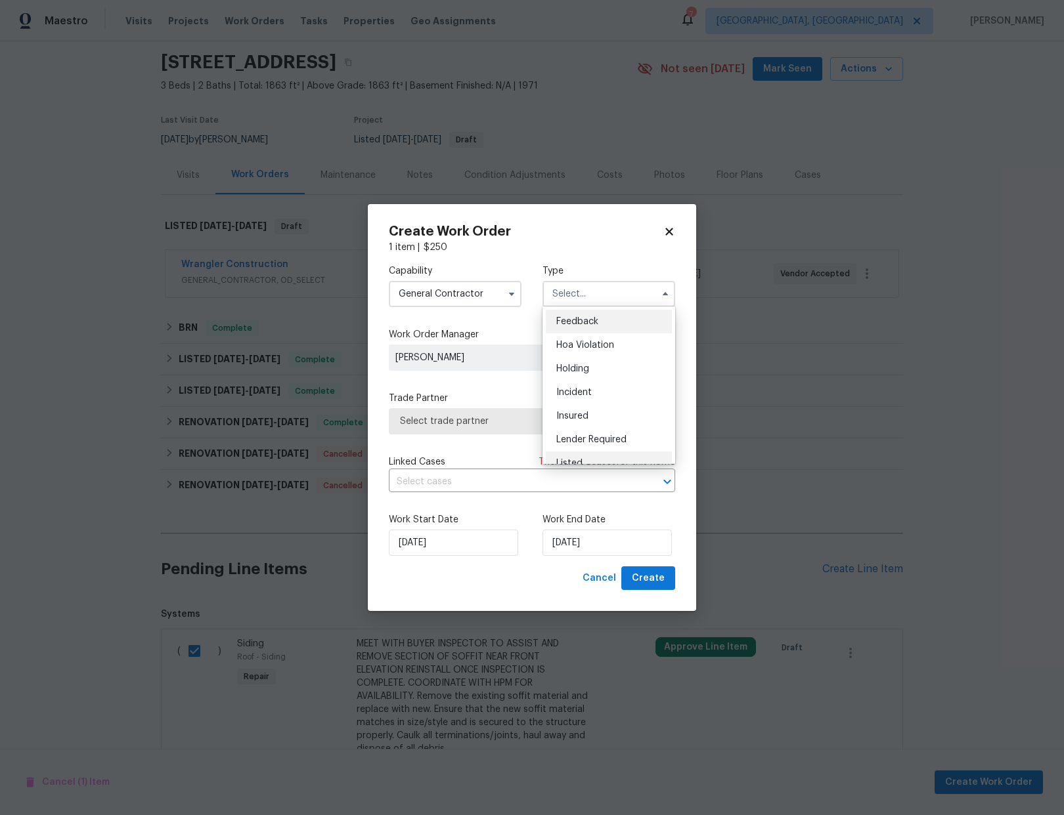
click at [585, 455] on div "Listed" at bounding box center [609, 464] width 126 height 24
type input "Listed"
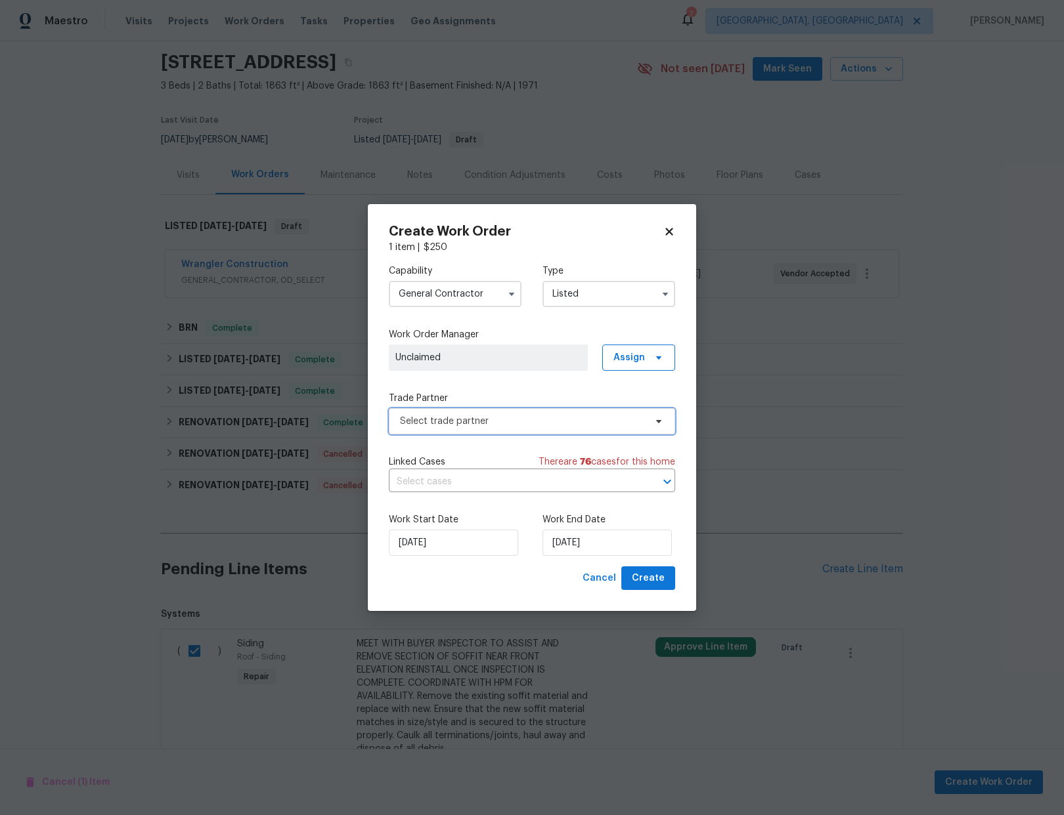
click at [483, 423] on span "Select trade partner" at bounding box center [522, 421] width 245 height 13
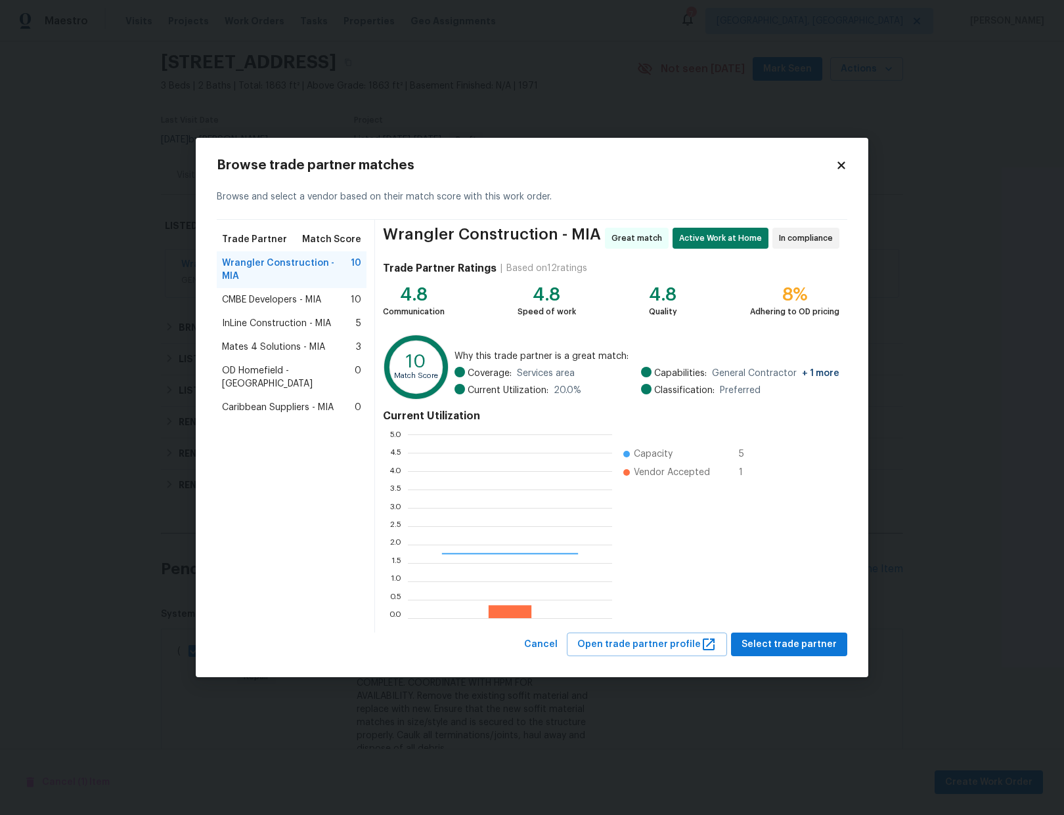
scroll to position [174, 195]
click at [784, 642] on span "Select trade partner" at bounding box center [788, 645] width 95 height 16
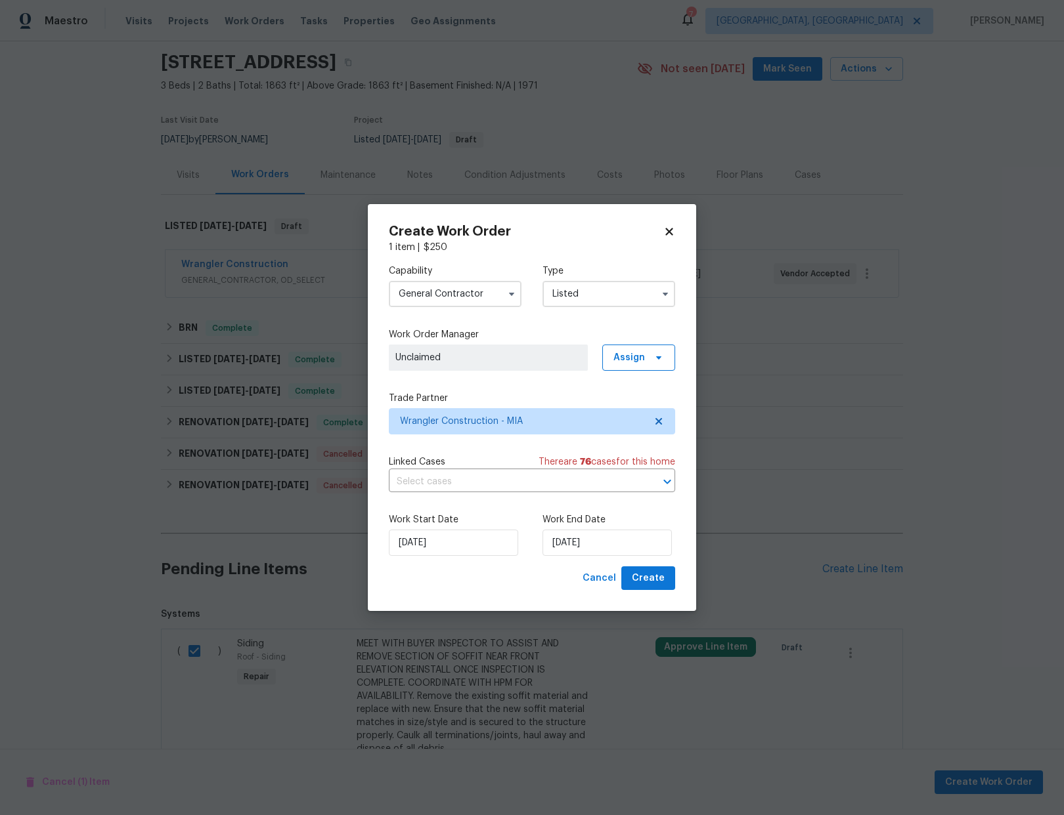
click at [597, 296] on input "Listed" at bounding box center [608, 294] width 133 height 26
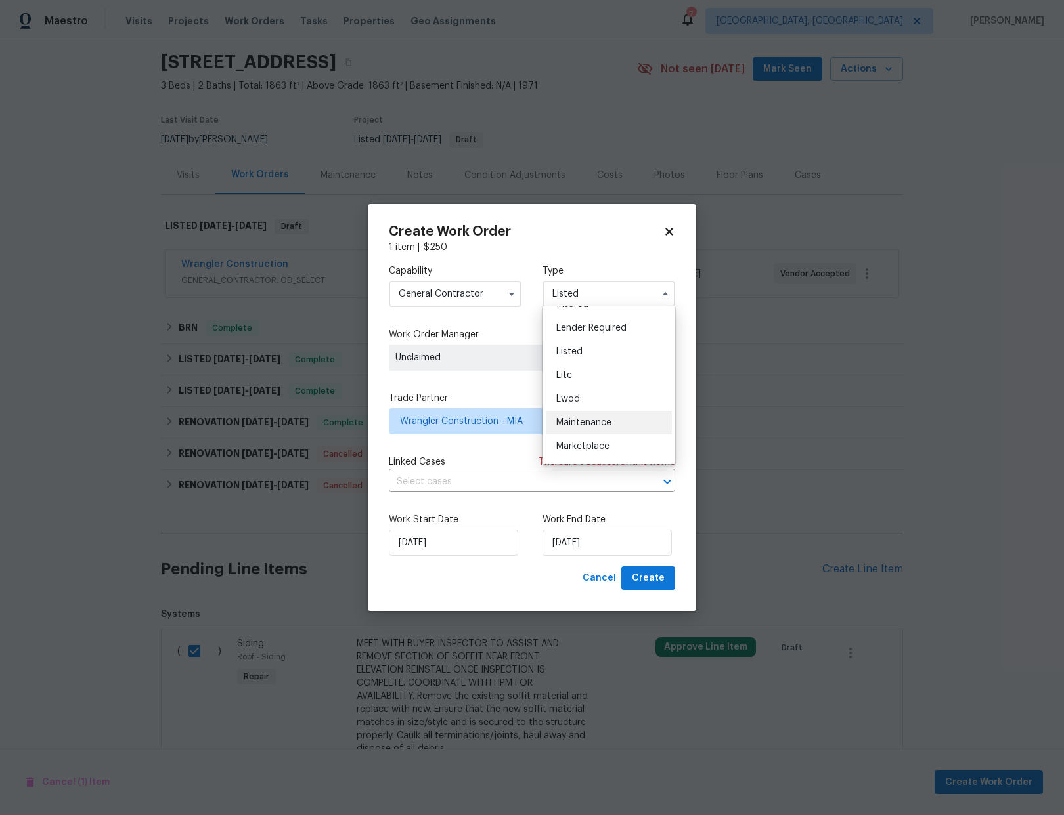
scroll to position [111, 0]
click at [581, 355] on span "Listed" at bounding box center [569, 352] width 26 height 9
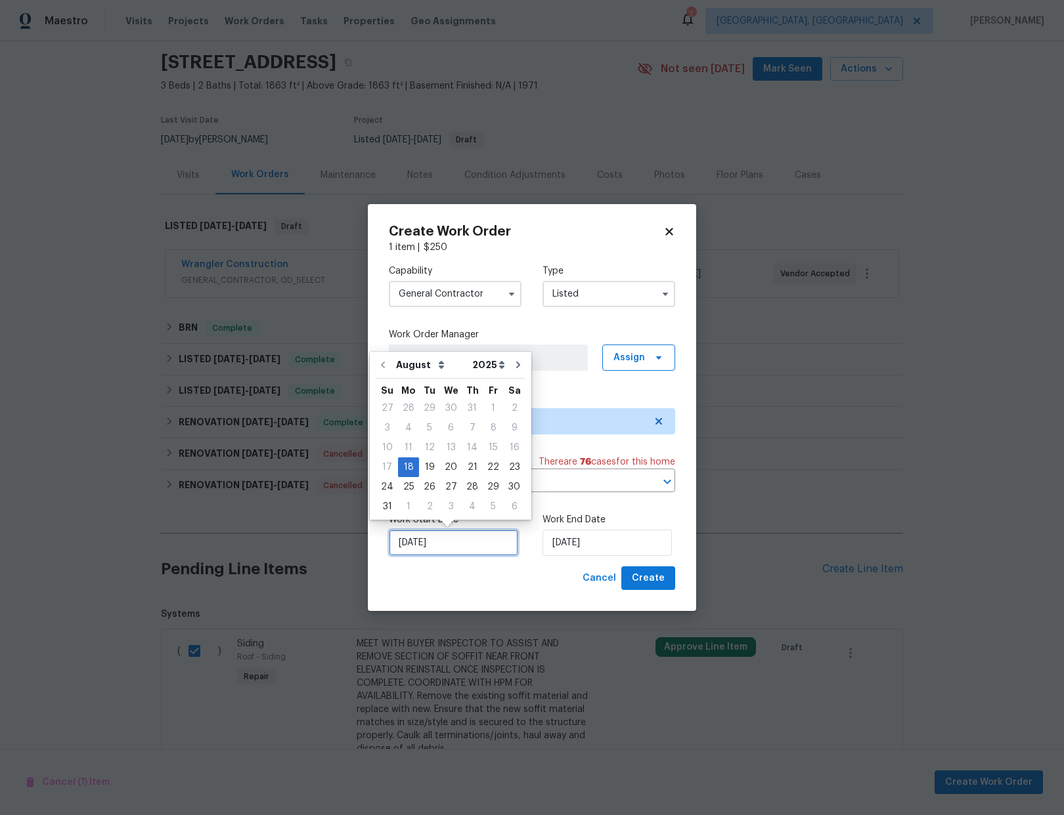
click at [446, 544] on input "[DATE]" at bounding box center [453, 543] width 129 height 26
click at [472, 464] on div "21" at bounding box center [472, 467] width 21 height 18
type input "8/21/2025"
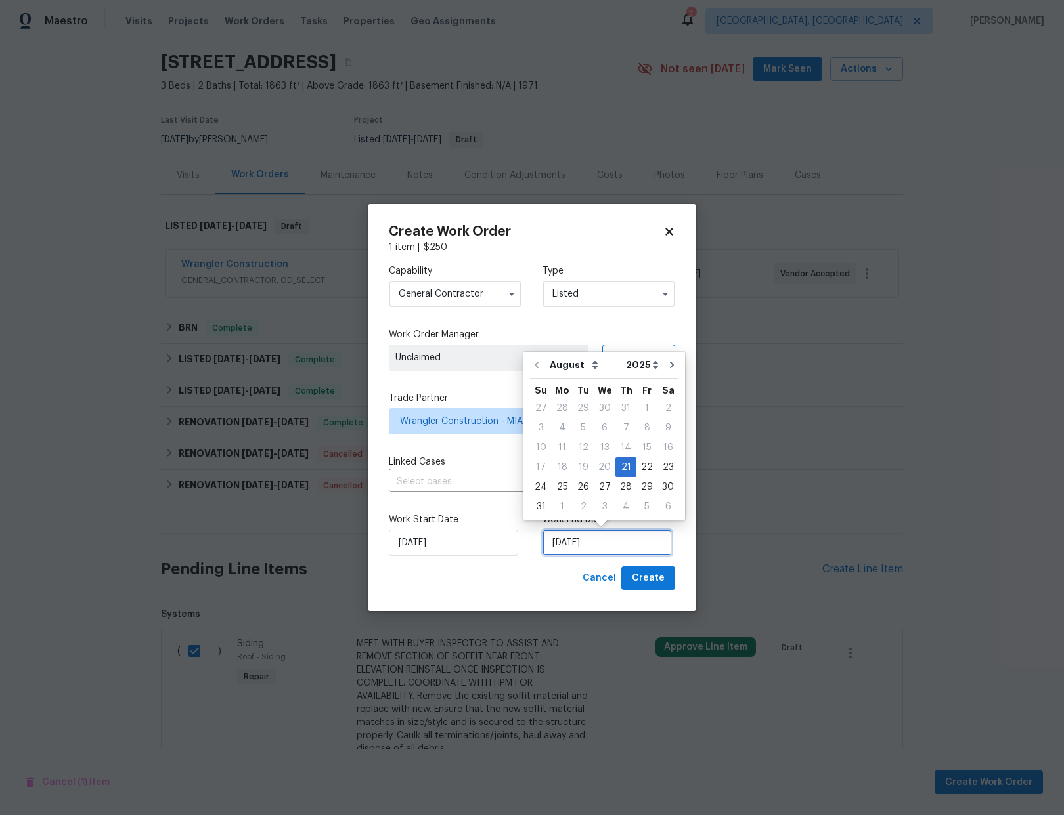
click at [620, 537] on input "8/21/2025" at bounding box center [606, 543] width 129 height 26
click at [640, 465] on div "22" at bounding box center [646, 467] width 21 height 18
type input "8/22/2025"
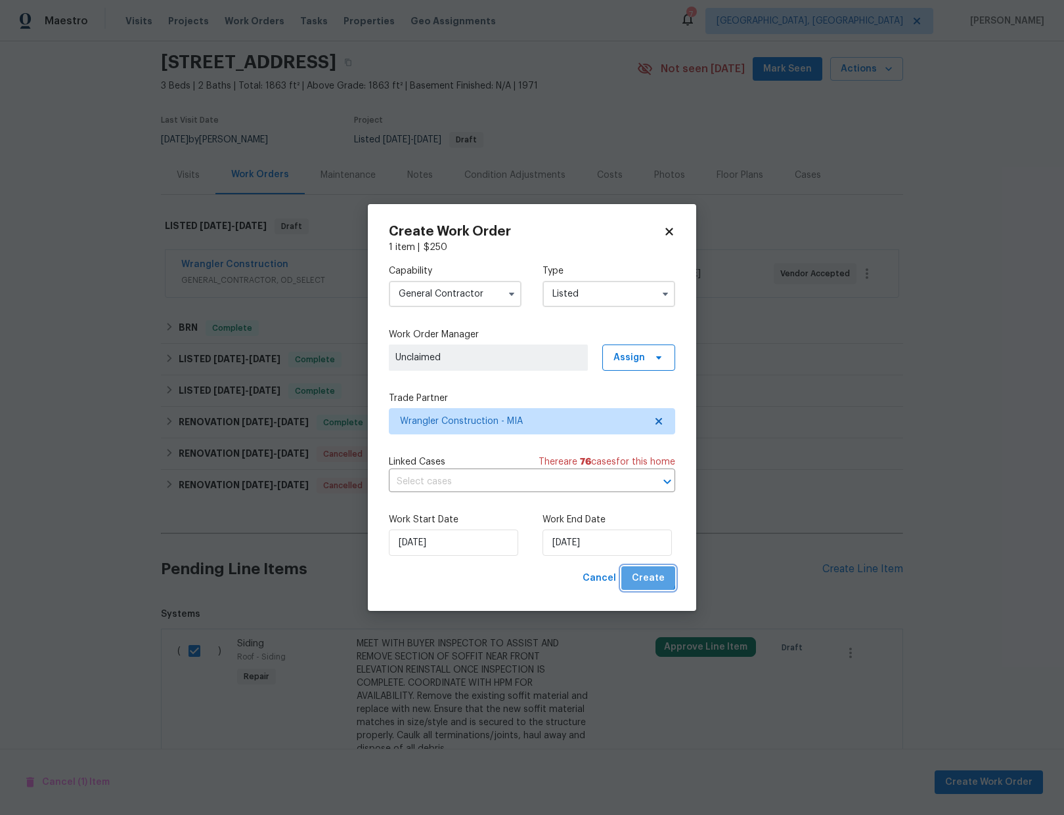
click at [646, 576] on span "Create" at bounding box center [648, 579] width 33 height 16
checkbox input "false"
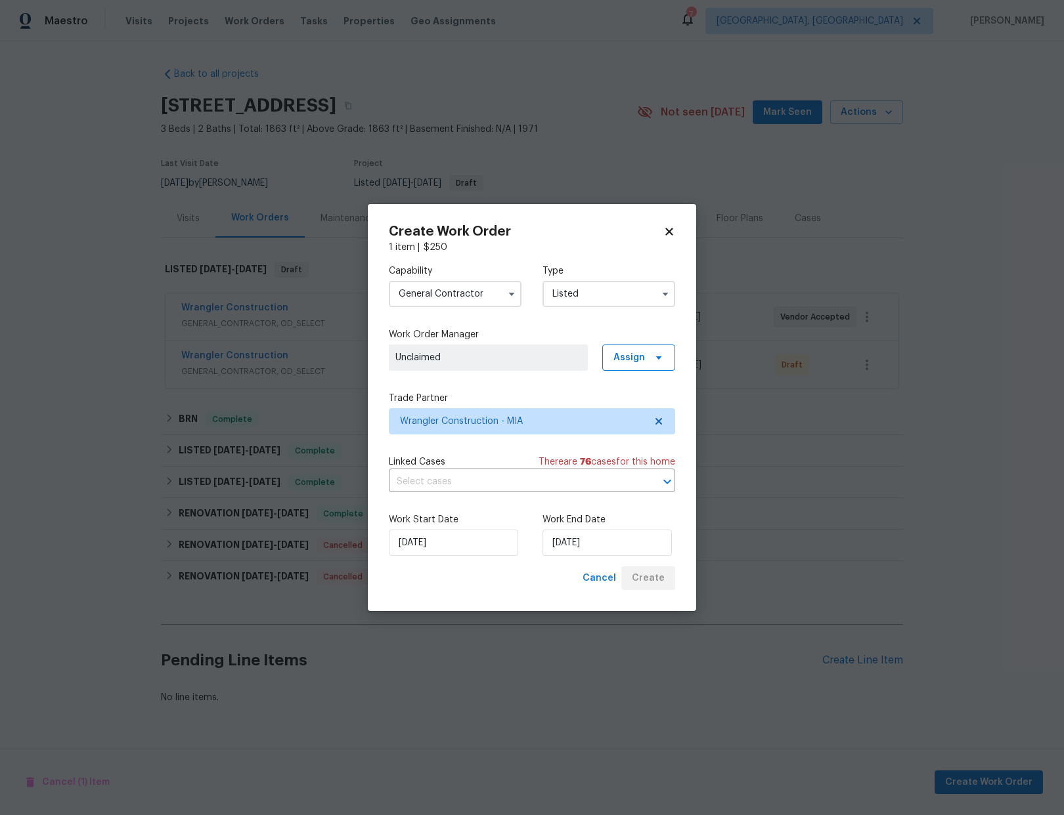
scroll to position [0, 0]
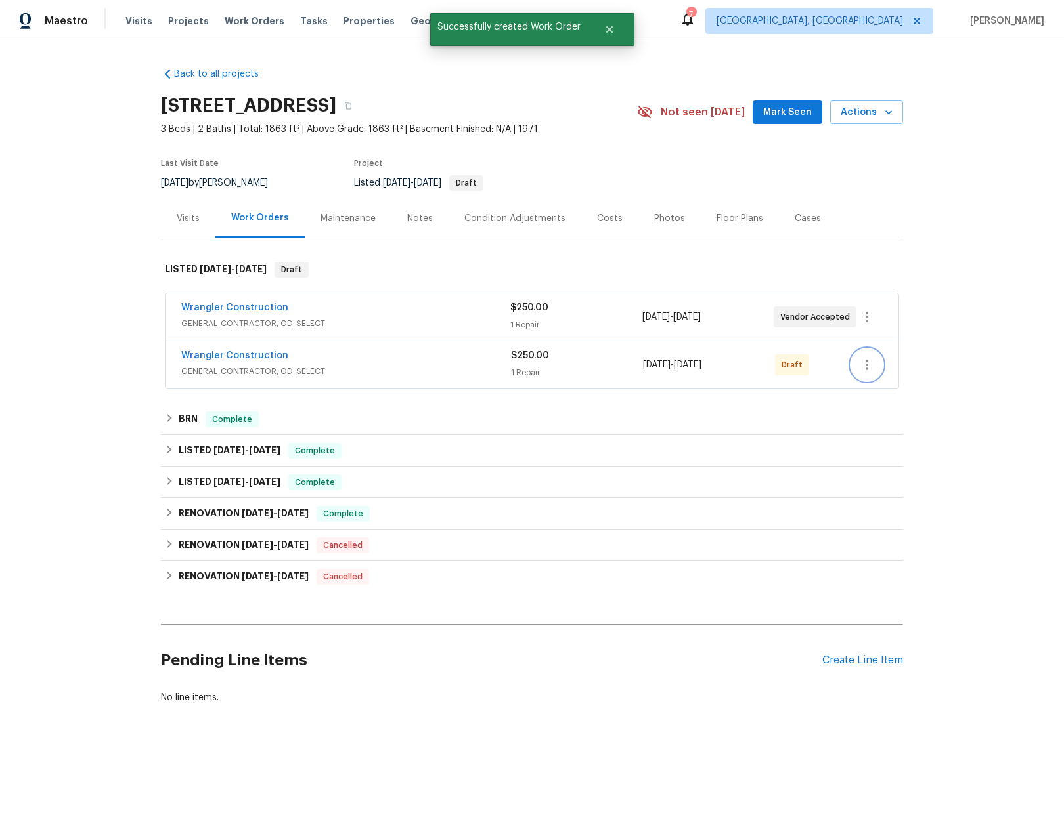
click at [865, 365] on icon "button" at bounding box center [867, 365] width 16 height 16
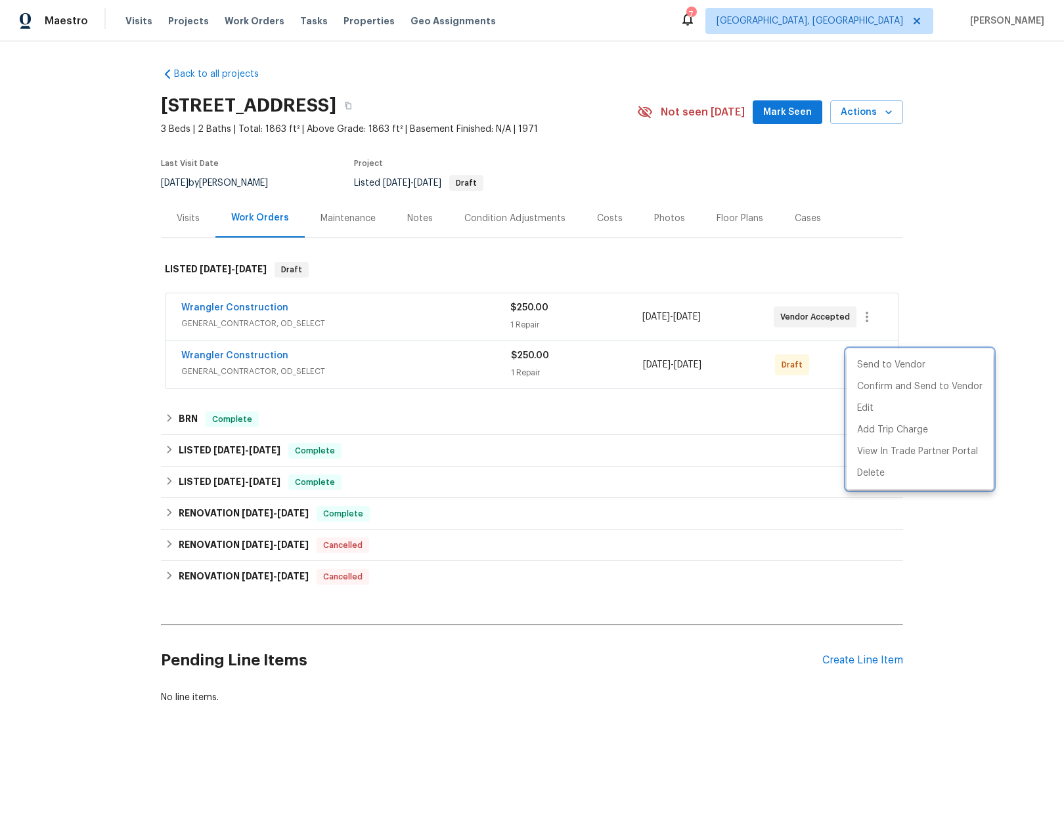
click at [425, 318] on div at bounding box center [532, 407] width 1064 height 815
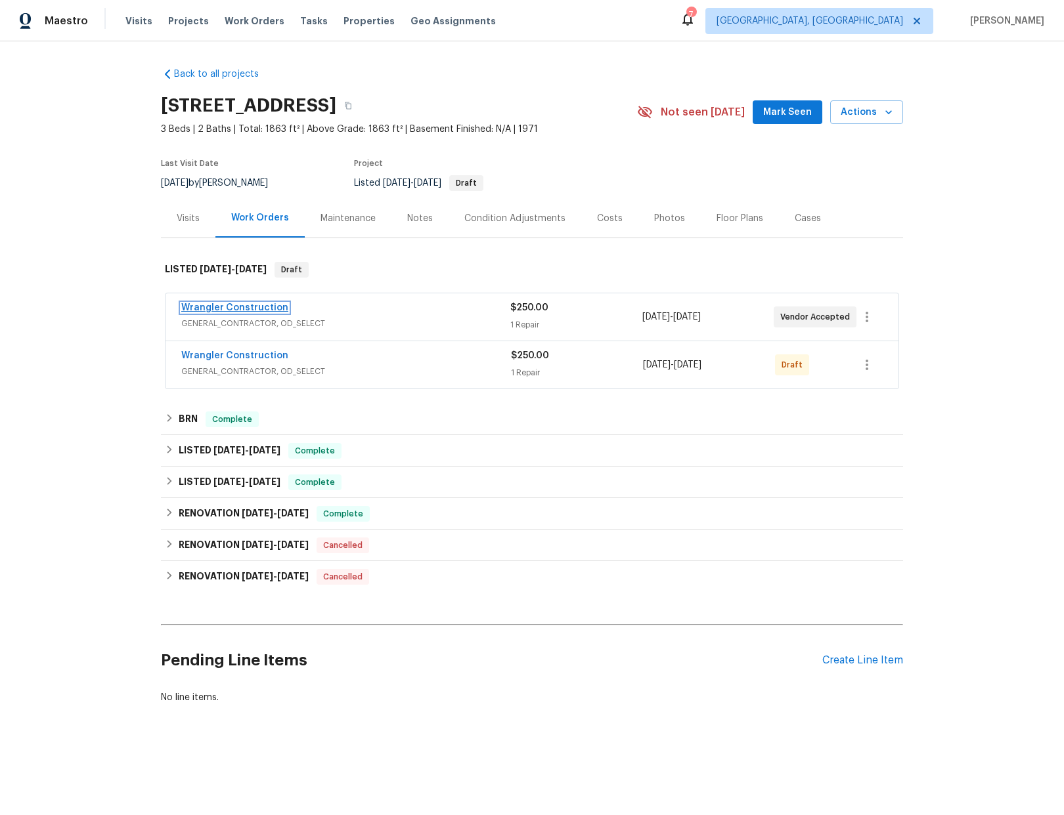
click at [263, 308] on link "Wrangler Construction" at bounding box center [234, 307] width 107 height 9
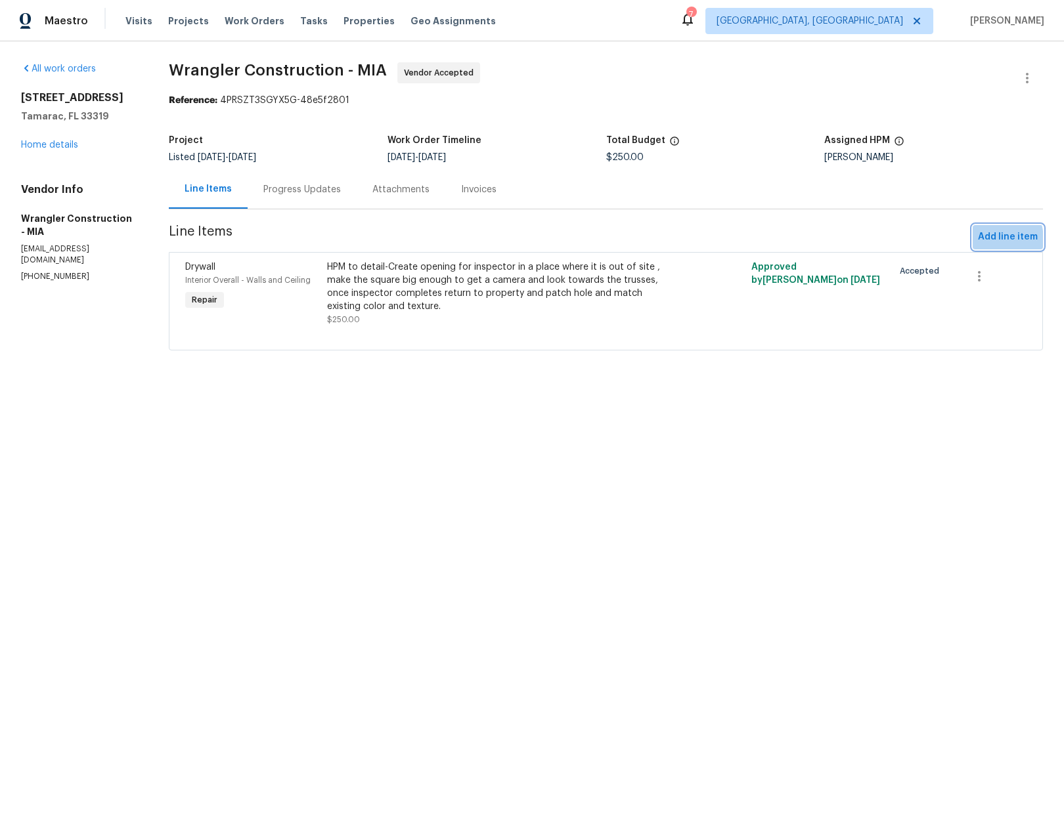
click at [978, 239] on span "Add line item" at bounding box center [1008, 237] width 60 height 16
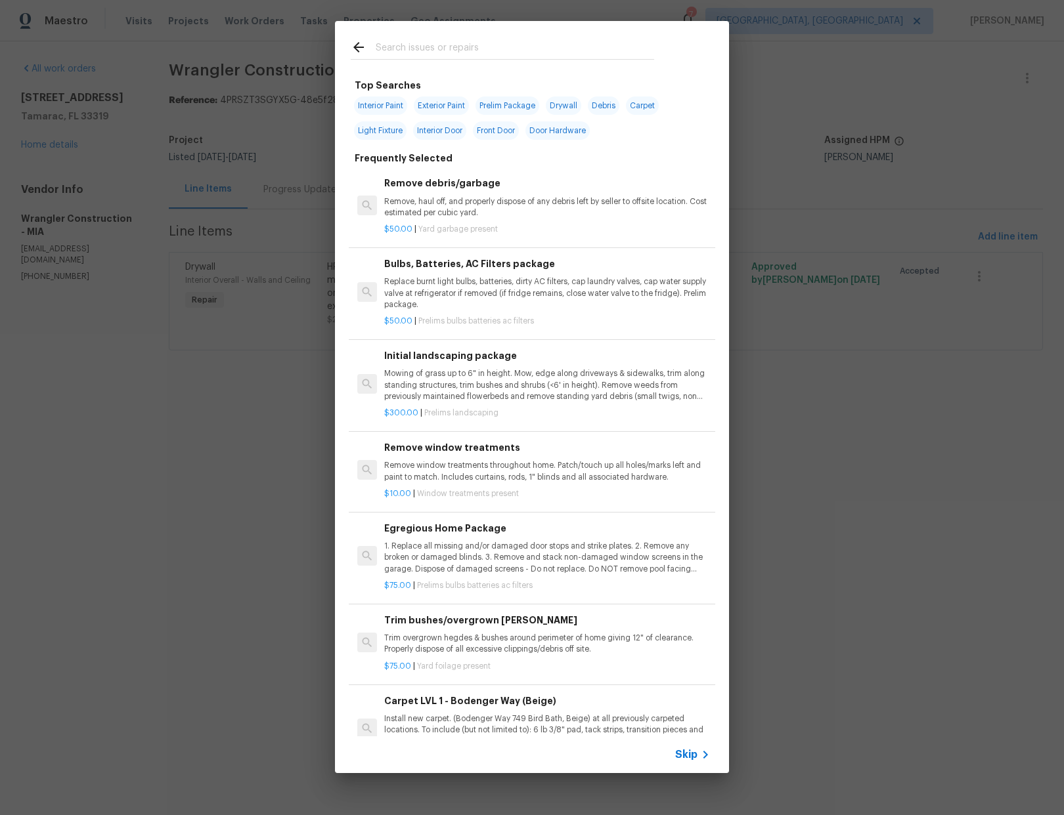
click at [688, 759] on span "Skip" at bounding box center [686, 754] width 22 height 13
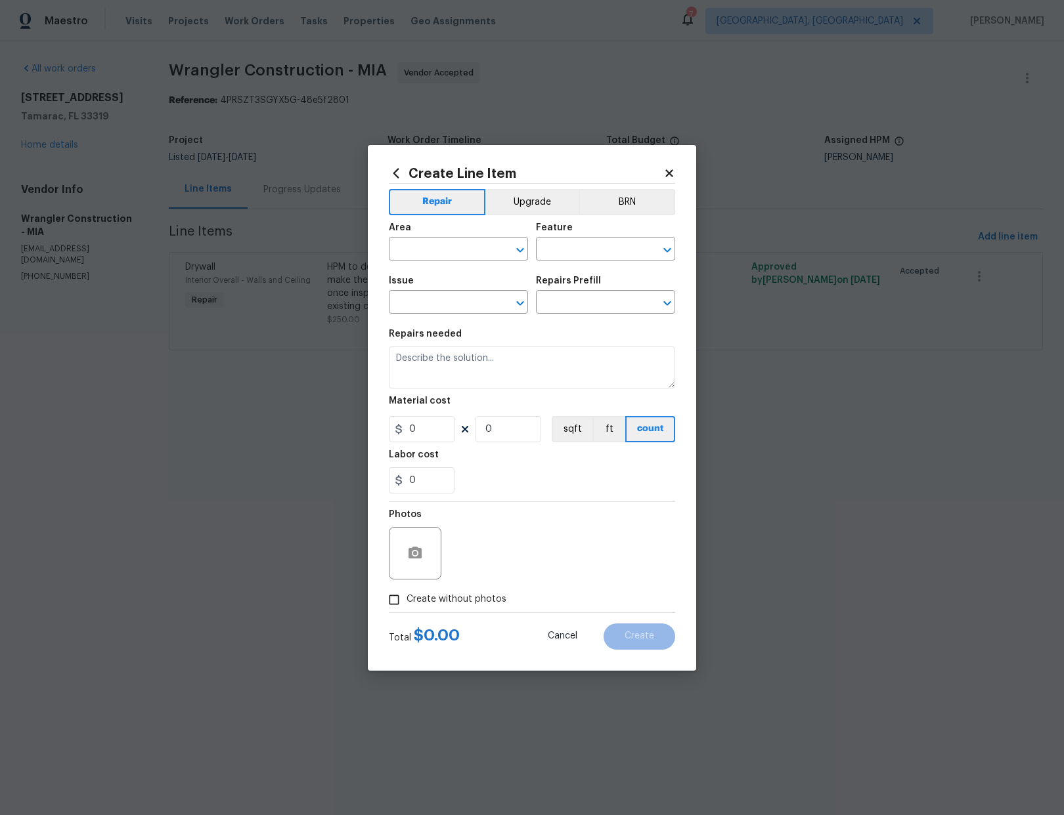
click at [671, 169] on icon at bounding box center [668, 172] width 7 height 7
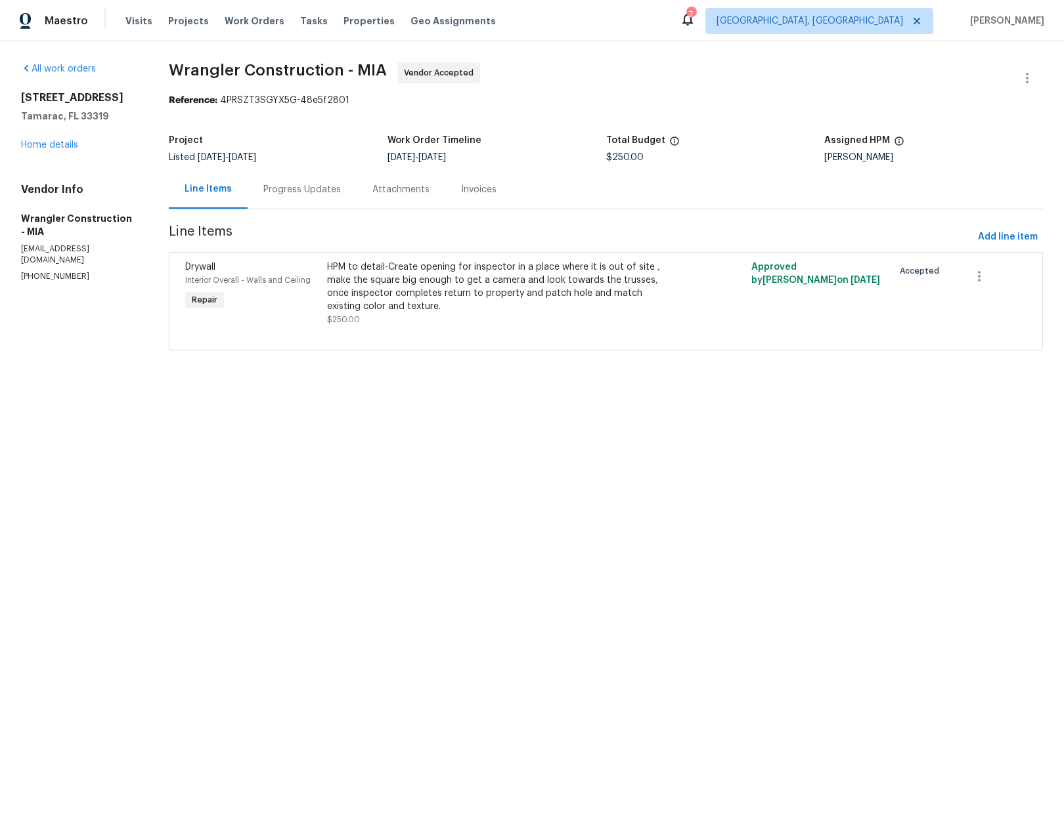
click at [502, 288] on div "HPM to detail-Create opening for inspector in a place where it is out of site ,…" at bounding box center [500, 287] width 346 height 53
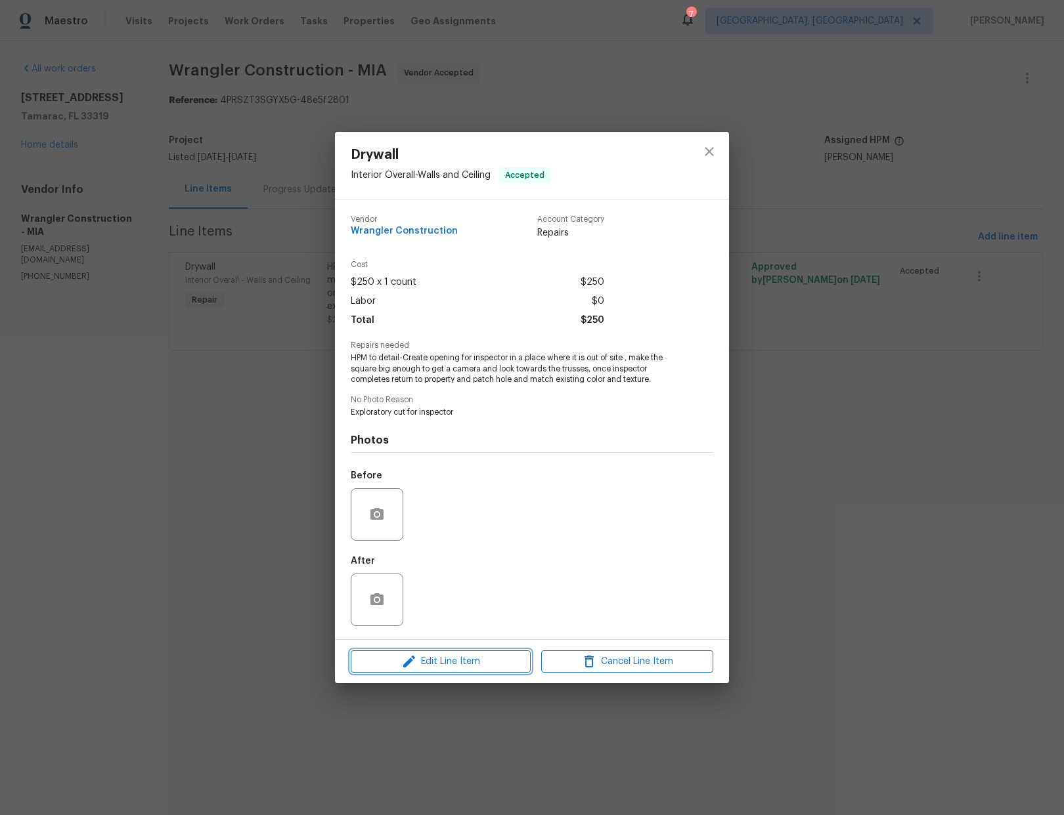
click at [456, 659] on span "Edit Line Item" at bounding box center [441, 662] width 172 height 16
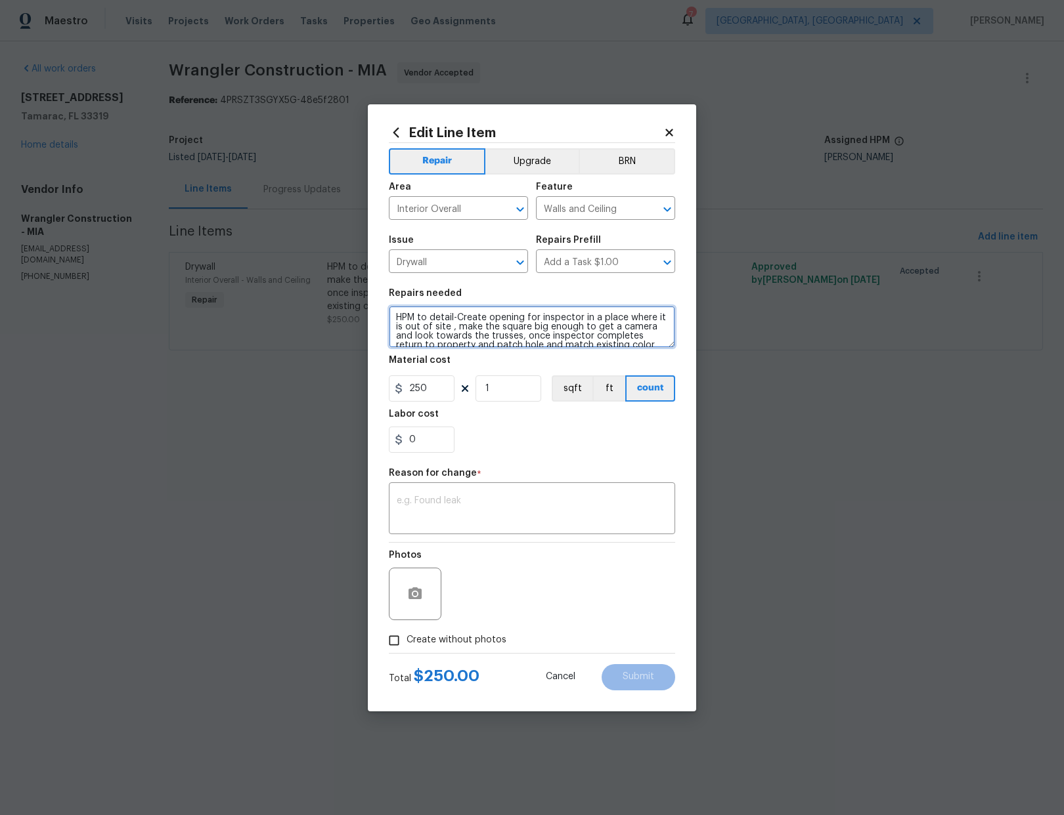
click at [461, 316] on textarea "HPM to detail-Create opening for inspector in a place where it is out of site ,…" at bounding box center [532, 327] width 286 height 42
click at [458, 317] on textarea "HPM to detail-Create opening for inspector in a place where it is out of site ,…" at bounding box center [532, 327] width 286 height 42
type textarea "HPM to detail-Meet inspector 8-11 Create opening for inspector in a place where…"
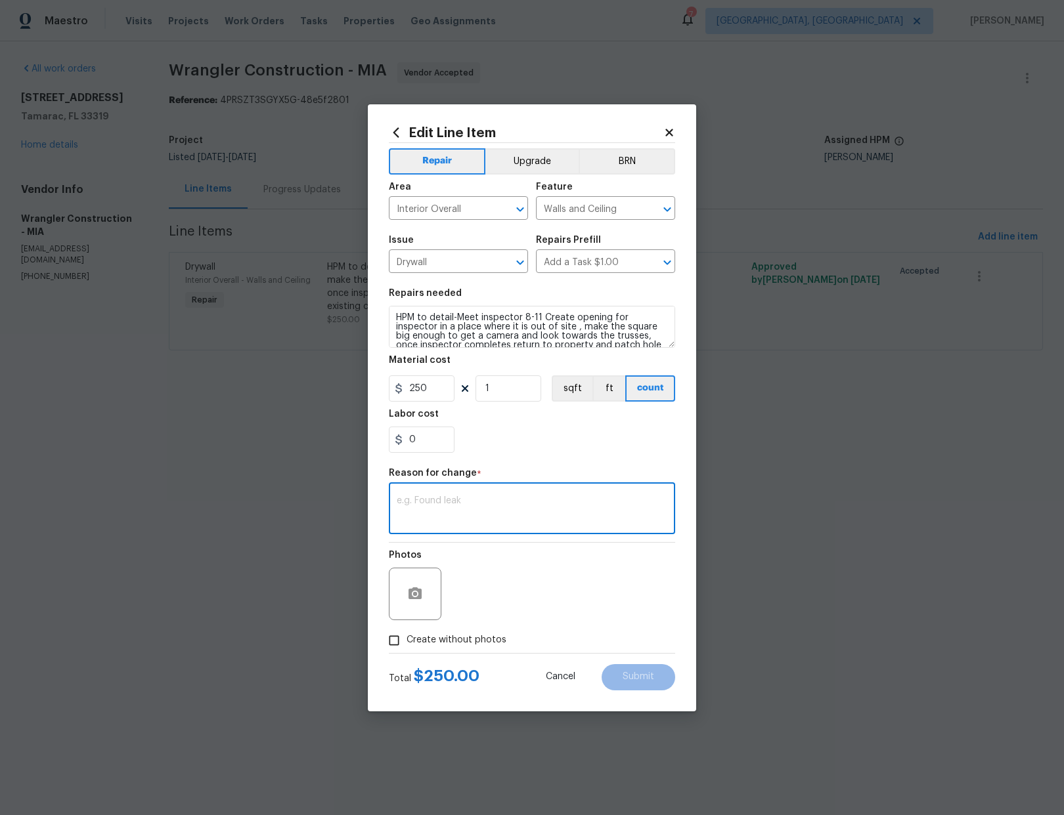
click at [478, 517] on textarea at bounding box center [532, 510] width 271 height 28
click at [404, 500] on textarea "descriptoin" at bounding box center [532, 510] width 271 height 28
click at [408, 501] on textarea "descriptoin" at bounding box center [532, 510] width 271 height 28
type textarea "description"
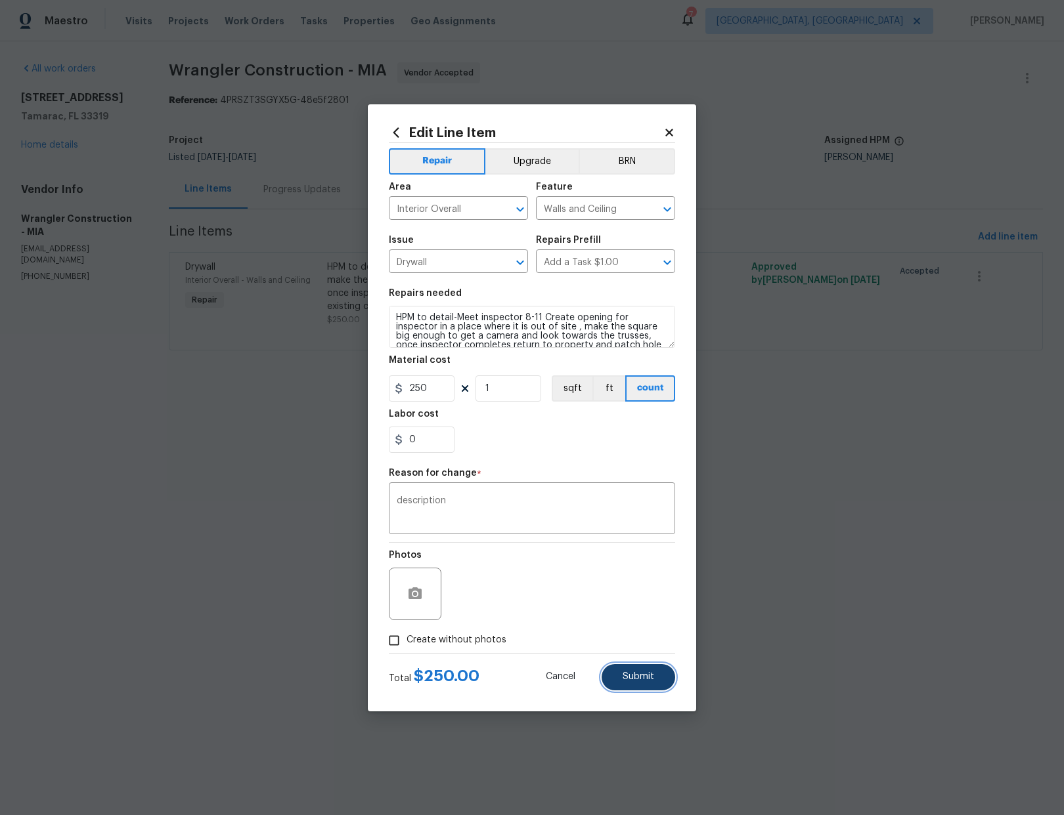
click at [628, 682] on span "Submit" at bounding box center [638, 677] width 32 height 10
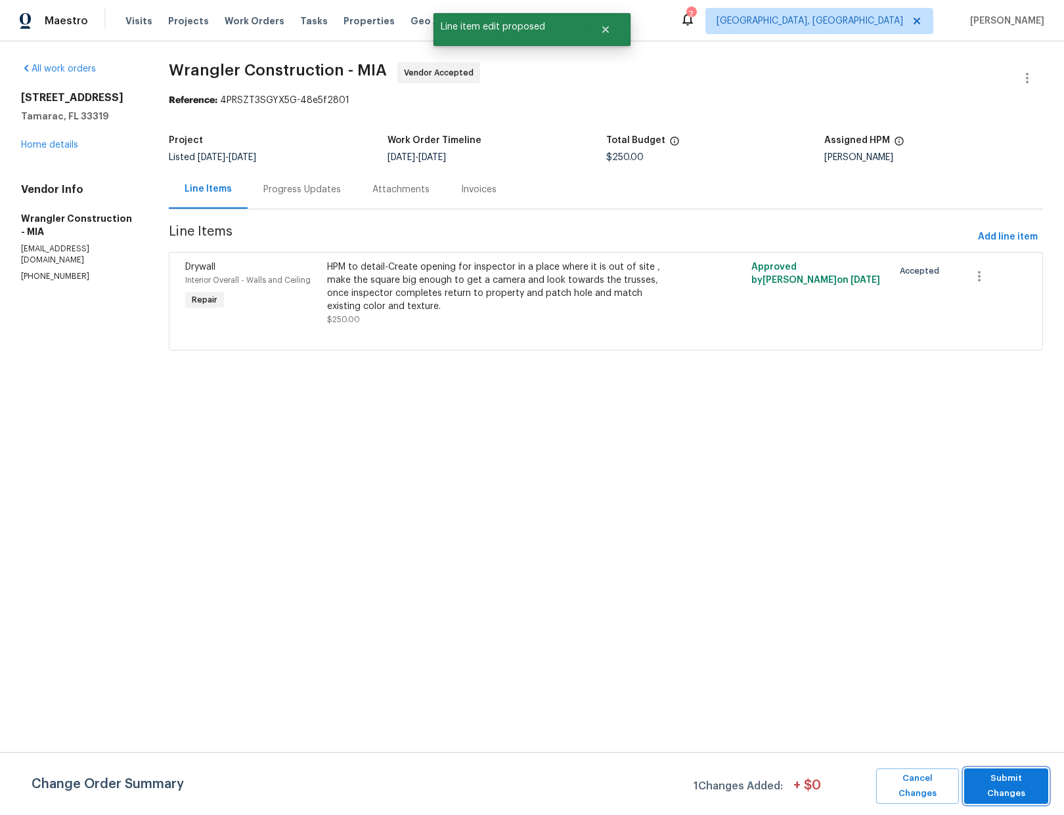
click at [1003, 783] on span "Submit Changes" at bounding box center [1005, 786] width 71 height 30
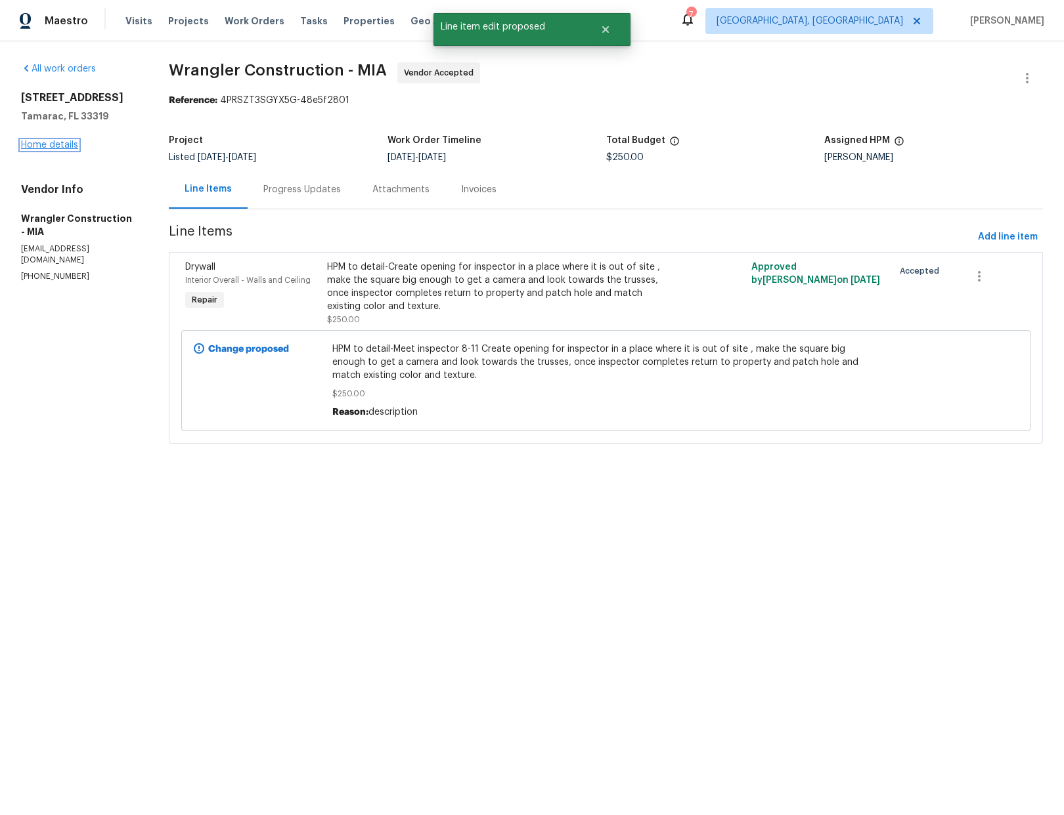
click at [57, 142] on link "Home details" at bounding box center [49, 145] width 57 height 9
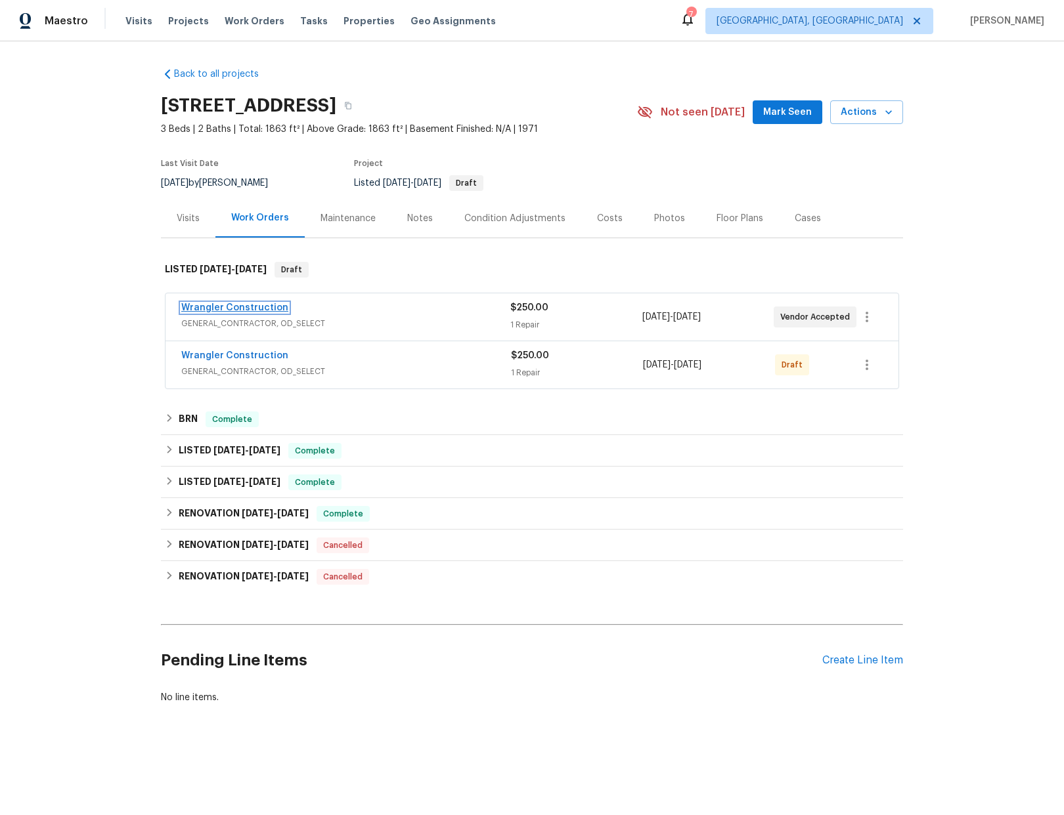
click at [243, 304] on link "Wrangler Construction" at bounding box center [234, 307] width 107 height 9
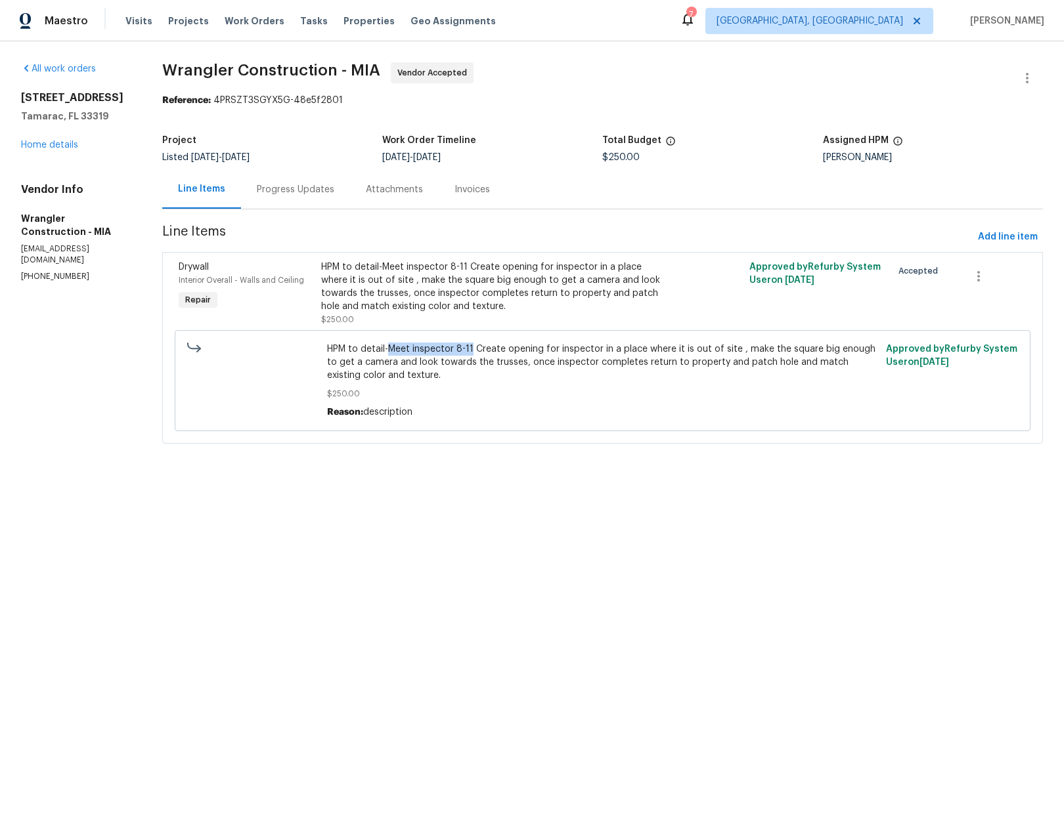
drag, startPoint x: 388, startPoint y: 348, endPoint x: 469, endPoint y: 345, distance: 81.5
click at [469, 345] on span "HPM to detail-Meet inspector 8-11 Create opening for inspector in a place where…" at bounding box center [602, 362] width 551 height 39
copy span "Meet inspector 8-11"
click at [295, 192] on div "Progress Updates" at bounding box center [295, 189] width 77 height 13
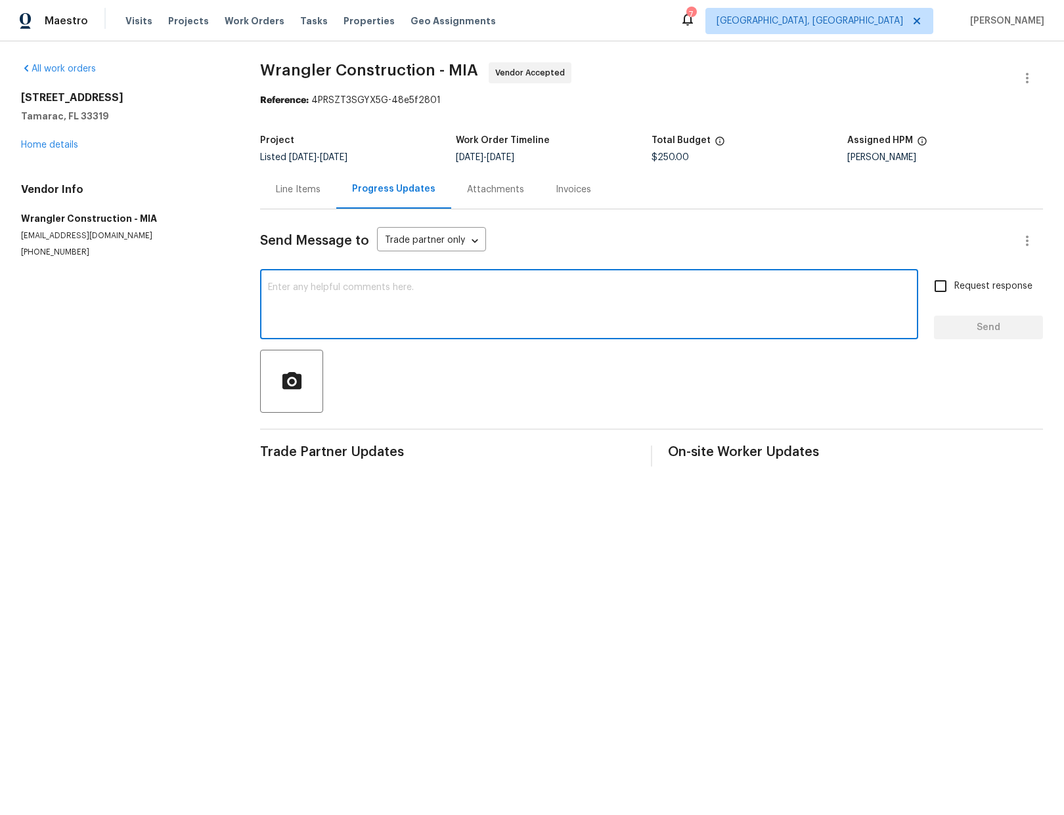
drag, startPoint x: 337, startPoint y: 290, endPoint x: 311, endPoint y: 290, distance: 26.9
click at [337, 290] on textarea at bounding box center [589, 306] width 642 height 46
paste textarea "Meet inspector 8-11"
type textarea "Meet inspector 8-11 Friday"
click at [931, 288] on input "Request response" at bounding box center [940, 286] width 28 height 28
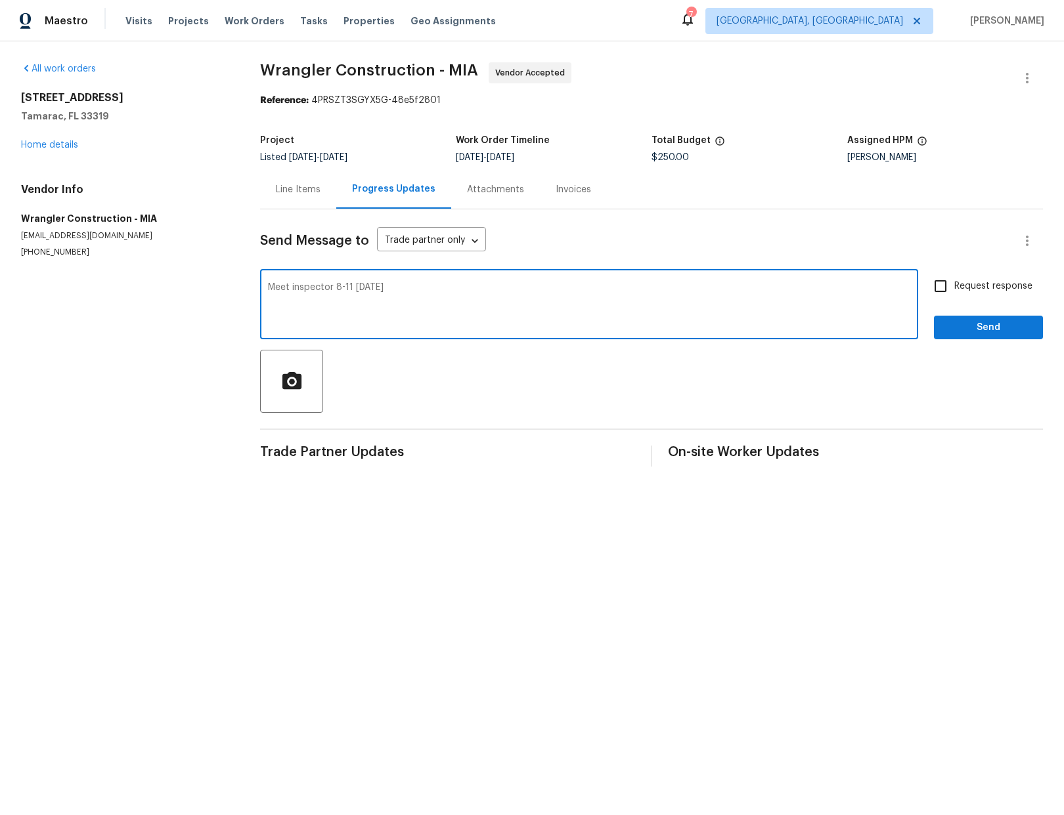
checkbox input "true"
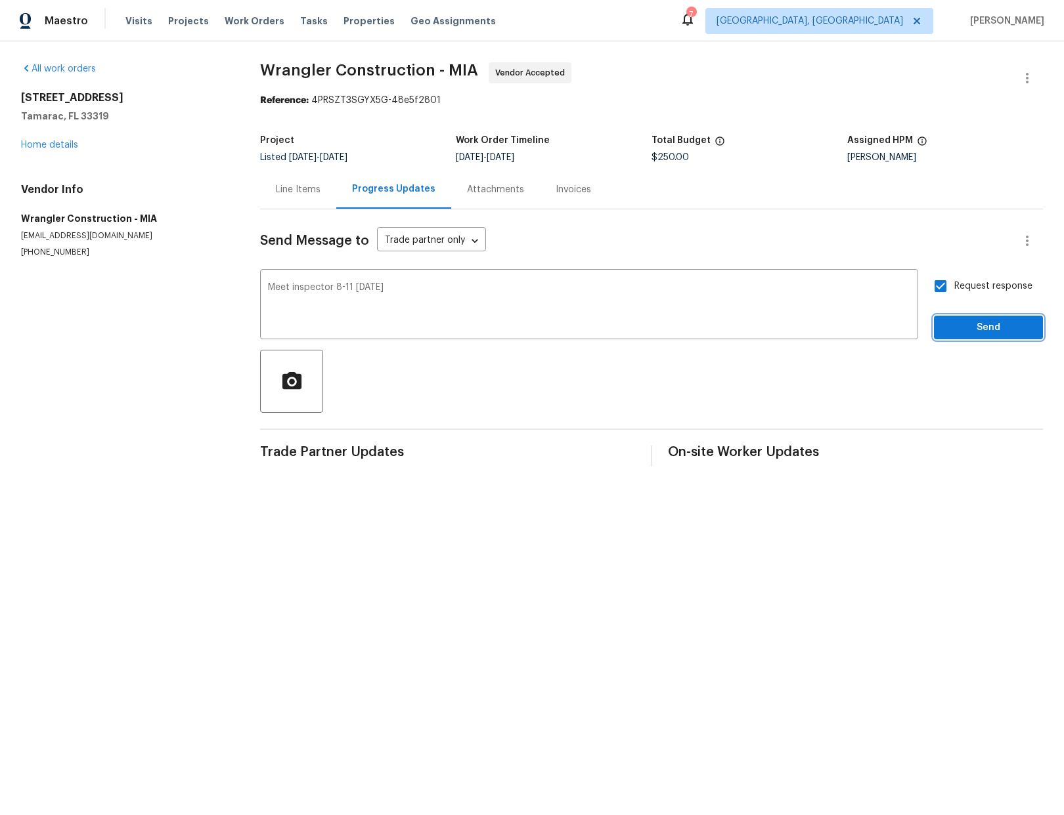
click at [986, 332] on span "Send" at bounding box center [988, 328] width 88 height 16
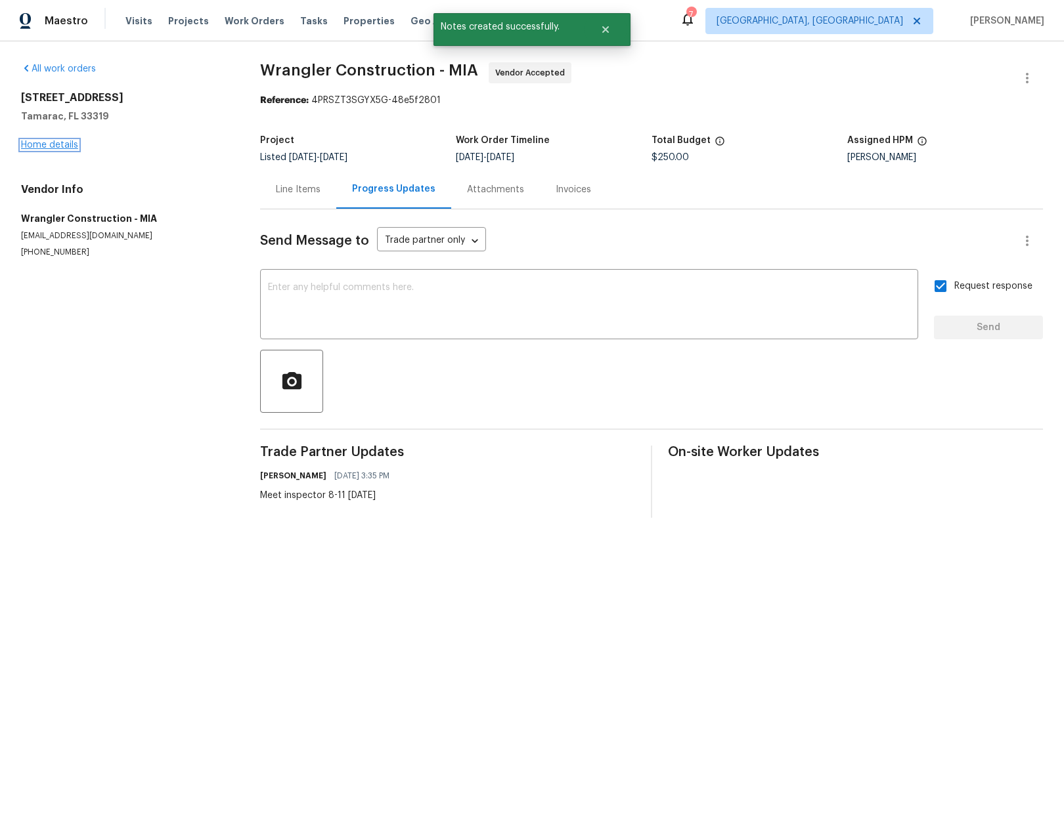
click at [51, 146] on link "Home details" at bounding box center [49, 145] width 57 height 9
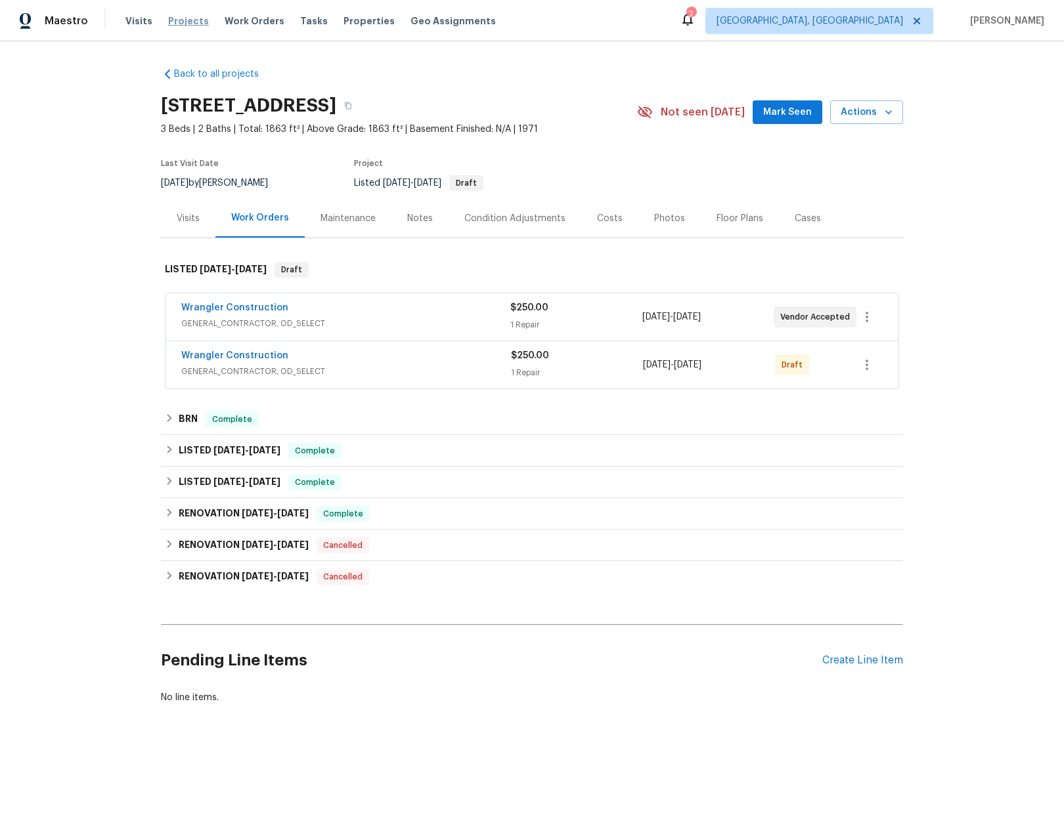
click at [181, 20] on span "Projects" at bounding box center [188, 20] width 41 height 13
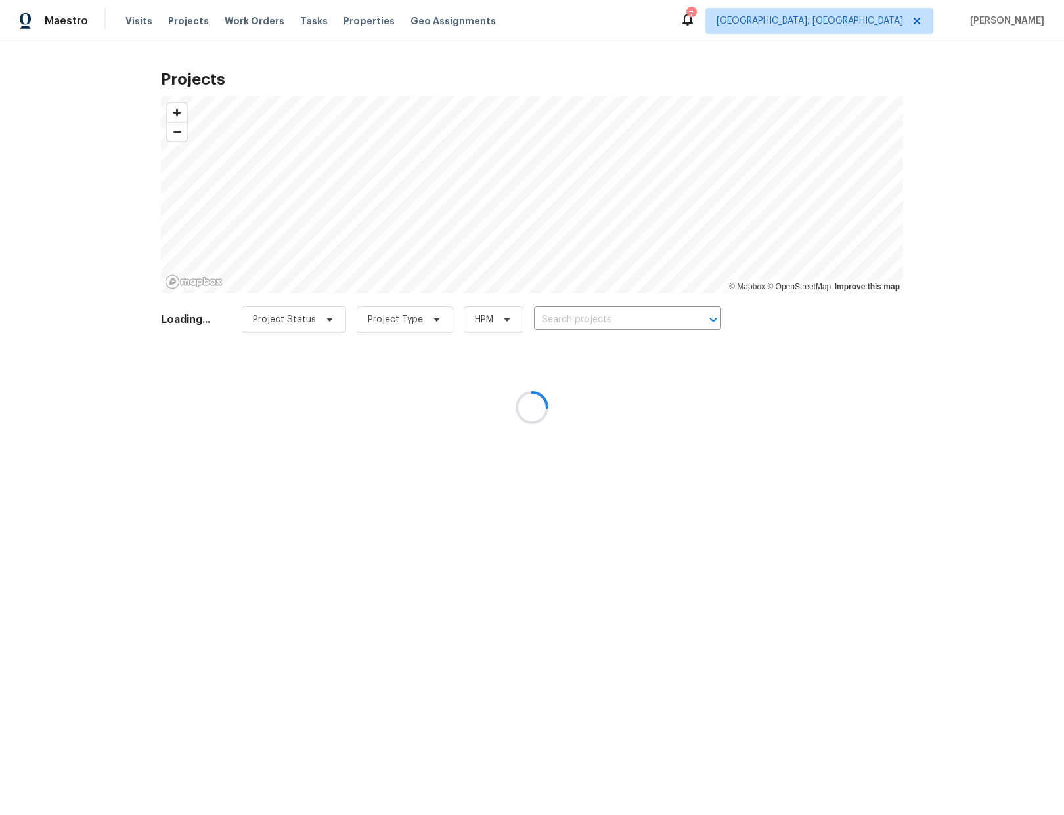
click at [587, 317] on div at bounding box center [532, 407] width 1064 height 815
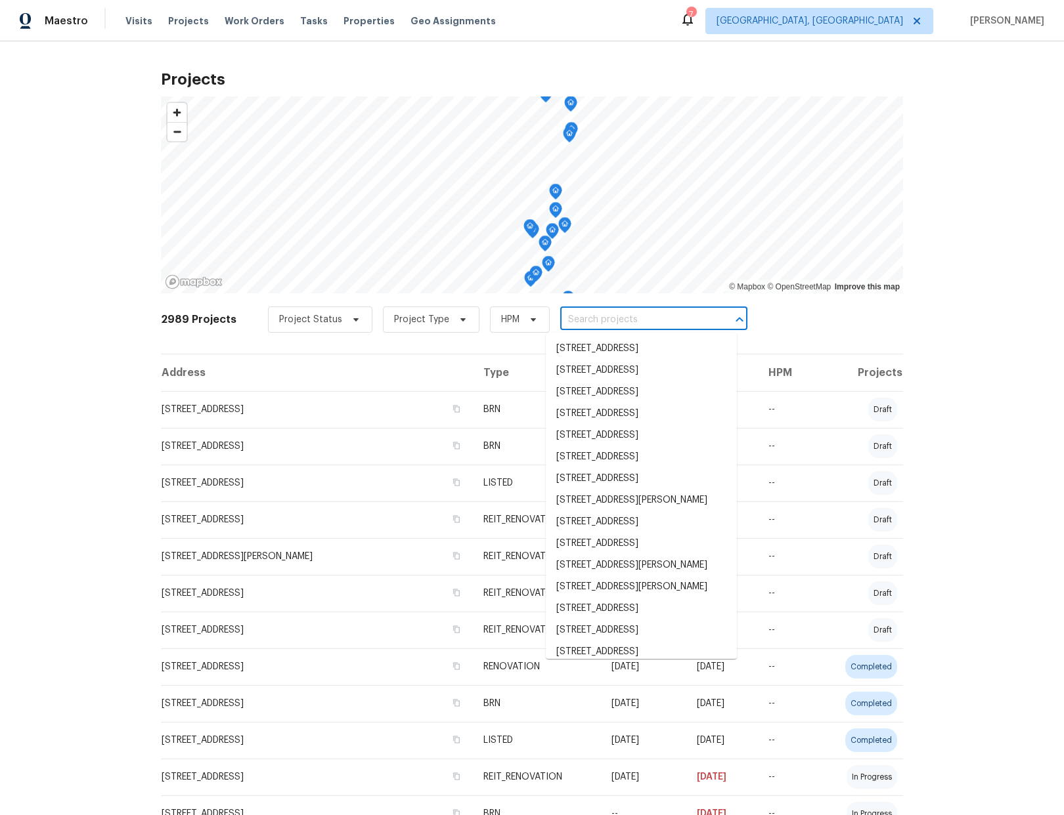
click at [587, 316] on input "text" at bounding box center [635, 320] width 150 height 20
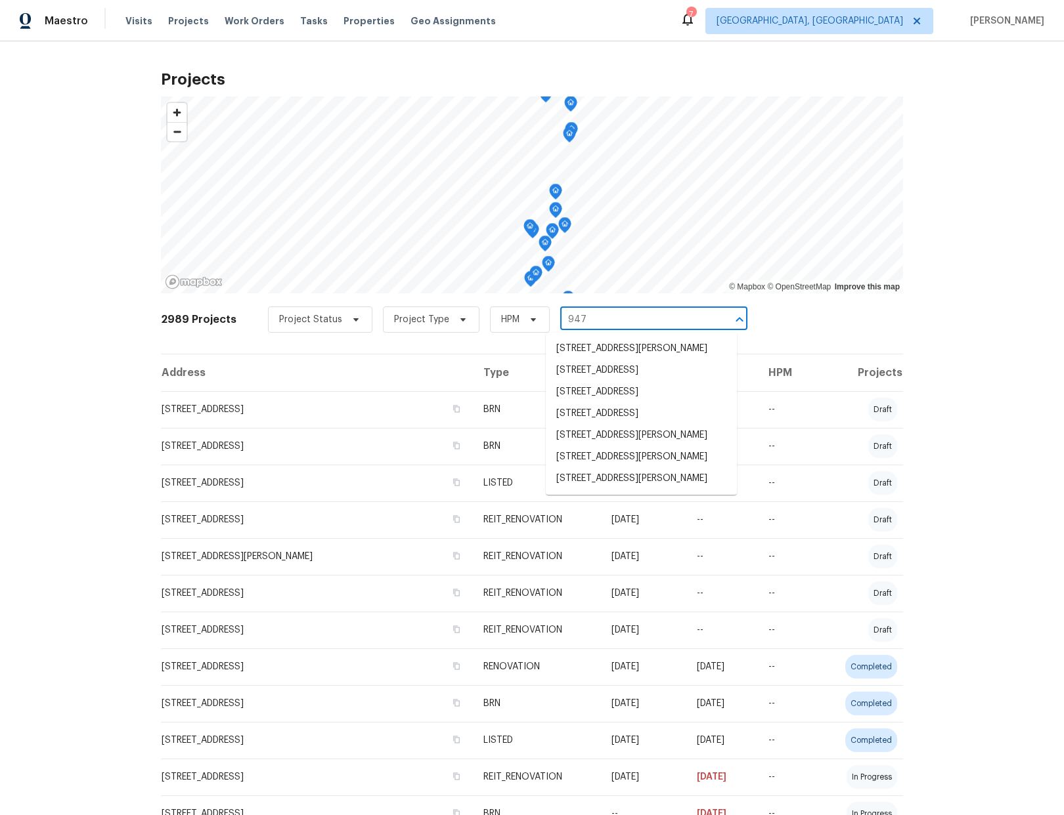
type input "9479"
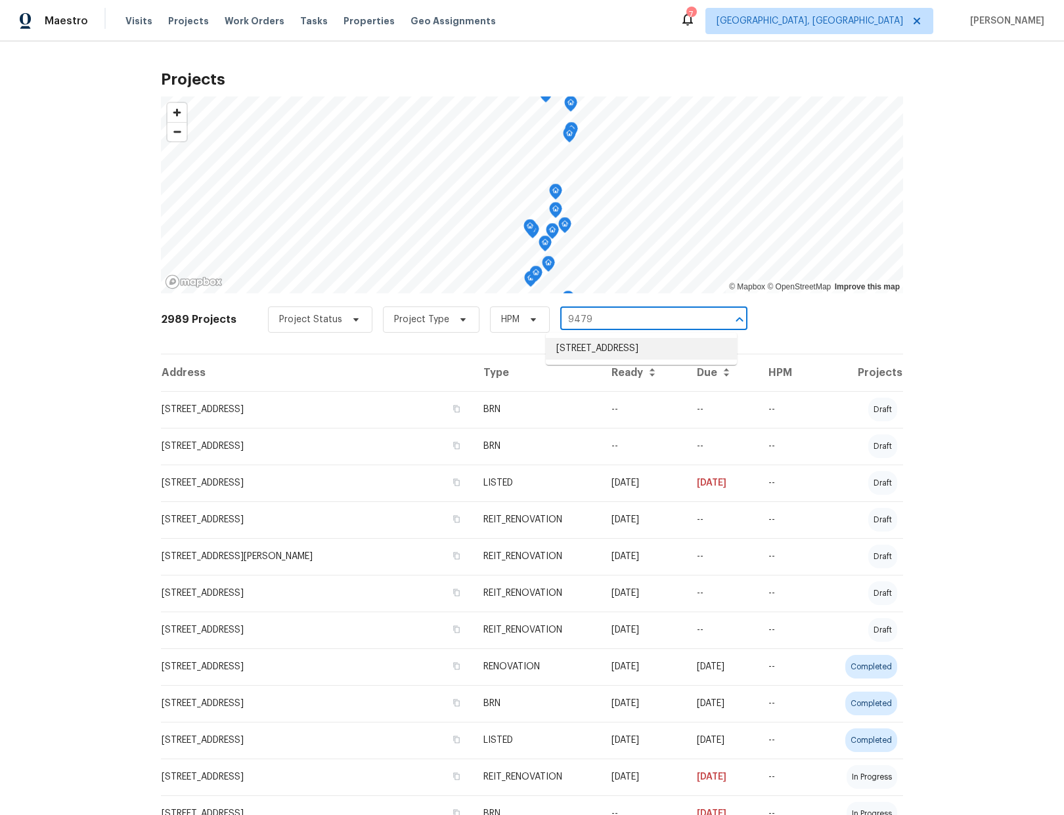
click at [612, 356] on li "9479 Lake Serena Dr, Boca Raton, FL 33496" at bounding box center [641, 349] width 191 height 22
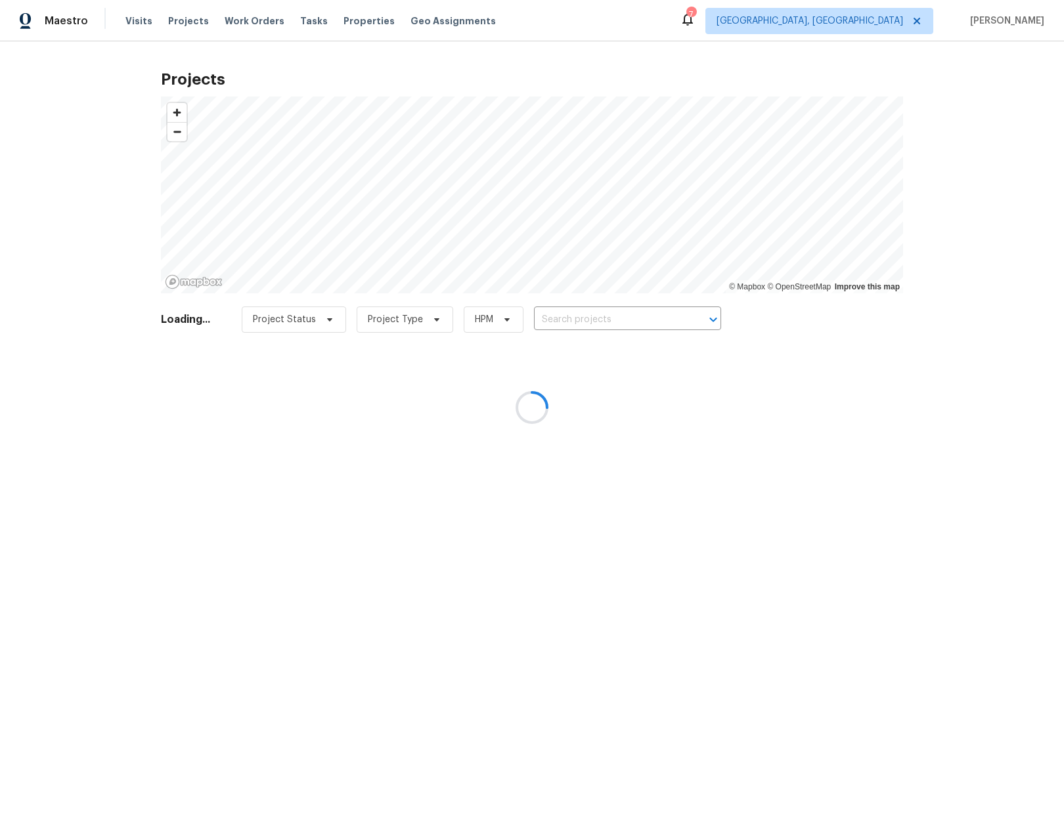
type input "9479 Lake Serena Dr, Boca Raton, FL 33496"
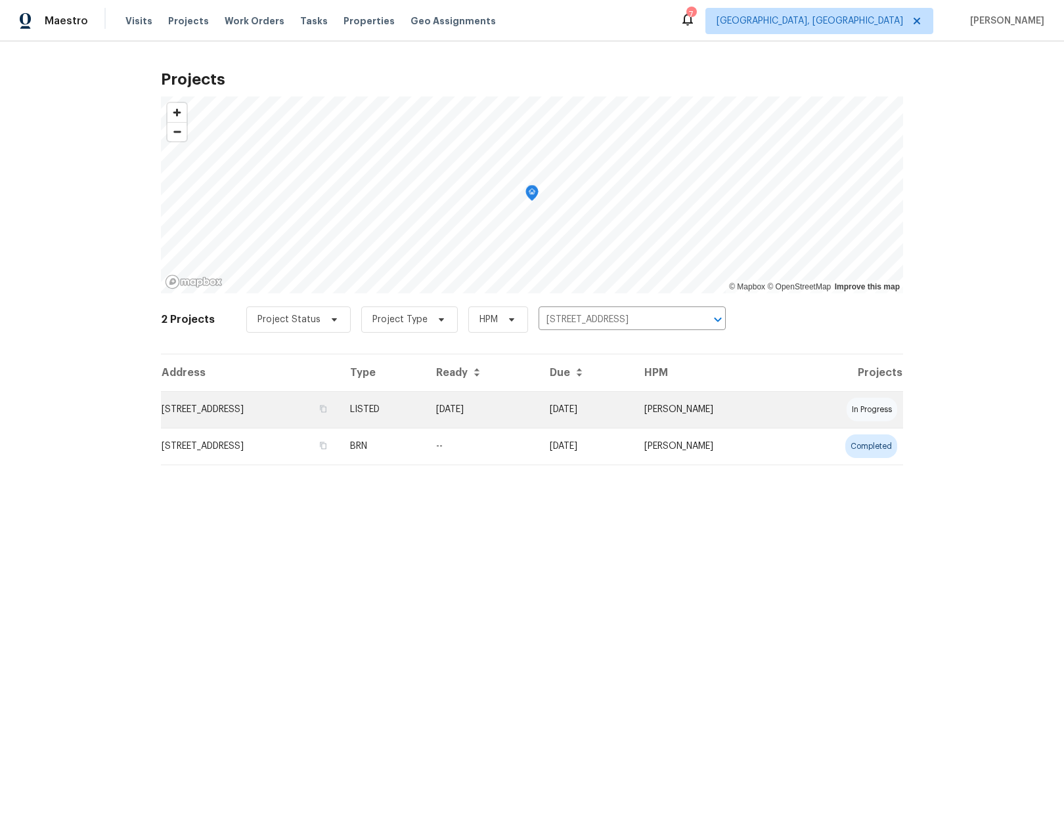
click at [219, 416] on td "9479 Lake Serena Dr, Boca Raton, FL 33496" at bounding box center [250, 409] width 179 height 37
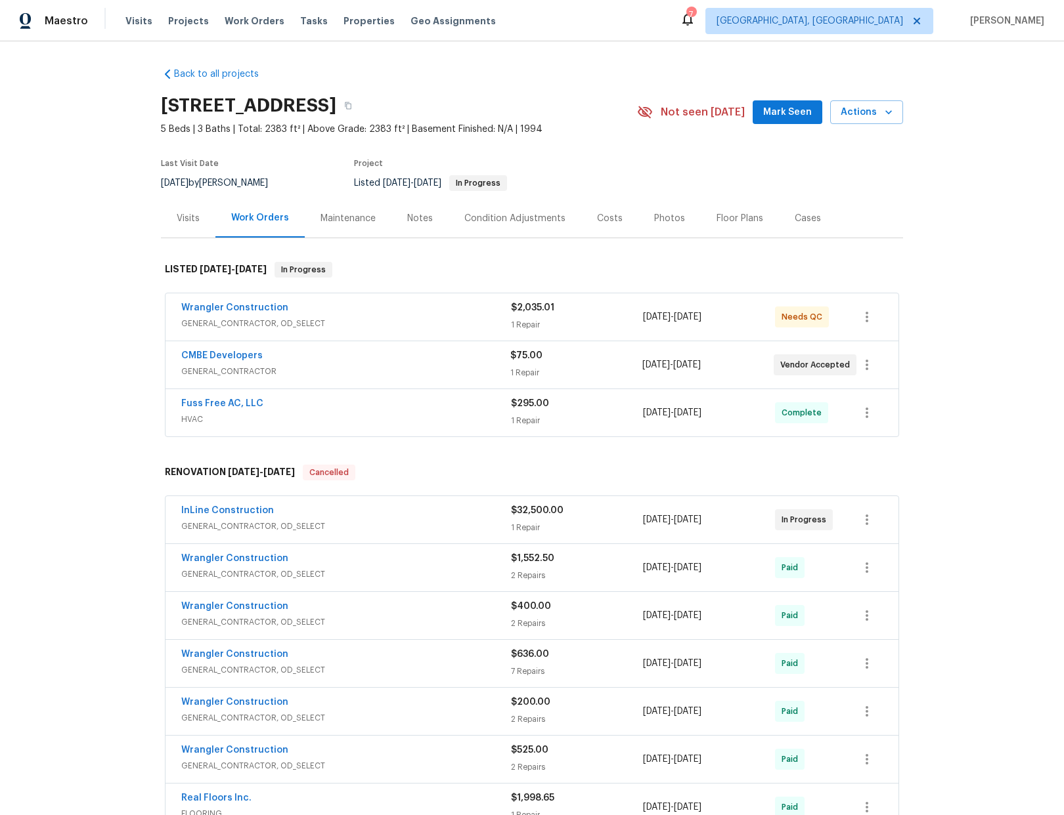
click at [389, 312] on div "Wrangler Construction" at bounding box center [346, 309] width 330 height 16
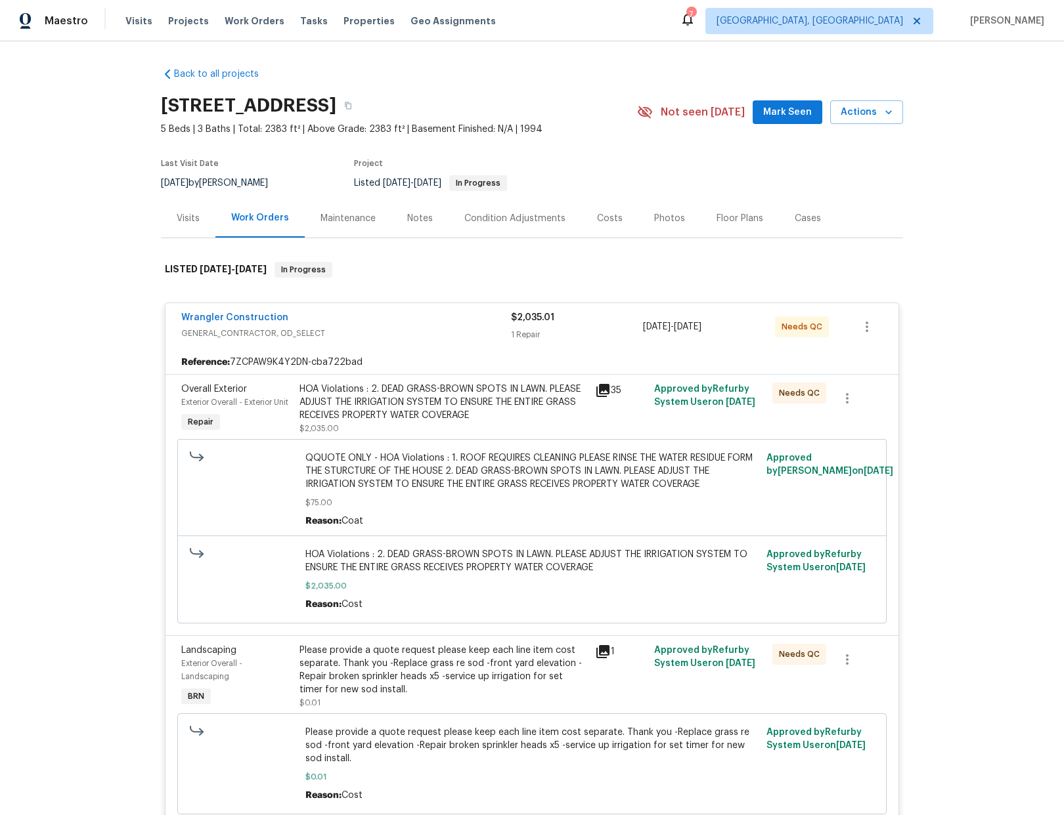
click at [477, 401] on div "HOA Violations : 2. DEAD GRASS-BROWN SPOTS IN LAWN. PLEASE ADJUST THE IRRIGATIO…" at bounding box center [443, 402] width 288 height 39
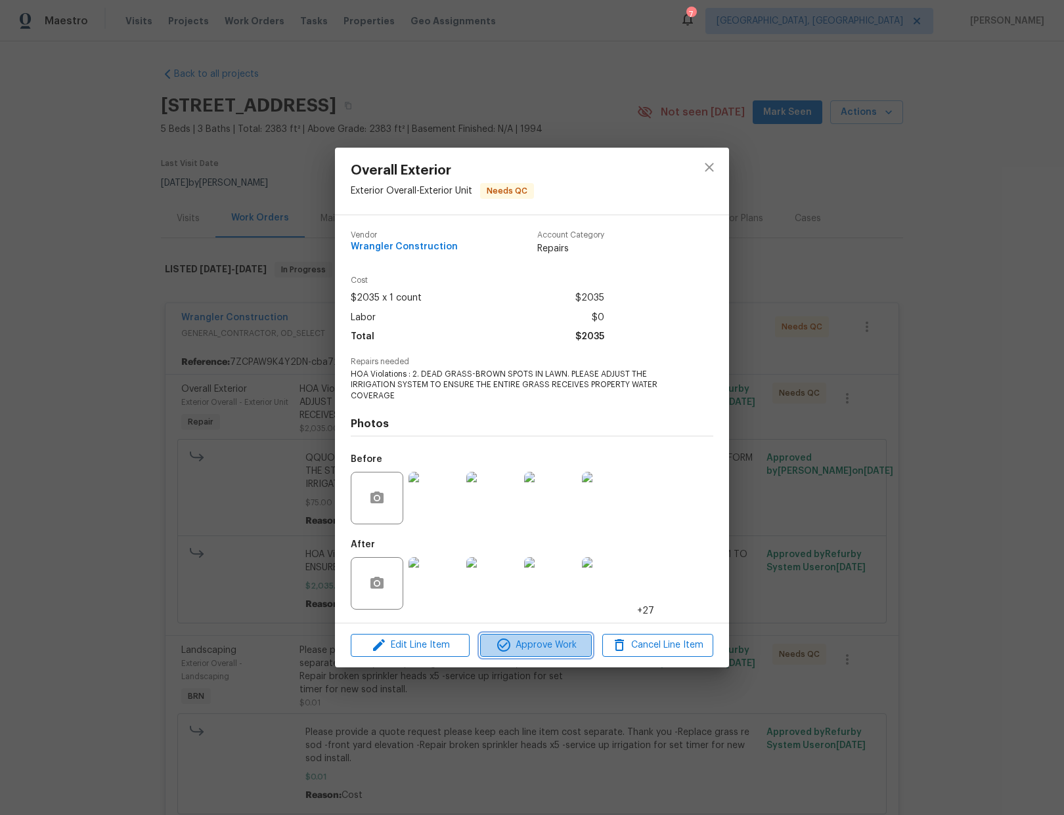
click at [529, 651] on span "Approve Work" at bounding box center [535, 646] width 103 height 16
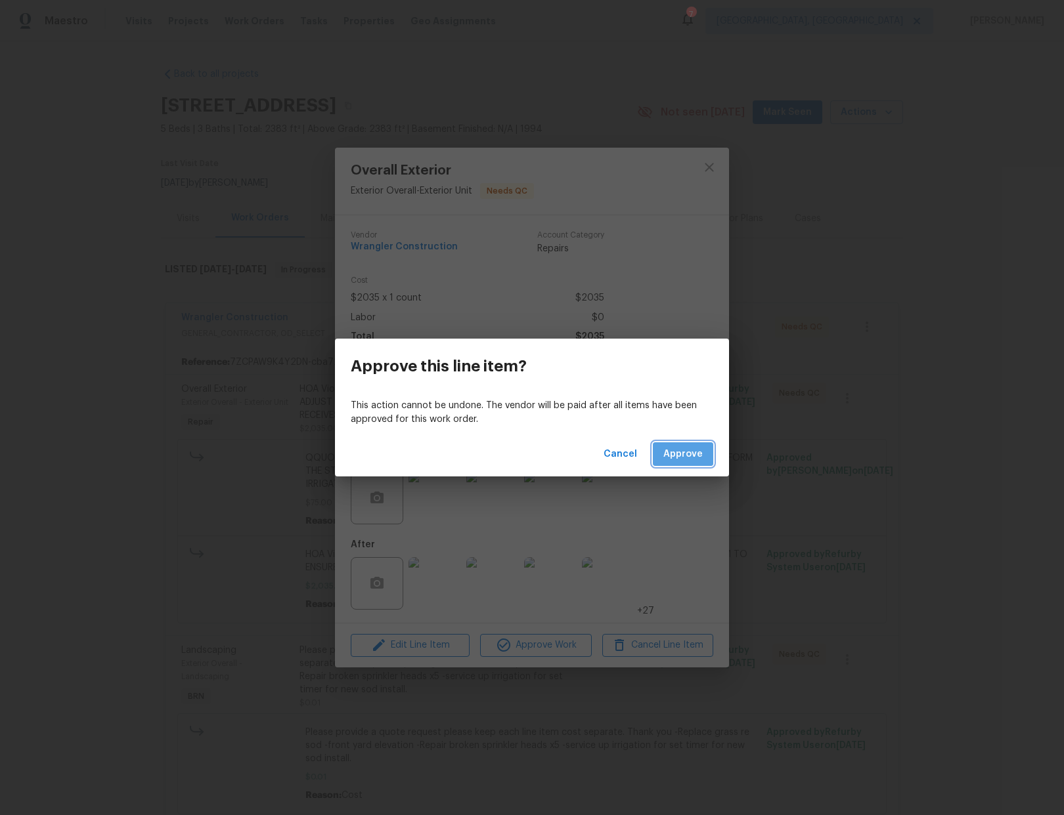
click at [686, 447] on span "Approve" at bounding box center [682, 454] width 39 height 16
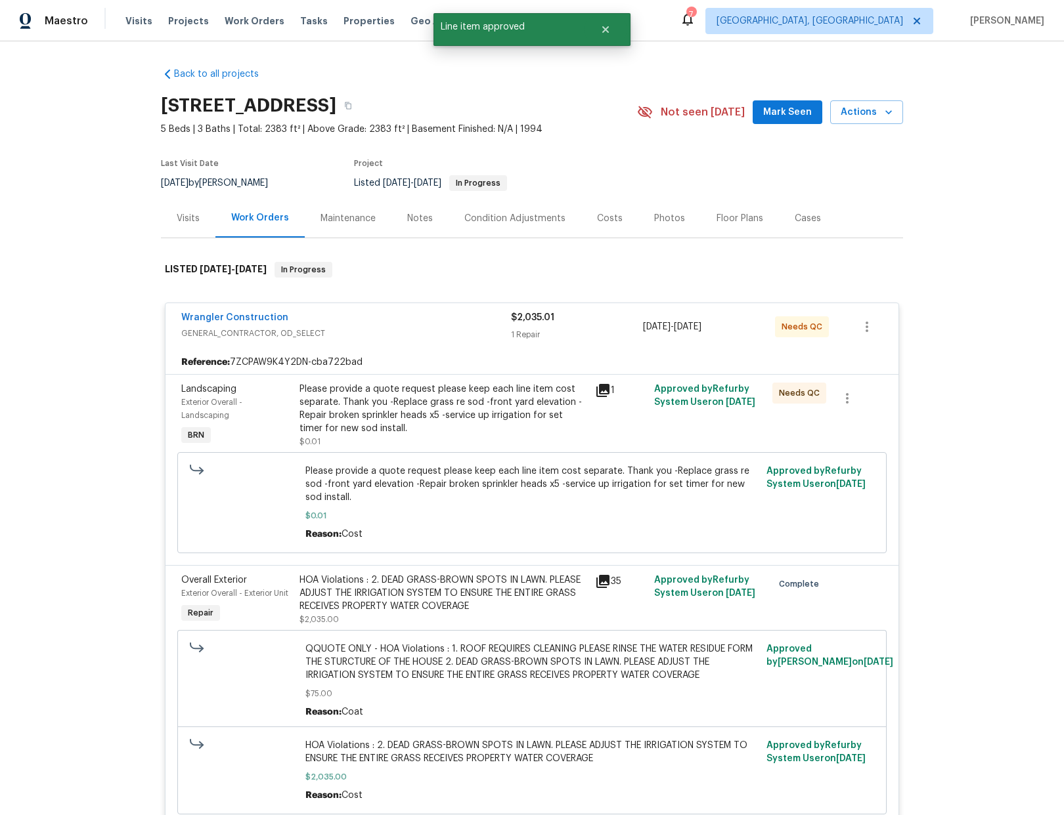
click at [564, 408] on div "Please provide a quote request please keep each line item cost separate. Thank …" at bounding box center [443, 409] width 288 height 53
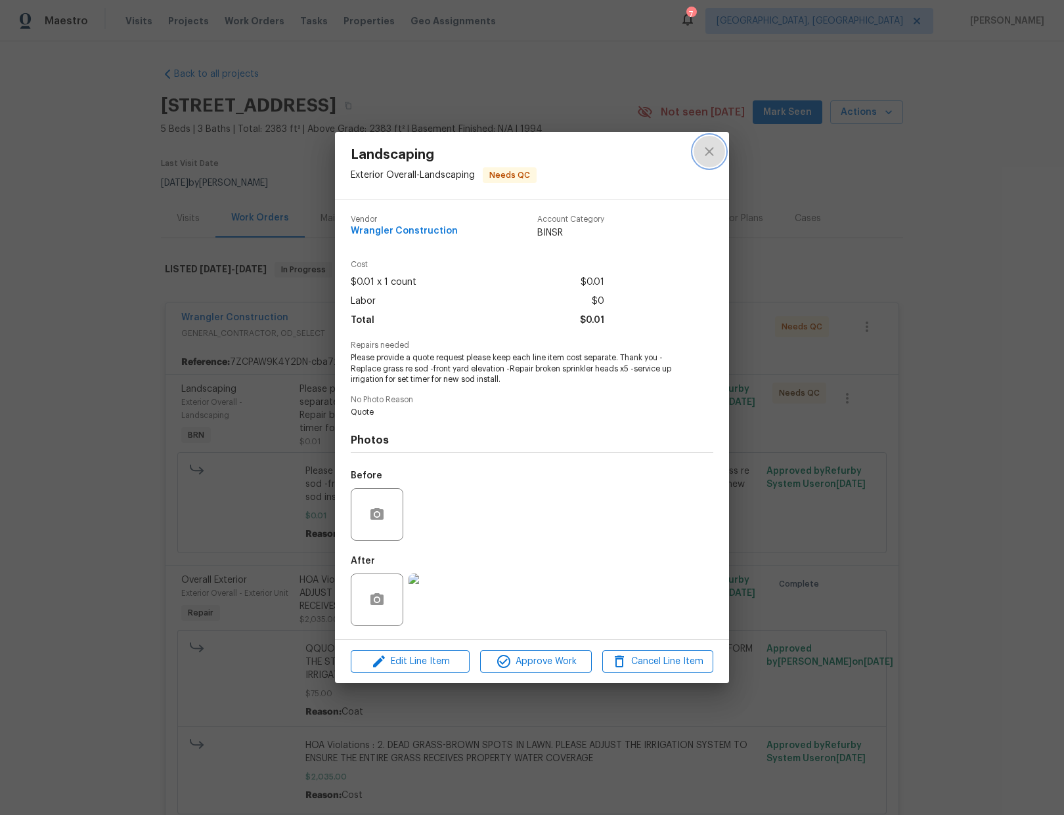
click at [714, 148] on icon "close" at bounding box center [709, 152] width 16 height 16
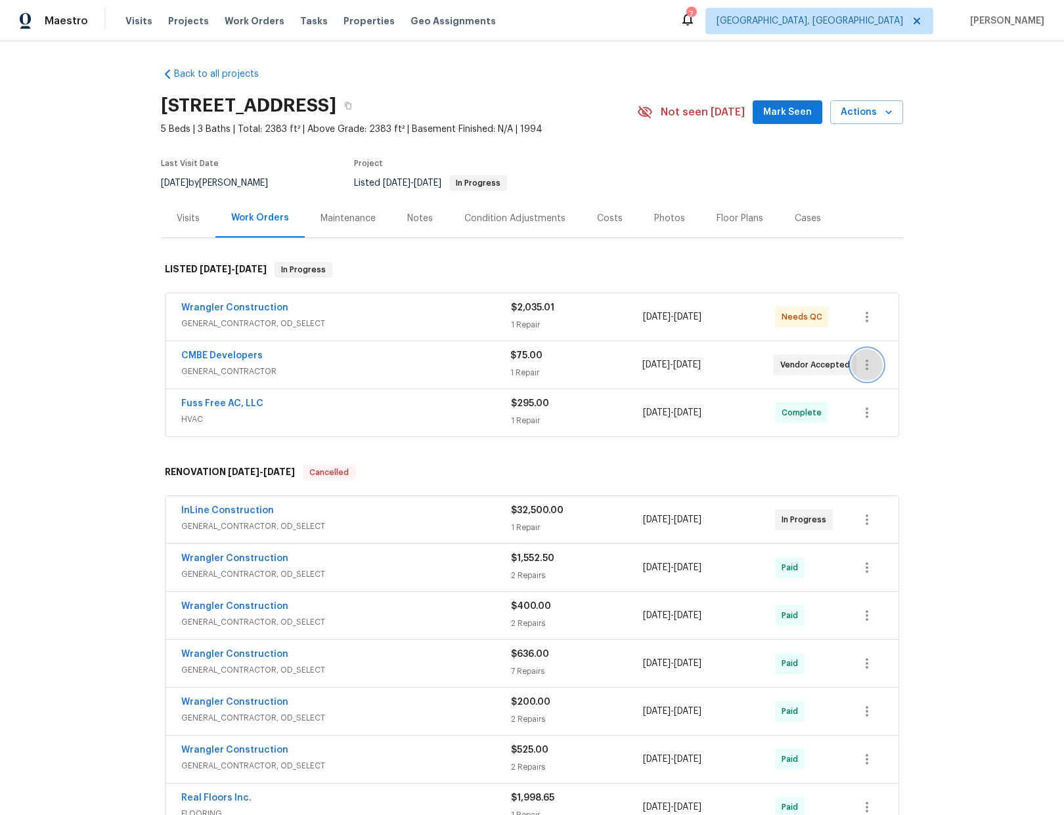
click at [865, 364] on icon "button" at bounding box center [866, 365] width 3 height 11
click at [886, 429] on li "Delete" at bounding box center [917, 431] width 142 height 22
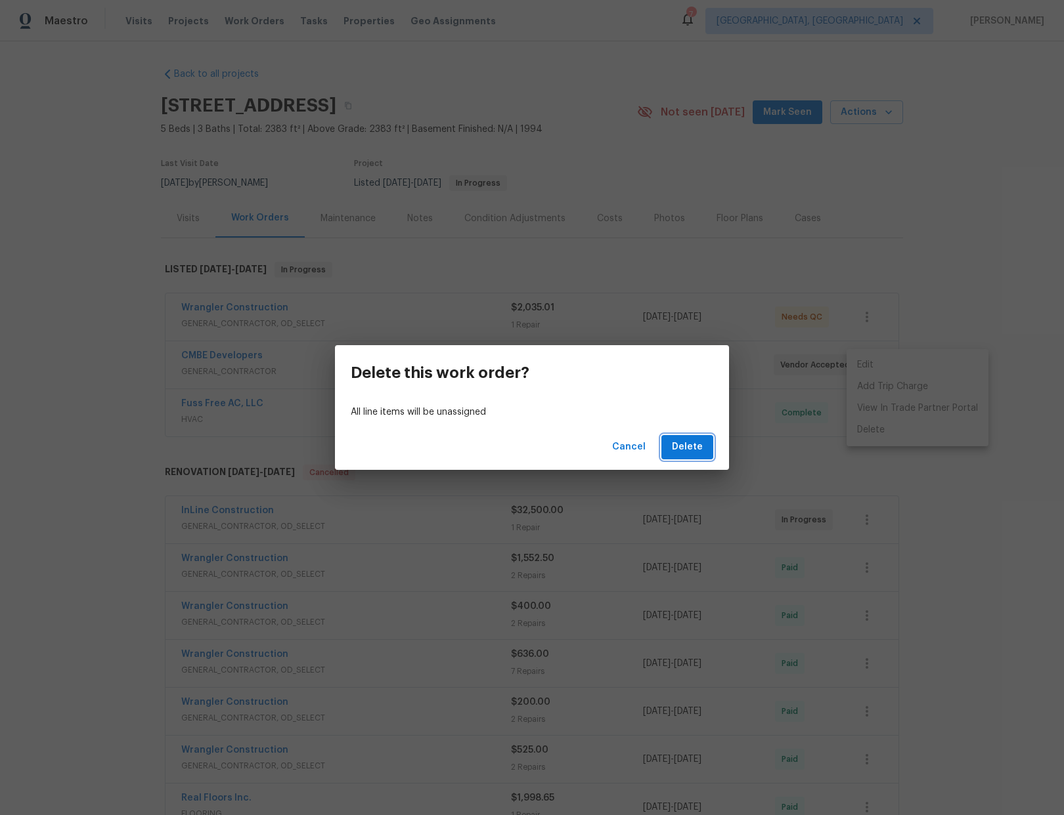
click at [695, 452] on span "Delete" at bounding box center [687, 447] width 31 height 16
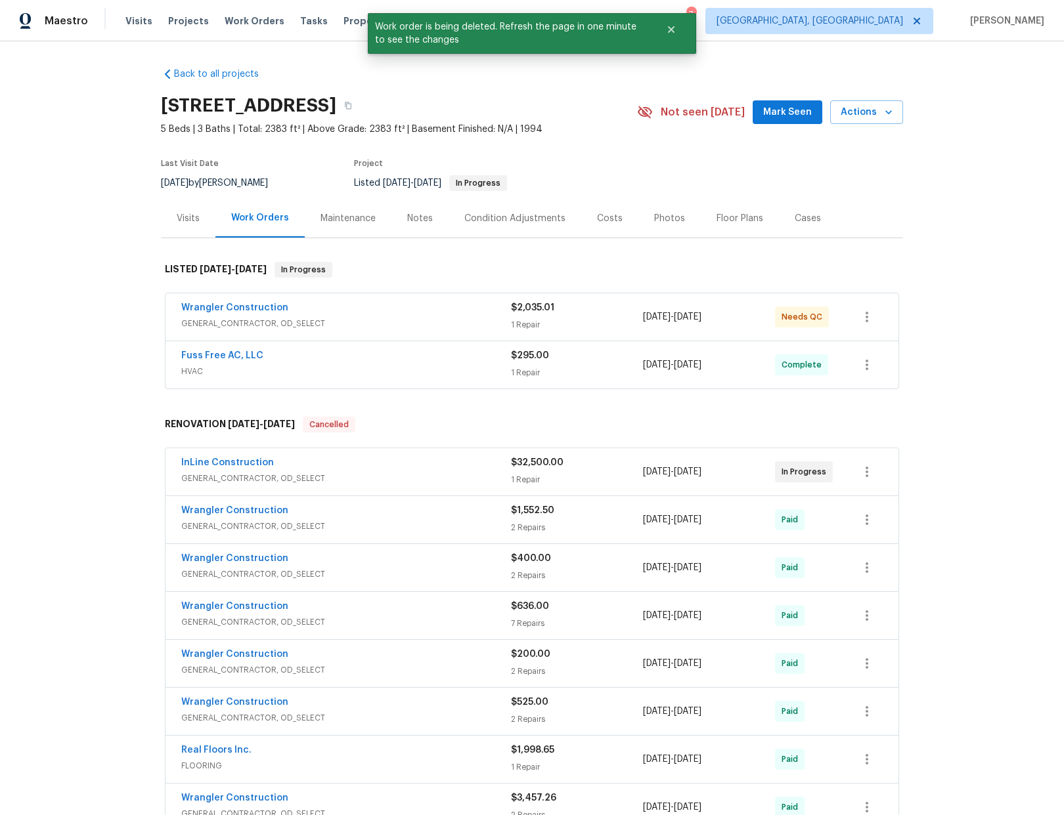
click at [427, 299] on div "Wrangler Construction GENERAL_CONTRACTOR, OD_SELECT $2,035.01 1 Repair 8/14/202…" at bounding box center [531, 316] width 733 height 47
click at [470, 309] on div "Wrangler Construction" at bounding box center [346, 309] width 330 height 16
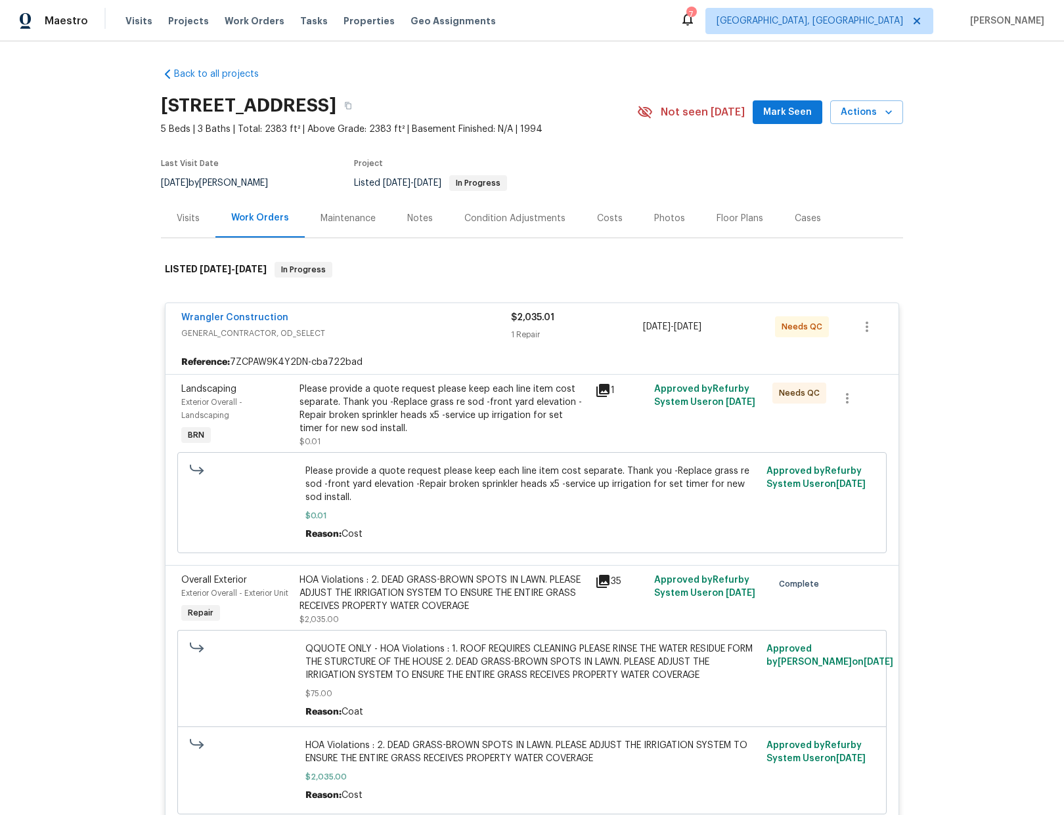
click at [470, 408] on div "Please provide a quote request please keep each line item cost separate. Thank …" at bounding box center [443, 409] width 288 height 53
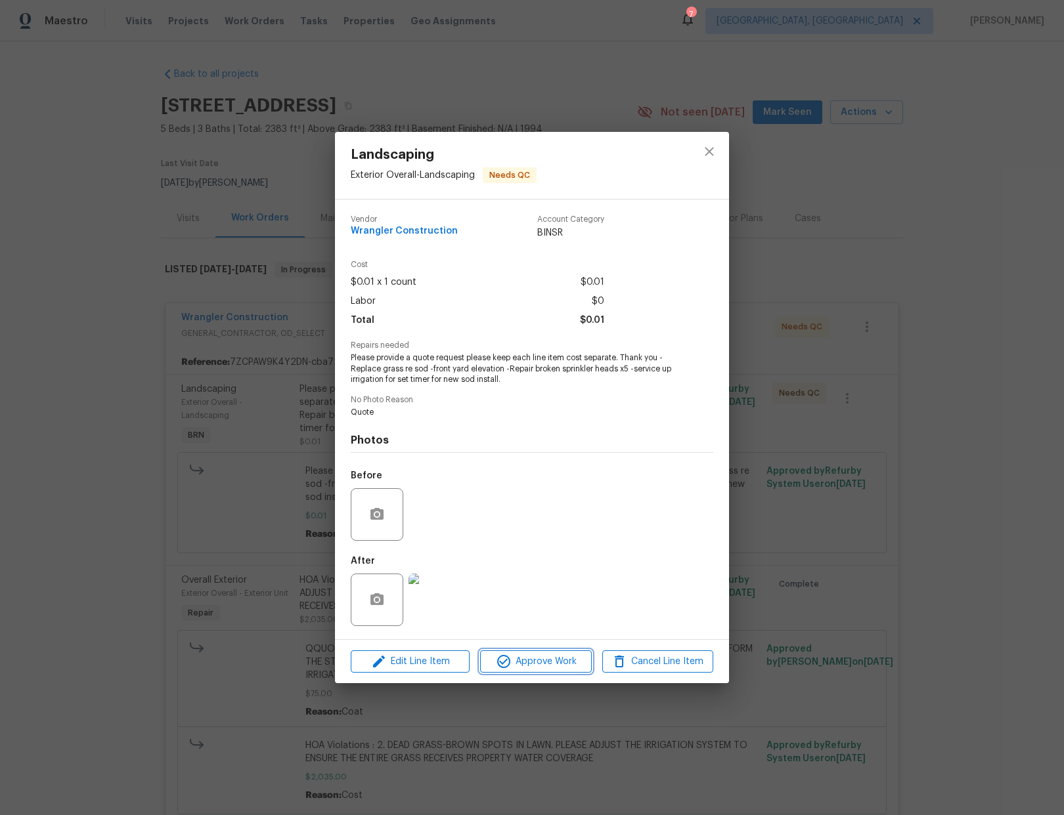
click at [544, 659] on span "Approve Work" at bounding box center [535, 662] width 103 height 16
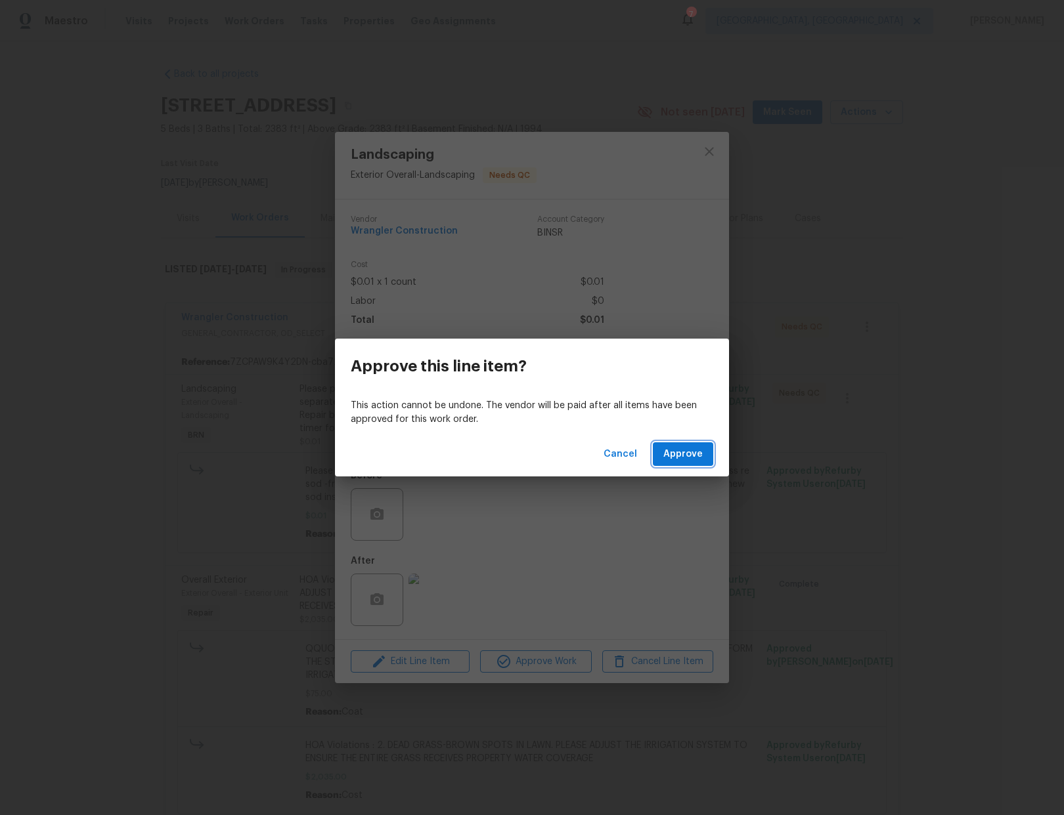
click at [689, 458] on span "Approve" at bounding box center [682, 454] width 39 height 16
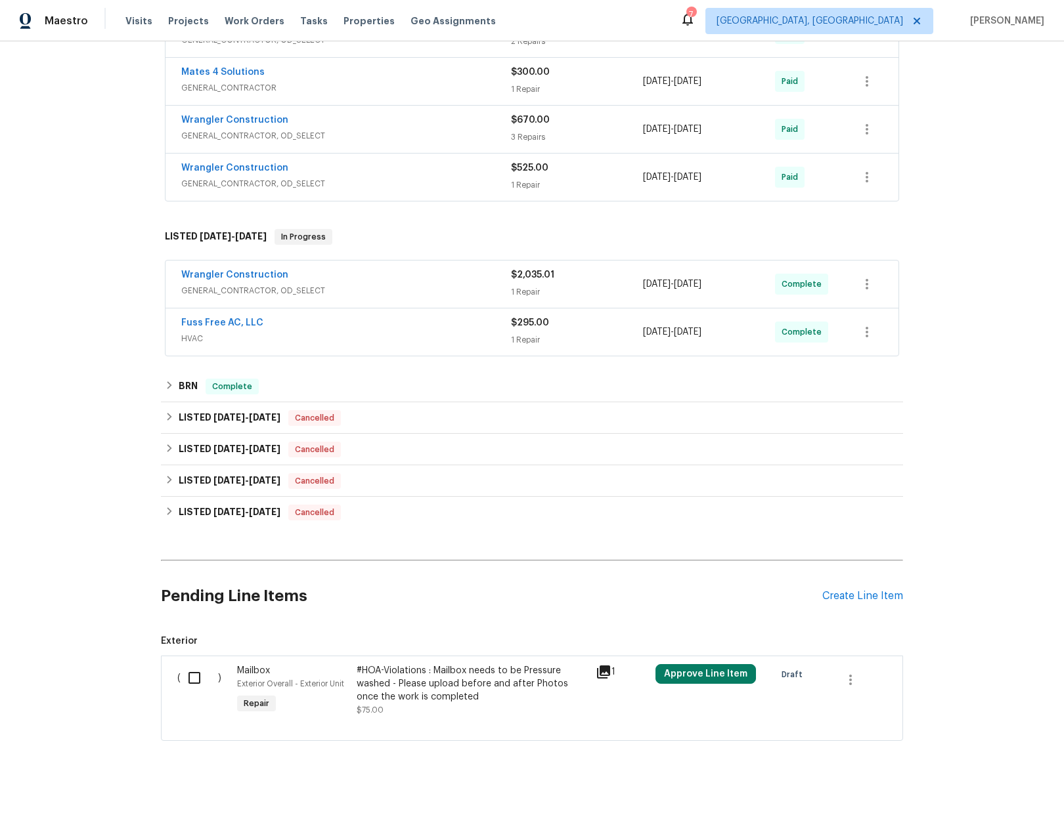
scroll to position [618, 0]
click at [597, 668] on icon at bounding box center [603, 672] width 13 height 13
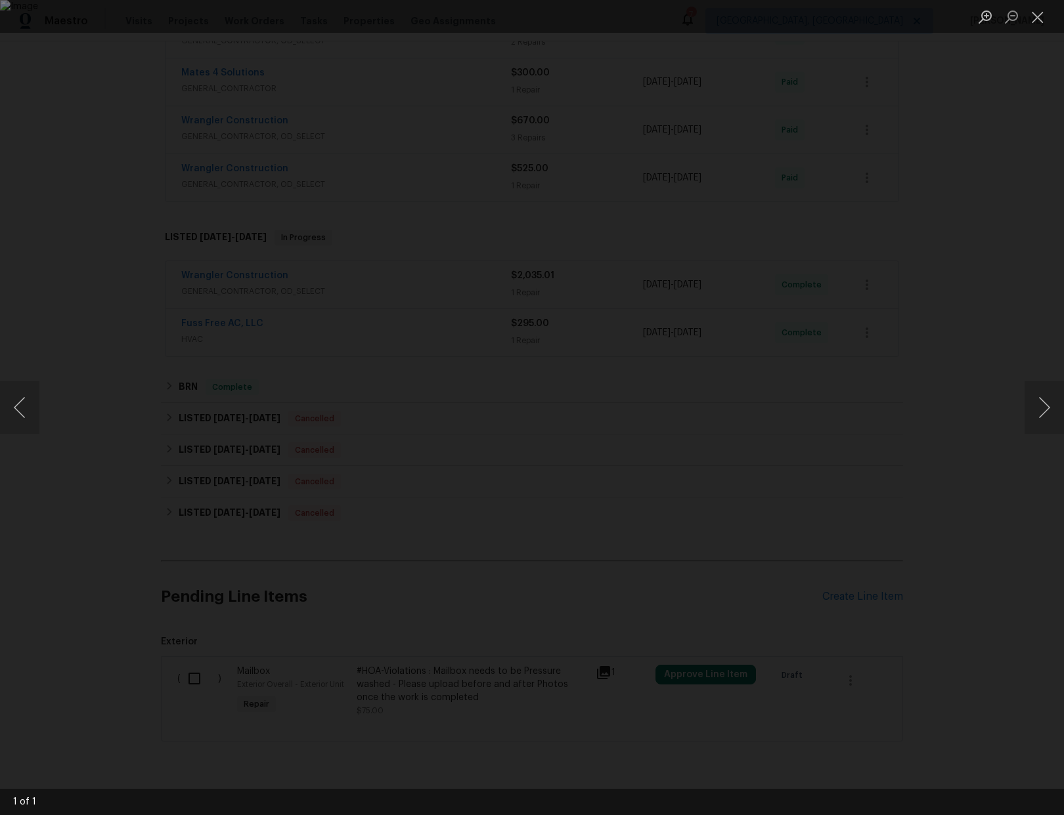
click at [1016, 423] on div "Lightbox" at bounding box center [532, 407] width 1064 height 815
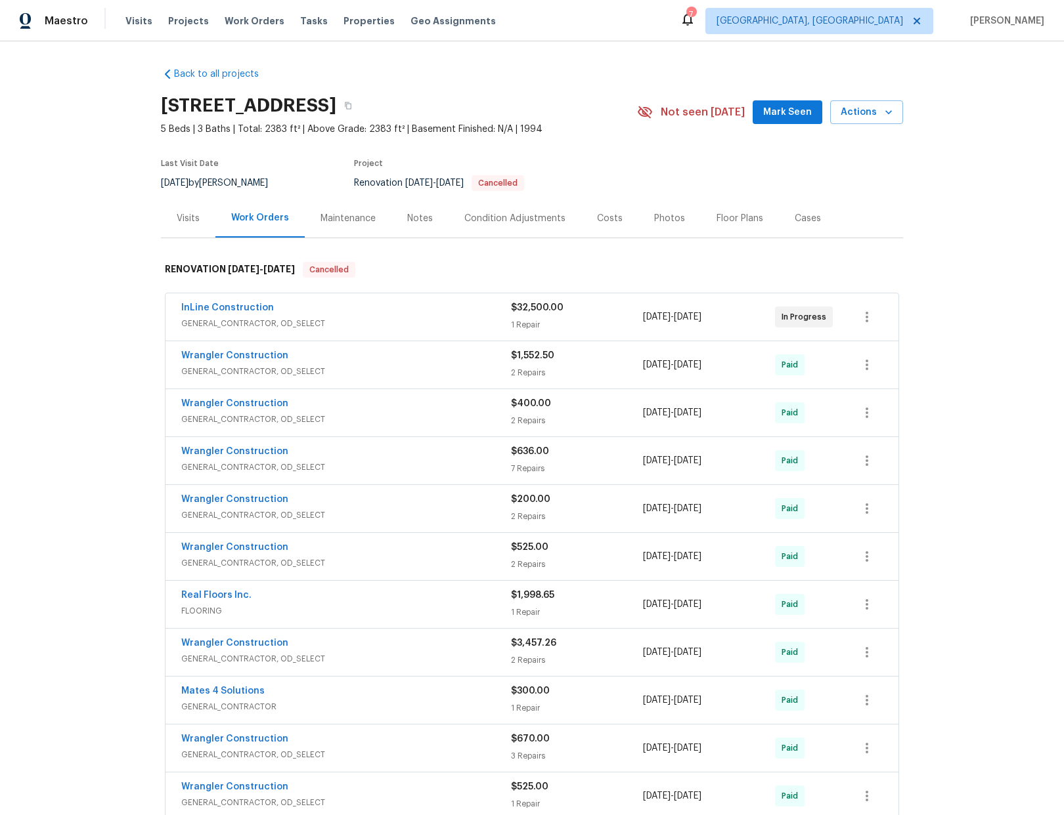
scroll to position [644, 0]
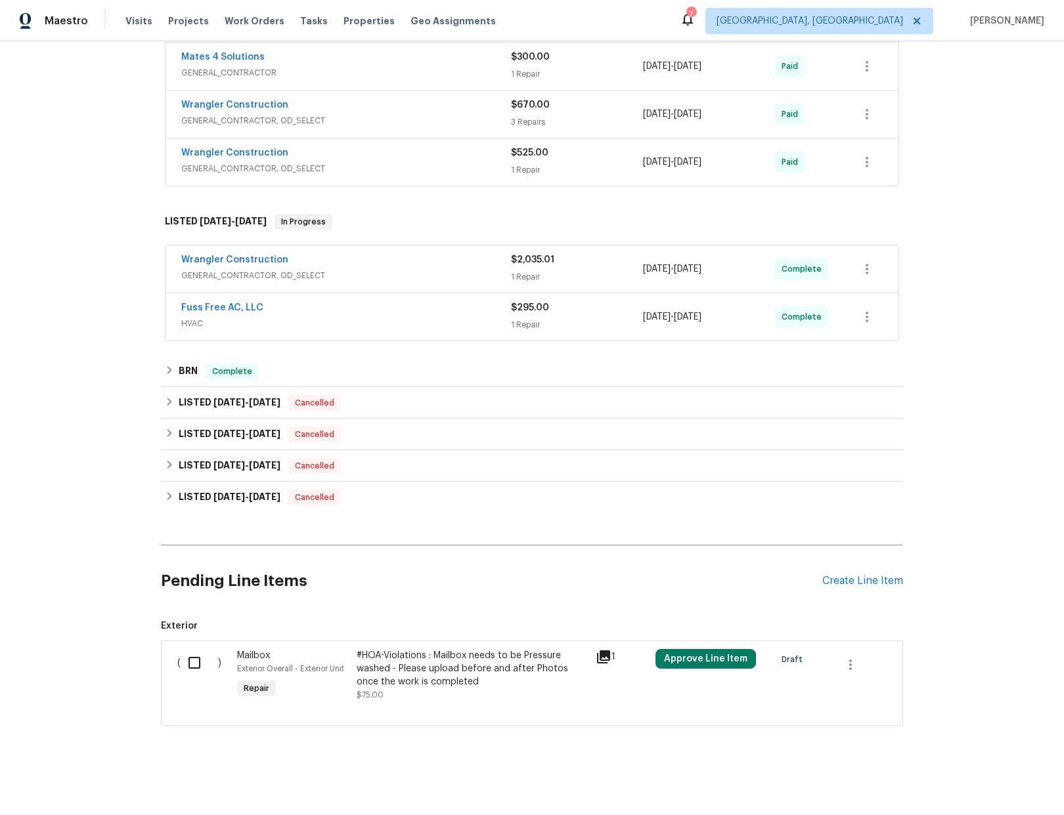
click at [605, 651] on icon at bounding box center [603, 657] width 13 height 13
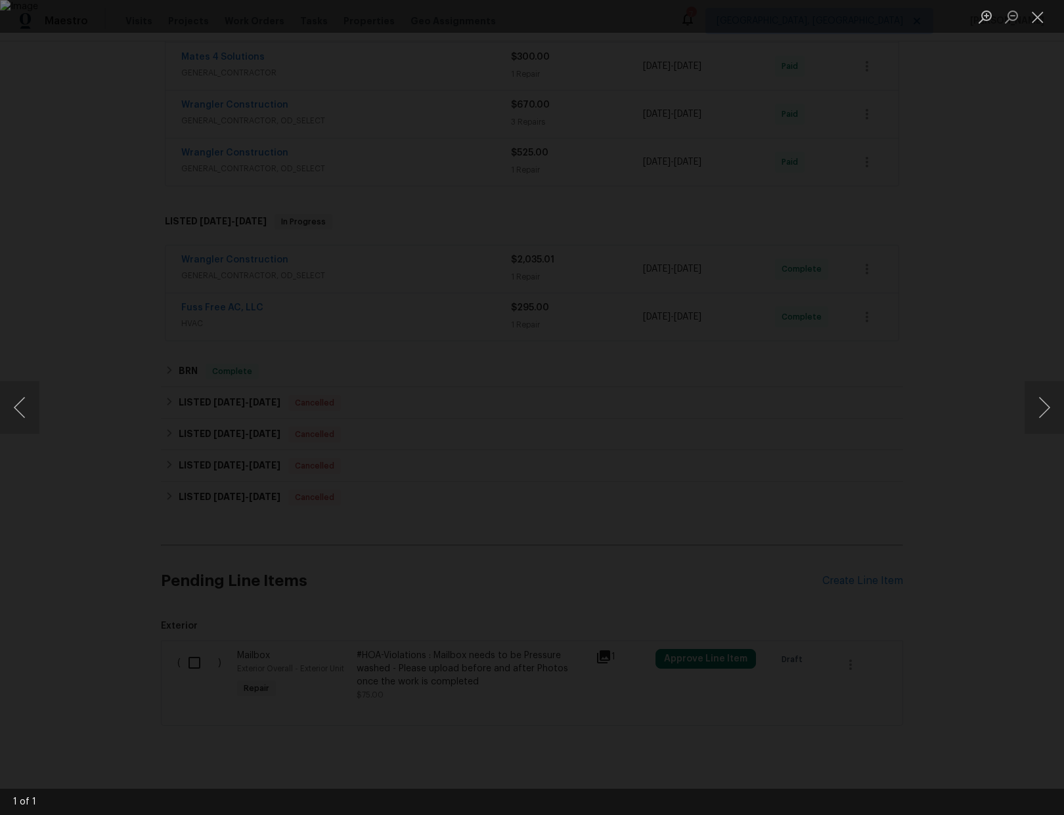
click at [659, 416] on img "Lightbox" at bounding box center [532, 407] width 1064 height 815
click at [1051, 422] on button "Next image" at bounding box center [1043, 407] width 39 height 53
click at [828, 328] on div "Lightbox" at bounding box center [532, 407] width 1064 height 815
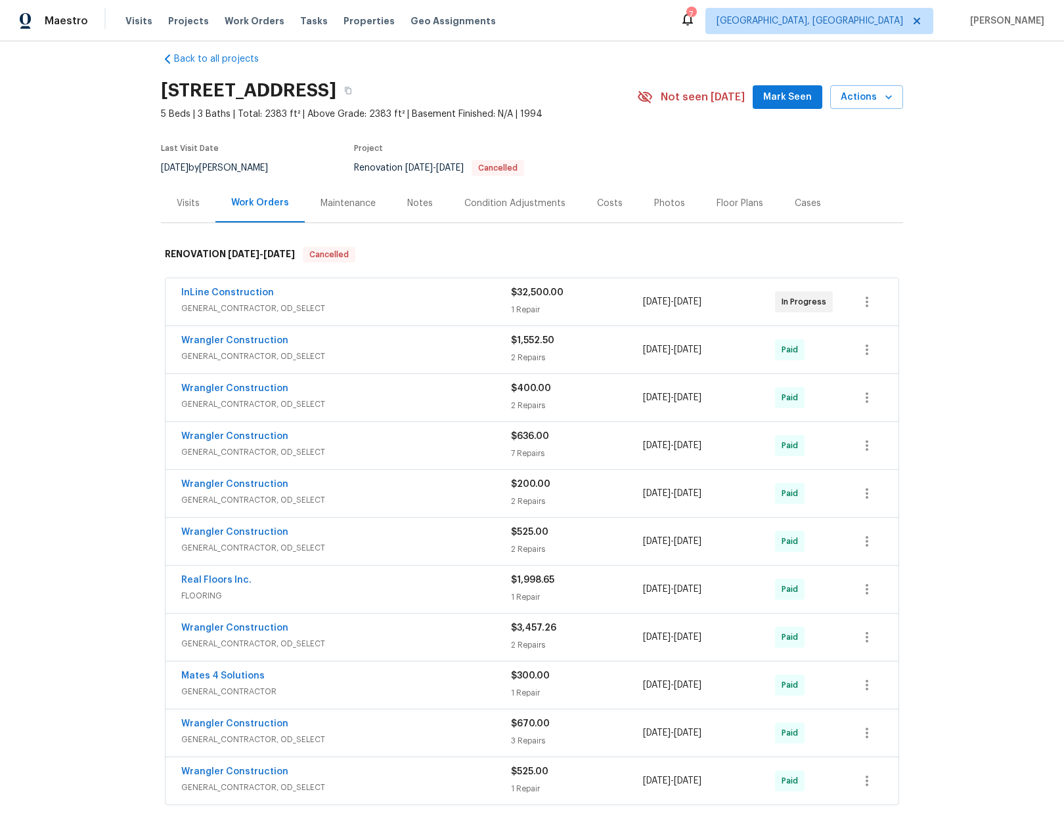
scroll to position [0, 0]
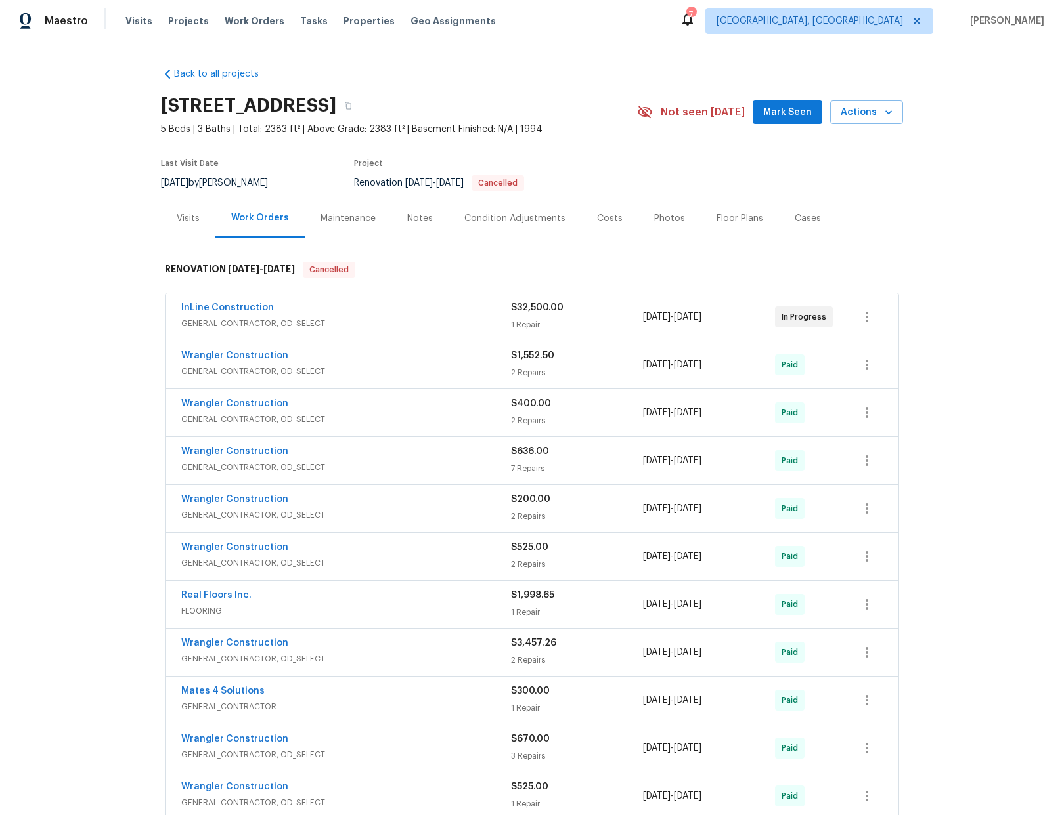
click at [795, 119] on span "Mark Seen" at bounding box center [787, 112] width 49 height 16
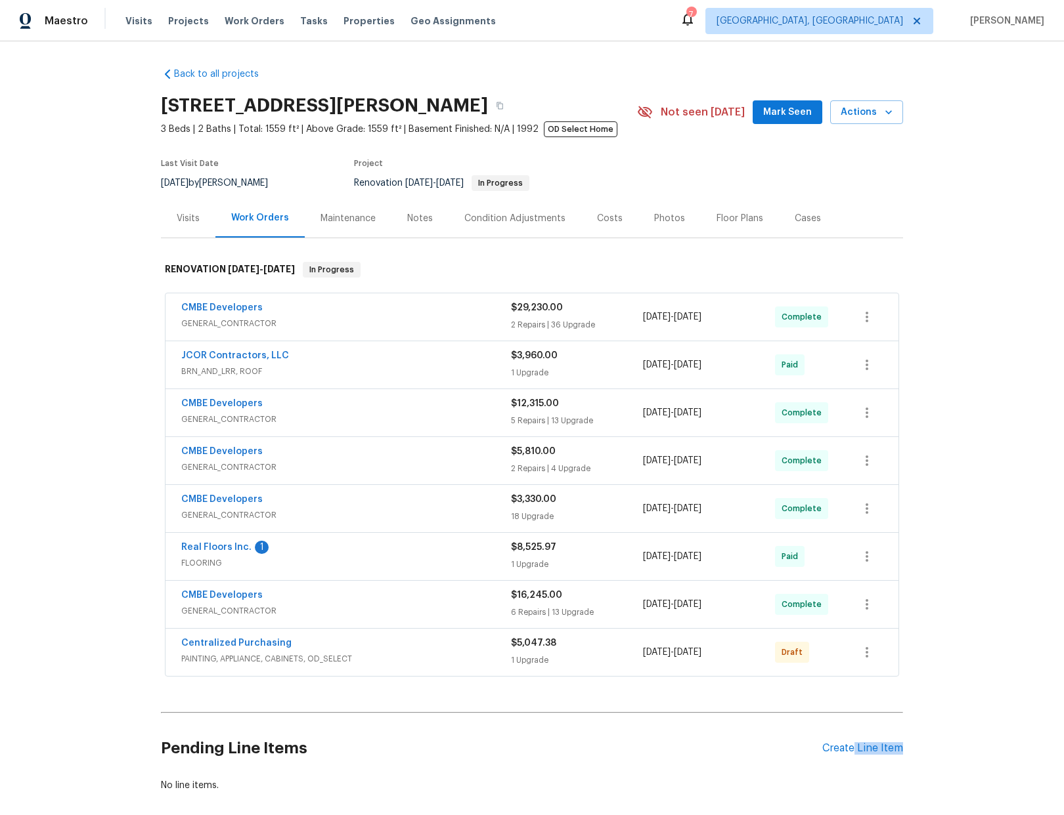
click at [847, 758] on div "Pending Line Items Create Line Item" at bounding box center [532, 748] width 742 height 61
click at [852, 747] on div "Create Line Item" at bounding box center [862, 749] width 81 height 12
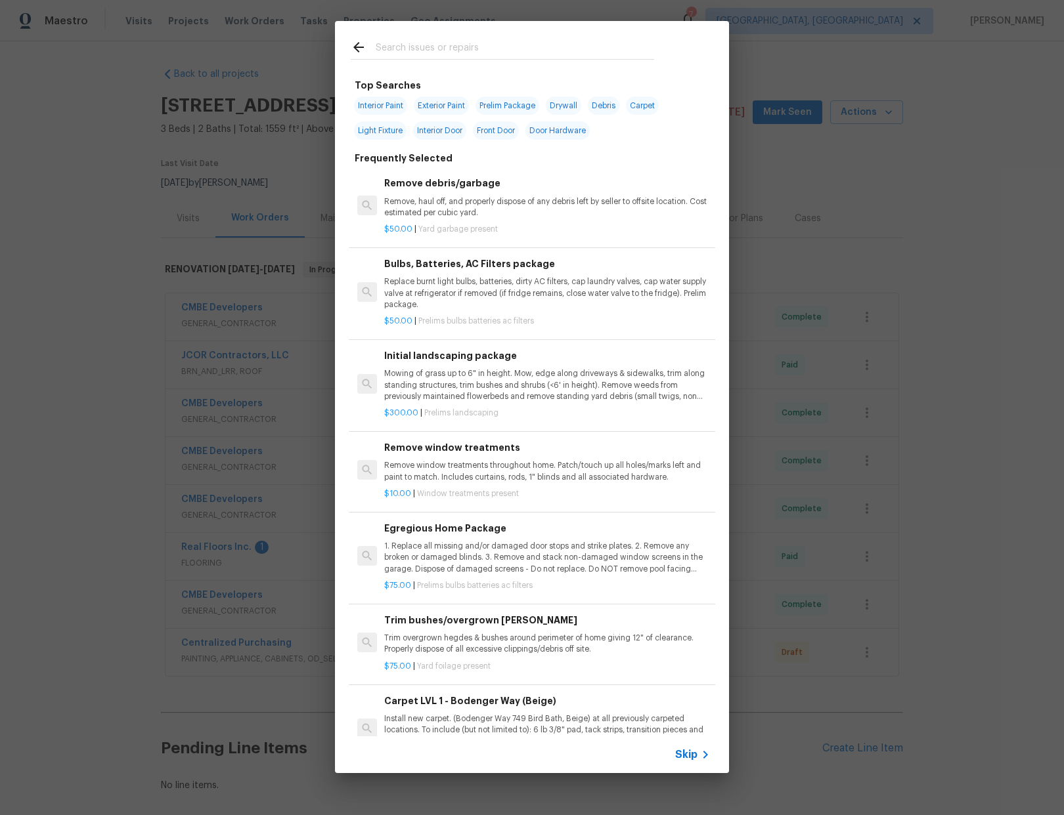
click at [398, 51] on input "text" at bounding box center [515, 49] width 278 height 20
click at [699, 750] on icon at bounding box center [705, 755] width 16 height 16
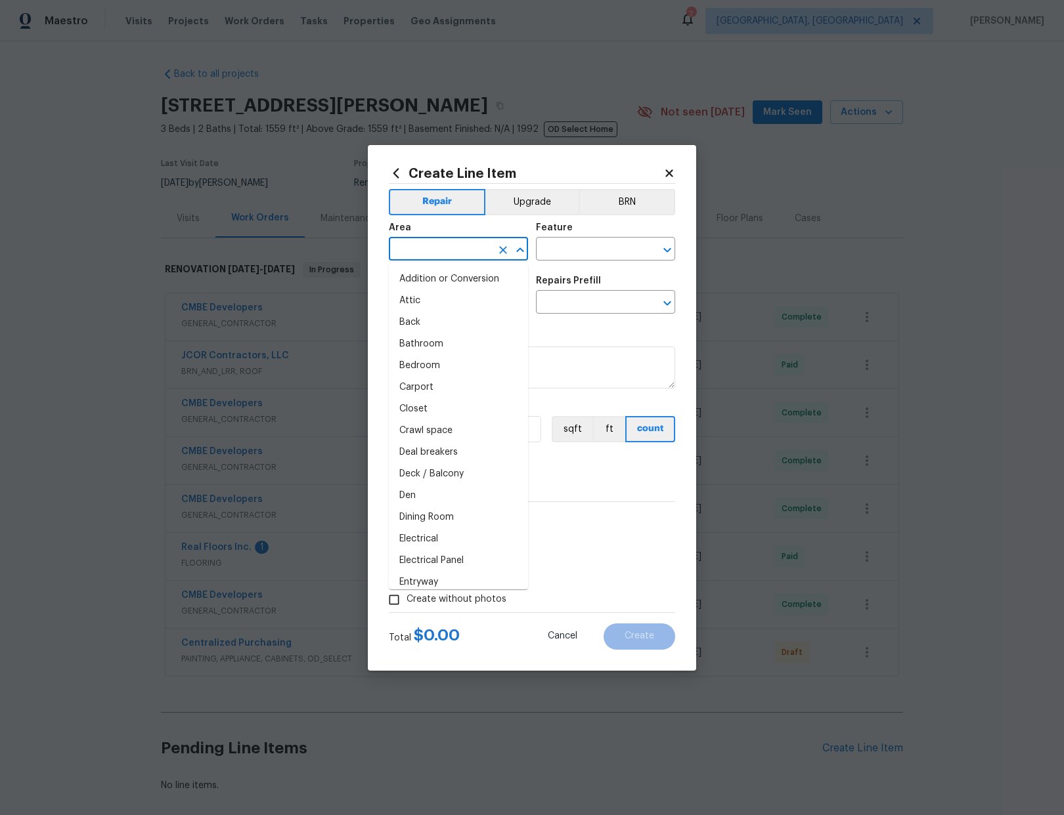
click at [462, 245] on input "text" at bounding box center [440, 250] width 102 height 20
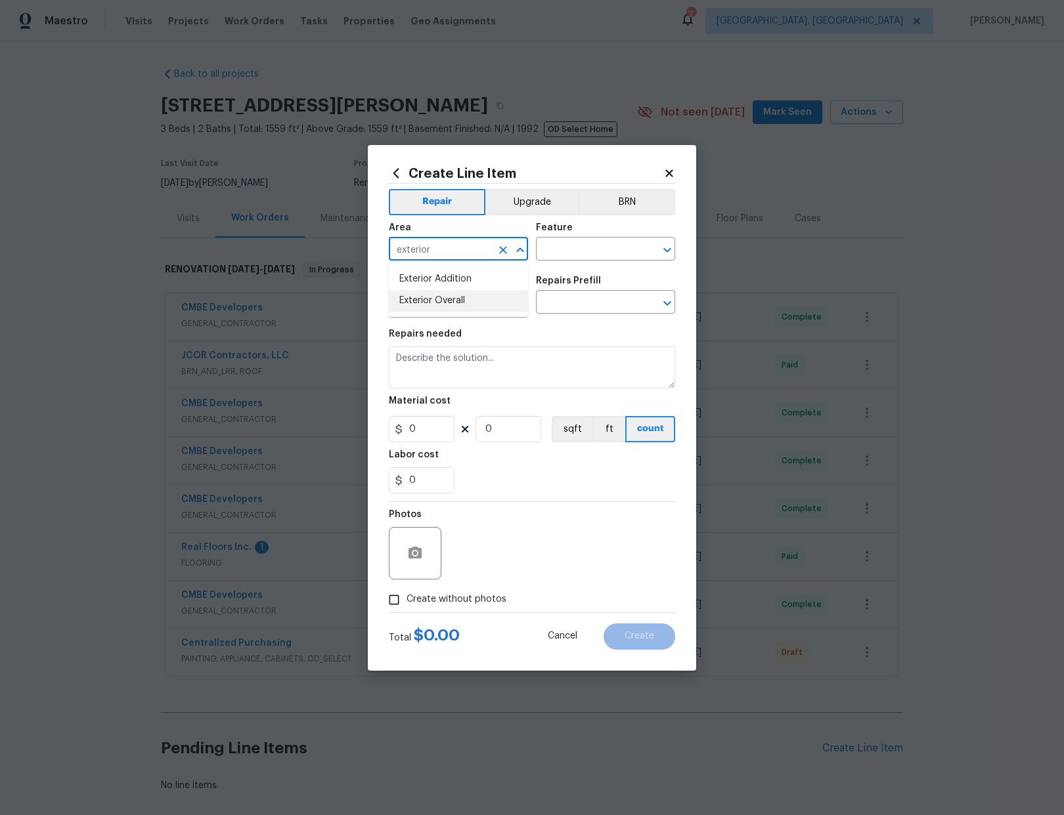
click at [455, 301] on li "Exterior Overall" at bounding box center [458, 301] width 139 height 22
type input "Exterior Overall"
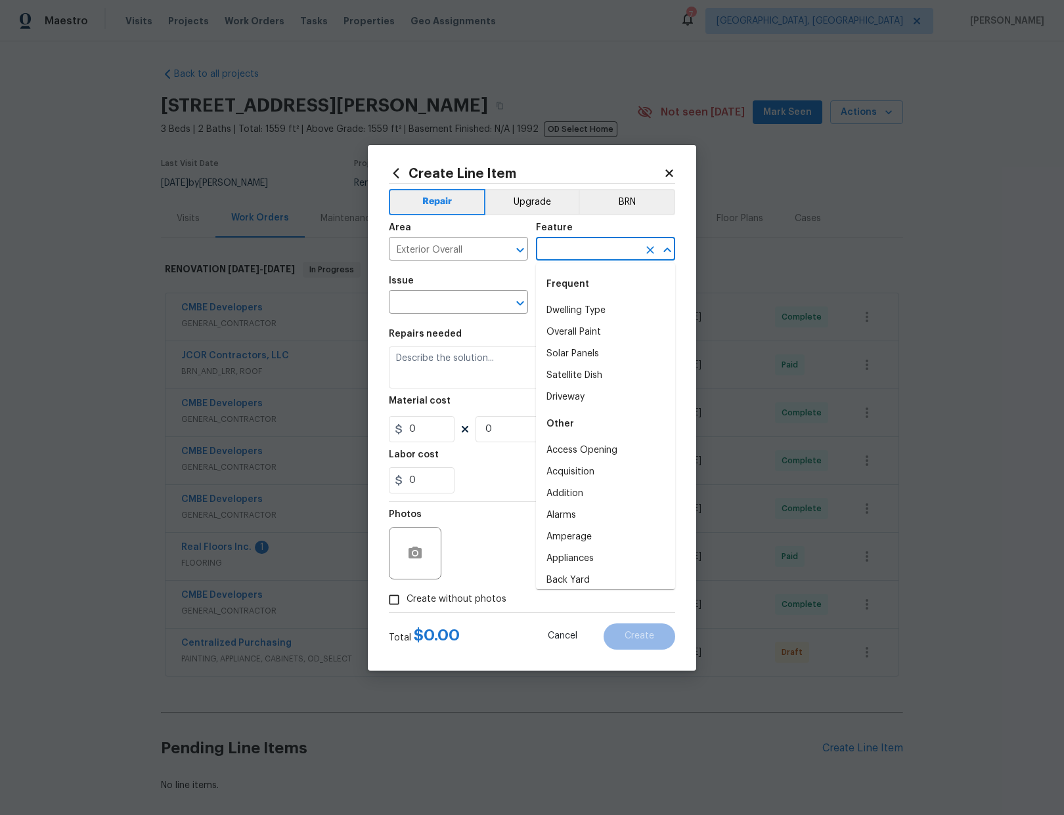
click at [570, 244] on input "text" at bounding box center [587, 250] width 102 height 20
type input "d"
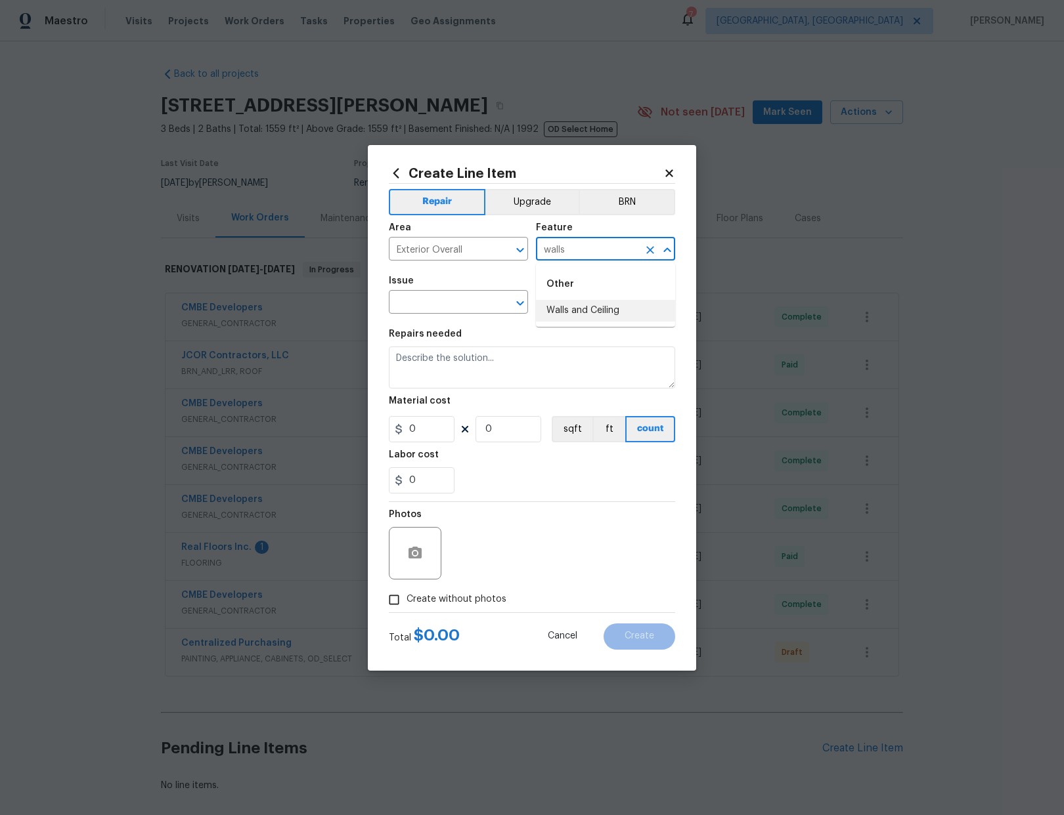
click at [582, 312] on li "Walls and Ceiling" at bounding box center [605, 311] width 139 height 22
type input "Walls and Ceiling"
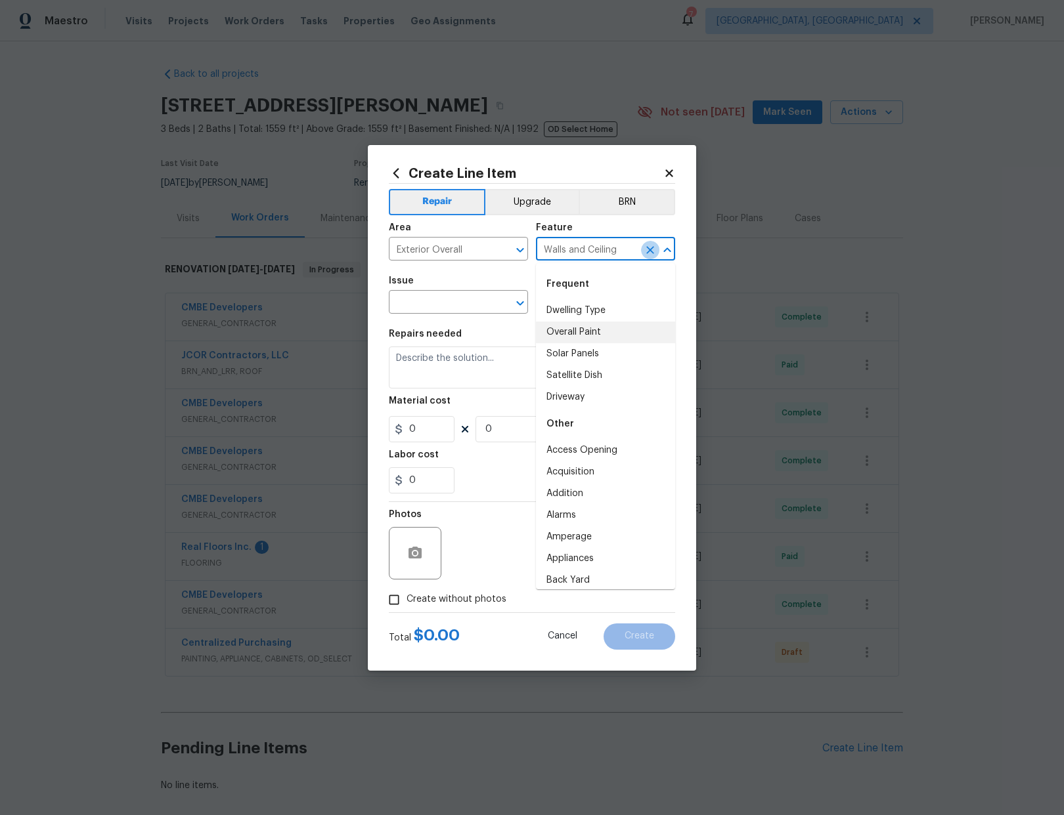
drag, startPoint x: 649, startPoint y: 248, endPoint x: 626, endPoint y: 249, distance: 22.4
click at [649, 248] on icon "Clear" at bounding box center [649, 250] width 13 height 13
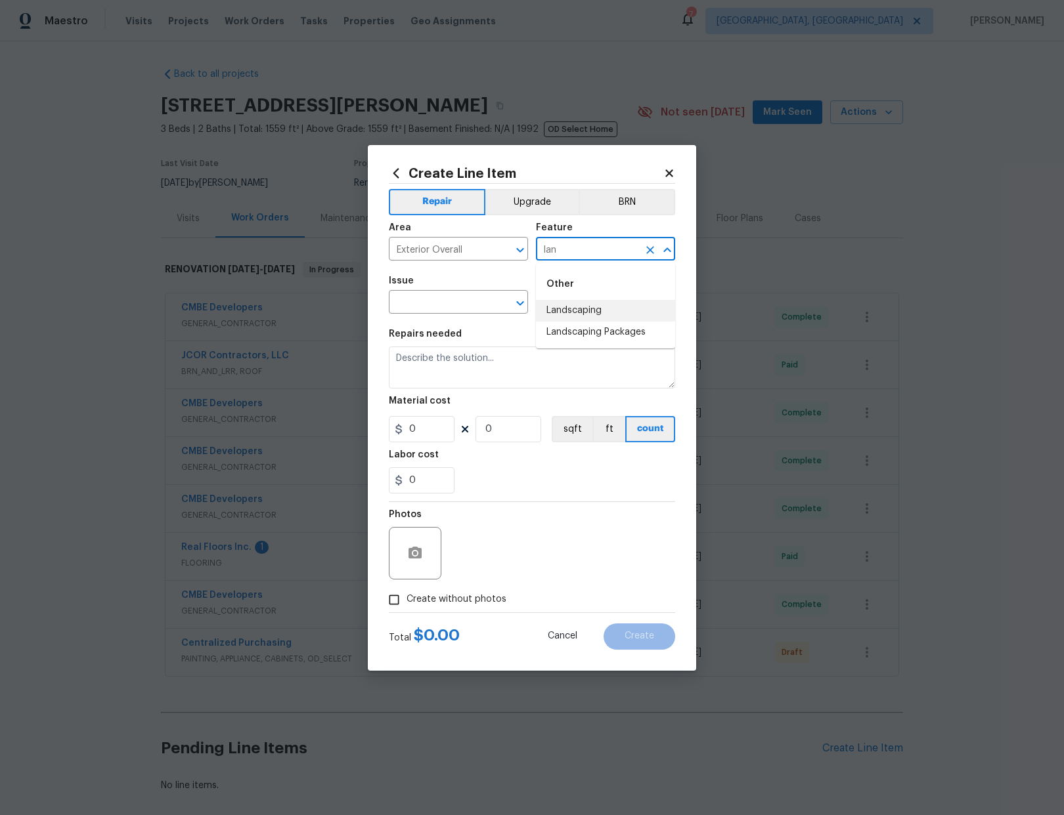
click at [583, 305] on li "Landscaping" at bounding box center [605, 311] width 139 height 22
type input "Landscaping"
click at [479, 293] on input "text" at bounding box center [440, 303] width 102 height 20
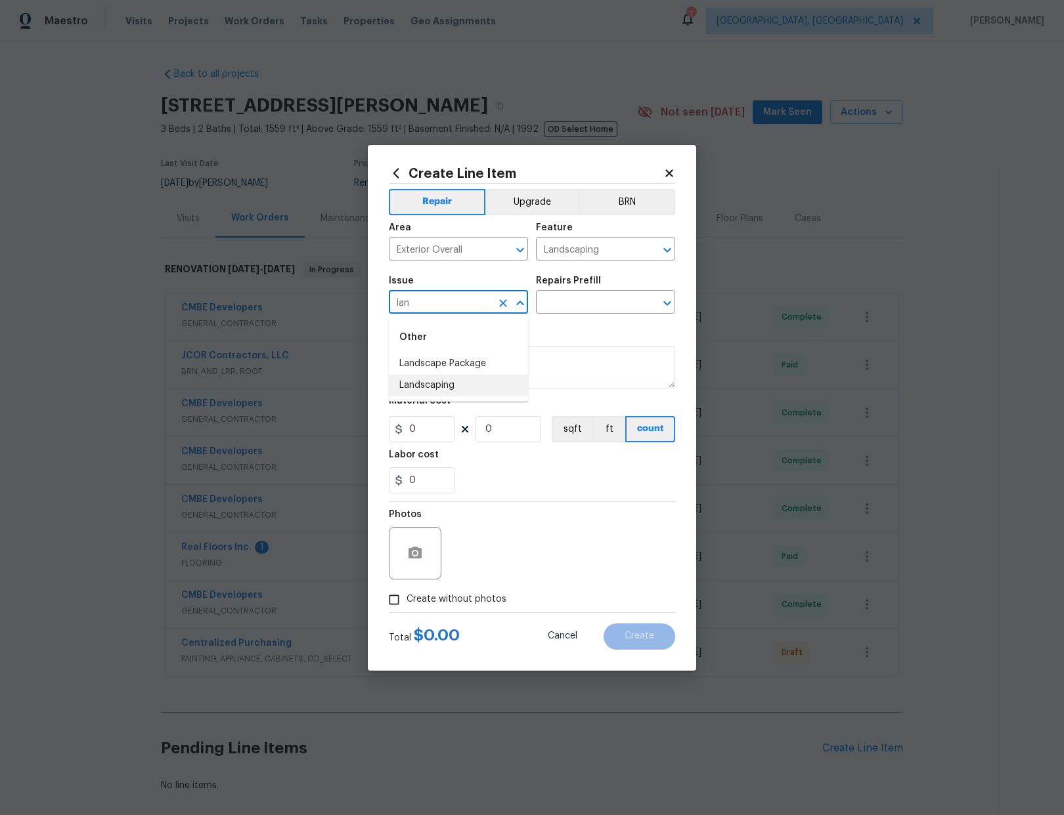
click at [463, 381] on li "Landscaping" at bounding box center [458, 386] width 139 height 22
type input "Landscaping"
click at [594, 293] on input "text" at bounding box center [587, 303] width 102 height 20
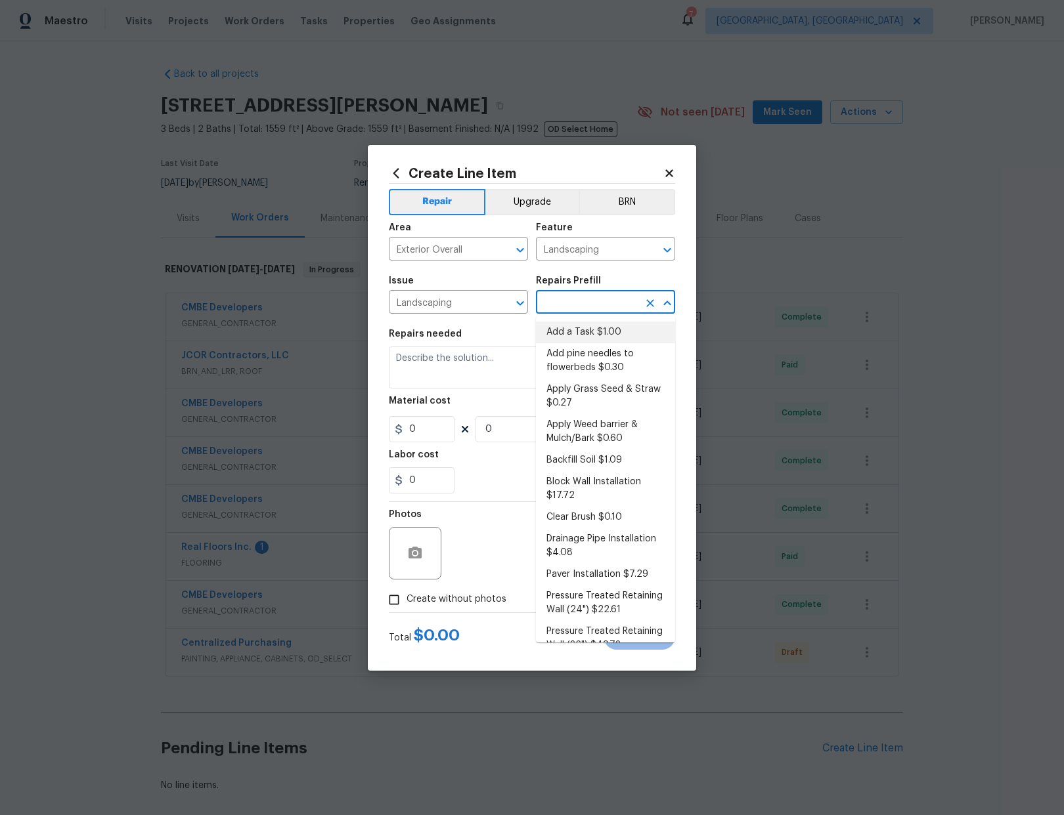
click at [573, 332] on li "Add a Task $1.00" at bounding box center [605, 333] width 139 height 22
type input "Add a Task $1.00"
type textarea "HPM to detail"
type input "1"
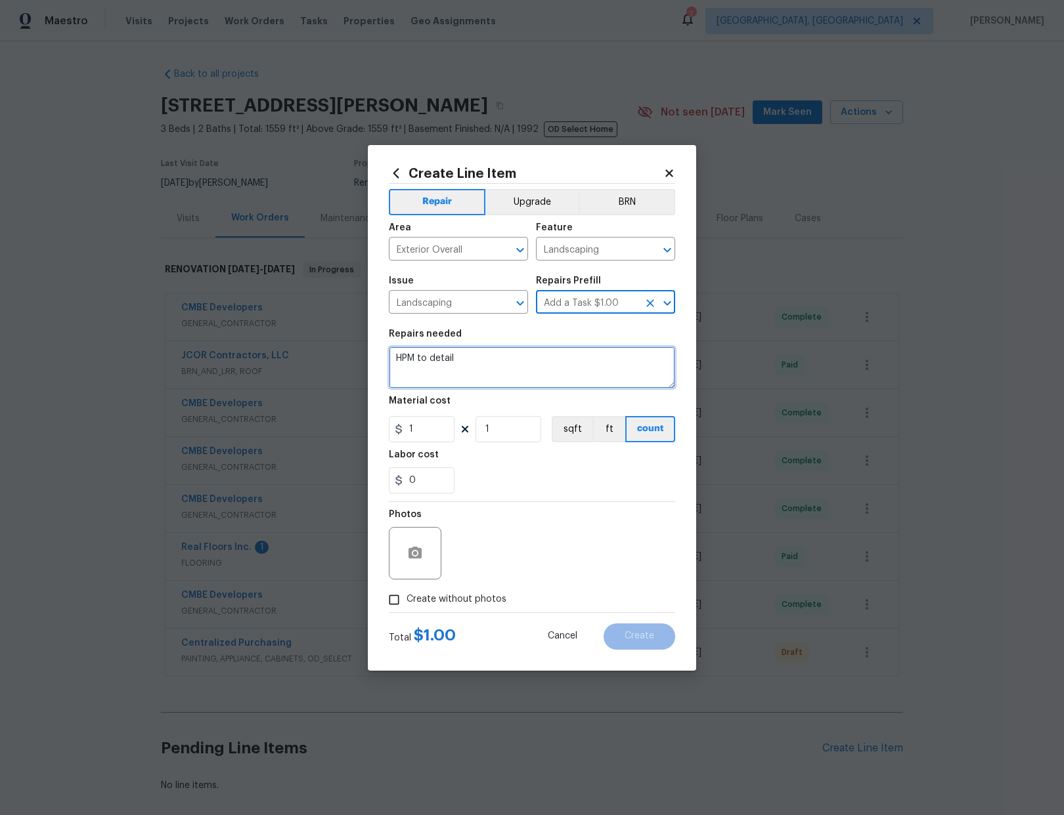
click at [483, 357] on textarea "HPM to detail" at bounding box center [532, 368] width 286 height 42
click at [464, 358] on textarea "HPM to detail-" at bounding box center [532, 368] width 286 height 42
paste textarea "Remove existing grass and install new sod in the 42x16 swale and 3x24 at left c…"
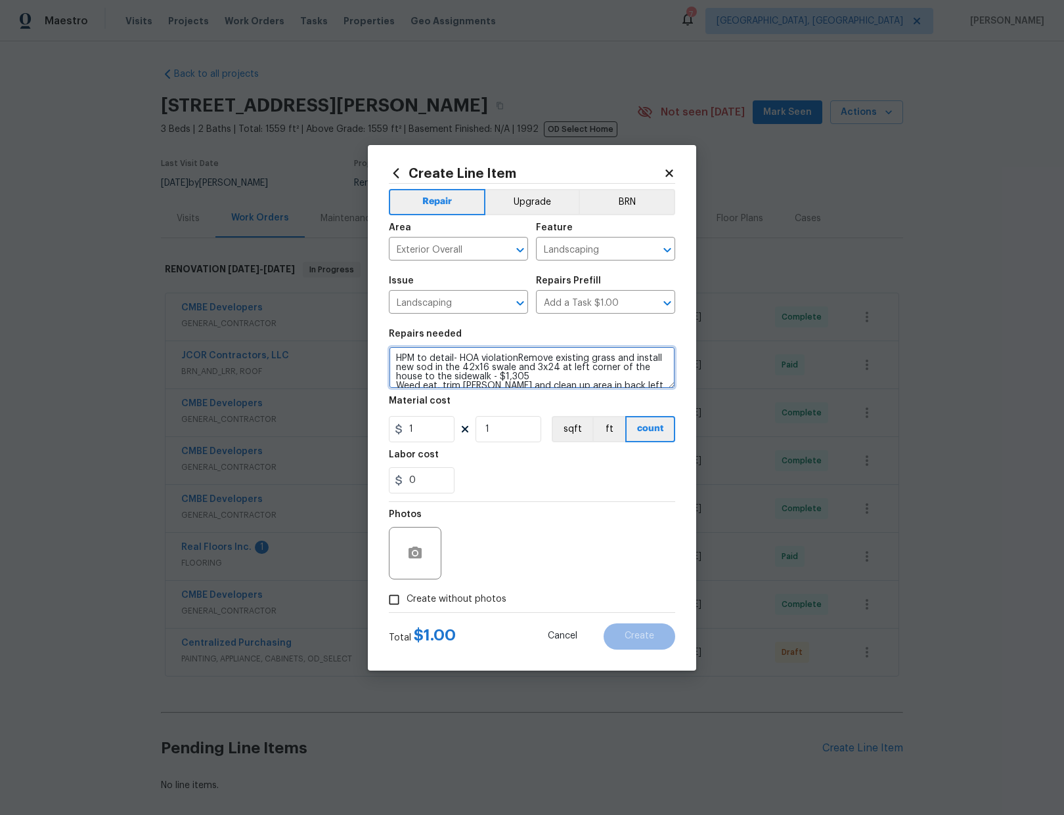
scroll to position [12, 0]
type textarea "HPM to detail- HOA violationRemove existing grass and install new sod in the 42…"
click at [431, 431] on input "1" at bounding box center [422, 429] width 66 height 26
type input "1485"
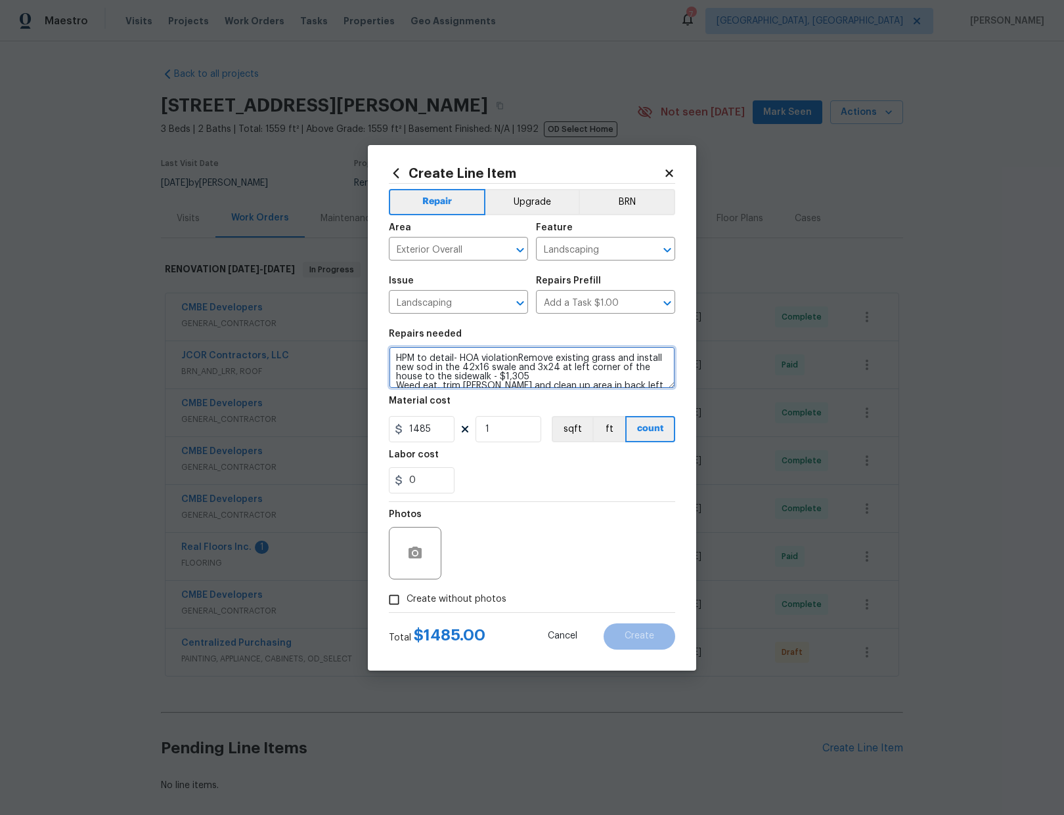
click at [394, 356] on textarea "HPM to detail- HOA violationRemove existing grass and install new sod in the 42…" at bounding box center [532, 368] width 286 height 42
drag, startPoint x: 453, startPoint y: 357, endPoint x: 385, endPoint y: 362, distance: 67.8
click at [386, 361] on div "Create Line Item Repair Upgrade BRN Area Exterior Overall ​ Feature Landscaping…" at bounding box center [532, 408] width 328 height 526
type textarea "CO landscape - HOA violationRemove existing grass and install new sod in the 42…"
drag, startPoint x: 399, startPoint y: 597, endPoint x: 450, endPoint y: 582, distance: 52.8
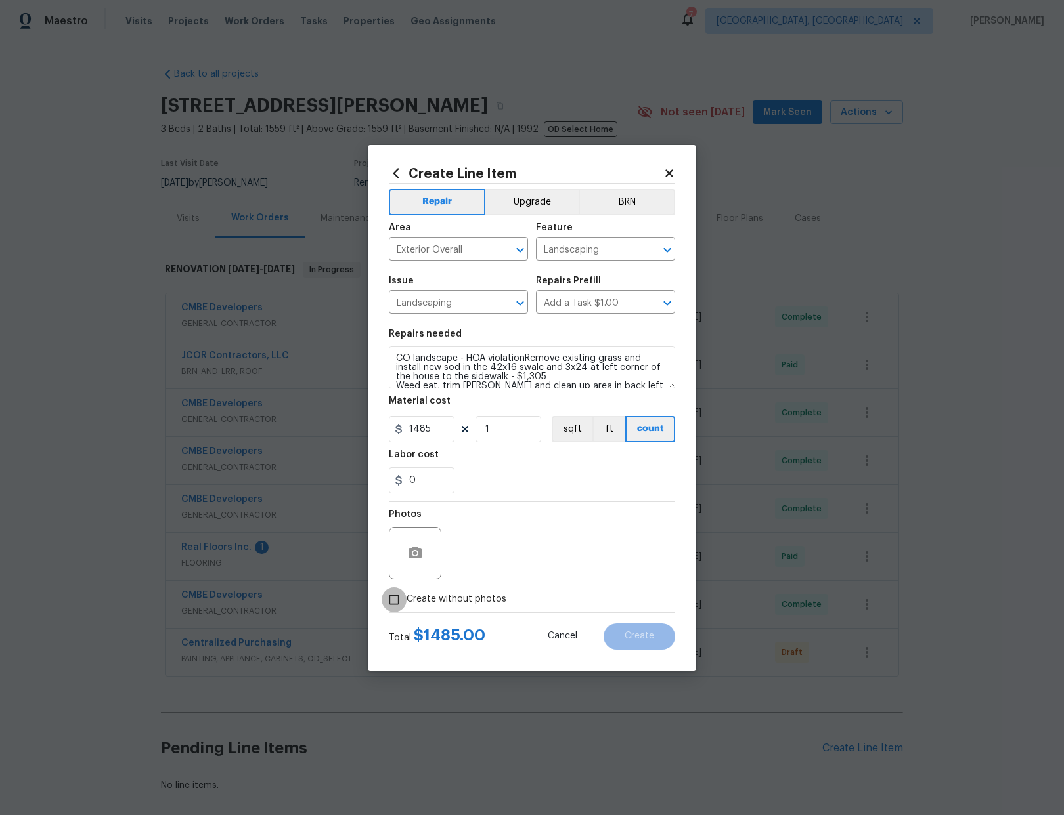
click at [399, 597] on input "Create without photos" at bounding box center [393, 600] width 25 height 25
checkbox input "true"
click at [504, 548] on textarea at bounding box center [563, 553] width 223 height 53
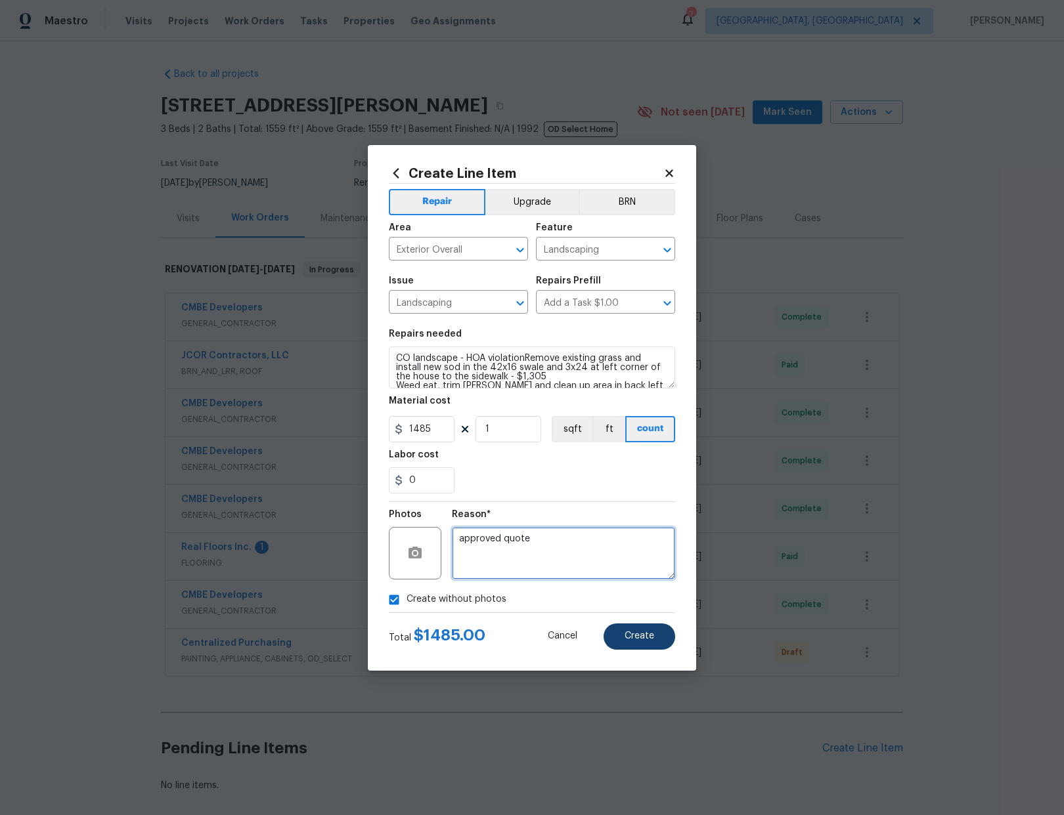
type textarea "approved quote"
click at [645, 637] on span "Create" at bounding box center [639, 637] width 30 height 10
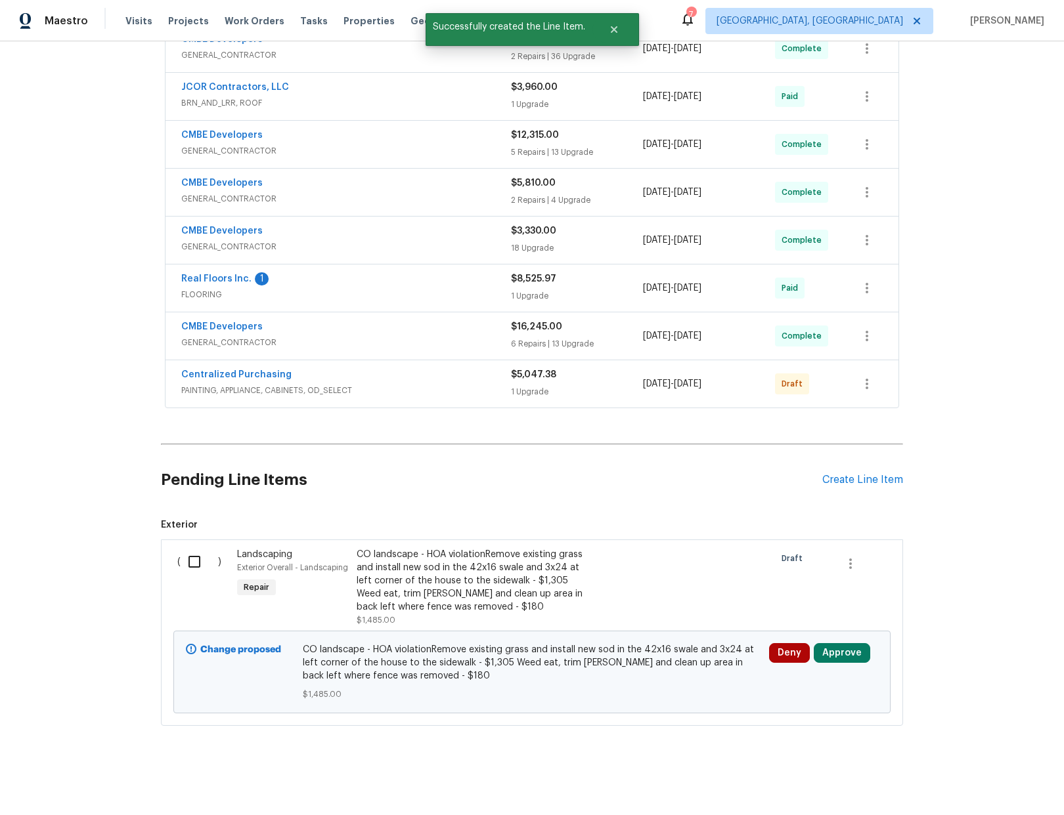
scroll to position [278, 0]
click at [854, 474] on div "Create Line Item" at bounding box center [862, 480] width 81 height 12
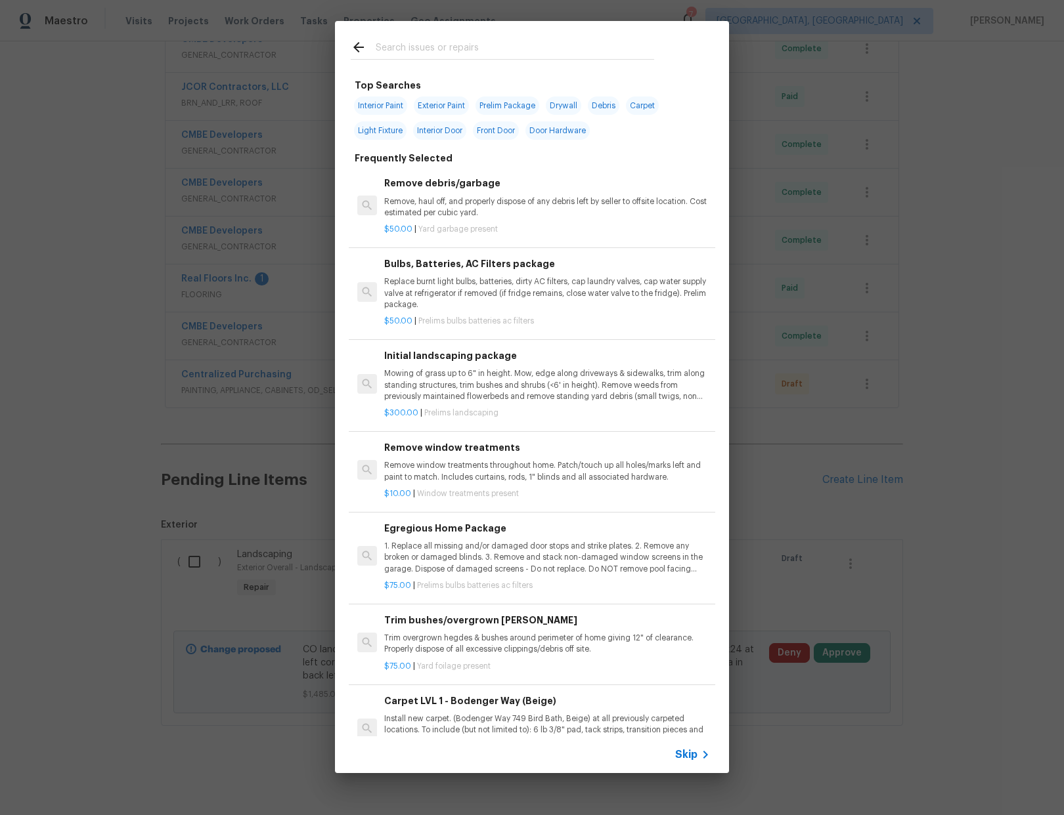
click at [393, 46] on input "text" at bounding box center [515, 49] width 278 height 20
click at [705, 760] on icon at bounding box center [705, 755] width 16 height 16
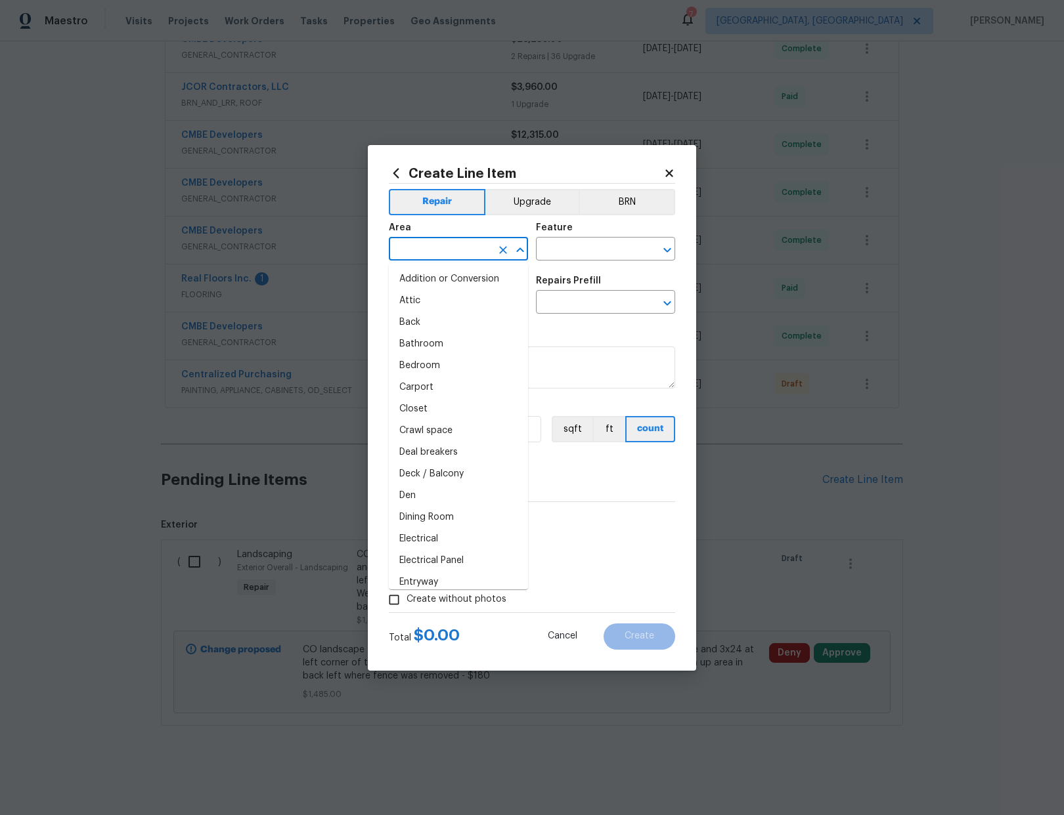
click at [425, 253] on input "text" at bounding box center [440, 250] width 102 height 20
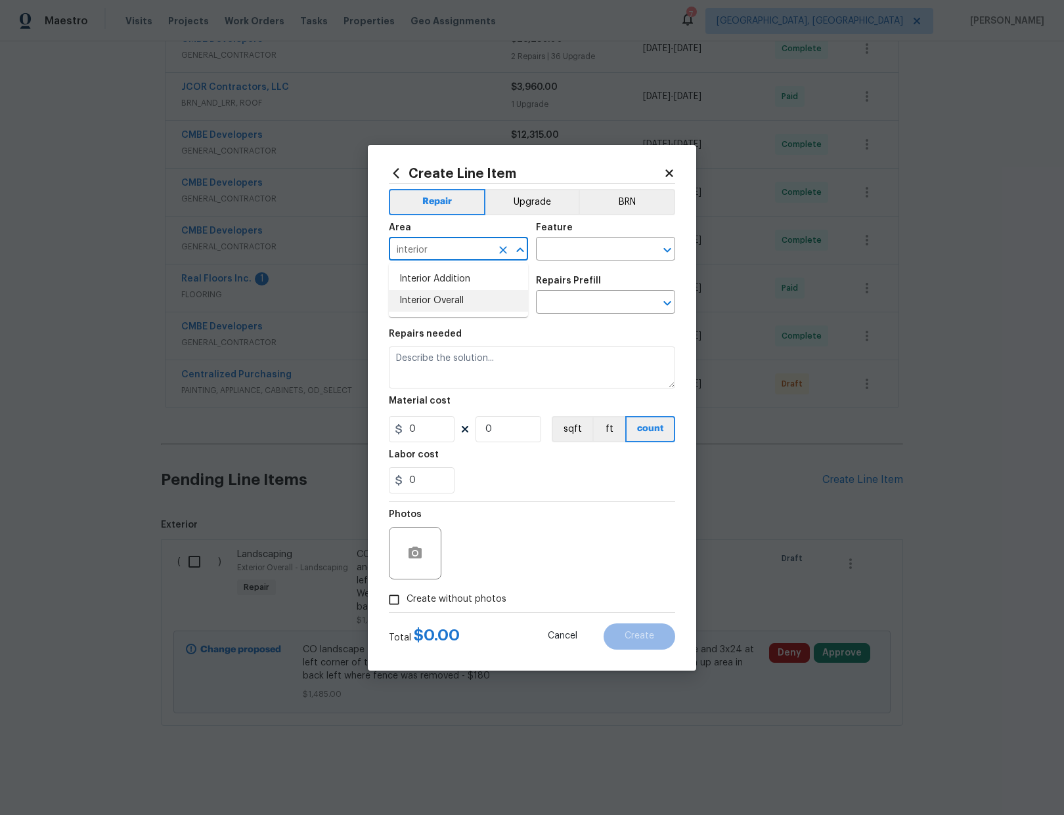
click at [445, 309] on li "Interior Overall" at bounding box center [458, 301] width 139 height 22
type input "Interior Overall"
click at [617, 250] on input "text" at bounding box center [587, 250] width 102 height 20
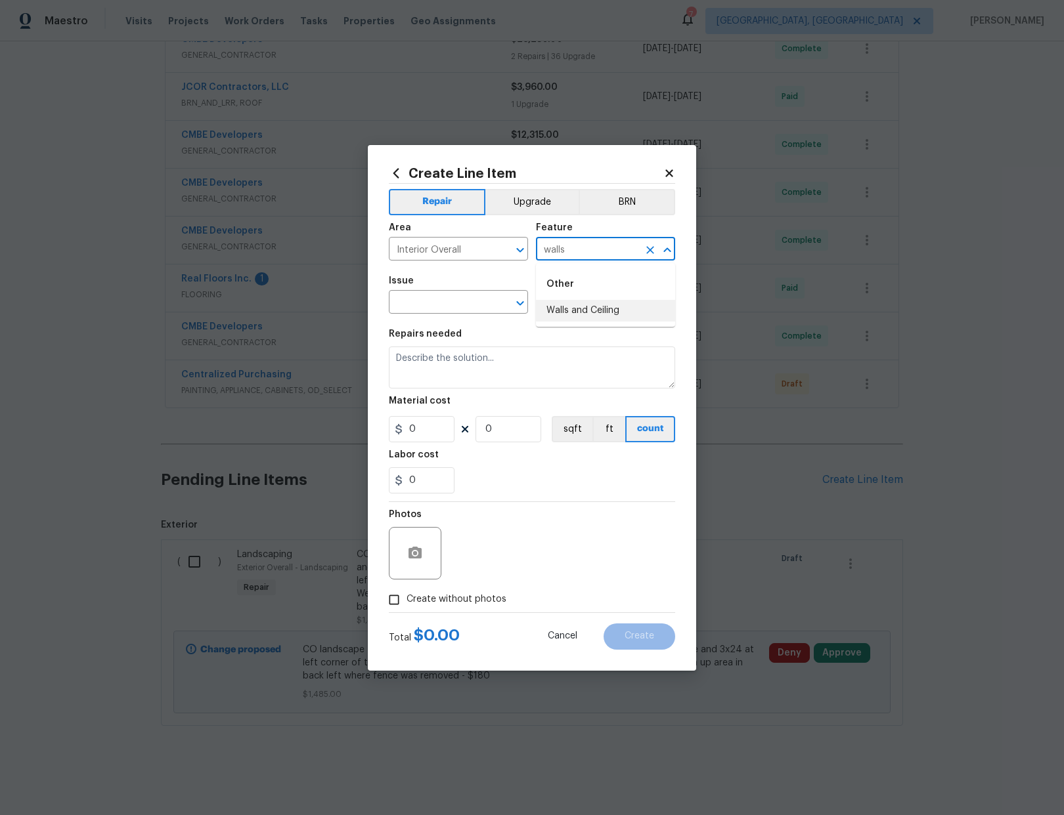
click at [612, 316] on li "Walls and Ceiling" at bounding box center [605, 311] width 139 height 22
type input "Walls and Ceiling"
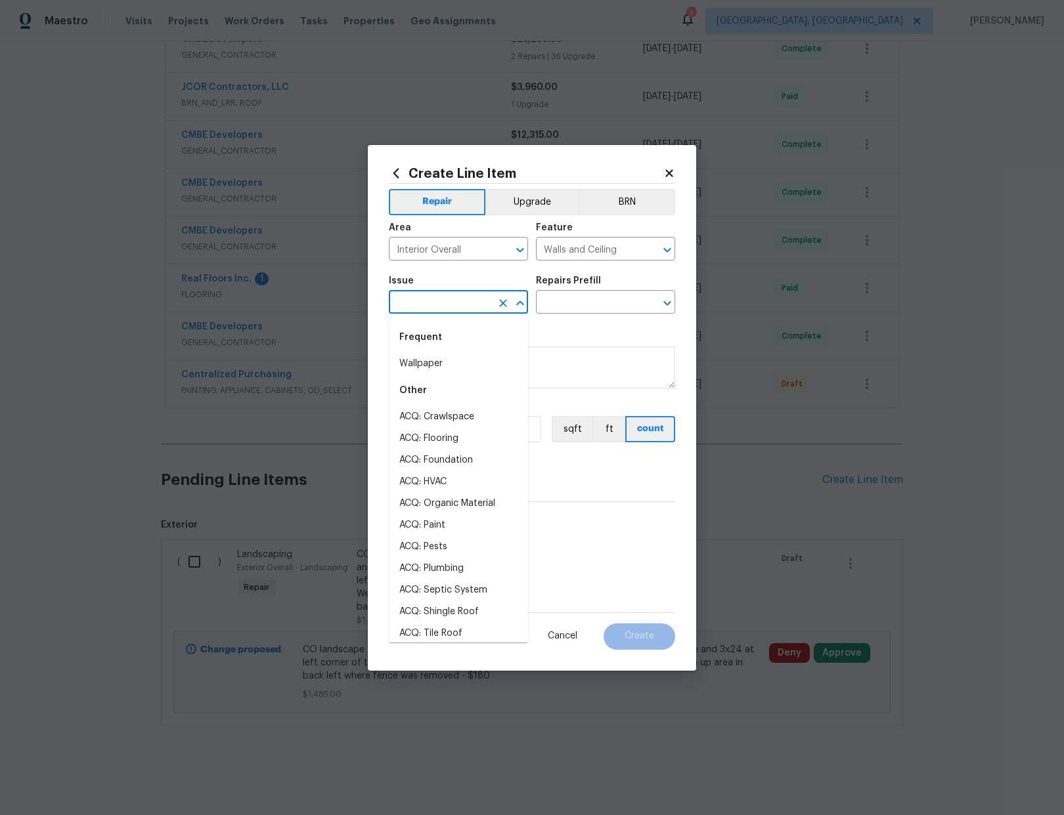
click at [453, 299] on input "text" at bounding box center [440, 303] width 102 height 20
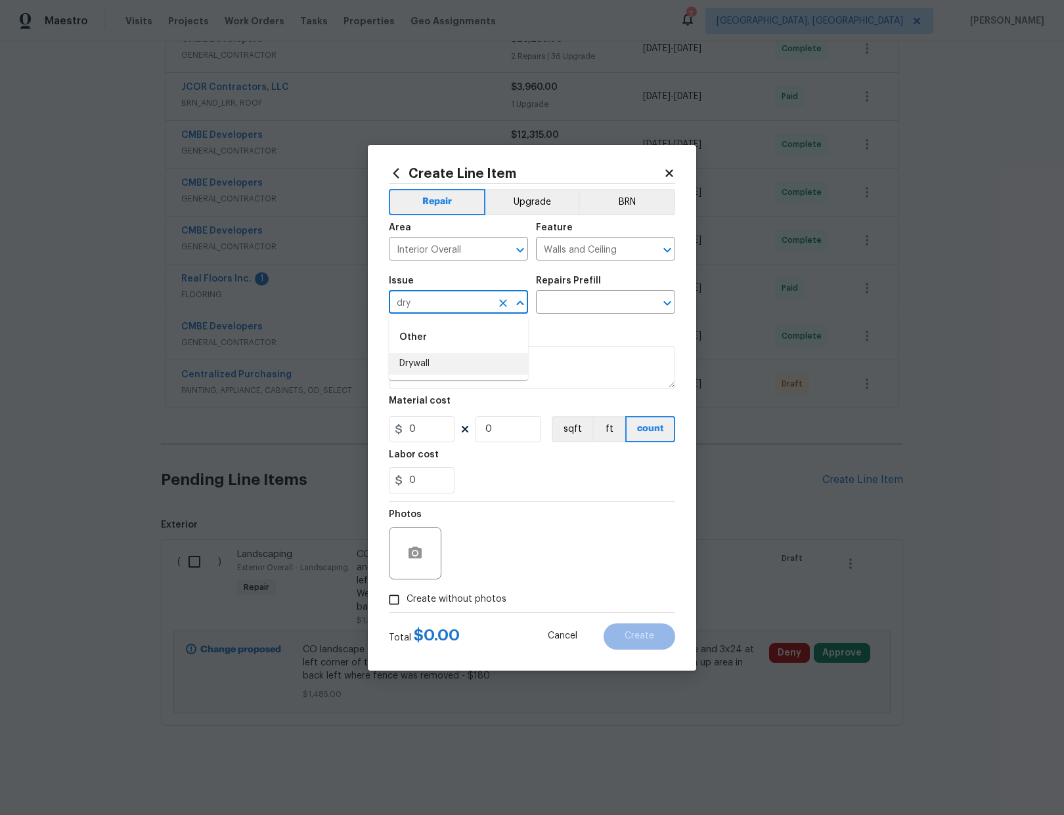
click at [443, 360] on li "Drywall" at bounding box center [458, 364] width 139 height 22
type input "Drywall"
click at [555, 302] on input "text" at bounding box center [587, 303] width 102 height 20
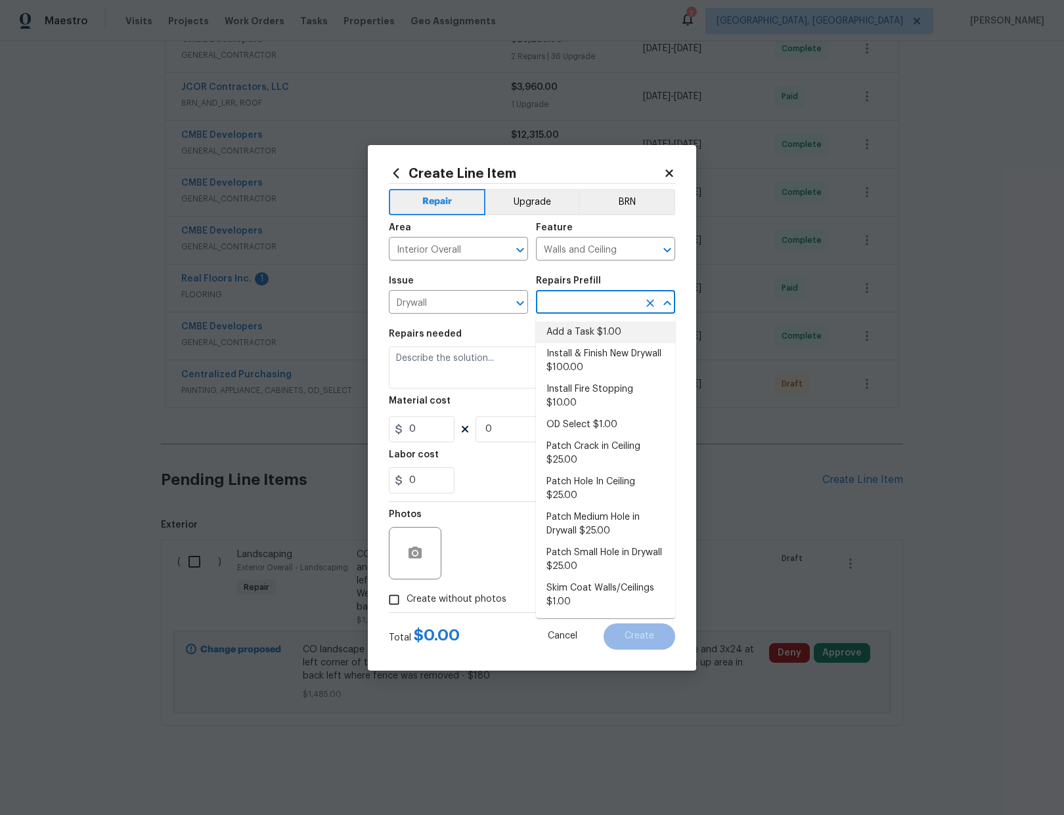
click at [572, 330] on li "Add a Task $1.00" at bounding box center [605, 333] width 139 height 22
type input "Add a Task $1.00"
type textarea "HPM to detail"
type input "1"
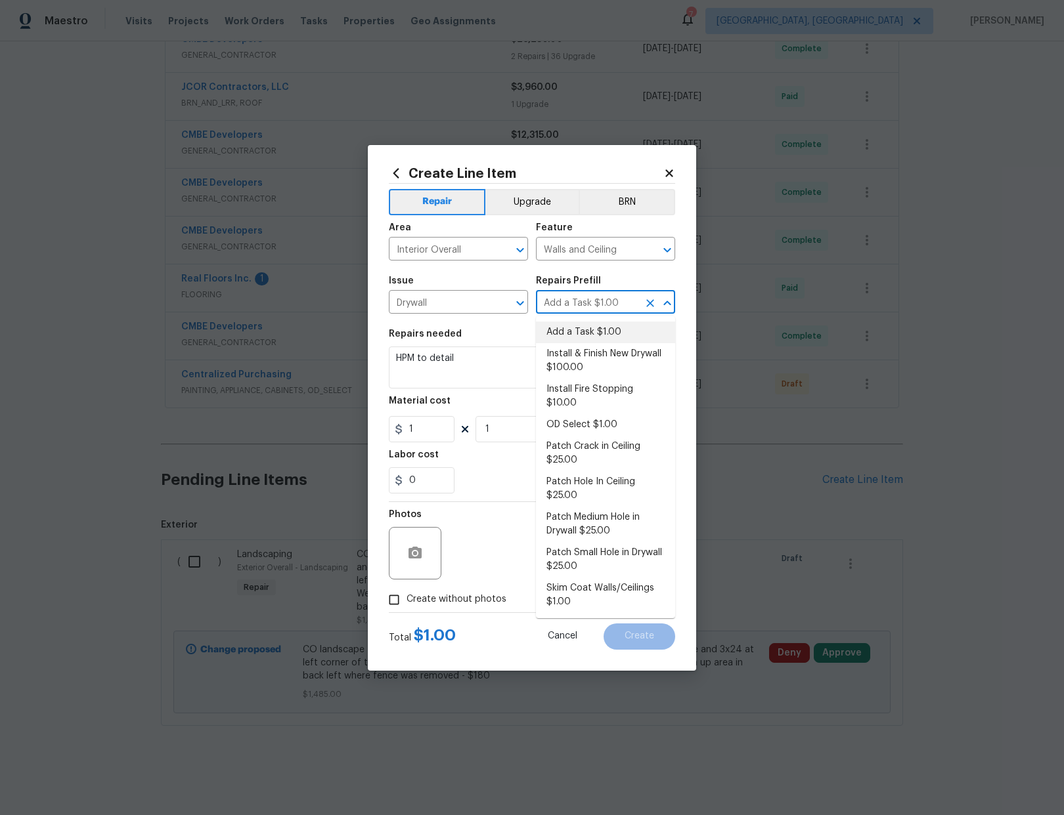
click at [594, 327] on li "Add a Task $1.00" at bounding box center [605, 333] width 139 height 22
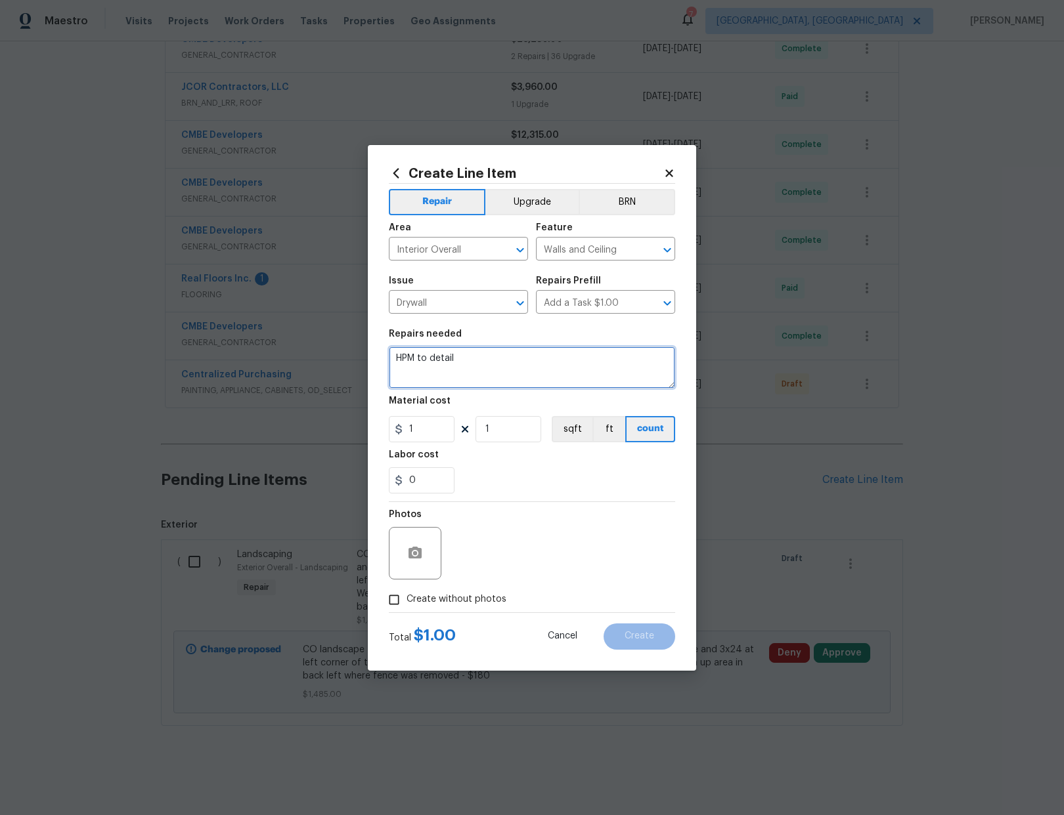
click at [487, 364] on textarea "HPM to detail" at bounding box center [532, 368] width 286 height 42
drag, startPoint x: 463, startPoint y: 355, endPoint x: 379, endPoint y: 360, distance: 84.2
click at [379, 360] on div "Create Line Item Repair Upgrade BRN Area Interior Overall ​ Feature Walls and C…" at bounding box center [532, 408] width 328 height 526
paste textarea "Additional drywall"
click at [460, 354] on textarea "CO PLumbing-Additional drywall" at bounding box center [532, 368] width 286 height 42
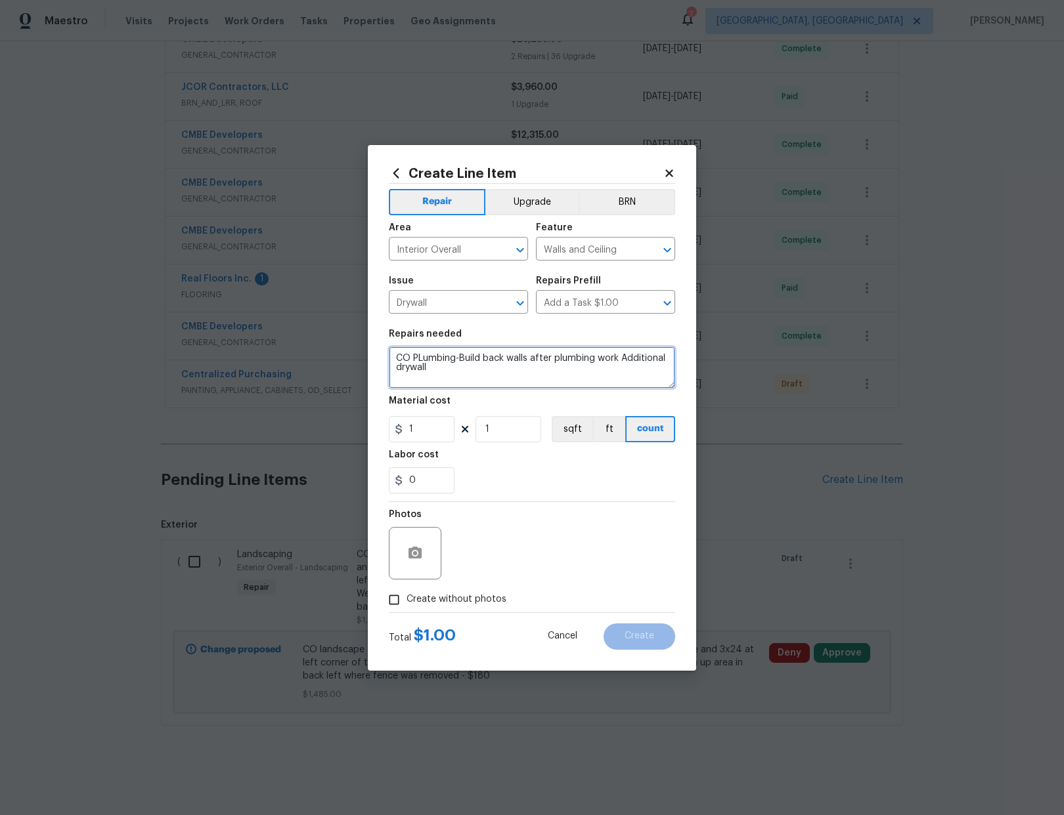
click at [471, 374] on textarea "CO PLumbing-Build back walls after plumbing work Additional drywall" at bounding box center [532, 368] width 286 height 42
paste textarea "Additional drywall - $2,500 Broken glass - $150 Additional damage from plumber …"
drag, startPoint x: 494, startPoint y: 372, endPoint x: 391, endPoint y: 371, distance: 103.7
click at [391, 371] on textarea "CO PLumbing-Build back walls after plumbing work Additional drywallAdditional d…" at bounding box center [532, 368] width 286 height 42
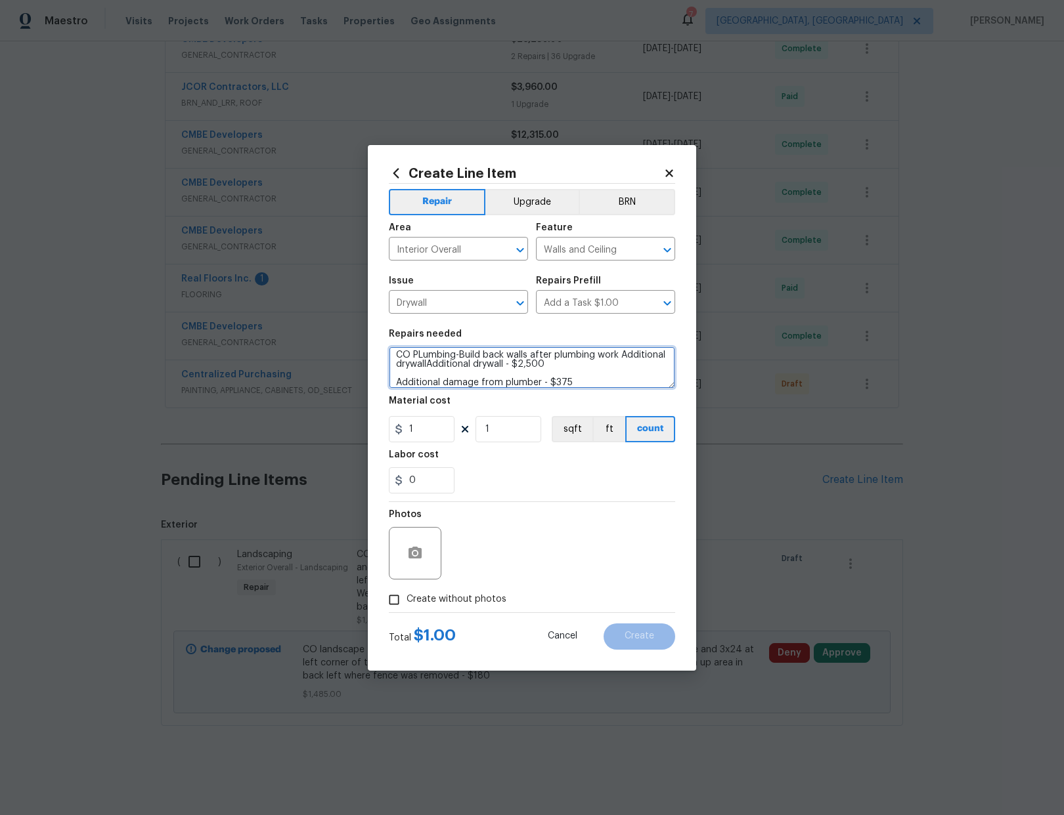
type textarea "CO PLumbing-Build back walls after plumbing work Additional drywallAdditional d…"
click at [423, 431] on input "1" at bounding box center [422, 429] width 66 height 26
type input "2875"
drag, startPoint x: 397, startPoint y: 600, endPoint x: 410, endPoint y: 597, distance: 13.5
click at [397, 600] on input "Create without photos" at bounding box center [393, 600] width 25 height 25
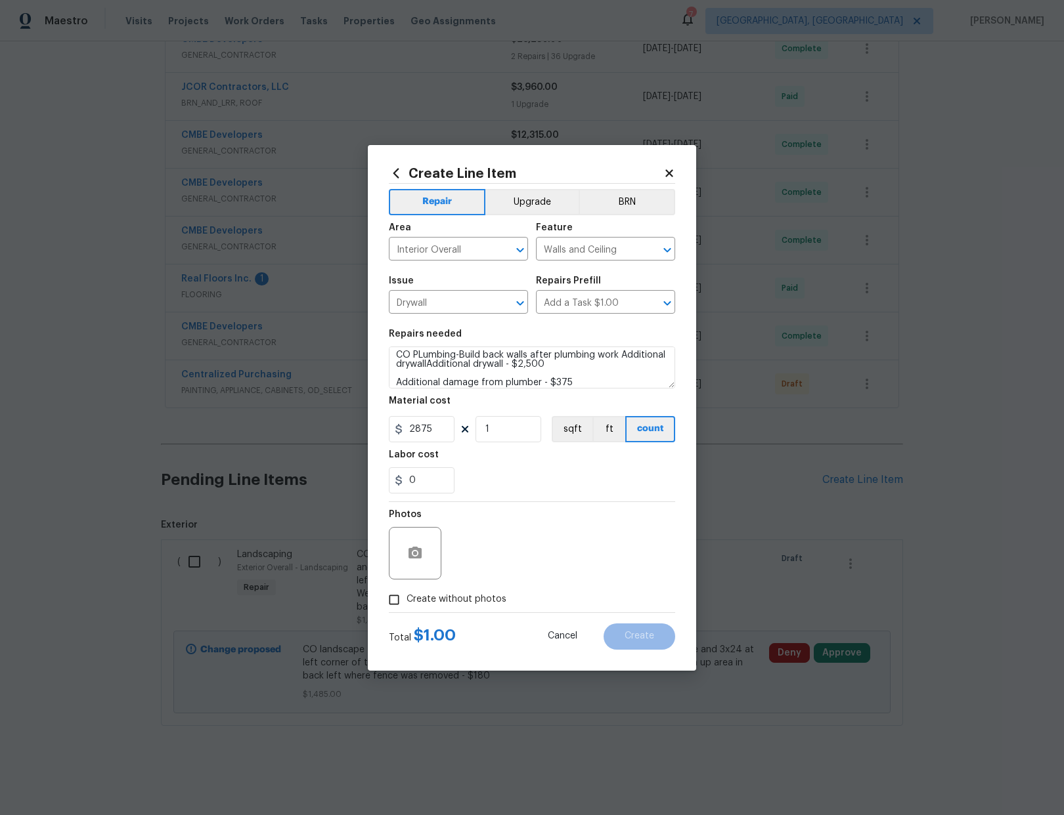
checkbox input "true"
click at [494, 551] on textarea at bounding box center [563, 553] width 223 height 53
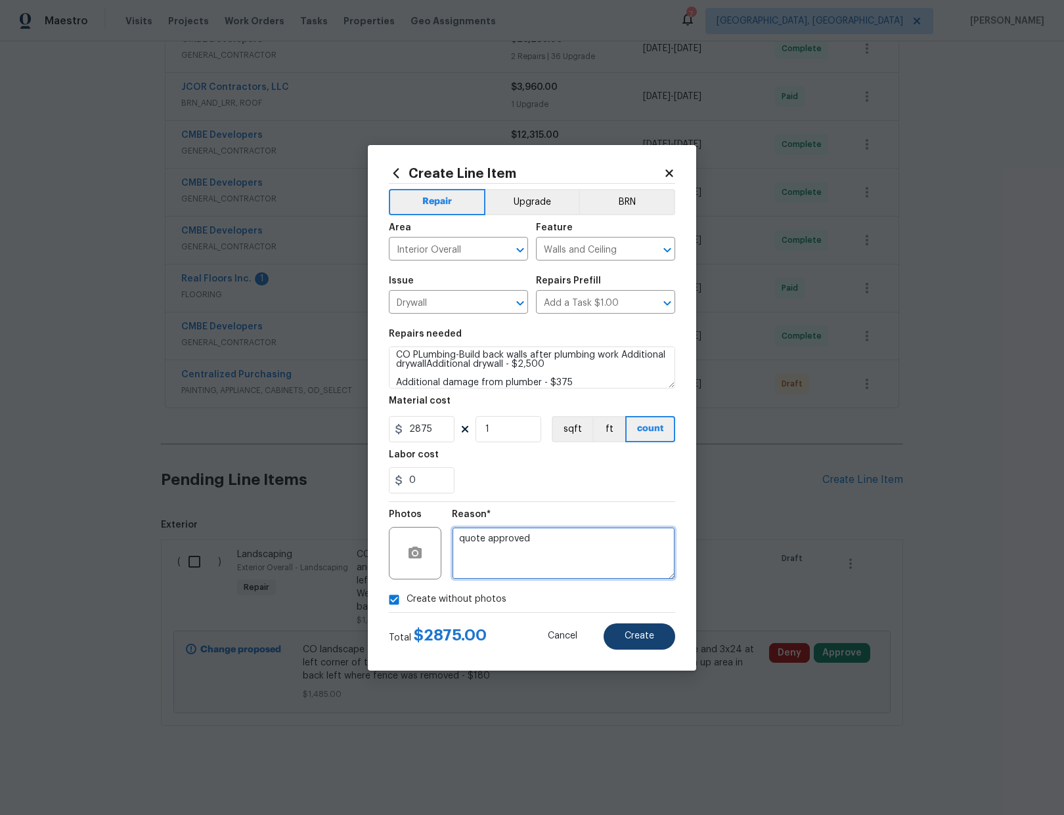
type textarea "quote approved"
click at [654, 647] on button "Create" at bounding box center [639, 637] width 72 height 26
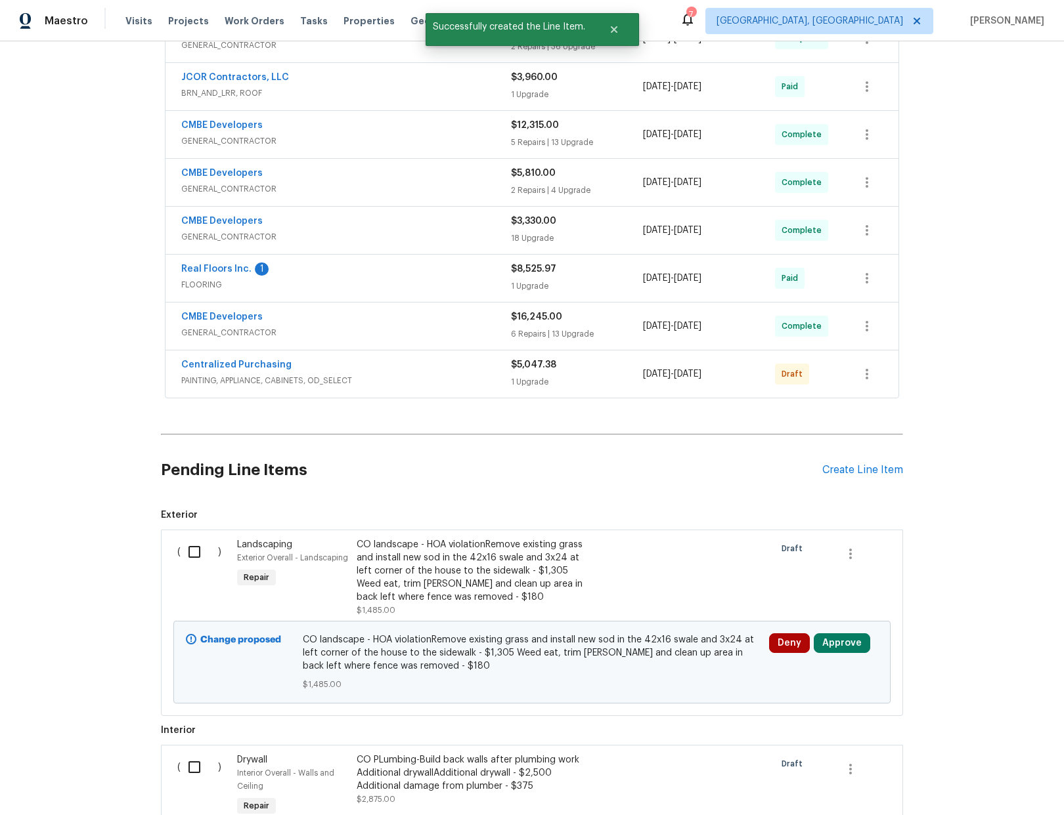
click at [873, 463] on div "Pending Line Items Create Line Item" at bounding box center [532, 470] width 742 height 61
click at [860, 471] on div "Create Line Item" at bounding box center [862, 470] width 81 height 12
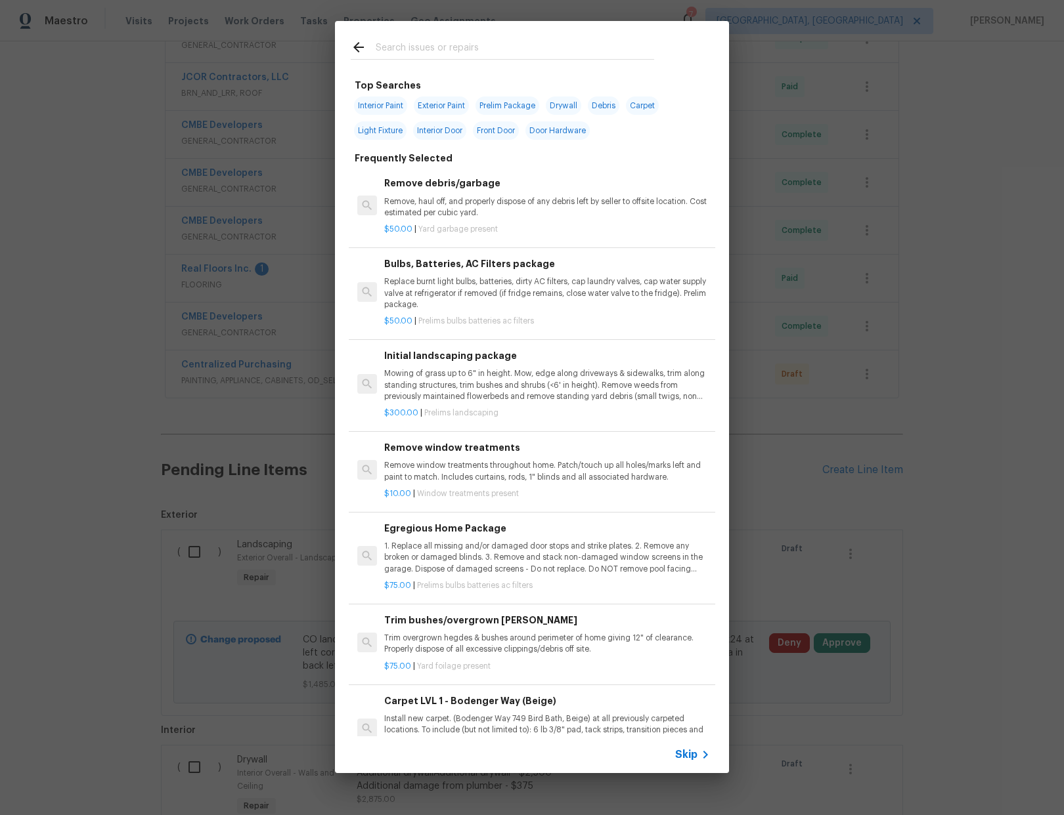
click at [683, 755] on span "Skip" at bounding box center [686, 754] width 22 height 13
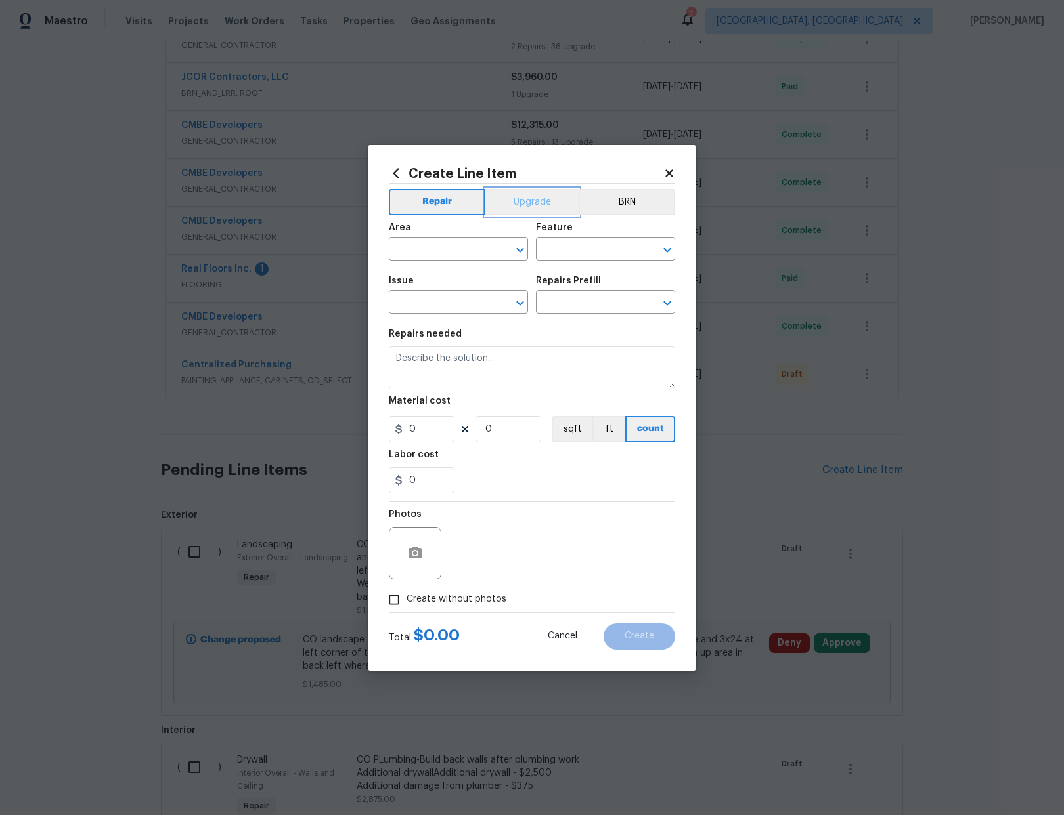
click at [541, 205] on button "Upgrade" at bounding box center [532, 202] width 94 height 26
click at [451, 242] on input "text" at bounding box center [440, 250] width 102 height 20
click at [449, 296] on li "Interior Overall" at bounding box center [458, 301] width 139 height 22
click at [646, 246] on icon "Clear" at bounding box center [649, 250] width 13 height 13
type input "Interior Overall"
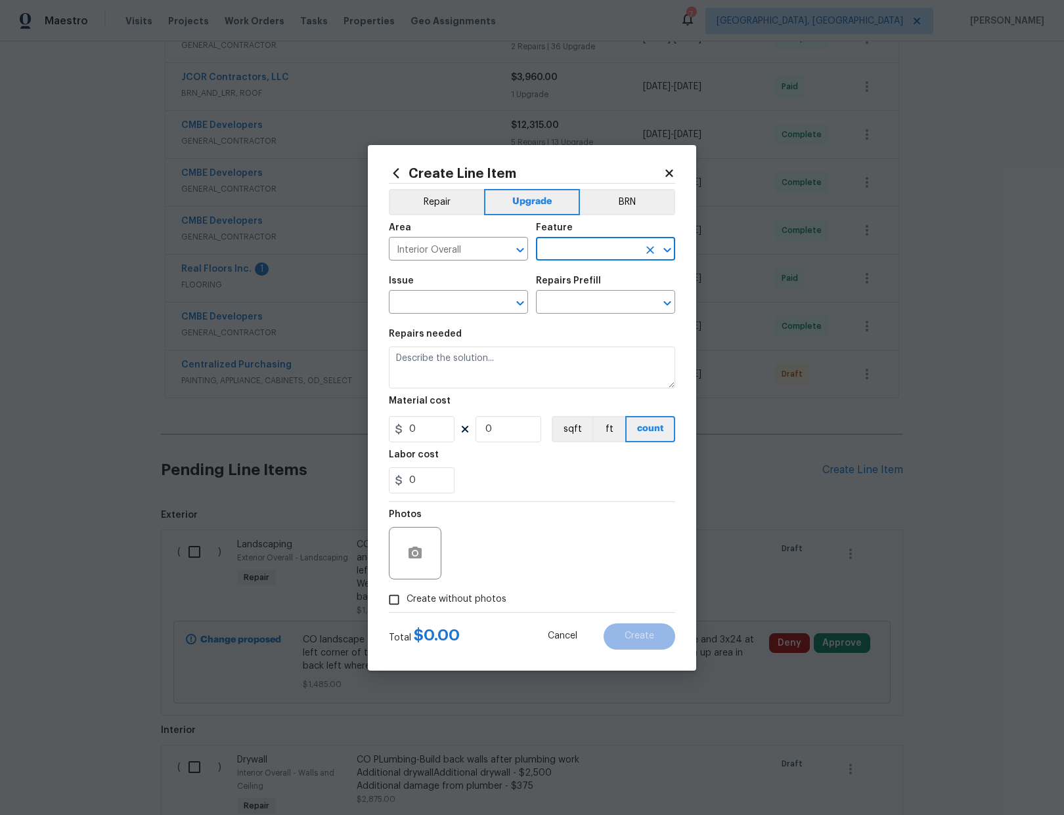
click at [613, 251] on input "text" at bounding box center [587, 250] width 102 height 20
drag, startPoint x: 601, startPoint y: 310, endPoint x: 588, endPoint y: 303, distance: 14.1
click at [599, 309] on li "Exterior Windows" at bounding box center [605, 311] width 139 height 22
type input "Exterior Windows"
click at [481, 299] on input "text" at bounding box center [440, 303] width 102 height 20
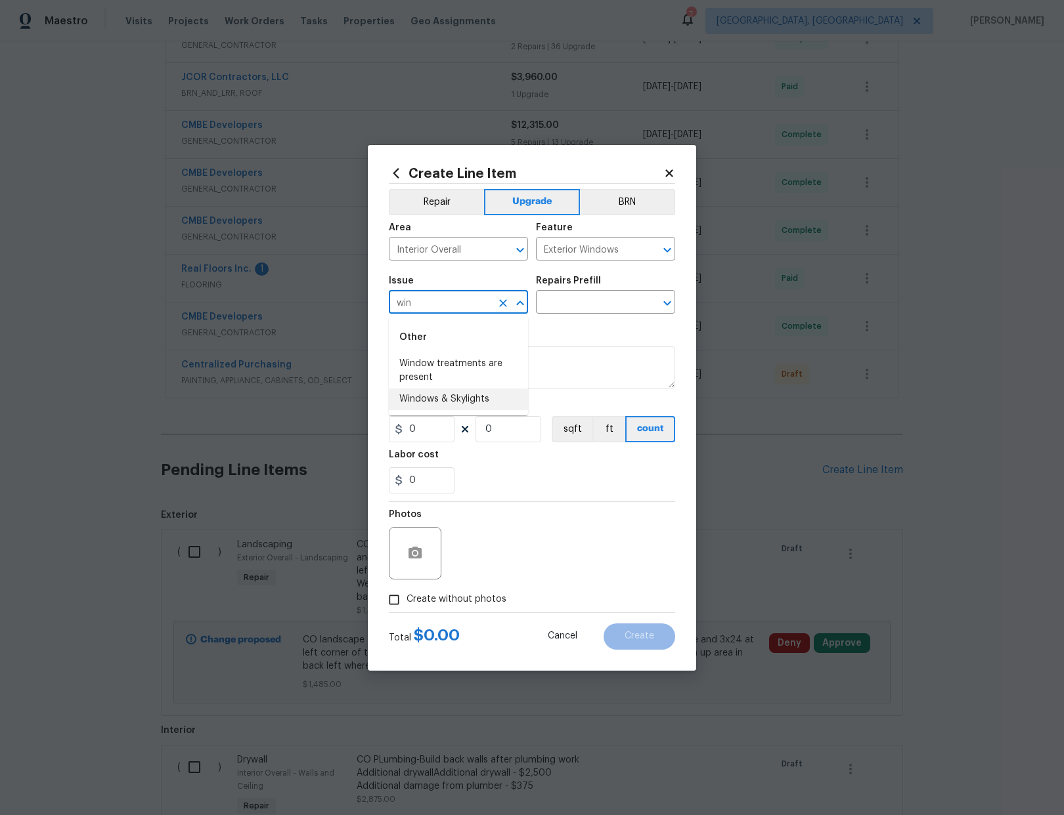
click at [457, 402] on li "Windows & Skylights" at bounding box center [458, 400] width 139 height 22
type input "Windows & Skylights"
click at [561, 305] on input "text" at bounding box center [587, 303] width 102 height 20
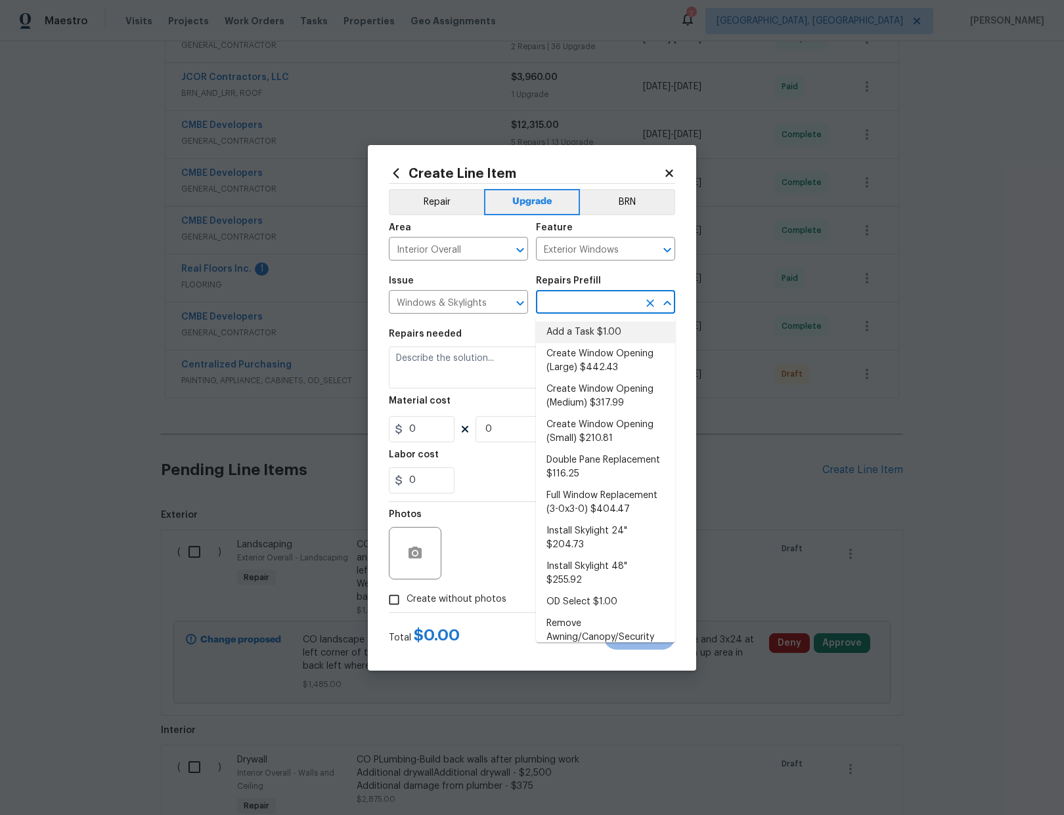
click at [579, 330] on li "Add a Task $1.00" at bounding box center [605, 333] width 139 height 22
type input "Add a Task $1.00"
type textarea "HPM to detail"
type input "1"
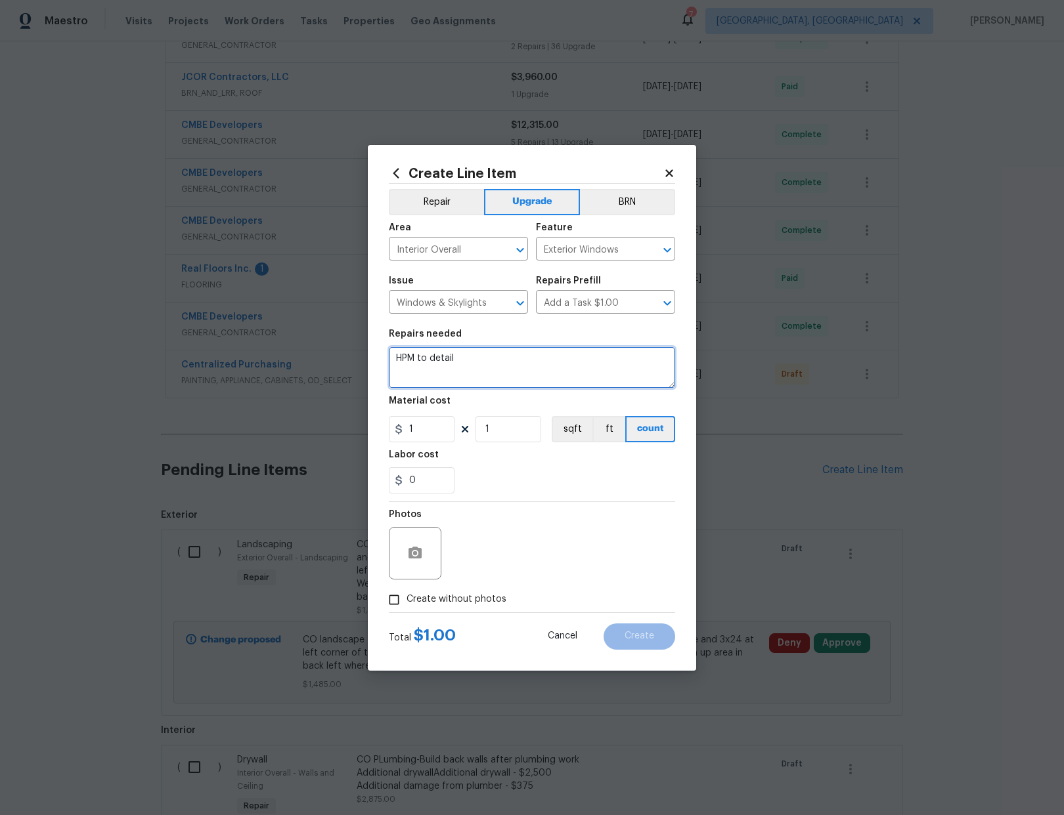
click at [501, 358] on textarea "HPM to detail" at bounding box center [532, 368] width 286 height 42
type textarea "HPM to detail- Repair Broken glass"
click at [419, 428] on input "1" at bounding box center [422, 429] width 66 height 26
type input "150"
drag, startPoint x: 432, startPoint y: 603, endPoint x: 438, endPoint y: 596, distance: 9.3
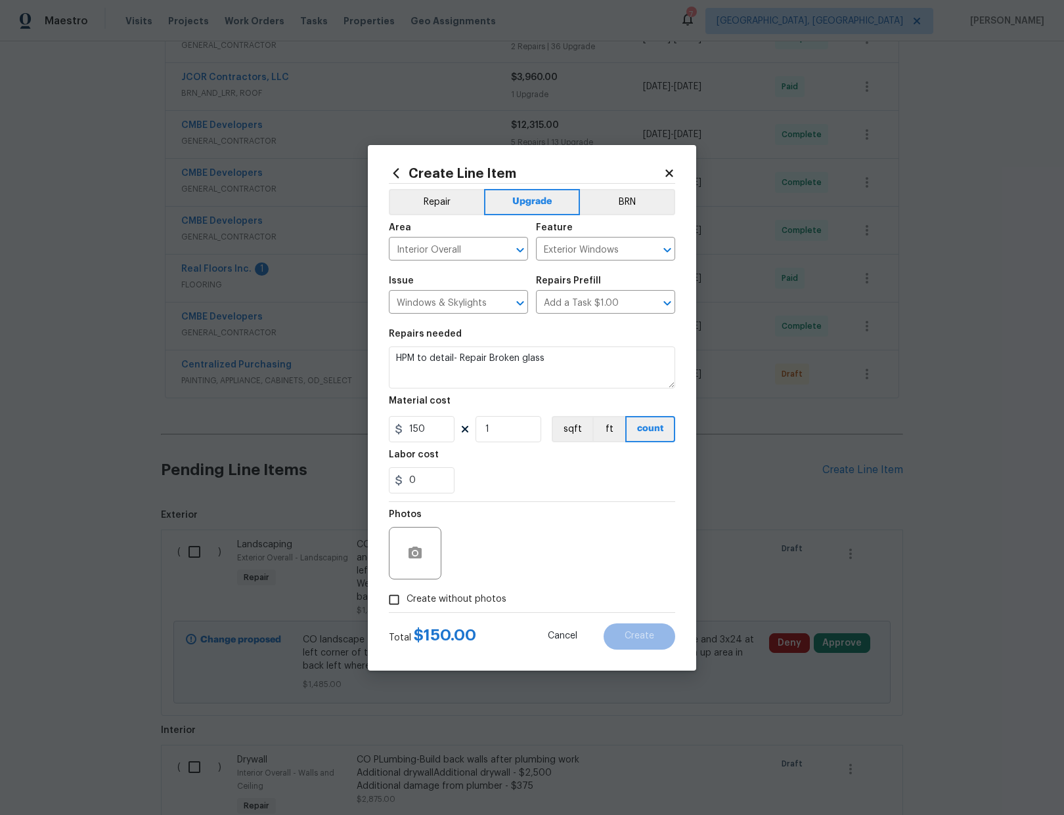
click at [432, 602] on span "Create without photos" at bounding box center [456, 600] width 100 height 14
click at [406, 602] on input "Create without photos" at bounding box center [393, 600] width 25 height 25
checkbox input "true"
click at [486, 546] on textarea at bounding box center [563, 553] width 223 height 53
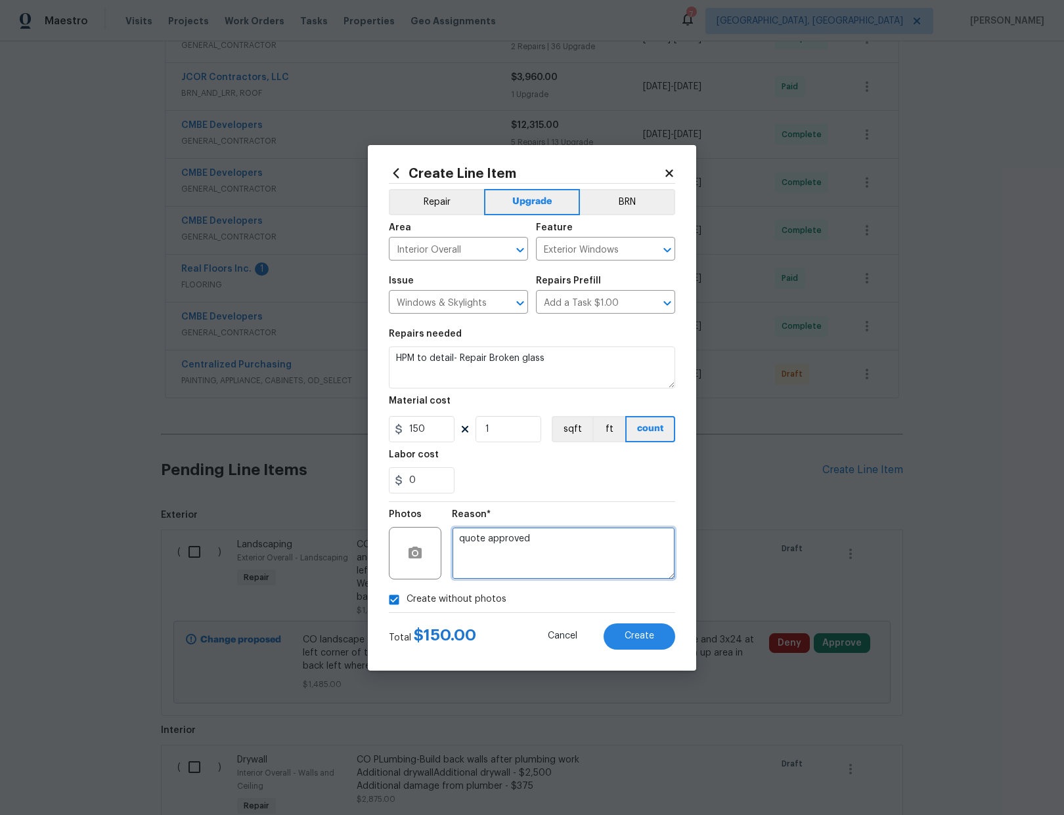
type textarea "quote approved"
click at [648, 634] on span "Create" at bounding box center [639, 637] width 30 height 10
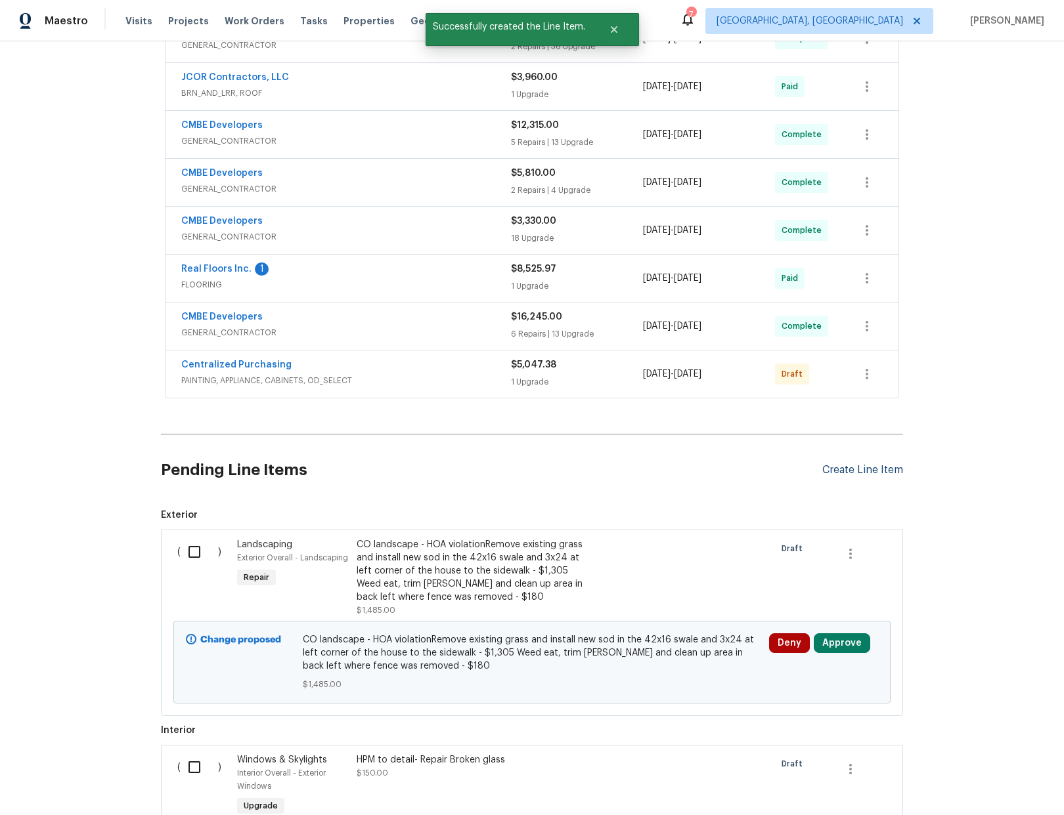
click at [856, 469] on div "Create Line Item" at bounding box center [862, 470] width 81 height 12
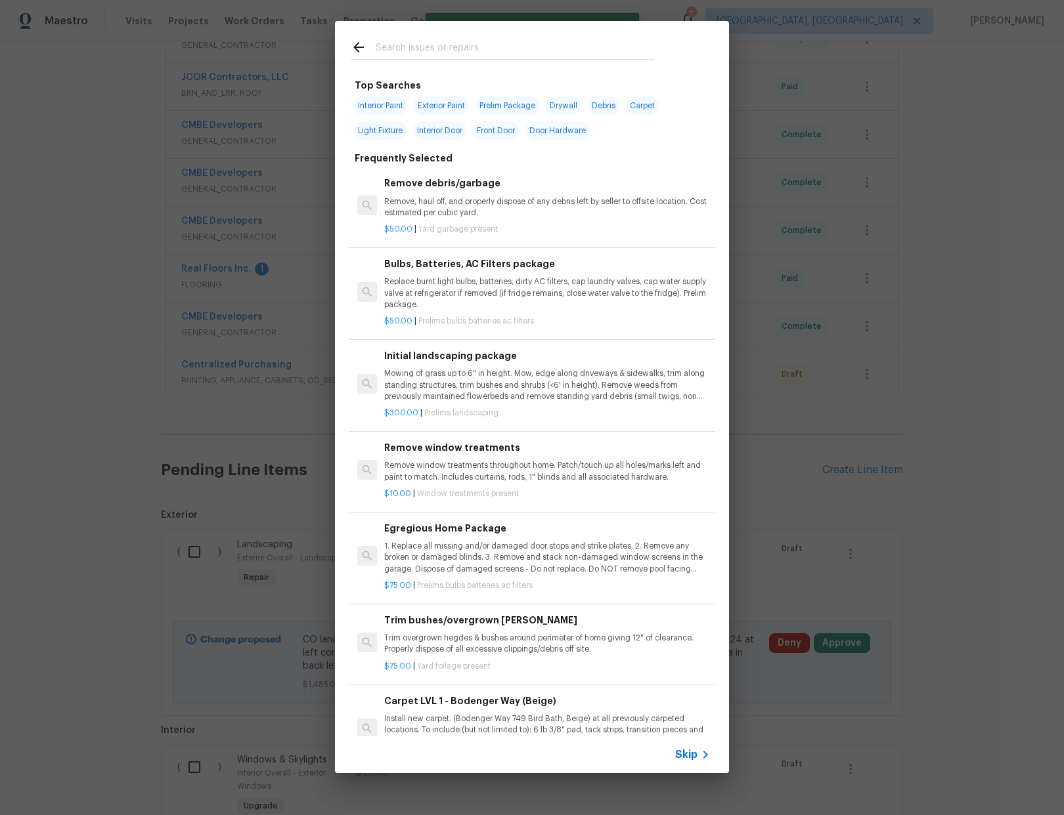
click at [689, 756] on span "Skip" at bounding box center [686, 754] width 22 height 13
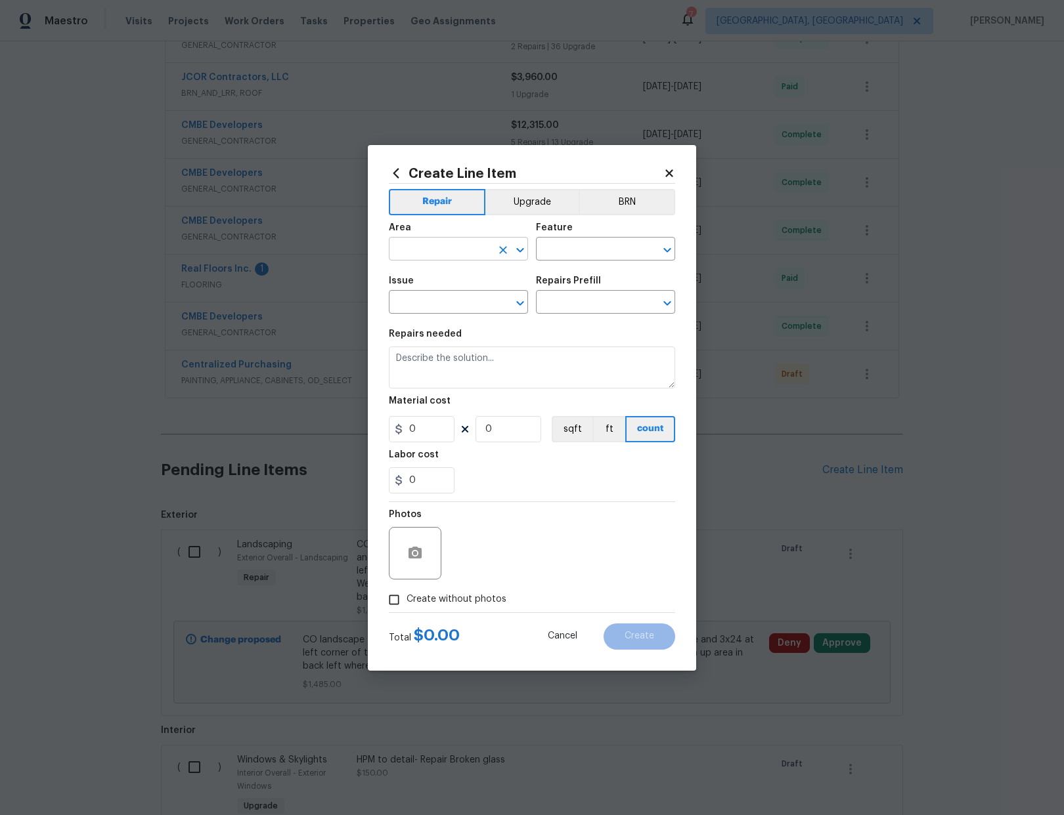
click at [427, 251] on input "text" at bounding box center [440, 250] width 102 height 20
click at [436, 247] on input "text" at bounding box center [440, 250] width 102 height 20
click at [433, 283] on li "HVAC" at bounding box center [458, 280] width 139 height 22
type input "HVAC"
click at [591, 236] on div "Feature" at bounding box center [605, 231] width 139 height 17
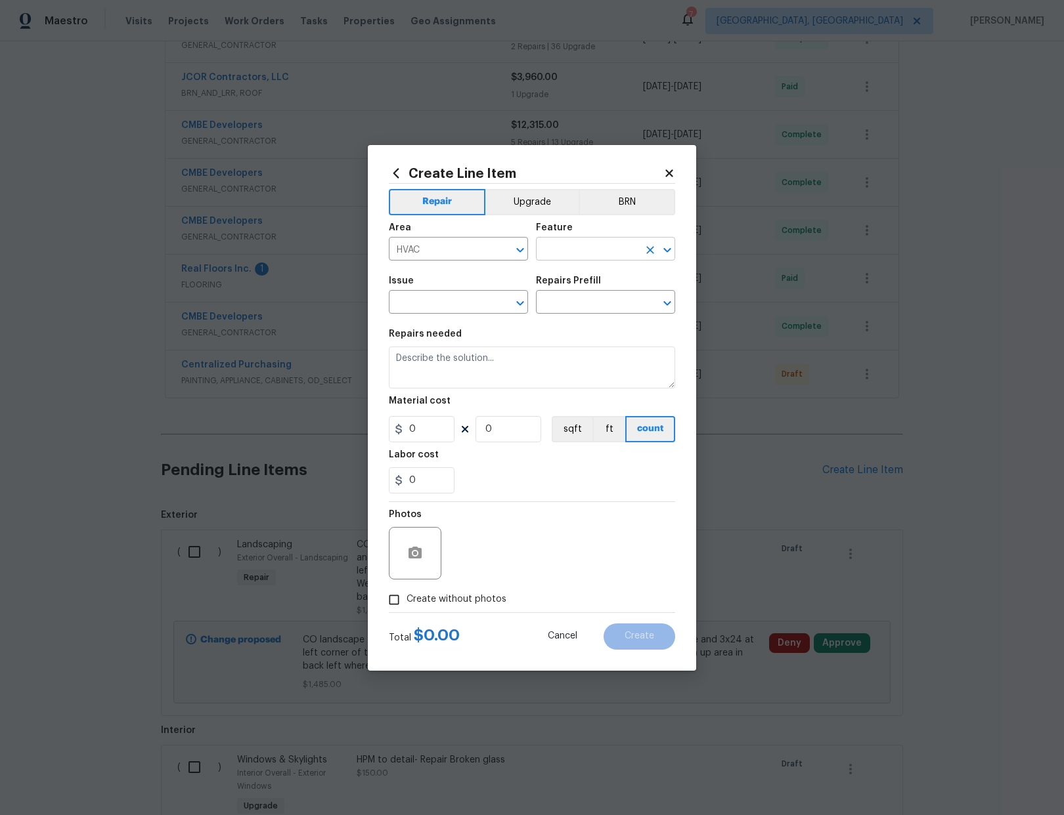
click at [592, 245] on input "text" at bounding box center [587, 250] width 102 height 20
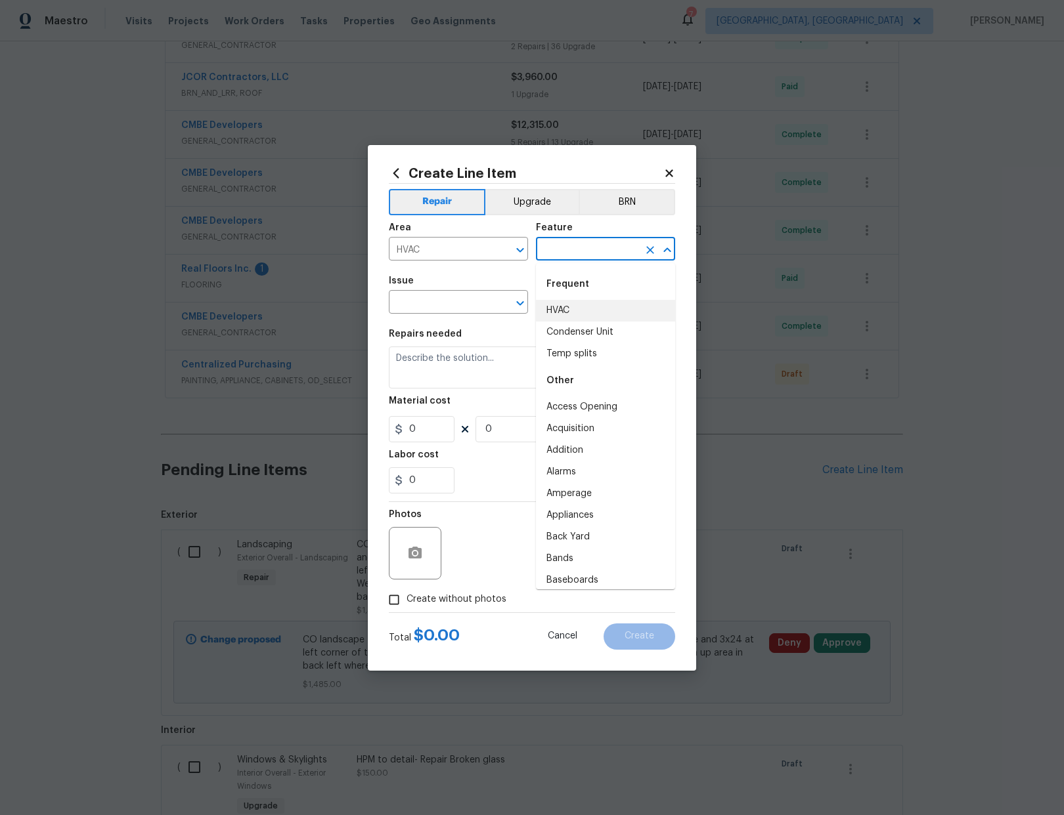
click at [569, 302] on li "HVAC" at bounding box center [605, 311] width 139 height 22
type input "HVAC"
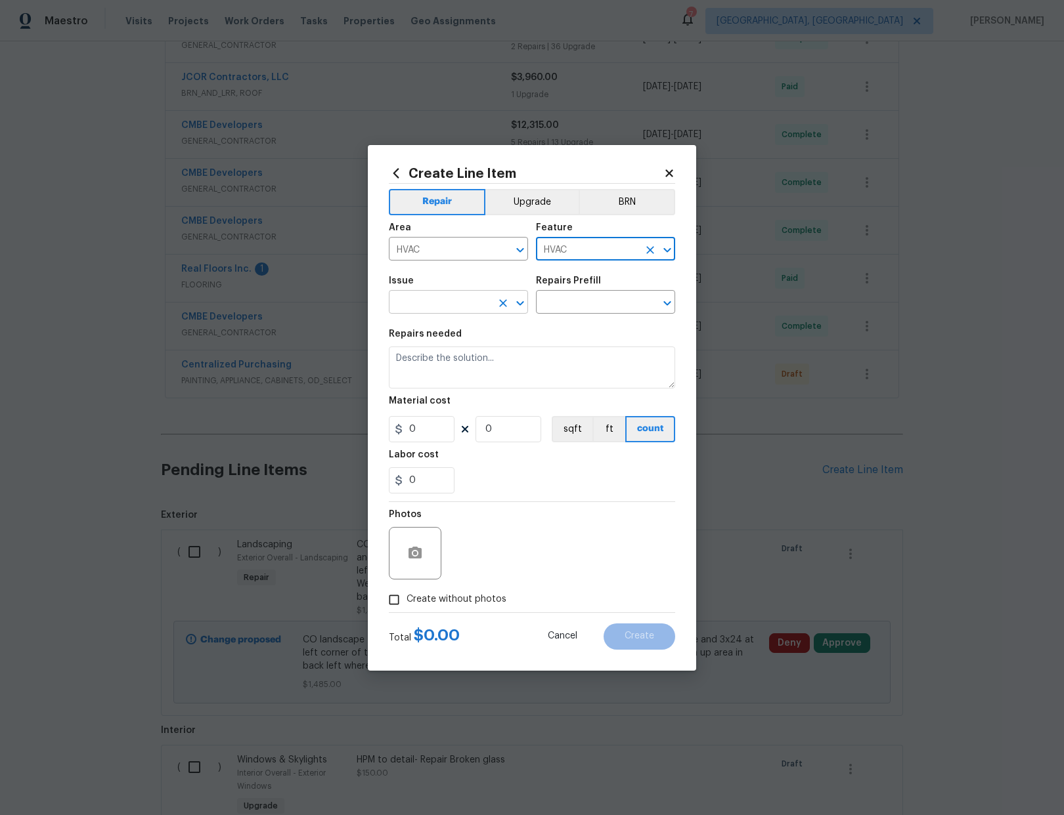
click at [478, 301] on input "text" at bounding box center [440, 303] width 102 height 20
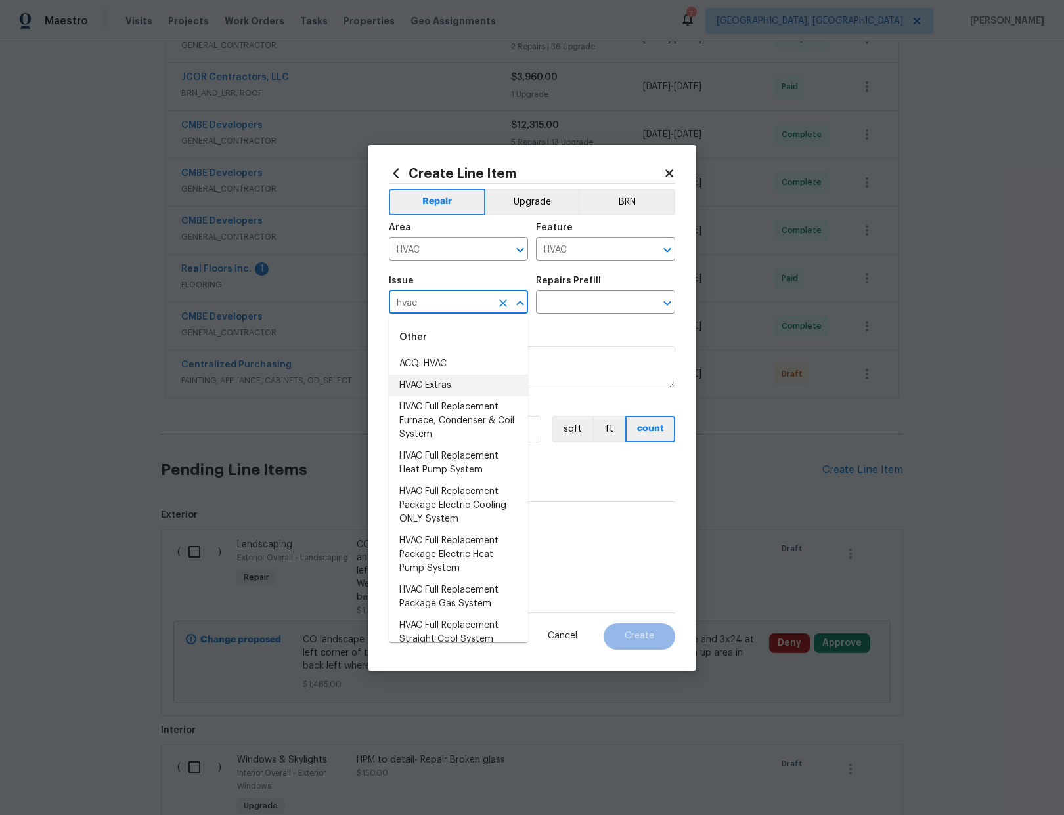
click at [456, 386] on li "HVAC Extras" at bounding box center [458, 386] width 139 height 22
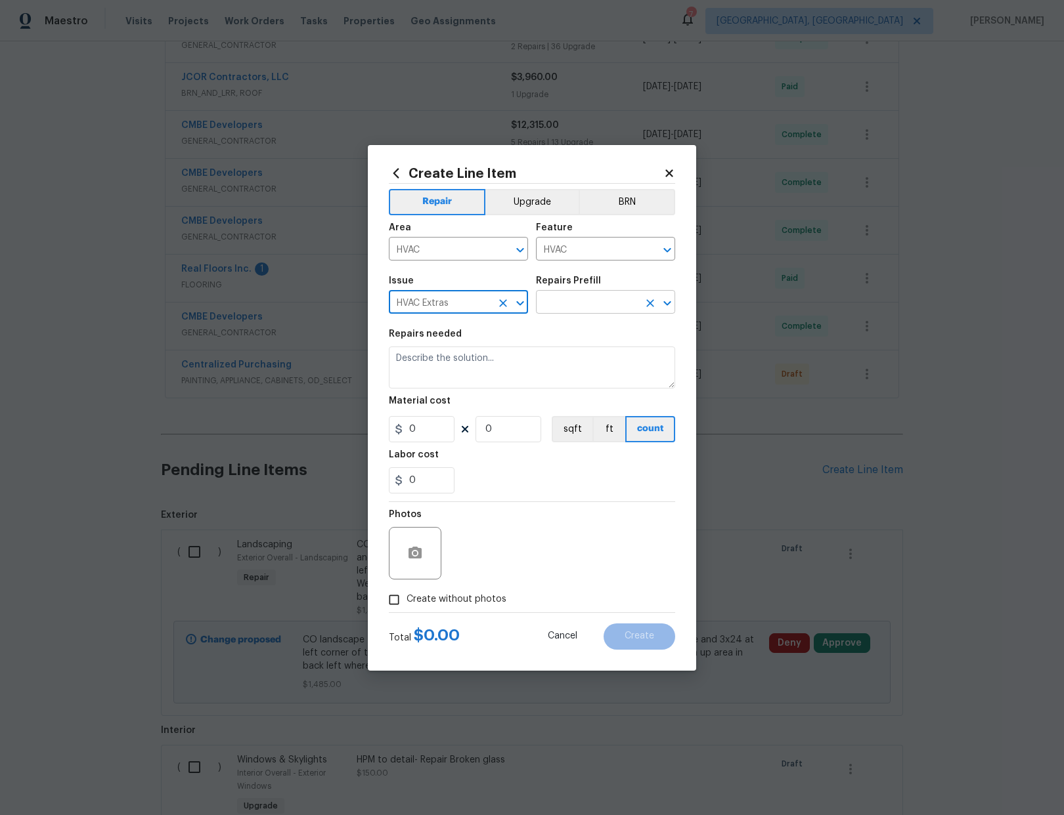
type input "HVAC Extras"
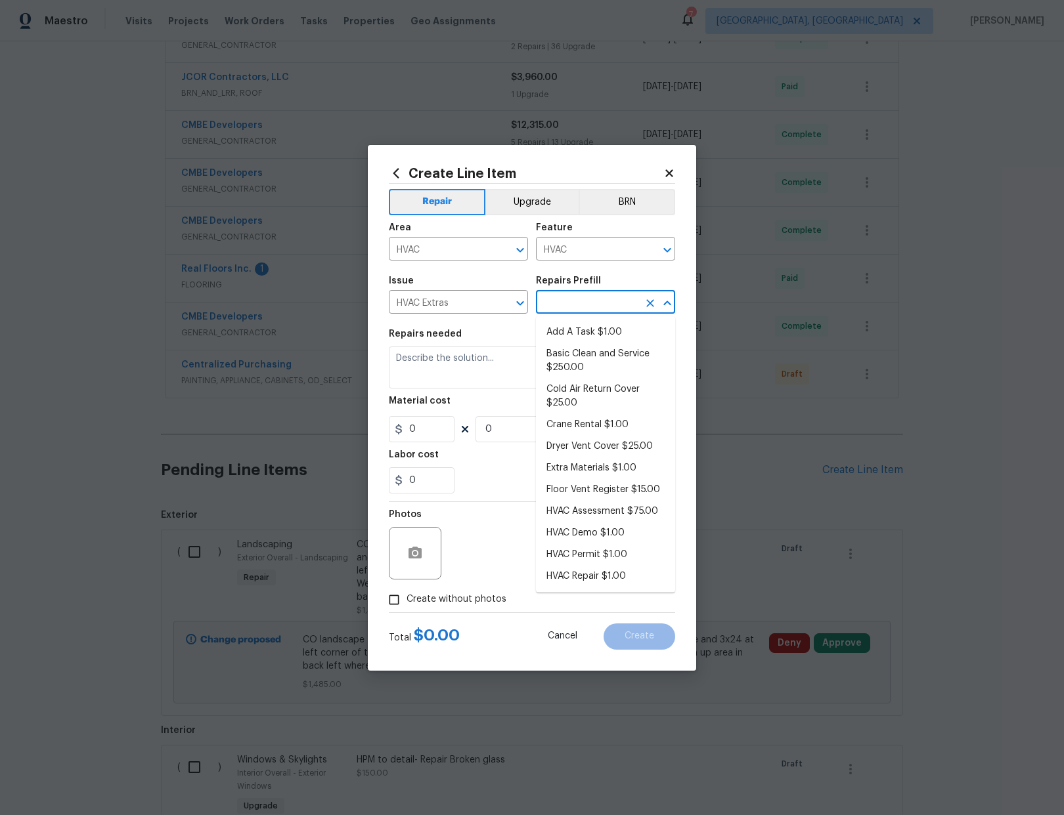
click at [584, 297] on input "text" at bounding box center [587, 303] width 102 height 20
click at [592, 332] on li "Add A Task $1.00" at bounding box center [605, 333] width 139 height 22
type input "Add A Task $1.00"
type textarea "HPM to detail"
type input "1"
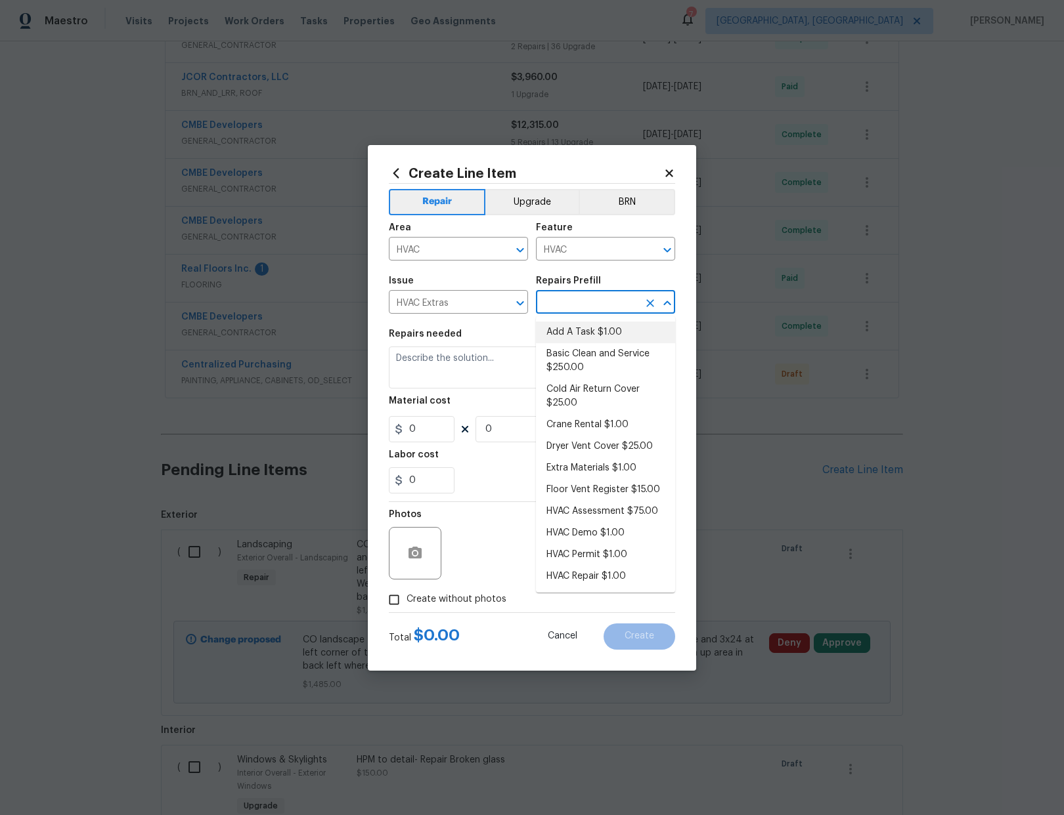
type input "1"
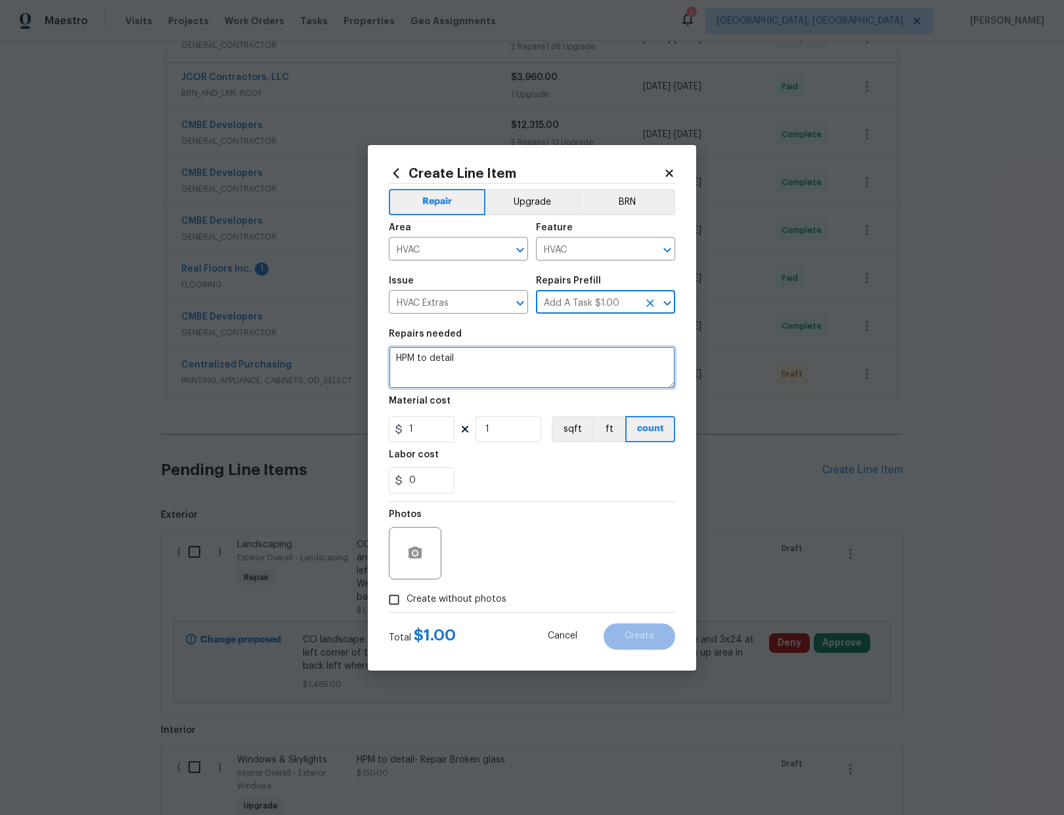
click at [483, 369] on textarea "HPM to detail" at bounding box center [532, 368] width 286 height 42
type textarea "HPM to detail- Replace compressor pump"
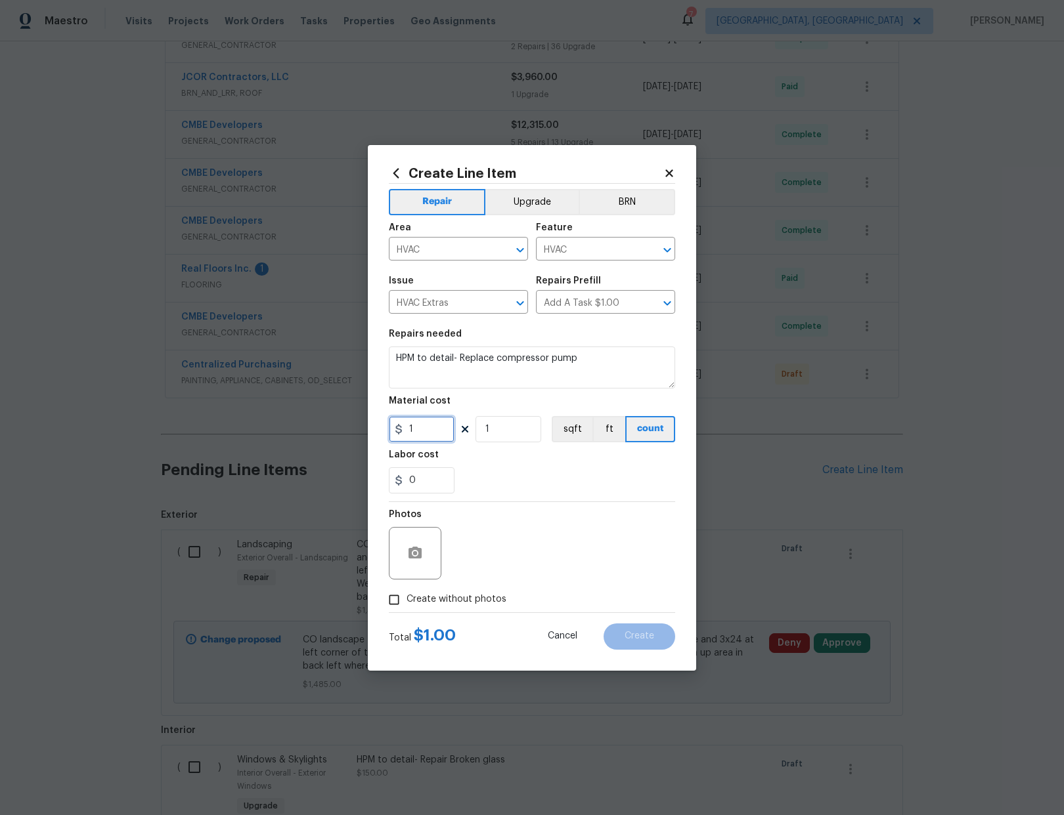
click at [424, 433] on input "1" at bounding box center [422, 429] width 66 height 26
type input "960"
click at [420, 597] on span "Create without photos" at bounding box center [456, 600] width 100 height 14
click at [406, 597] on input "Create without photos" at bounding box center [393, 600] width 25 height 25
checkbox input "true"
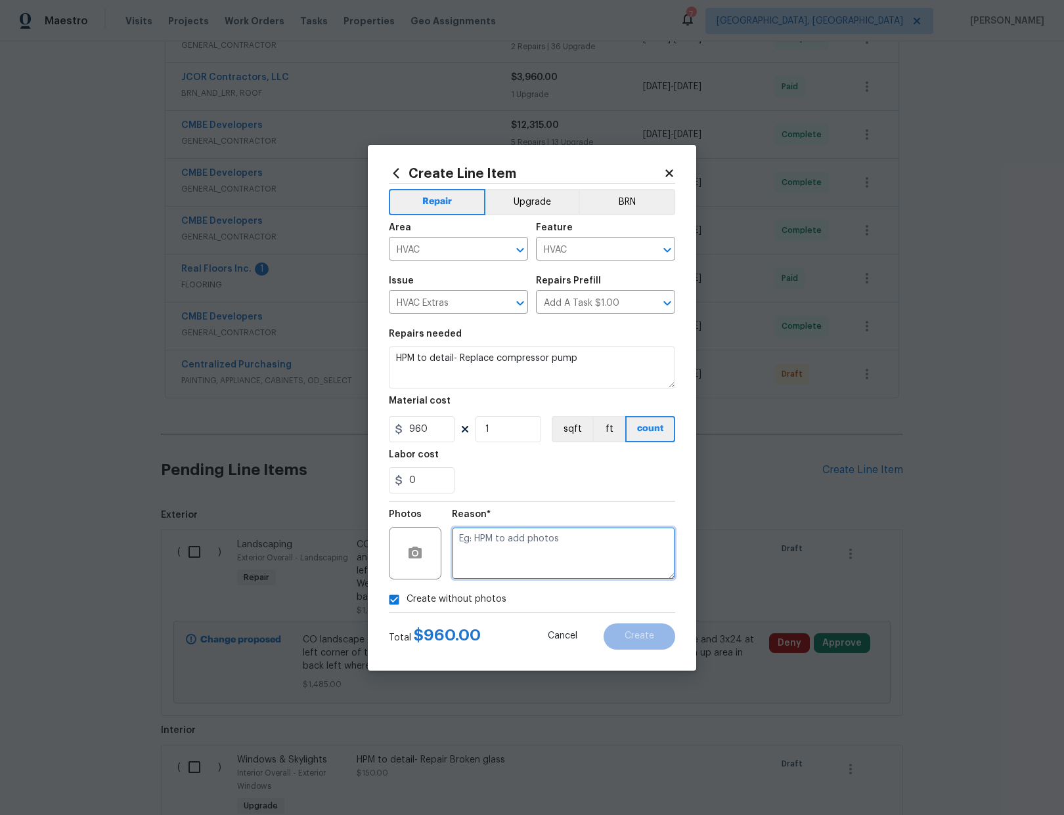
click at [501, 552] on textarea at bounding box center [563, 553] width 223 height 53
click at [465, 536] on textarea "qute approved" at bounding box center [563, 553] width 223 height 53
click at [471, 538] on textarea "qute approved" at bounding box center [563, 553] width 223 height 53
type textarea "quote approved"
click at [630, 633] on span "Create" at bounding box center [639, 637] width 30 height 10
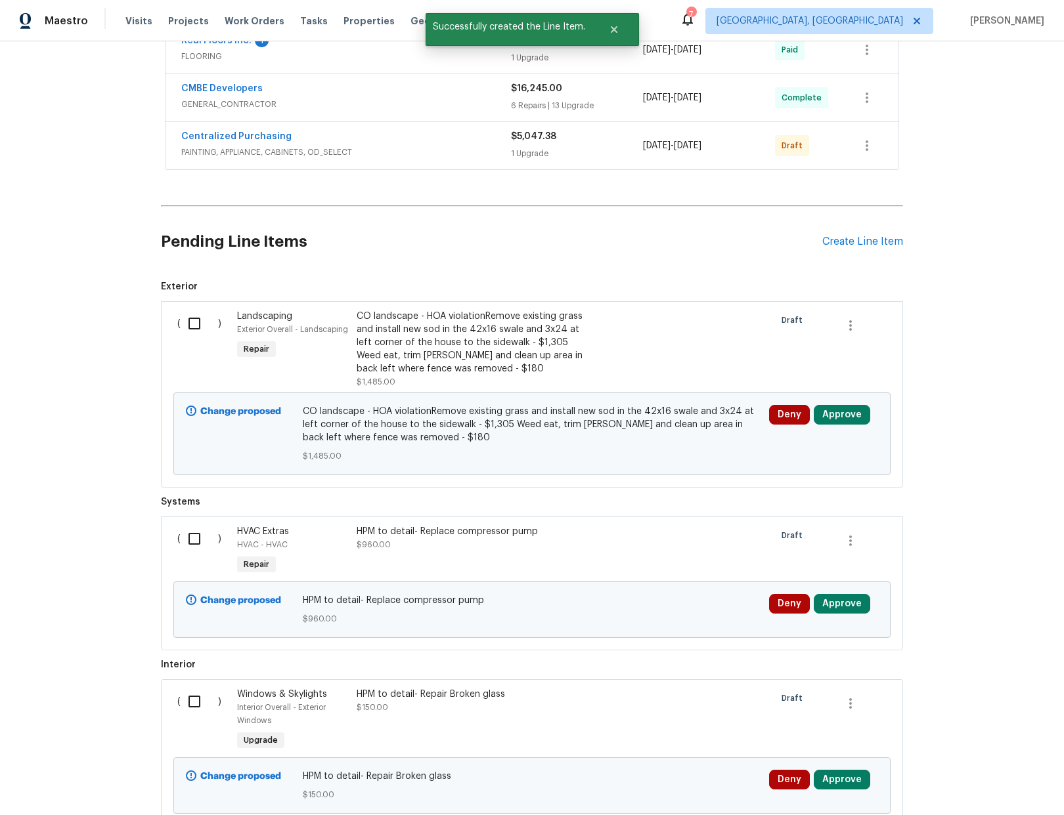
scroll to position [508, 0]
click at [190, 328] on input "checkbox" at bounding box center [199, 323] width 37 height 28
checkbox input "true"
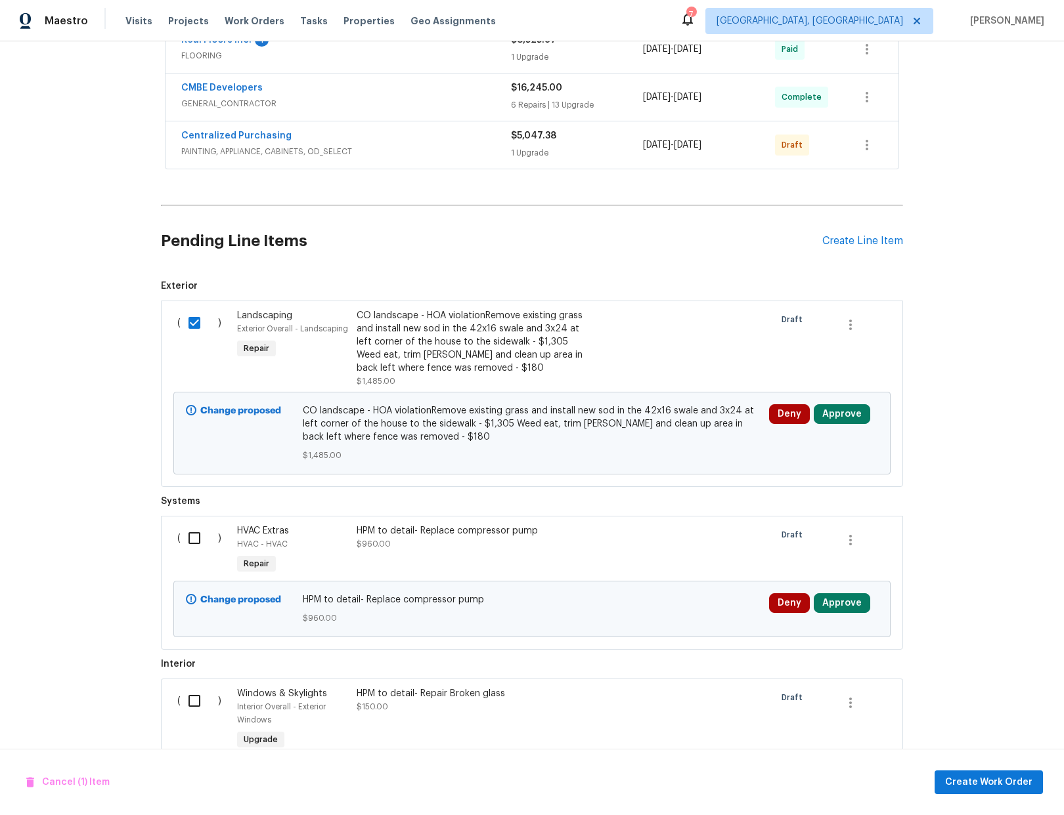
click at [189, 544] on input "checkbox" at bounding box center [199, 539] width 37 height 28
checkbox input "true"
click at [188, 702] on input "checkbox" at bounding box center [199, 701] width 37 height 28
checkbox input "true"
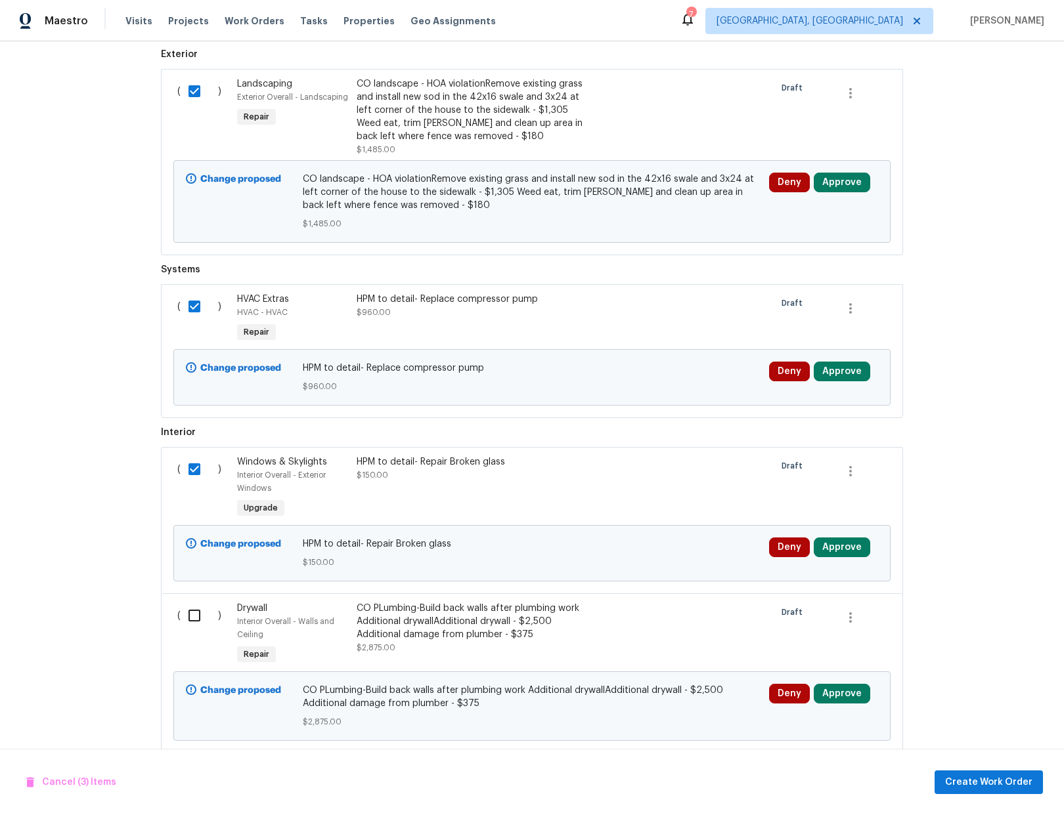
scroll to position [777, 0]
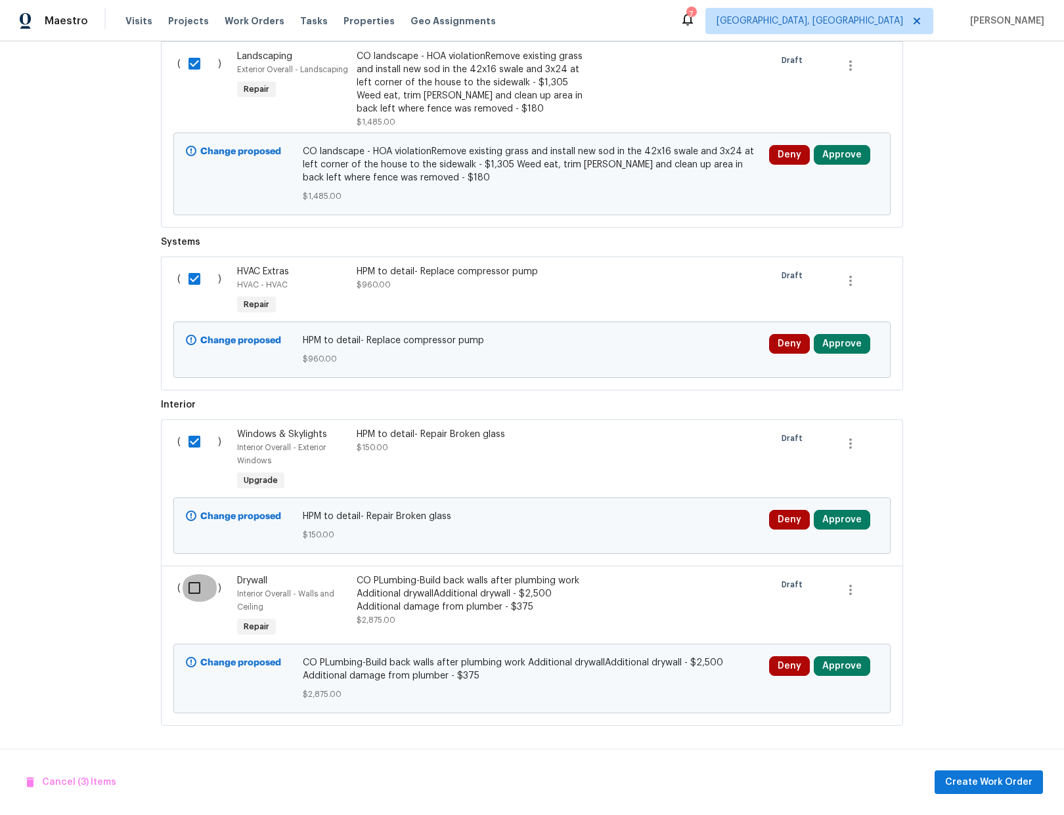
click at [191, 579] on input "checkbox" at bounding box center [199, 589] width 37 height 28
checkbox input "true"
click at [364, 582] on div "CO PLumbing-Build back walls after plumbing work Additional drywallAdditional d…" at bounding box center [472, 594] width 231 height 39
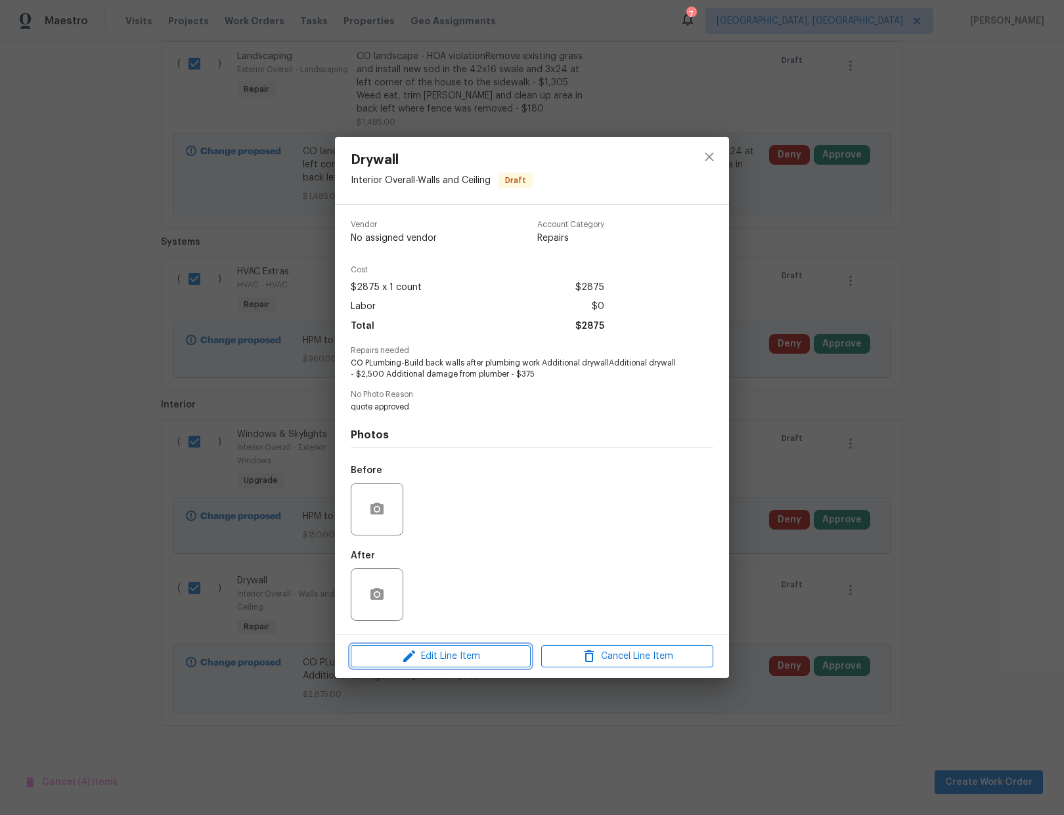
click at [466, 663] on span "Edit Line Item" at bounding box center [441, 657] width 172 height 16
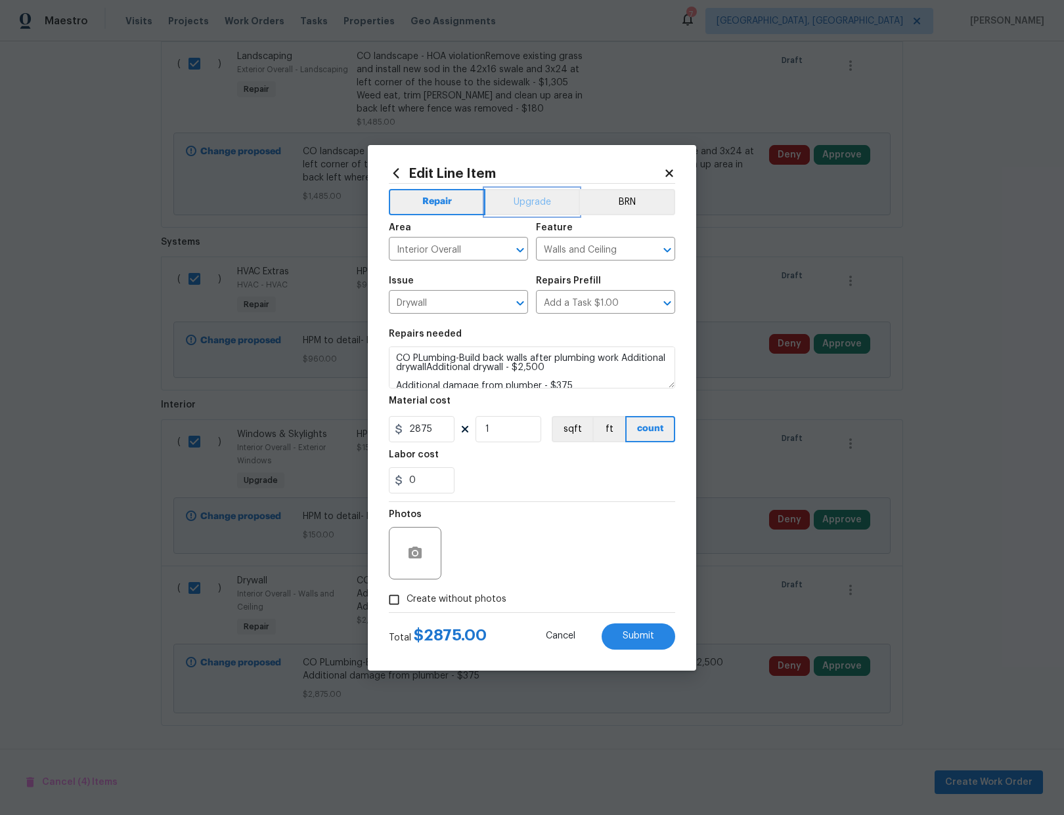
click at [536, 206] on button "Upgrade" at bounding box center [532, 202] width 94 height 26
click at [628, 637] on span "Submit" at bounding box center [638, 637] width 32 height 10
checkbox input "false"
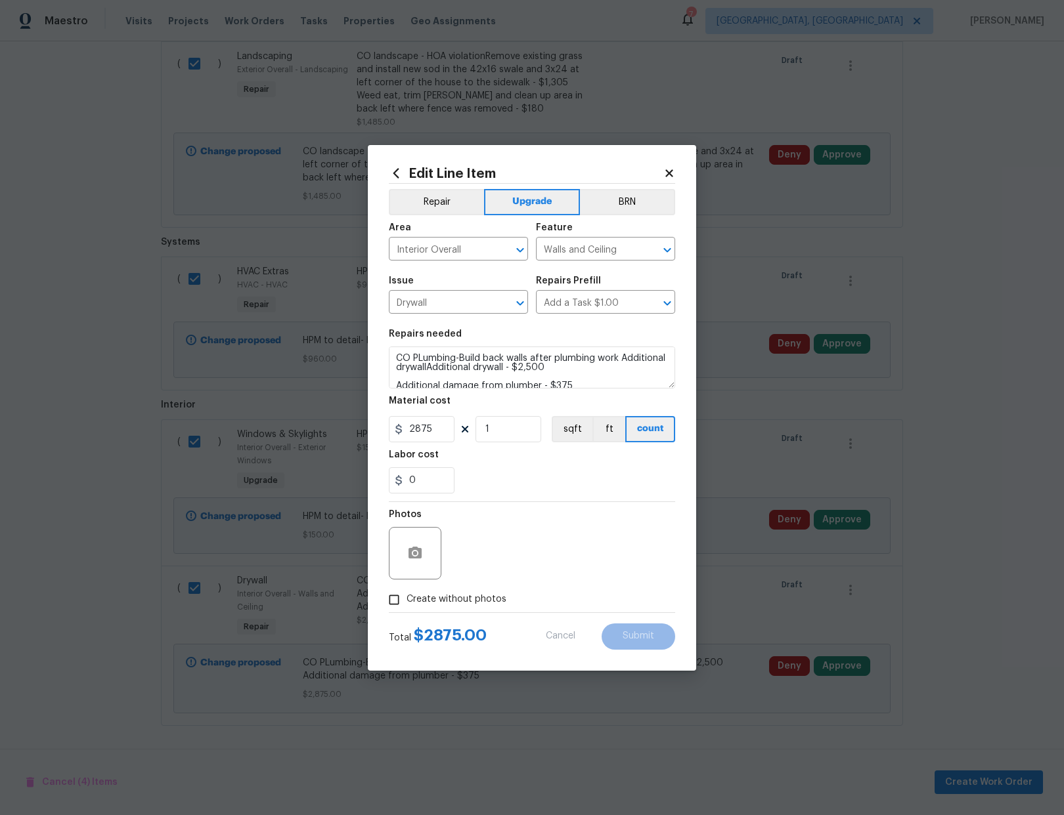
checkbox input "false"
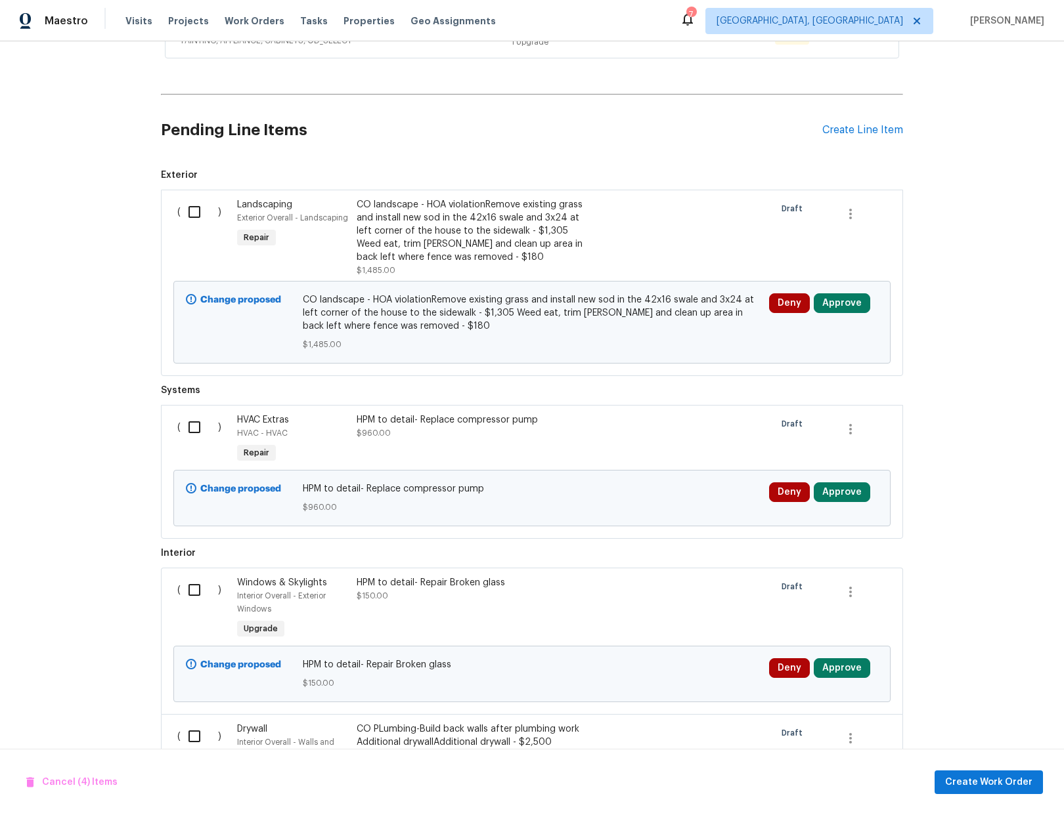
scroll to position [640, 0]
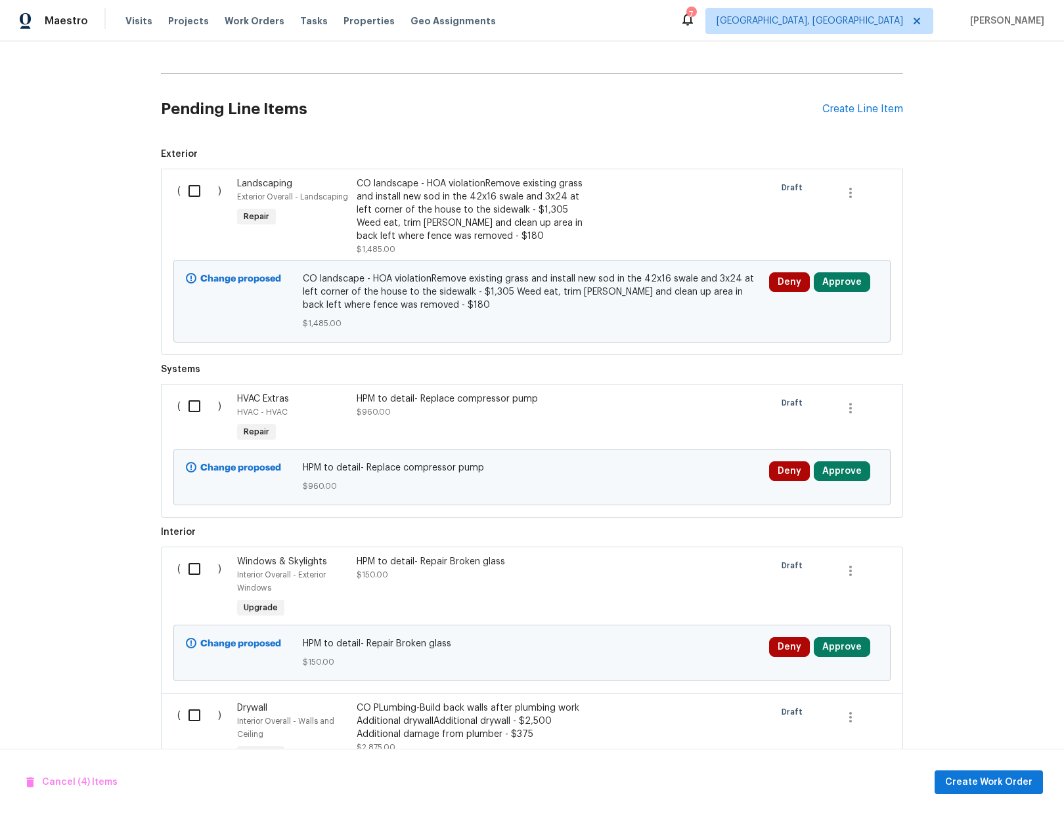
click at [474, 217] on div "CO landscape - HOA violationRemove existing grass and install new sod in the 42…" at bounding box center [472, 210] width 231 height 66
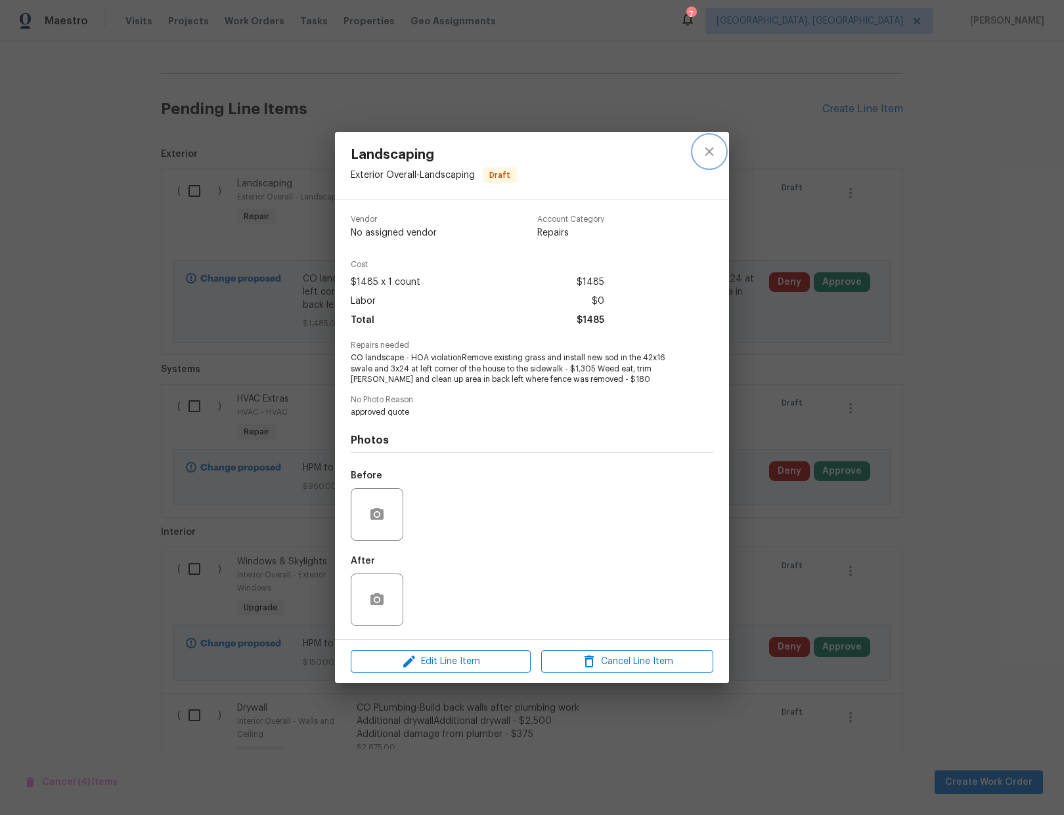
click at [710, 152] on icon "close" at bounding box center [709, 151] width 9 height 9
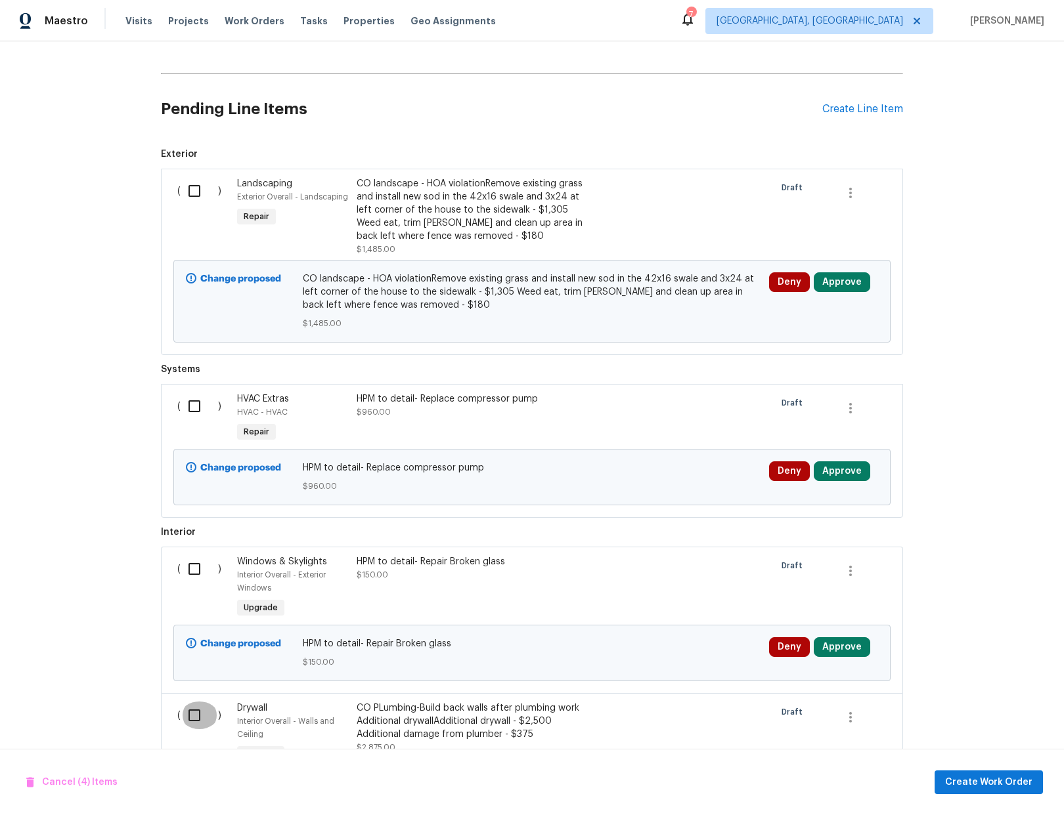
drag, startPoint x: 191, startPoint y: 718, endPoint x: 189, endPoint y: 688, distance: 29.6
click at [191, 718] on input "checkbox" at bounding box center [199, 716] width 37 height 28
checkbox input "true"
click at [188, 564] on input "checkbox" at bounding box center [199, 569] width 37 height 28
checkbox input "true"
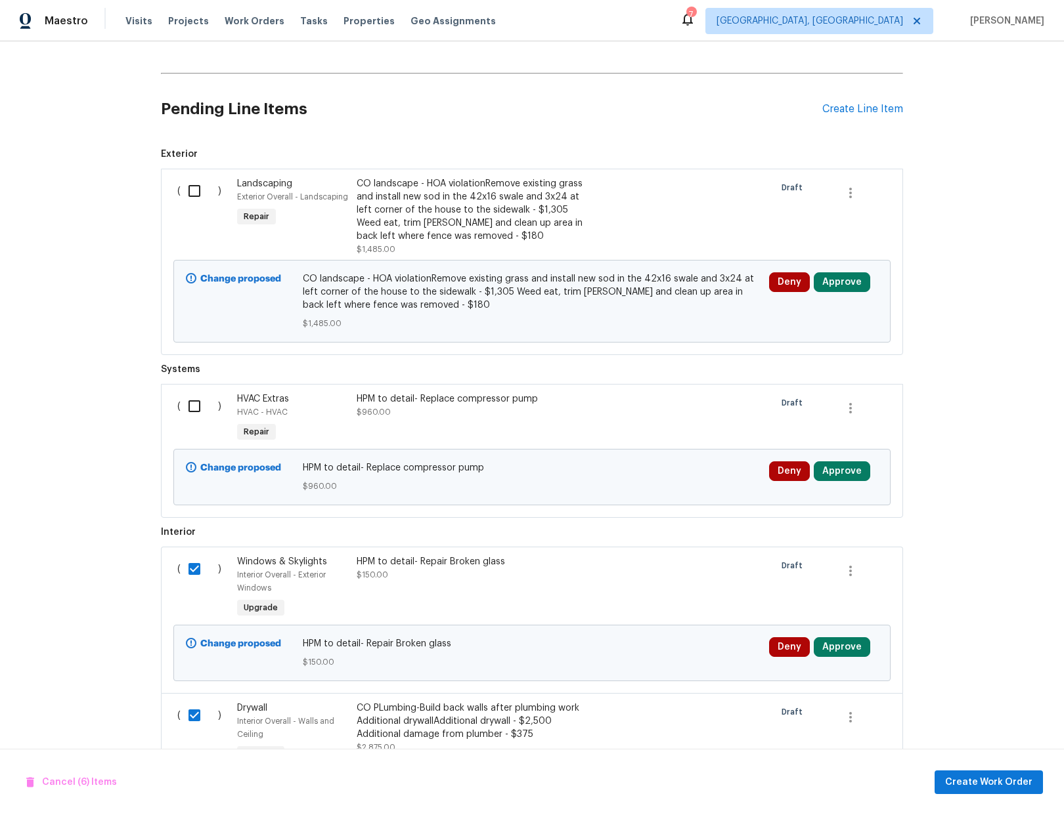
click at [202, 408] on input "checkbox" at bounding box center [199, 407] width 37 height 28
checkbox input "true"
click at [466, 203] on div "CO landscape - HOA violationRemove existing grass and install new sod in the 42…" at bounding box center [472, 210] width 231 height 66
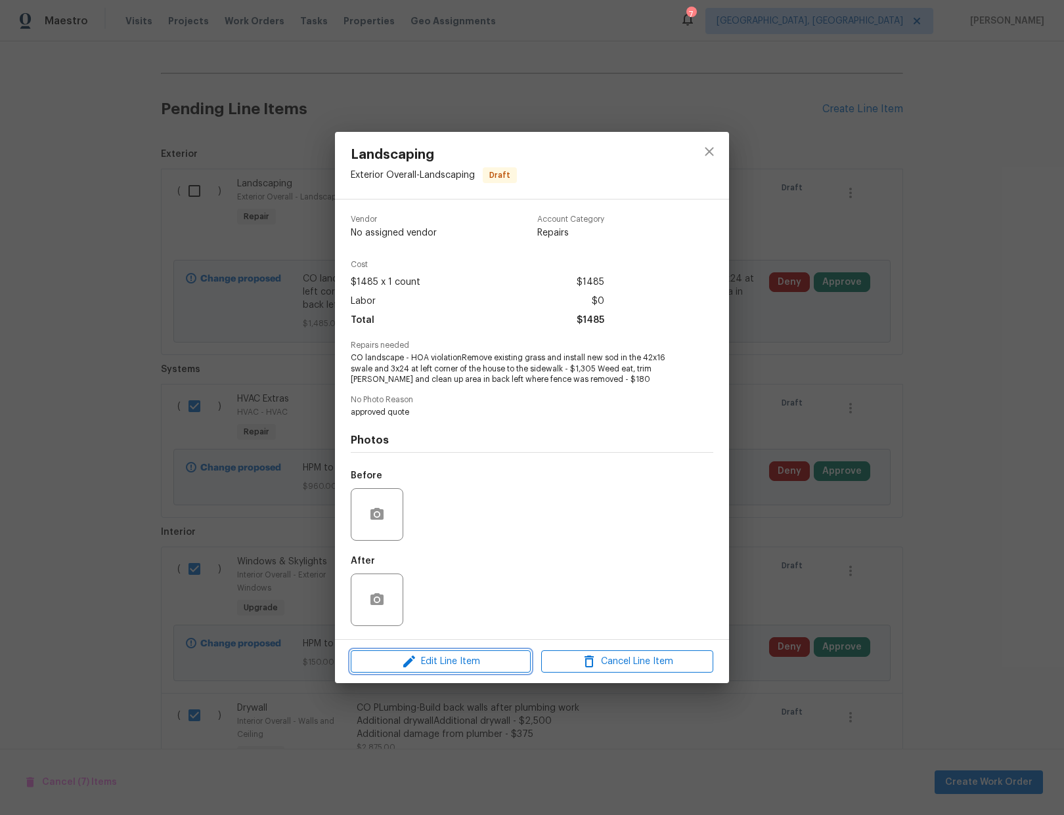
click at [468, 663] on span "Edit Line Item" at bounding box center [441, 662] width 172 height 16
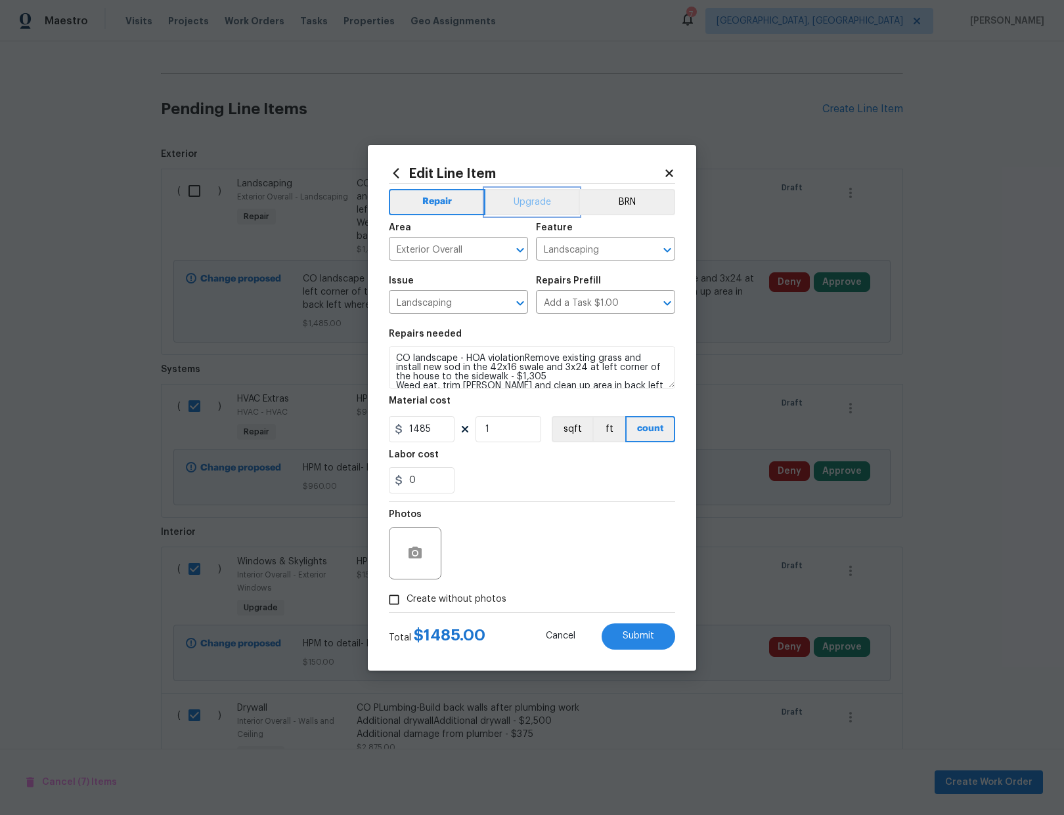
click at [533, 201] on button "Upgrade" at bounding box center [532, 202] width 94 height 26
click at [640, 636] on span "Submit" at bounding box center [638, 637] width 32 height 10
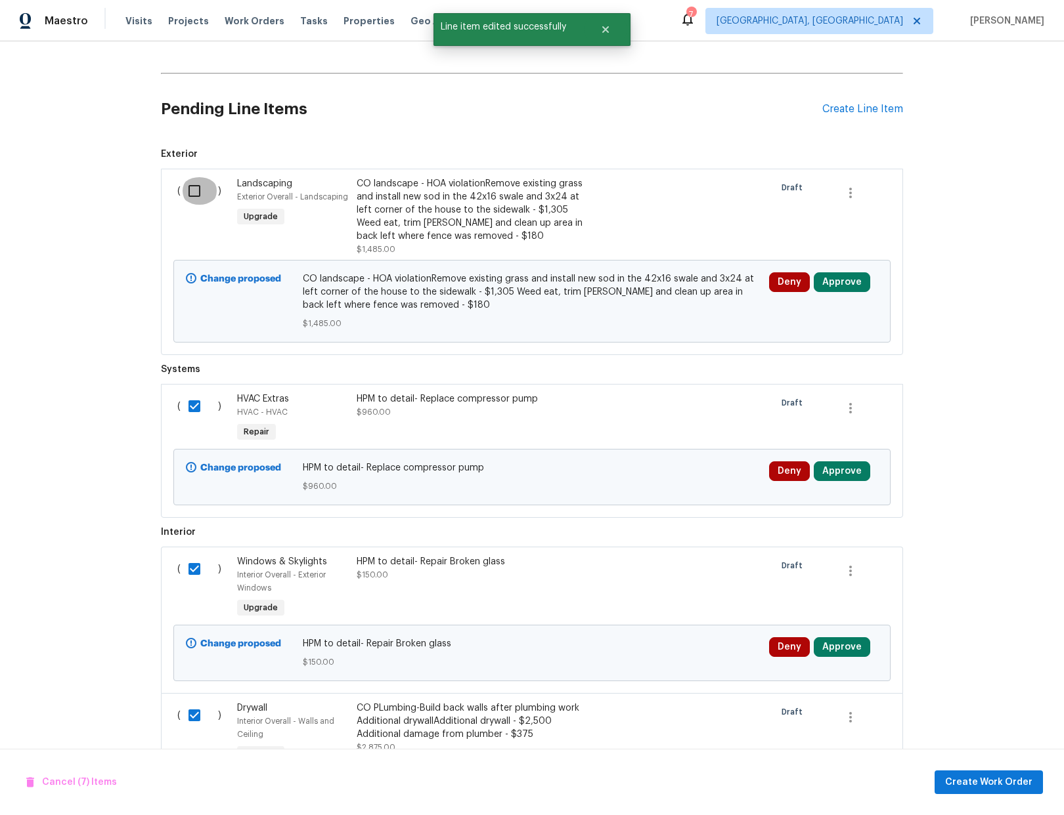
click at [191, 186] on input "checkbox" at bounding box center [199, 191] width 37 height 28
checkbox input "true"
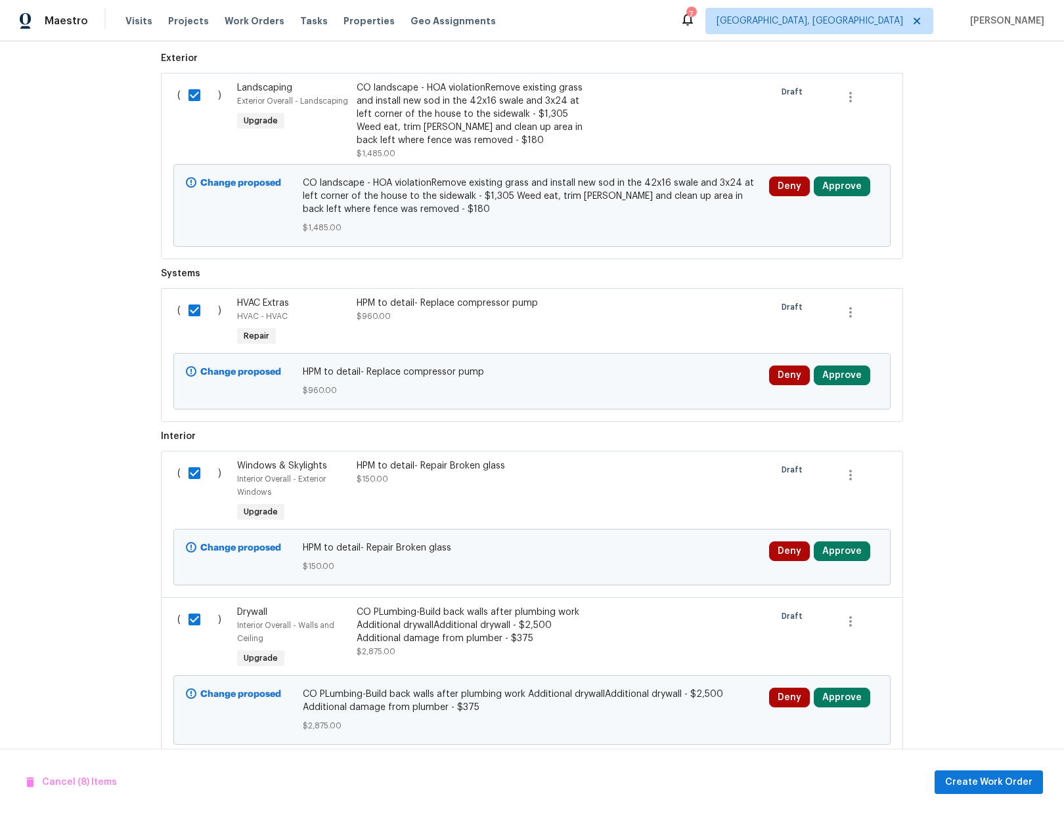
scroll to position [735, 0]
click at [987, 783] on span "Create Work Order" at bounding box center [988, 783] width 87 height 16
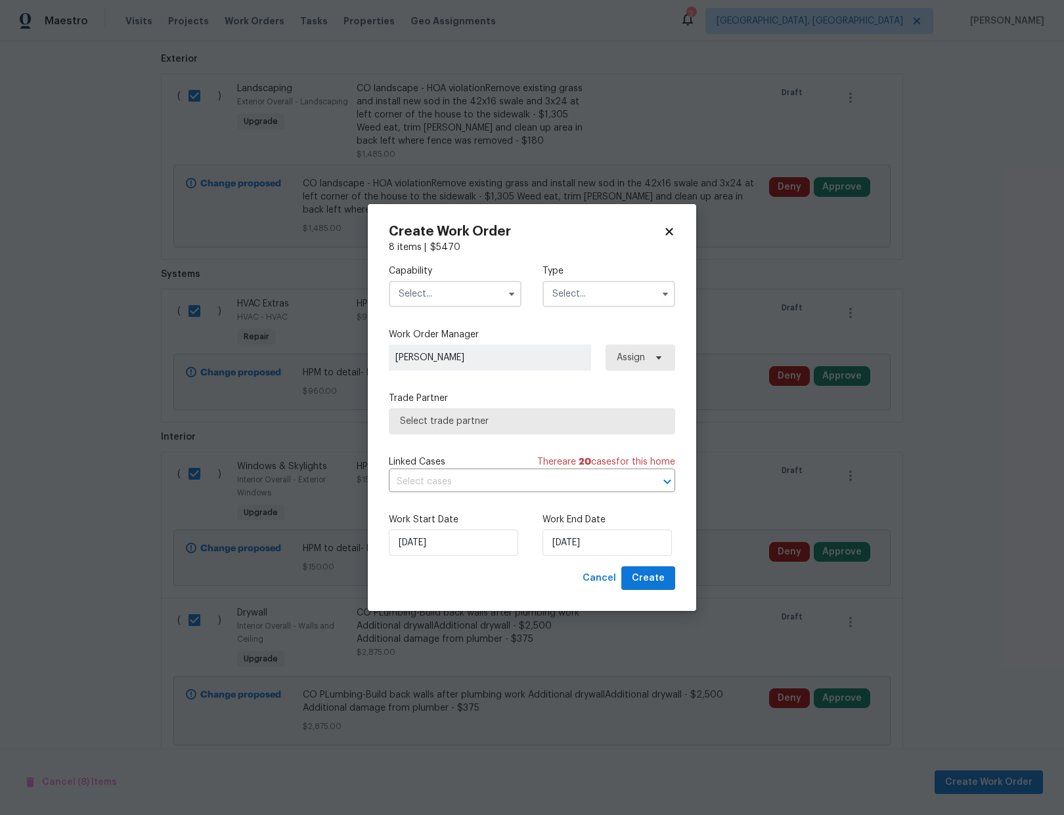
click at [446, 299] on input "text" at bounding box center [455, 294] width 133 height 26
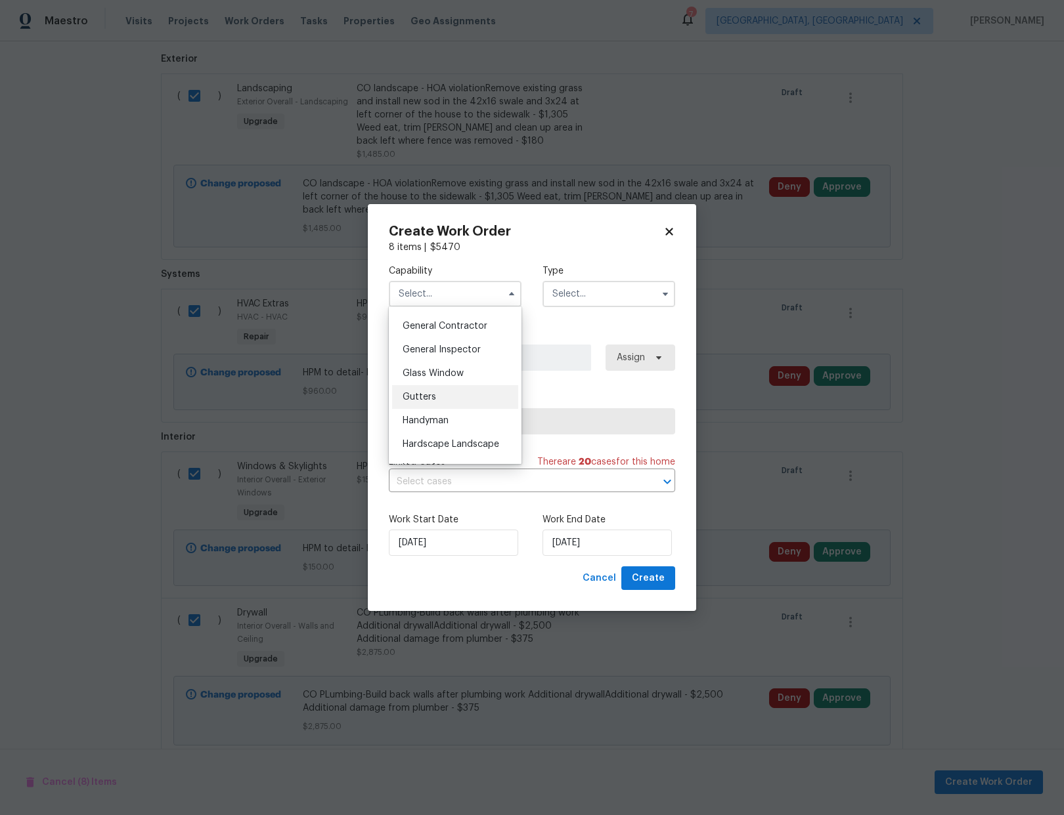
scroll to position [622, 0]
click at [446, 332] on span "General Contractor" at bounding box center [444, 327] width 85 height 9
type input "General Contractor"
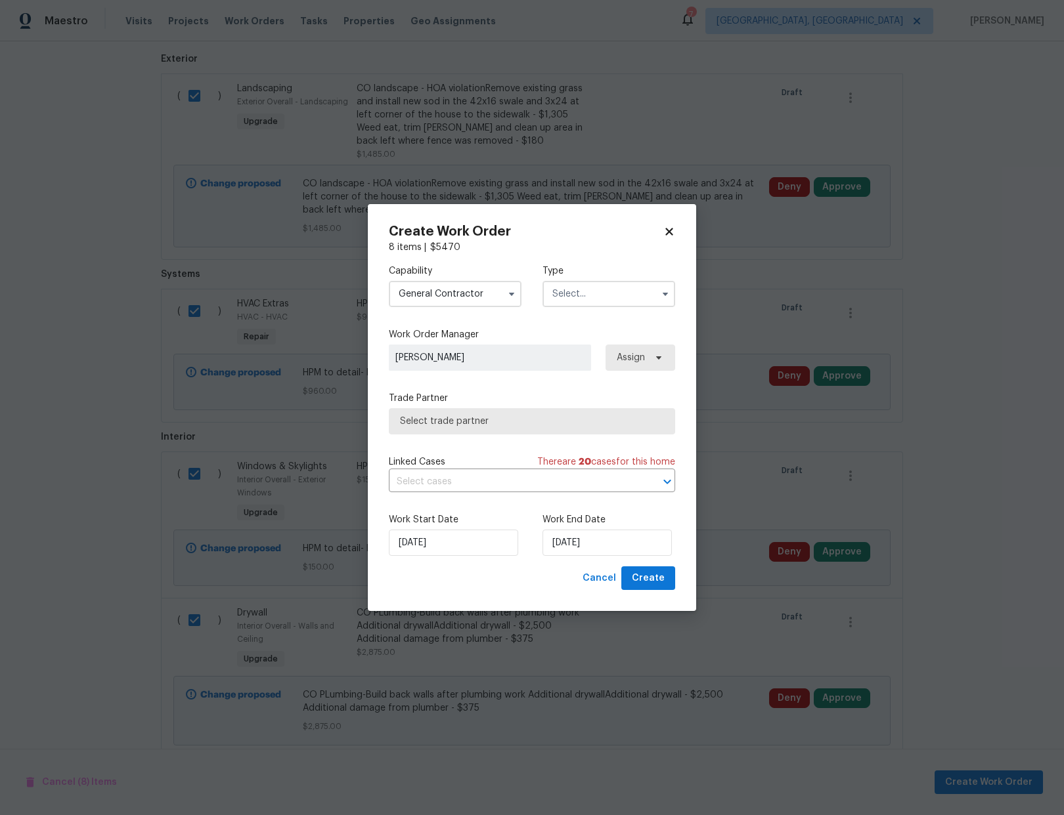
click at [586, 285] on input "text" at bounding box center [608, 294] width 133 height 26
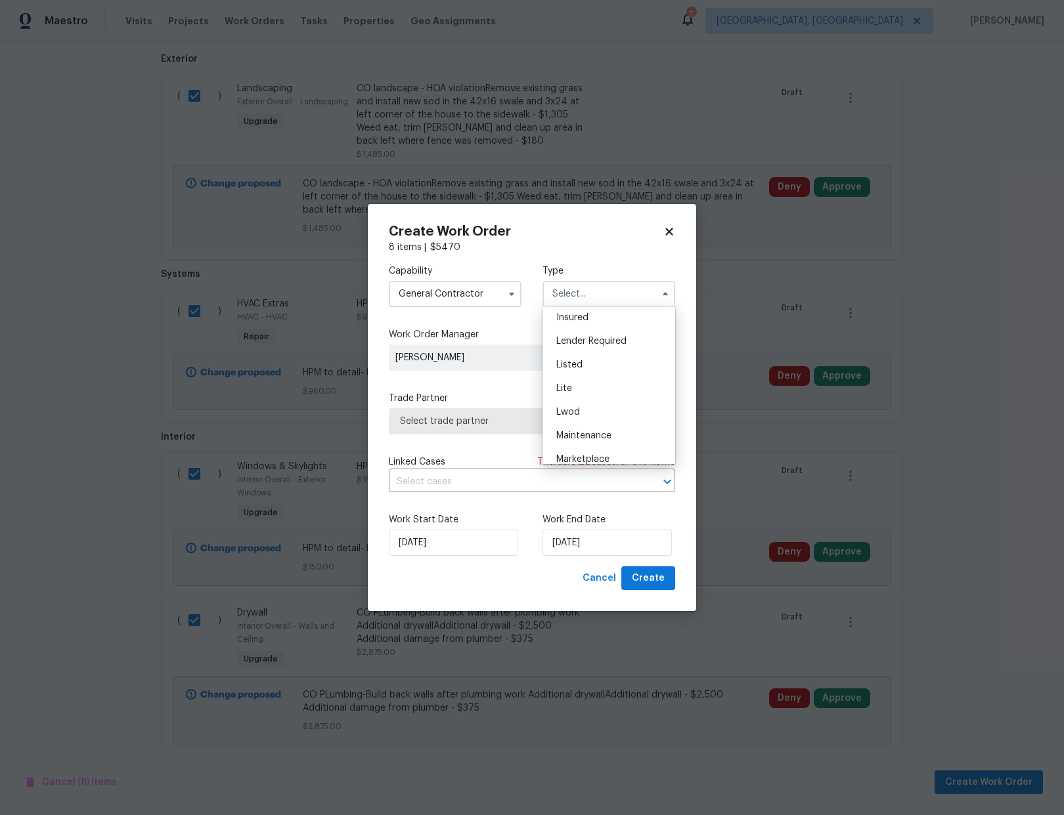
scroll to position [215, 0]
click at [599, 434] on span "Renovation" at bounding box center [580, 437] width 49 height 9
type input "Renovation"
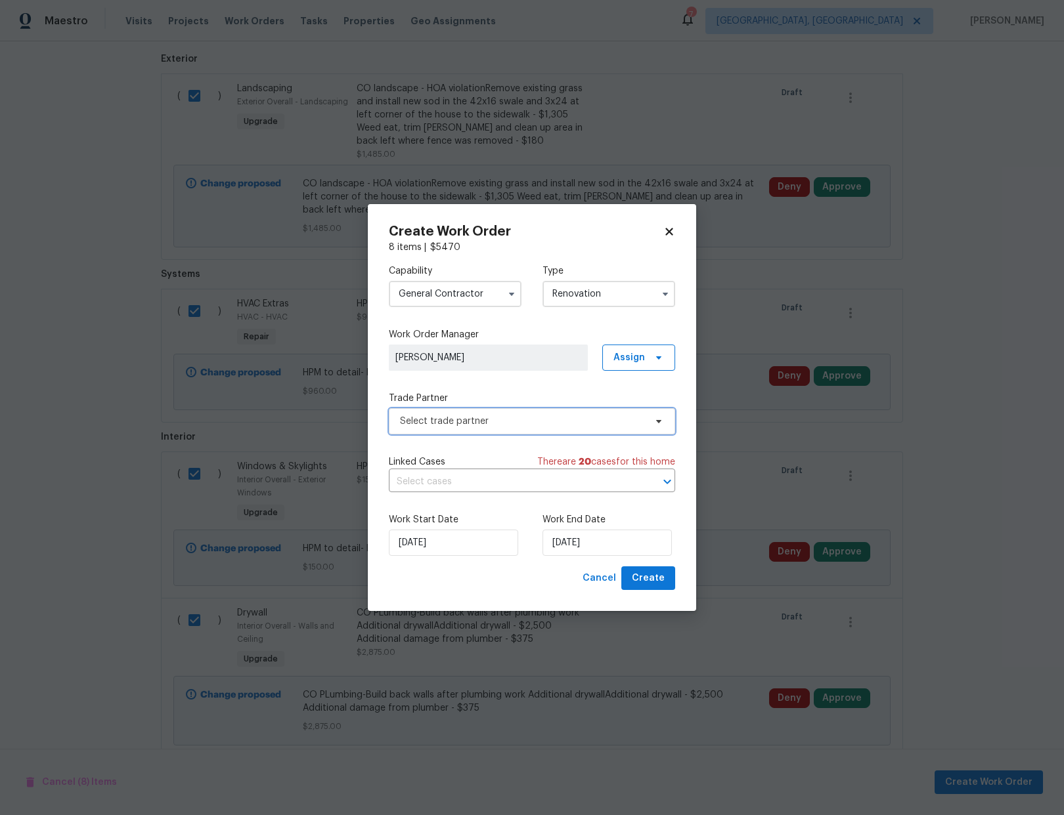
click at [479, 416] on span "Select trade partner" at bounding box center [522, 421] width 245 height 13
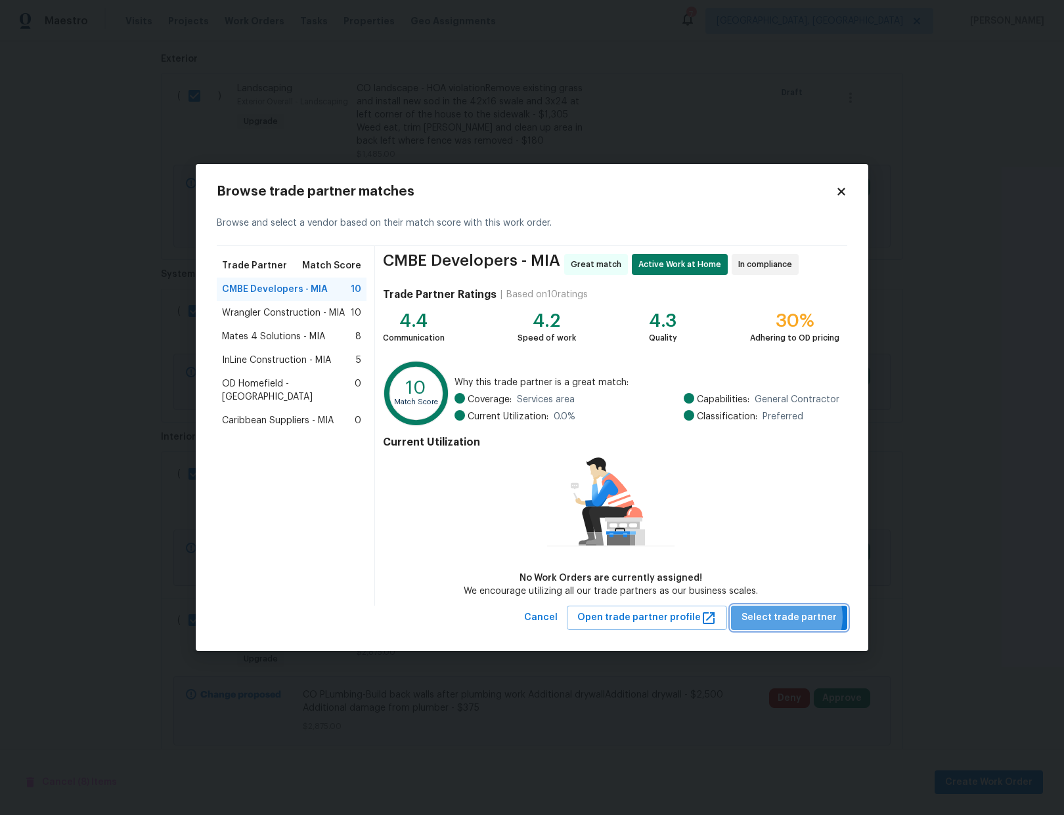
click at [792, 617] on span "Select trade partner" at bounding box center [788, 618] width 95 height 16
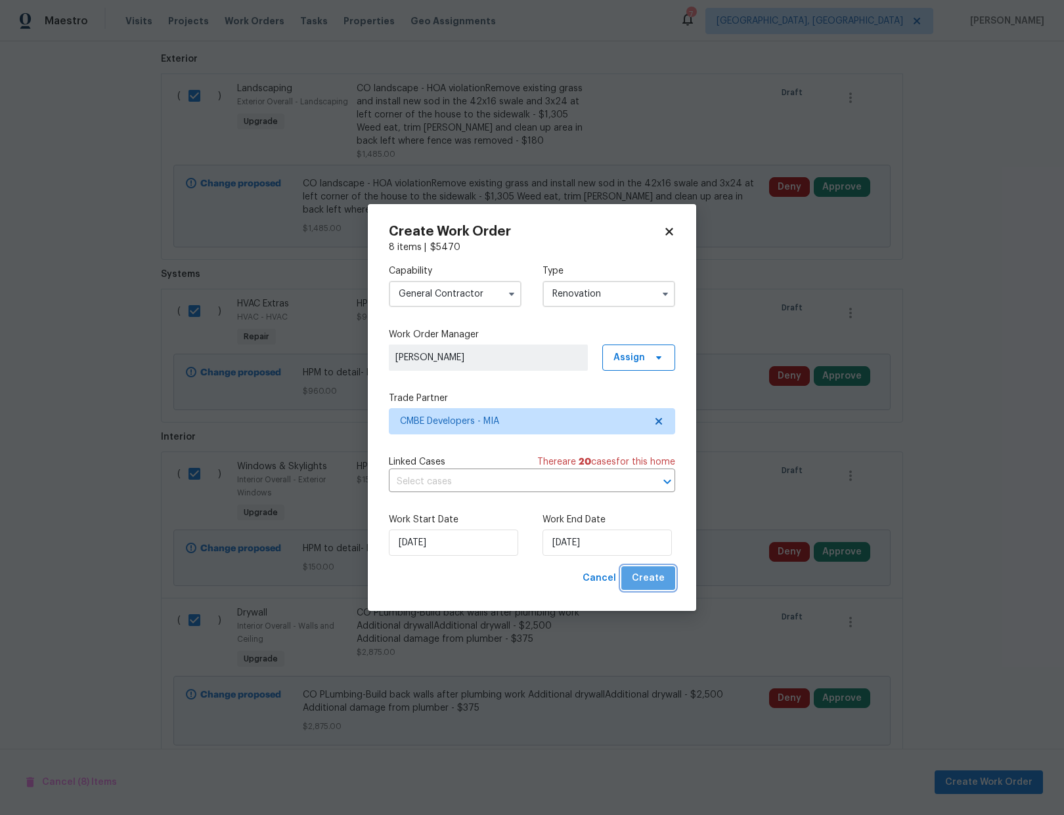
click at [652, 580] on span "Create" at bounding box center [648, 579] width 33 height 16
checkbox input "false"
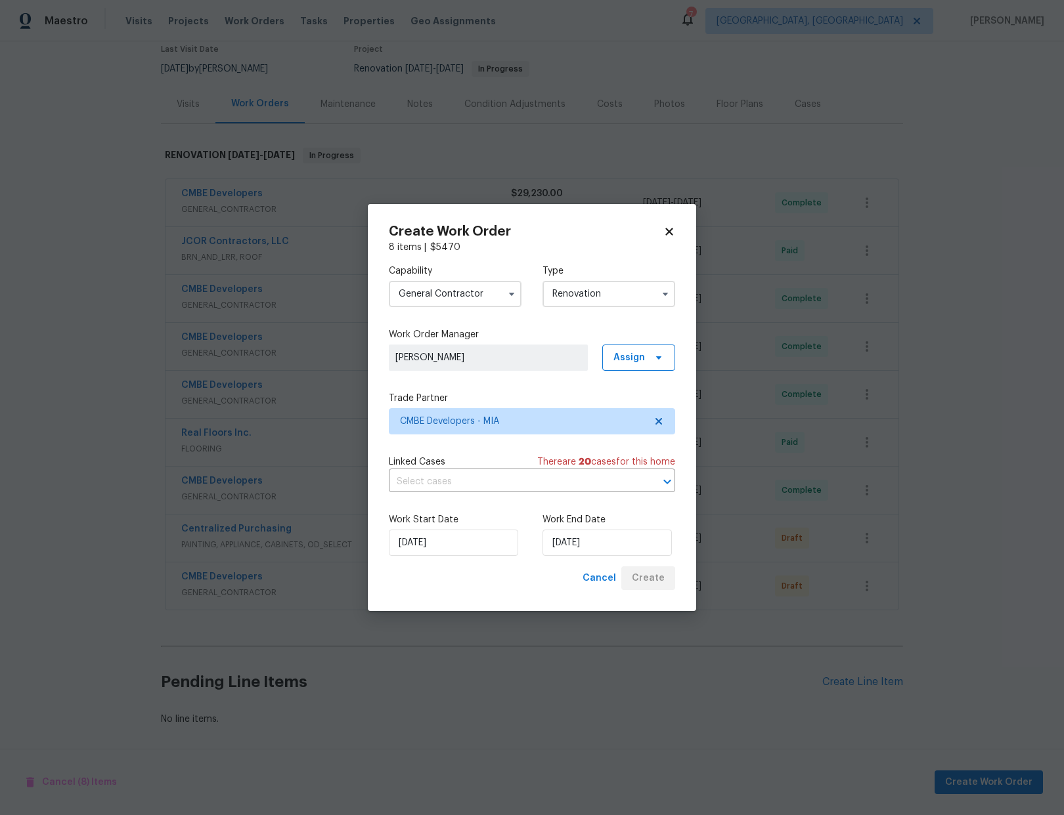
scroll to position [124, 0]
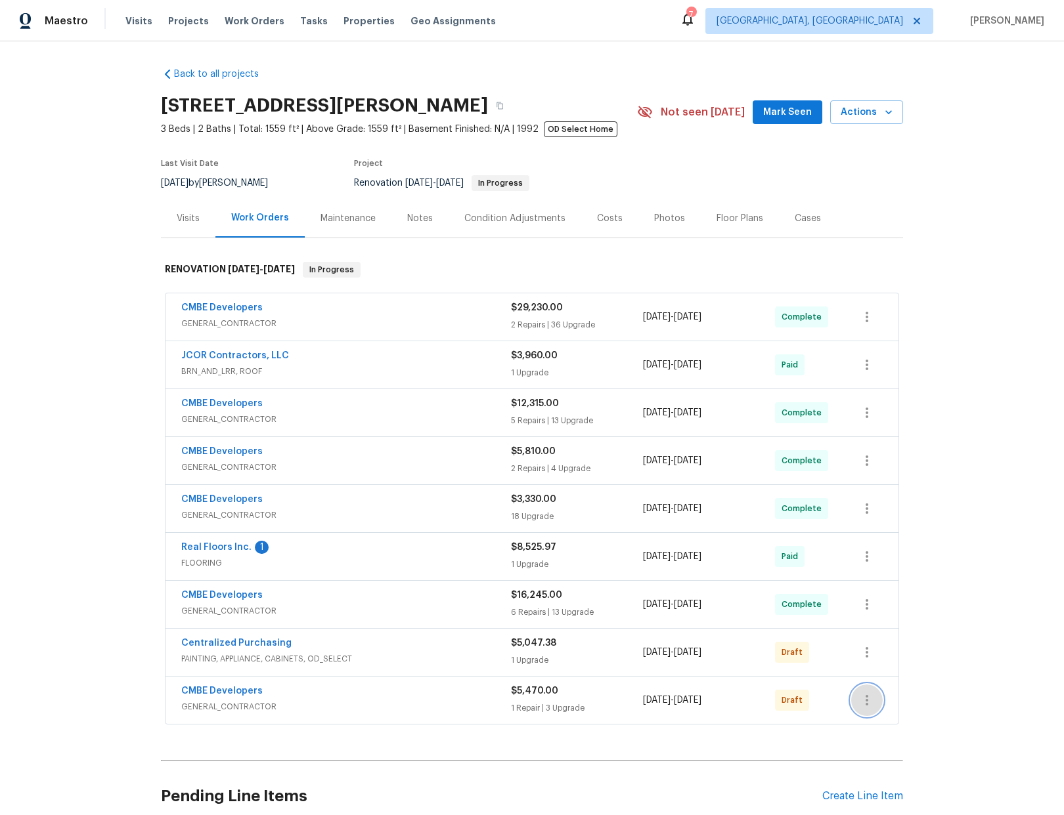
click at [863, 700] on icon "button" at bounding box center [867, 701] width 16 height 16
click at [892, 680] on li "Send to Vendor" at bounding box center [919, 681] width 146 height 22
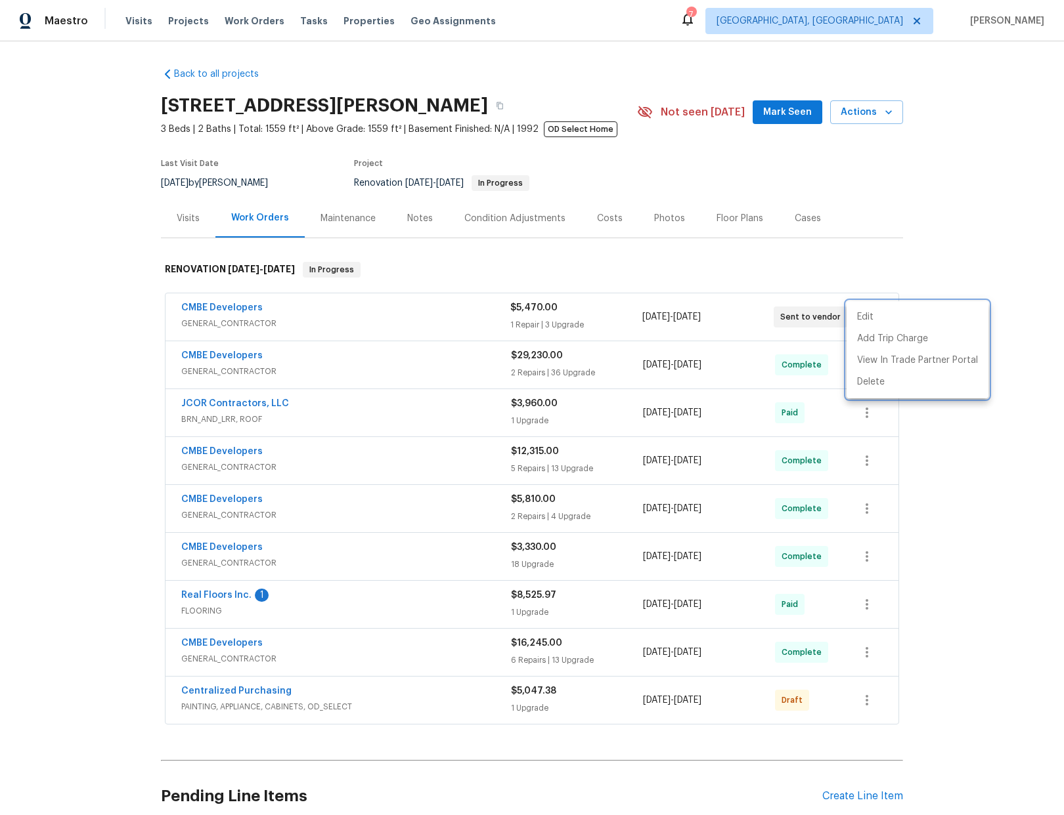
click at [767, 115] on div at bounding box center [532, 407] width 1064 height 815
click at [768, 114] on span "Mark Seen" at bounding box center [787, 112] width 49 height 16
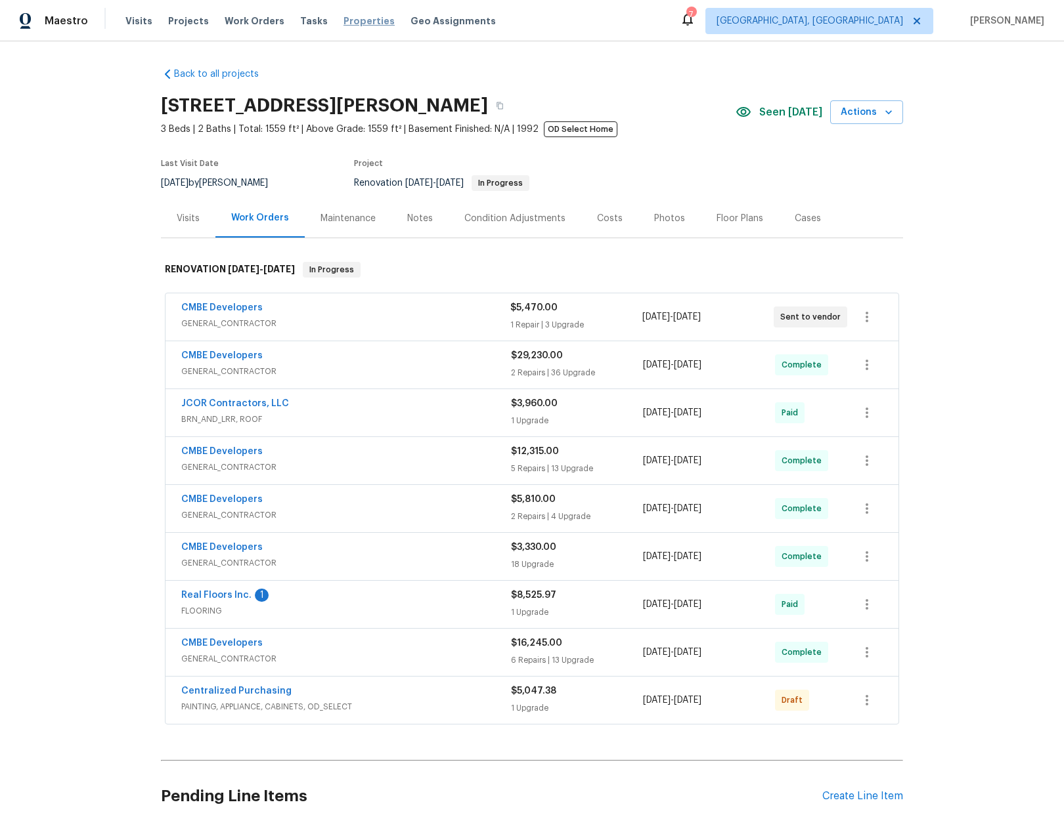
click at [346, 22] on span "Properties" at bounding box center [368, 20] width 51 height 13
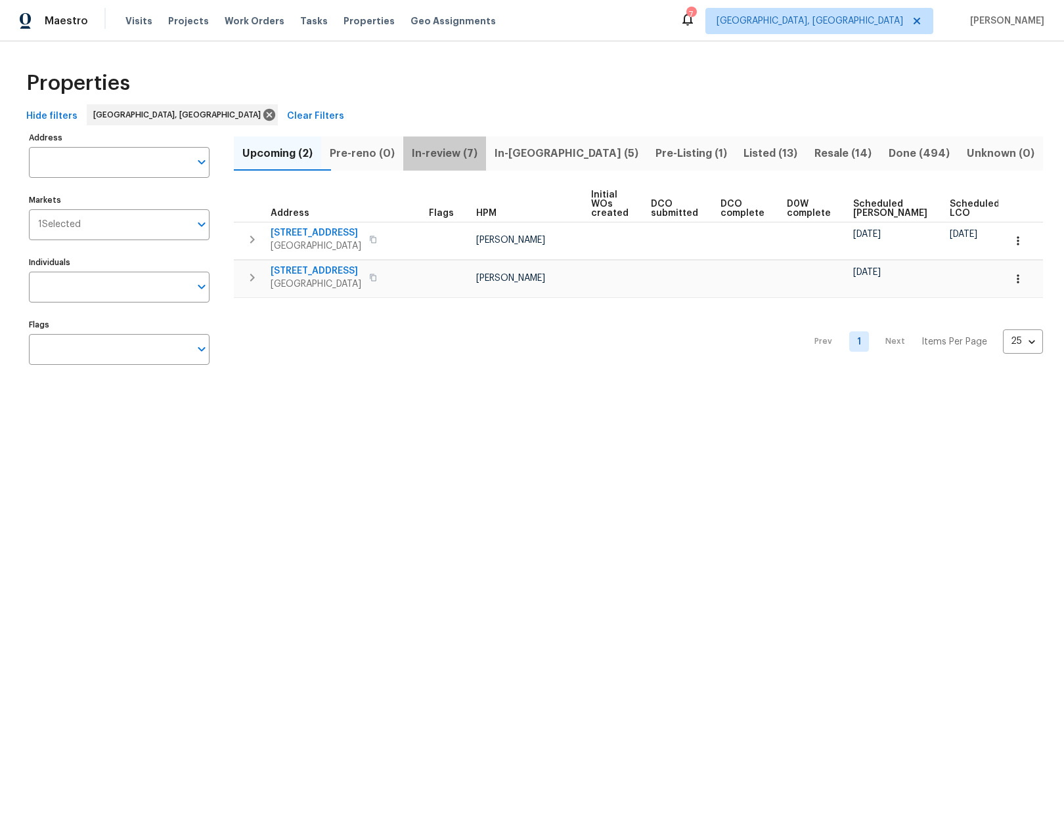
click at [468, 153] on span "In-review (7)" at bounding box center [444, 153] width 67 height 18
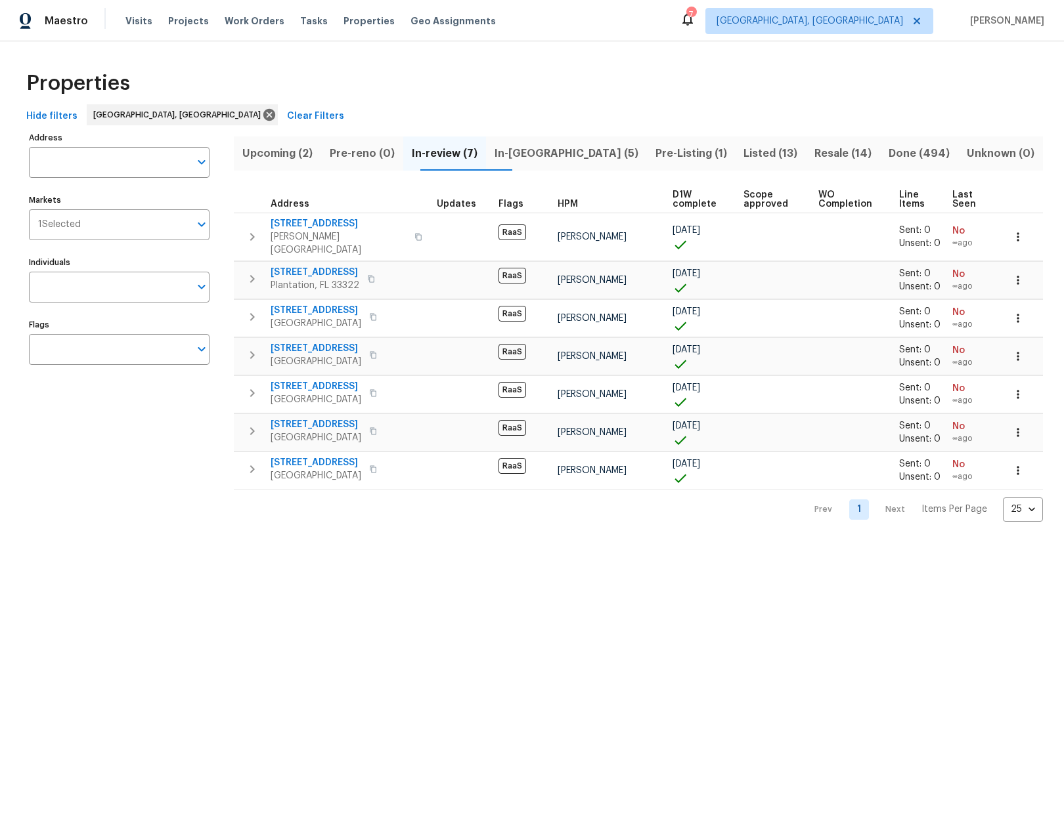
click at [279, 154] on span "Upcoming (2)" at bounding box center [278, 153] width 72 height 18
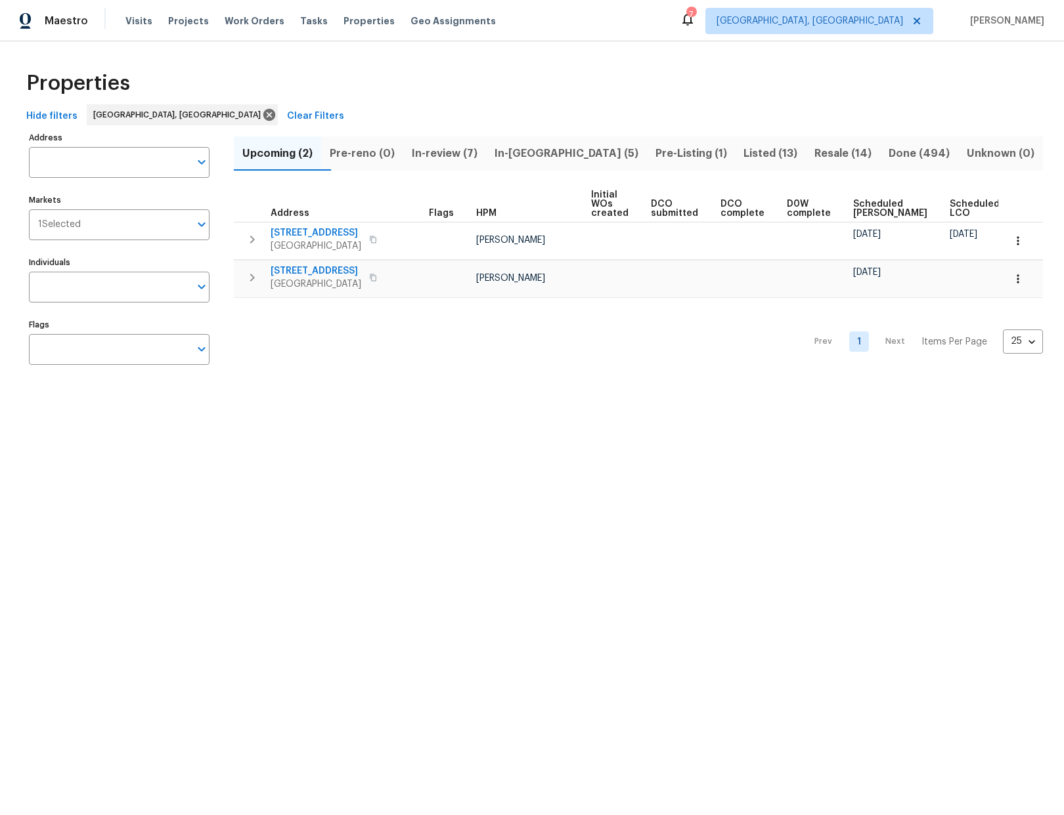
click at [544, 156] on span "In-[GEOGRAPHIC_DATA] (5)" at bounding box center [566, 153] width 145 height 18
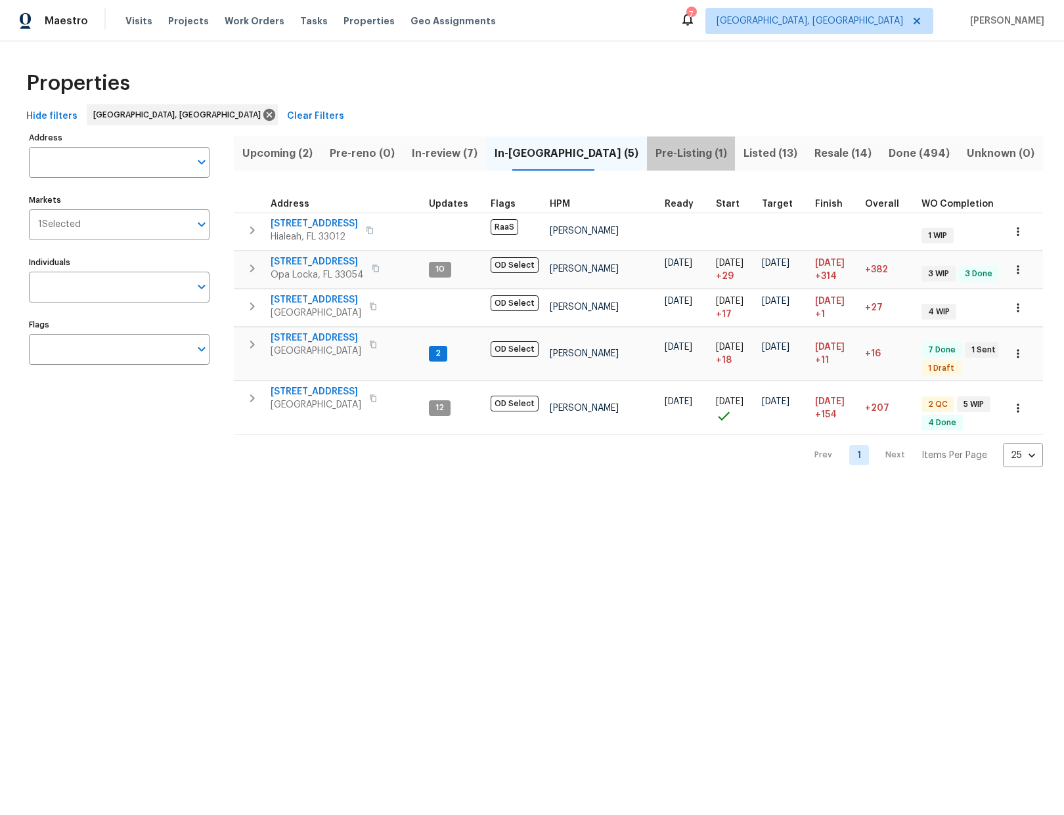
click at [655, 152] on span "Pre-Listing (1)" at bounding box center [691, 153] width 73 height 18
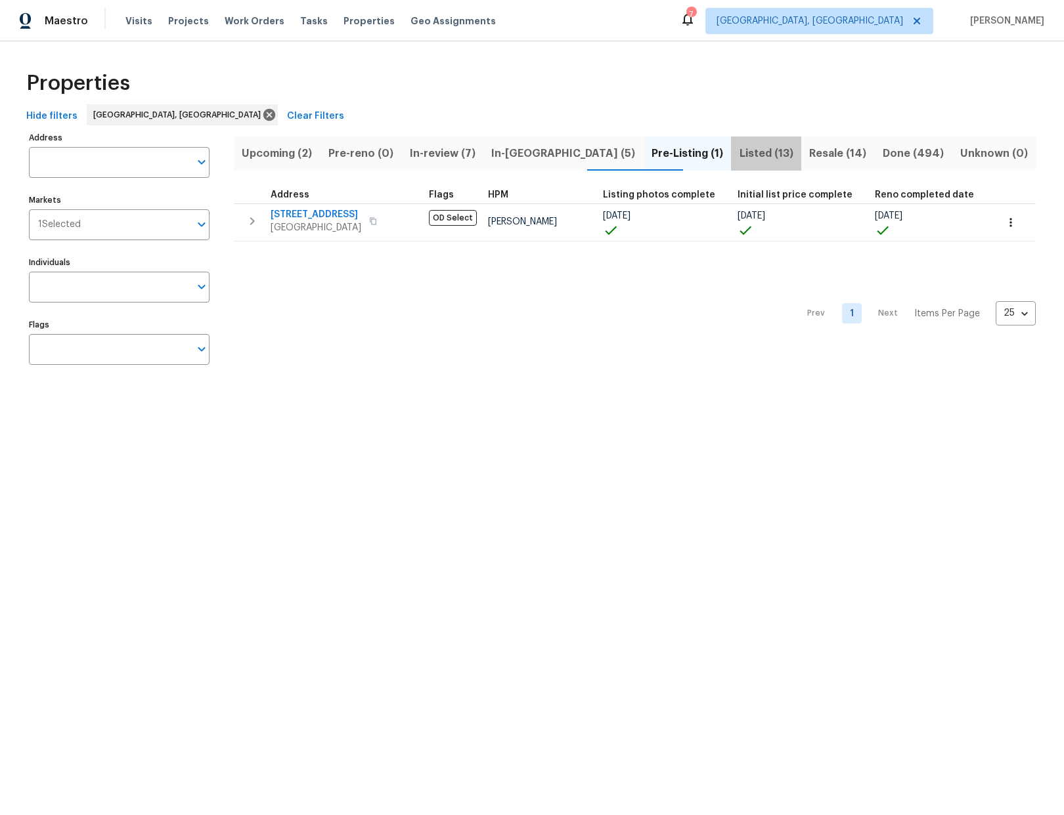
click at [739, 159] on span "Listed (13)" at bounding box center [766, 153] width 54 height 18
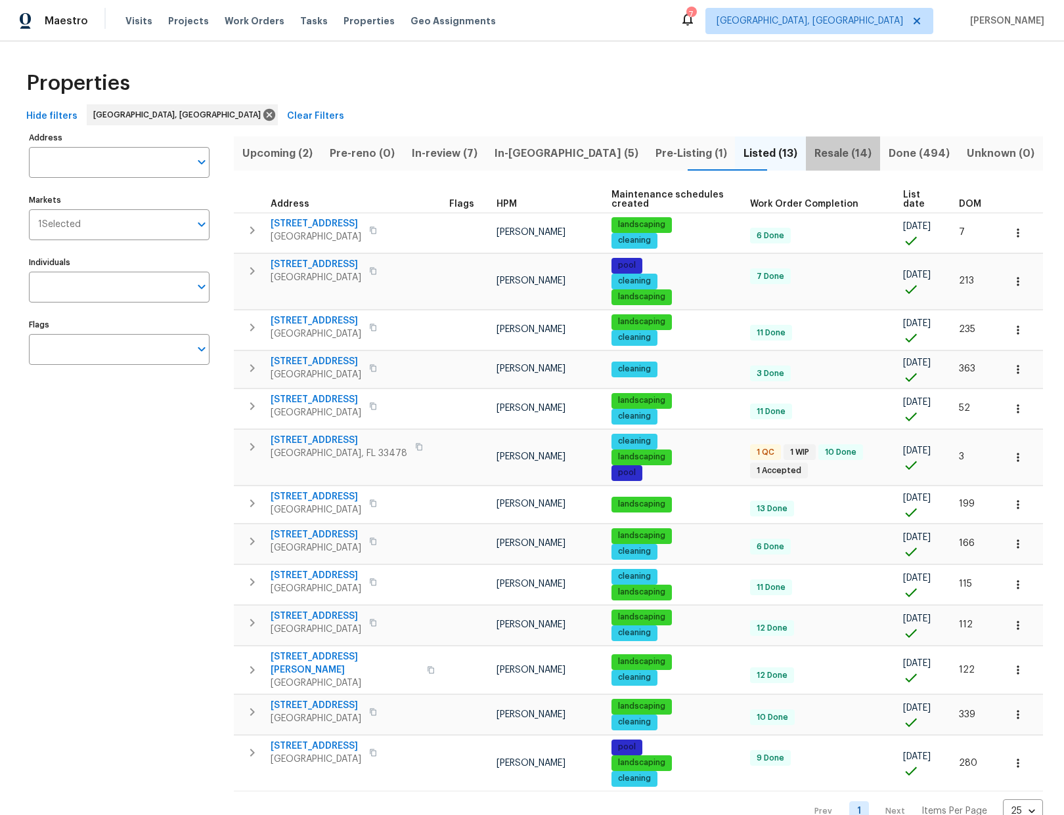
click at [813, 157] on span "Resale (14)" at bounding box center [842, 153] width 58 height 18
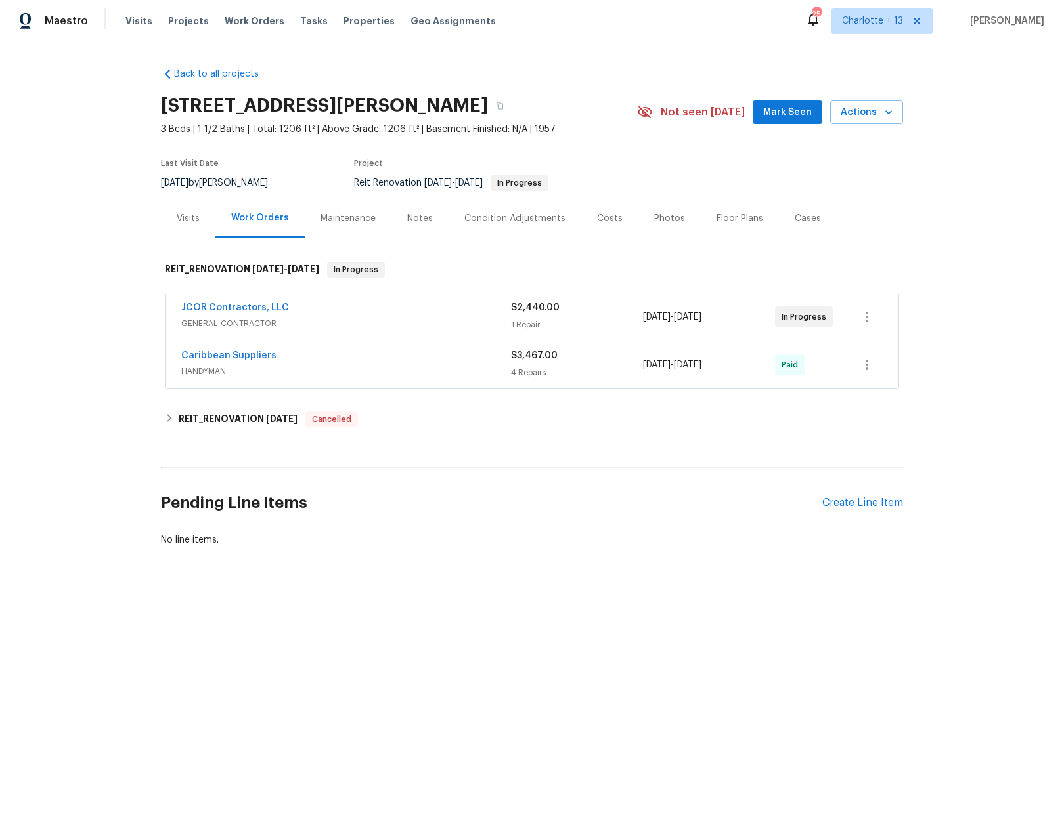
click at [315, 367] on span "HANDYMAN" at bounding box center [346, 371] width 330 height 13
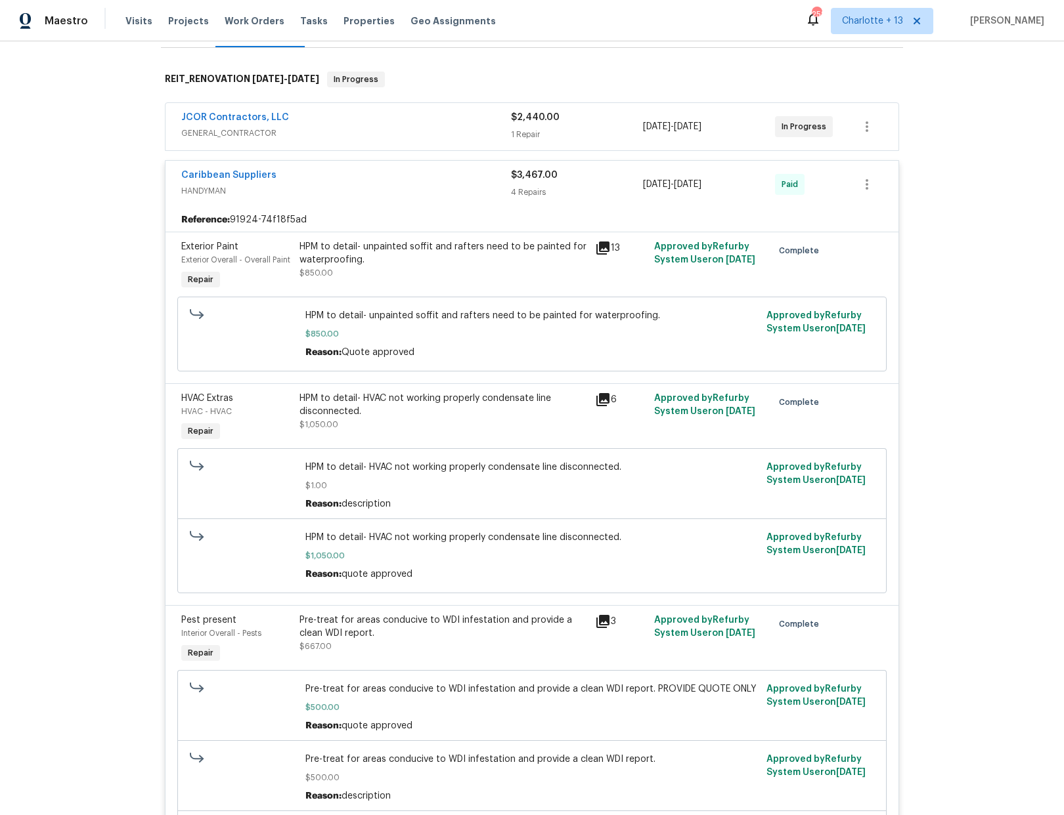
scroll to position [388, 0]
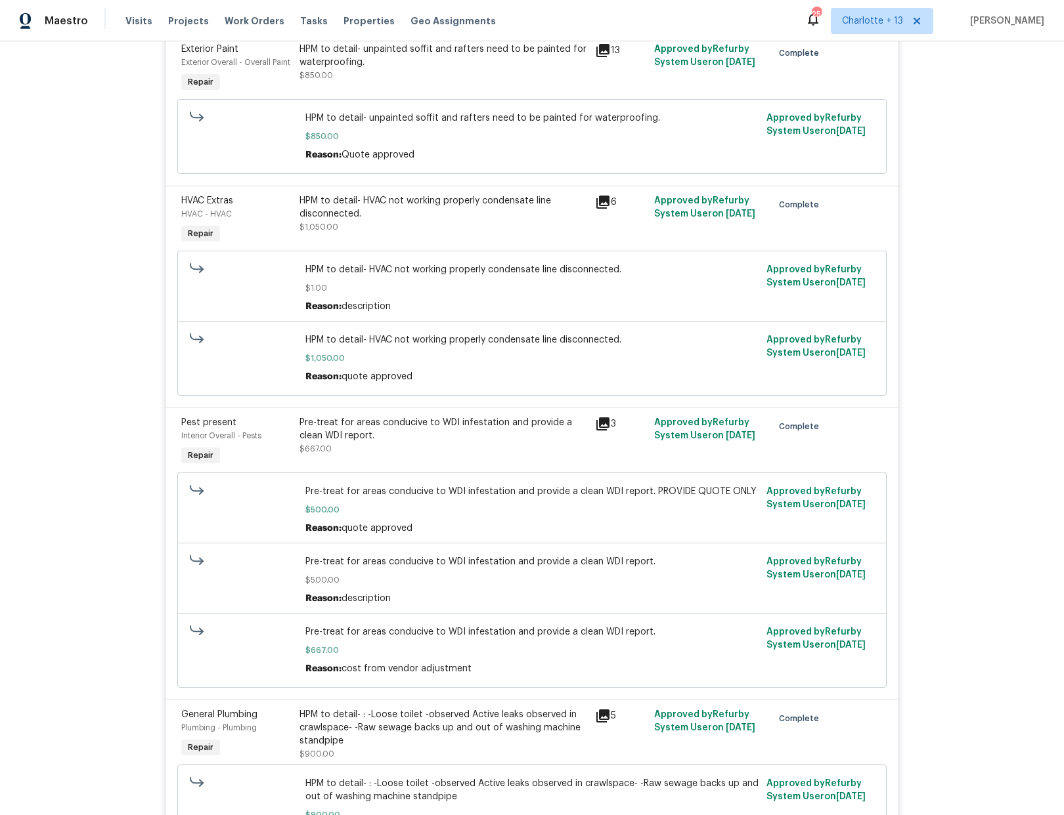
click at [603, 198] on icon at bounding box center [602, 202] width 13 height 13
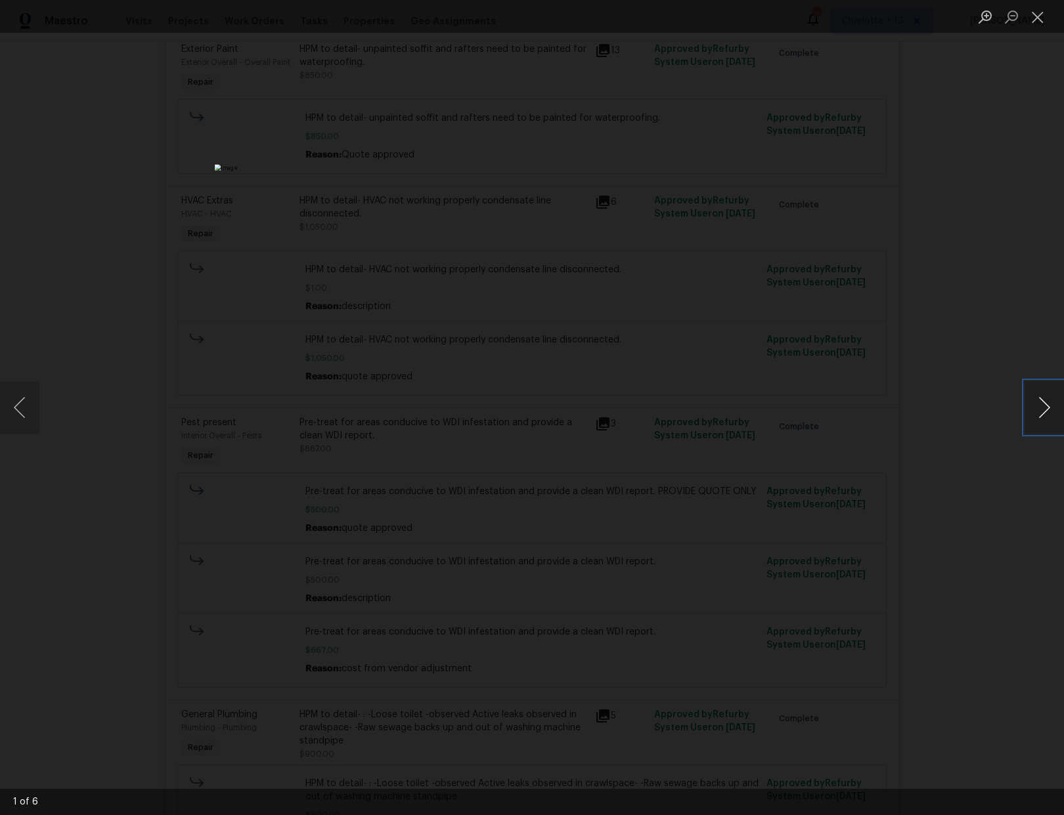
click at [1037, 414] on button "Next image" at bounding box center [1043, 407] width 39 height 53
click at [1037, 415] on button "Next image" at bounding box center [1043, 407] width 39 height 53
click at [1039, 414] on button "Next image" at bounding box center [1043, 407] width 39 height 53
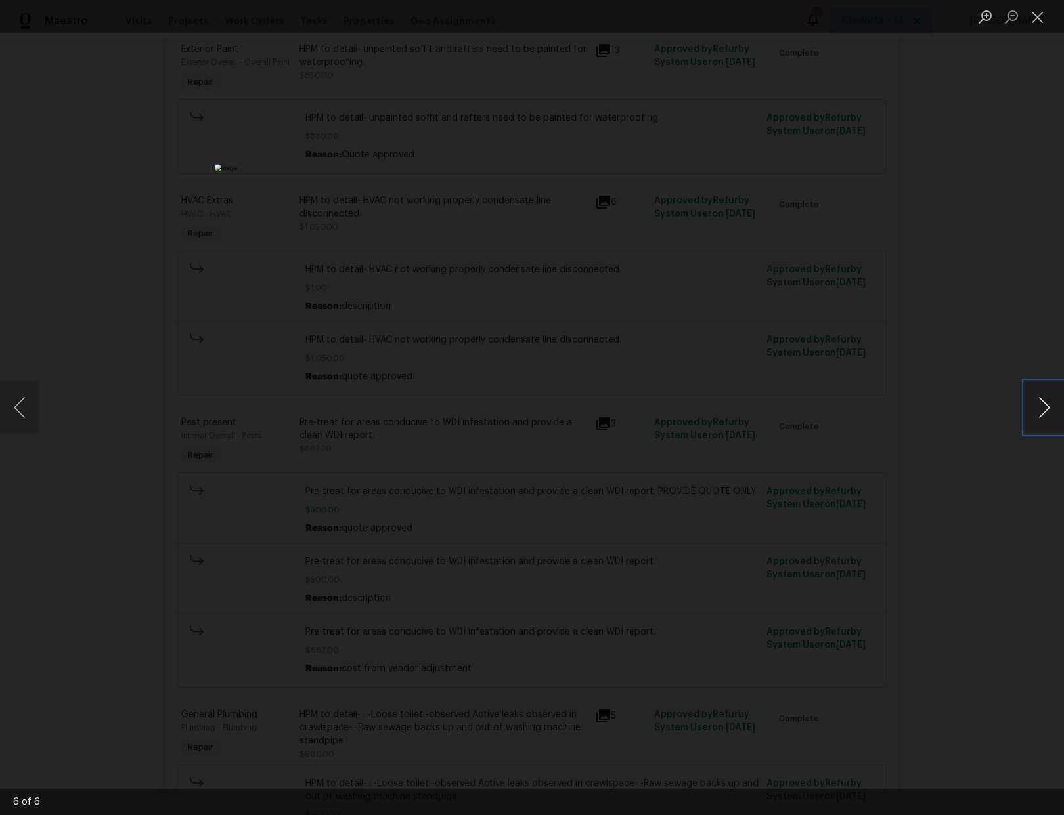
click at [1041, 414] on button "Next image" at bounding box center [1043, 407] width 39 height 53
click at [1041, 415] on button "Next image" at bounding box center [1043, 407] width 39 height 53
click at [919, 314] on div "Lightbox" at bounding box center [532, 407] width 1064 height 815
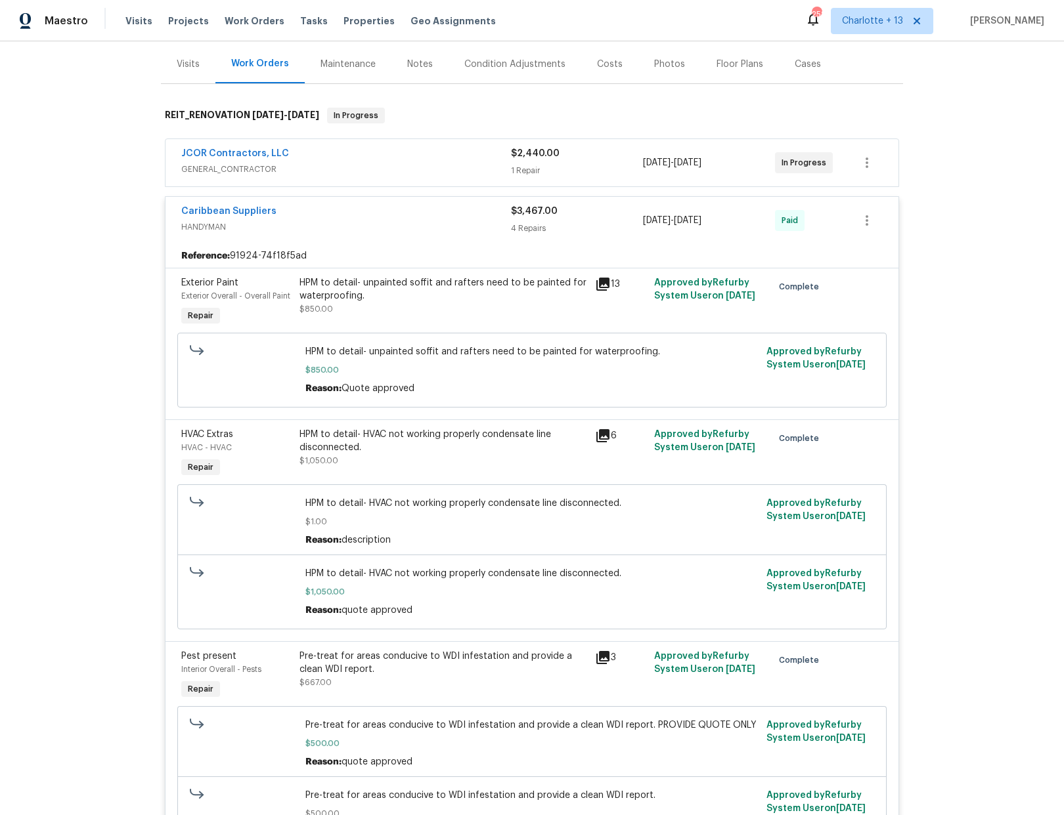
scroll to position [170, 0]
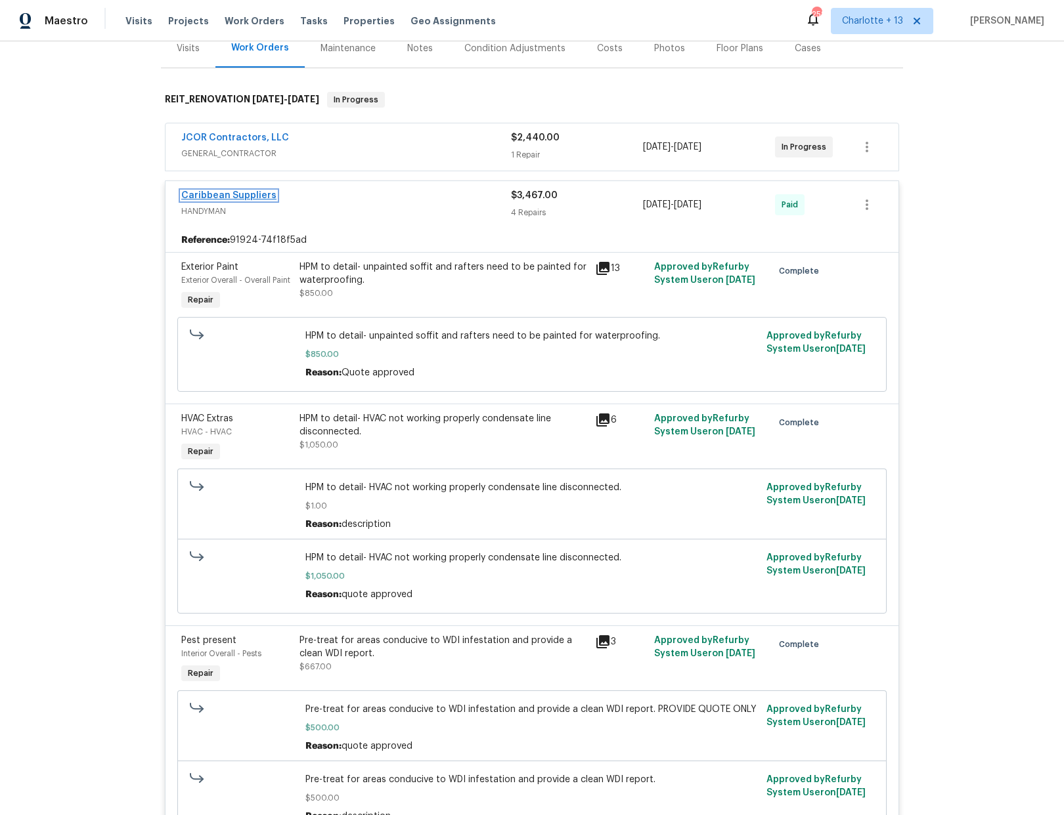
click at [239, 194] on link "Caribbean Suppliers" at bounding box center [228, 195] width 95 height 9
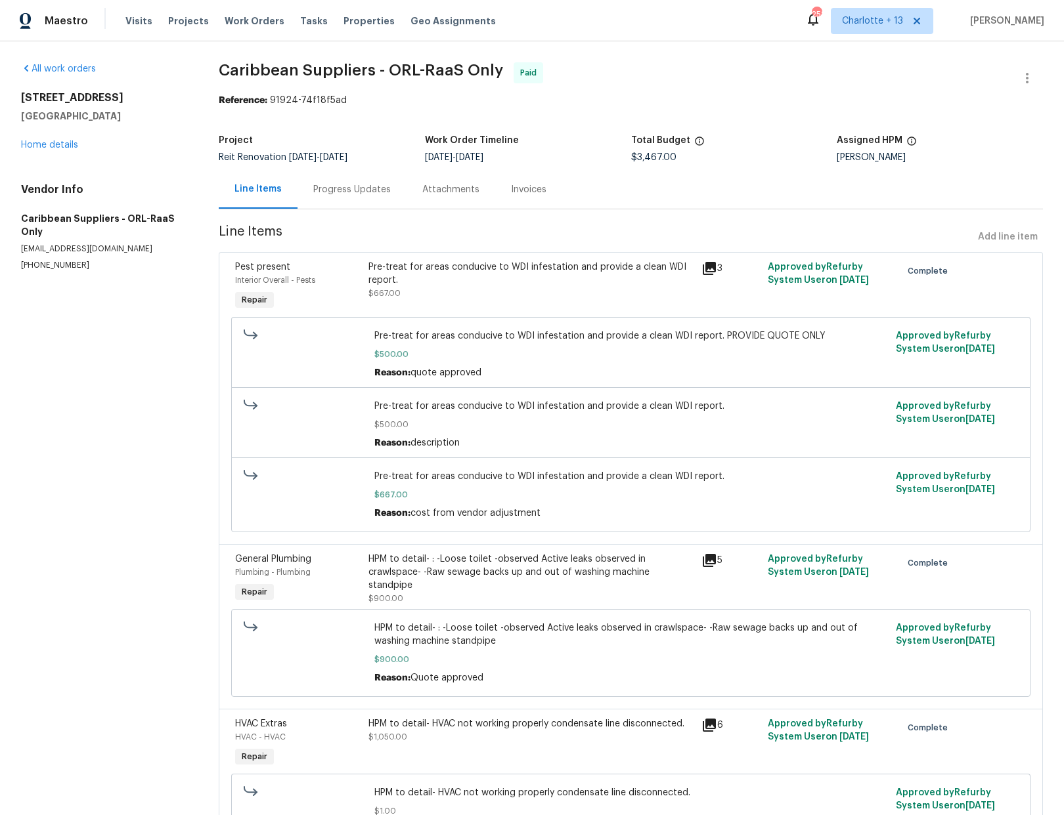
click at [366, 193] on div "Progress Updates" at bounding box center [351, 189] width 77 height 13
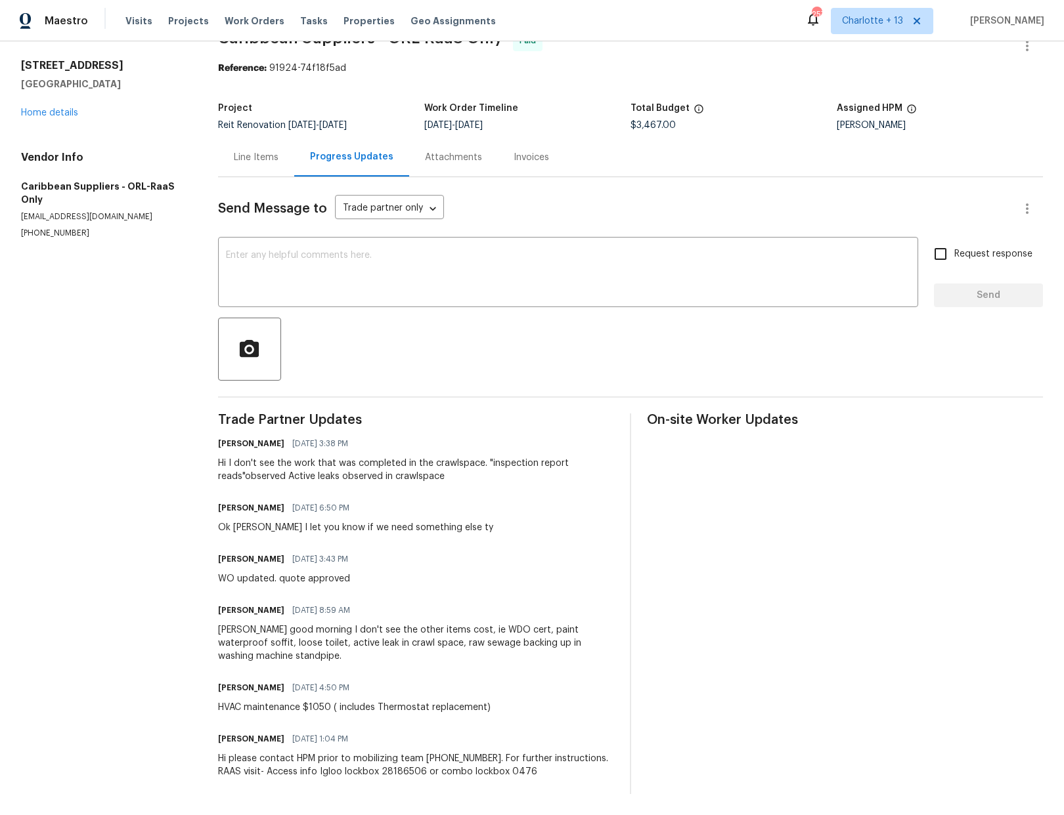
scroll to position [43, 0]
click at [423, 679] on div "[PERSON_NAME] [DATE] 4:50 PM" at bounding box center [354, 688] width 272 height 18
